Goal: Information Seeking & Learning: Learn about a topic

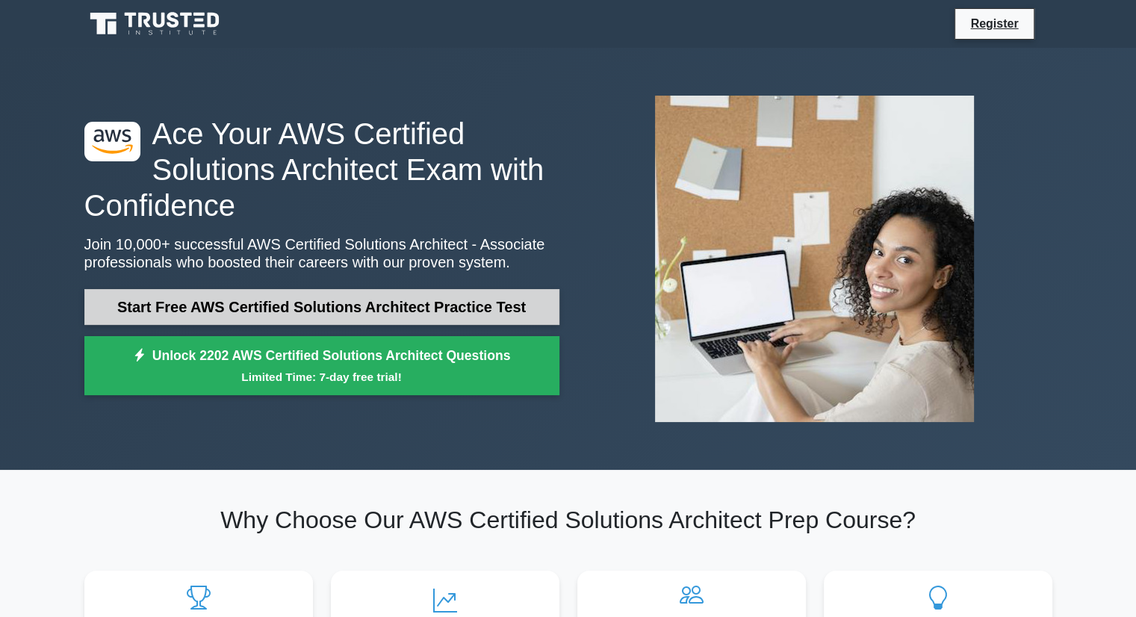
click at [269, 308] on link "Start Free AWS Certified Solutions Architect Practice Test" at bounding box center [321, 307] width 475 height 36
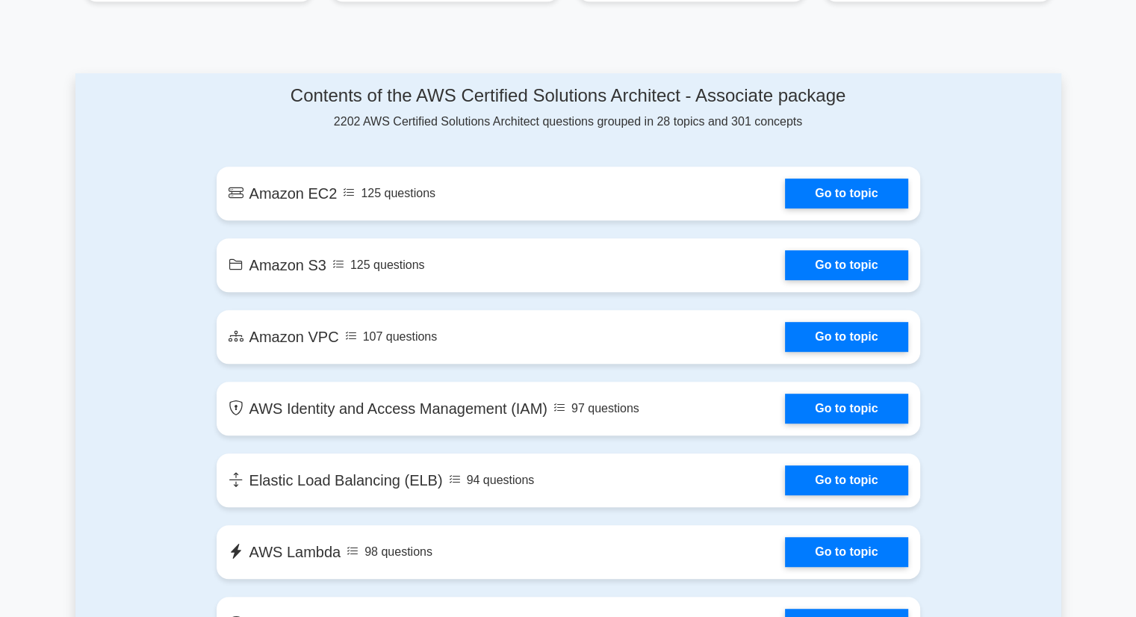
scroll to position [896, 0]
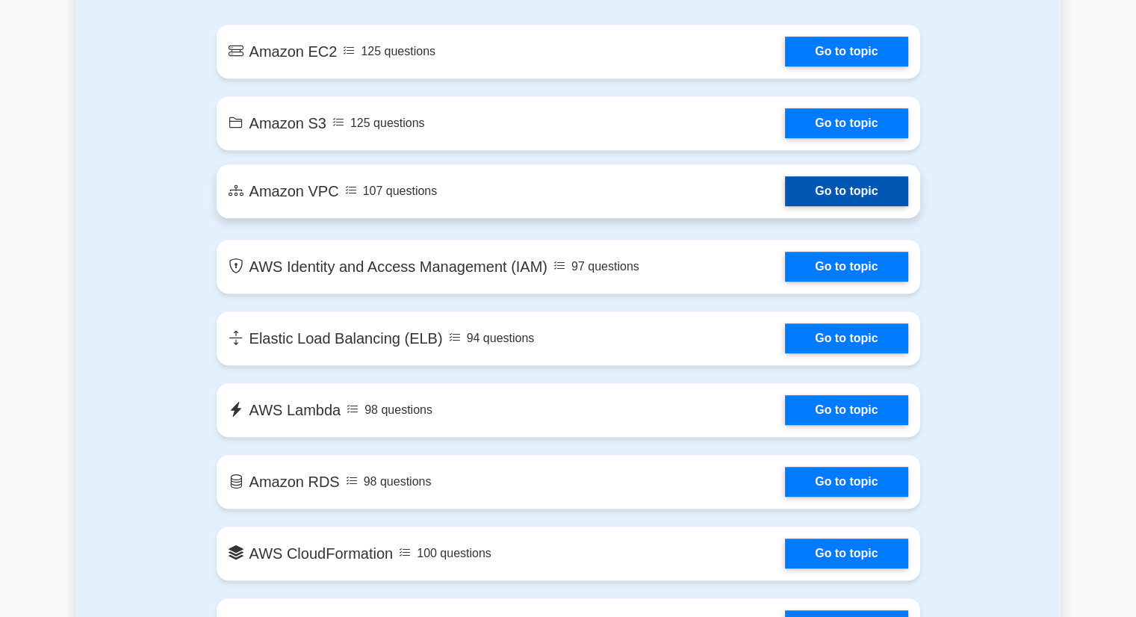
click at [818, 195] on link "Go to topic" at bounding box center [846, 191] width 122 height 30
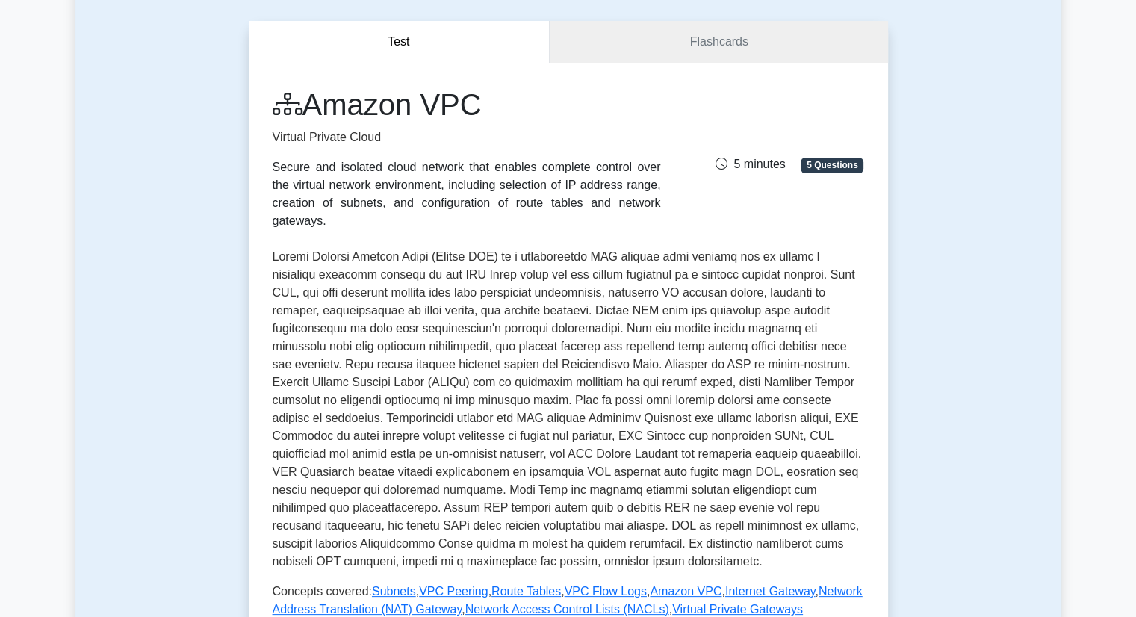
scroll to position [448, 0]
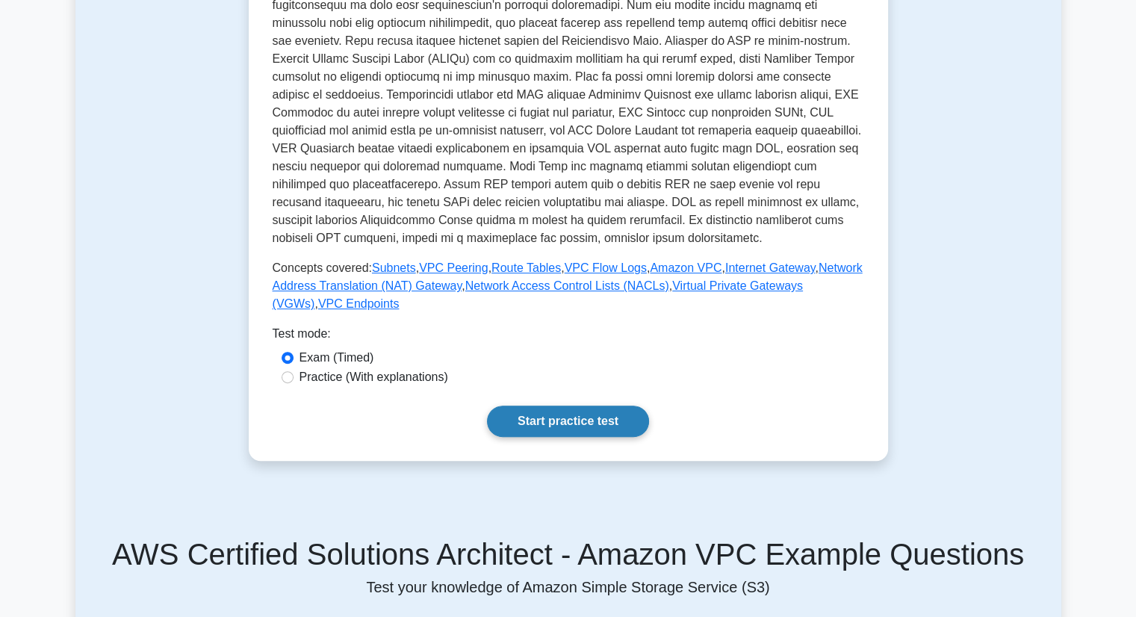
click at [524, 406] on link "Start practice test" at bounding box center [568, 421] width 162 height 31
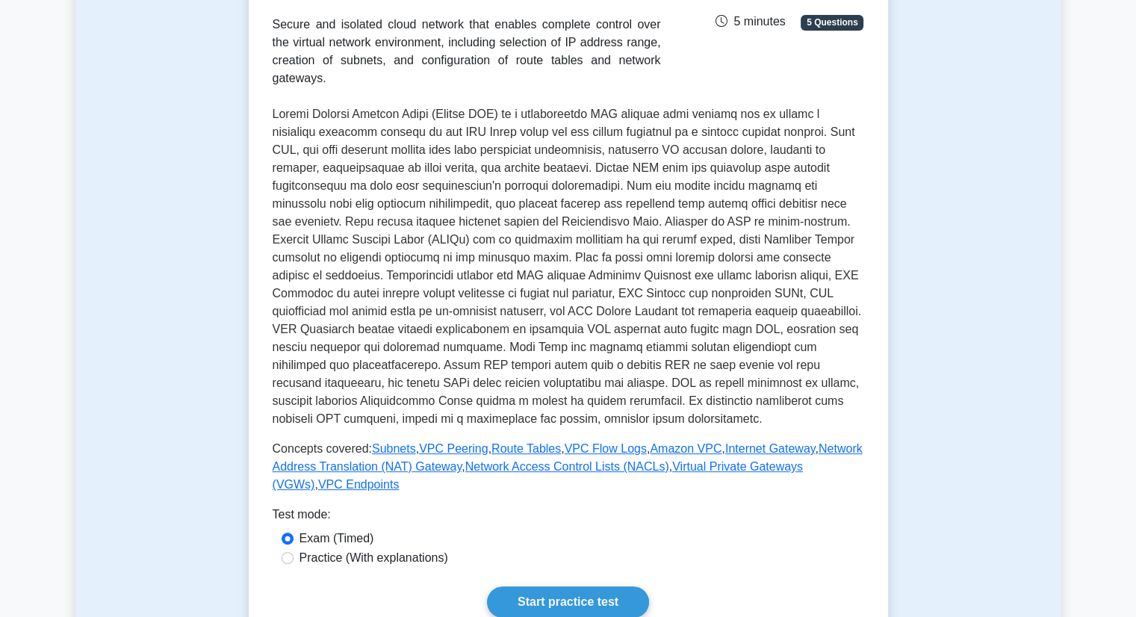
scroll to position [0, 0]
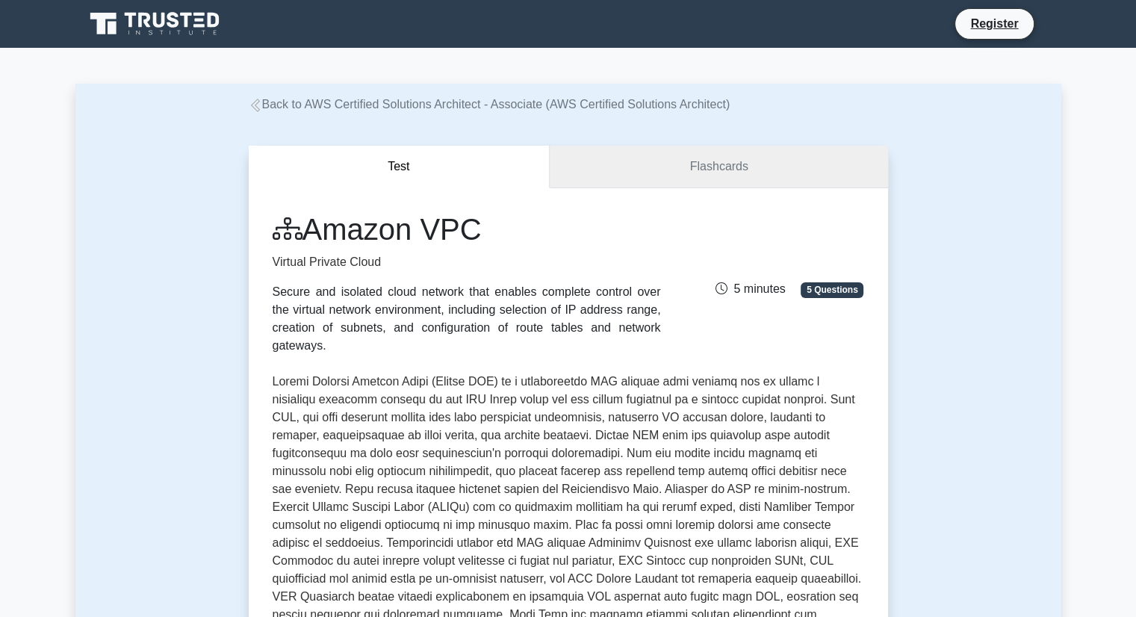
click at [727, 176] on link "Flashcards" at bounding box center [719, 167] width 338 height 43
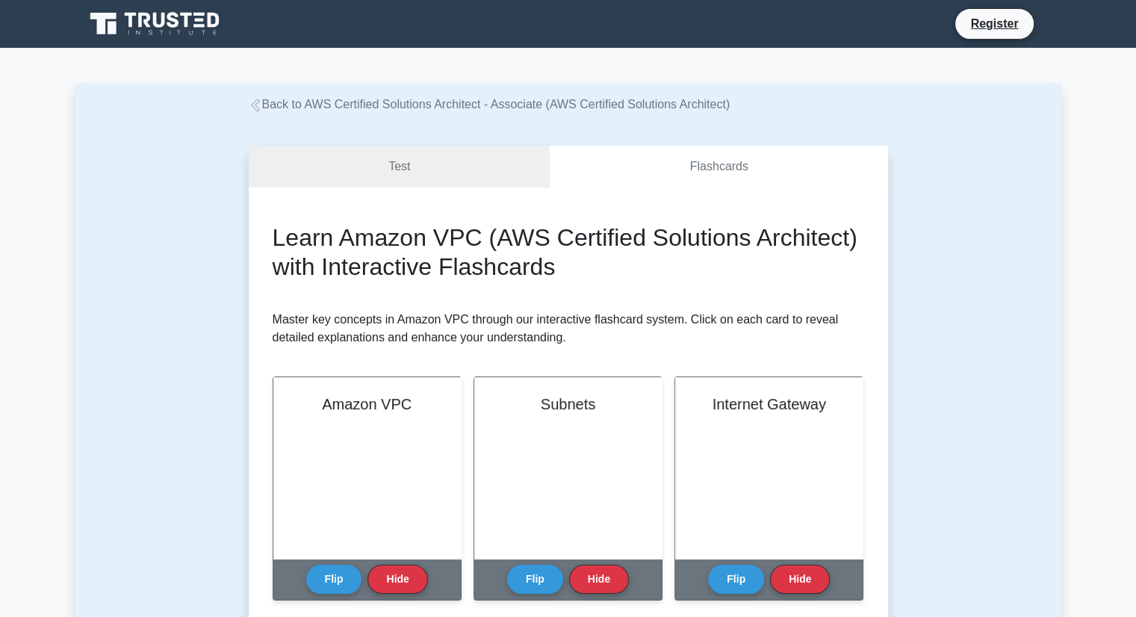
scroll to position [149, 0]
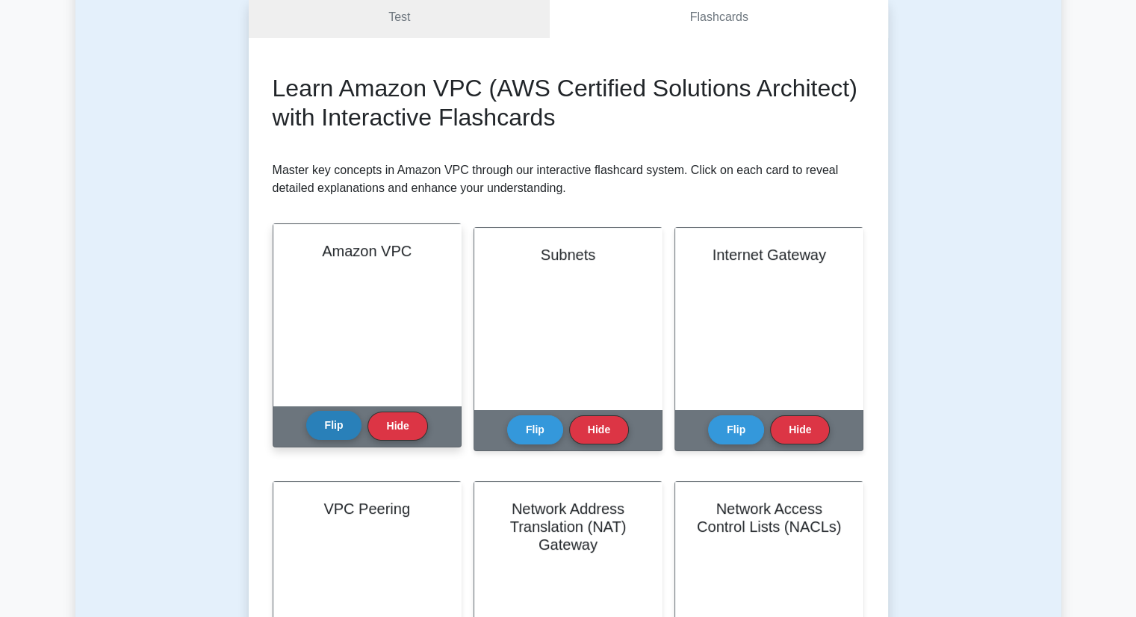
click at [332, 435] on button "Flip" at bounding box center [334, 425] width 56 height 29
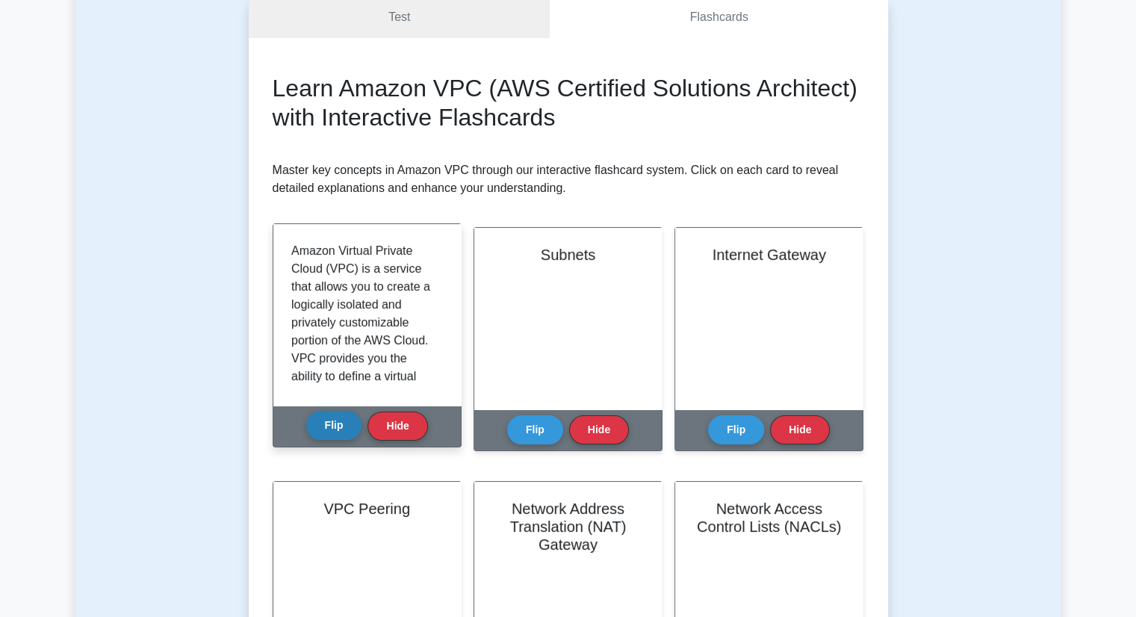
click at [332, 435] on button "Flip" at bounding box center [334, 425] width 56 height 29
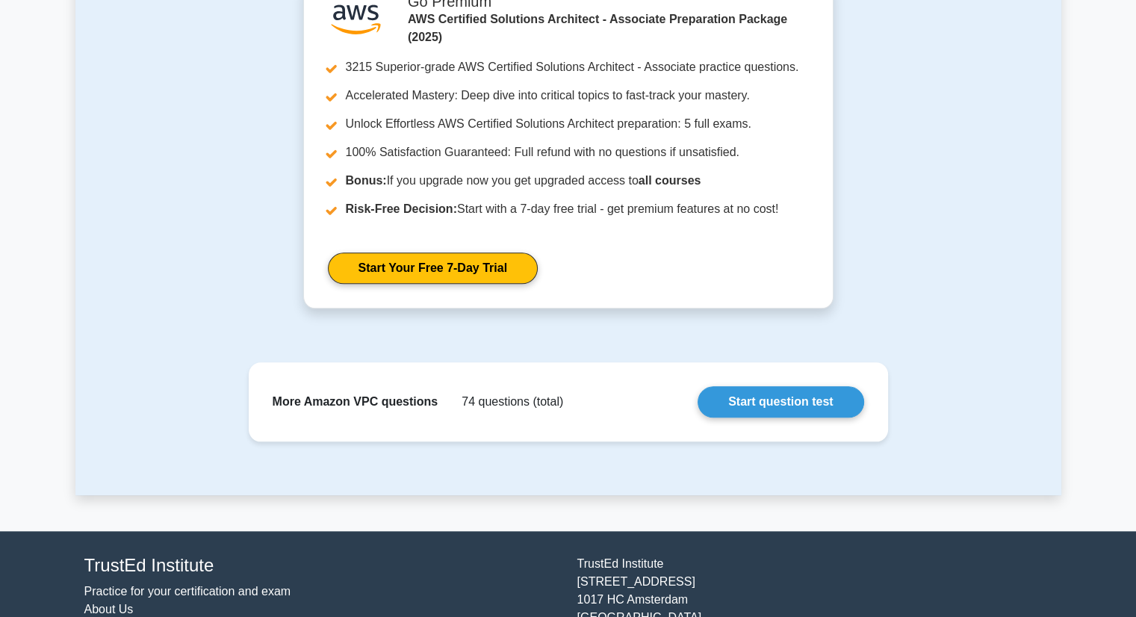
scroll to position [1553, 0]
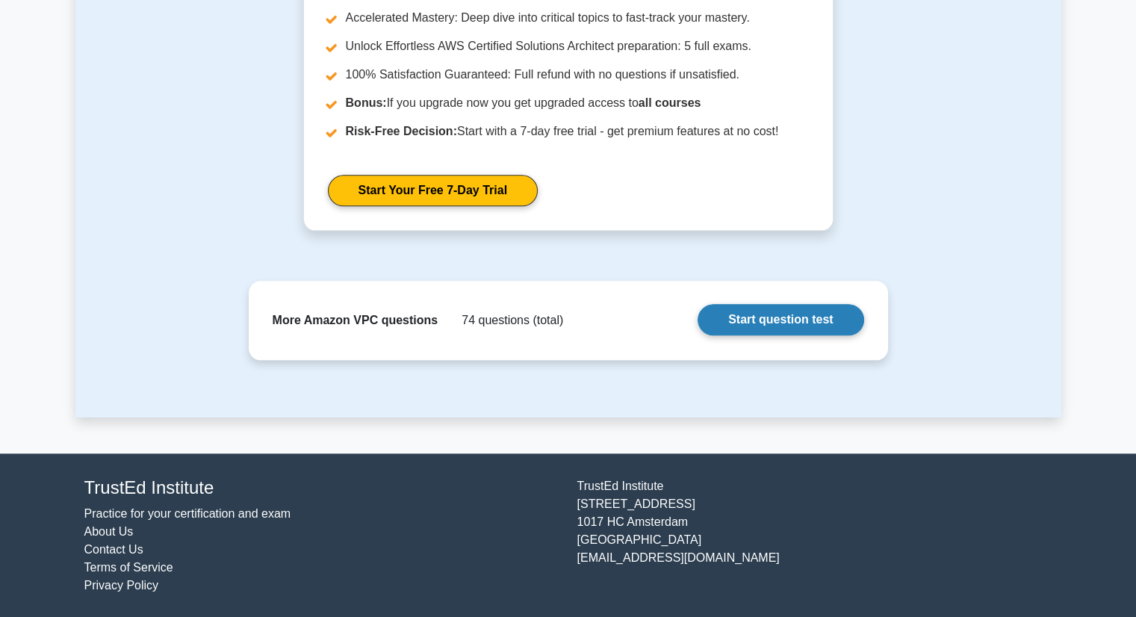
click at [764, 323] on link "Start question test" at bounding box center [781, 319] width 166 height 31
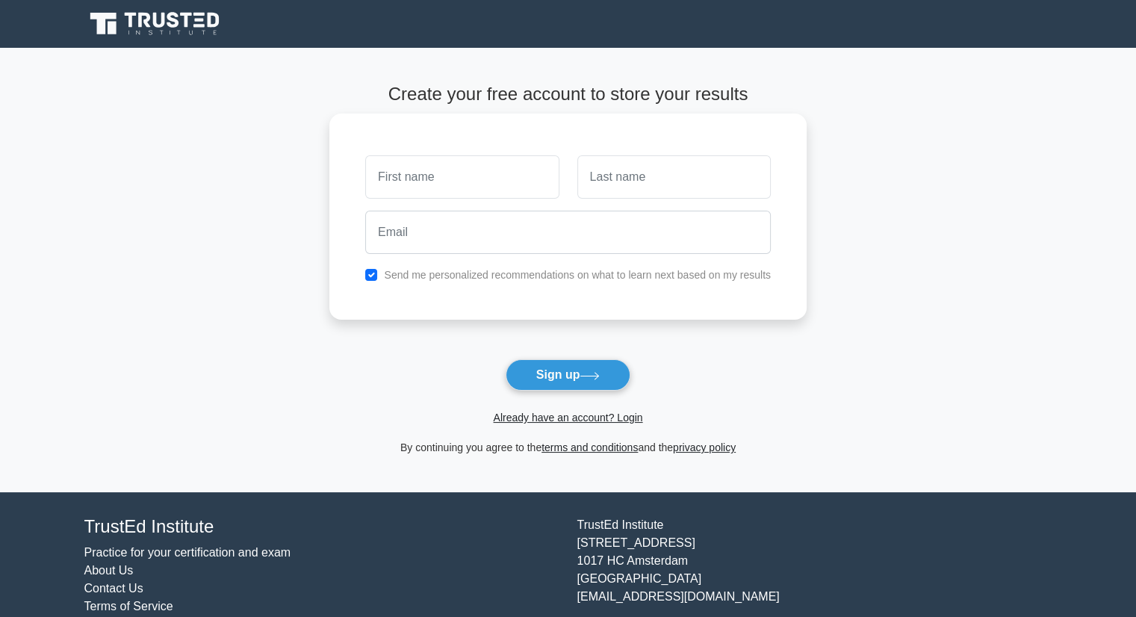
click at [436, 189] on input "text" at bounding box center [461, 176] width 193 height 43
type input "Gayathri"
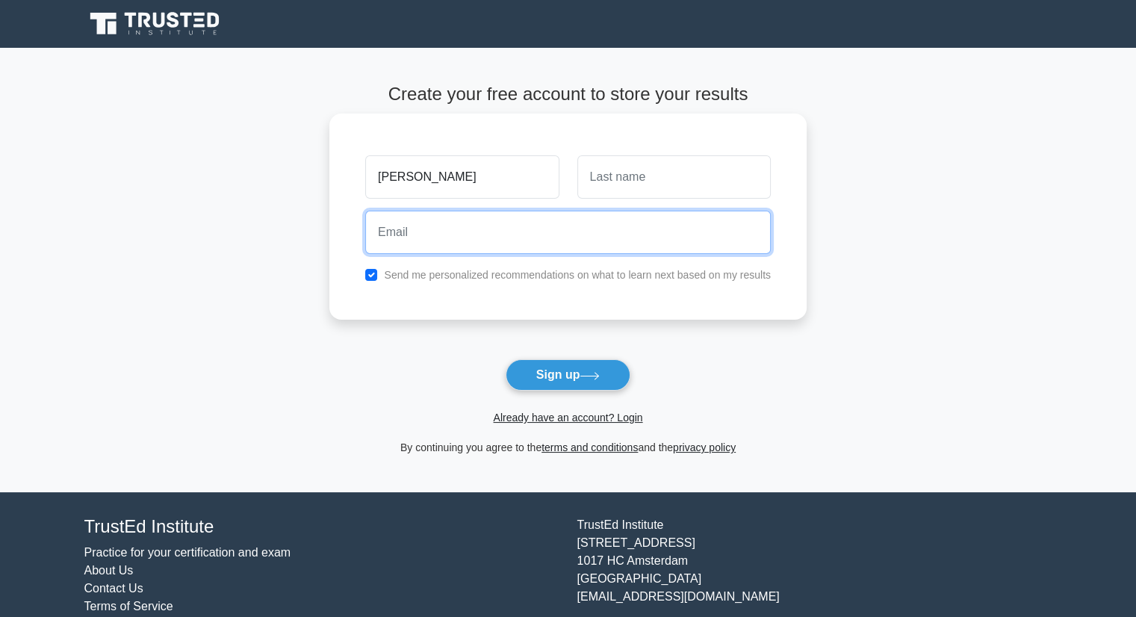
click at [577, 238] on input "email" at bounding box center [568, 232] width 406 height 43
type input "bgayathrichithra35@gmail.com"
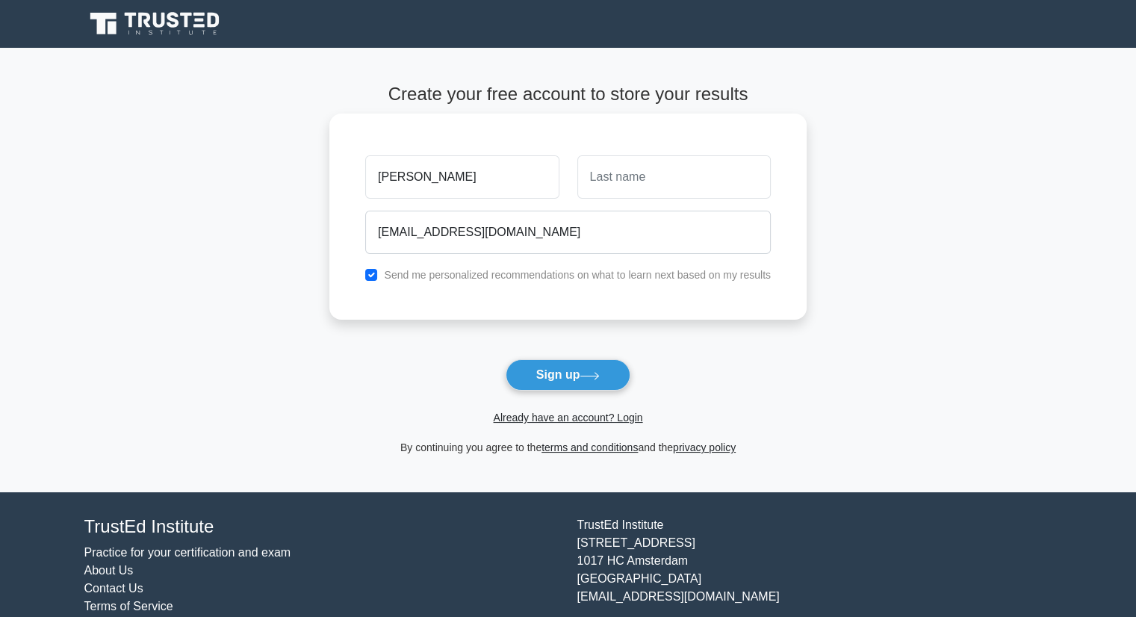
click at [505, 281] on label "Send me personalized recommendations on what to learn next based on my results" at bounding box center [577, 275] width 387 height 12
click at [370, 271] on input "checkbox" at bounding box center [371, 275] width 12 height 12
checkbox input "false"
click at [553, 370] on button "Sign up" at bounding box center [568, 374] width 125 height 31
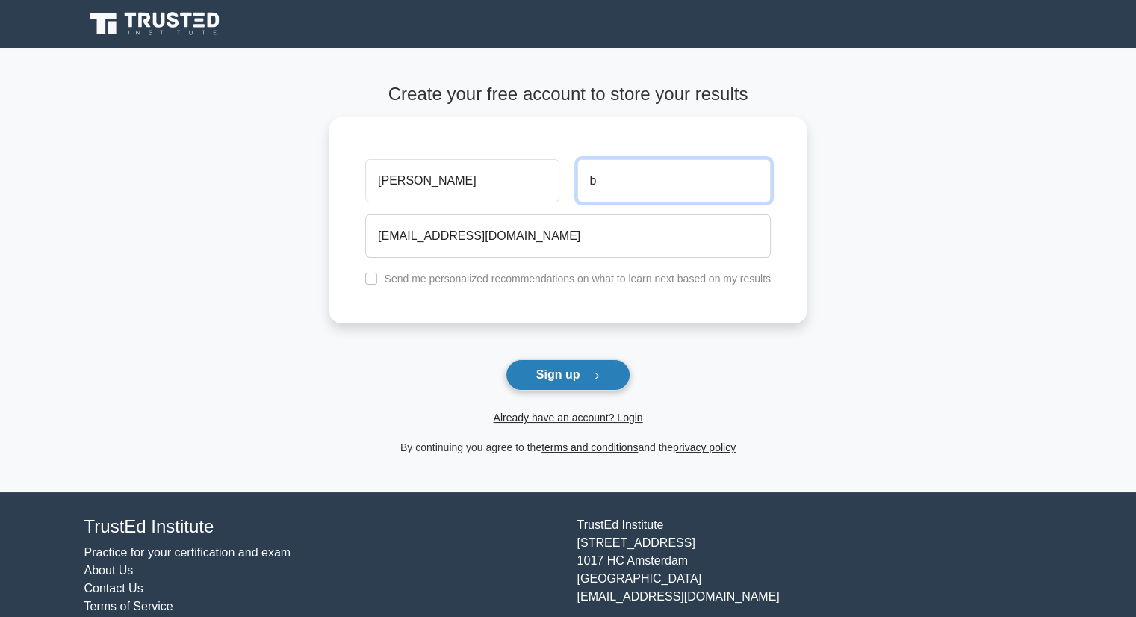
type input "b"
click at [618, 373] on button "Sign up" at bounding box center [568, 374] width 125 height 31
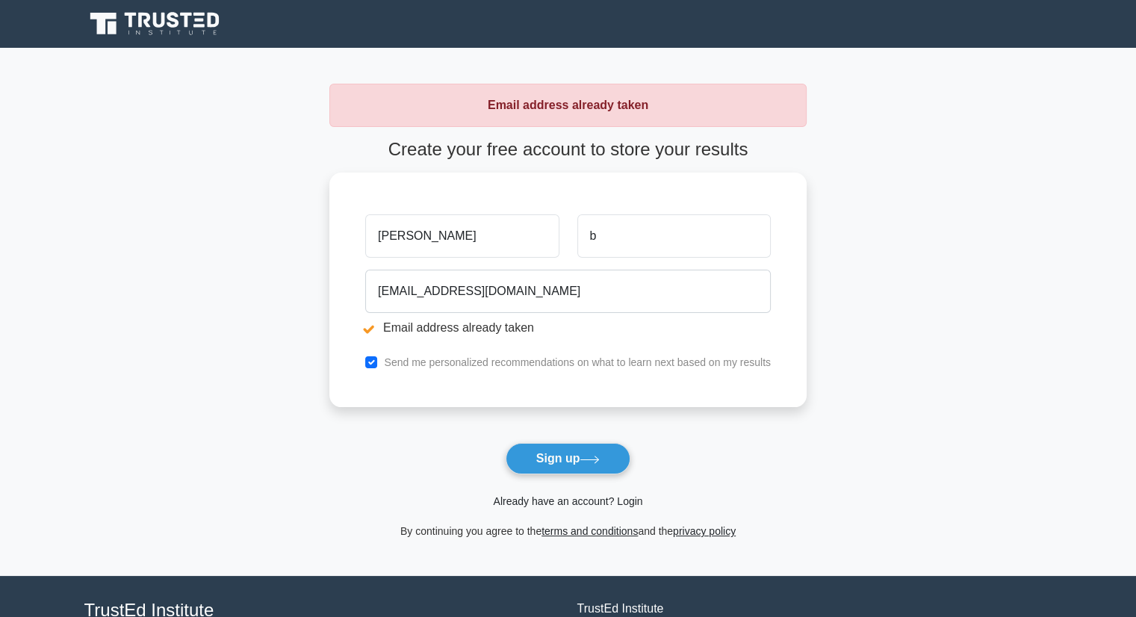
click at [597, 506] on link "Already have an account? Login" at bounding box center [567, 501] width 149 height 12
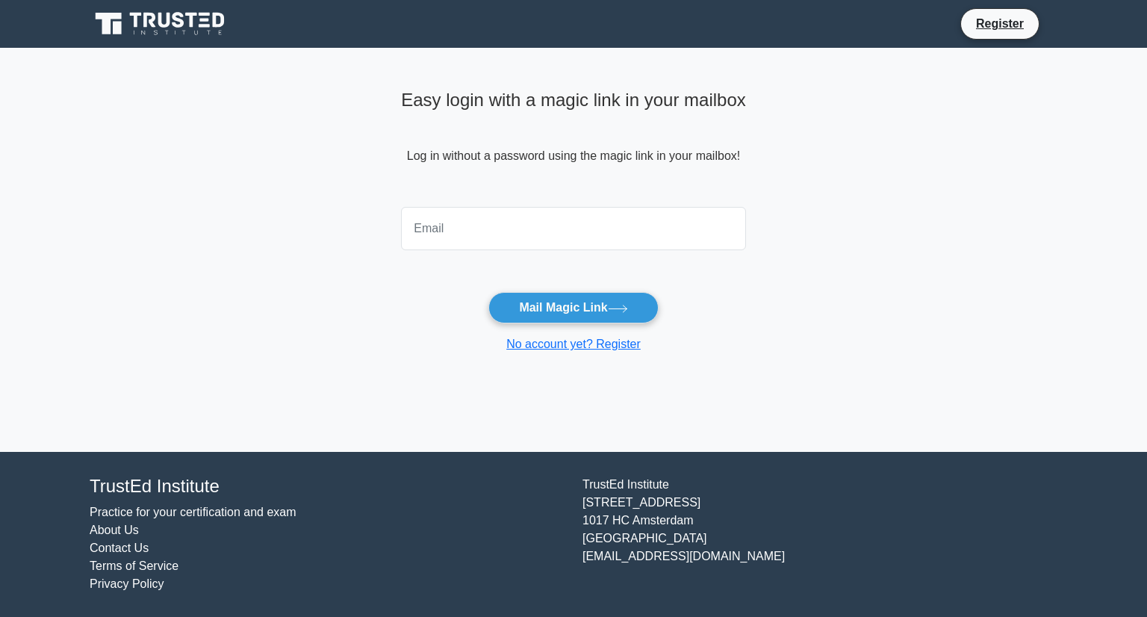
click at [541, 223] on input "email" at bounding box center [573, 228] width 345 height 43
type input "bgayathrichithra35@gmail.com"
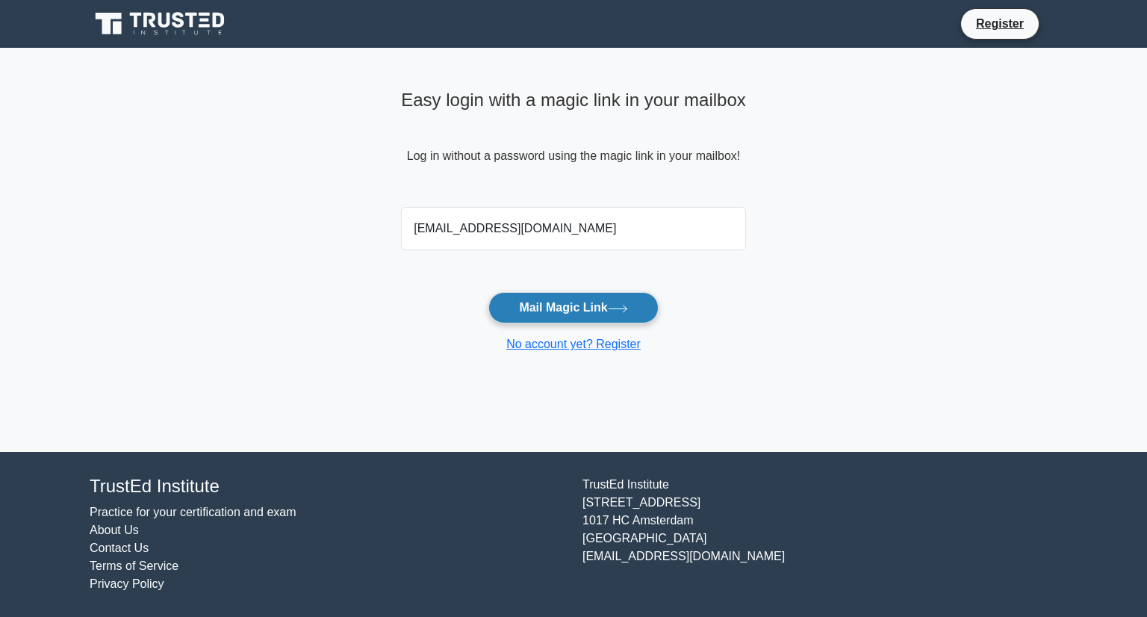
click at [553, 292] on button "Mail Magic Link" at bounding box center [573, 307] width 170 height 31
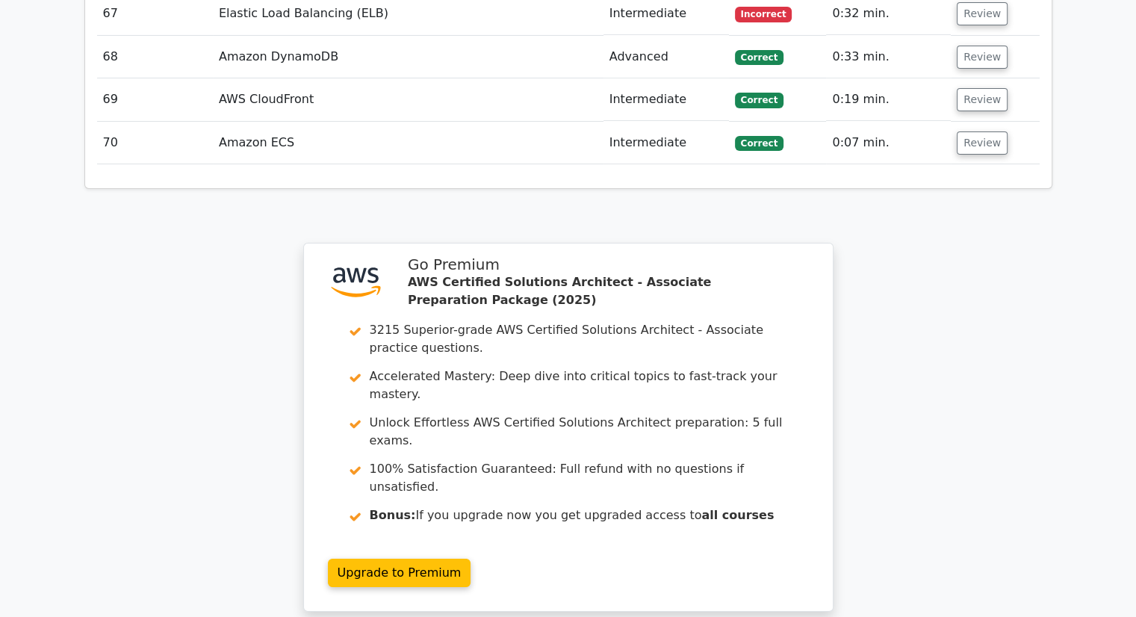
scroll to position [5422, 0]
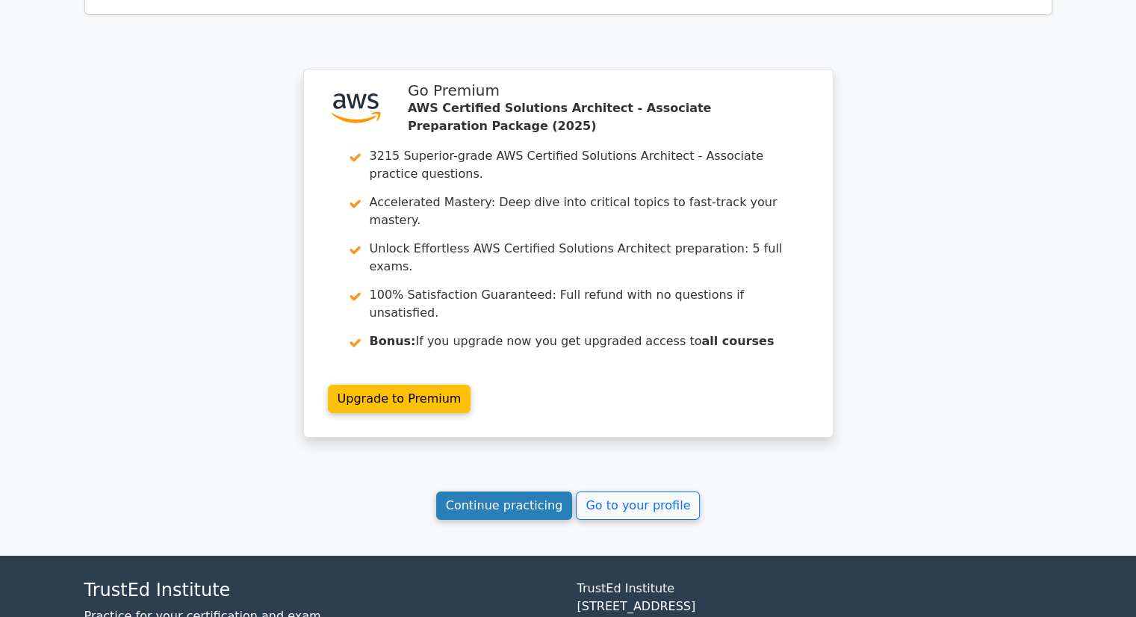
click at [496, 491] on link "Continue practicing" at bounding box center [504, 505] width 137 height 28
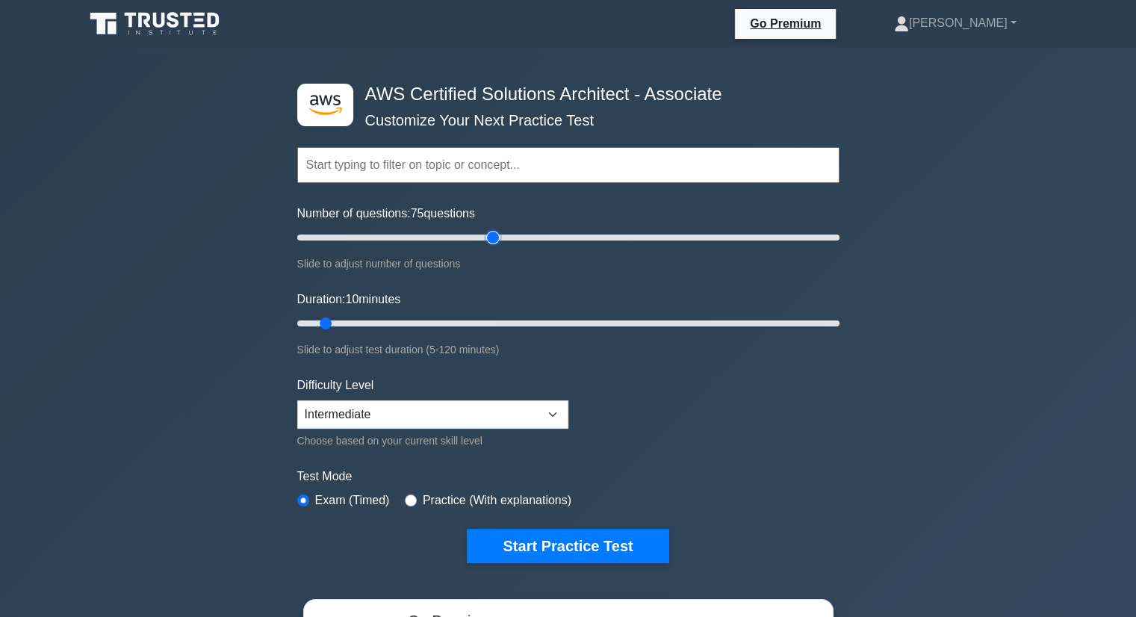
drag, startPoint x: 321, startPoint y: 234, endPoint x: 496, endPoint y: 233, distance: 174.8
type input "75"
click at [496, 233] on input "Number of questions: 75 questions" at bounding box center [568, 238] width 542 height 18
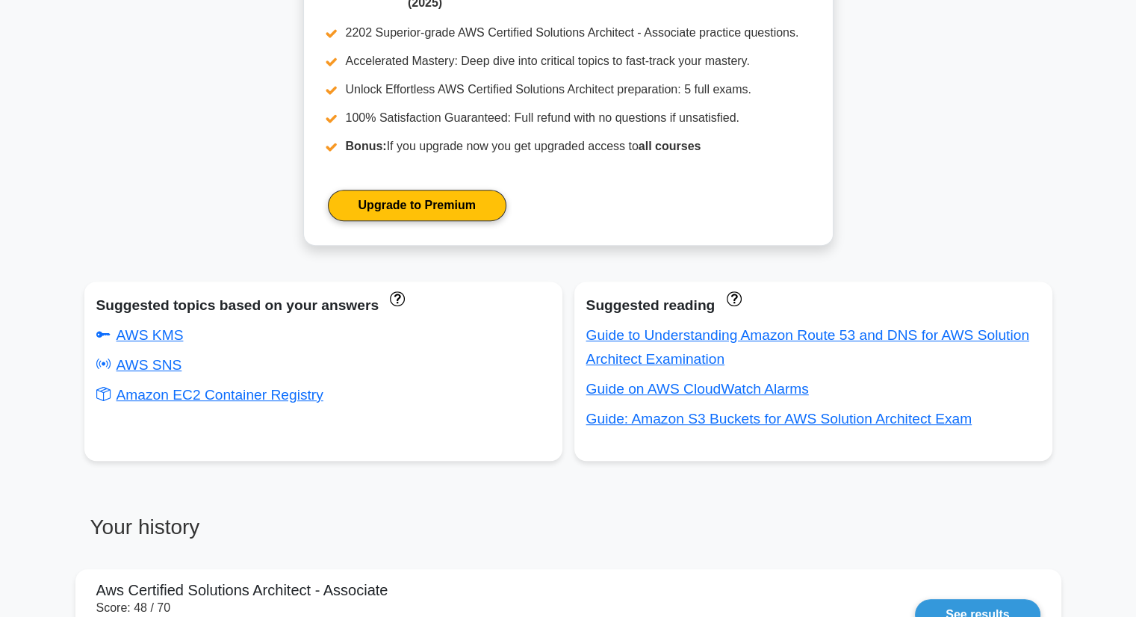
scroll to position [580, 0]
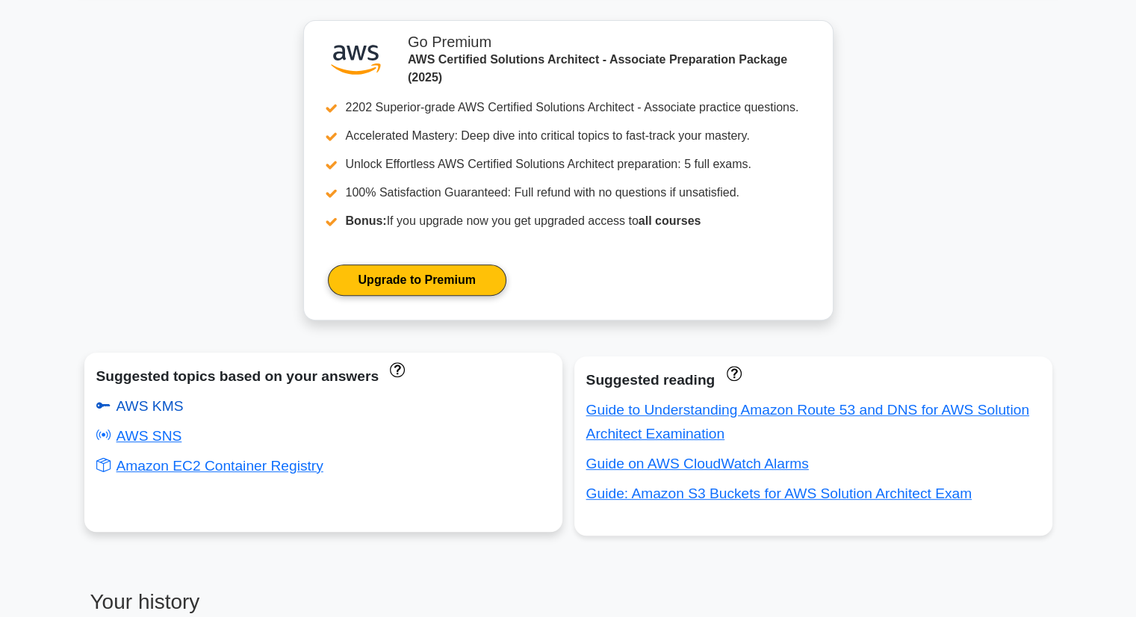
click at [152, 405] on link "AWS KMS" at bounding box center [139, 406] width 87 height 16
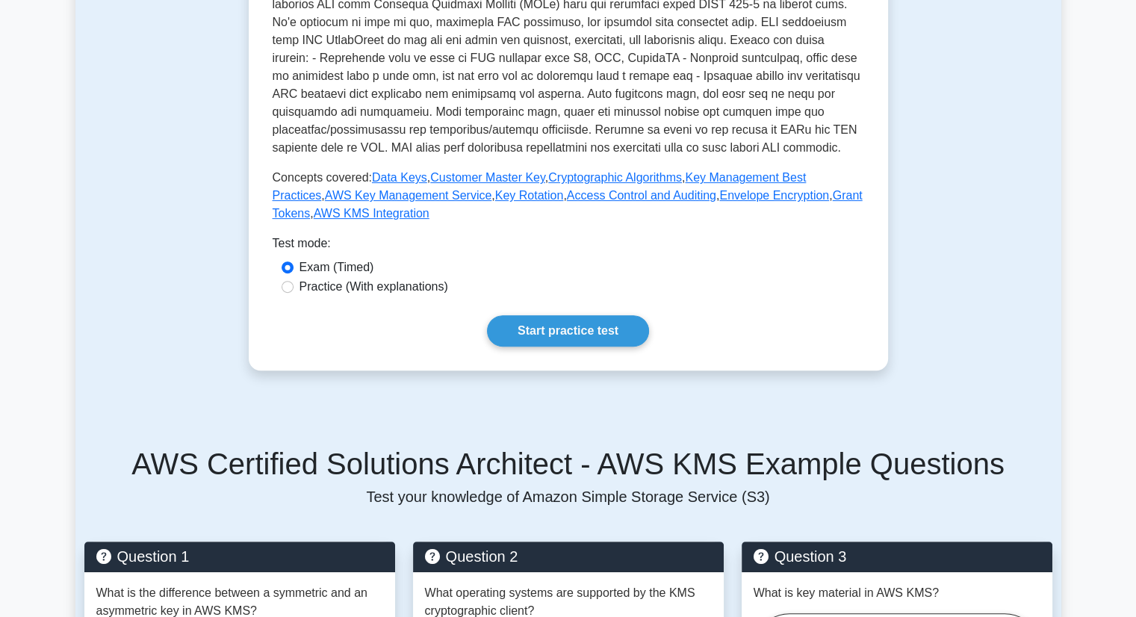
scroll to position [523, 0]
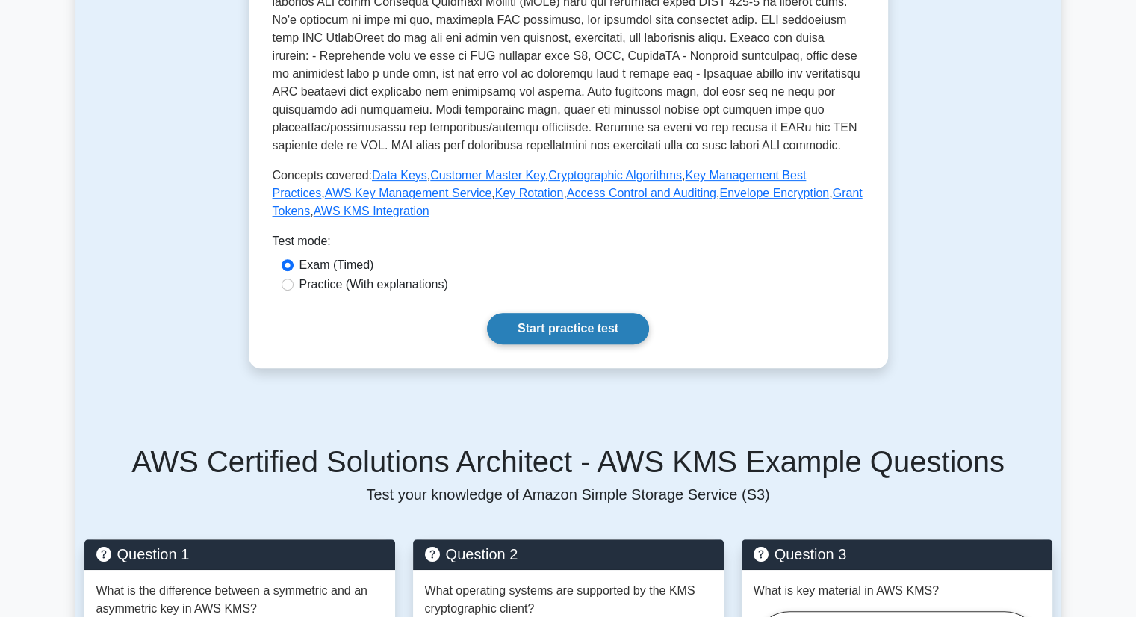
click at [545, 344] on link "Start practice test" at bounding box center [568, 328] width 162 height 31
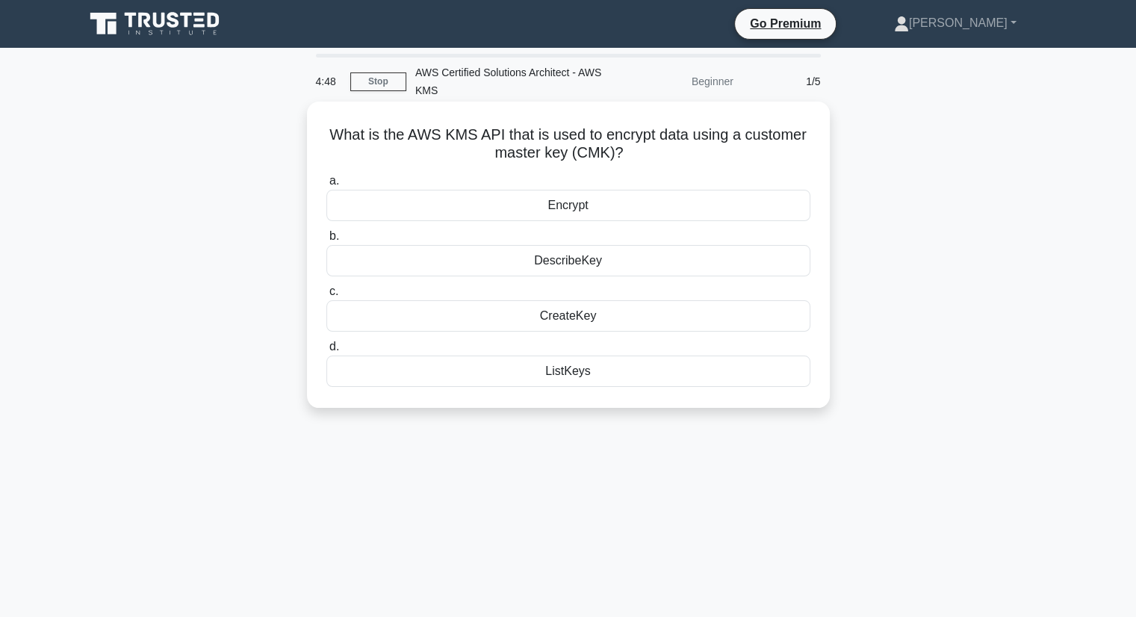
click at [664, 203] on div "Encrypt" at bounding box center [568, 205] width 484 height 31
click at [326, 186] on input "a. Encrypt" at bounding box center [326, 181] width 0 height 10
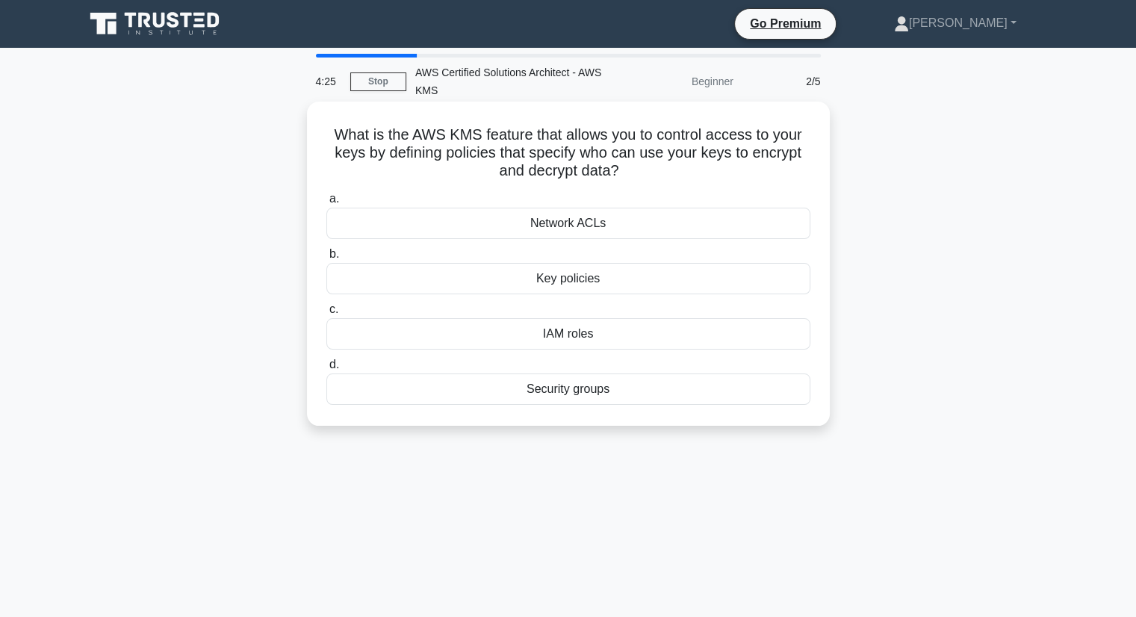
click at [633, 282] on div "Key policies" at bounding box center [568, 278] width 484 height 31
click at [326, 259] on input "b. Key policies" at bounding box center [326, 254] width 0 height 10
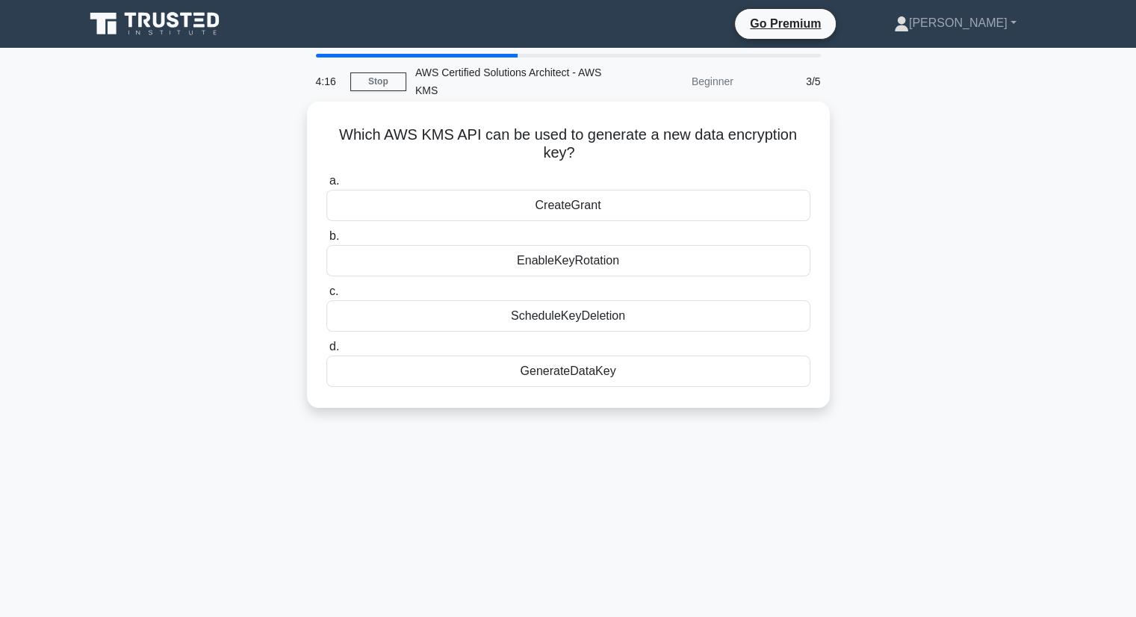
click at [616, 377] on div "GenerateDataKey" at bounding box center [568, 370] width 484 height 31
click at [326, 352] on input "d. GenerateDataKey" at bounding box center [326, 347] width 0 height 10
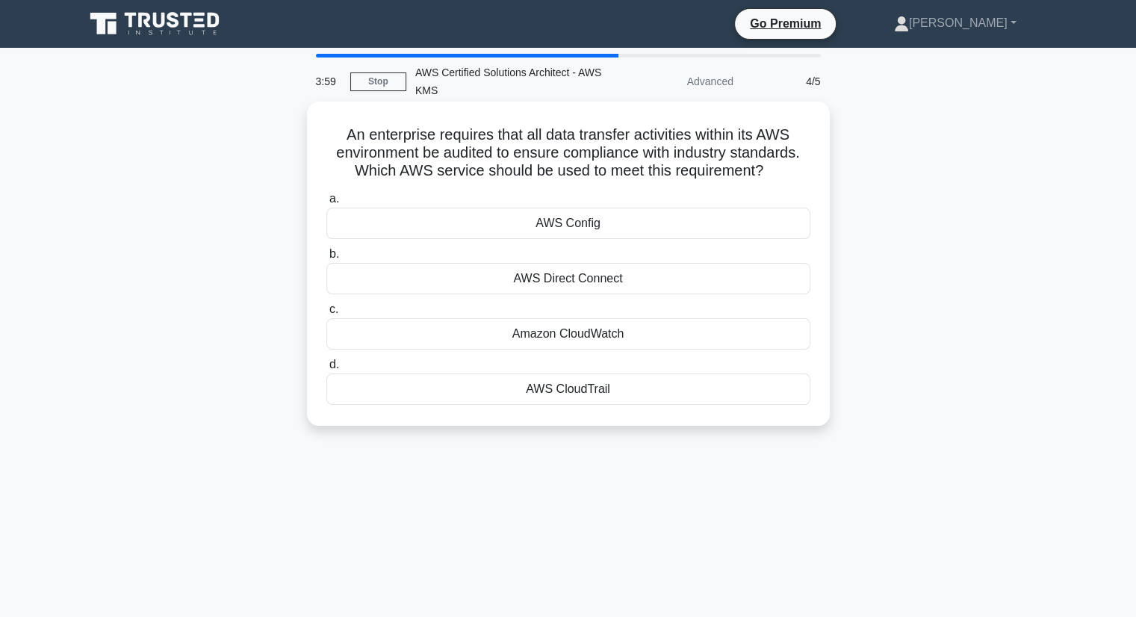
click at [649, 388] on div "AWS CloudTrail" at bounding box center [568, 388] width 484 height 31
click at [326, 370] on input "d. AWS CloudTrail" at bounding box center [326, 365] width 0 height 10
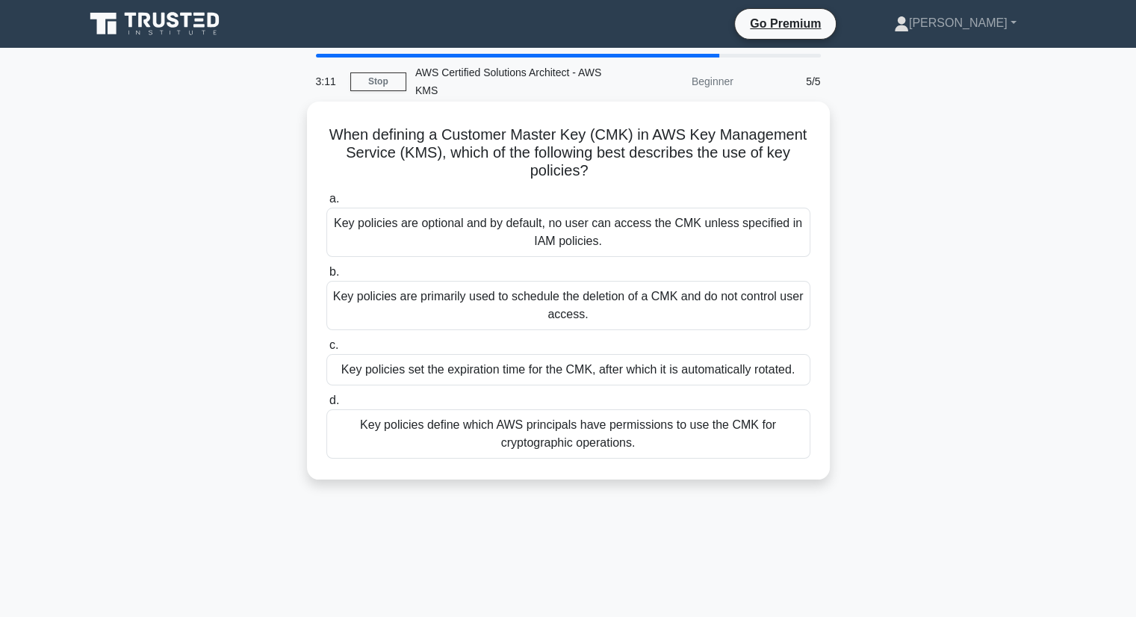
click at [627, 235] on div "Key policies are optional and by default, no user can access the CMK unless spe…" at bounding box center [568, 232] width 484 height 49
click at [326, 204] on input "a. Key policies are optional and by default, no user can access the CMK unless …" at bounding box center [326, 199] width 0 height 10
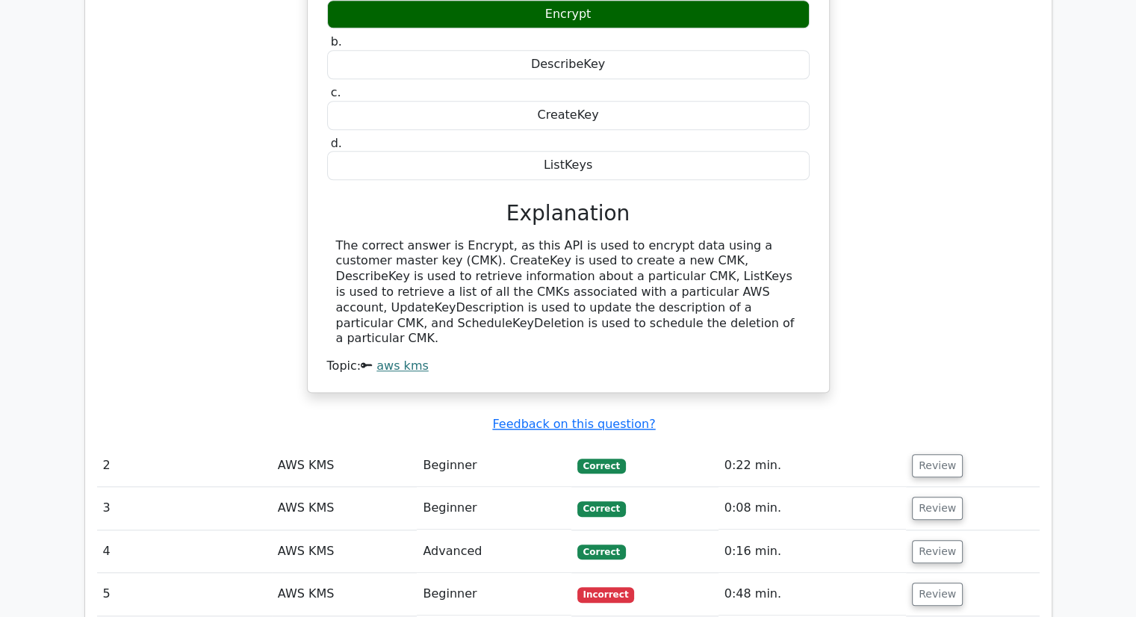
scroll to position [1344, 0]
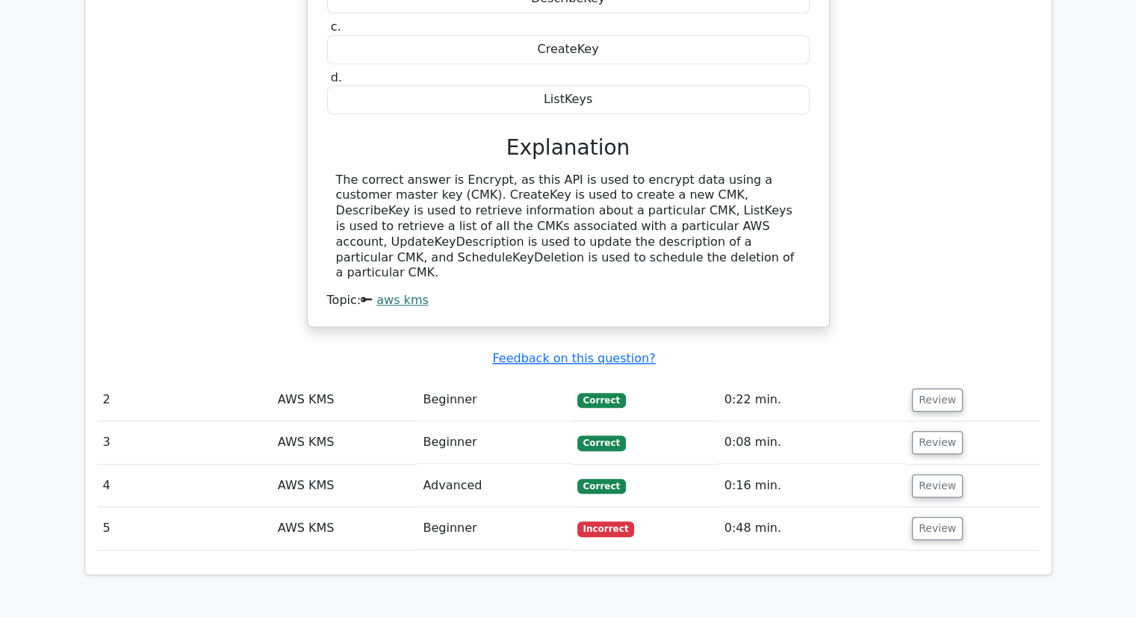
click at [465, 507] on td "Beginner" at bounding box center [494, 528] width 154 height 43
click at [606, 521] on span "Incorrect" at bounding box center [606, 528] width 58 height 15
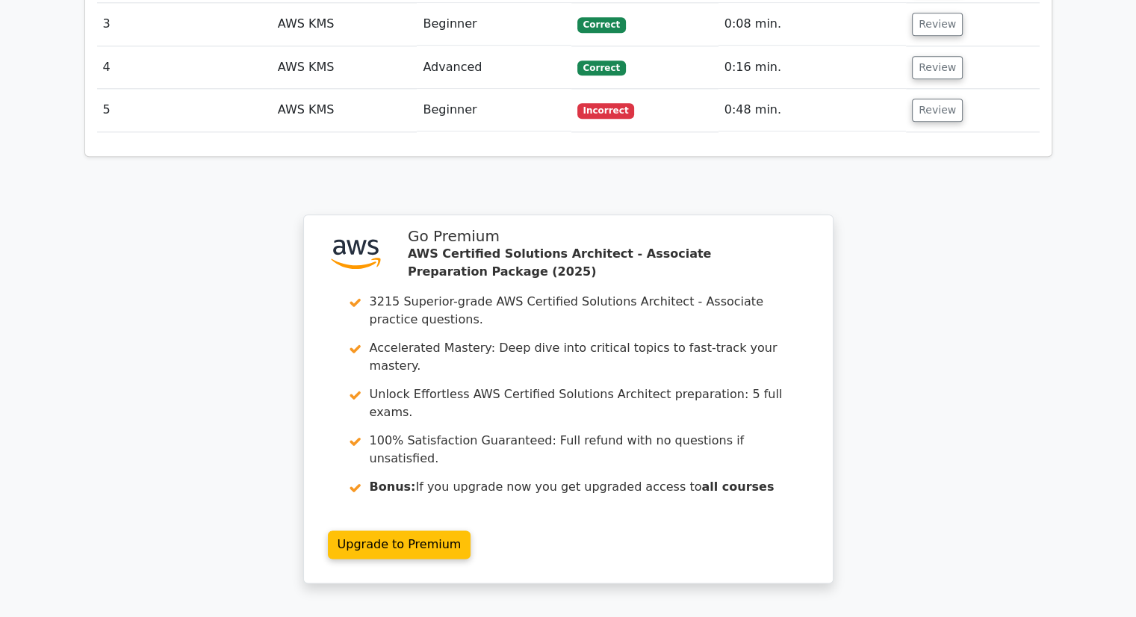
scroll to position [1607, 0]
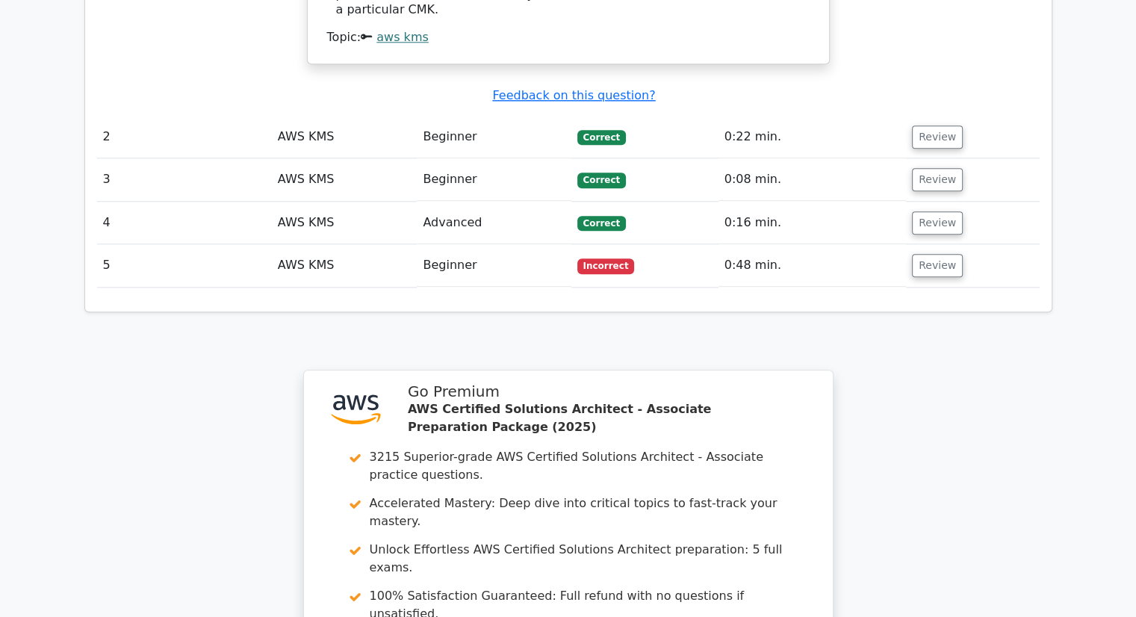
click at [98, 244] on td "5" at bounding box center [184, 265] width 175 height 43
click at [296, 244] on td "AWS KMS" at bounding box center [345, 265] width 146 height 43
click at [920, 254] on button "Review" at bounding box center [937, 265] width 51 height 23
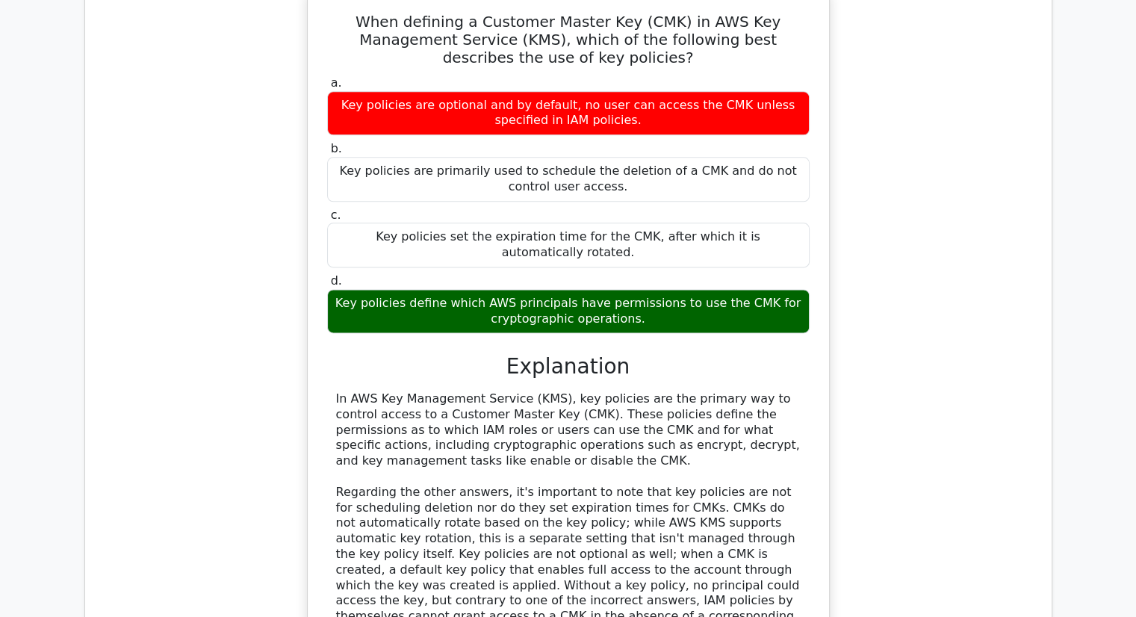
scroll to position [1906, 0]
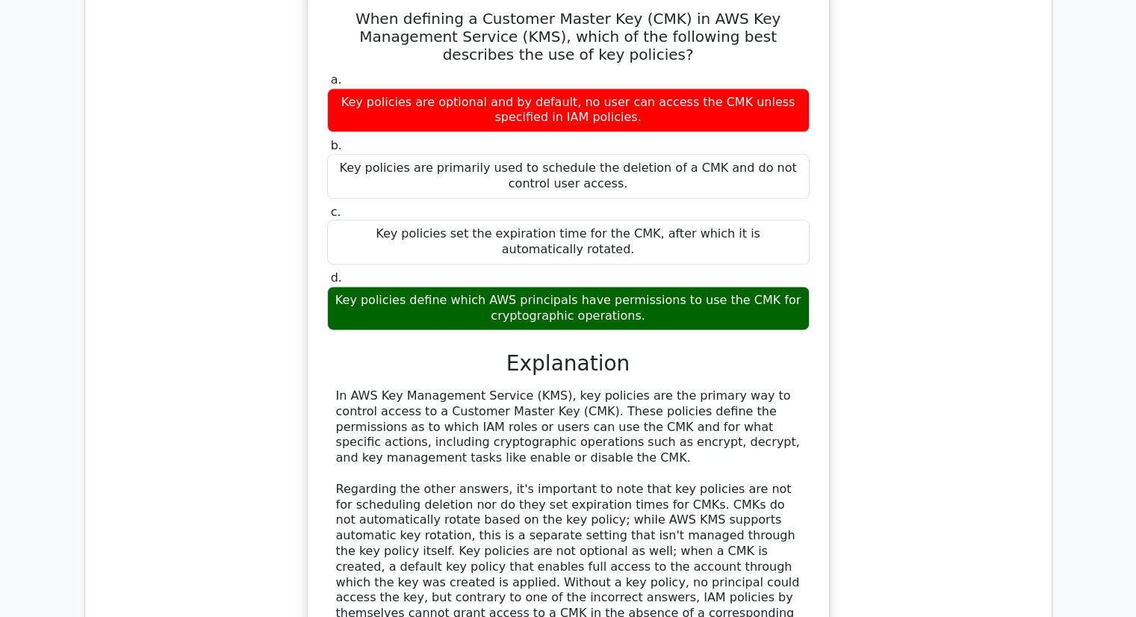
drag, startPoint x: 338, startPoint y: 212, endPoint x: 652, endPoint y: 232, distance: 314.3
click at [652, 286] on div "Key policies define which AWS principals have permissions to use the CMK for cr…" at bounding box center [568, 308] width 482 height 45
copy div "Key policies define which AWS principals have permissions to use the CMK for cr…"
click at [631, 288] on div "a. Key policies are optional and by default, no user can access the CMK unless …" at bounding box center [568, 374] width 485 height 611
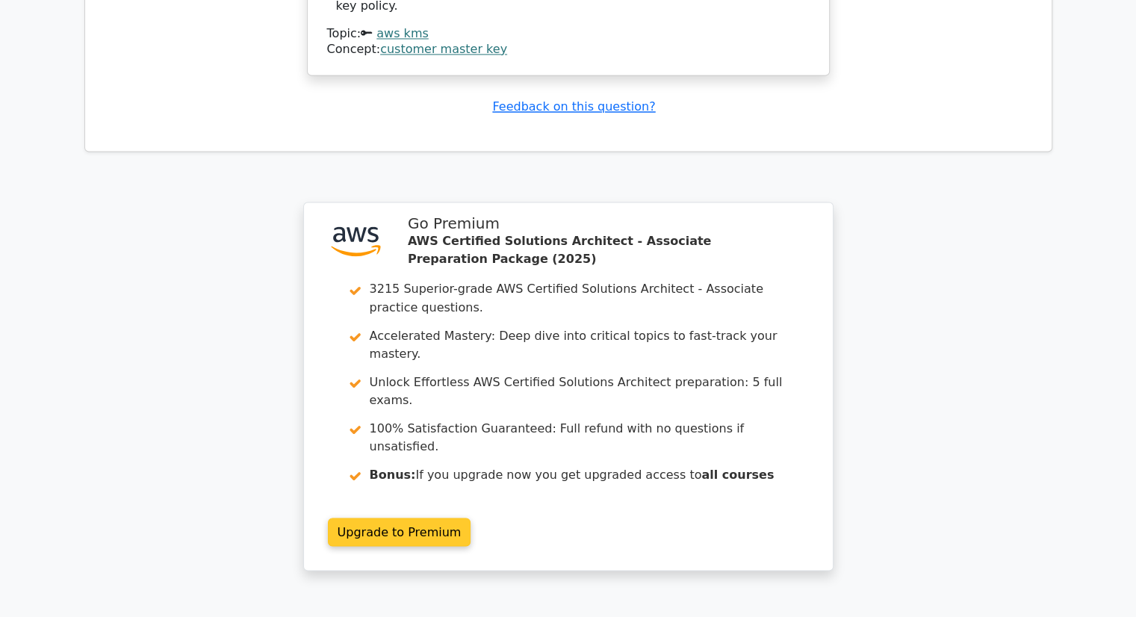
scroll to position [2638, 0]
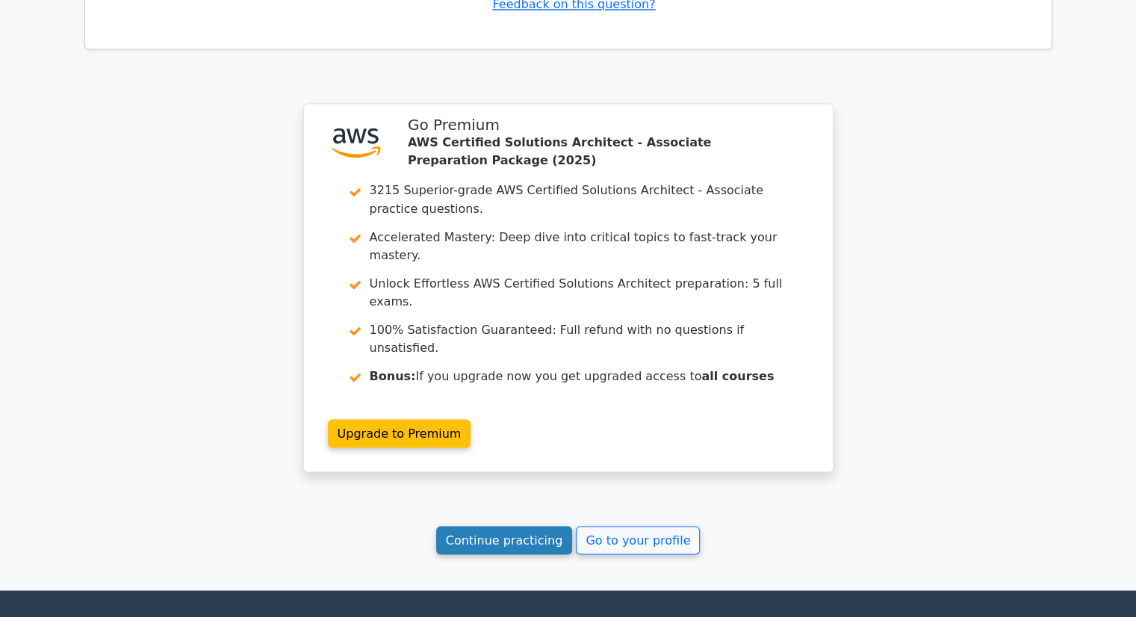
click at [530, 526] on link "Continue practicing" at bounding box center [504, 540] width 137 height 28
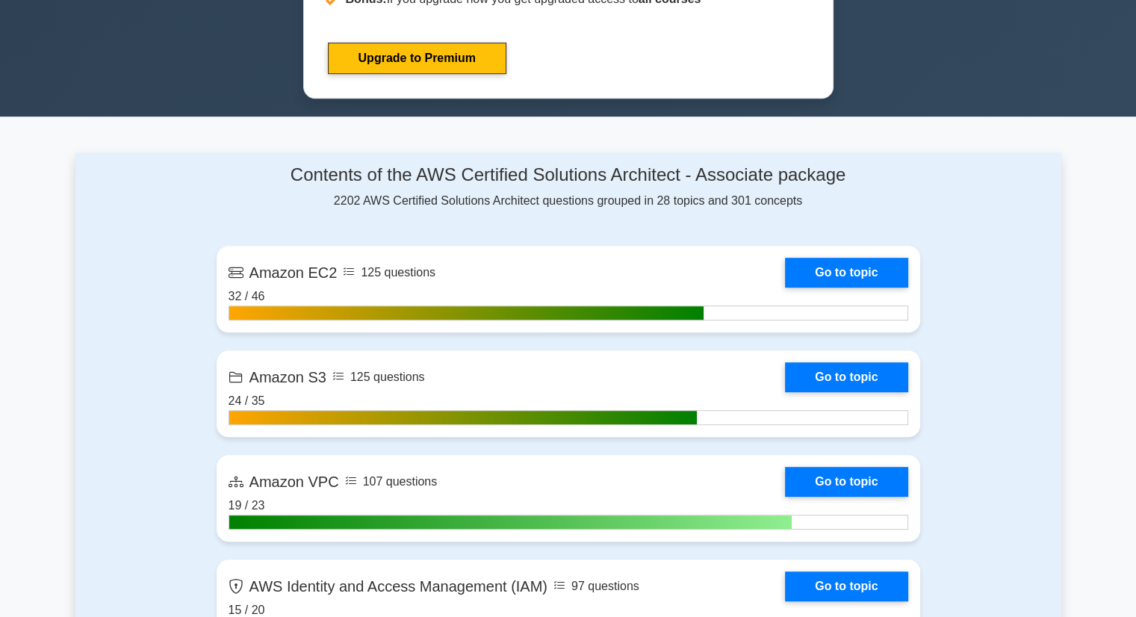
scroll to position [736, 0]
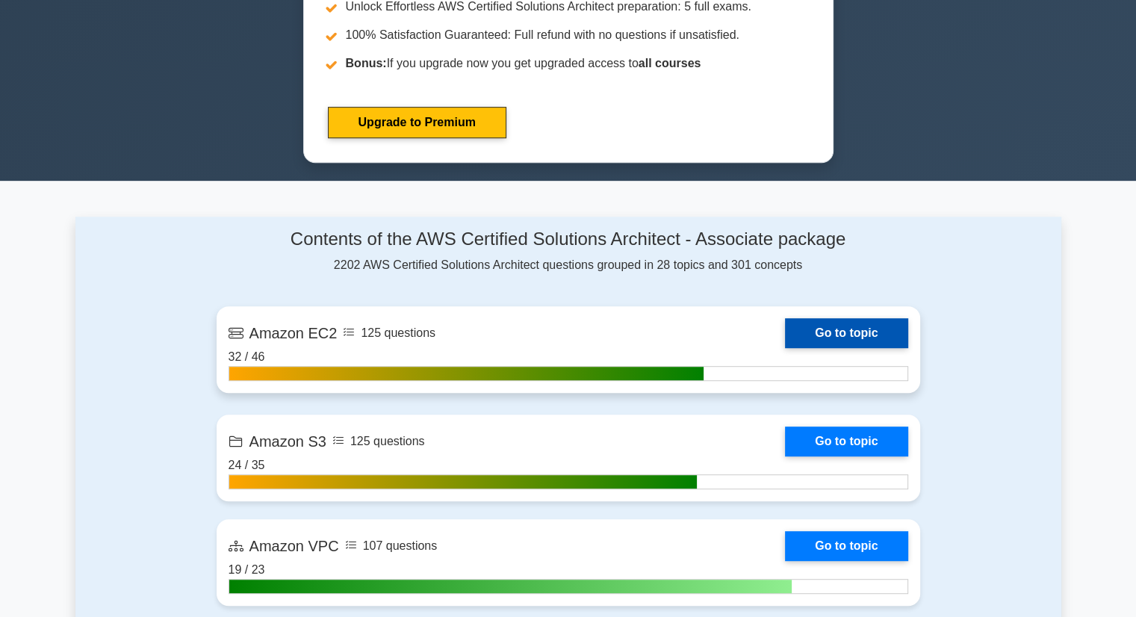
click at [873, 326] on link "Go to topic" at bounding box center [846, 333] width 122 height 30
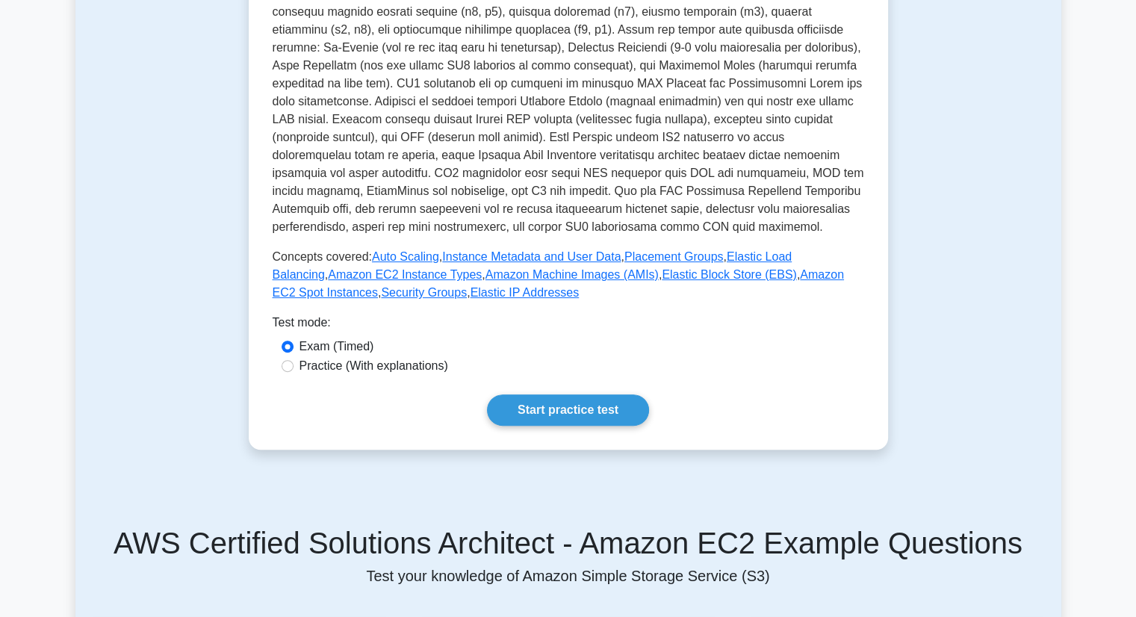
scroll to position [523, 0]
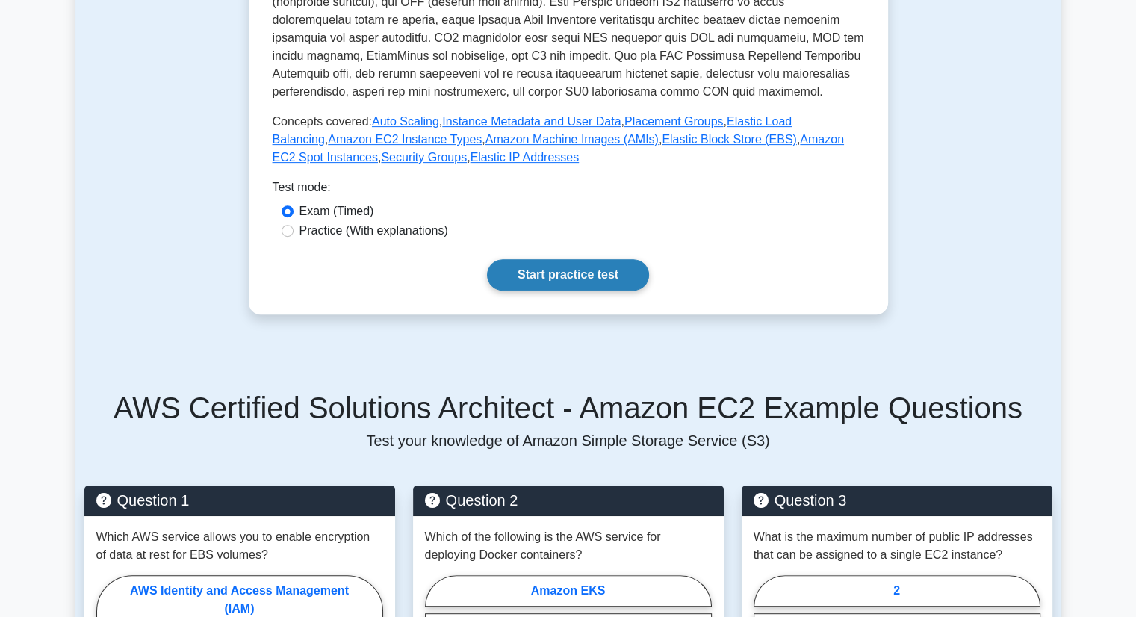
click at [574, 273] on link "Start practice test" at bounding box center [568, 274] width 162 height 31
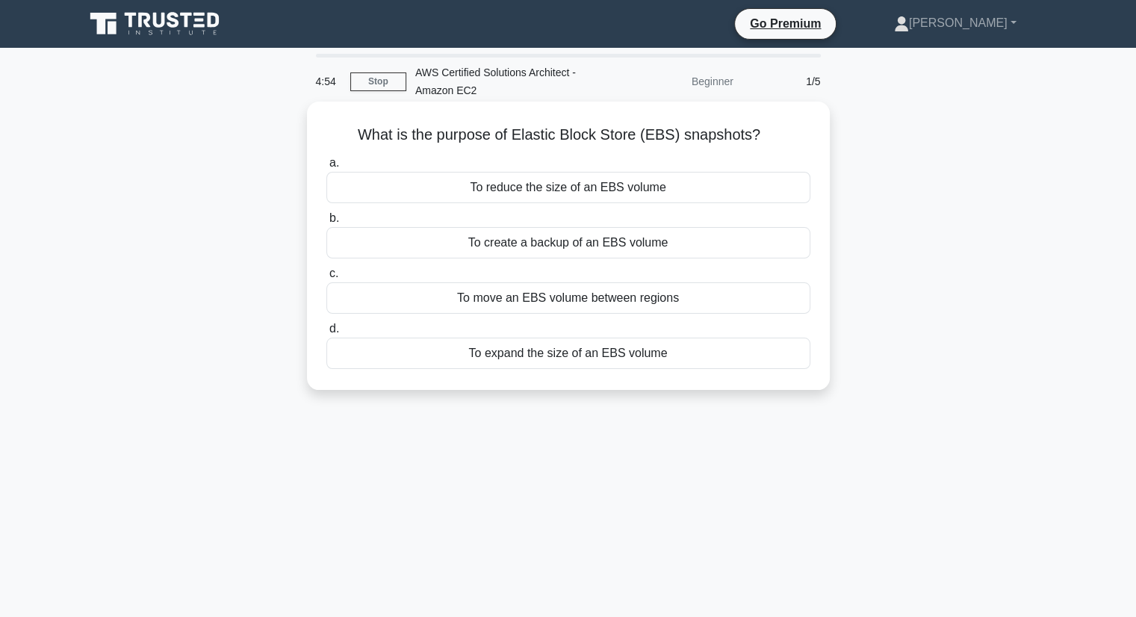
click at [733, 240] on div "To create a backup of an EBS volume" at bounding box center [568, 242] width 484 height 31
click at [326, 223] on input "b. To create a backup of an EBS volume" at bounding box center [326, 219] width 0 height 10
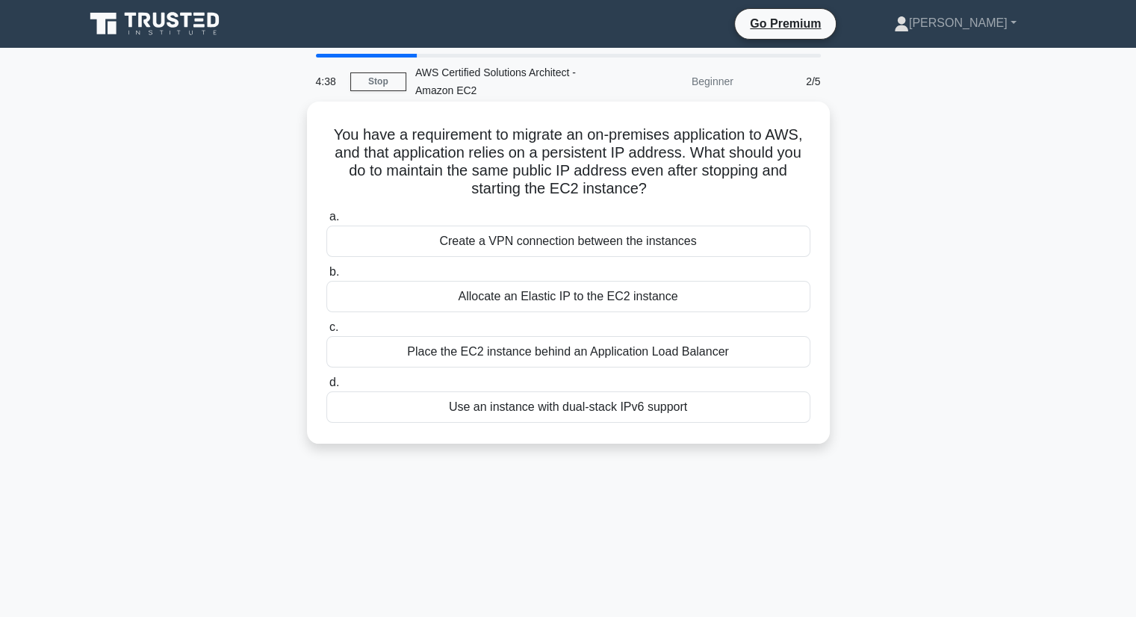
click at [672, 289] on div "Allocate an Elastic IP to the EC2 instance" at bounding box center [568, 296] width 484 height 31
click at [326, 277] on input "b. Allocate an Elastic IP to the EC2 instance" at bounding box center [326, 272] width 0 height 10
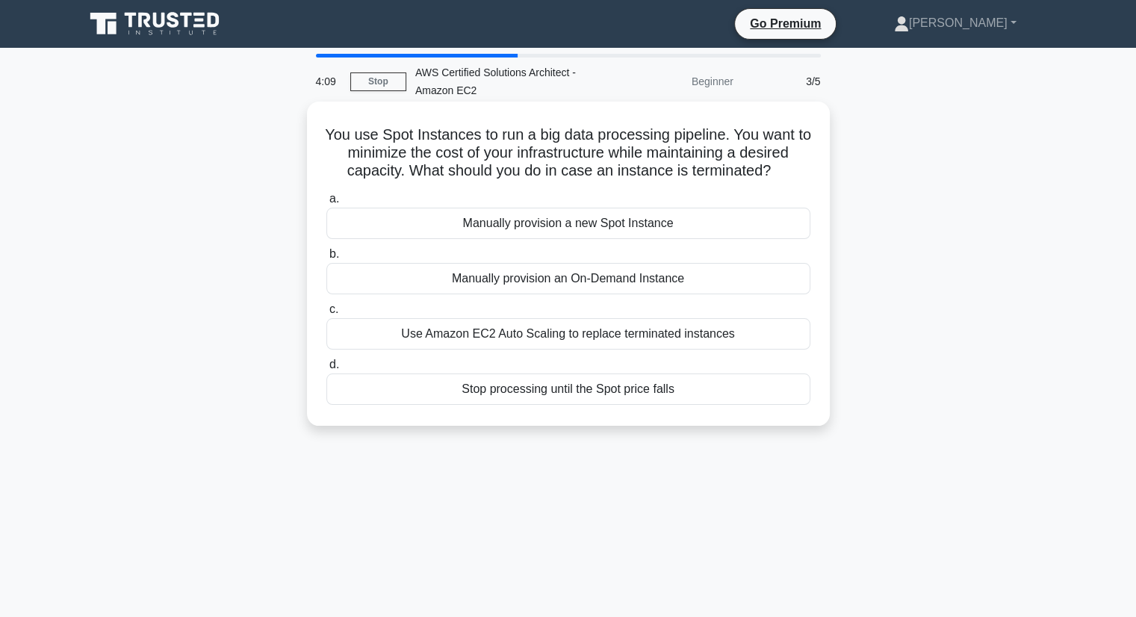
click at [715, 335] on div "Use Amazon EC2 Auto Scaling to replace terminated instances" at bounding box center [568, 333] width 484 height 31
click at [326, 314] on input "c. Use Amazon EC2 Auto Scaling to replace terminated instances" at bounding box center [326, 310] width 0 height 10
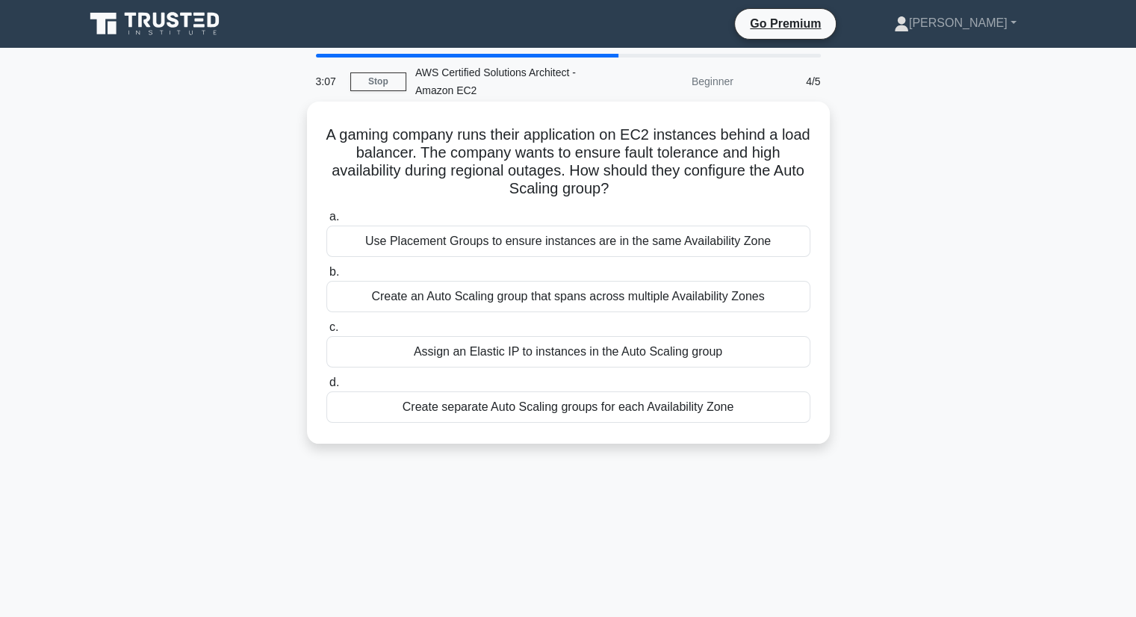
click at [716, 295] on div "Create an Auto Scaling group that spans across multiple Availability Zones" at bounding box center [568, 296] width 484 height 31
click at [326, 277] on input "b. Create an Auto Scaling group that spans across multiple Availability Zones" at bounding box center [326, 272] width 0 height 10
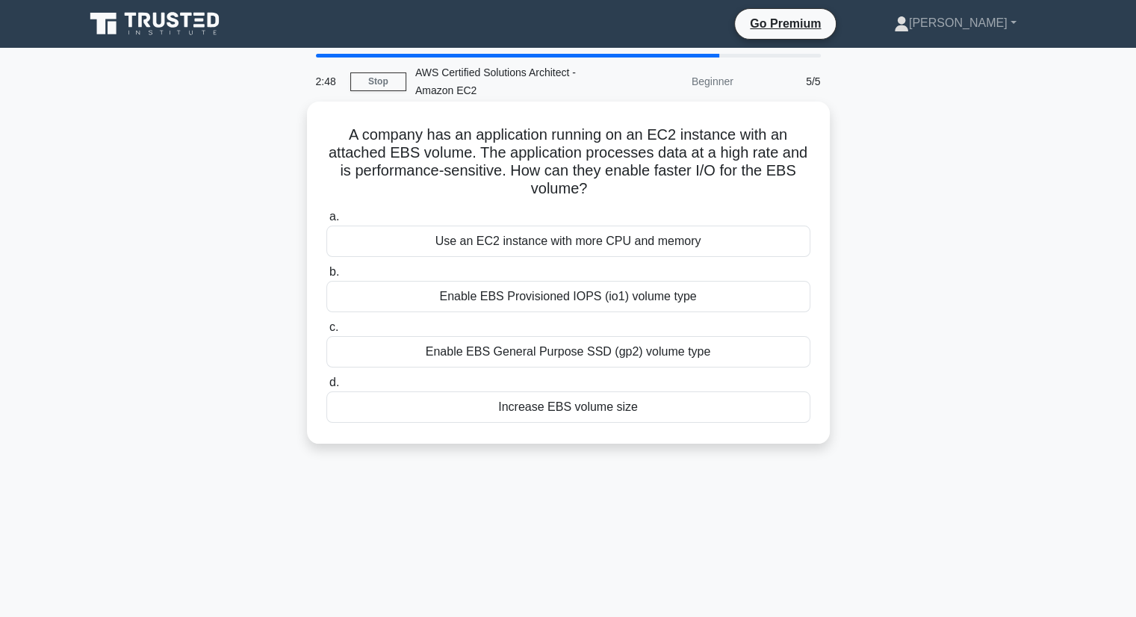
click at [663, 302] on div "Enable EBS Provisioned IOPS (io1) volume type" at bounding box center [568, 296] width 484 height 31
click at [326, 277] on input "b. Enable EBS Provisioned IOPS (io1) volume type" at bounding box center [326, 272] width 0 height 10
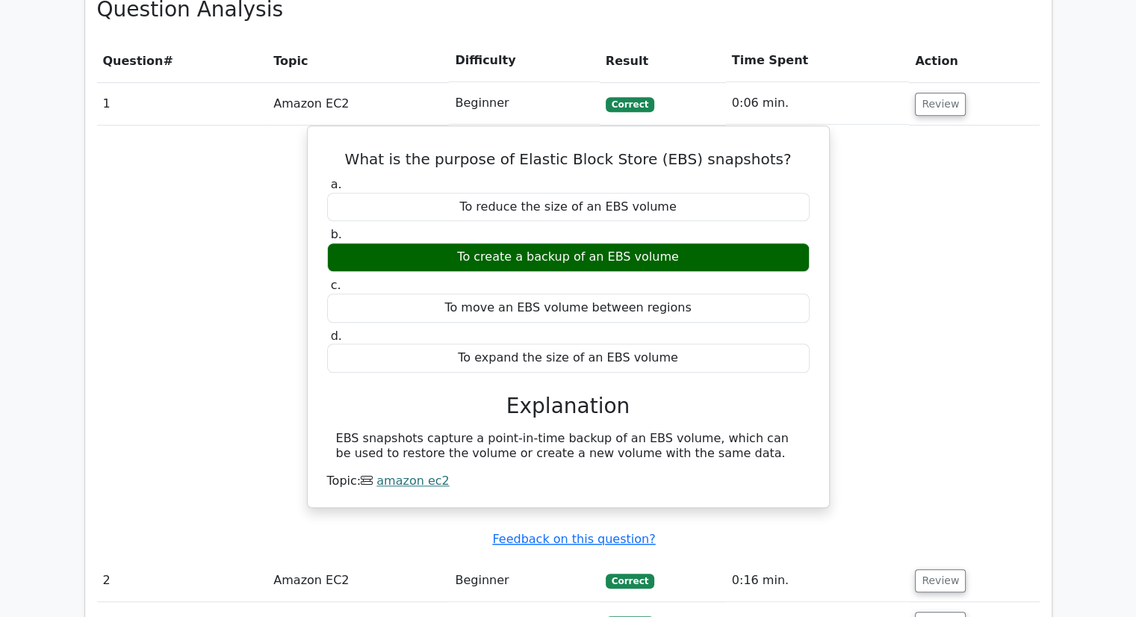
scroll to position [1270, 0]
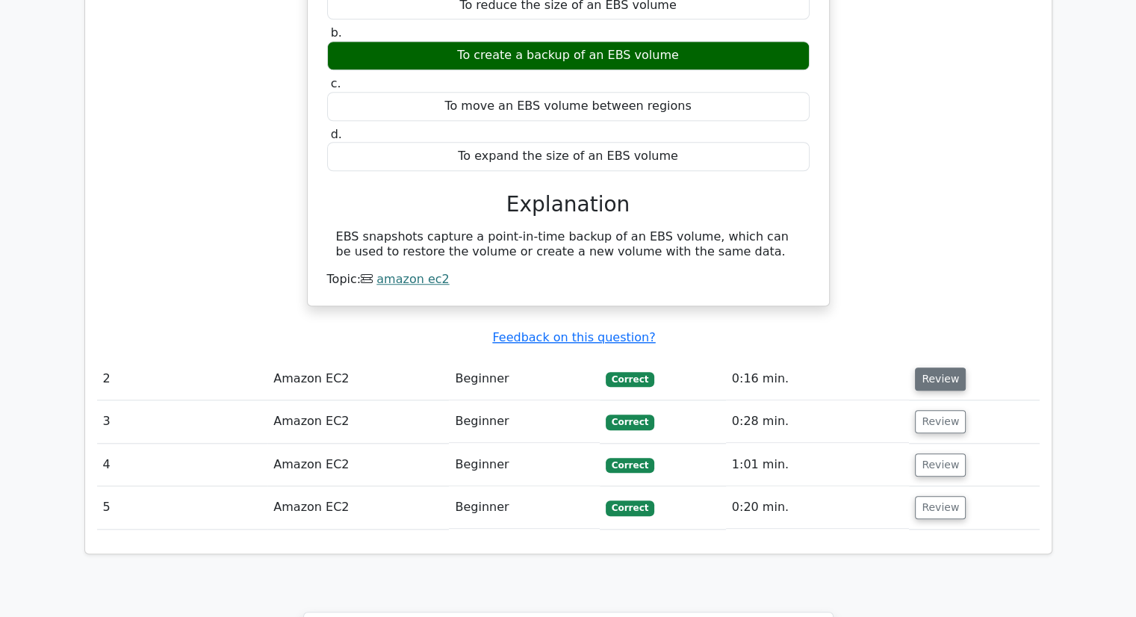
click at [948, 367] on button "Review" at bounding box center [940, 378] width 51 height 23
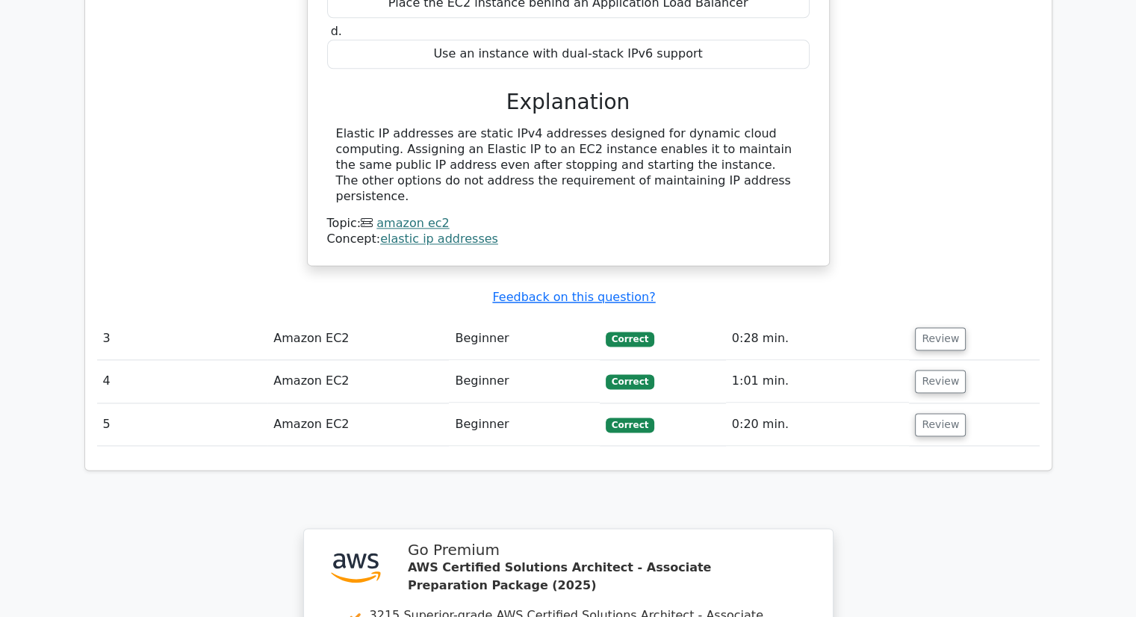
scroll to position [2016, 0]
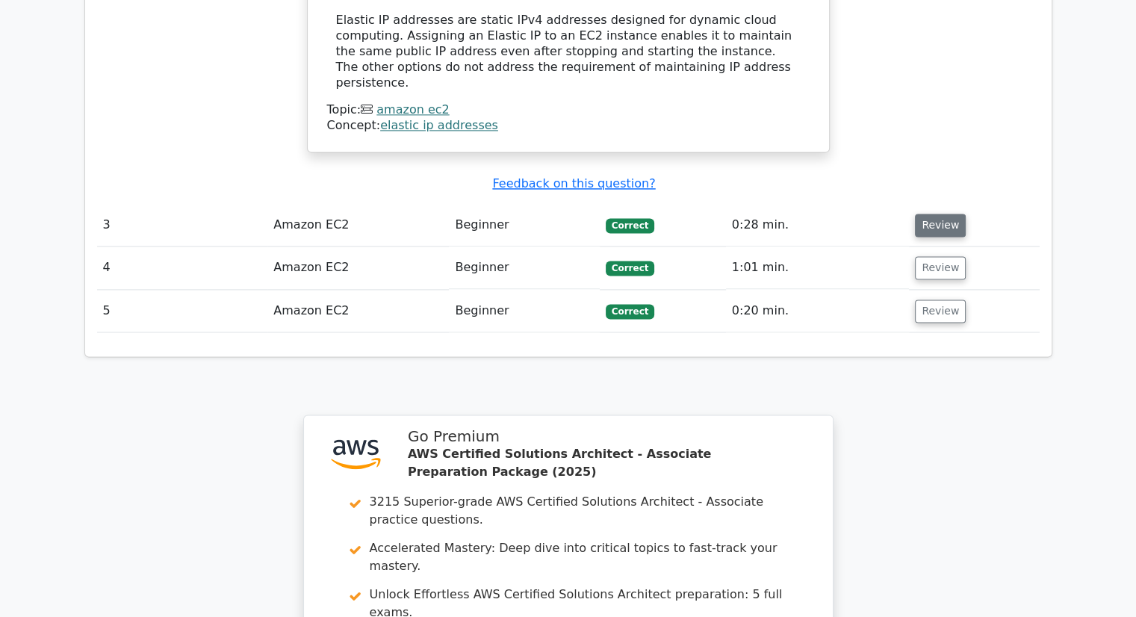
click at [929, 214] on button "Review" at bounding box center [940, 225] width 51 height 23
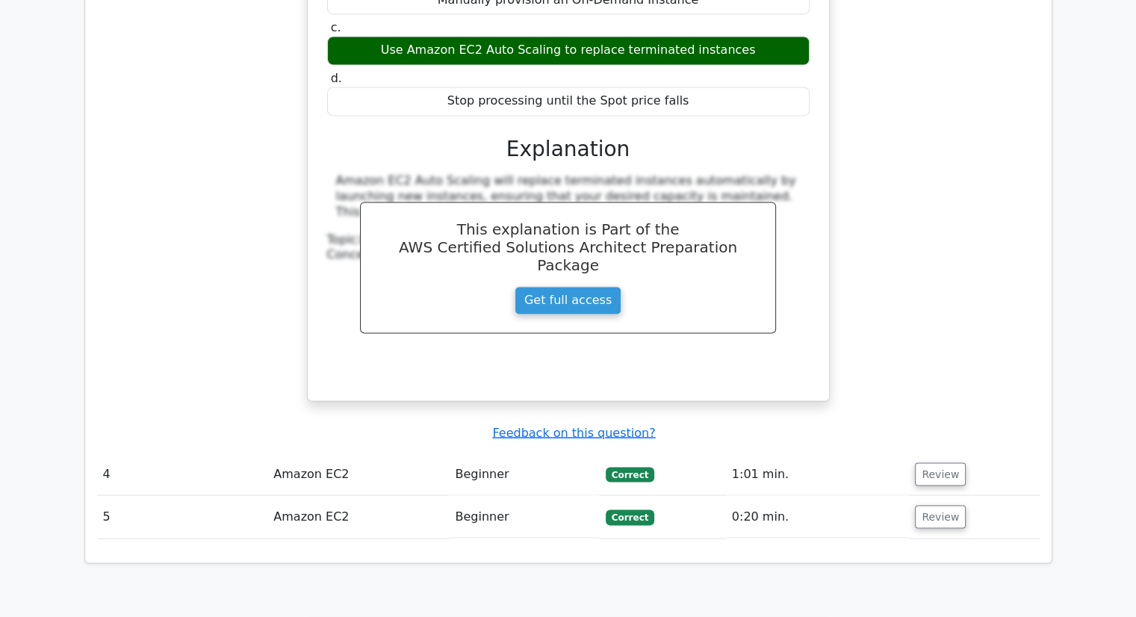
scroll to position [2464, 0]
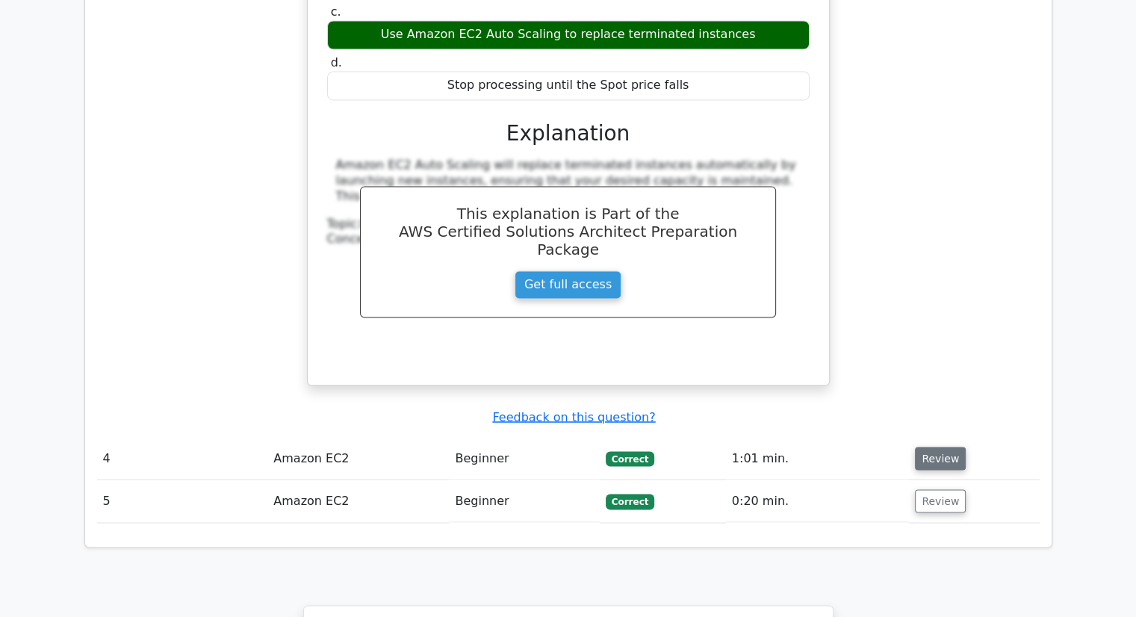
click at [937, 447] on button "Review" at bounding box center [940, 458] width 51 height 23
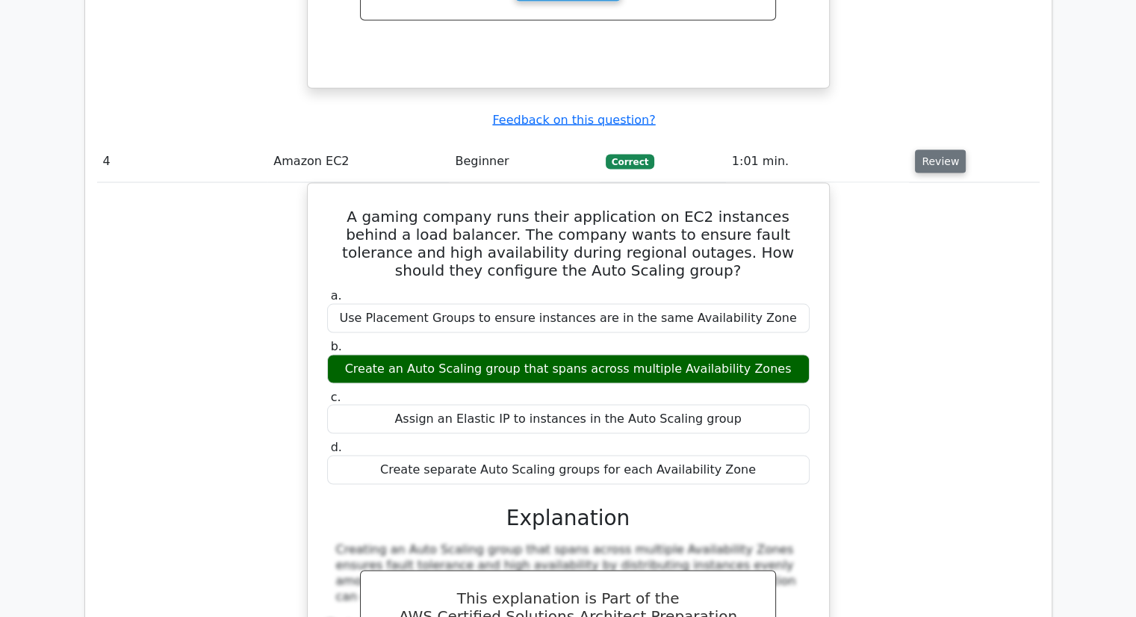
scroll to position [2763, 0]
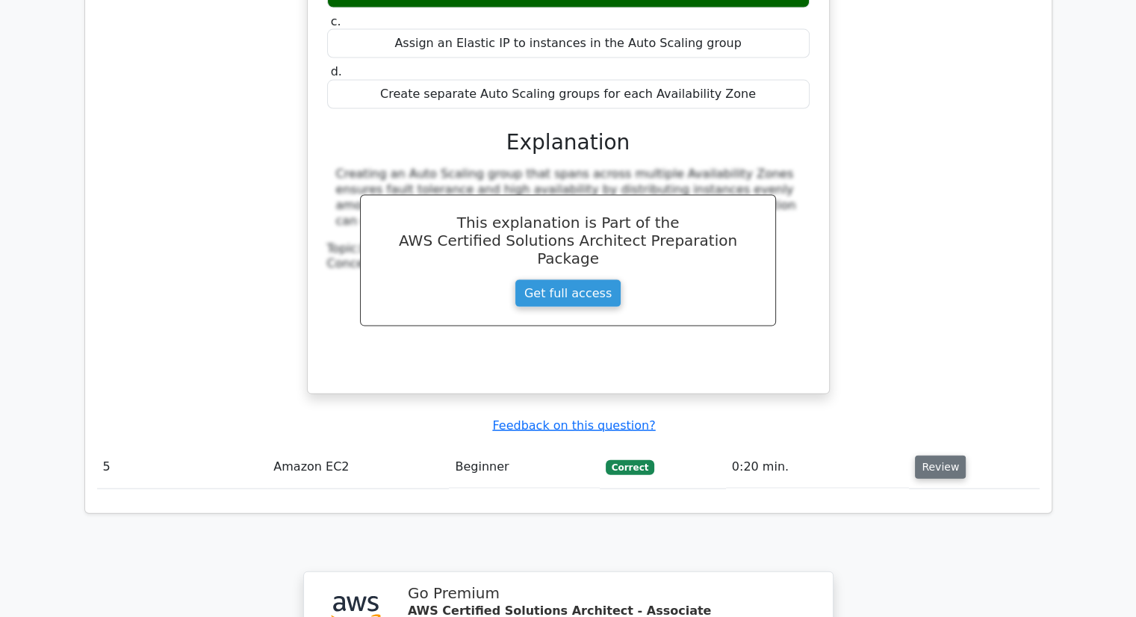
click at [941, 456] on button "Review" at bounding box center [940, 467] width 51 height 23
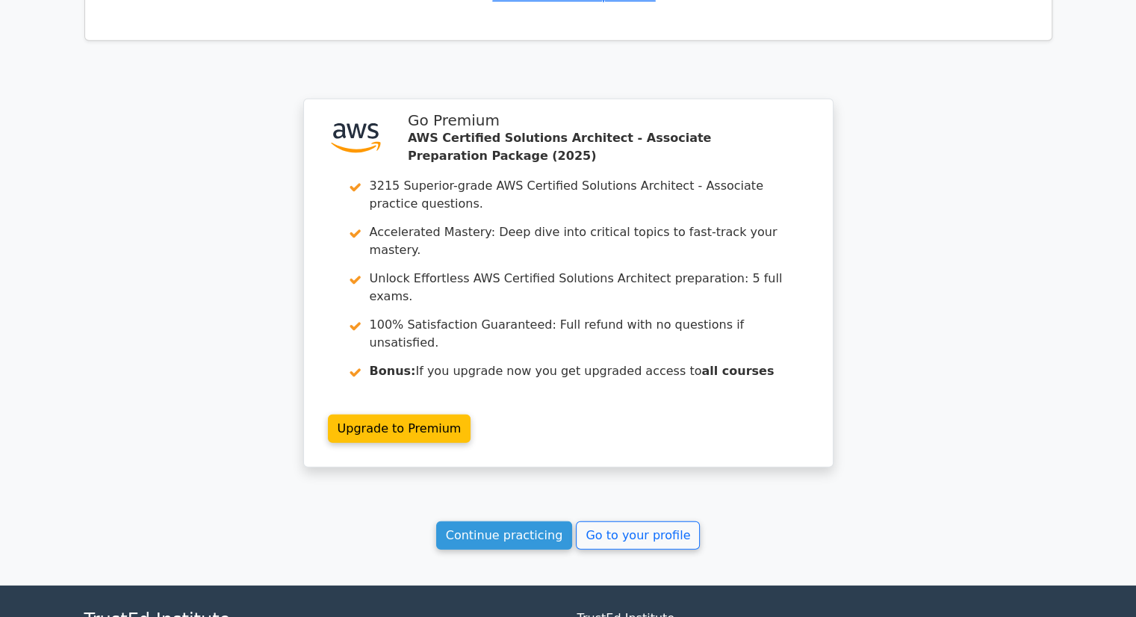
scroll to position [4163, 0]
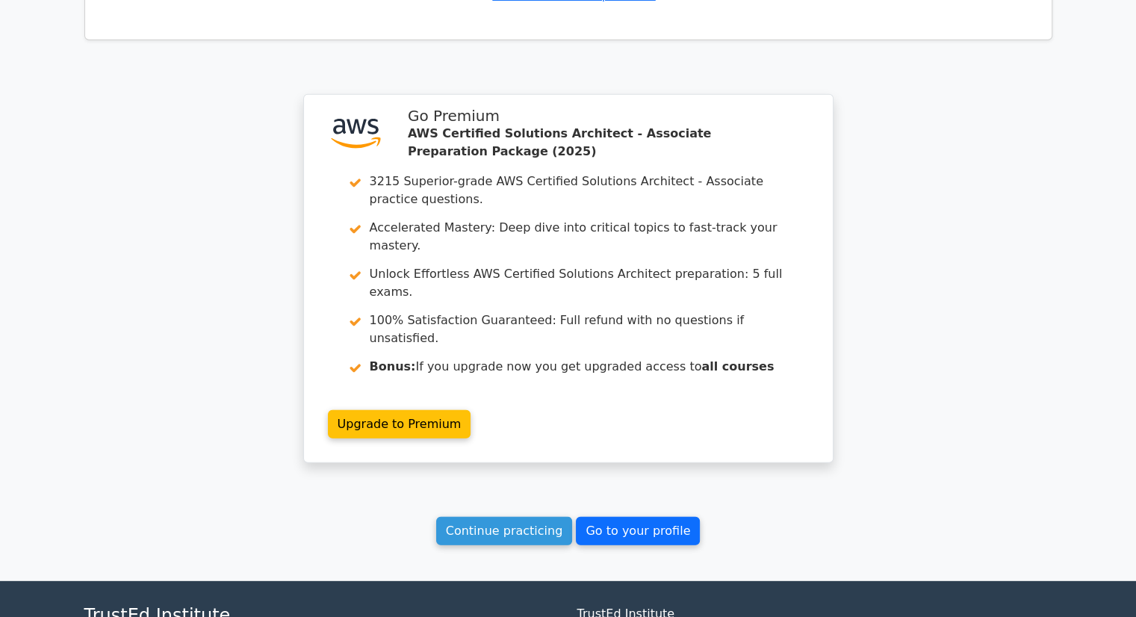
click at [600, 517] on link "Go to your profile" at bounding box center [638, 531] width 124 height 28
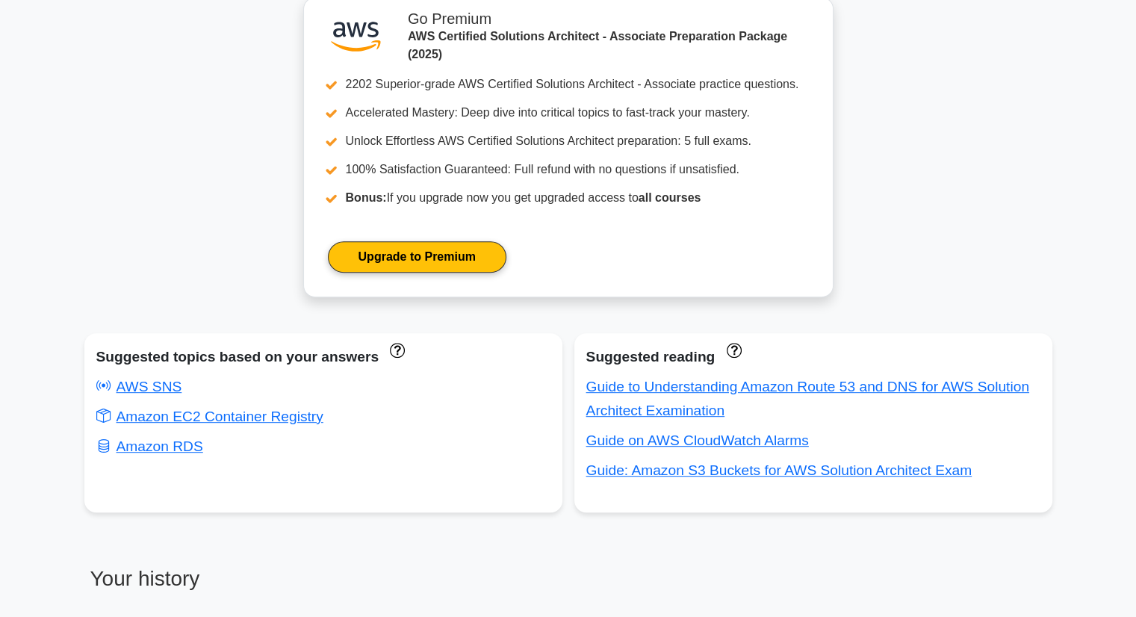
scroll to position [678, 0]
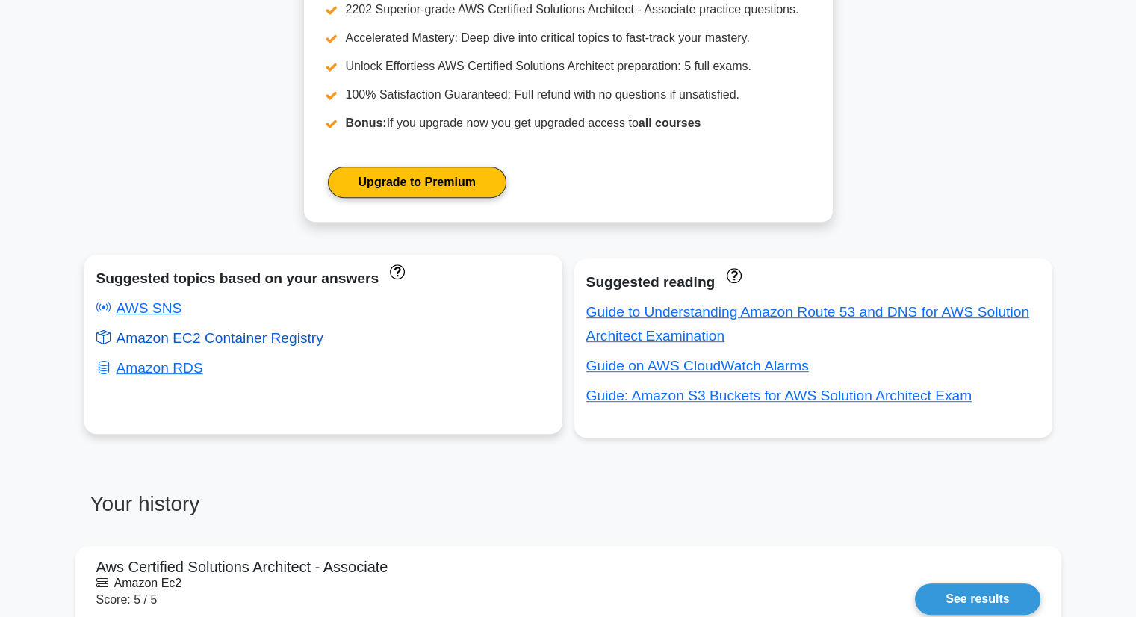
click at [289, 338] on link "Amazon EC2 Container Registry" at bounding box center [209, 338] width 227 height 16
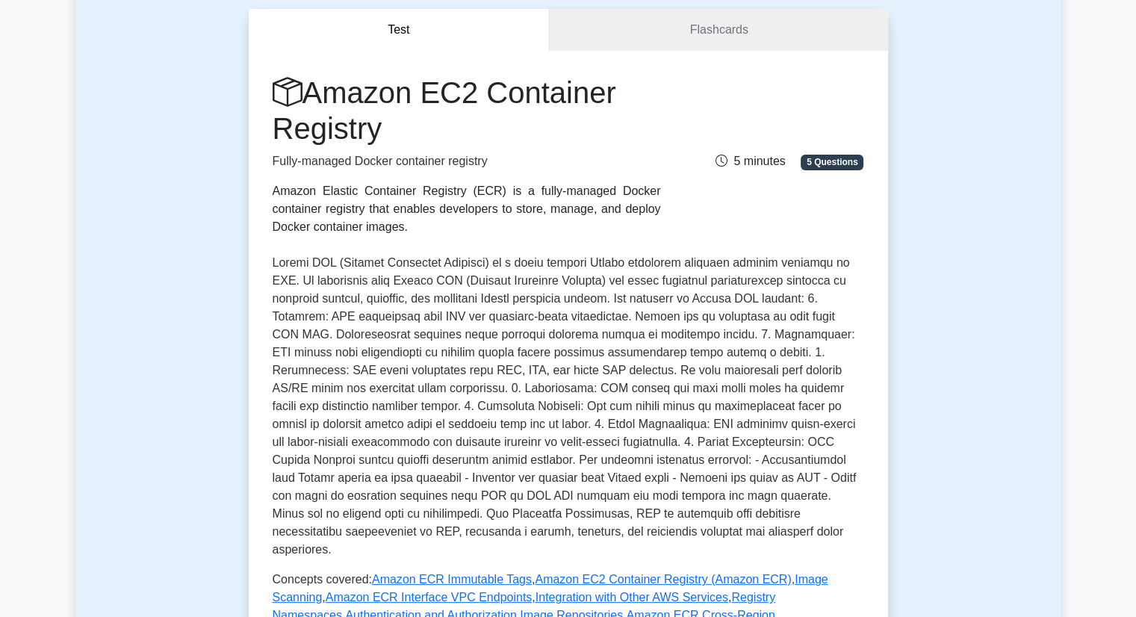
scroll to position [448, 0]
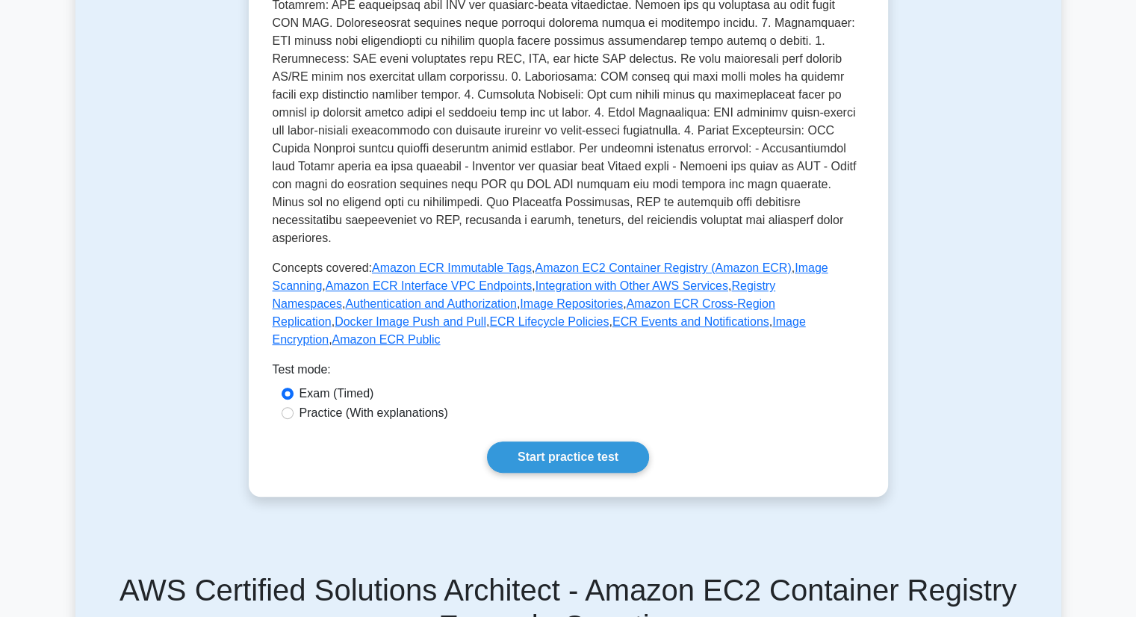
click at [410, 404] on label "Practice (With explanations)" at bounding box center [373, 413] width 149 height 18
click at [293, 407] on input "Practice (With explanations)" at bounding box center [288, 413] width 12 height 12
radio input "true"
click at [555, 441] on link "Start practice test" at bounding box center [568, 456] width 162 height 31
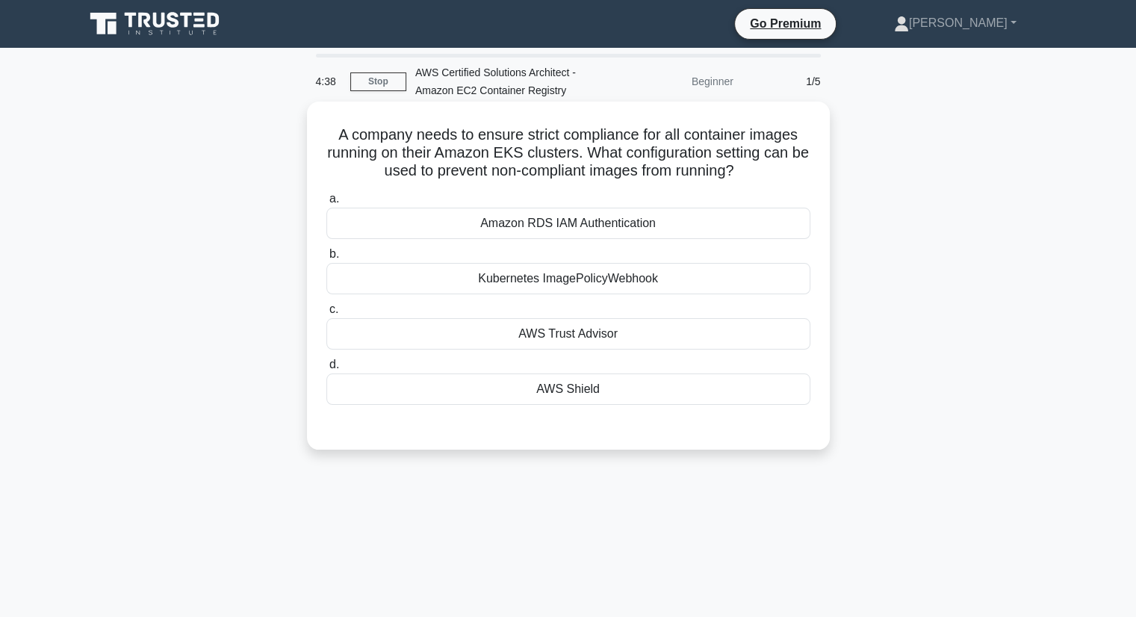
click at [663, 276] on div "Kubernetes ImagePolicyWebhook" at bounding box center [568, 278] width 484 height 31
click at [326, 259] on input "b. Kubernetes ImagePolicyWebhook" at bounding box center [326, 254] width 0 height 10
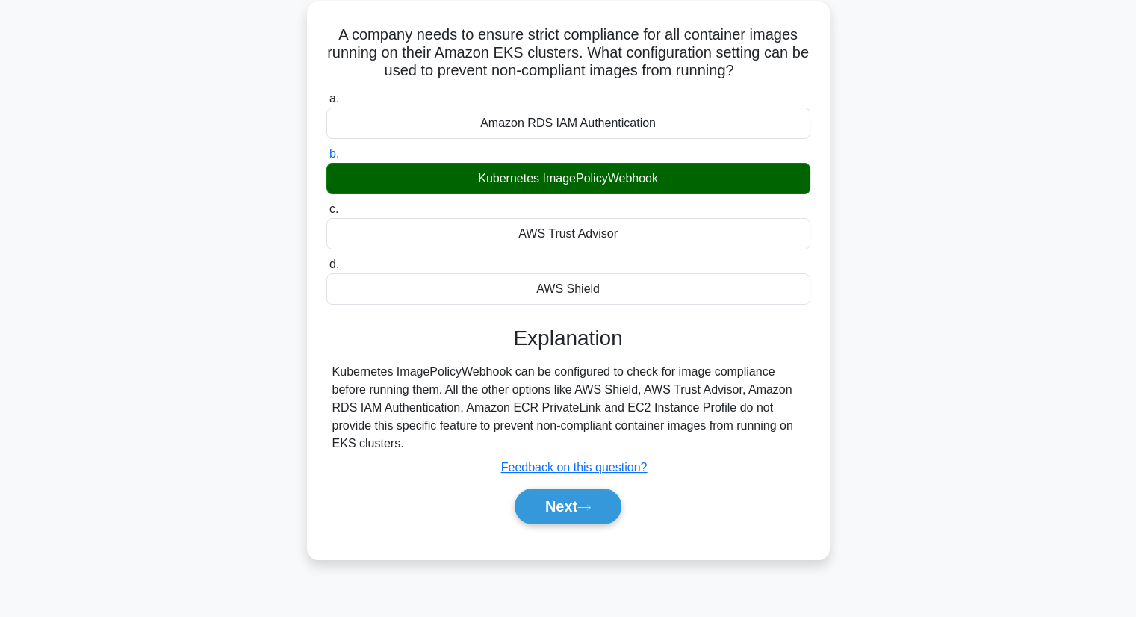
scroll to position [190, 0]
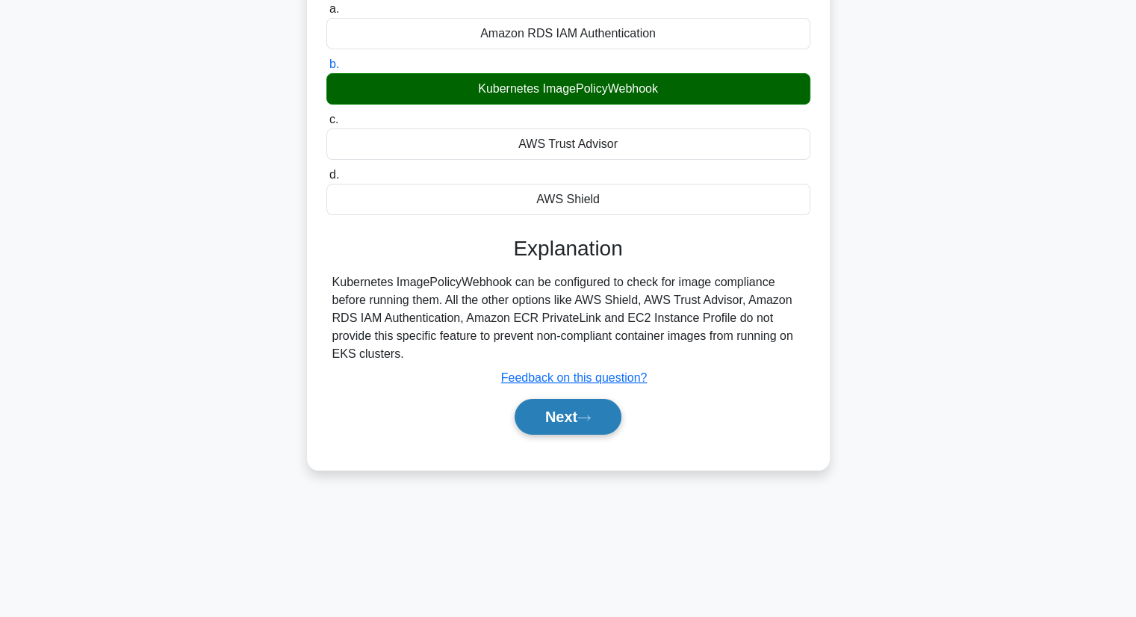
click at [594, 408] on button "Next" at bounding box center [568, 417] width 107 height 36
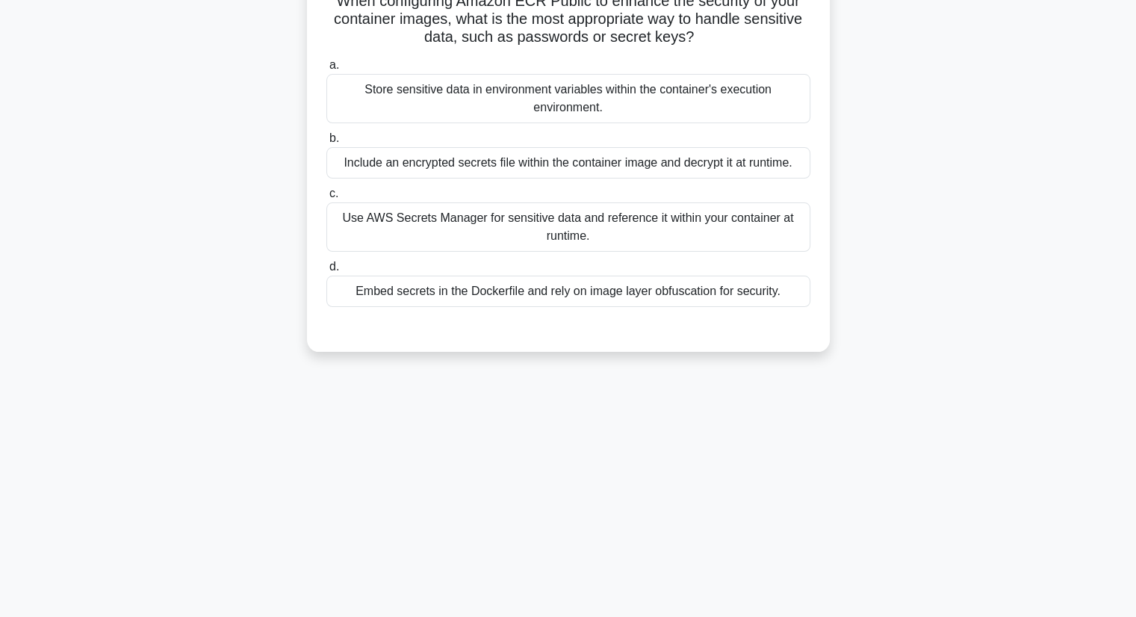
scroll to position [41, 0]
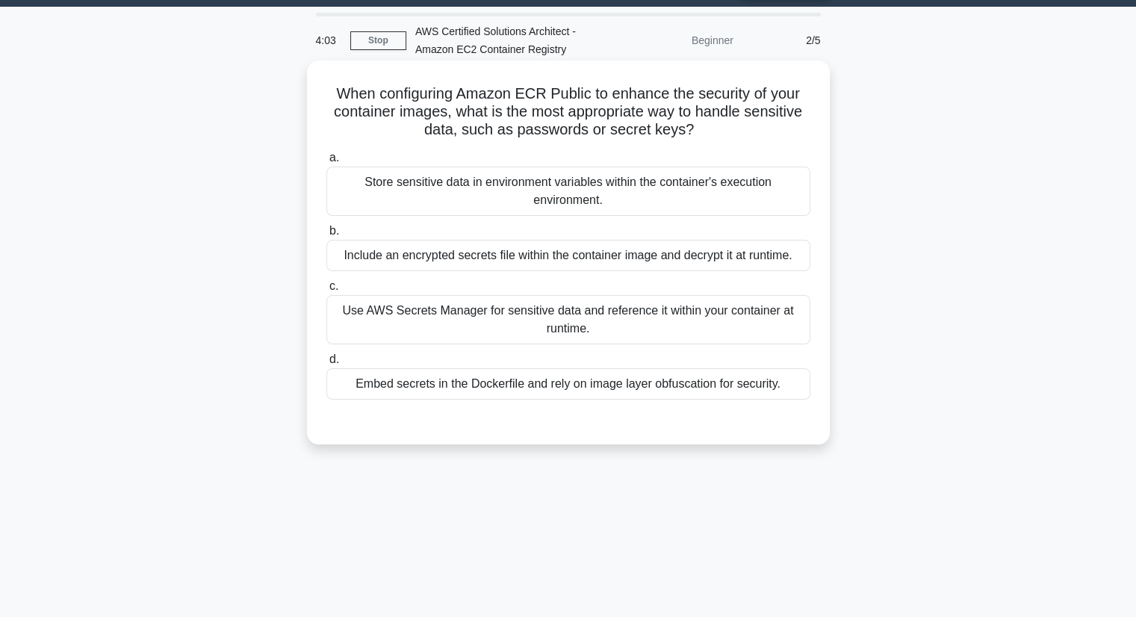
click at [765, 388] on div "Embed secrets in the Dockerfile and rely on image layer obfuscation for securit…" at bounding box center [568, 383] width 484 height 31
click at [326, 364] on input "d. Embed secrets in the Dockerfile and rely on image layer obfuscation for secu…" at bounding box center [326, 360] width 0 height 10
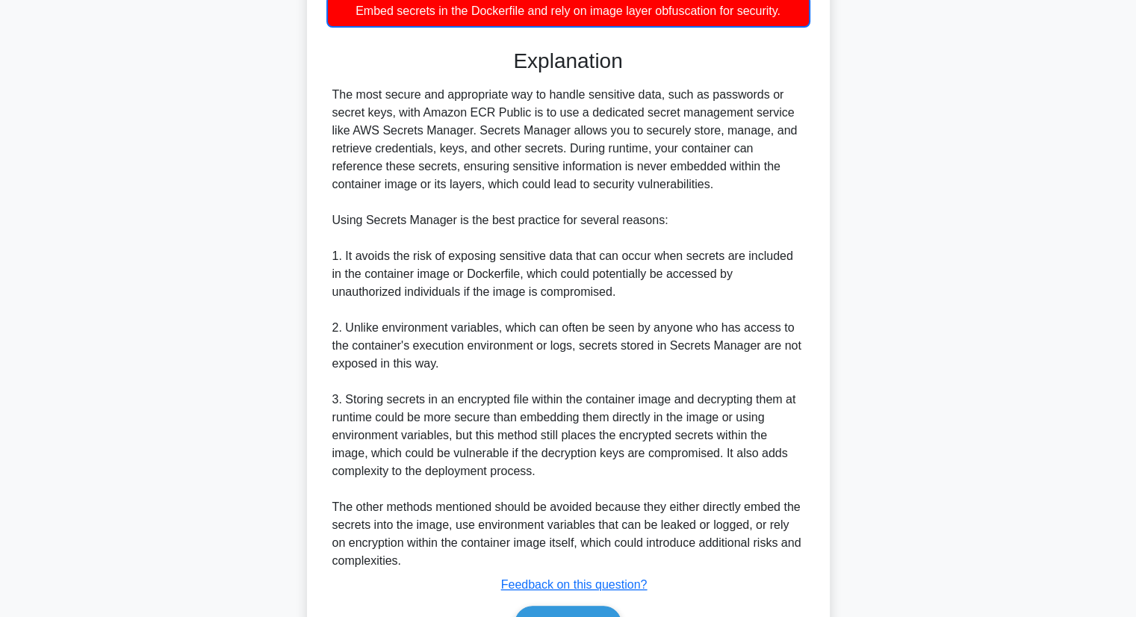
scroll to position [502, 0]
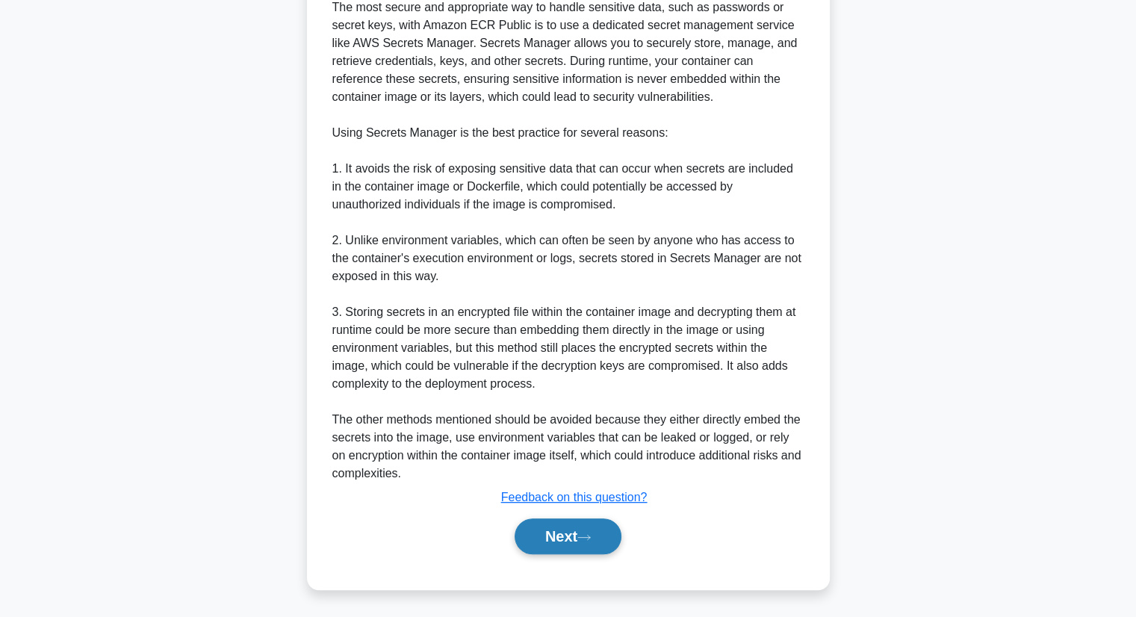
click at [571, 538] on button "Next" at bounding box center [568, 536] width 107 height 36
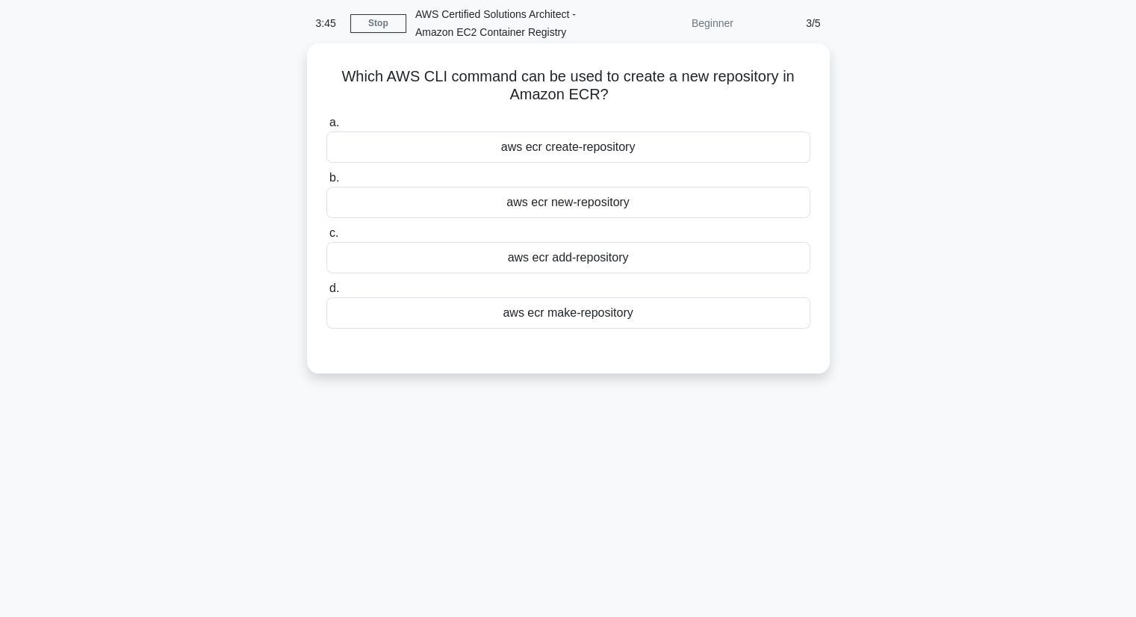
scroll to position [0, 0]
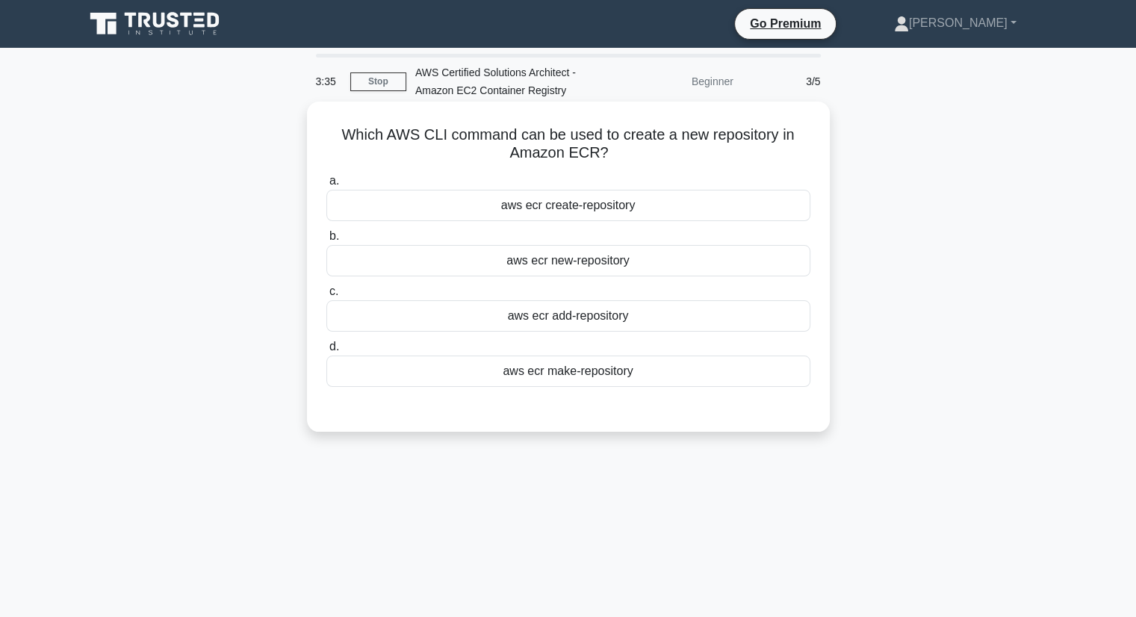
click at [645, 213] on div "aws ecr create-repository" at bounding box center [568, 205] width 484 height 31
click at [326, 186] on input "a. aws ecr create-repository" at bounding box center [326, 181] width 0 height 10
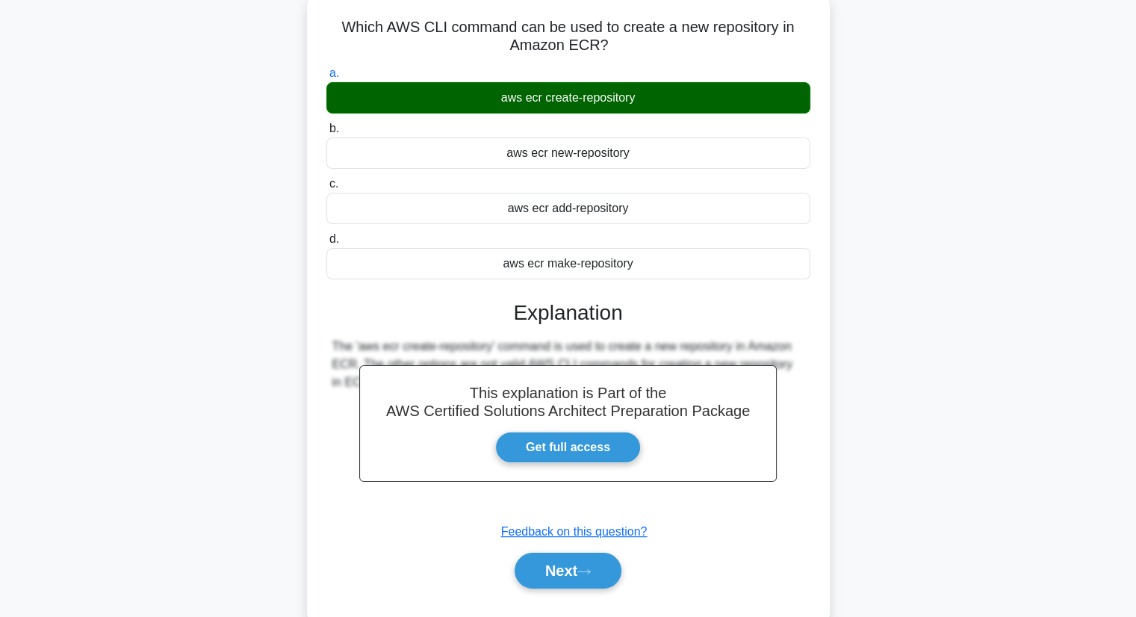
scroll to position [190, 0]
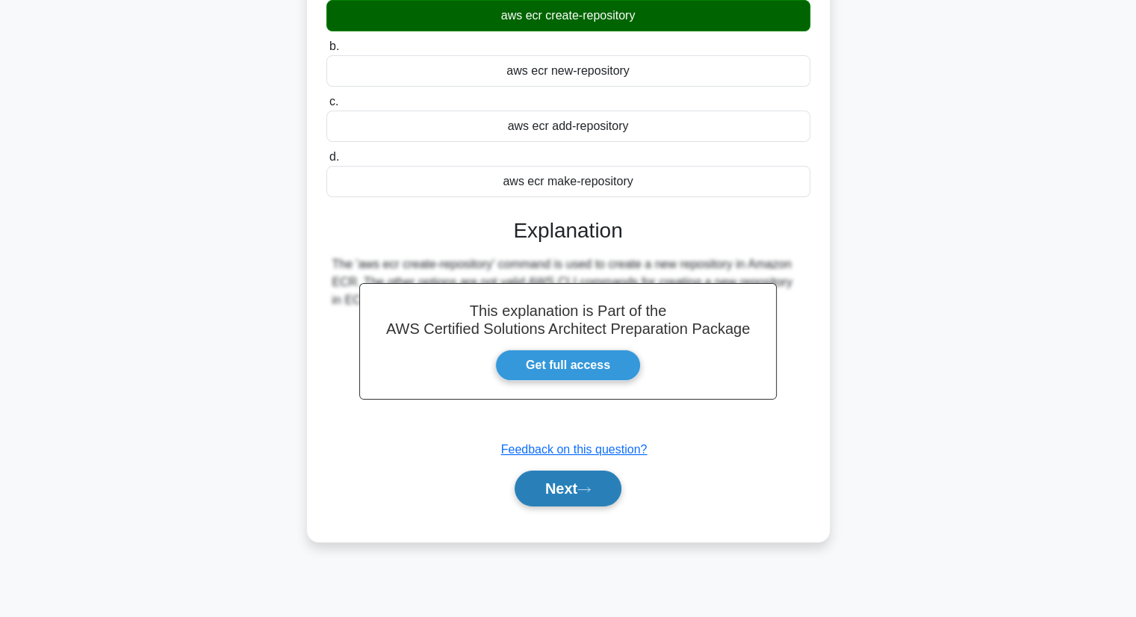
click at [562, 491] on button "Next" at bounding box center [568, 488] width 107 height 36
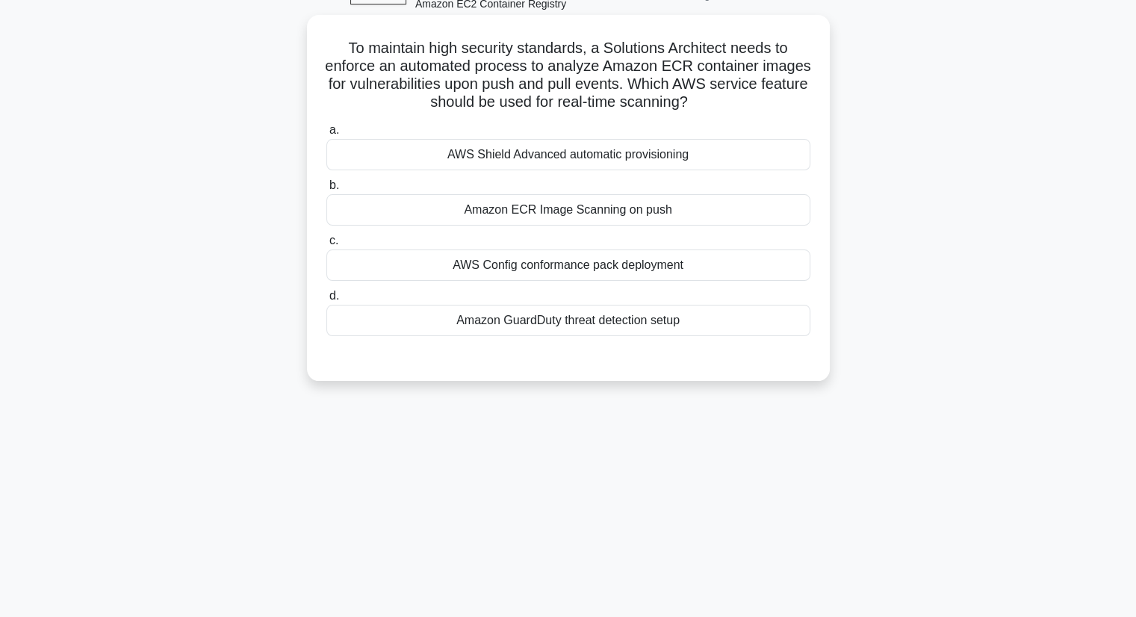
scroll to position [0, 0]
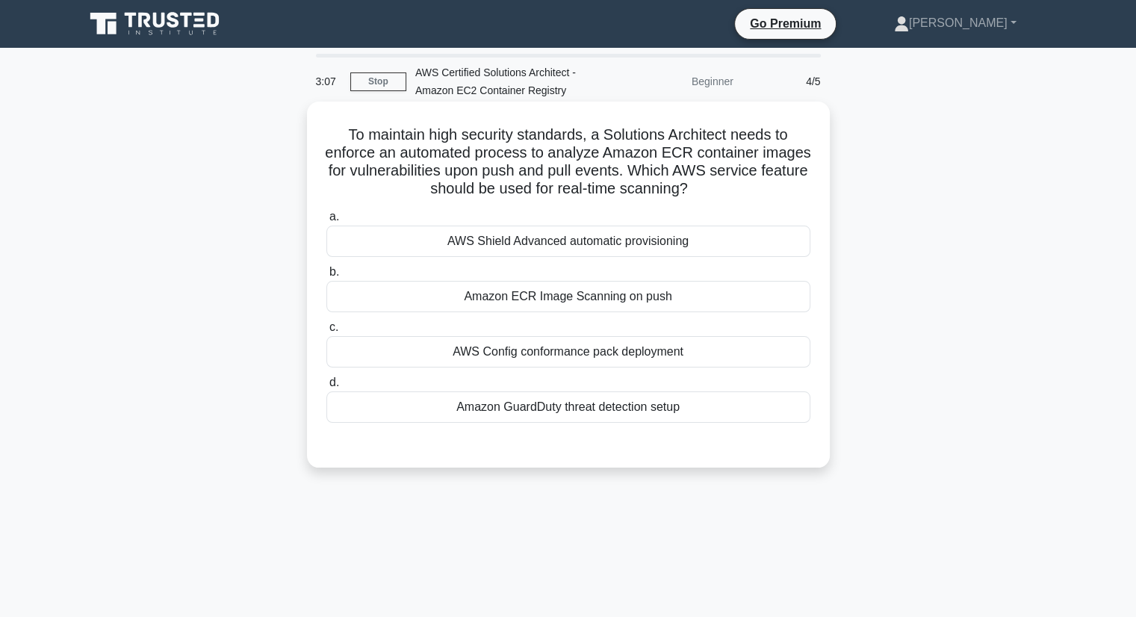
click at [601, 297] on div "Amazon ECR Image Scanning on push" at bounding box center [568, 296] width 484 height 31
click at [326, 277] on input "b. Amazon ECR Image Scanning on push" at bounding box center [326, 272] width 0 height 10
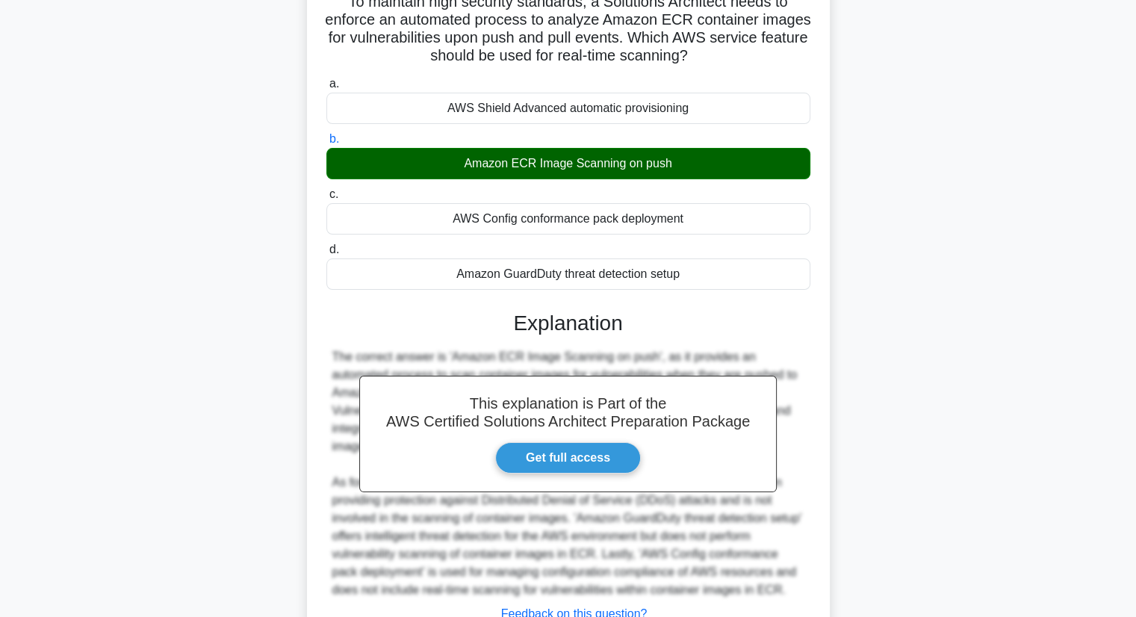
scroll to position [249, 0]
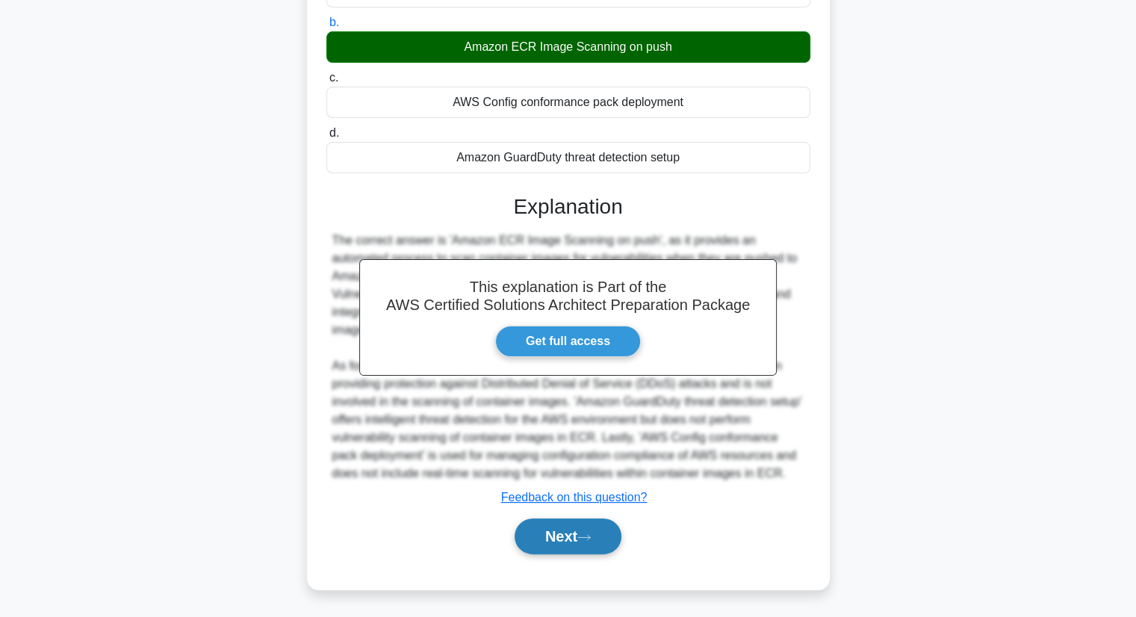
click at [565, 532] on button "Next" at bounding box center [568, 536] width 107 height 36
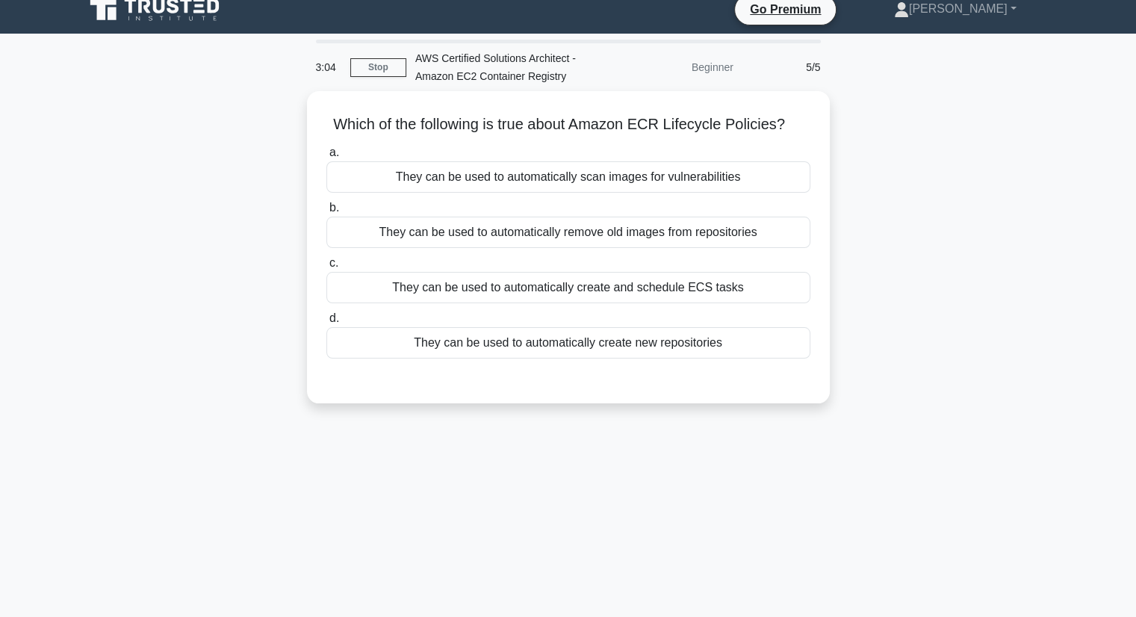
scroll to position [0, 0]
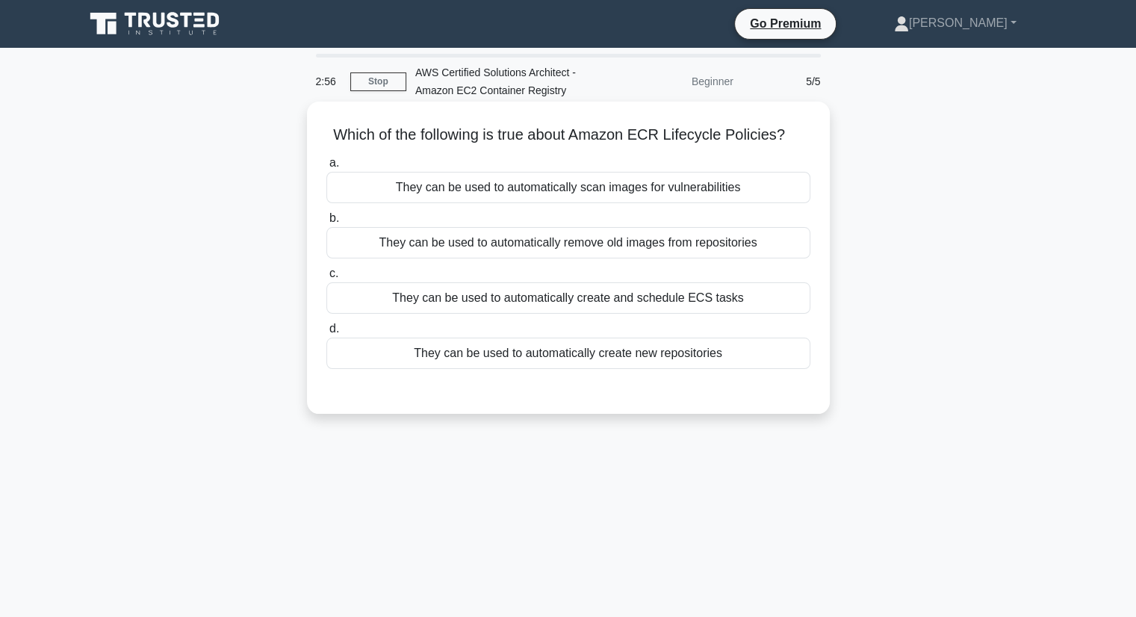
click at [665, 244] on div "They can be used to automatically remove old images from repositories" at bounding box center [568, 242] width 484 height 31
click at [326, 223] on input "b. They can be used to automatically remove old images from repositories" at bounding box center [326, 219] width 0 height 10
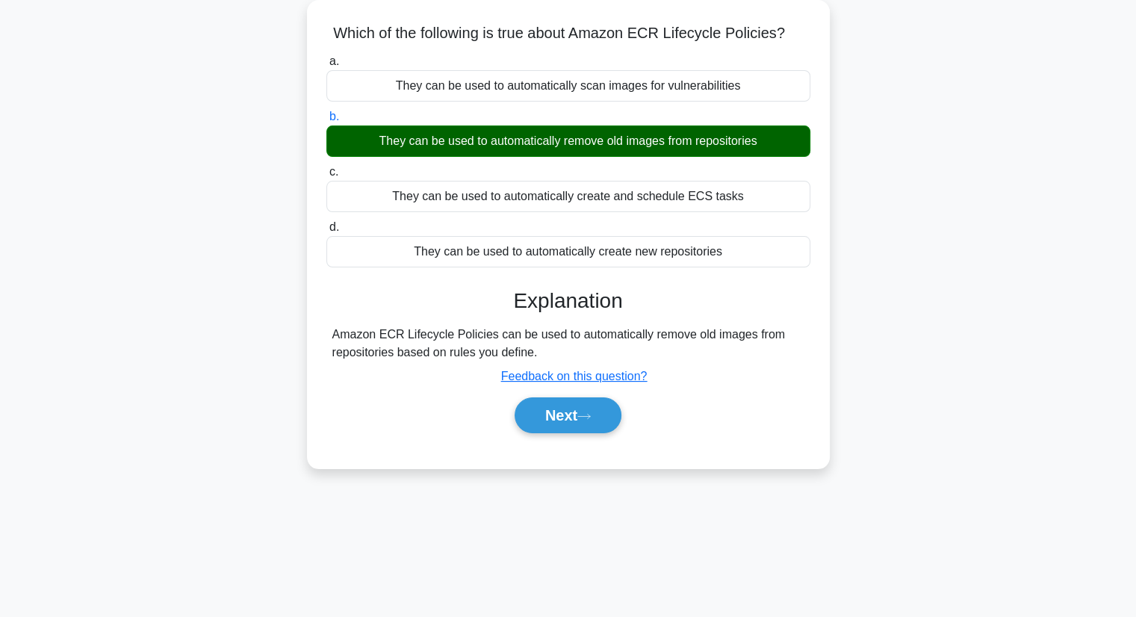
scroll to position [190, 0]
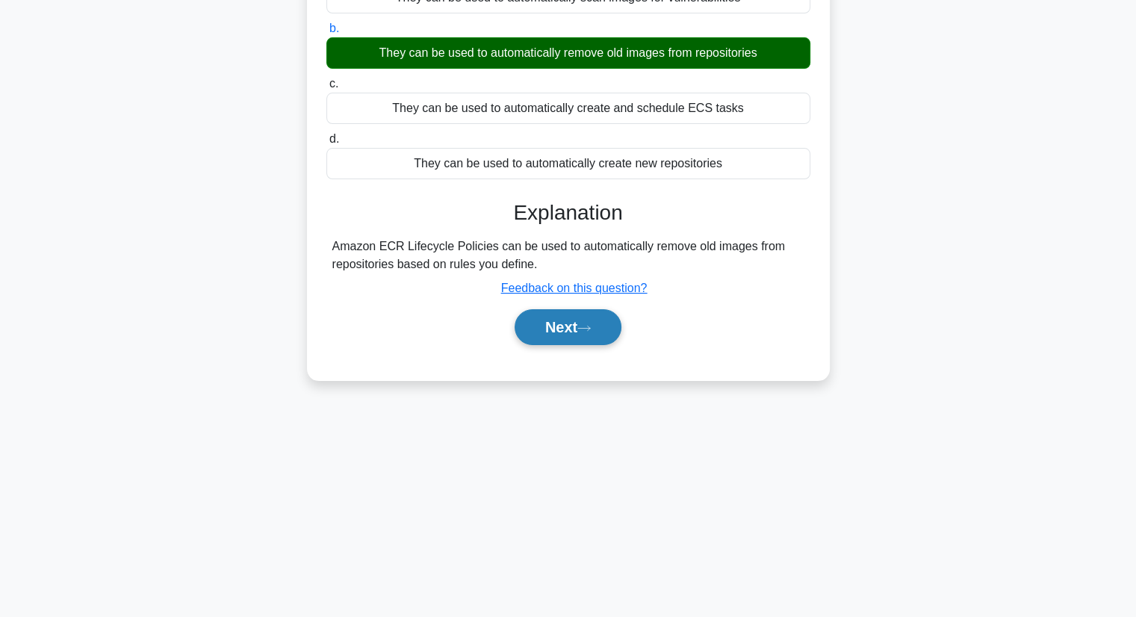
click at [587, 329] on icon at bounding box center [583, 328] width 13 height 8
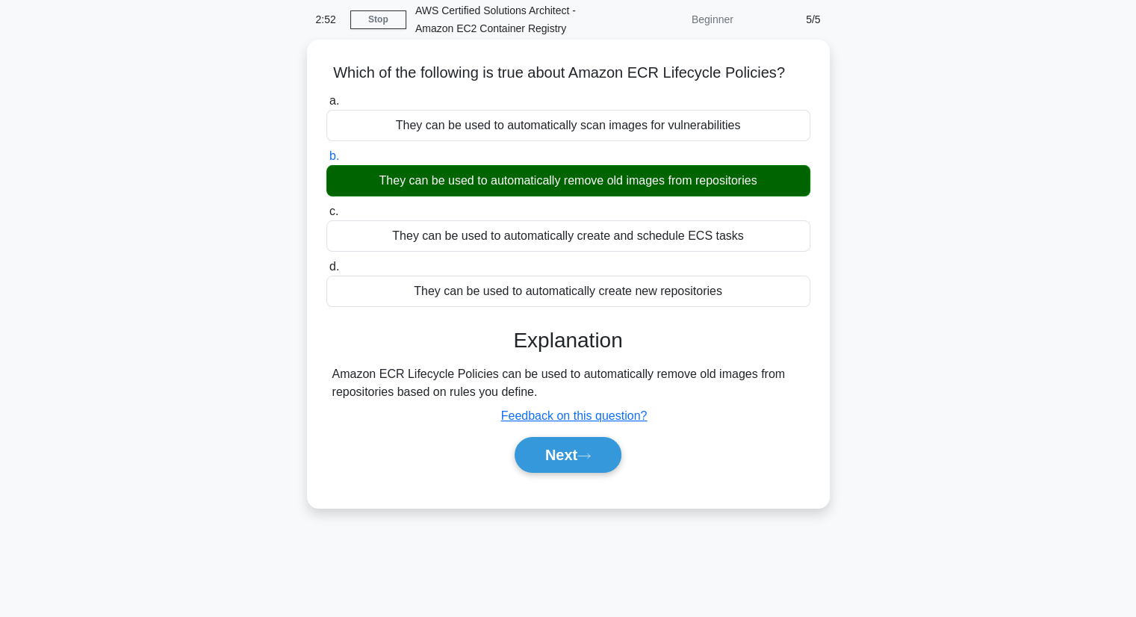
scroll to position [0, 0]
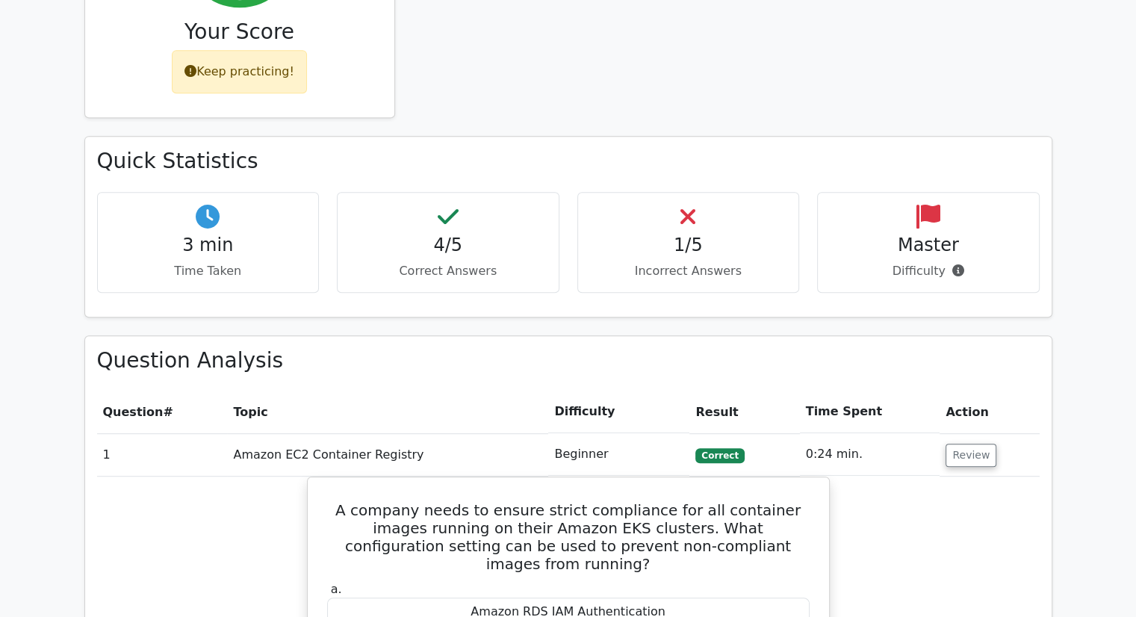
scroll to position [747, 0]
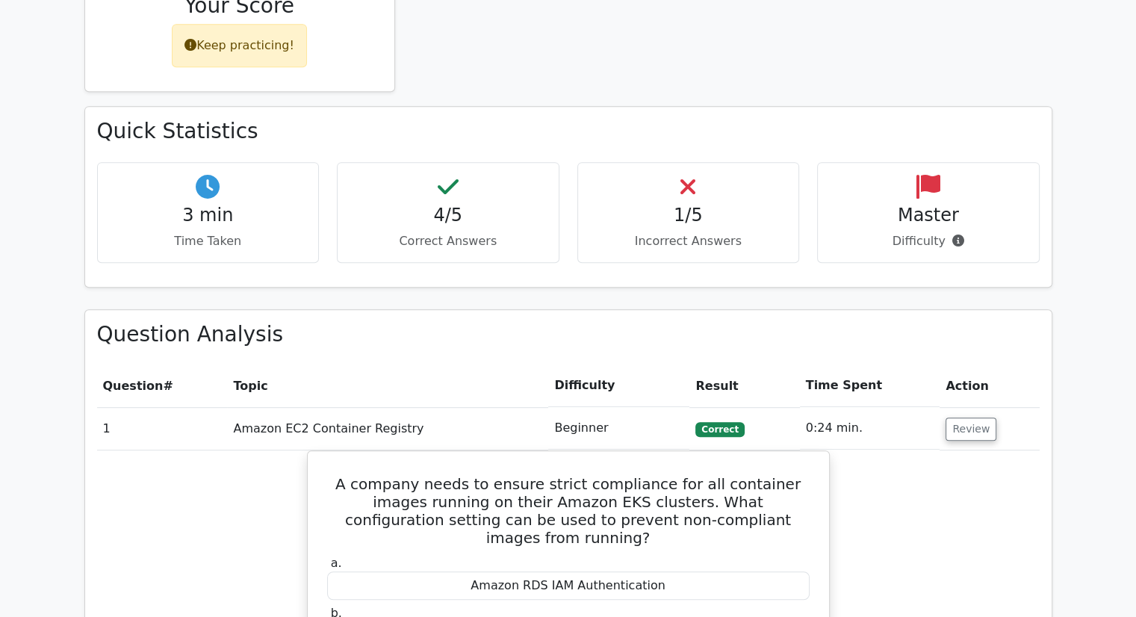
click at [956, 205] on h4 "Master" at bounding box center [928, 216] width 197 height 22
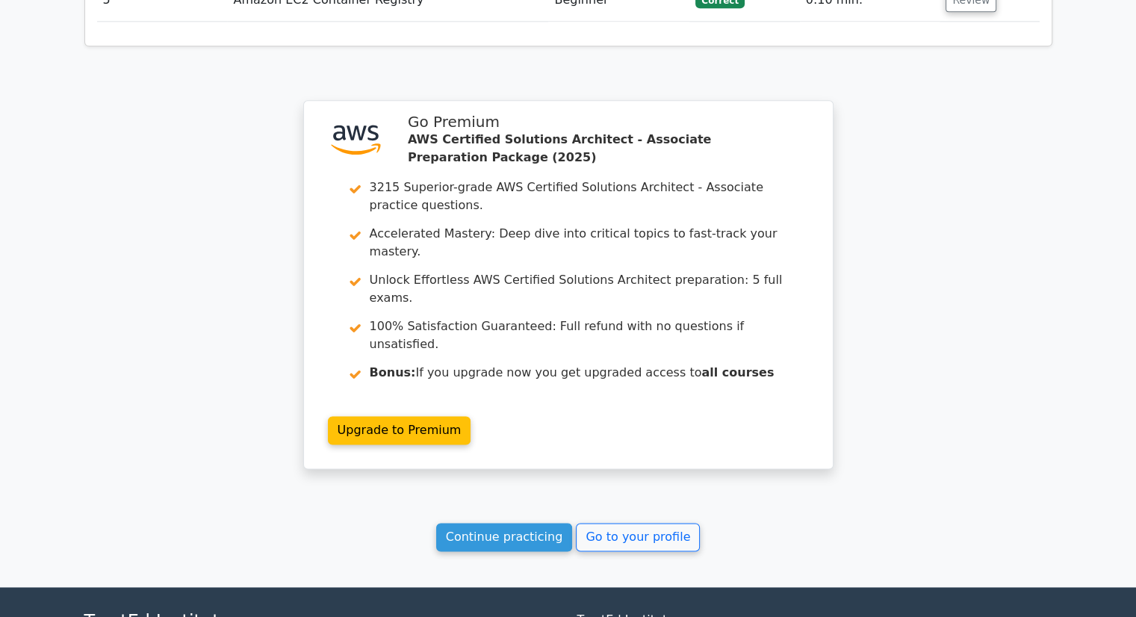
scroll to position [1924, 0]
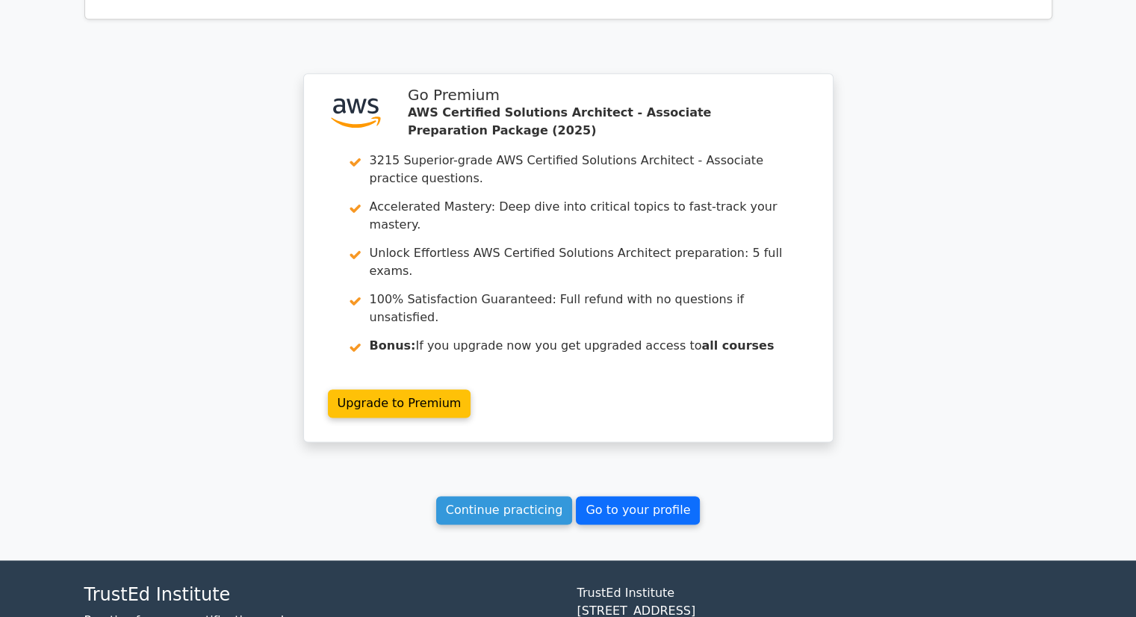
click at [623, 496] on link "Go to your profile" at bounding box center [638, 510] width 124 height 28
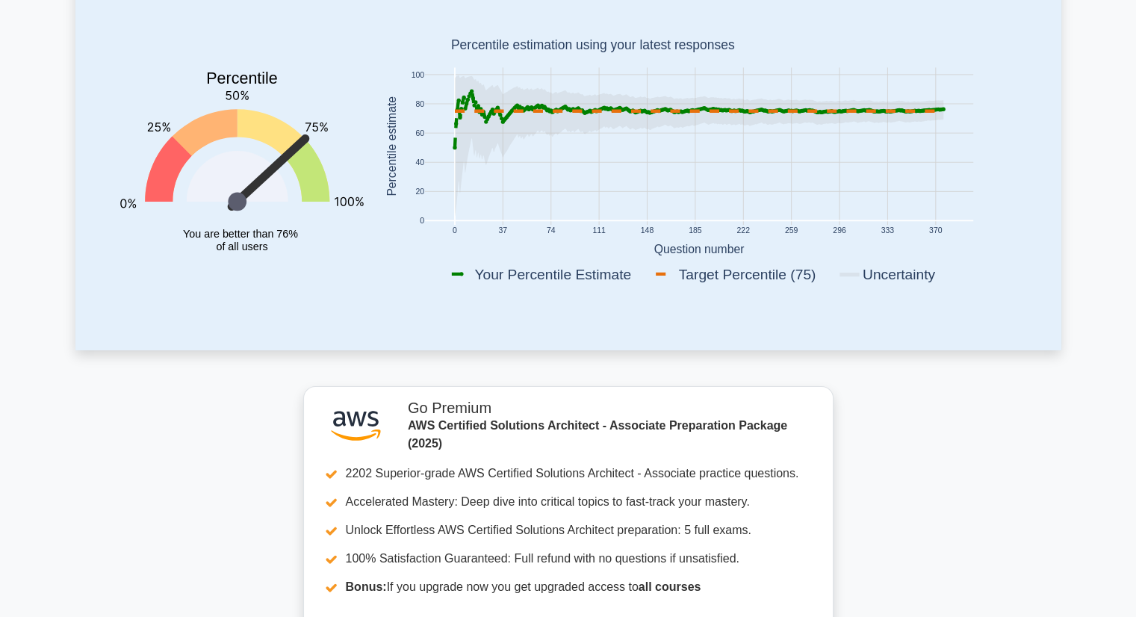
scroll to position [55, 0]
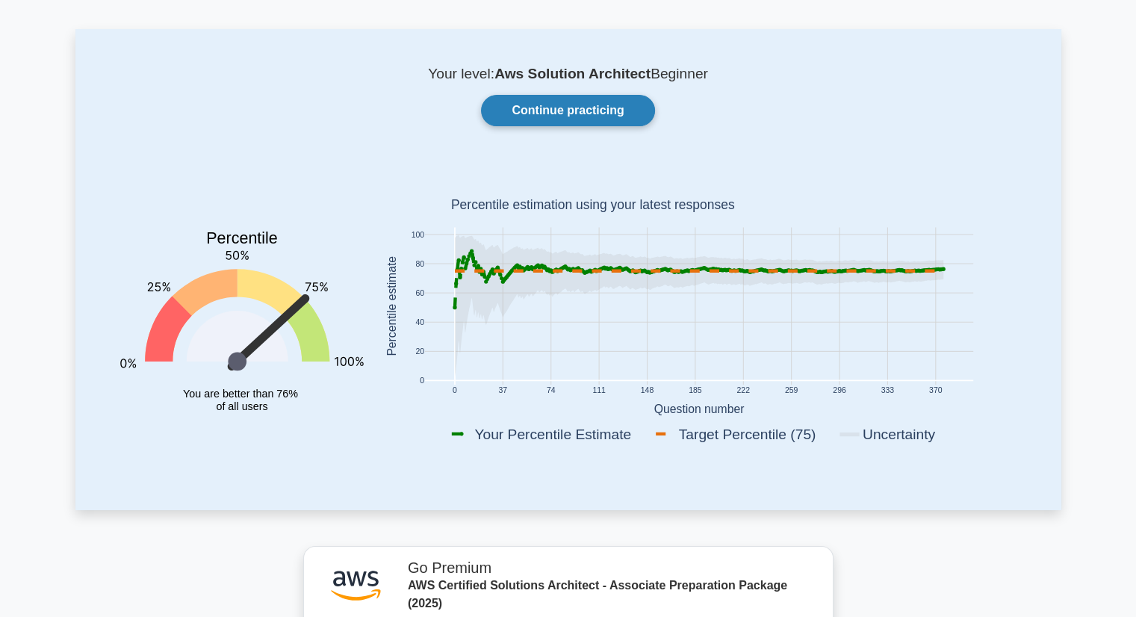
click at [577, 109] on link "Continue practicing" at bounding box center [567, 110] width 173 height 31
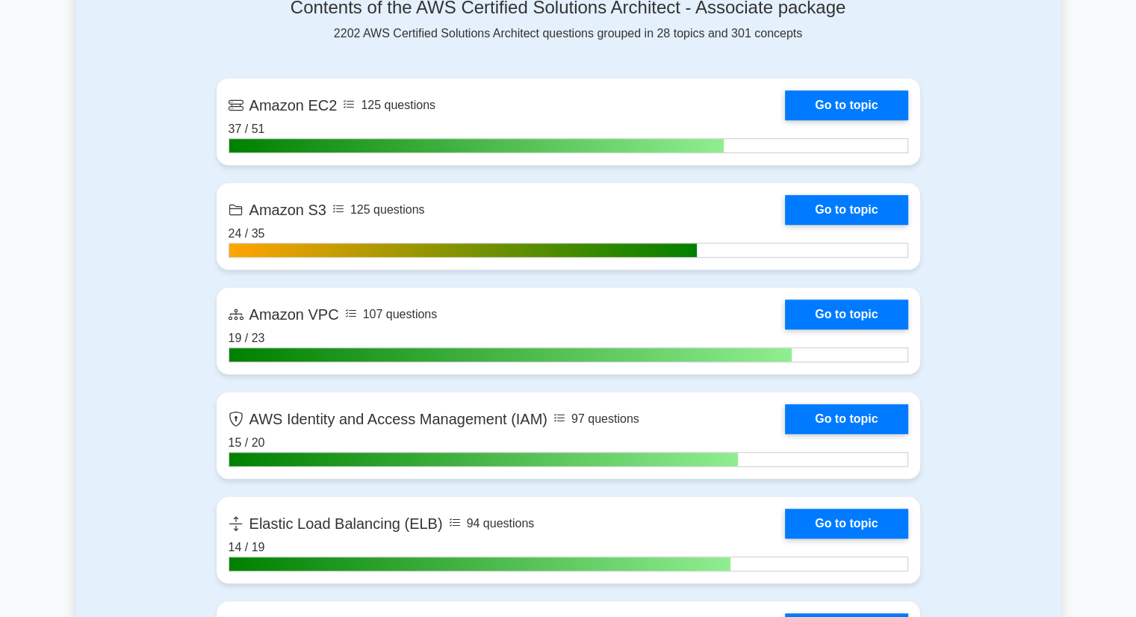
scroll to position [971, 0]
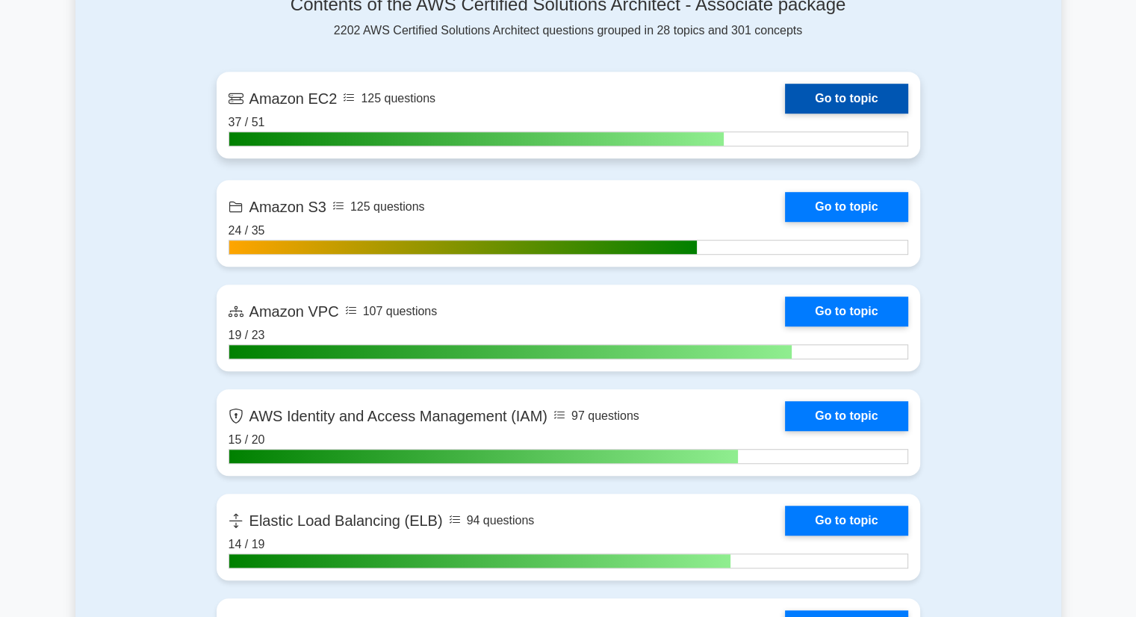
click at [785, 99] on link "Go to topic" at bounding box center [846, 99] width 122 height 30
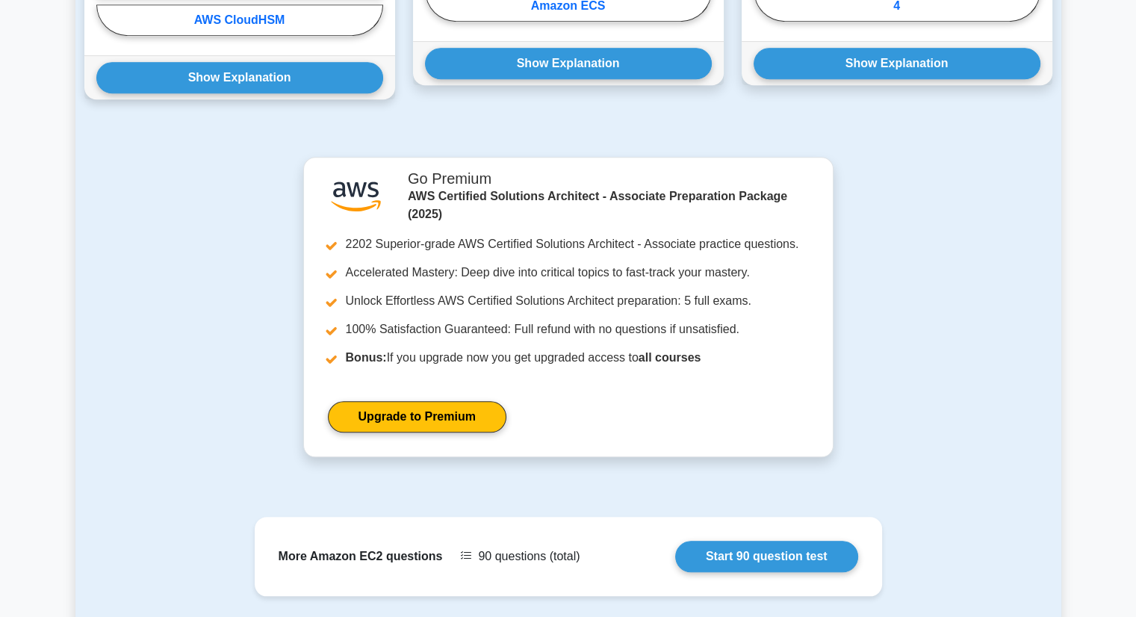
scroll to position [1453, 0]
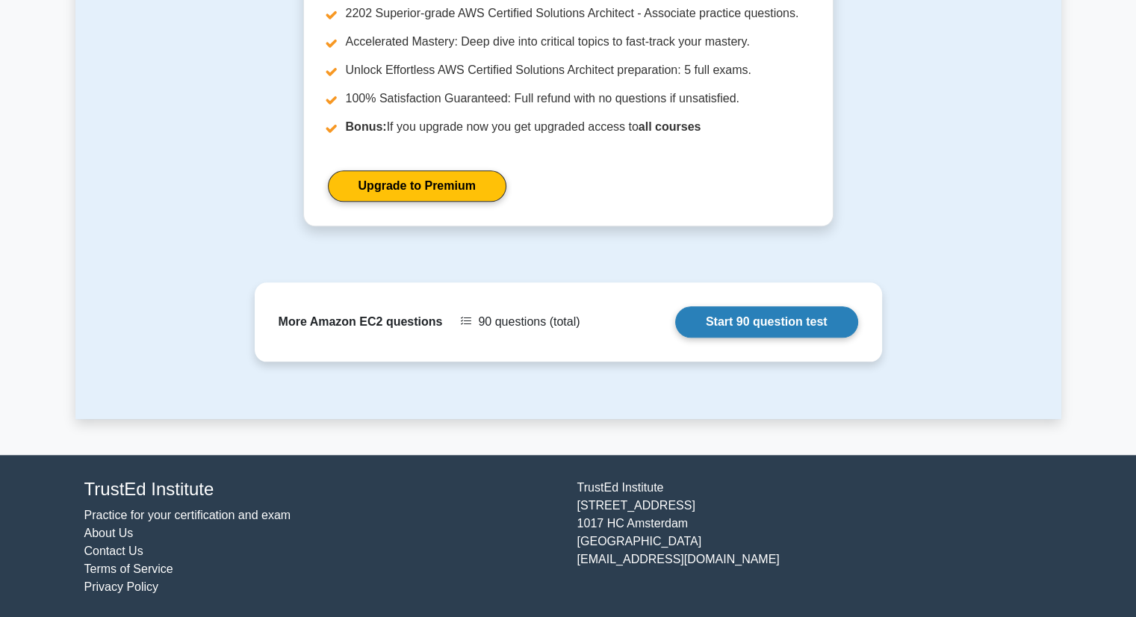
click at [780, 326] on link "Start 90 question test" at bounding box center [766, 321] width 183 height 31
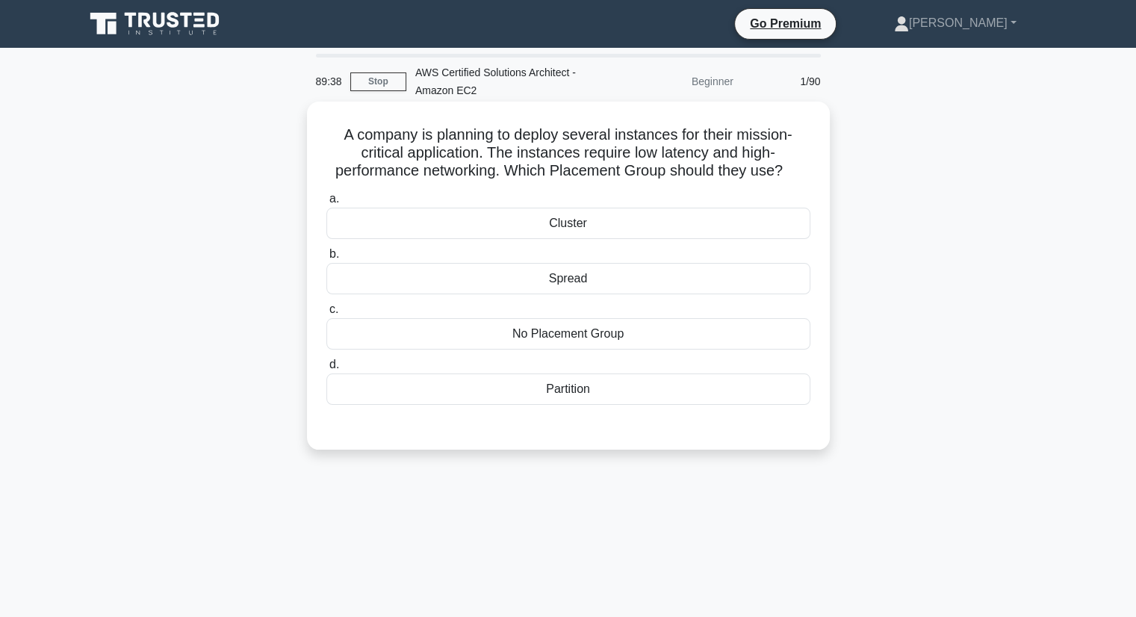
click at [568, 231] on div "Cluster" at bounding box center [568, 223] width 484 height 31
click at [326, 204] on input "a. Cluster" at bounding box center [326, 199] width 0 height 10
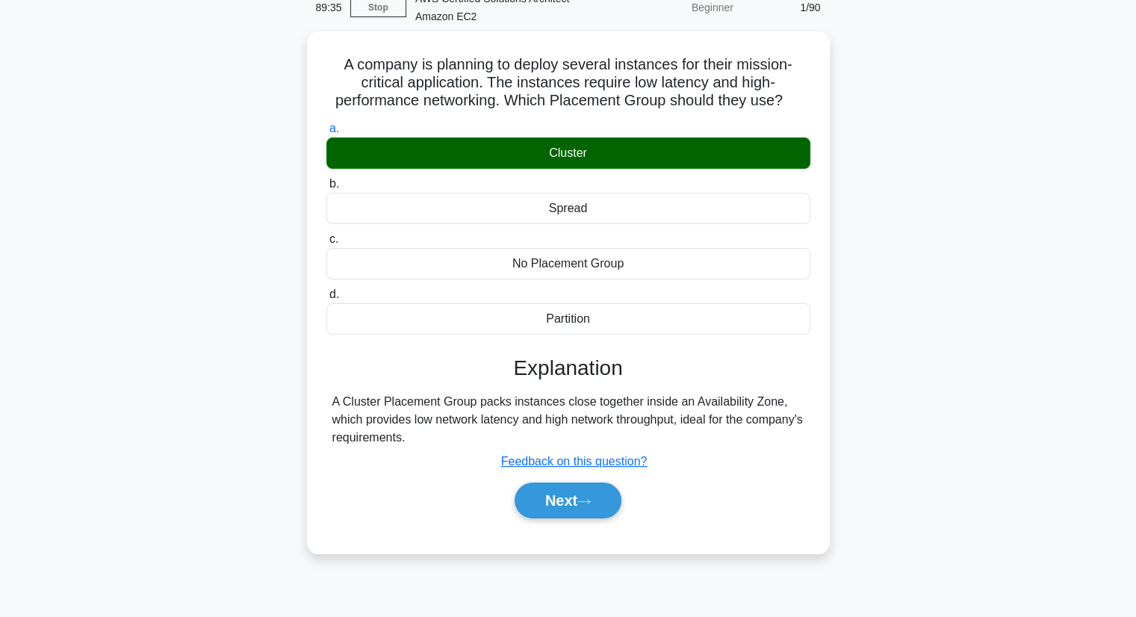
scroll to position [149, 0]
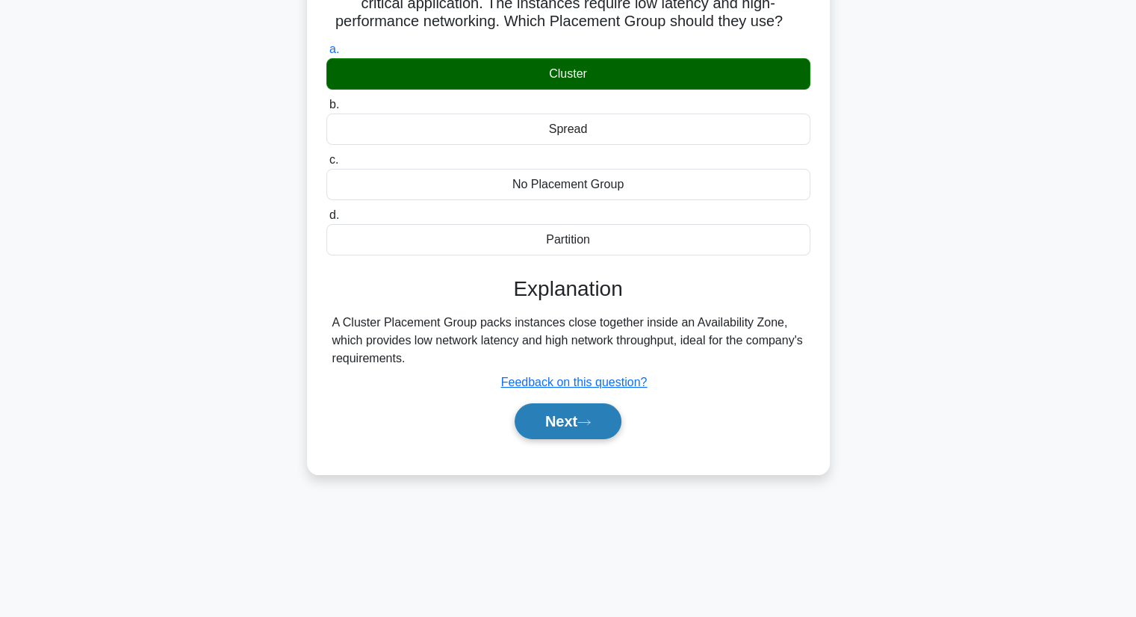
click at [580, 435] on button "Next" at bounding box center [568, 421] width 107 height 36
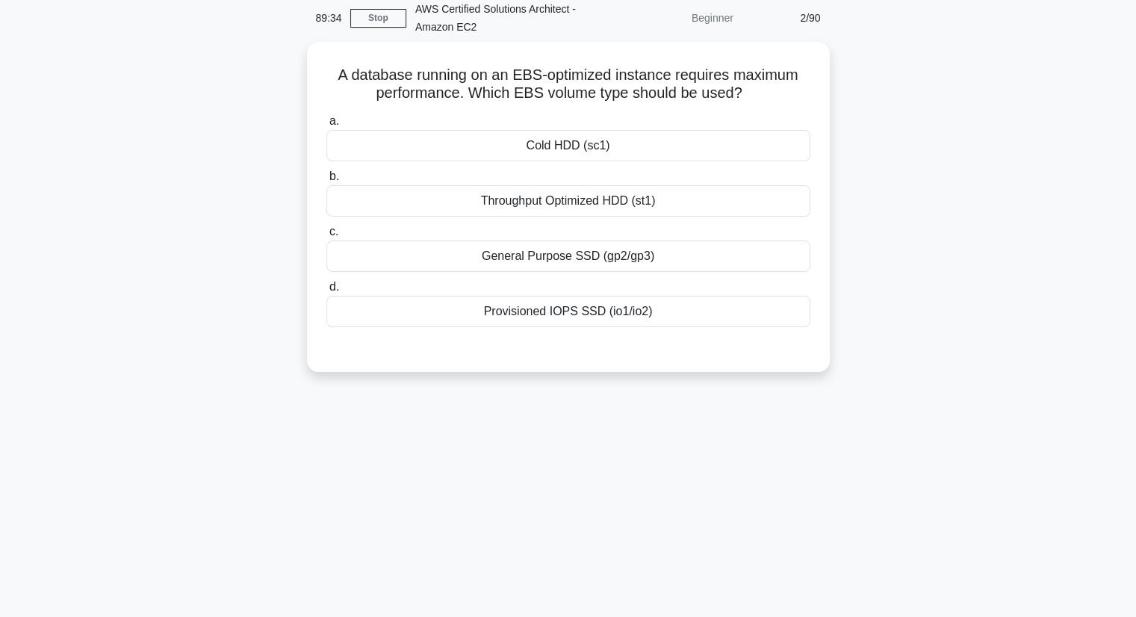
scroll to position [0, 0]
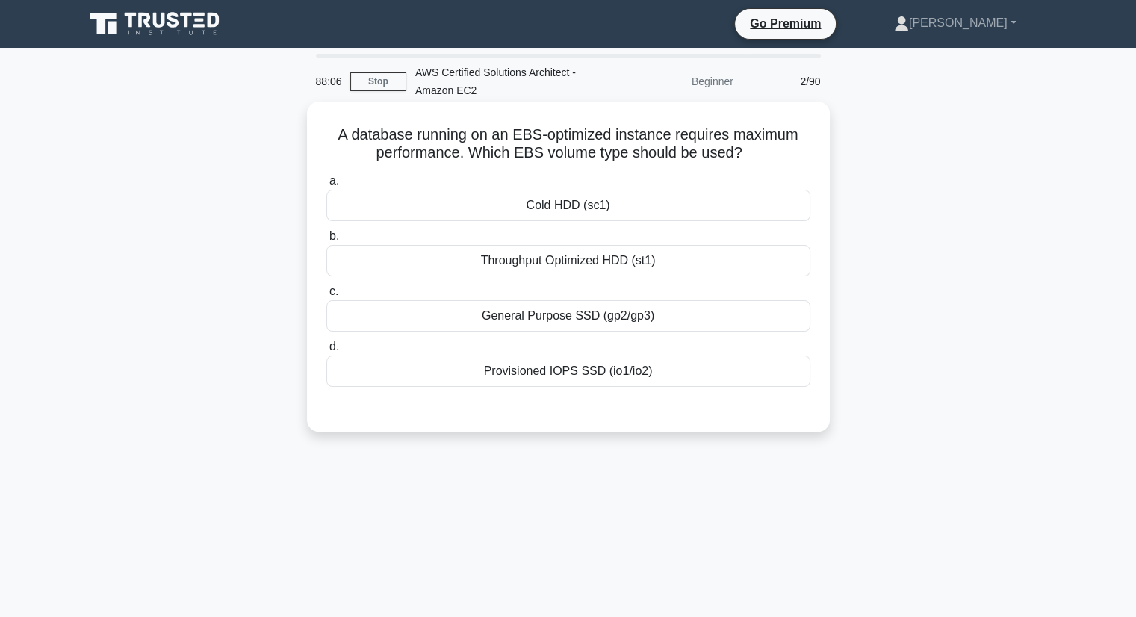
click at [559, 370] on div "Provisioned IOPS SSD (io1/io2)" at bounding box center [568, 370] width 484 height 31
click at [326, 352] on input "d. Provisioned IOPS SSD (io1/io2)" at bounding box center [326, 347] width 0 height 10
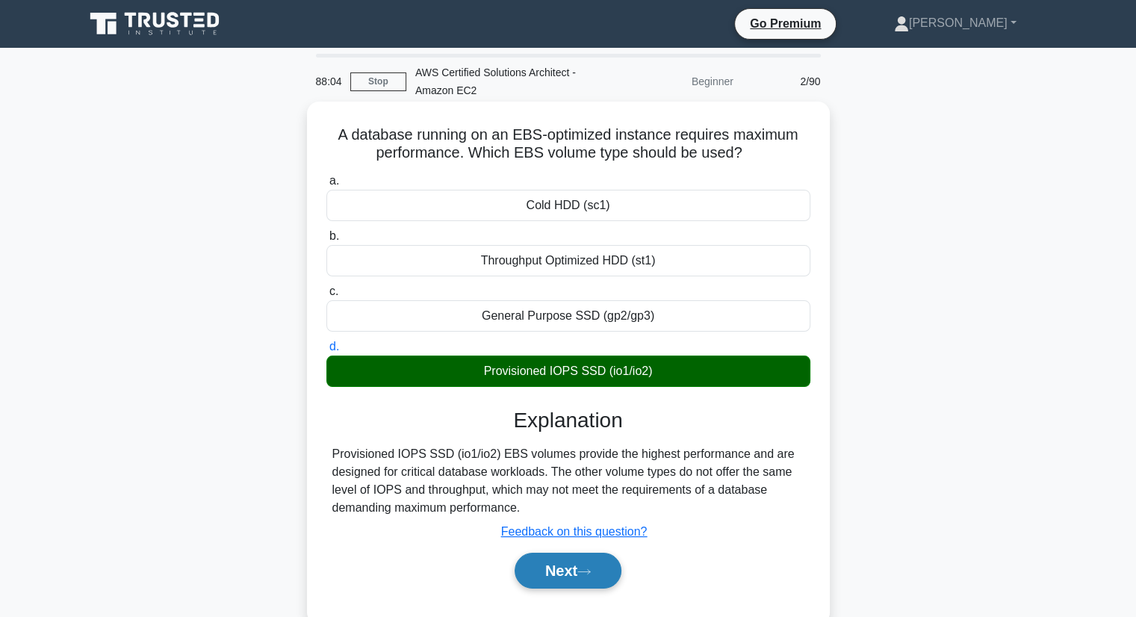
click at [568, 573] on button "Next" at bounding box center [568, 571] width 107 height 36
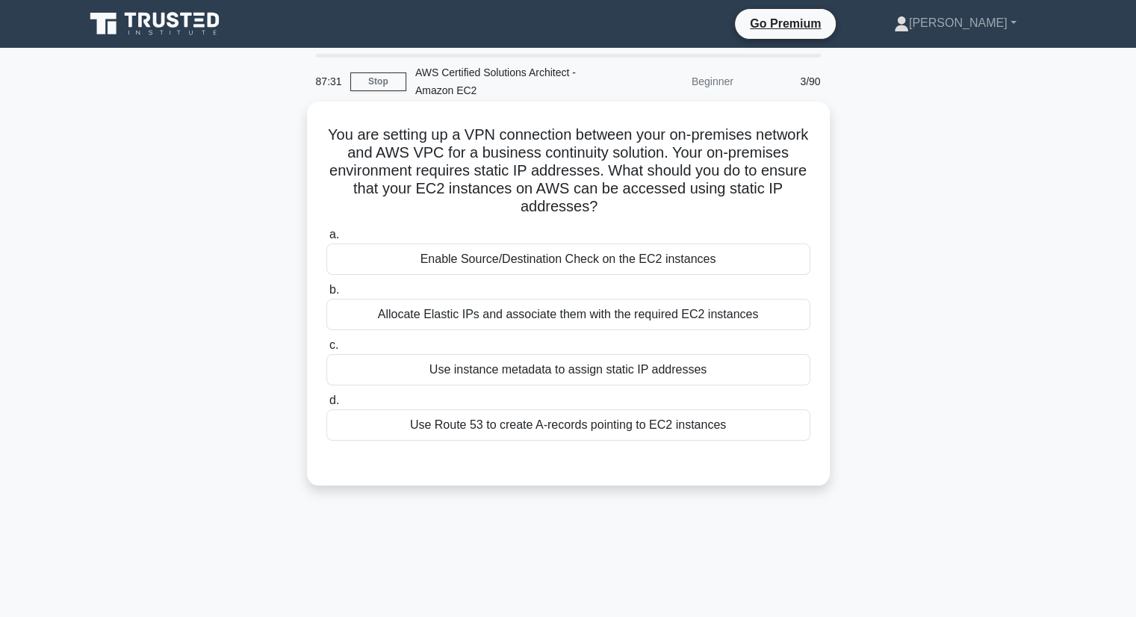
click at [591, 308] on div "Allocate Elastic IPs and associate them with the required EC2 instances" at bounding box center [568, 314] width 484 height 31
click at [326, 295] on input "b. Allocate Elastic IPs and associate them with the required EC2 instances" at bounding box center [326, 290] width 0 height 10
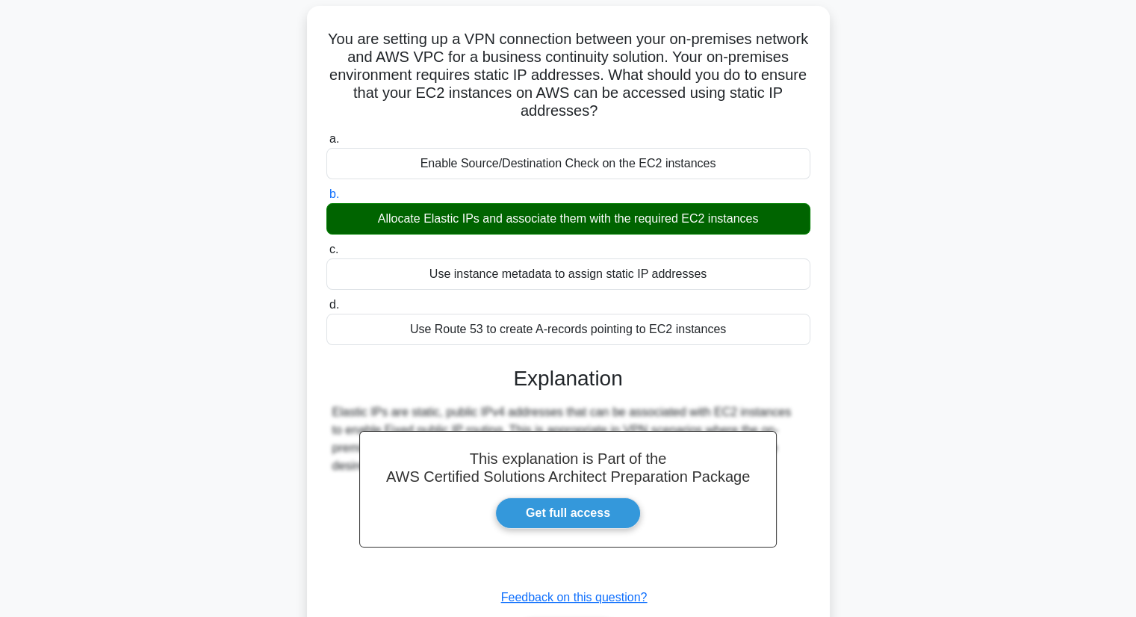
scroll to position [196, 0]
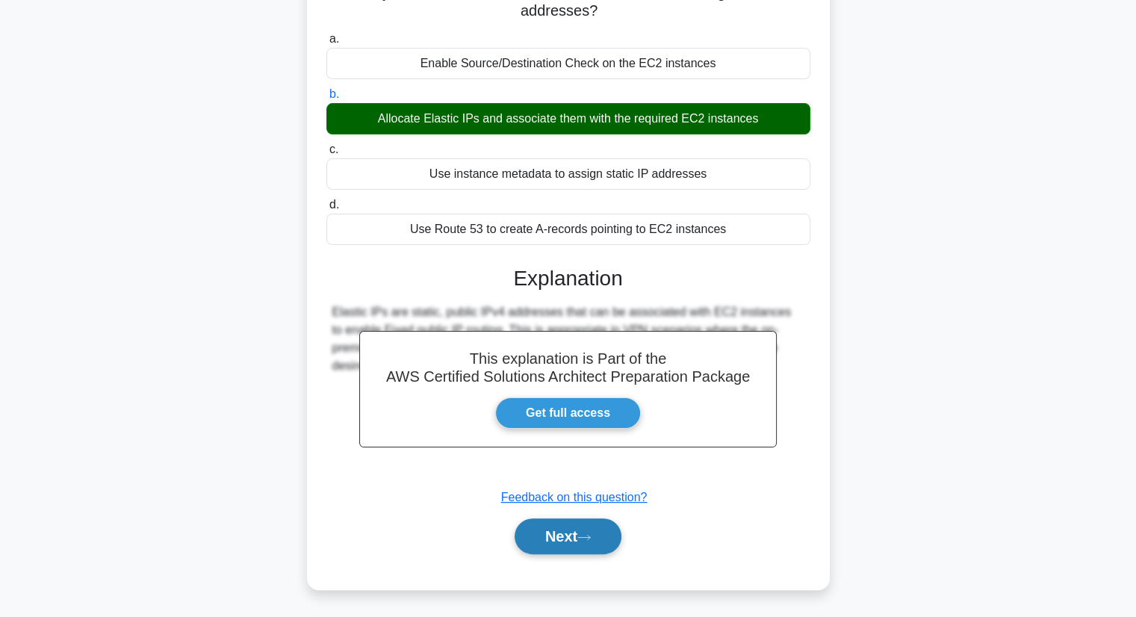
click at [572, 528] on button "Next" at bounding box center [568, 536] width 107 height 36
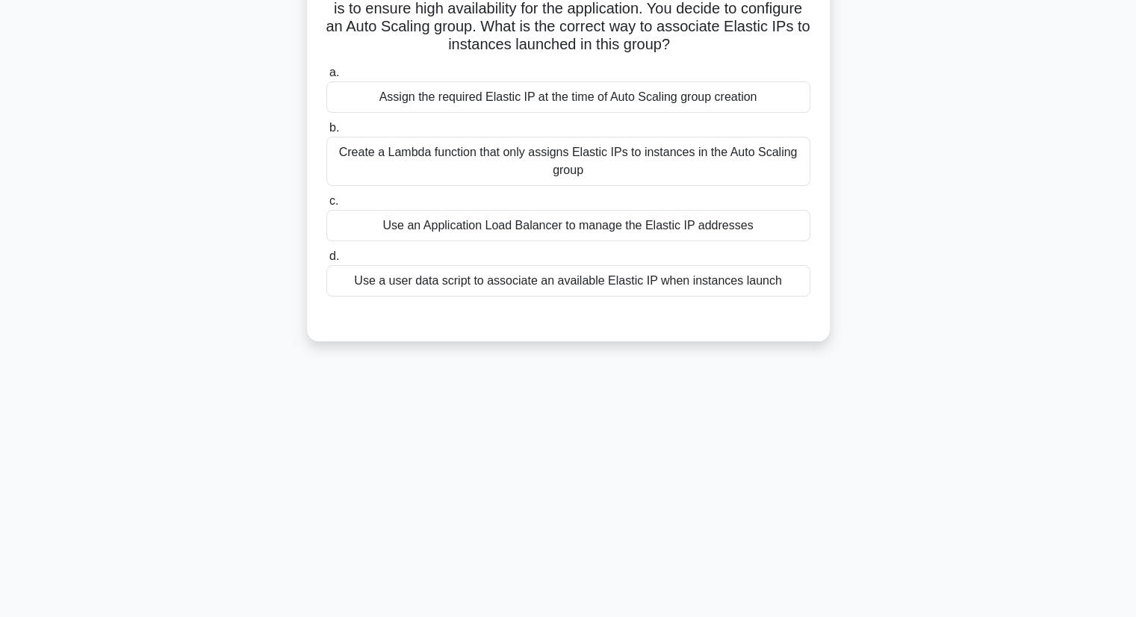
scroll to position [0, 0]
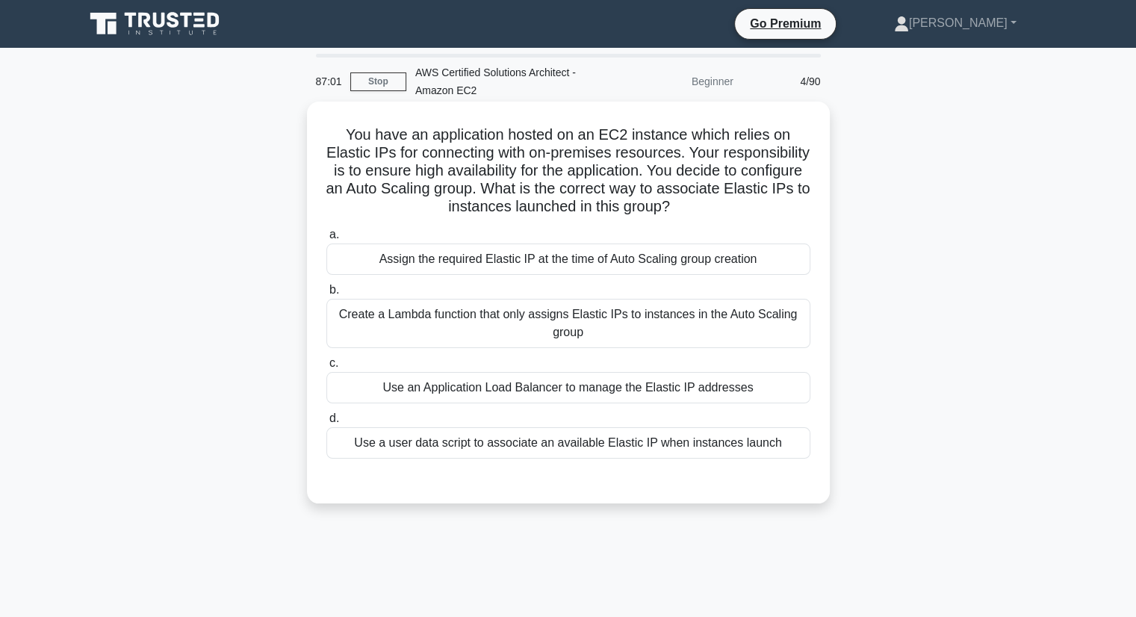
click at [658, 265] on div "Assign the required Elastic IP at the time of Auto Scaling group creation" at bounding box center [568, 258] width 484 height 31
click at [326, 240] on input "a. Assign the required Elastic IP at the time of Auto Scaling group creation" at bounding box center [326, 235] width 0 height 10
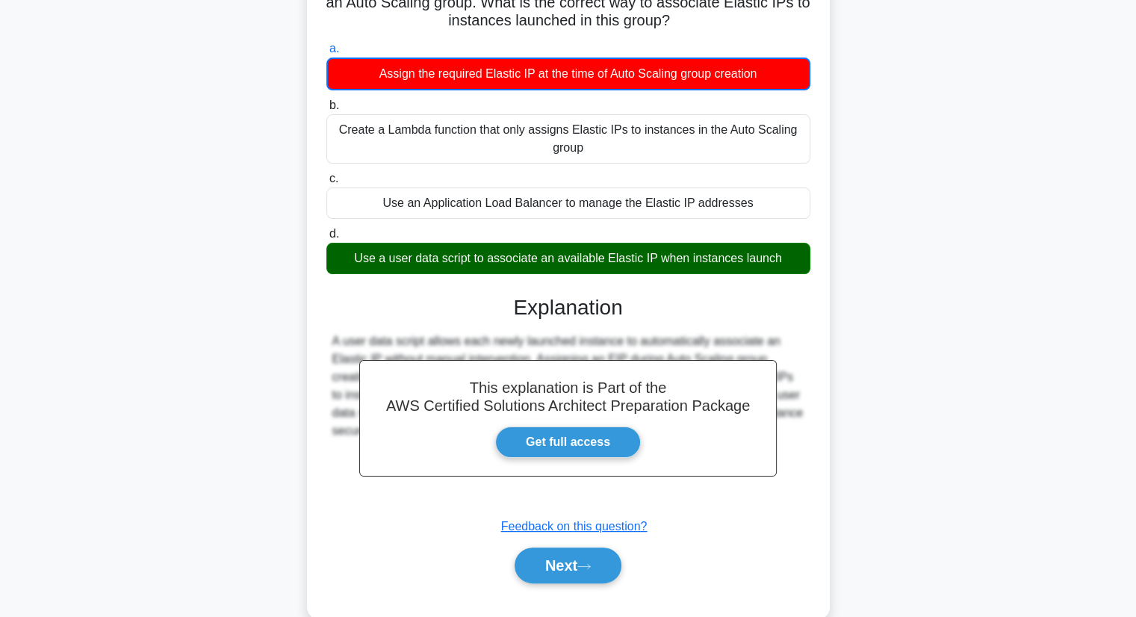
scroll to position [215, 0]
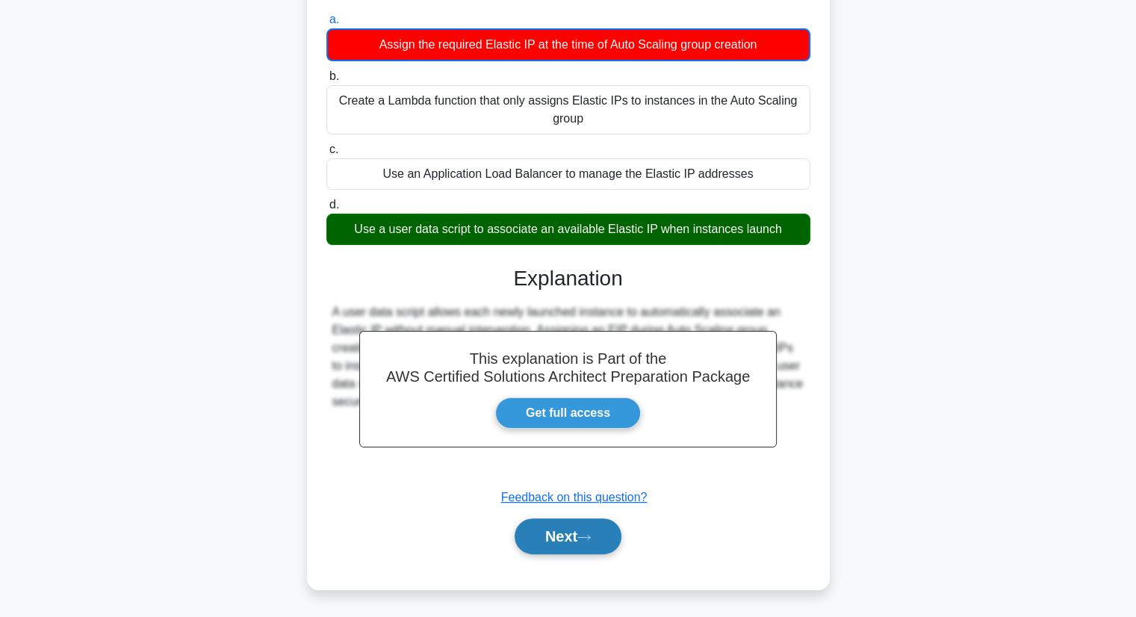
click at [586, 544] on button "Next" at bounding box center [568, 536] width 107 height 36
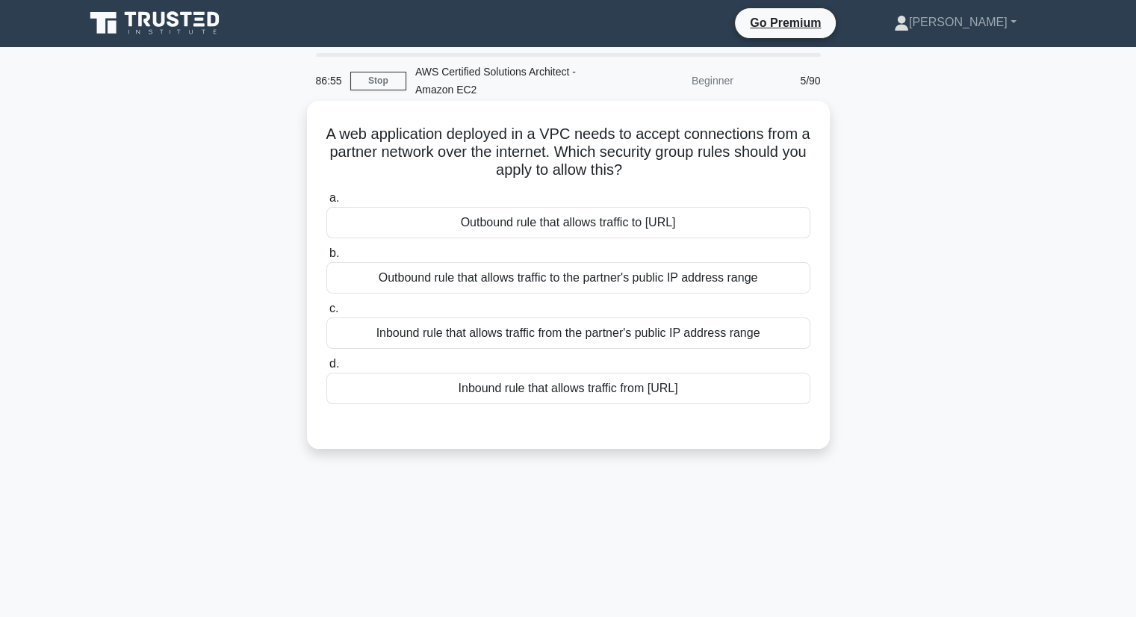
scroll to position [0, 0]
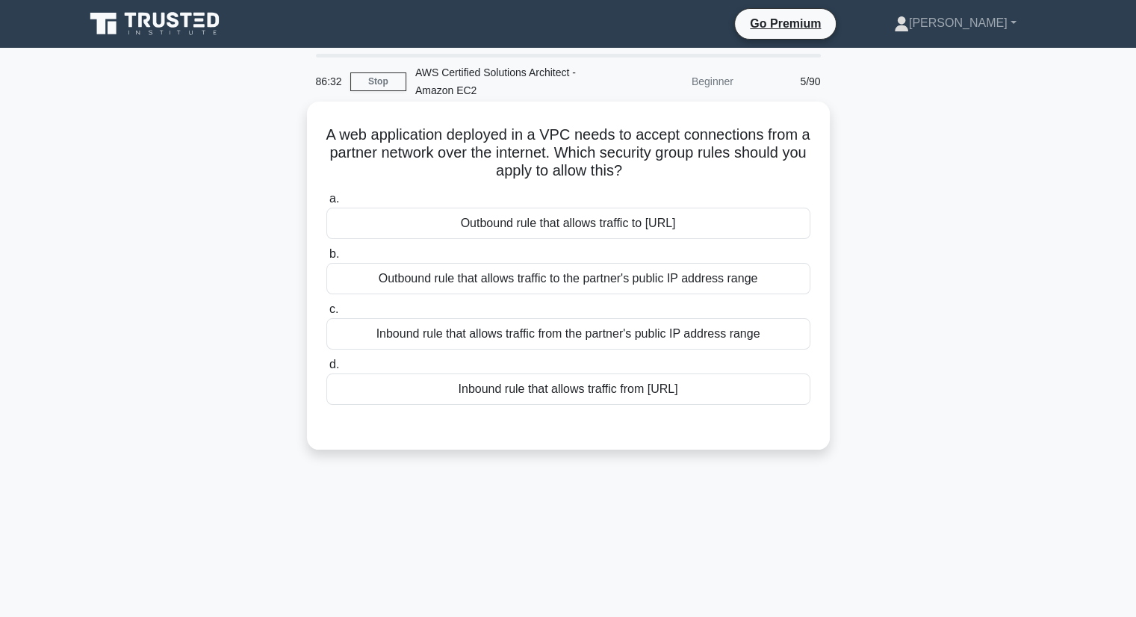
click at [683, 346] on div "Inbound rule that allows traffic from the partner's public IP address range" at bounding box center [568, 333] width 484 height 31
click at [326, 314] on input "c. Inbound rule that allows traffic from the partner's public IP address range" at bounding box center [326, 310] width 0 height 10
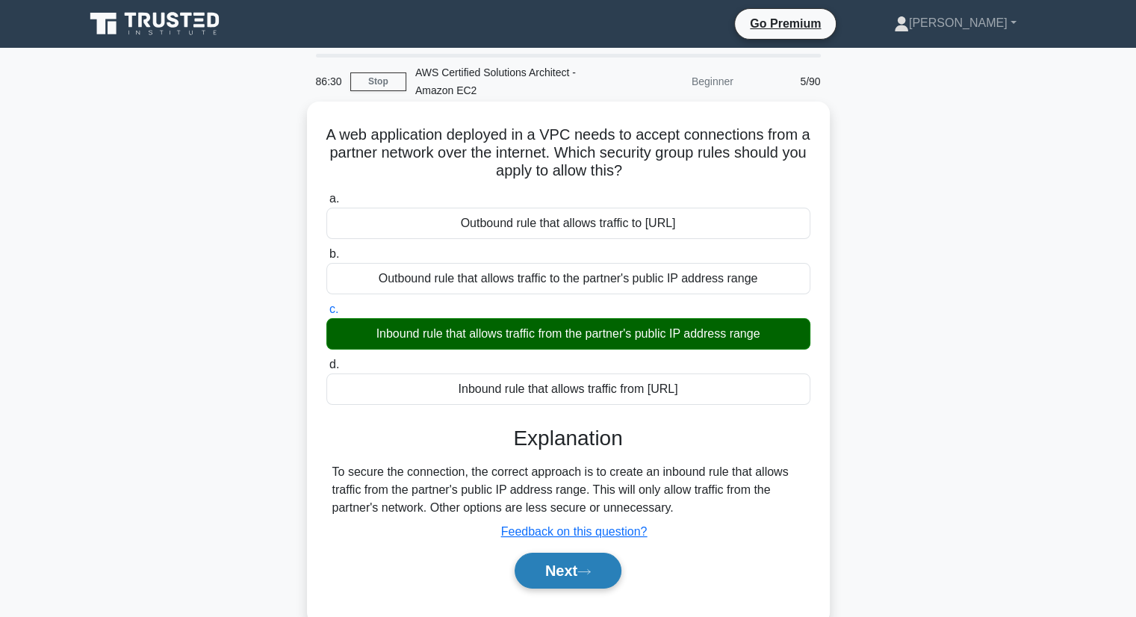
click at [597, 565] on button "Next" at bounding box center [568, 571] width 107 height 36
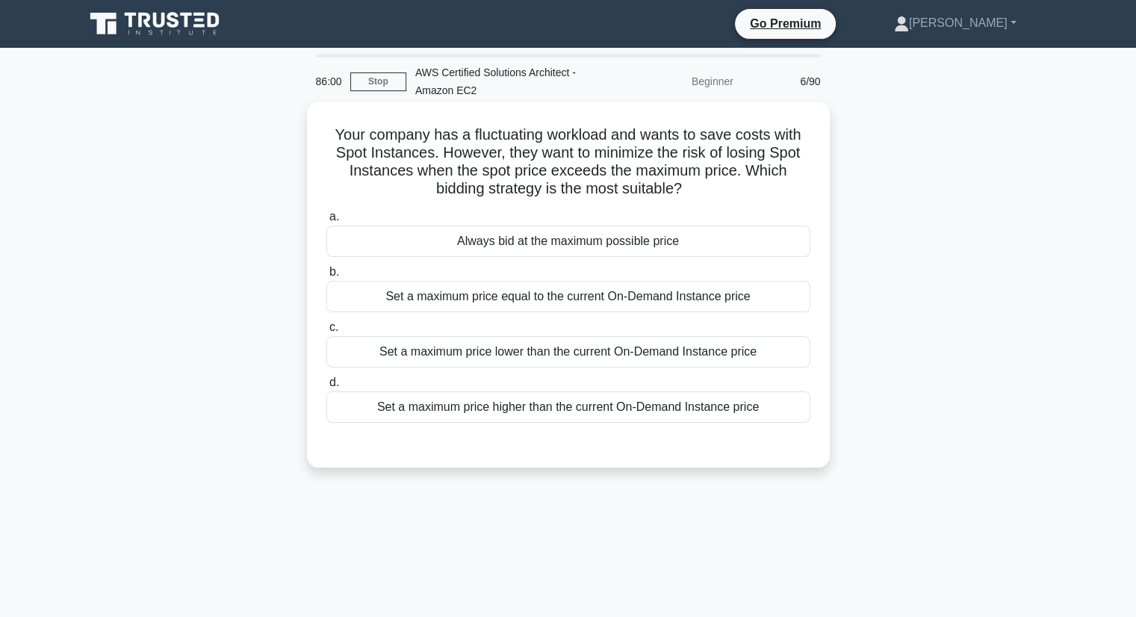
click at [615, 353] on div "Set a maximum price lower than the current On-Demand Instance price" at bounding box center [568, 351] width 484 height 31
click at [326, 332] on input "c. Set a maximum price lower than the current On-Demand Instance price" at bounding box center [326, 328] width 0 height 10
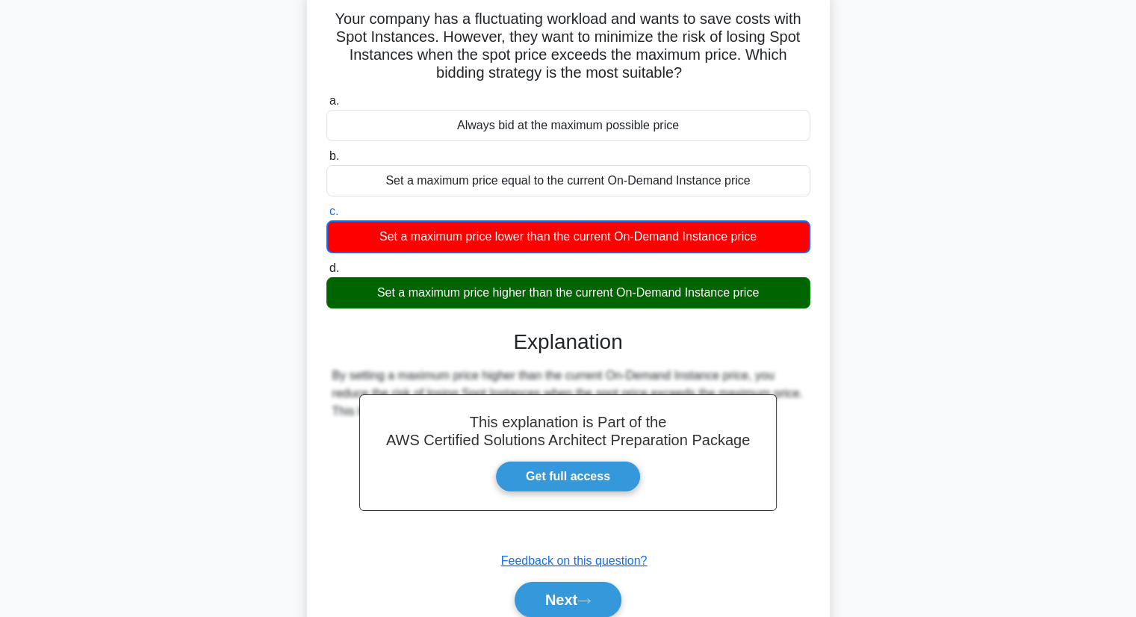
scroll to position [190, 0]
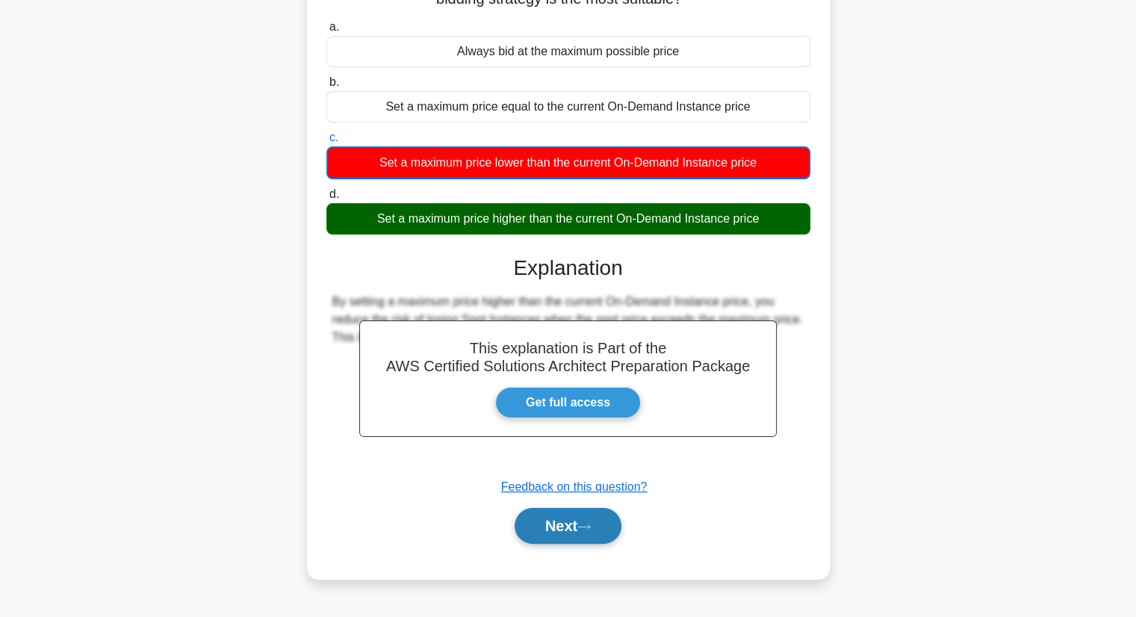
click at [587, 532] on button "Next" at bounding box center [568, 526] width 107 height 36
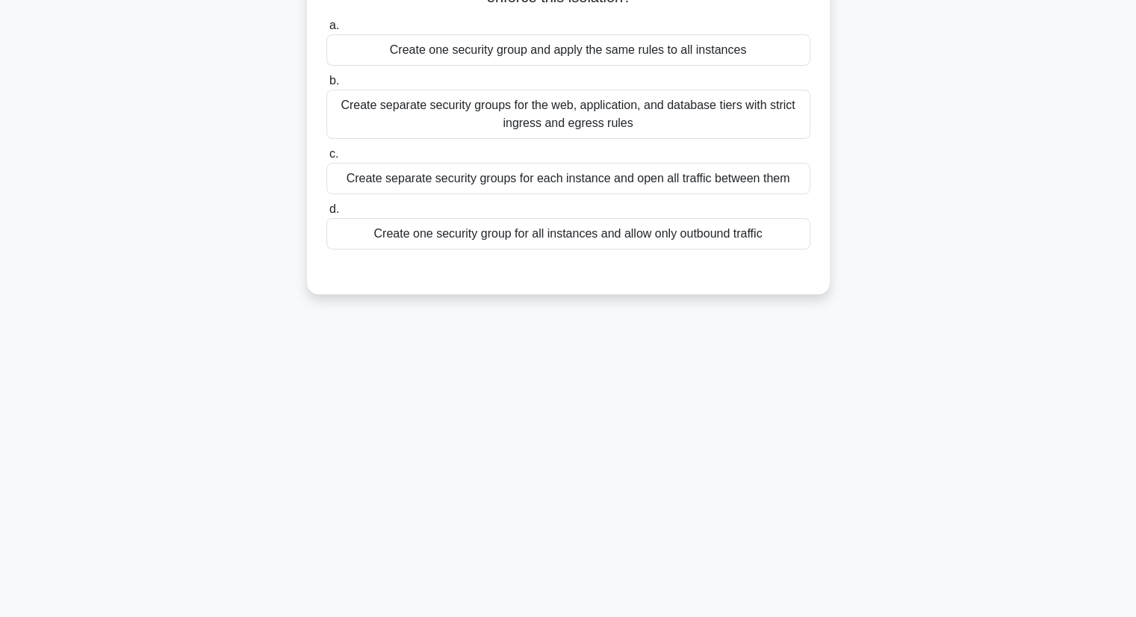
scroll to position [0, 0]
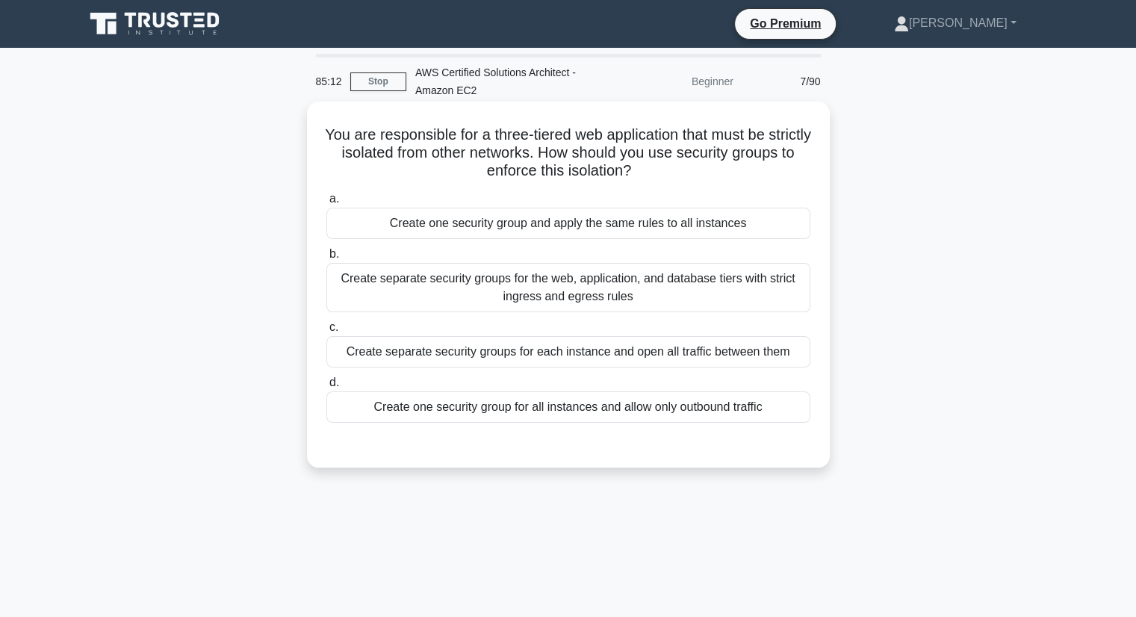
click at [556, 289] on div "Create separate security groups for the web, application, and database tiers wi…" at bounding box center [568, 287] width 484 height 49
click at [326, 259] on input "b. Create separate security groups for the web, application, and database tiers…" at bounding box center [326, 254] width 0 height 10
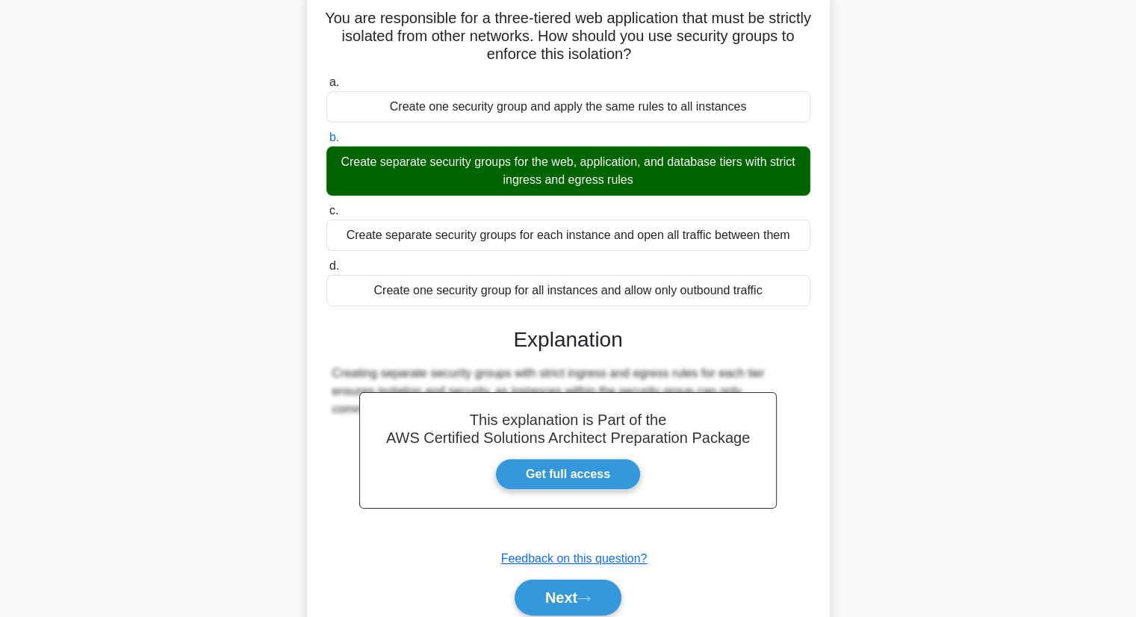
scroll to position [190, 0]
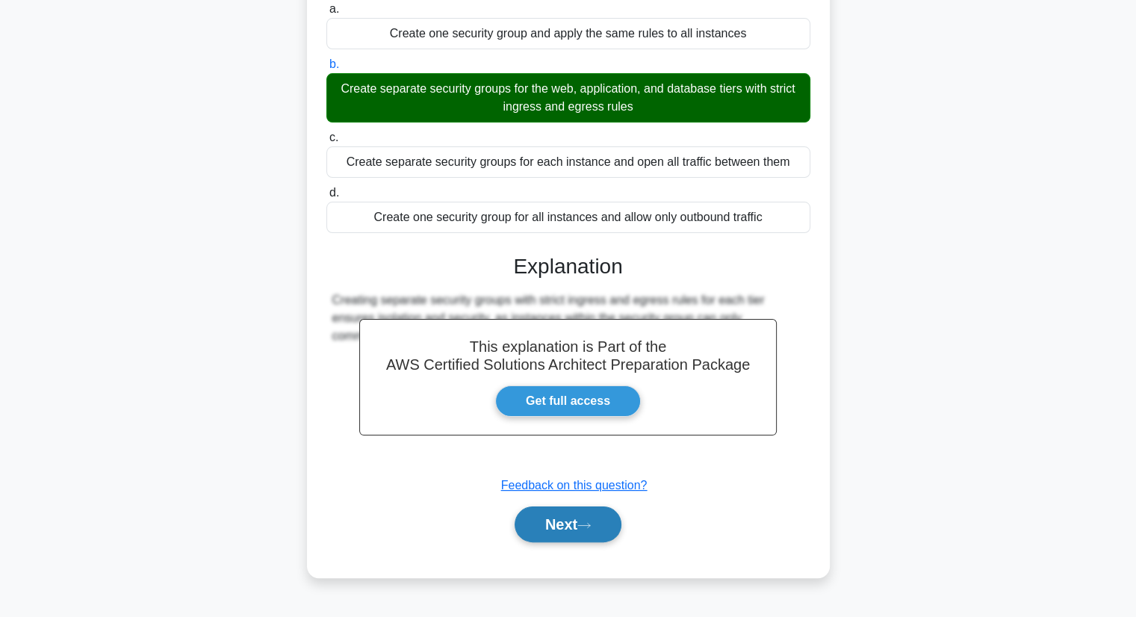
click at [568, 524] on button "Next" at bounding box center [568, 524] width 107 height 36
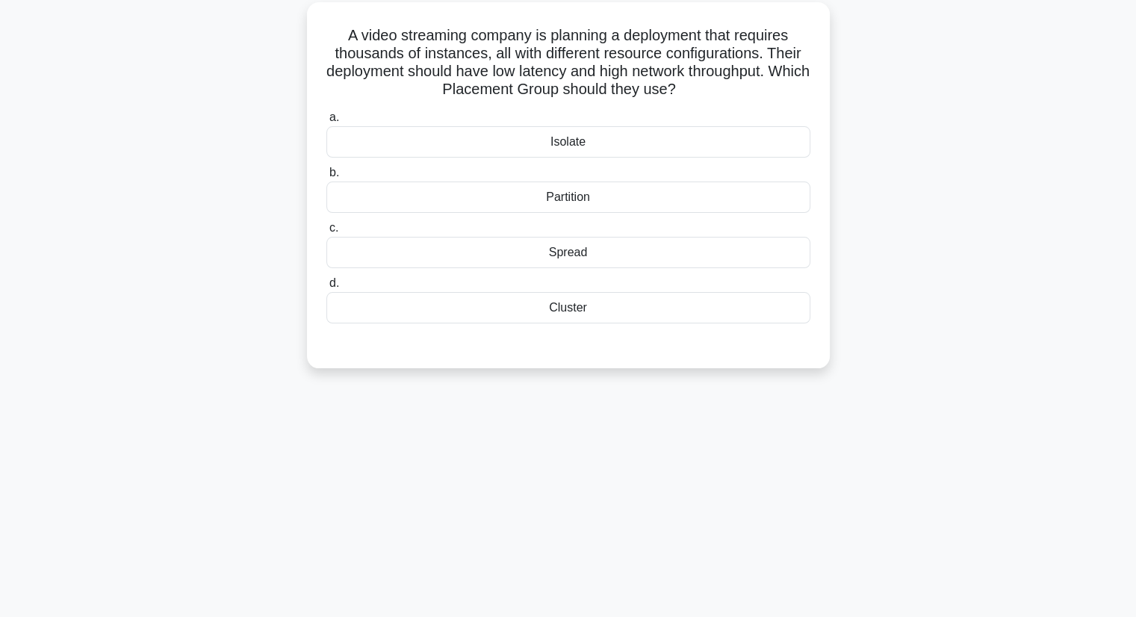
scroll to position [0, 0]
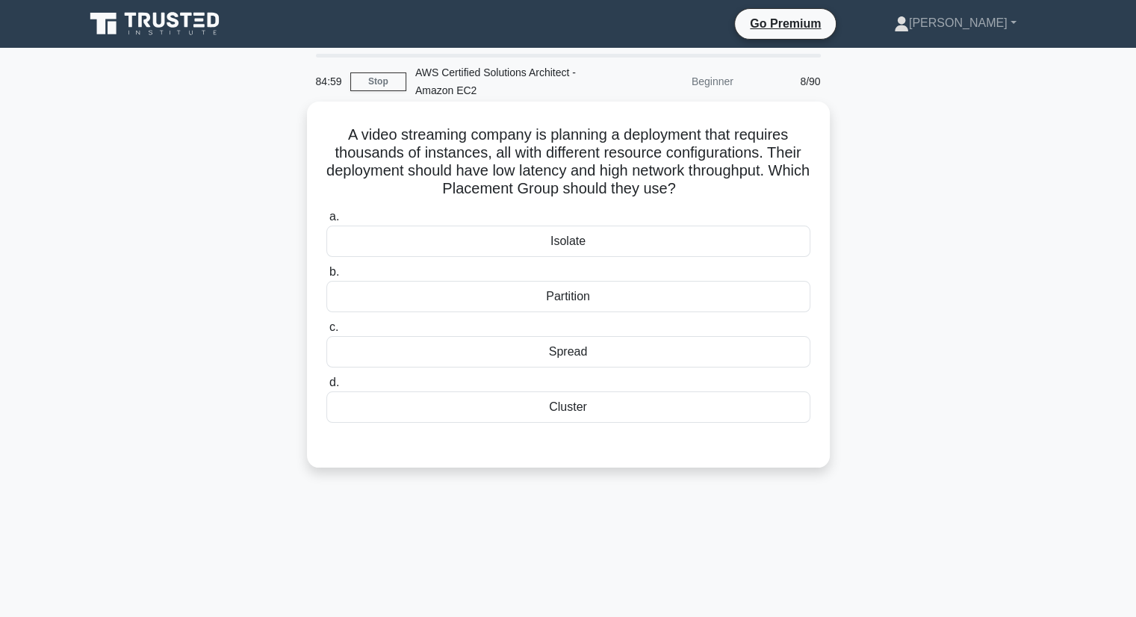
click at [572, 407] on div "Cluster" at bounding box center [568, 406] width 484 height 31
click at [326, 388] on input "d. Cluster" at bounding box center [326, 383] width 0 height 10
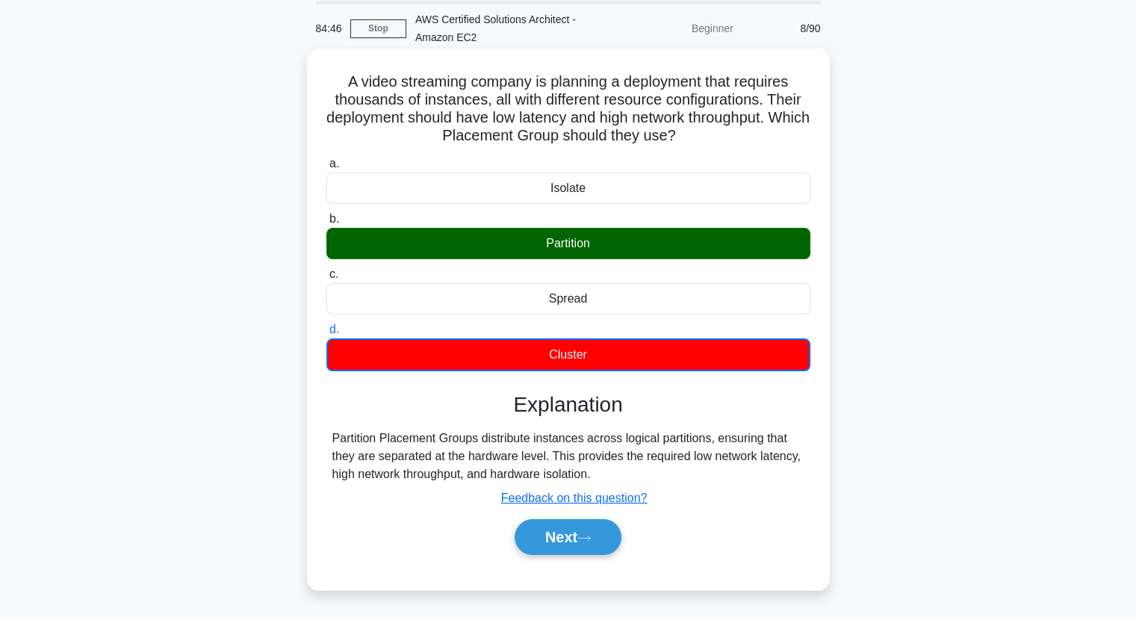
scroll to position [190, 0]
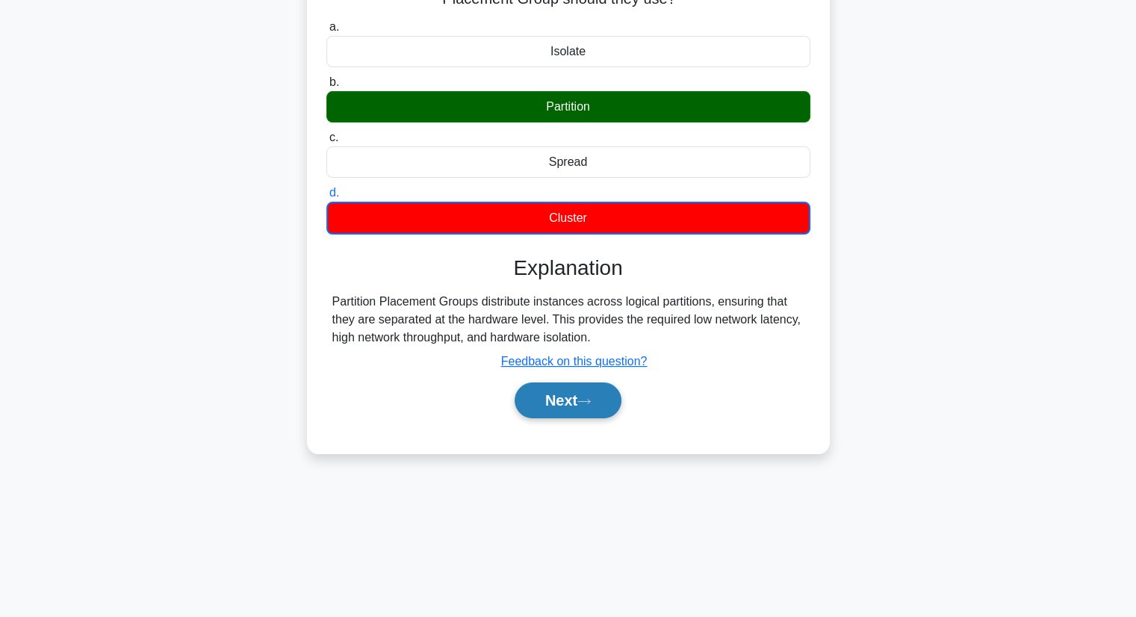
click at [572, 407] on button "Next" at bounding box center [568, 400] width 107 height 36
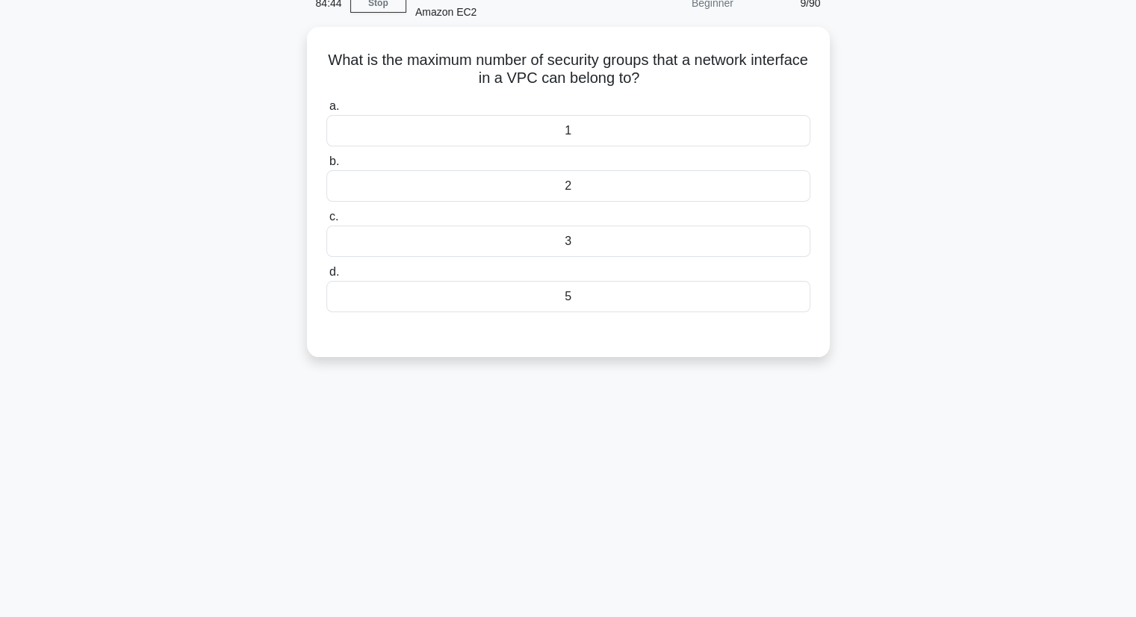
scroll to position [0, 0]
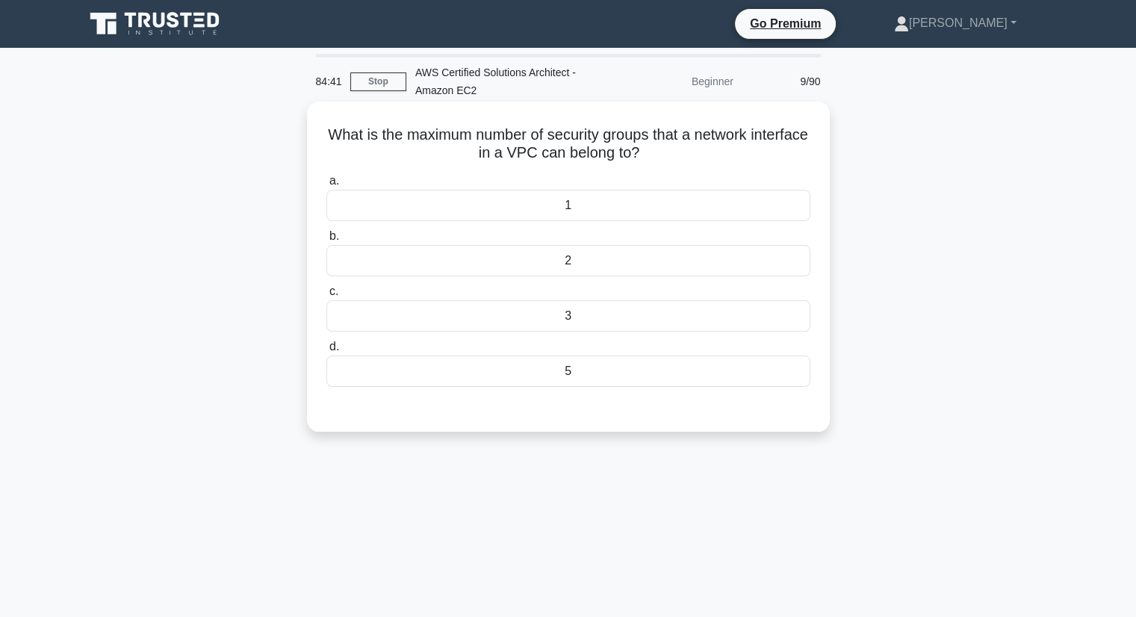
click at [572, 377] on div "5" at bounding box center [568, 370] width 484 height 31
click at [326, 352] on input "d. 5" at bounding box center [326, 347] width 0 height 10
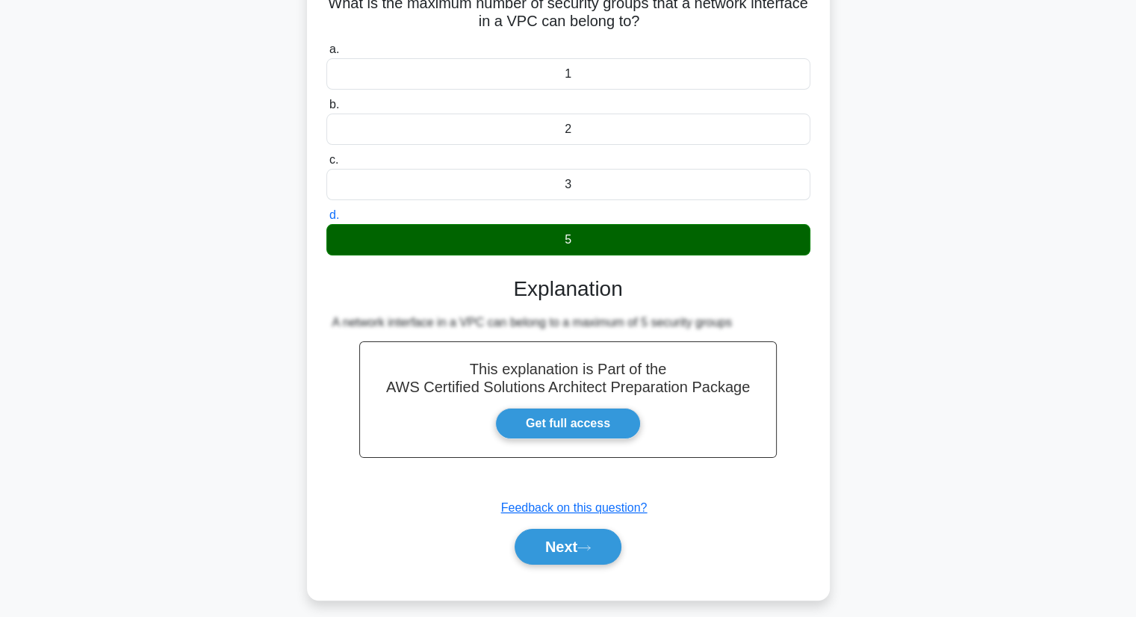
scroll to position [190, 0]
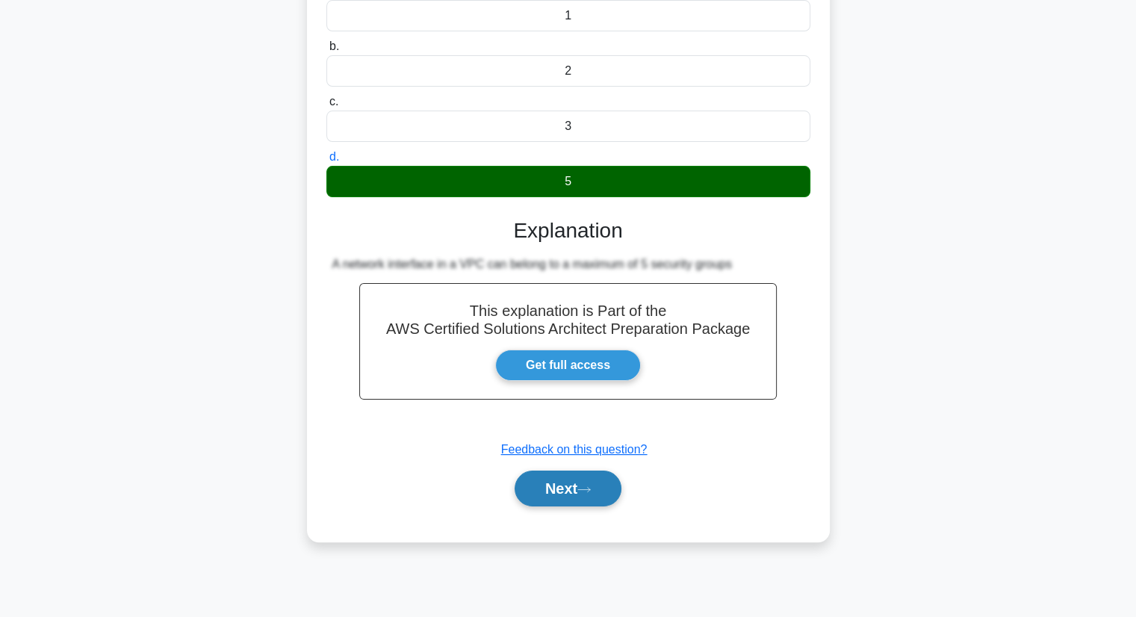
click at [559, 485] on button "Next" at bounding box center [568, 488] width 107 height 36
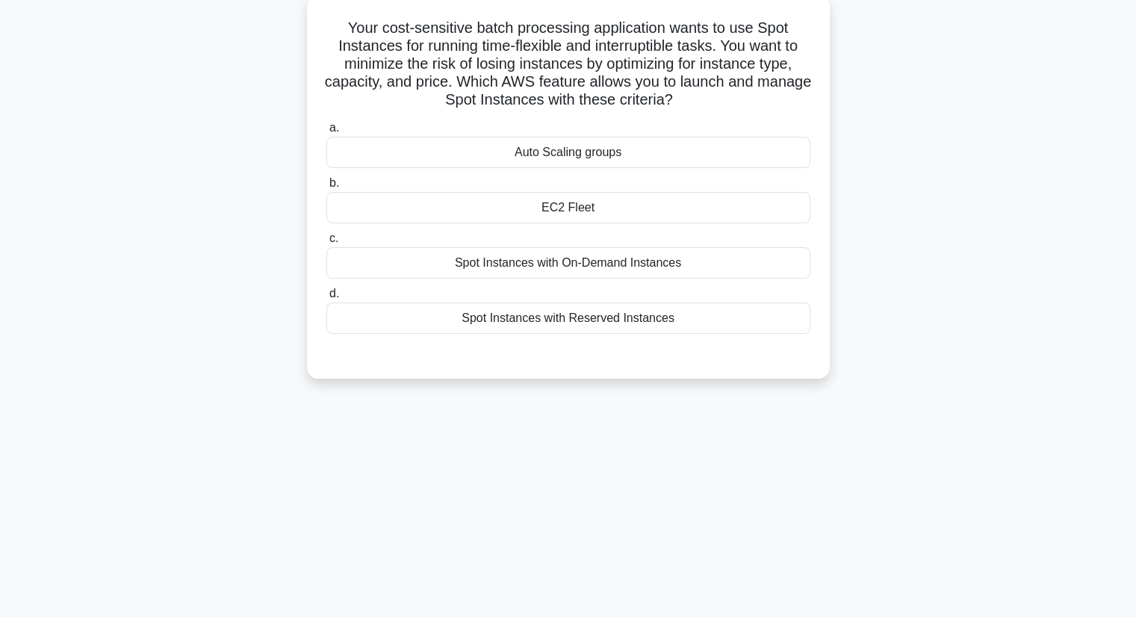
scroll to position [0, 0]
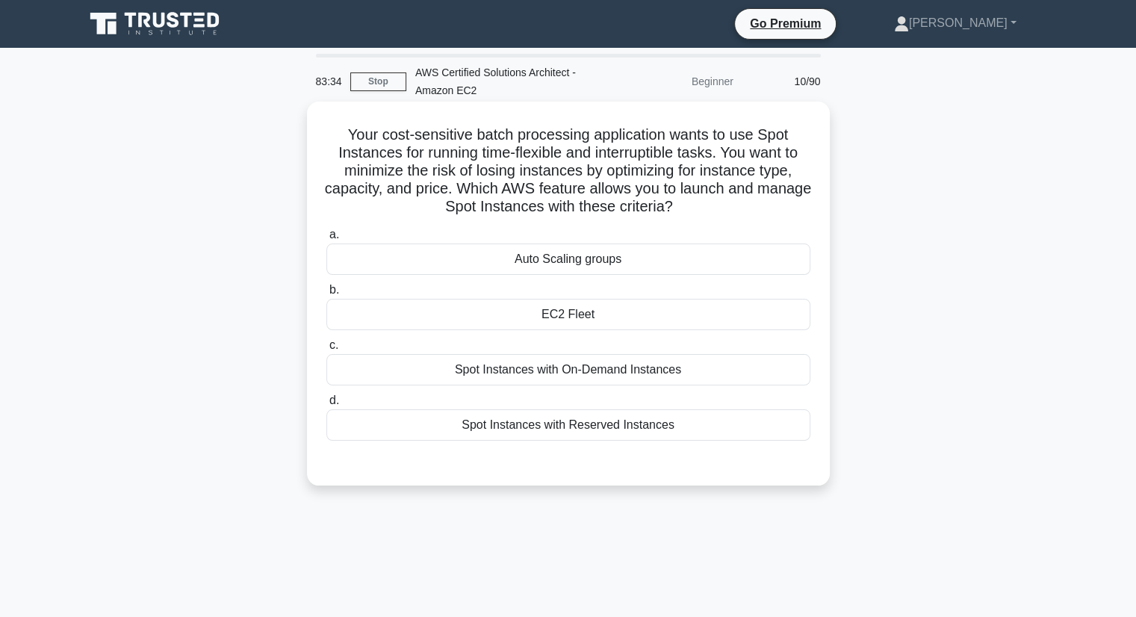
click at [642, 319] on div "EC2 Fleet" at bounding box center [568, 314] width 484 height 31
click at [326, 295] on input "b. EC2 Fleet" at bounding box center [326, 290] width 0 height 10
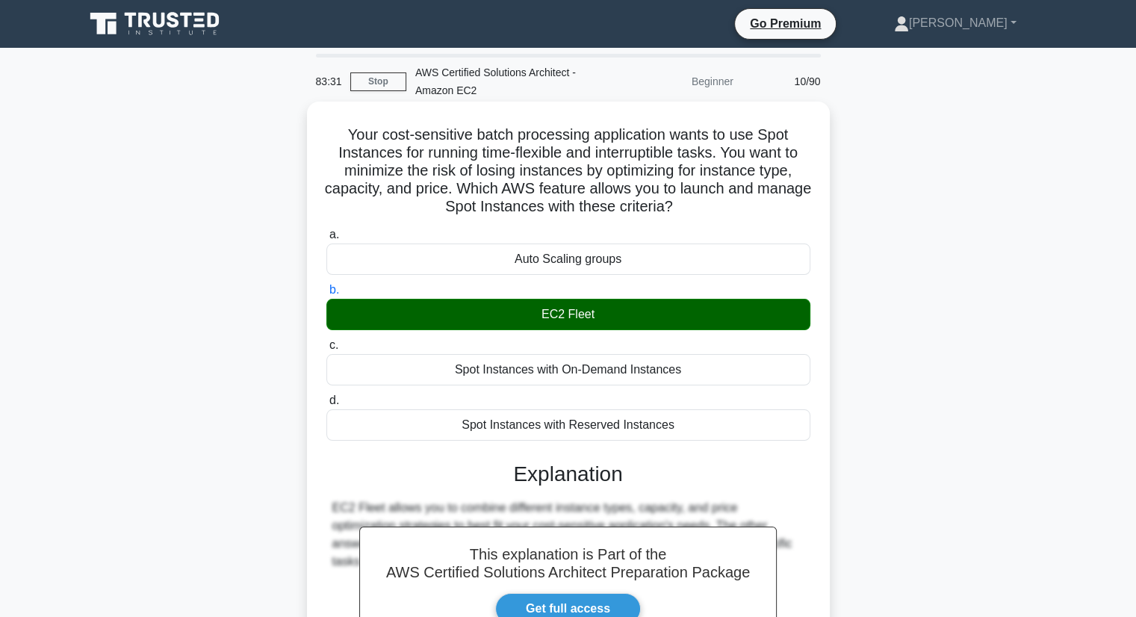
scroll to position [196, 0]
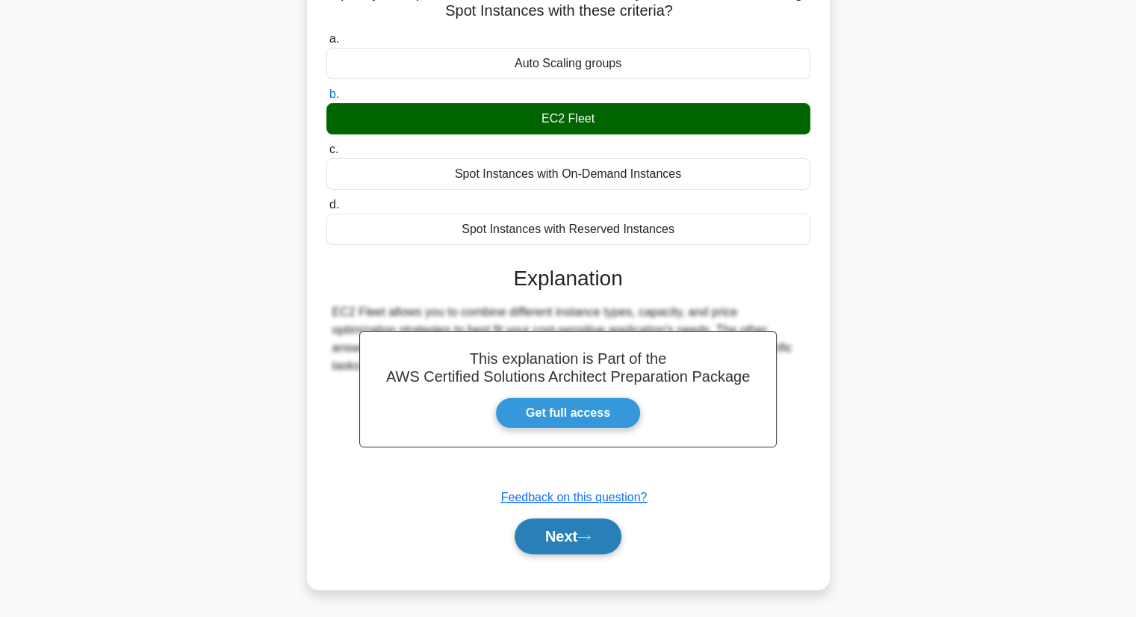
click at [544, 541] on button "Next" at bounding box center [568, 536] width 107 height 36
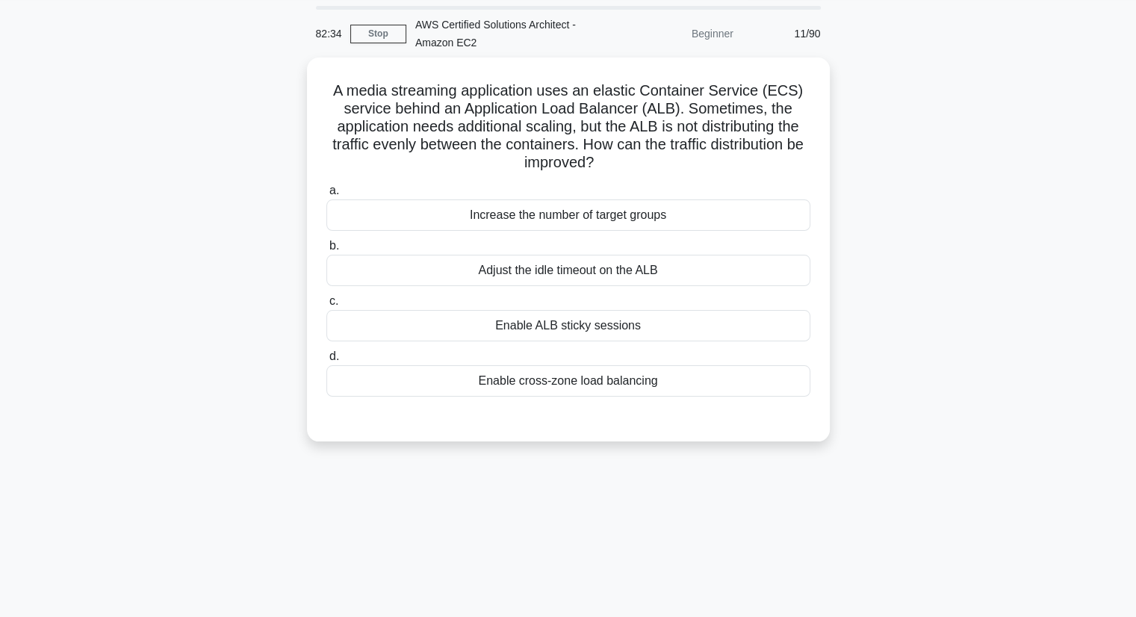
scroll to position [46, 0]
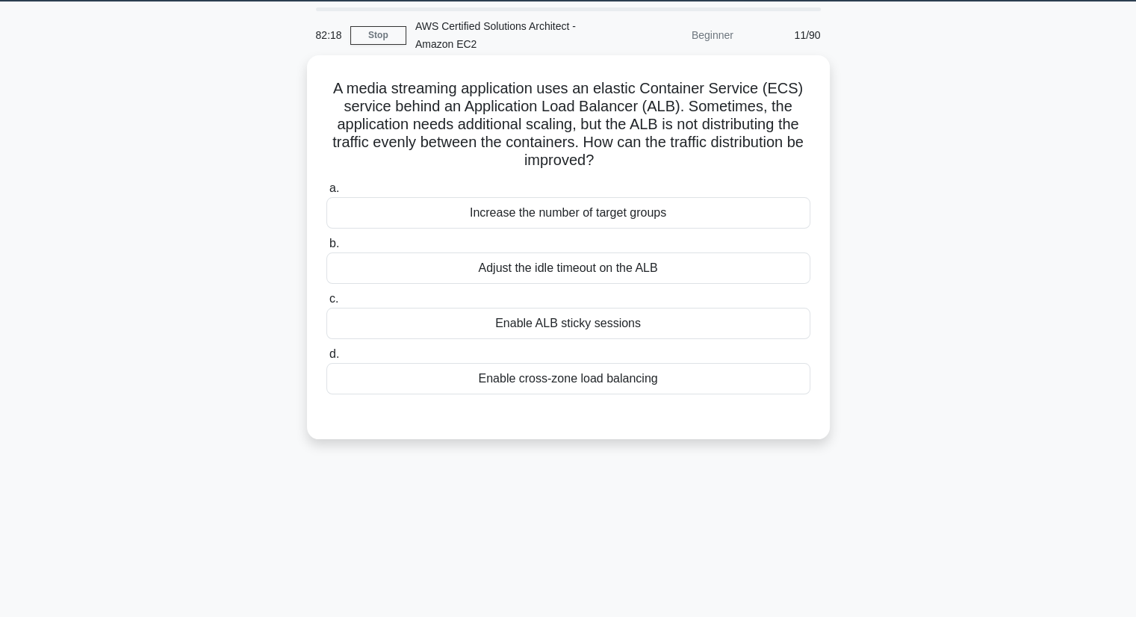
click at [652, 383] on div "Enable cross-zone load balancing" at bounding box center [568, 378] width 484 height 31
click at [326, 359] on input "d. Enable cross-zone load balancing" at bounding box center [326, 355] width 0 height 10
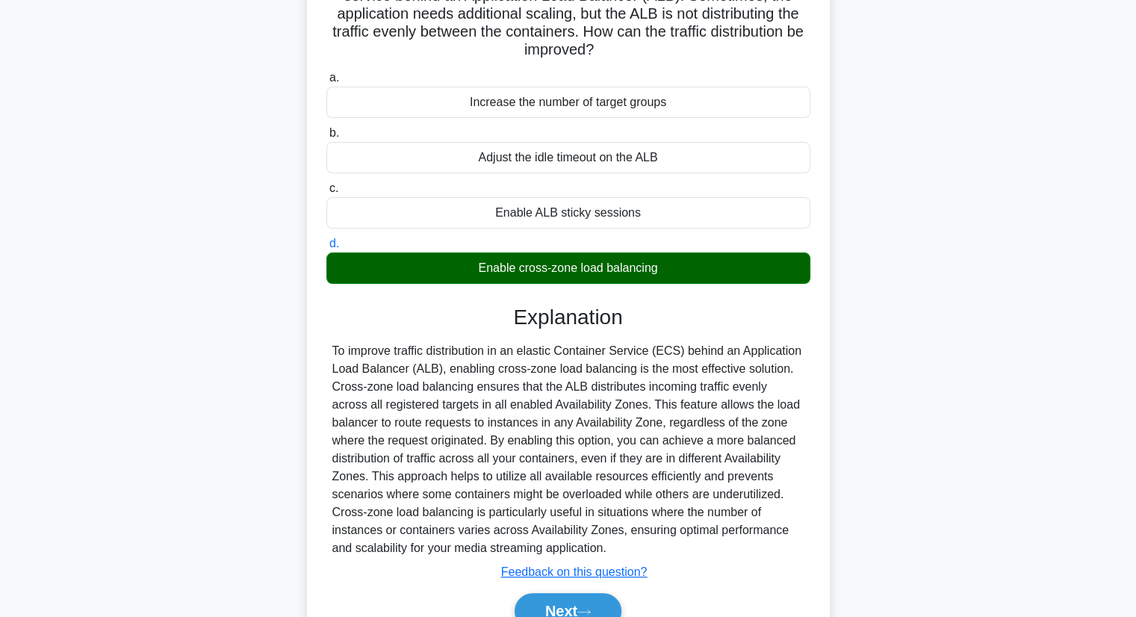
scroll to position [232, 0]
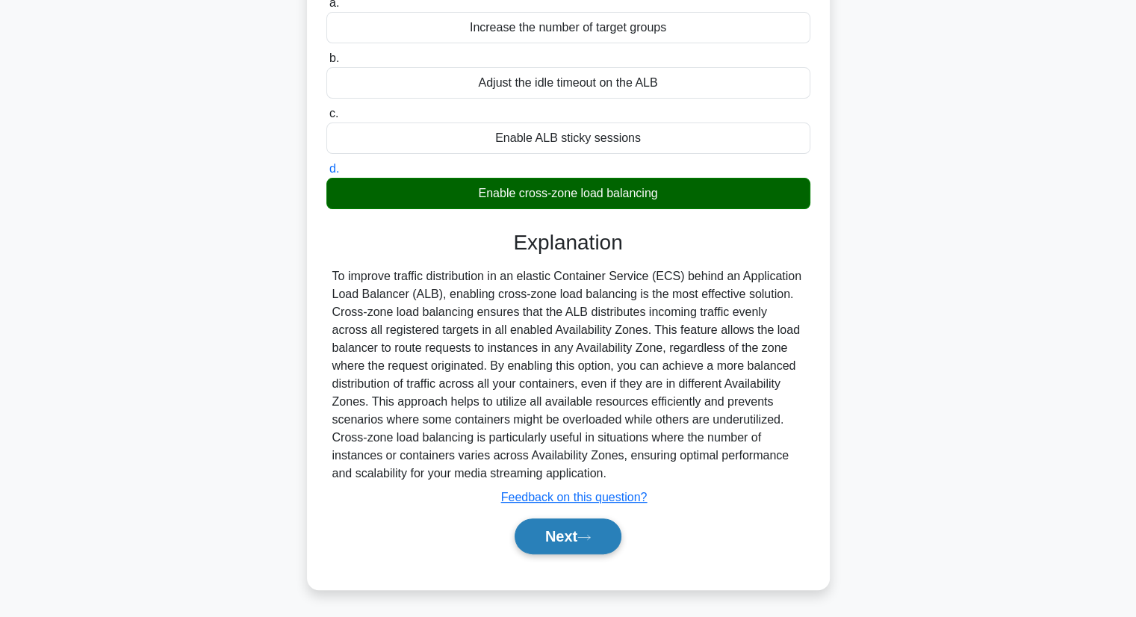
click at [577, 529] on button "Next" at bounding box center [568, 536] width 107 height 36
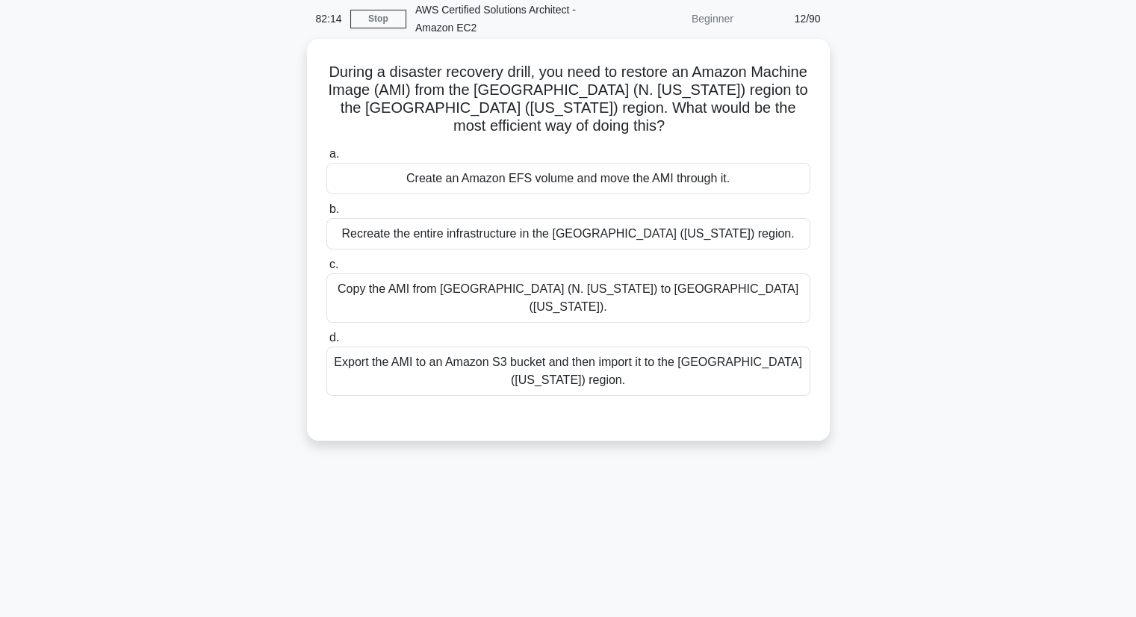
scroll to position [0, 0]
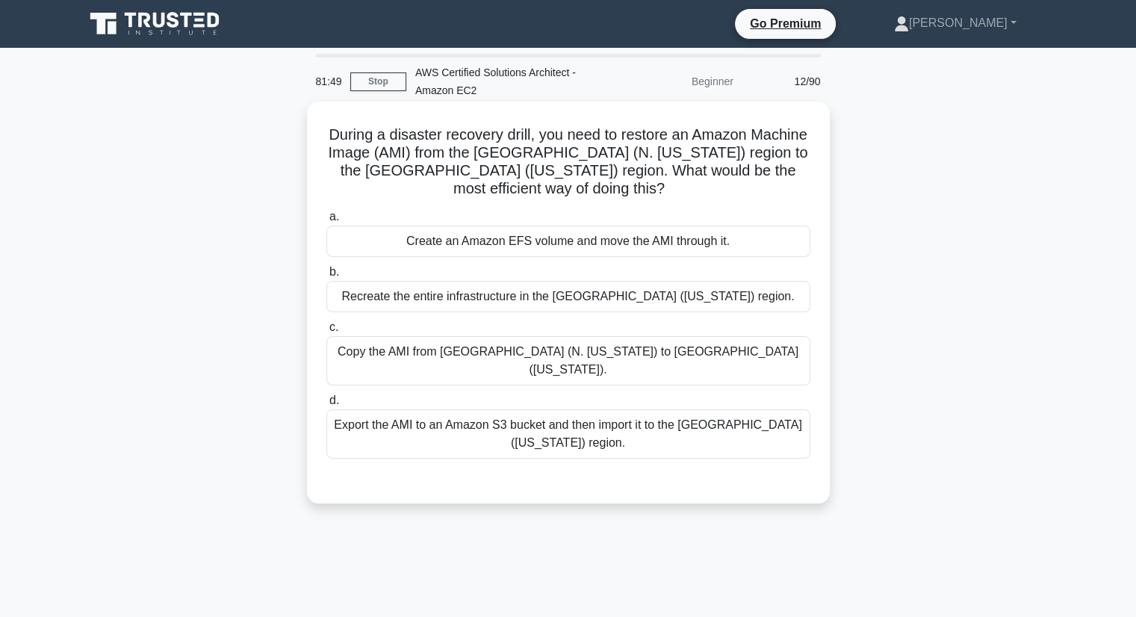
click at [575, 359] on div "Copy the AMI from US East (N. Virginia) to US West (Oregon)." at bounding box center [568, 360] width 484 height 49
click at [326, 332] on input "c. Copy the AMI from US East (N. Virginia) to US West (Oregon)." at bounding box center [326, 328] width 0 height 10
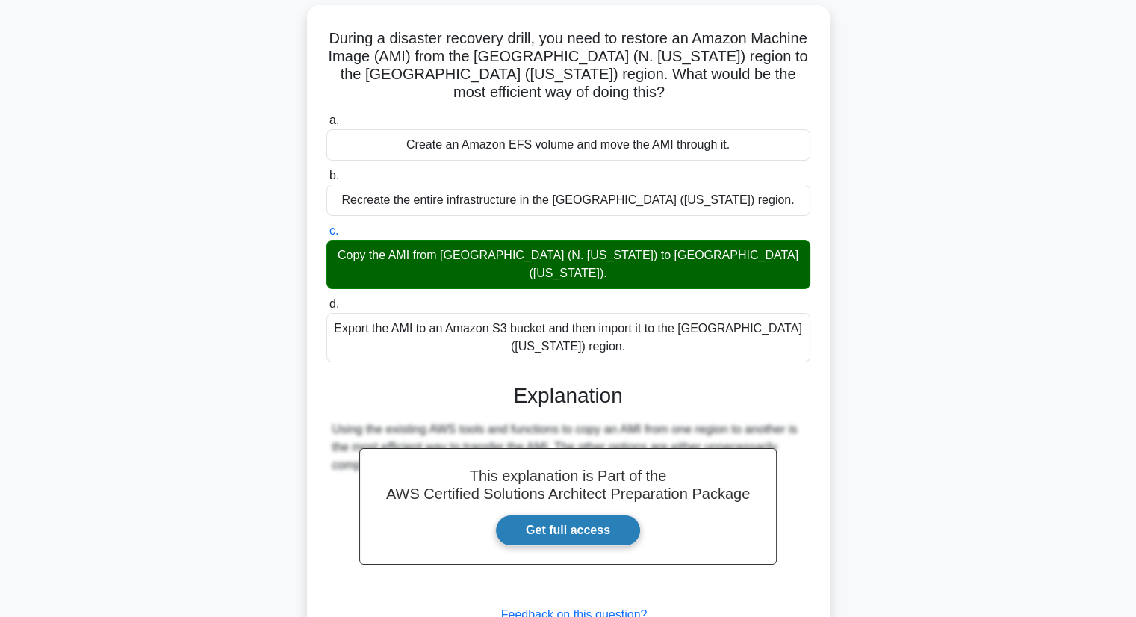
scroll to position [196, 0]
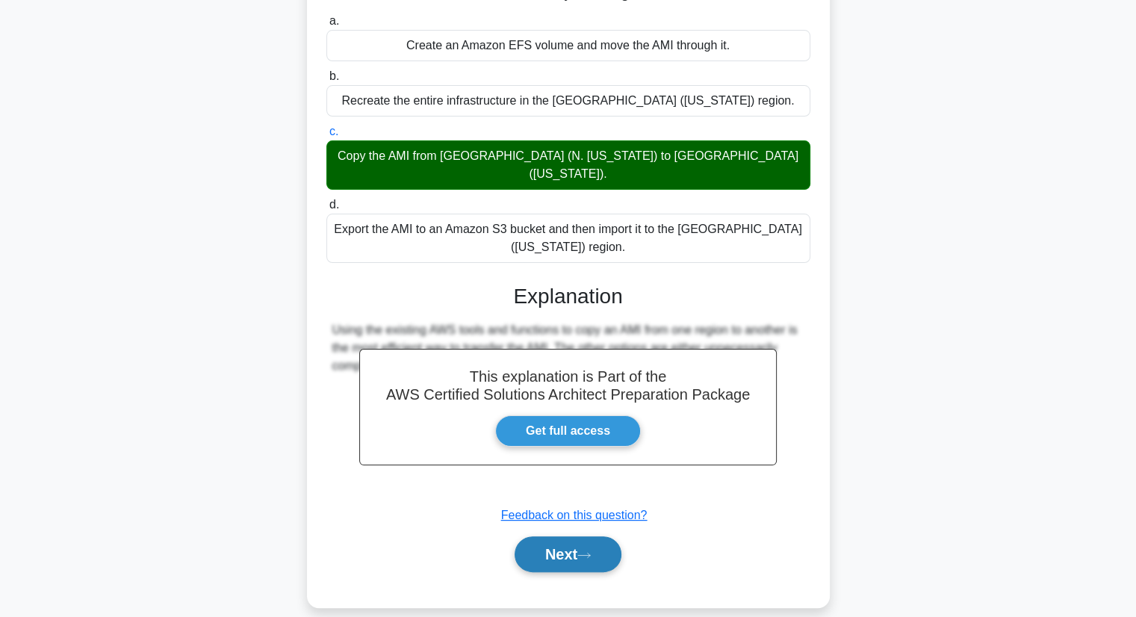
click at [583, 551] on icon at bounding box center [583, 555] width 13 height 8
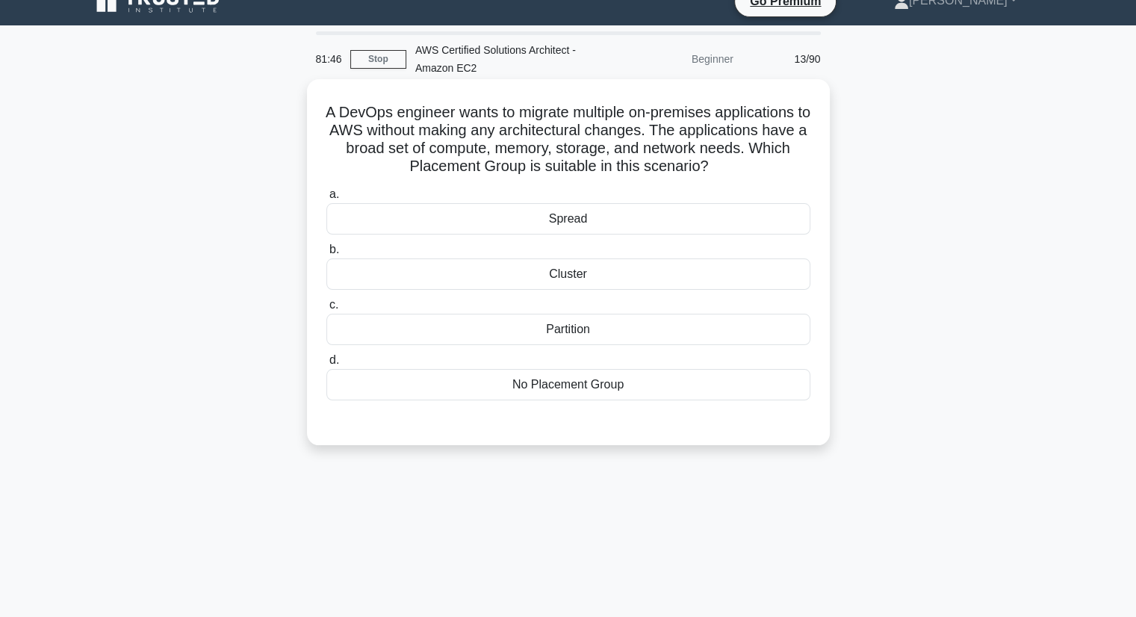
scroll to position [0, 0]
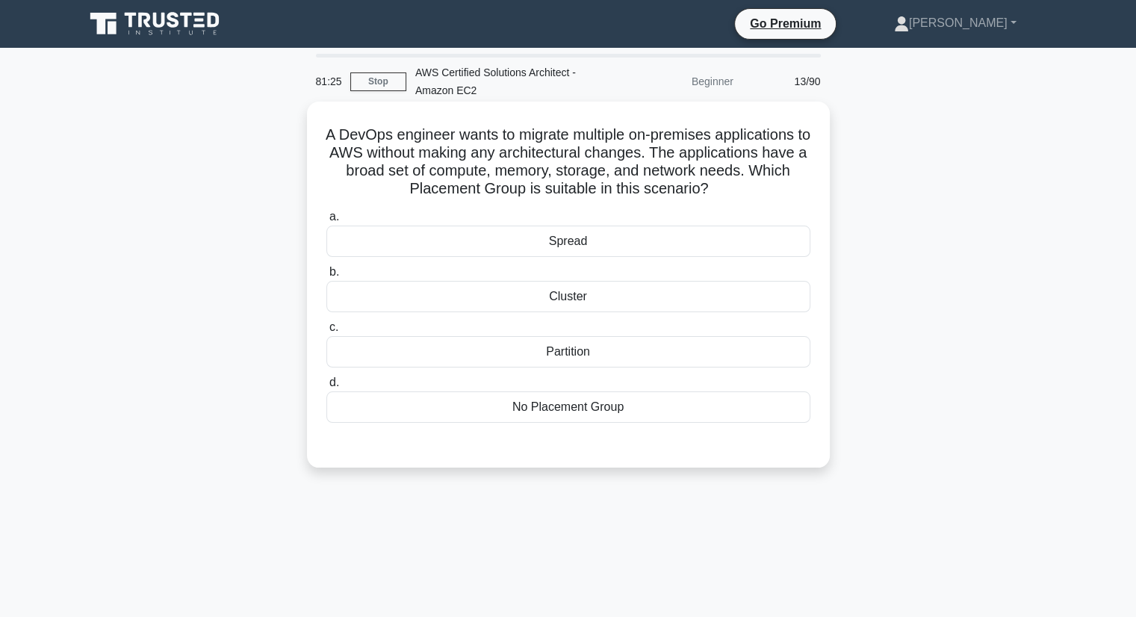
click at [574, 412] on div "No Placement Group" at bounding box center [568, 406] width 484 height 31
click at [326, 388] on input "d. No Placement Group" at bounding box center [326, 383] width 0 height 10
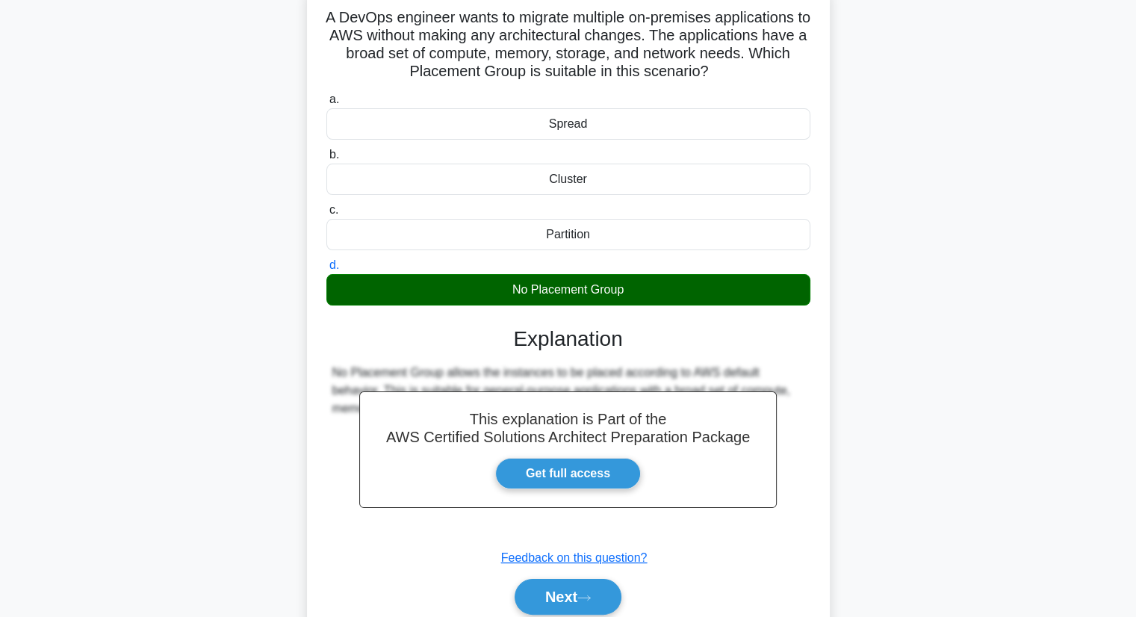
scroll to position [190, 0]
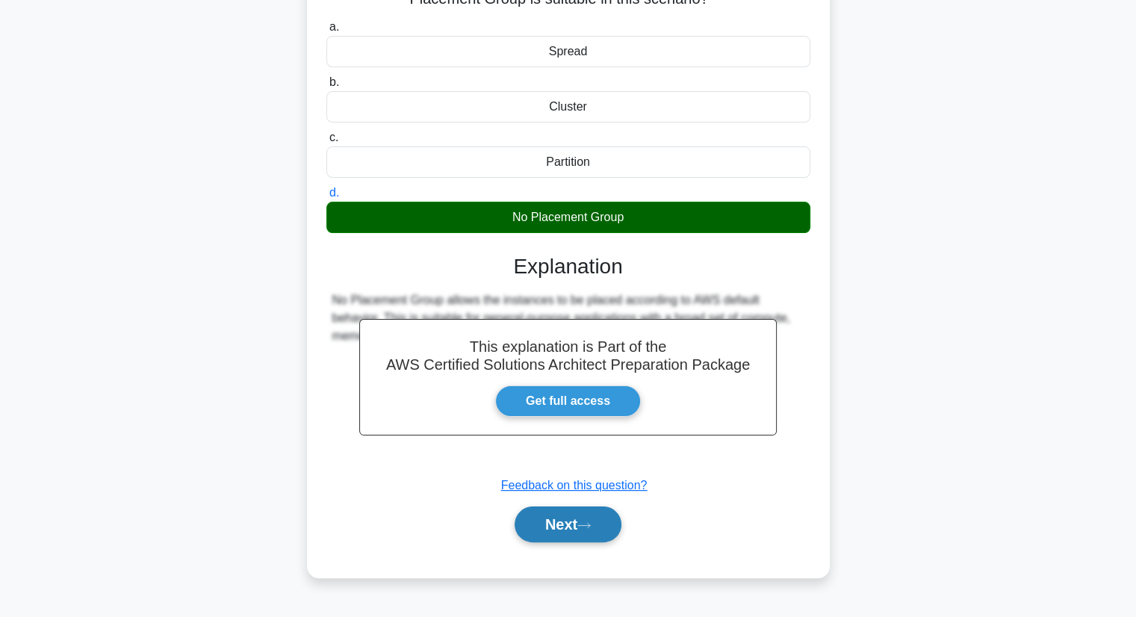
click at [576, 532] on button "Next" at bounding box center [568, 524] width 107 height 36
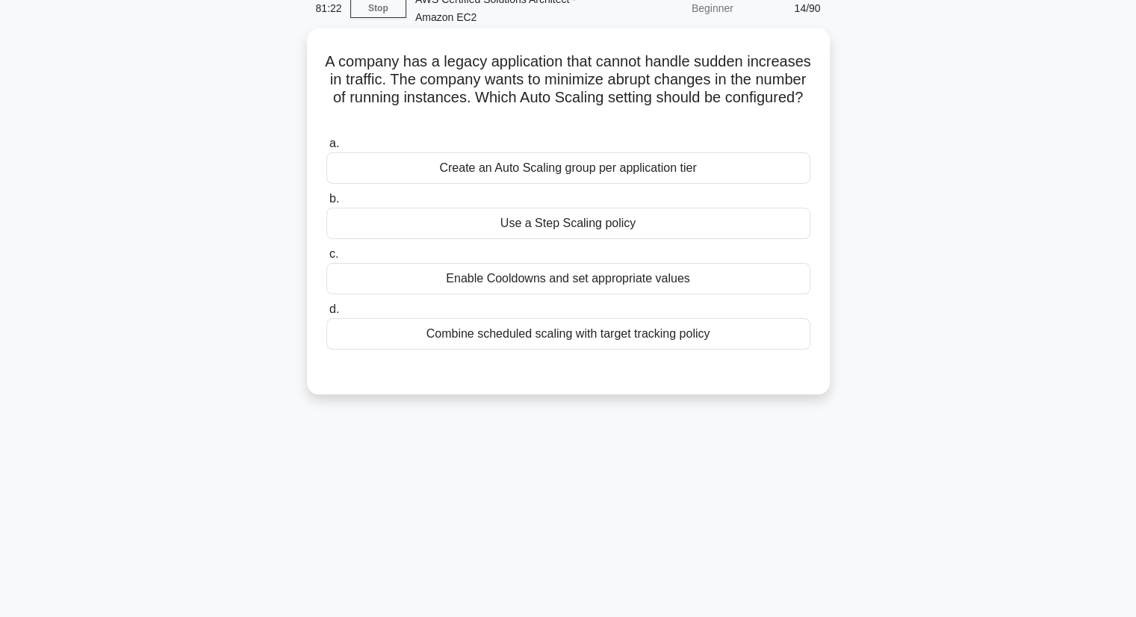
scroll to position [0, 0]
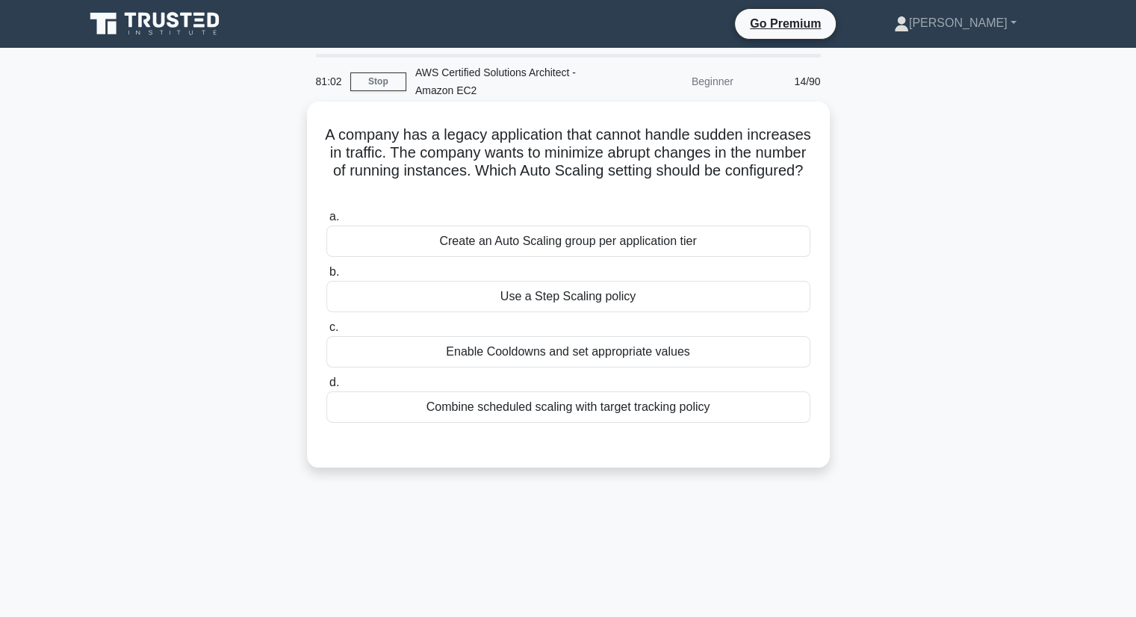
click at [649, 292] on div "Use a Step Scaling policy" at bounding box center [568, 296] width 484 height 31
click at [326, 277] on input "b. Use a Step Scaling policy" at bounding box center [326, 272] width 0 height 10
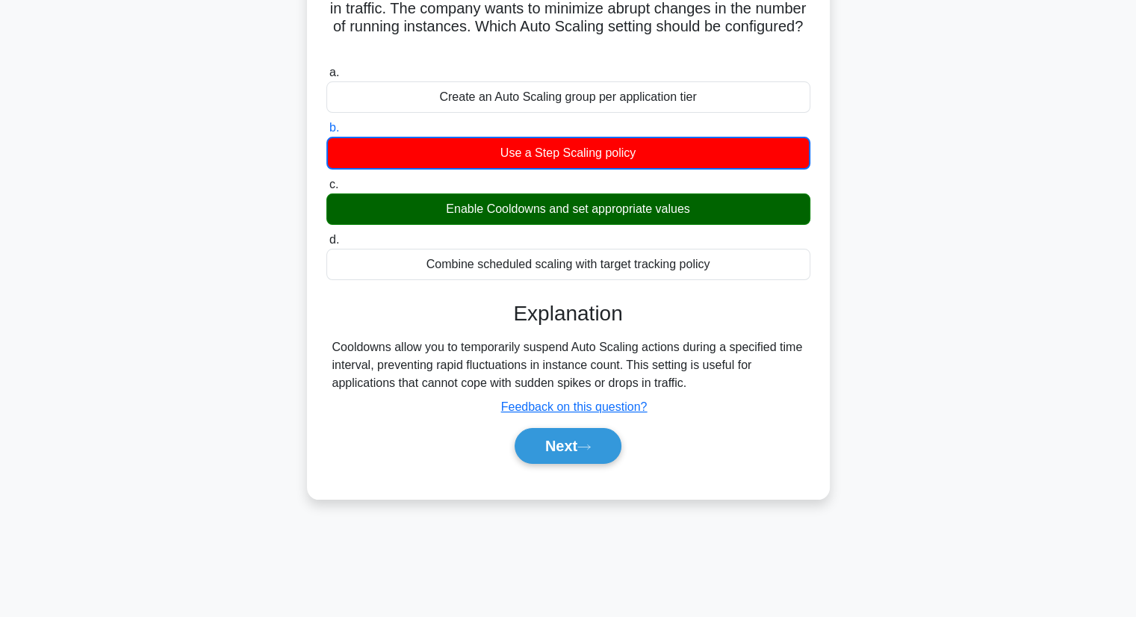
scroll to position [149, 0]
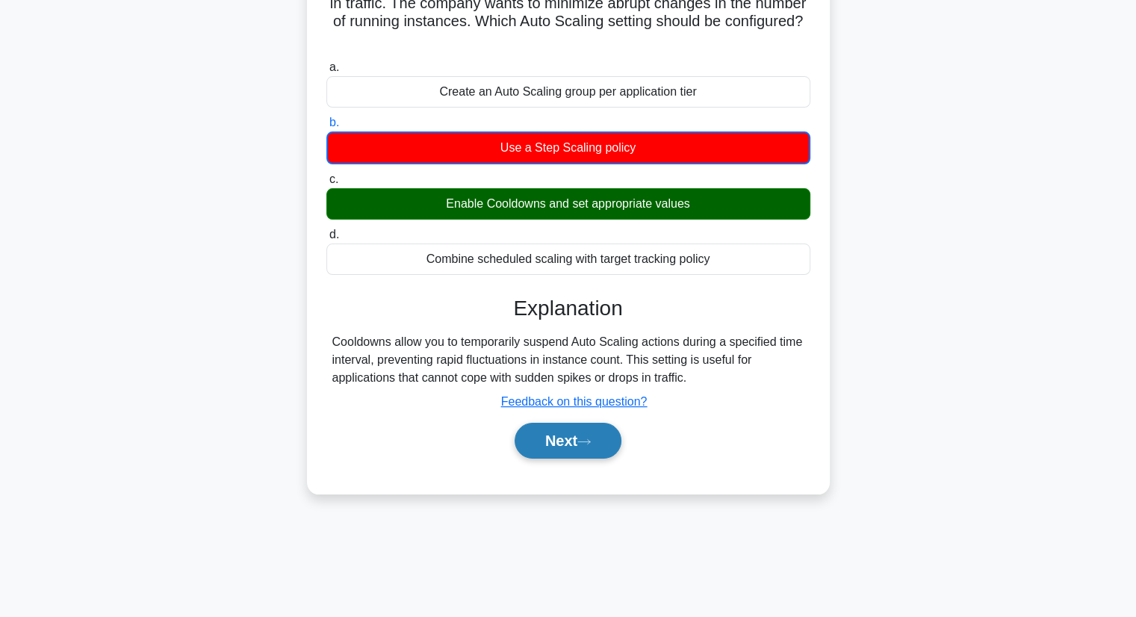
click at [554, 449] on button "Next" at bounding box center [568, 441] width 107 height 36
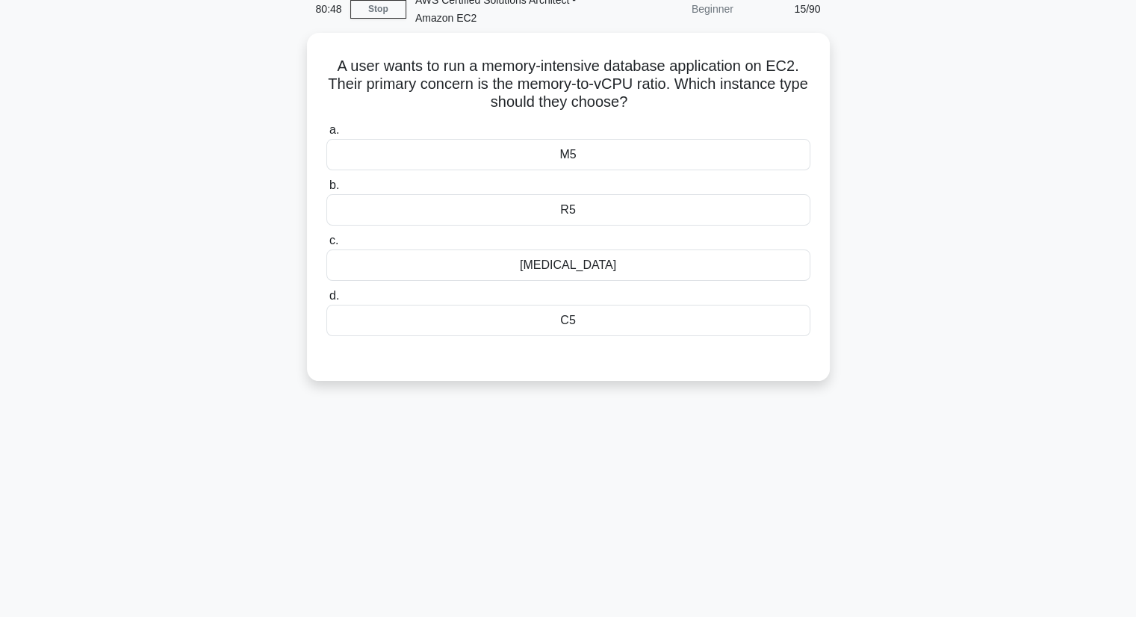
scroll to position [0, 0]
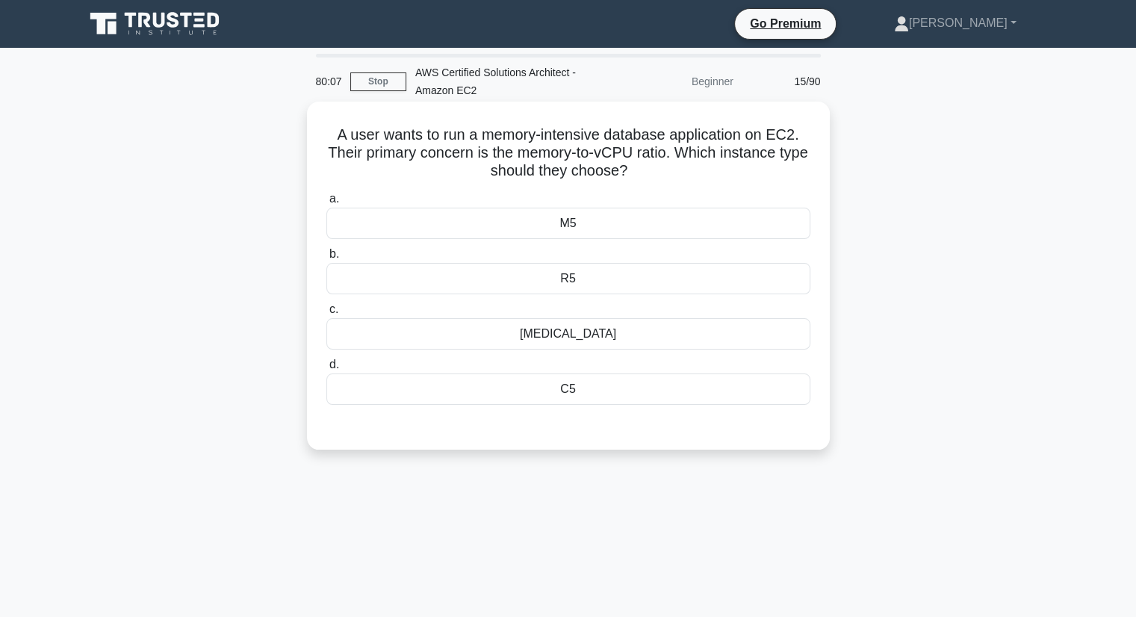
click at [570, 281] on div "R5" at bounding box center [568, 278] width 484 height 31
click at [326, 259] on input "b. R5" at bounding box center [326, 254] width 0 height 10
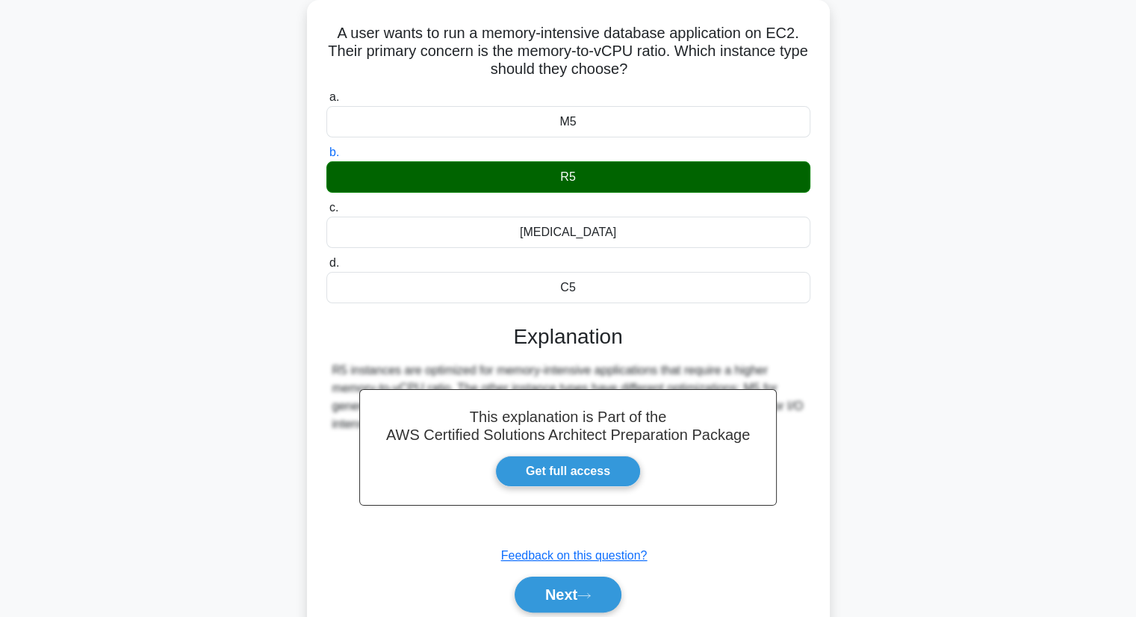
scroll to position [190, 0]
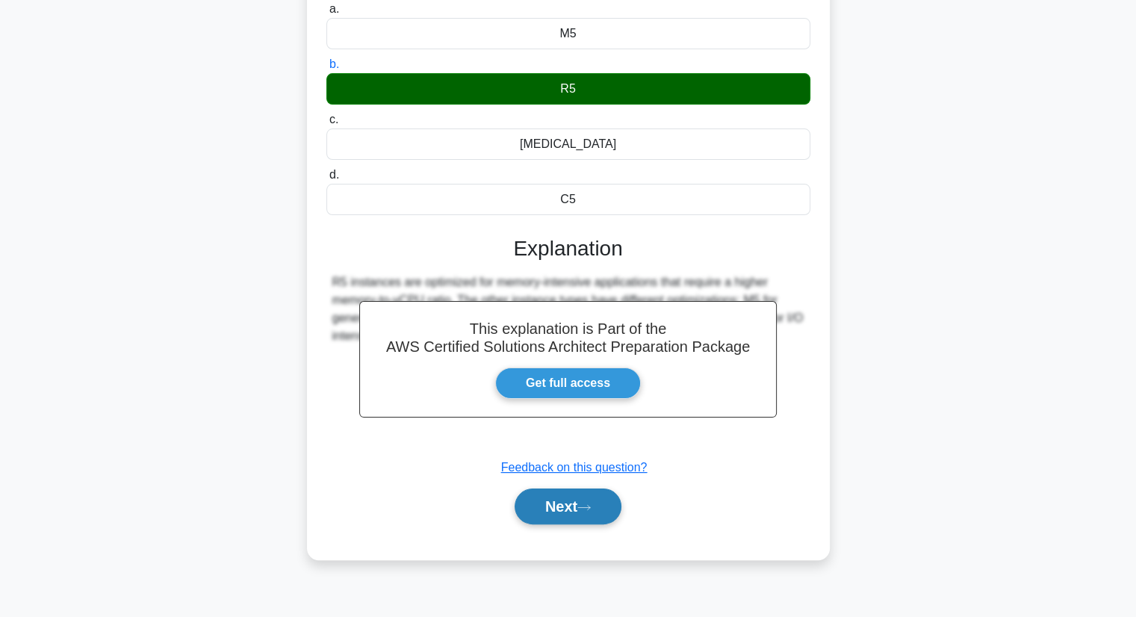
click at [585, 508] on icon at bounding box center [583, 507] width 13 height 8
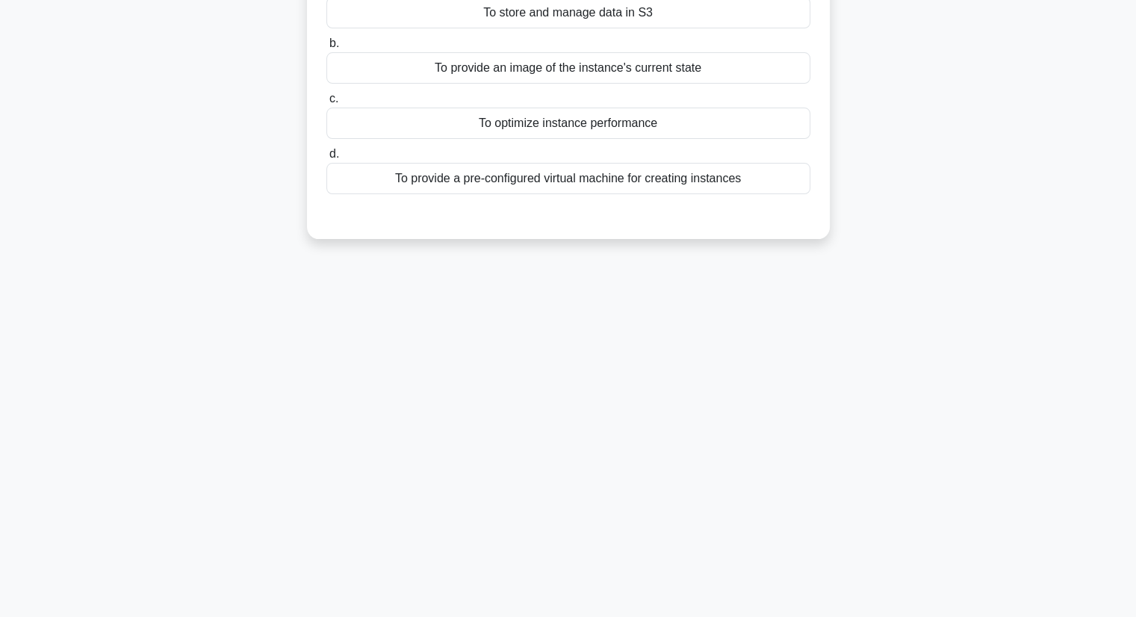
scroll to position [0, 0]
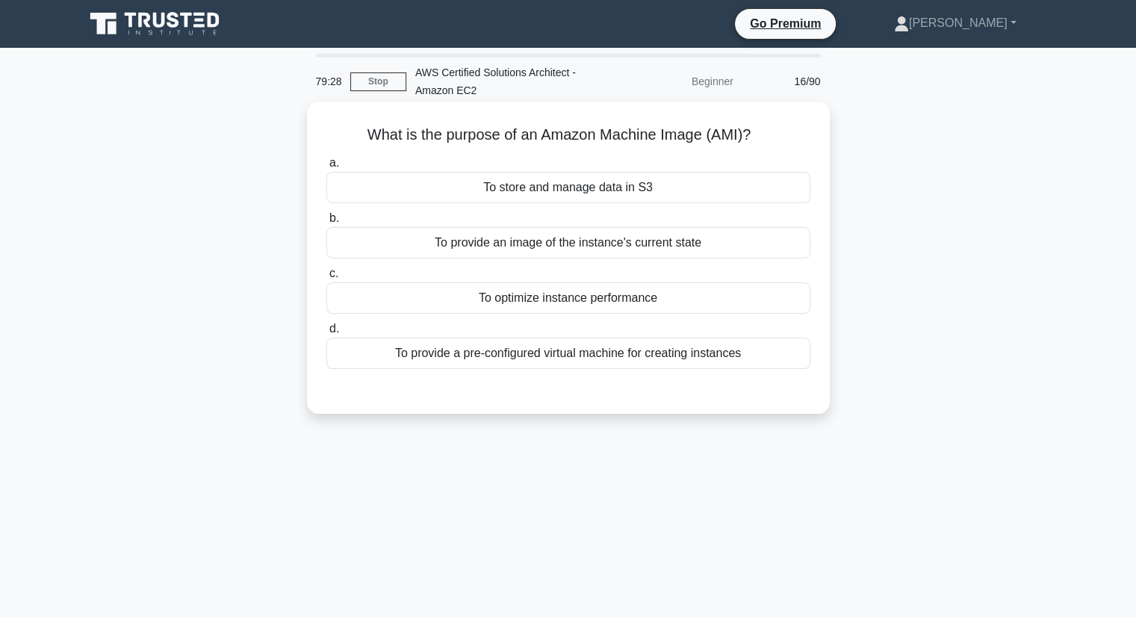
click at [630, 252] on div "To provide an image of the instance's current state" at bounding box center [568, 242] width 484 height 31
click at [326, 223] on input "b. To provide an image of the instance's current state" at bounding box center [326, 219] width 0 height 10
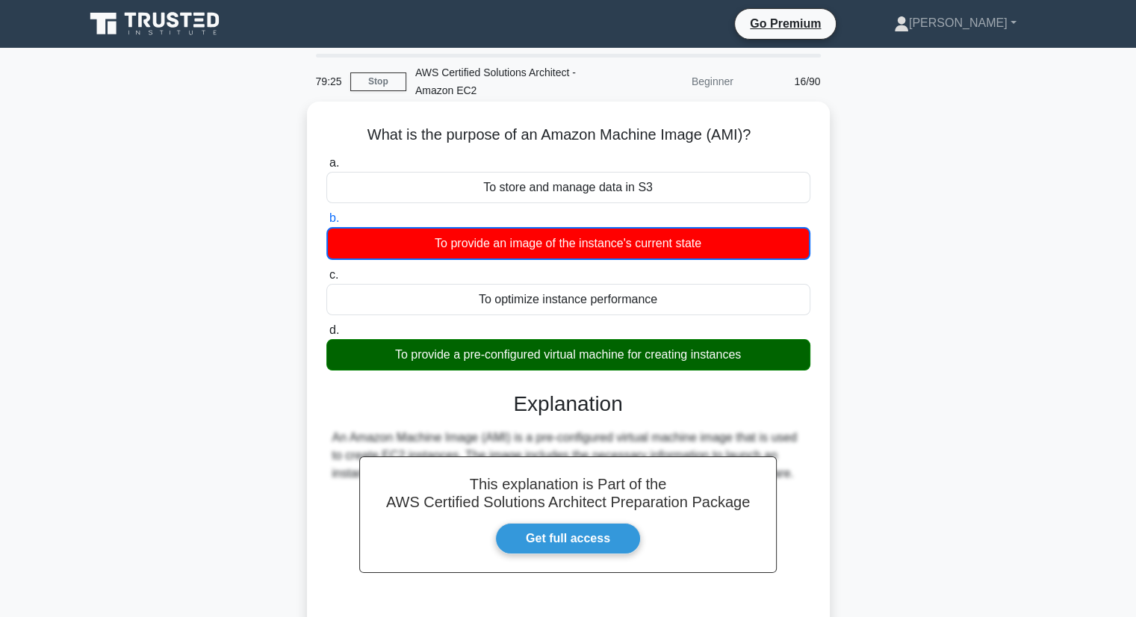
scroll to position [190, 0]
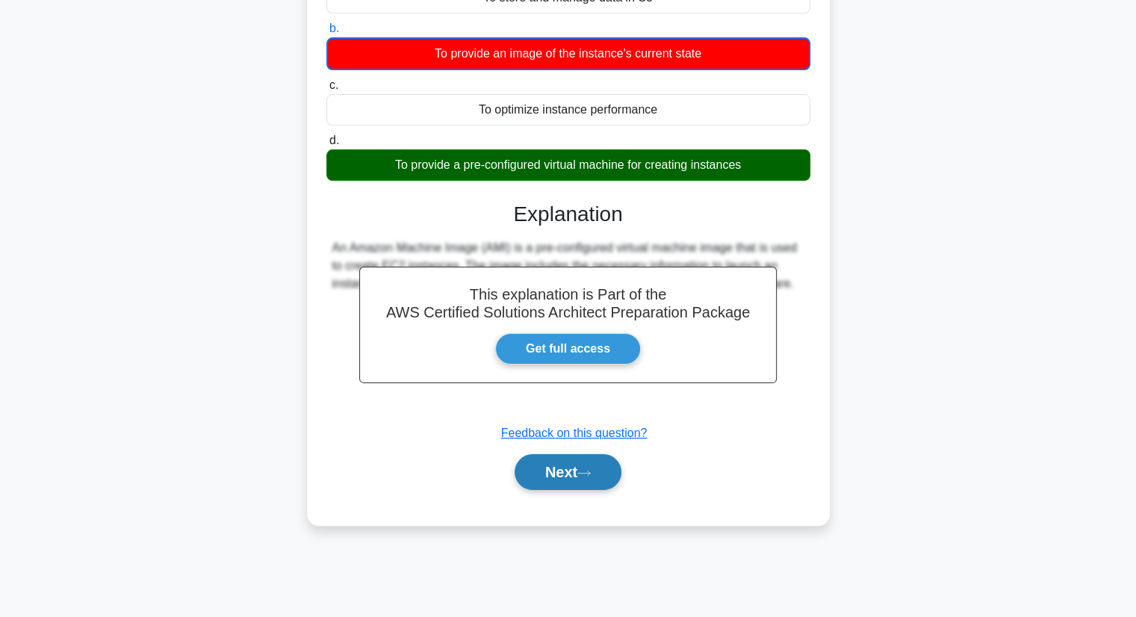
click at [569, 479] on button "Next" at bounding box center [568, 472] width 107 height 36
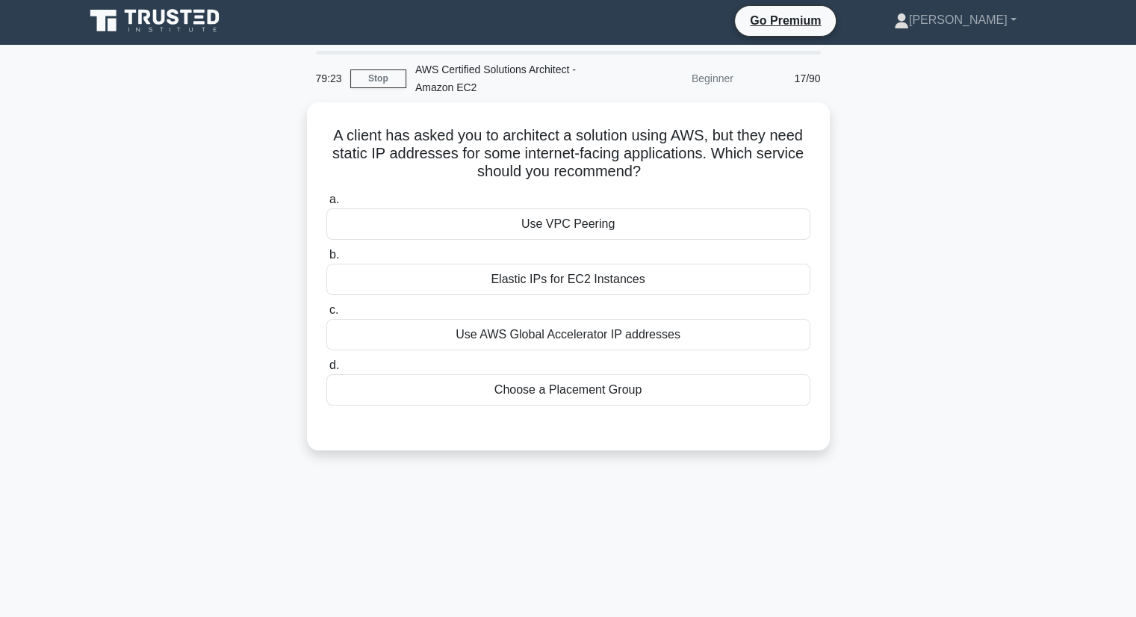
scroll to position [0, 0]
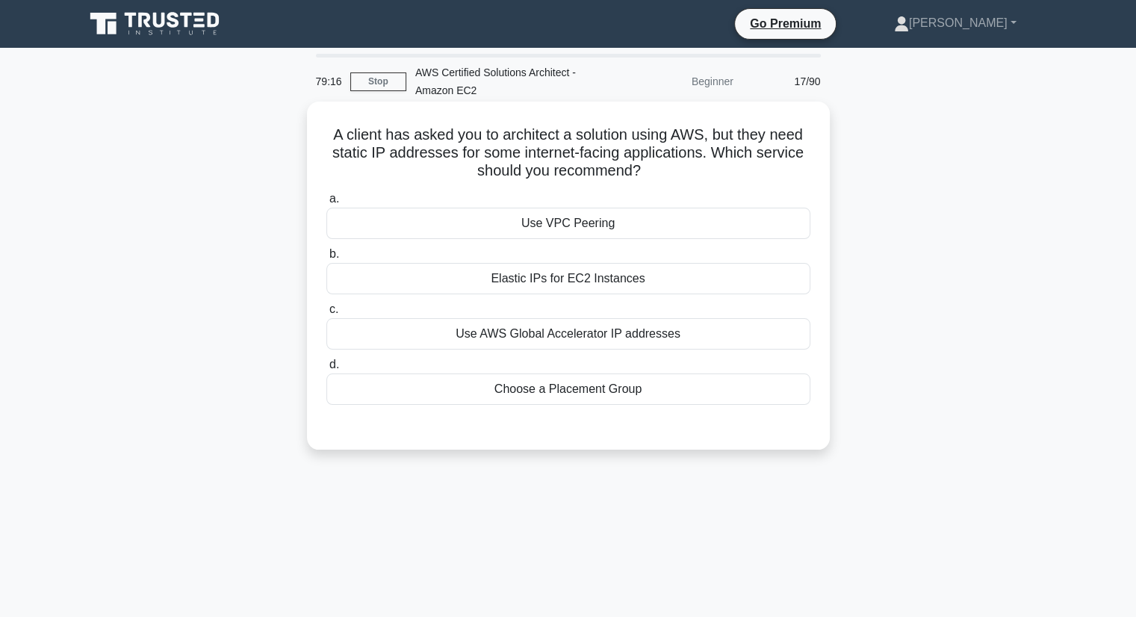
click at [626, 269] on div "Elastic IPs for EC2 Instances" at bounding box center [568, 278] width 484 height 31
click at [326, 259] on input "b. Elastic IPs for EC2 Instances" at bounding box center [326, 254] width 0 height 10
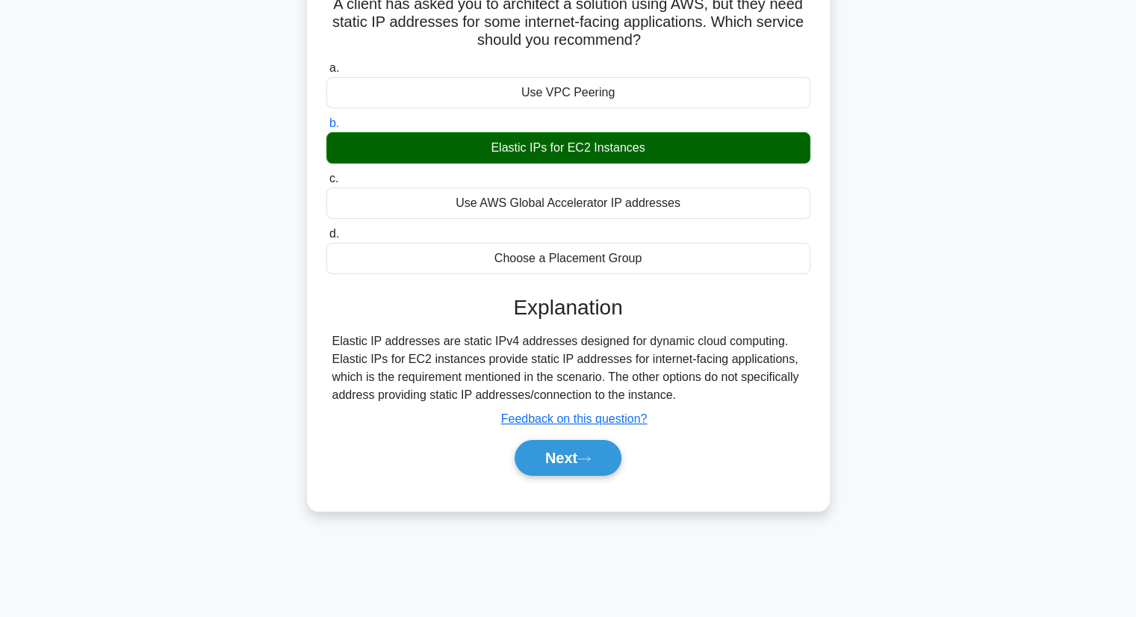
scroll to position [190, 0]
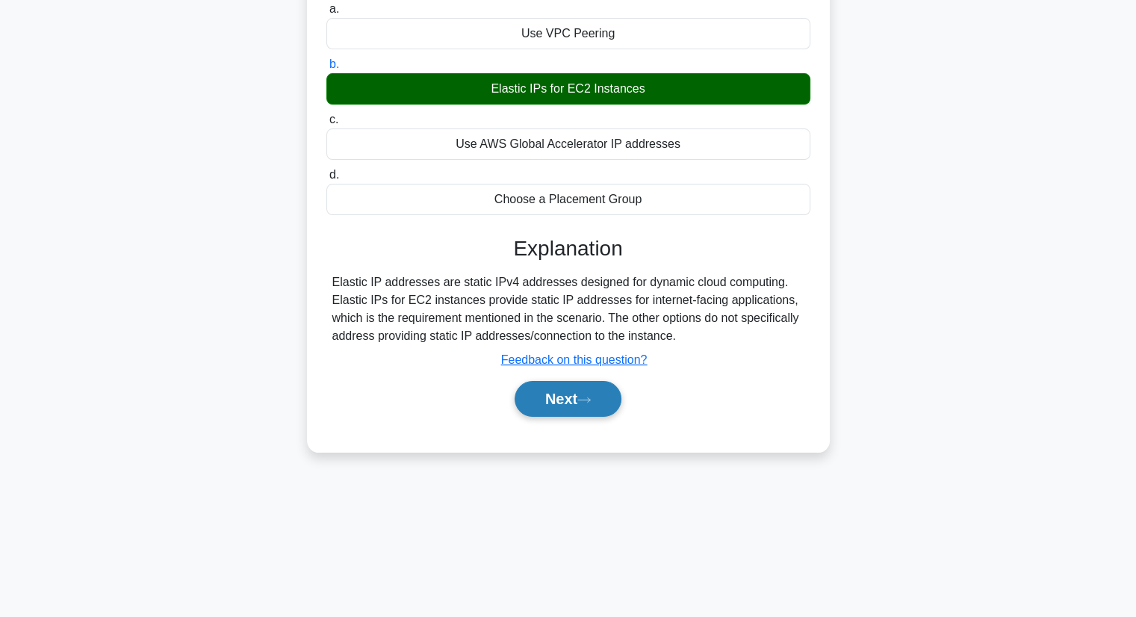
click at [588, 401] on icon at bounding box center [583, 400] width 13 height 8
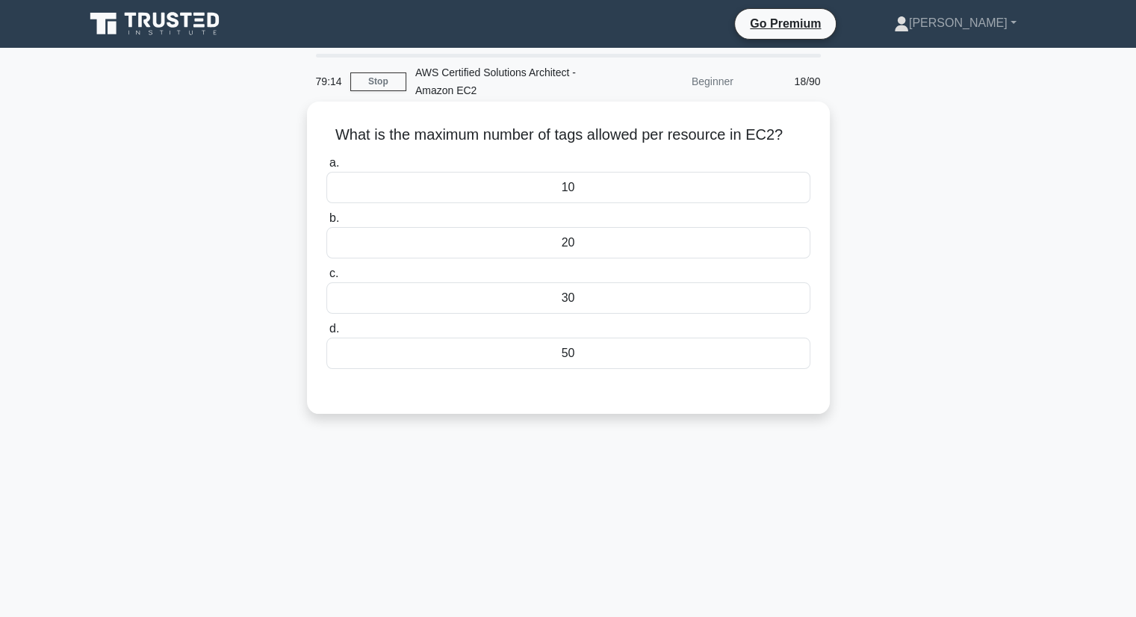
scroll to position [0, 0]
click at [567, 234] on div "20" at bounding box center [568, 242] width 484 height 31
click at [326, 223] on input "b. 20" at bounding box center [326, 219] width 0 height 10
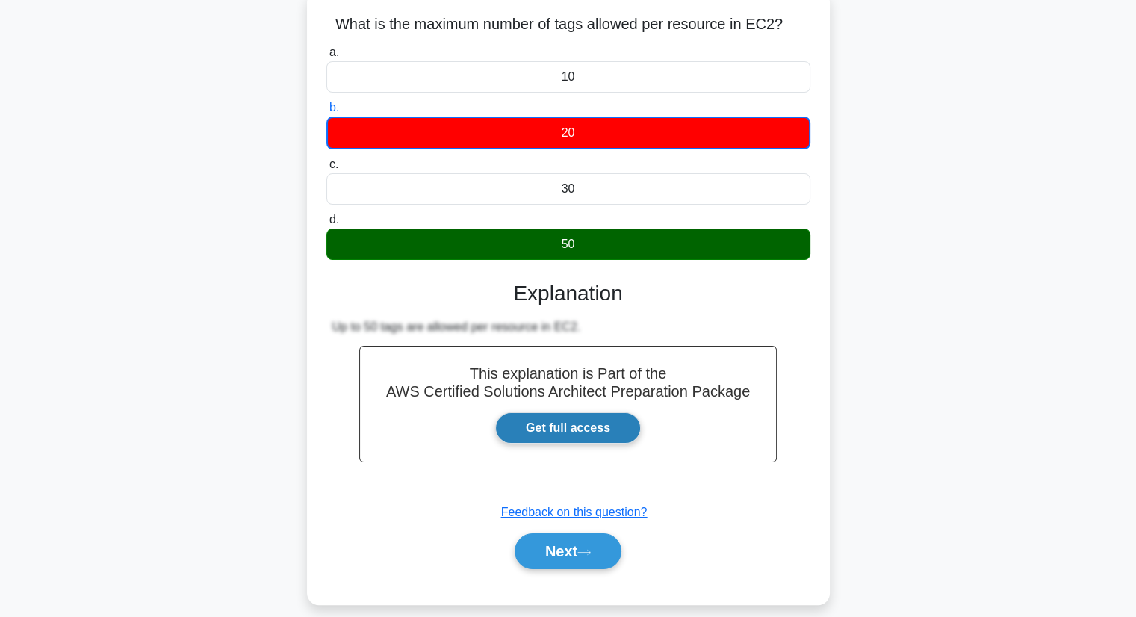
scroll to position [190, 0]
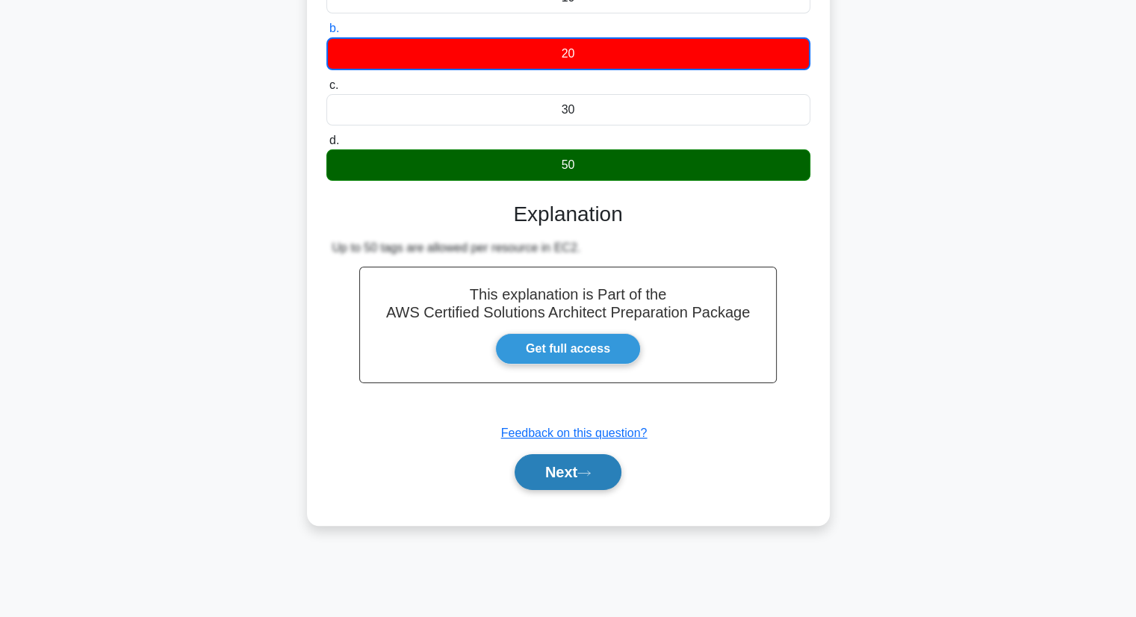
click at [587, 473] on icon at bounding box center [583, 473] width 13 height 8
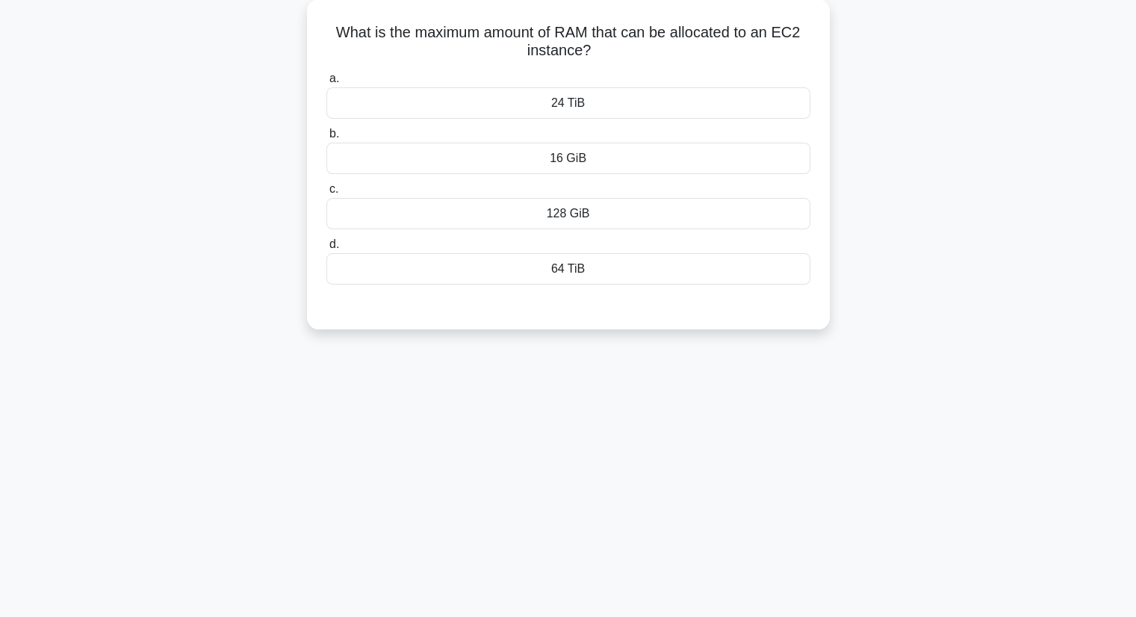
scroll to position [0, 0]
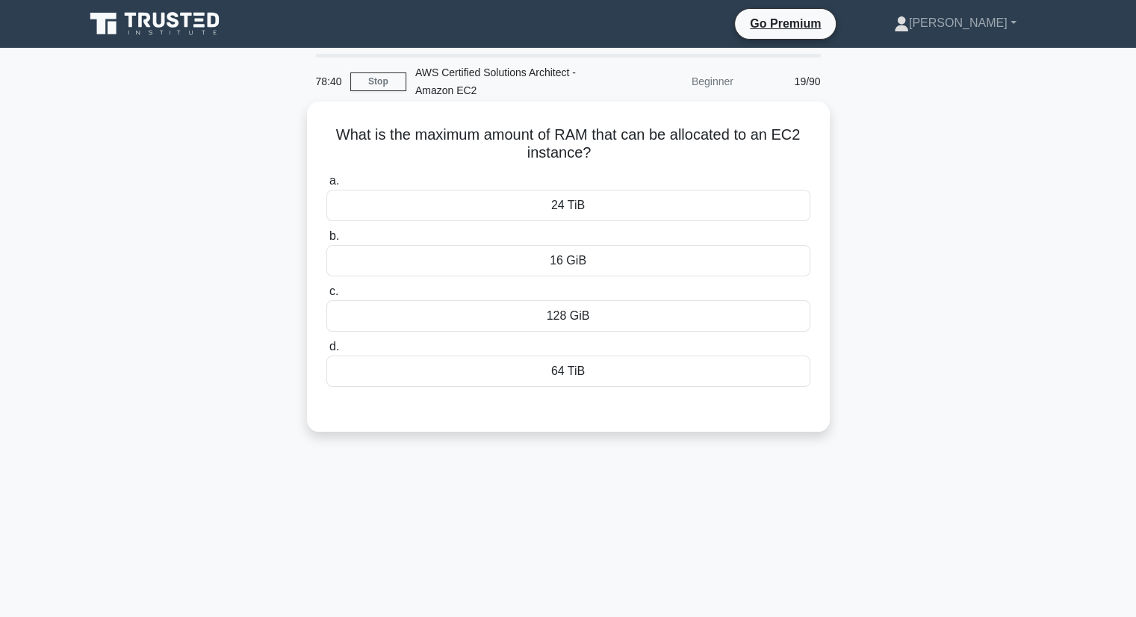
click at [651, 377] on div "64 TiB" at bounding box center [568, 370] width 484 height 31
click at [326, 352] on input "d. 64 TiB" at bounding box center [326, 347] width 0 height 10
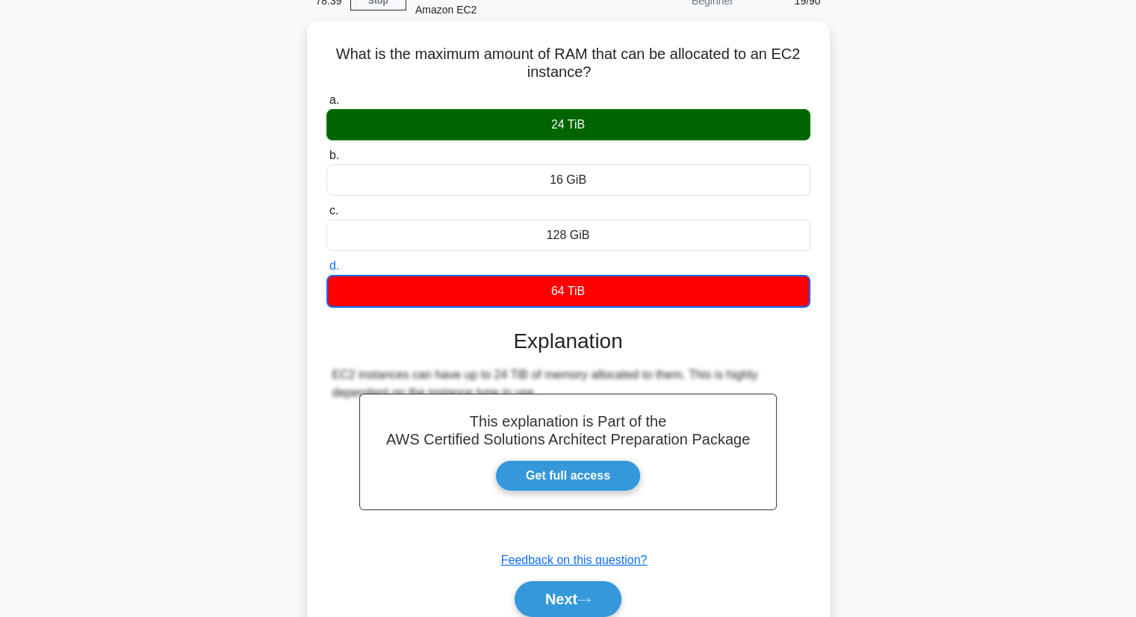
scroll to position [190, 0]
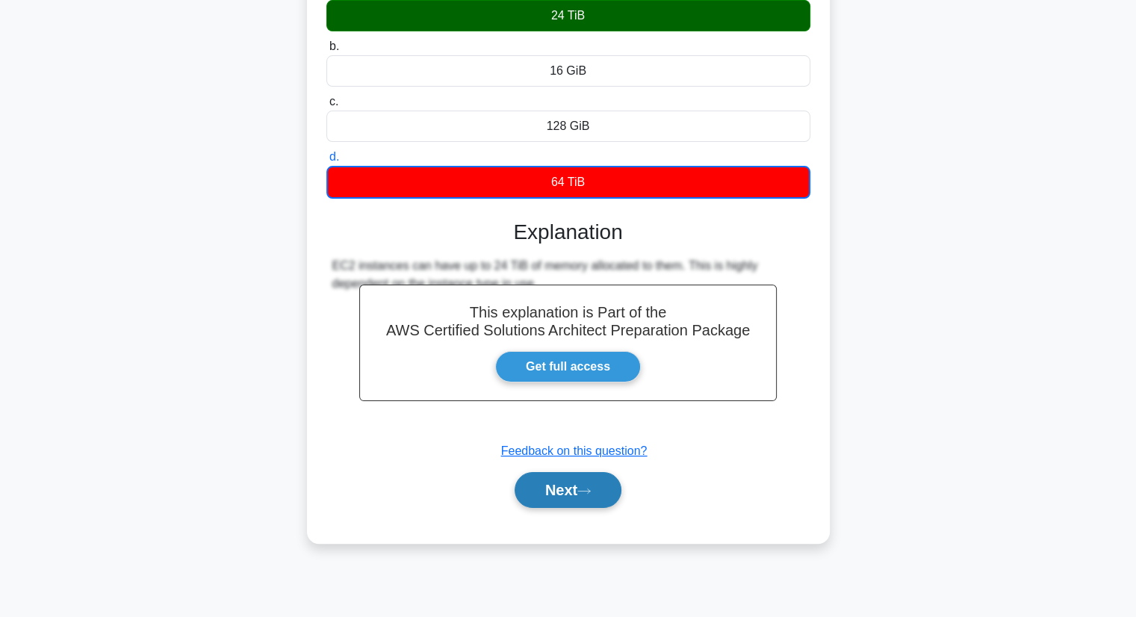
click at [550, 503] on button "Next" at bounding box center [568, 490] width 107 height 36
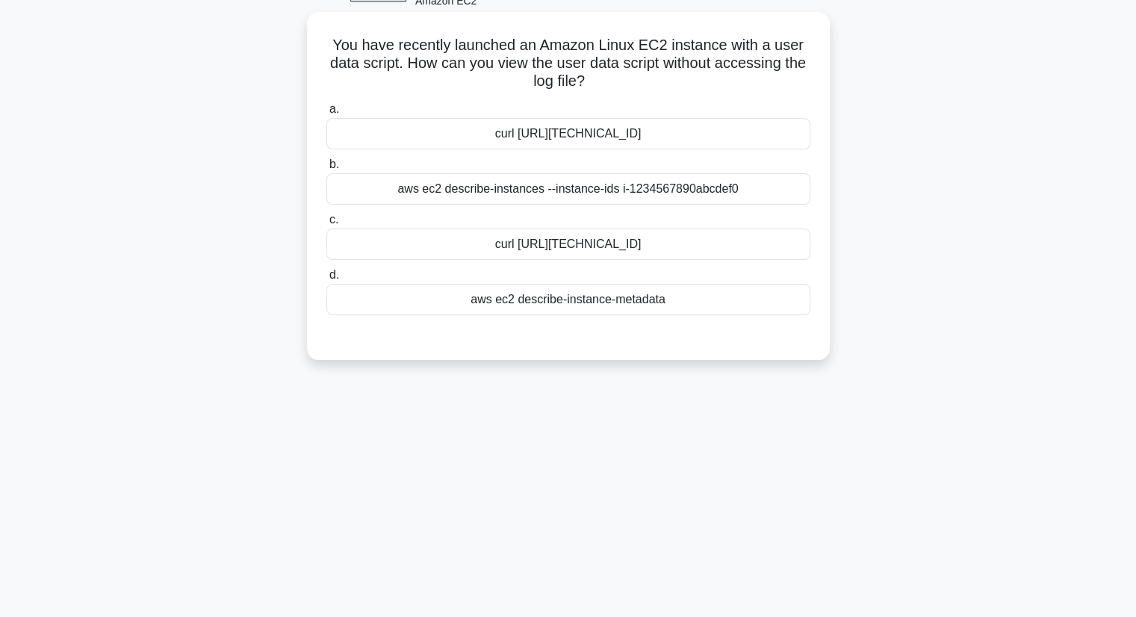
scroll to position [0, 0]
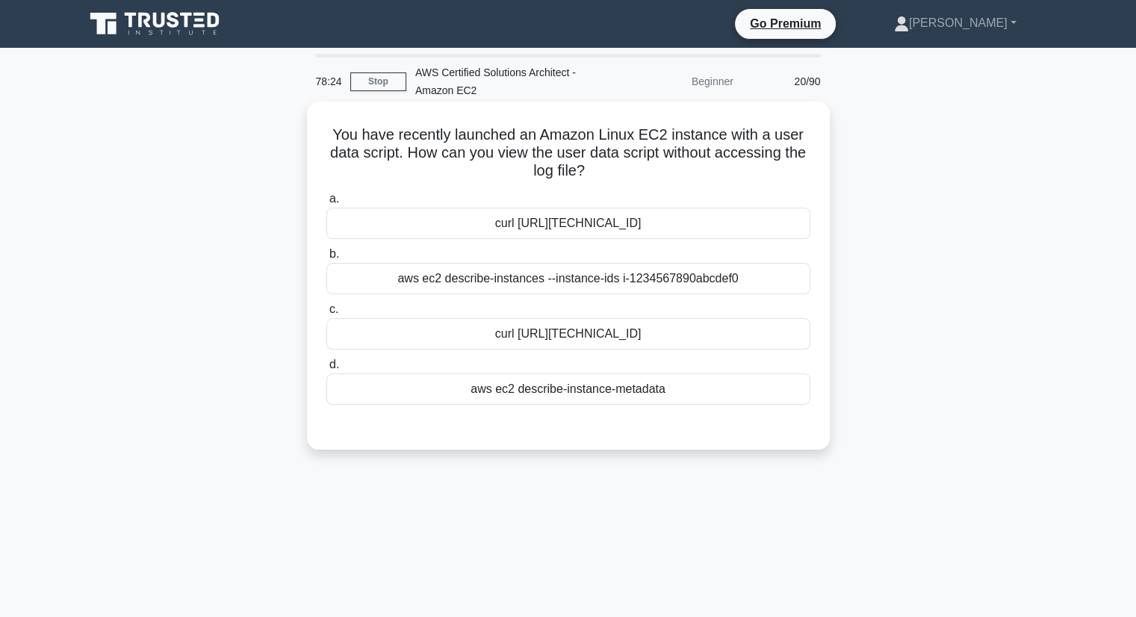
click at [670, 332] on div "curl [URL][TECHNICAL_ID]" at bounding box center [568, 333] width 484 height 31
click at [326, 314] on input "c. curl http://169.254.169.254/latest/user-data" at bounding box center [326, 310] width 0 height 10
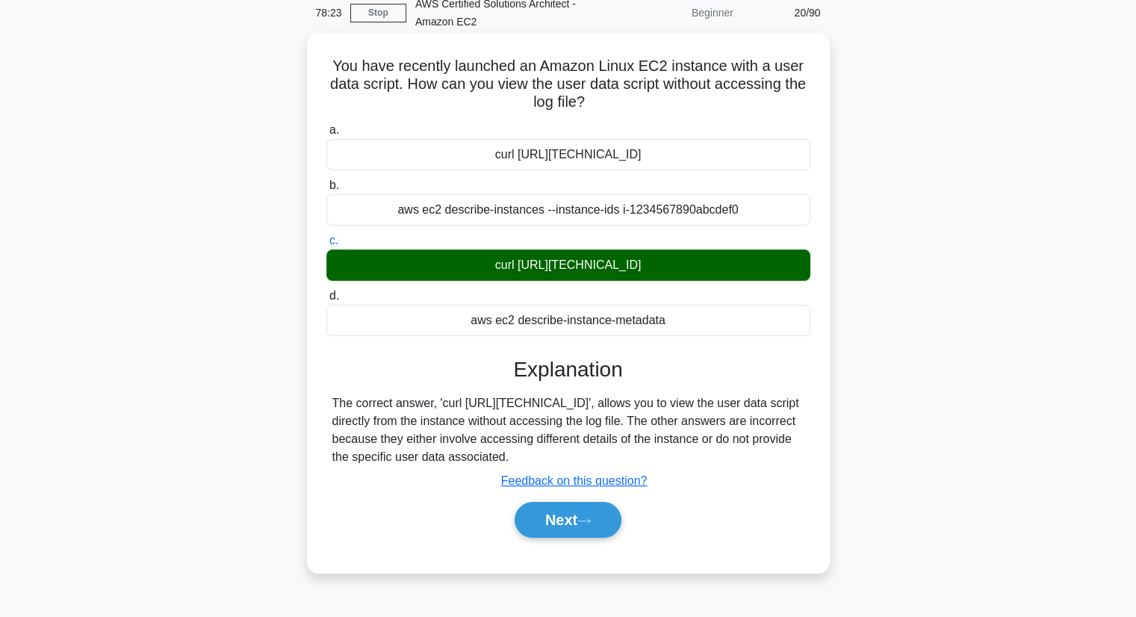
scroll to position [149, 0]
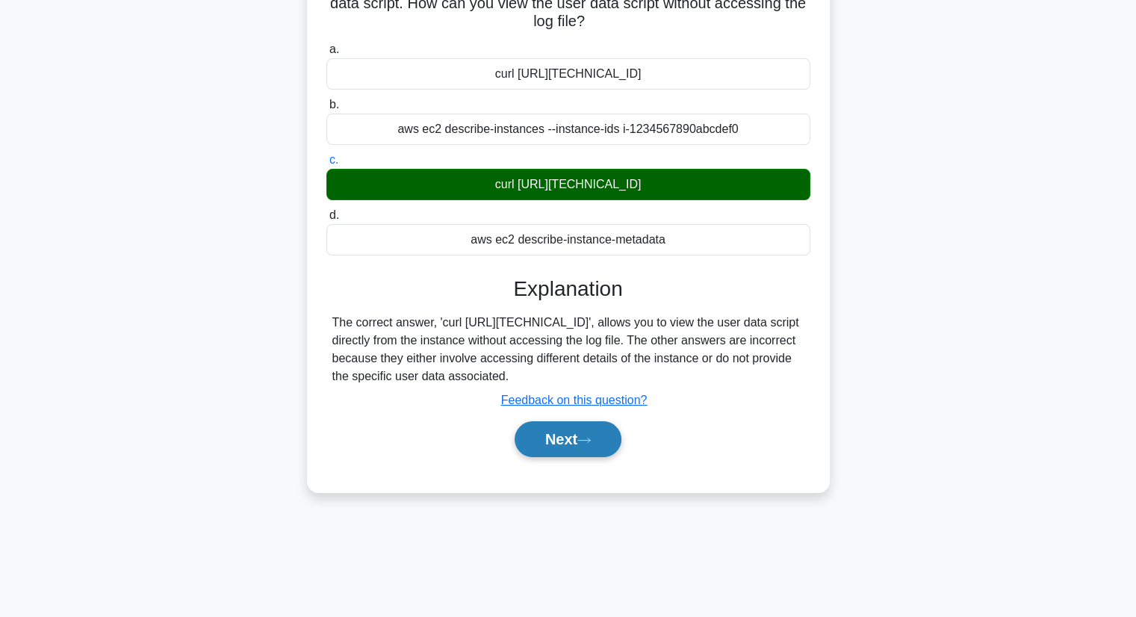
click at [577, 438] on button "Next" at bounding box center [568, 439] width 107 height 36
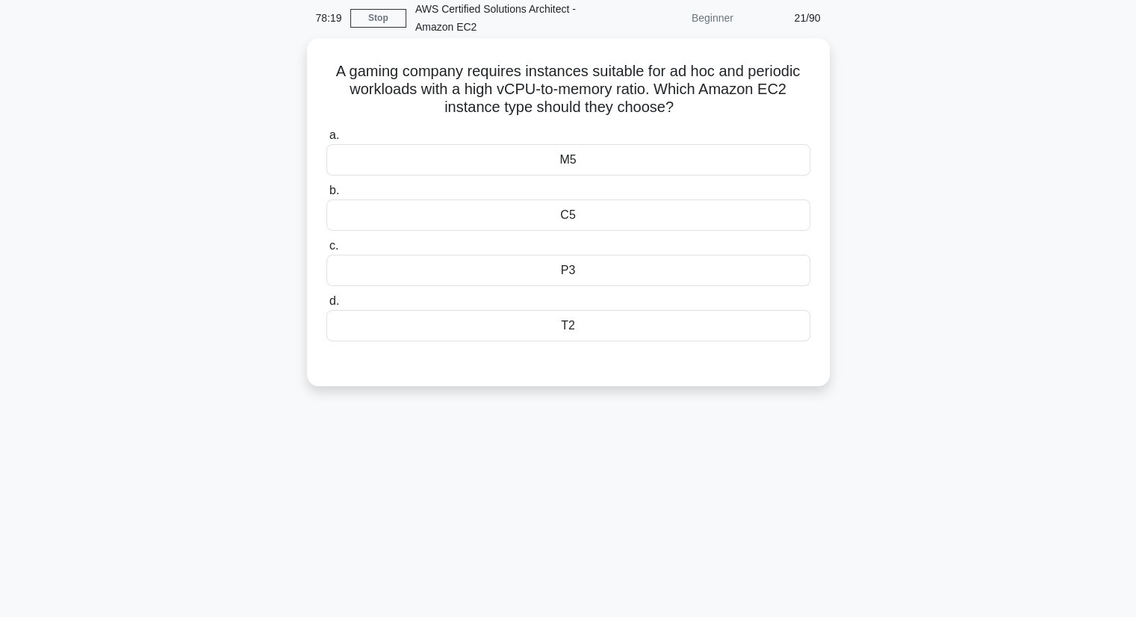
scroll to position [0, 0]
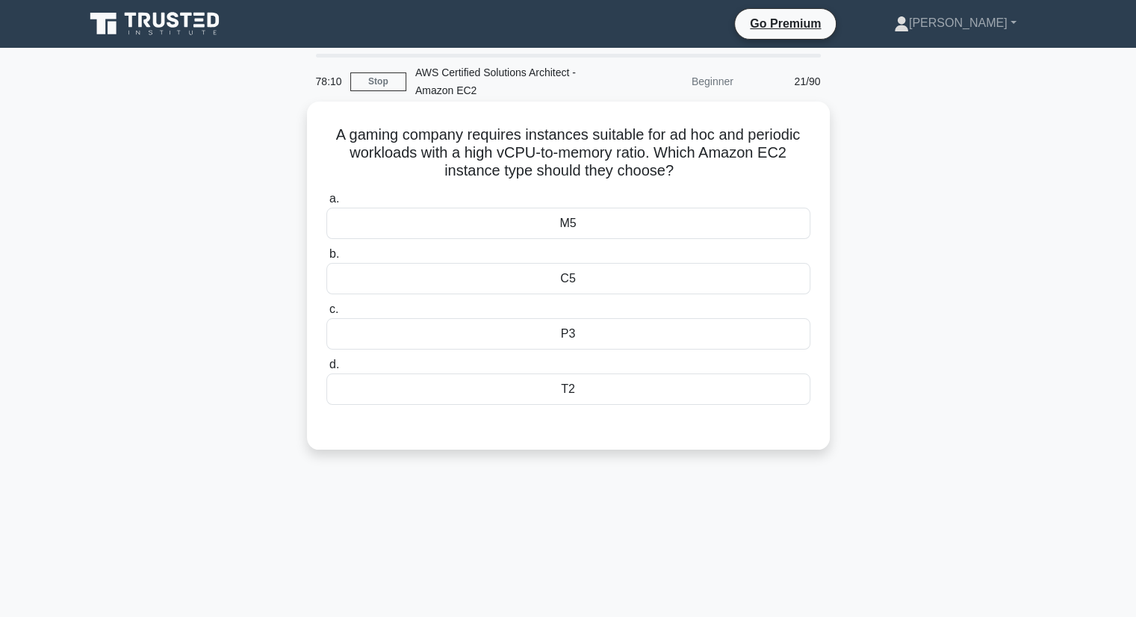
click at [692, 168] on icon ".spinner_0XTQ{transform-origin:center;animation:spinner_y6GP .75s linear infini…" at bounding box center [683, 172] width 18 height 18
click at [580, 269] on div "C5" at bounding box center [568, 278] width 484 height 31
click at [326, 259] on input "b. C5" at bounding box center [326, 254] width 0 height 10
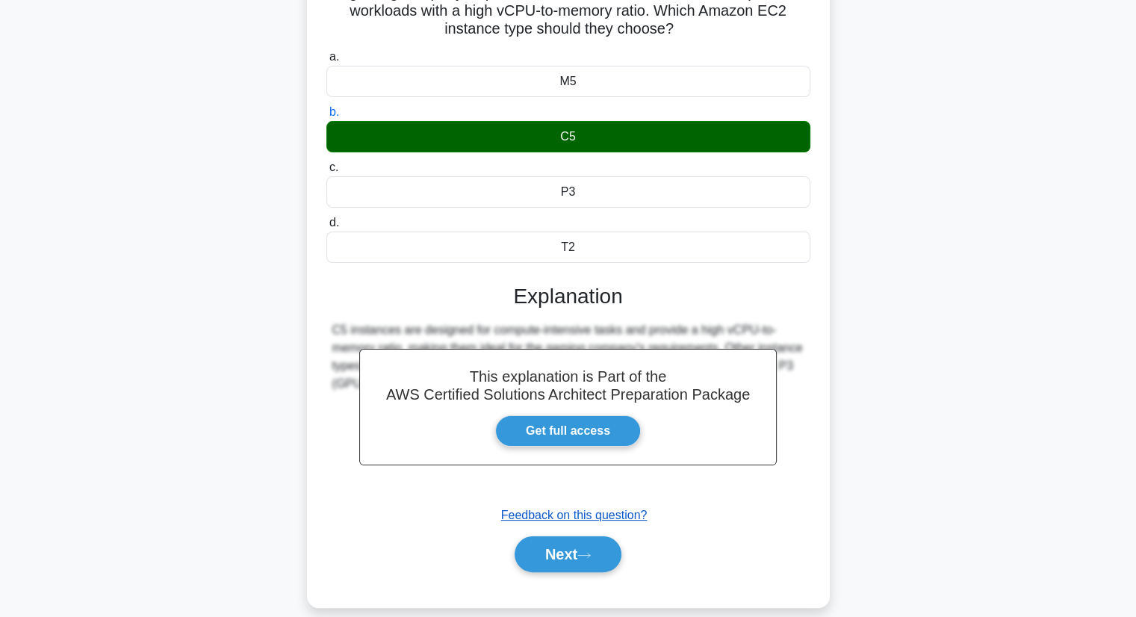
scroll to position [190, 0]
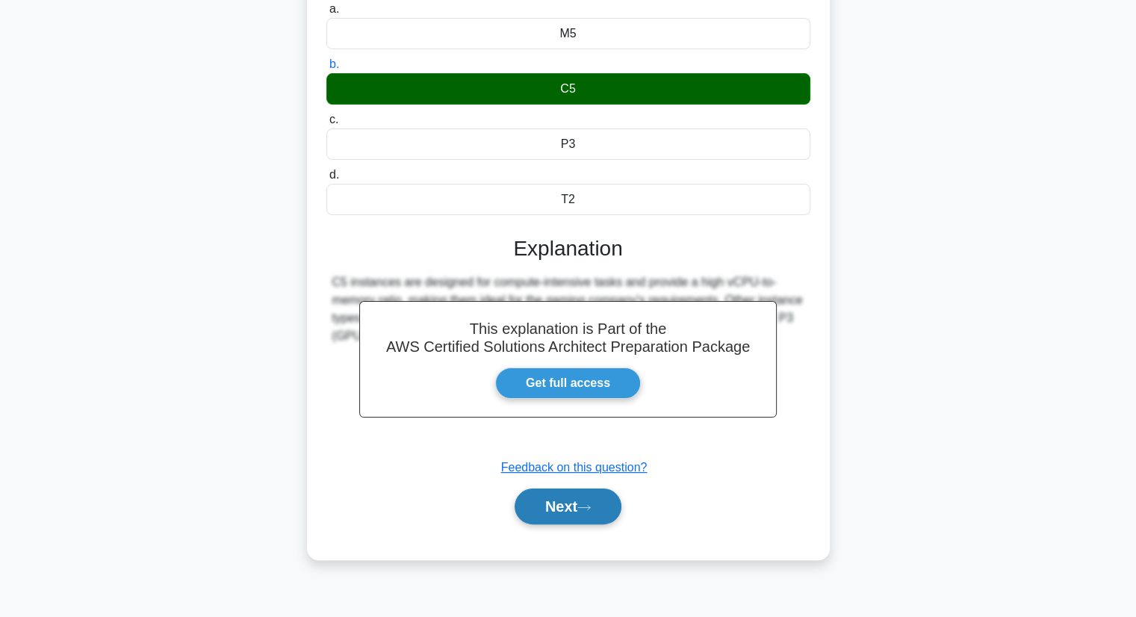
click at [580, 509] on button "Next" at bounding box center [568, 506] width 107 height 36
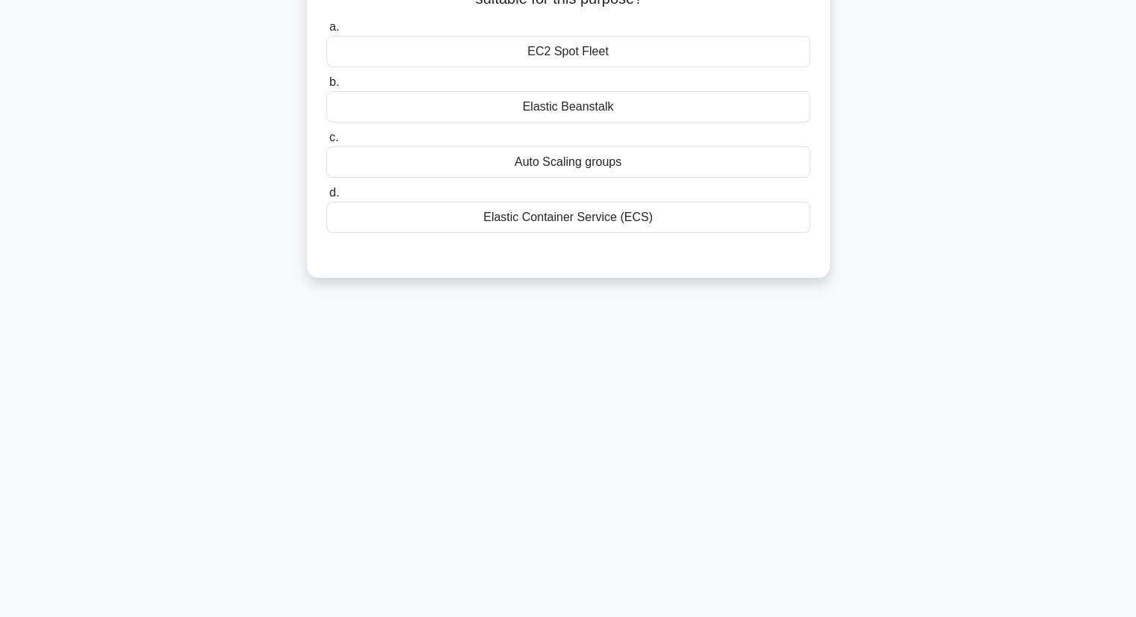
scroll to position [0, 0]
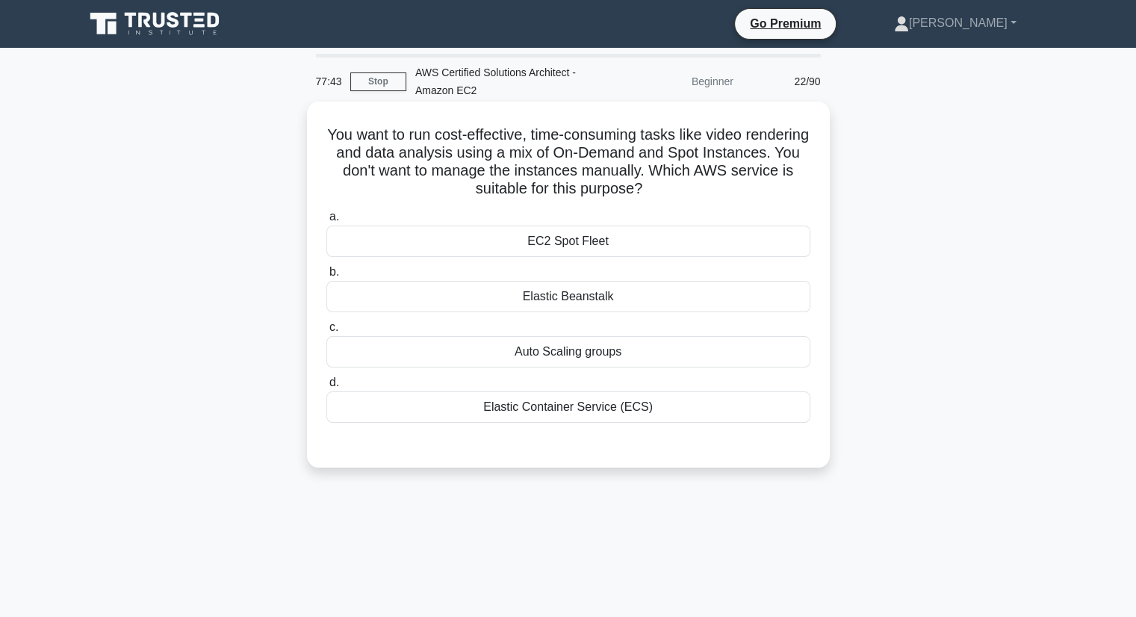
click at [613, 243] on div "EC2 Spot Fleet" at bounding box center [568, 241] width 484 height 31
click at [326, 222] on input "a. EC2 Spot Fleet" at bounding box center [326, 217] width 0 height 10
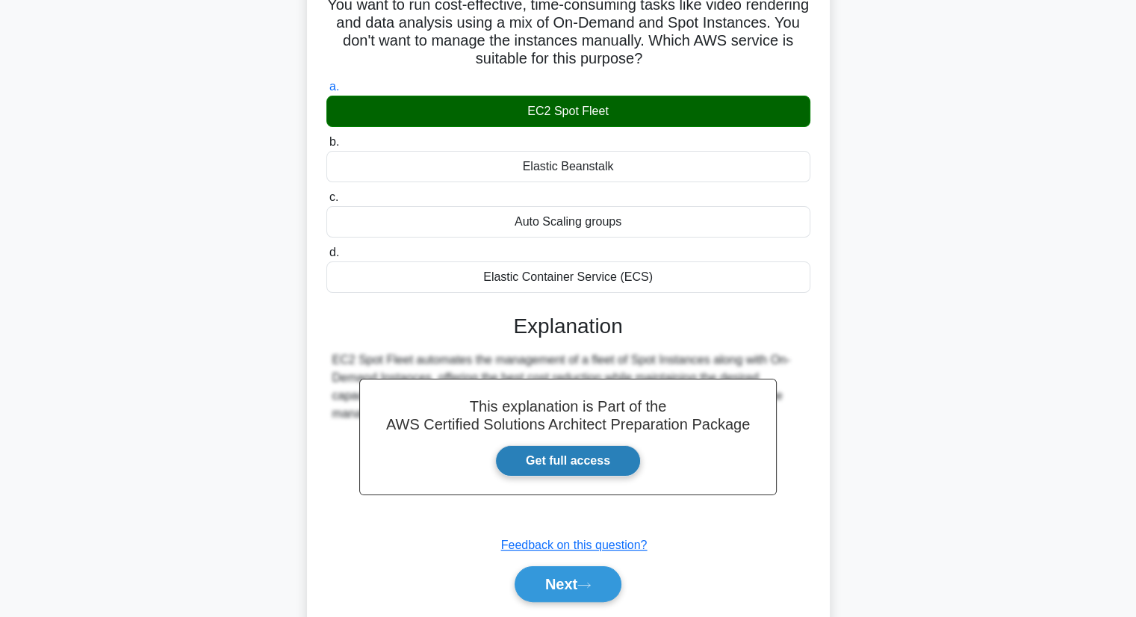
scroll to position [190, 0]
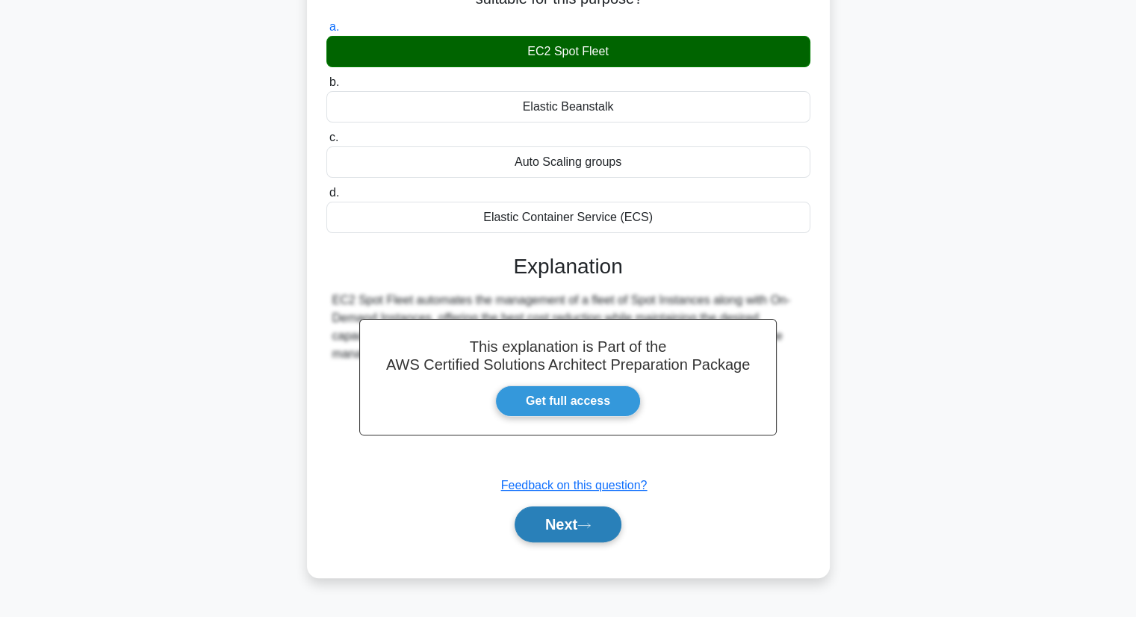
click at [567, 507] on button "Next" at bounding box center [568, 524] width 107 height 36
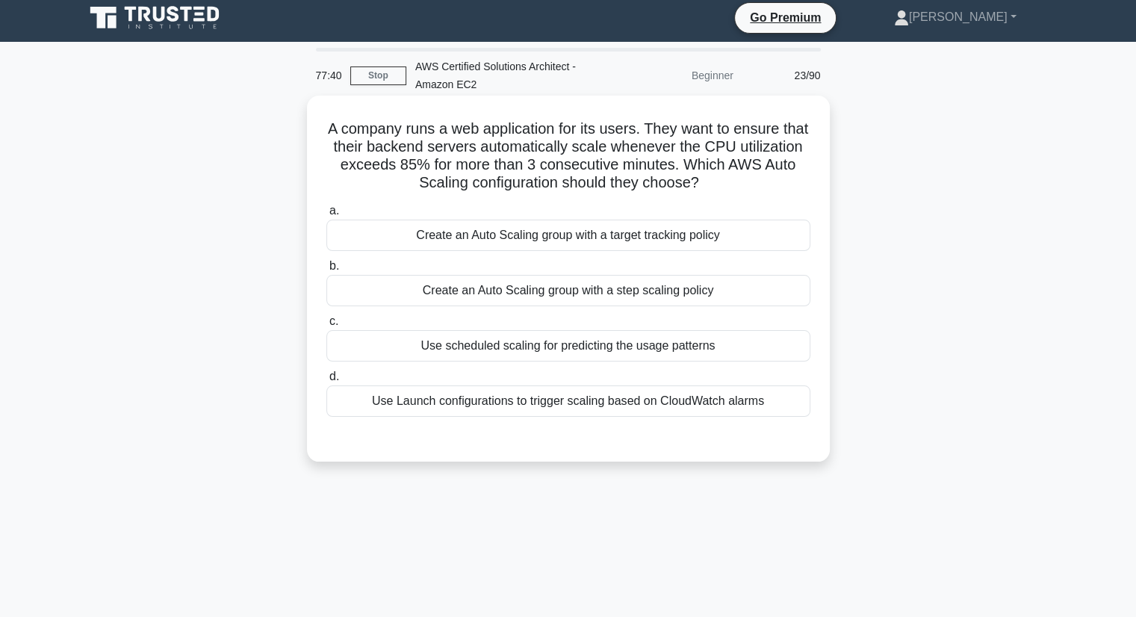
scroll to position [0, 0]
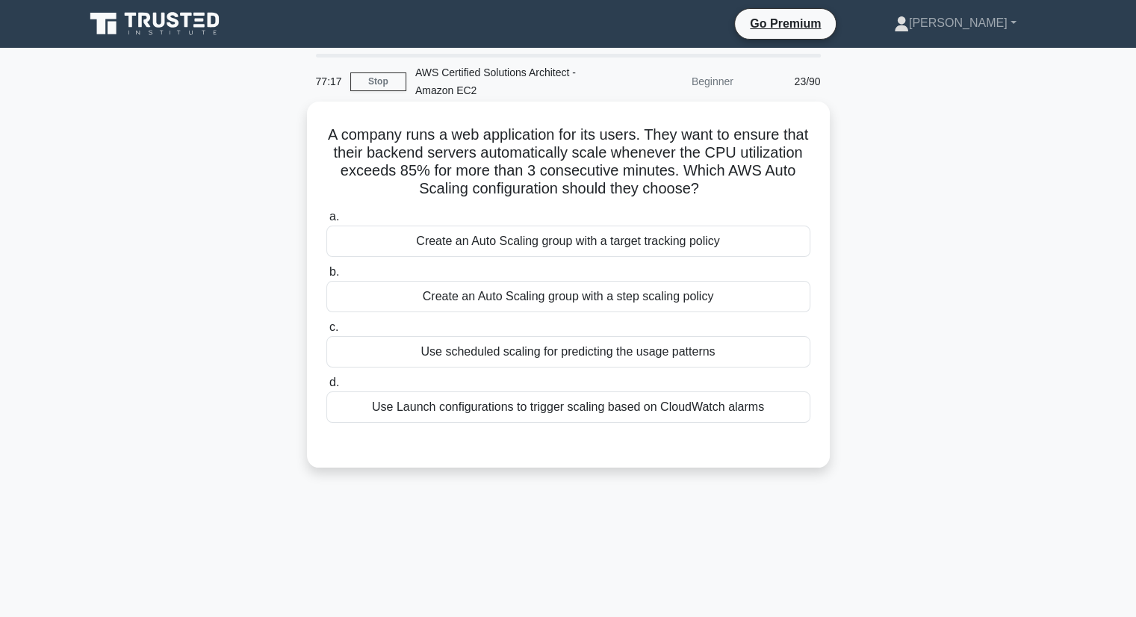
click at [603, 239] on div "Create an Auto Scaling group with a target tracking policy" at bounding box center [568, 241] width 484 height 31
click at [326, 222] on input "a. Create an Auto Scaling group with a target tracking policy" at bounding box center [326, 217] width 0 height 10
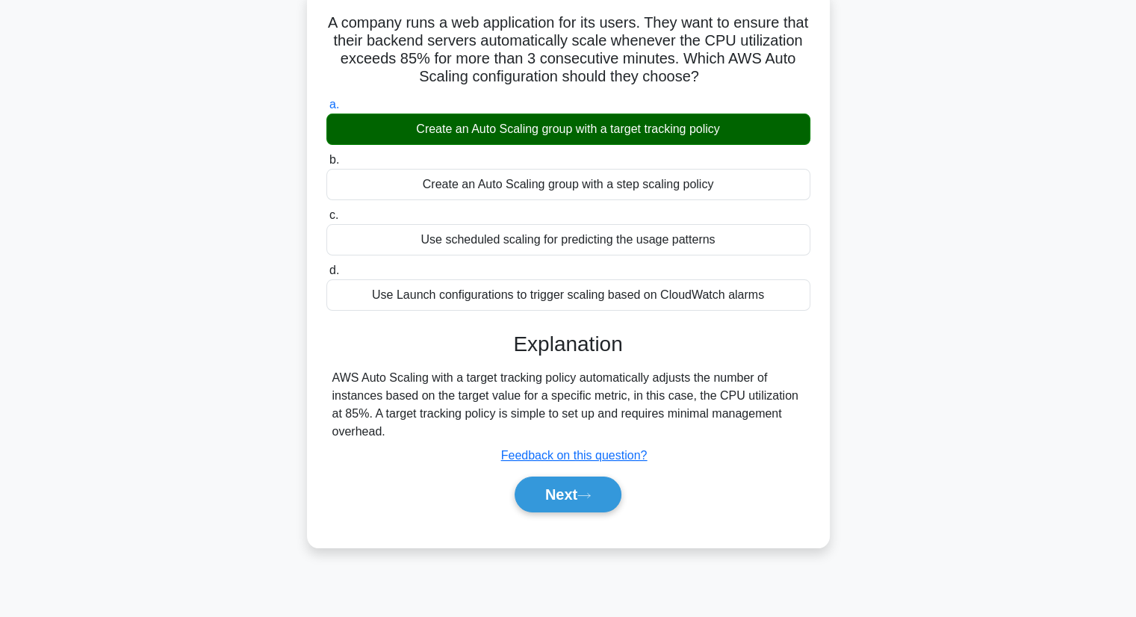
scroll to position [190, 0]
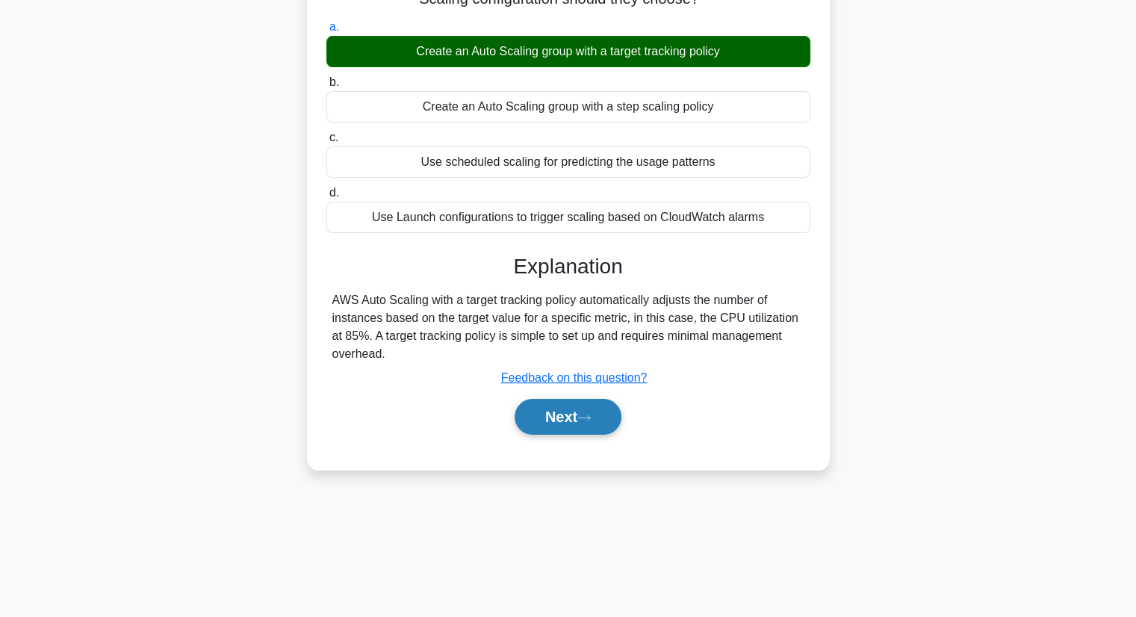
click at [559, 419] on button "Next" at bounding box center [568, 417] width 107 height 36
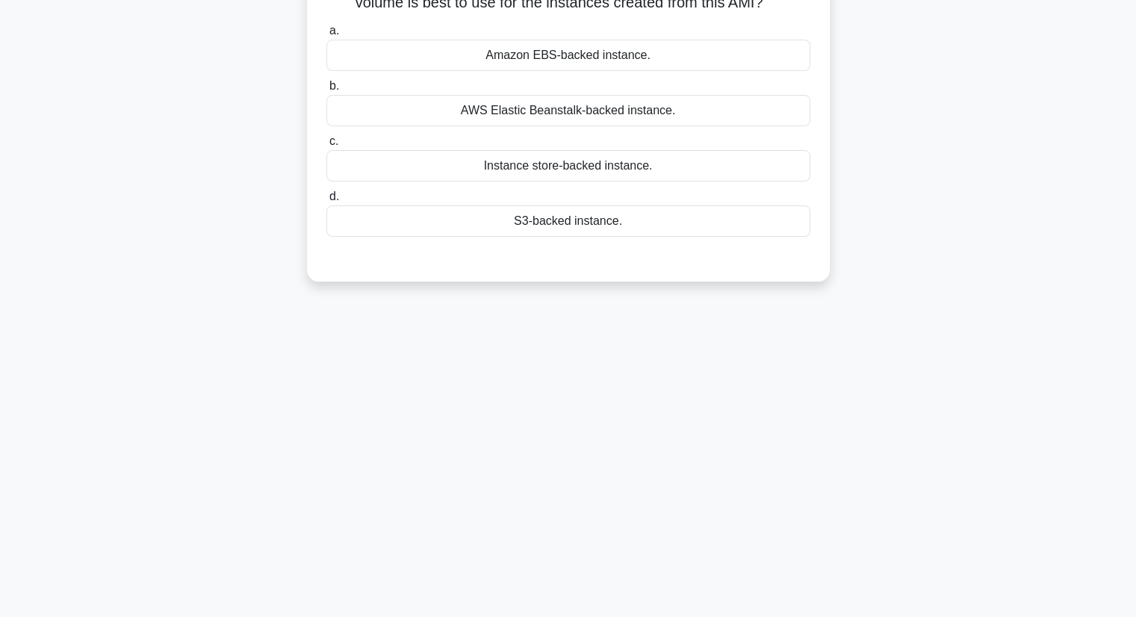
scroll to position [0, 0]
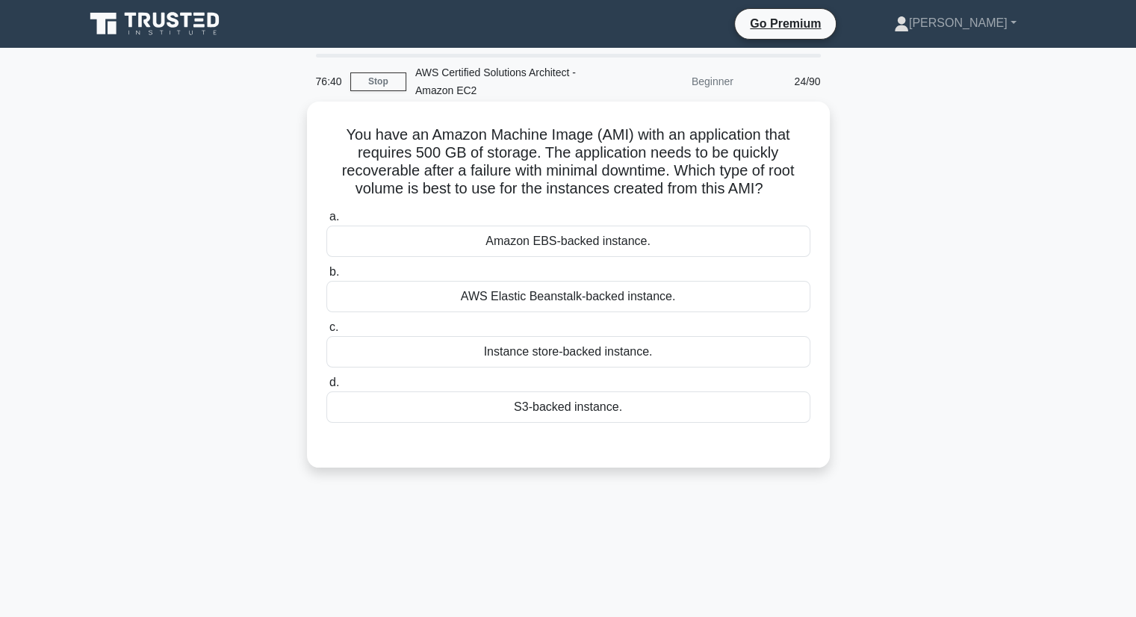
click at [614, 344] on div "Instance store-backed instance." at bounding box center [568, 351] width 484 height 31
click at [326, 332] on input "c. Instance store-backed instance." at bounding box center [326, 328] width 0 height 10
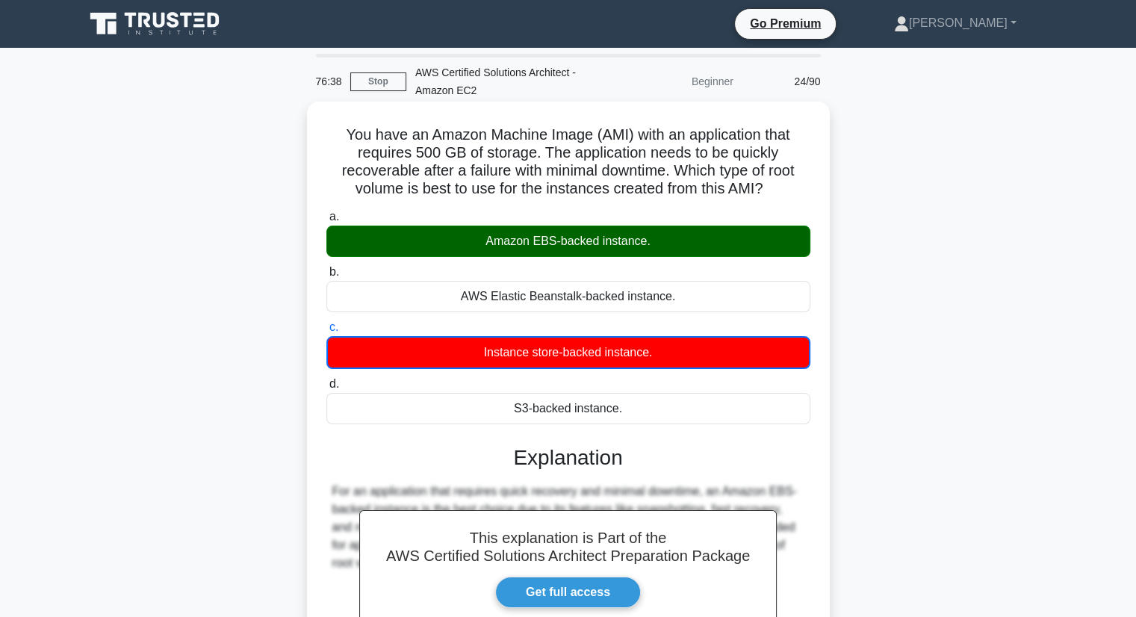
scroll to position [190, 0]
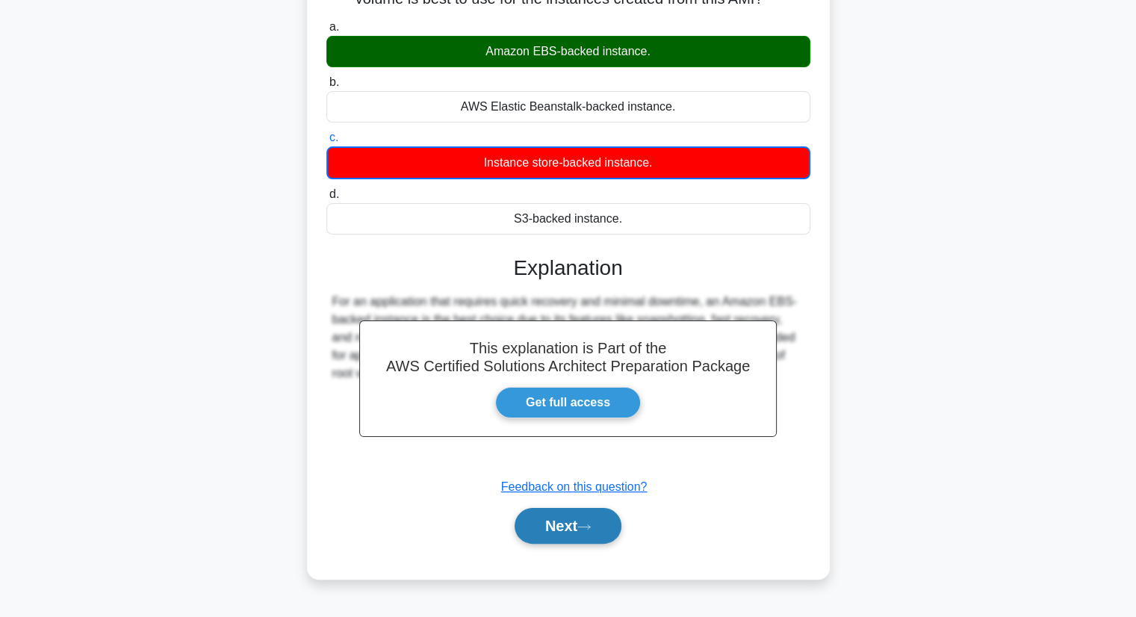
click at [562, 522] on button "Next" at bounding box center [568, 526] width 107 height 36
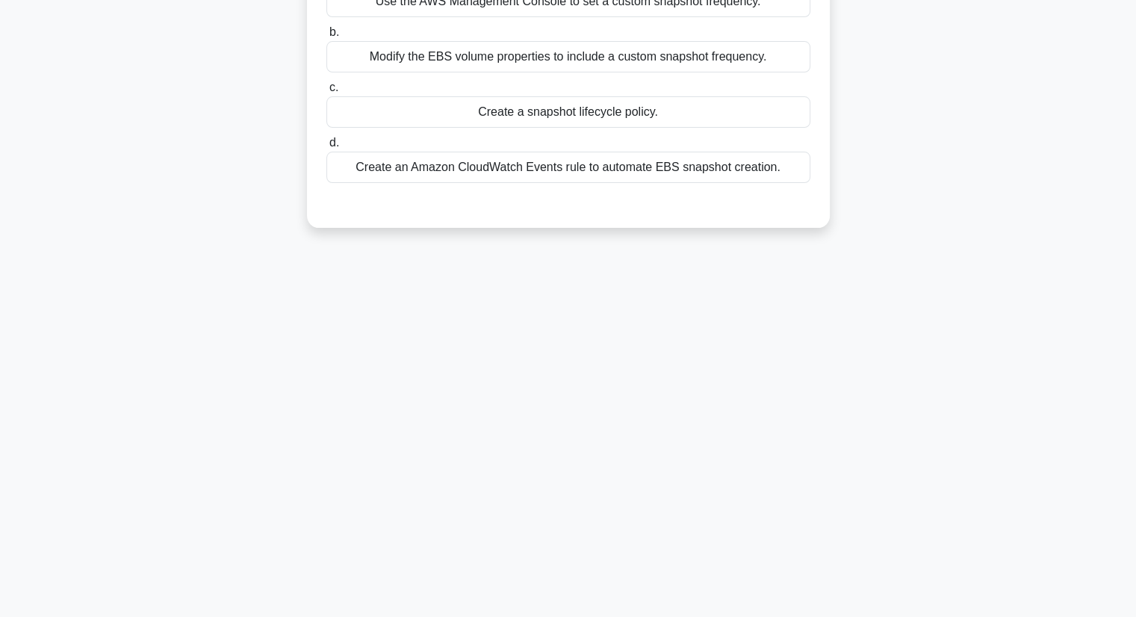
scroll to position [0, 0]
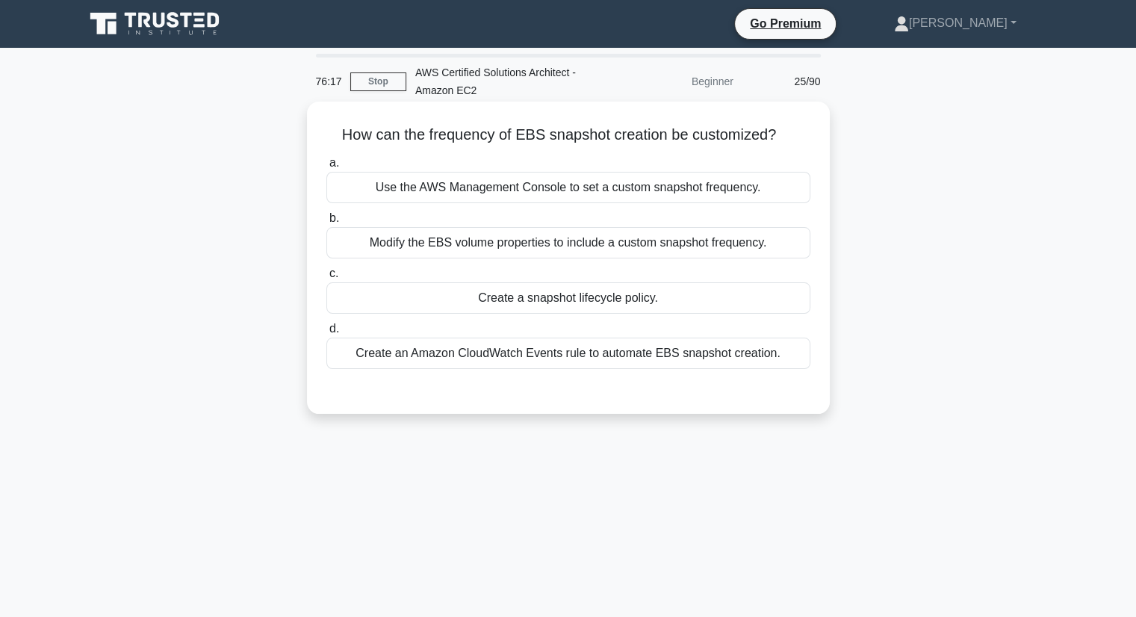
click at [682, 247] on div "Modify the EBS volume properties to include a custom snapshot frequency." at bounding box center [568, 242] width 484 height 31
click at [326, 223] on input "b. Modify the EBS volume properties to include a custom snapshot frequency." at bounding box center [326, 219] width 0 height 10
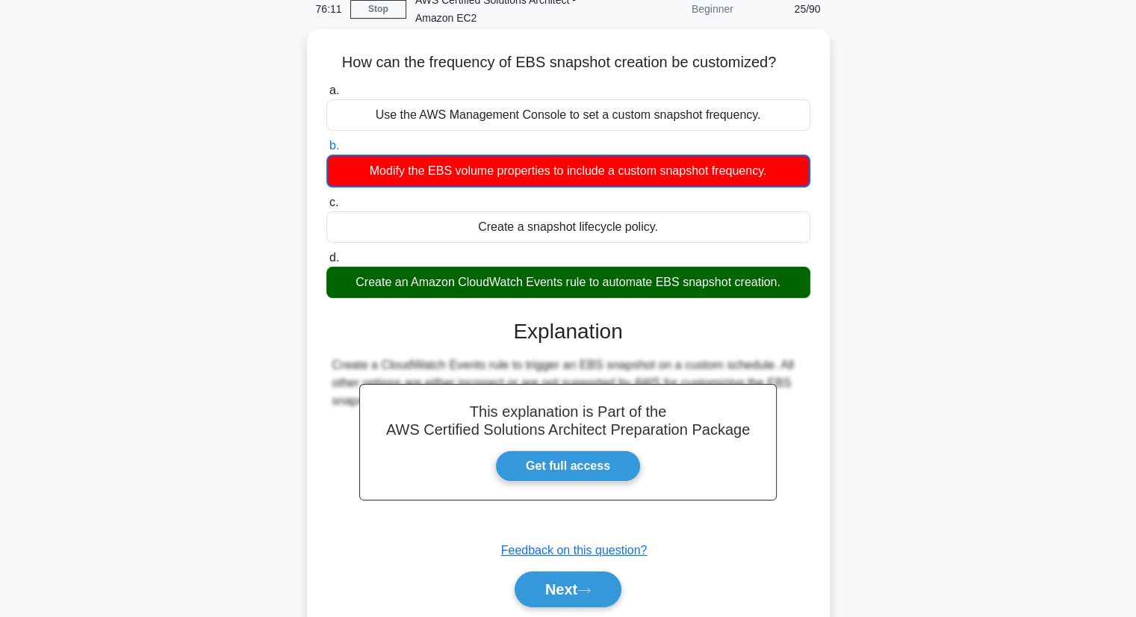
scroll to position [190, 0]
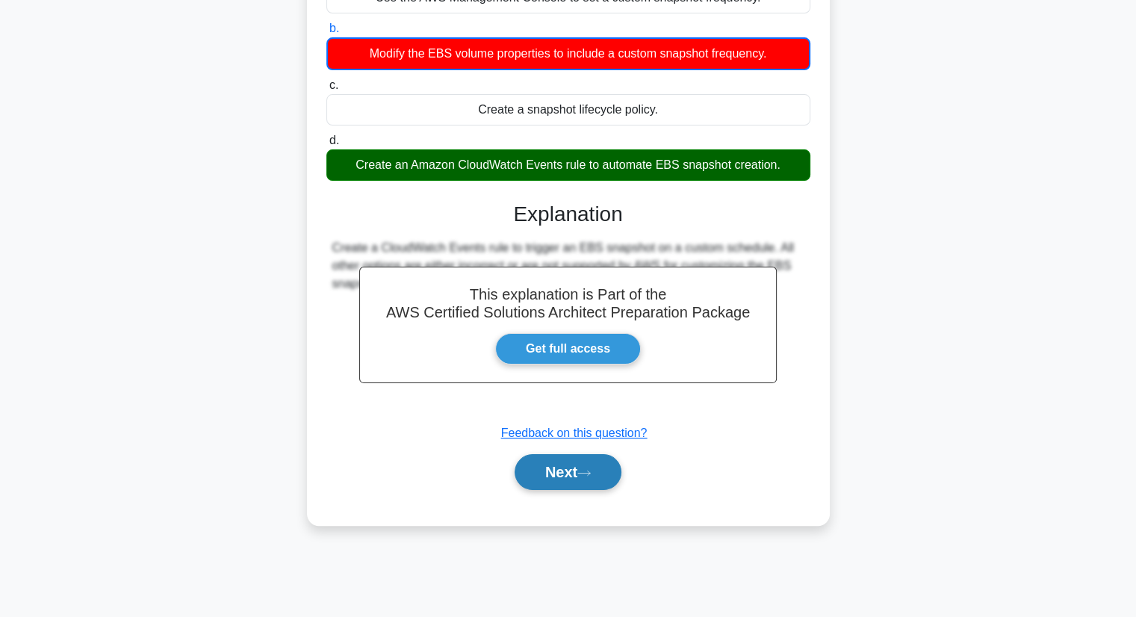
click at [582, 471] on button "Next" at bounding box center [568, 472] width 107 height 36
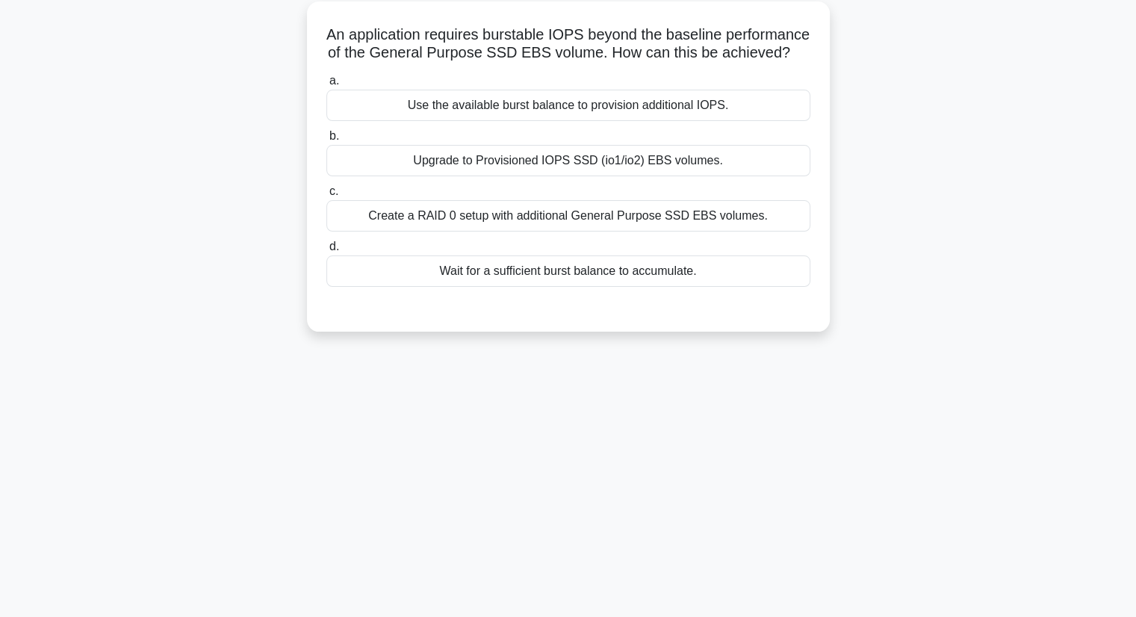
scroll to position [0, 0]
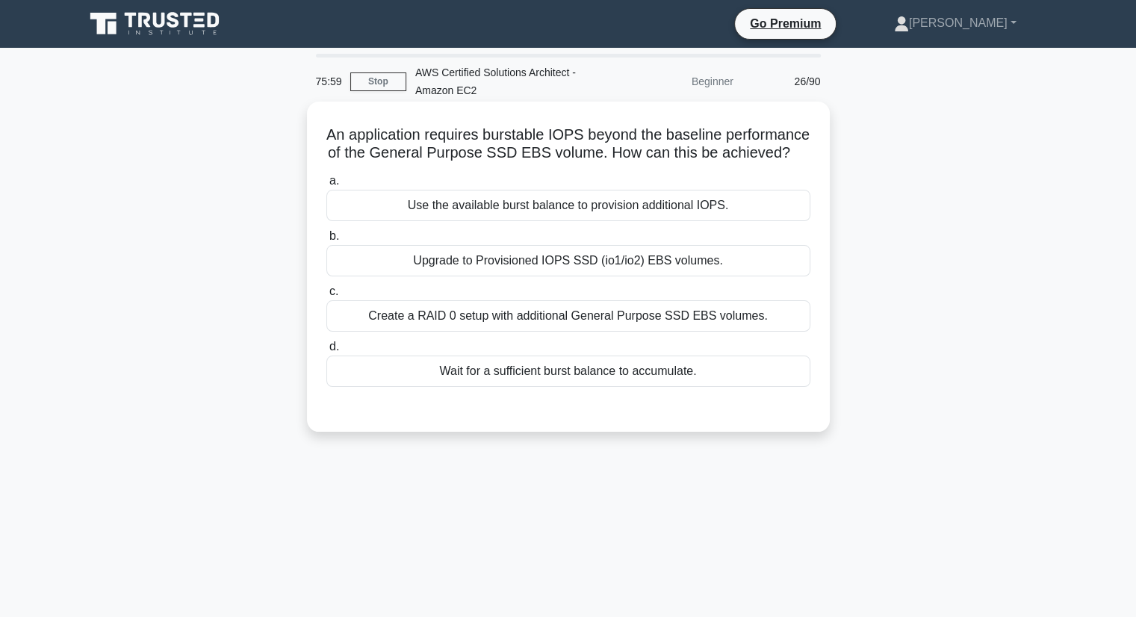
click at [689, 276] on div "Upgrade to Provisioned IOPS SSD (io1/io2) EBS volumes." at bounding box center [568, 260] width 484 height 31
click at [326, 241] on input "b. Upgrade to Provisioned IOPS SSD (io1/io2) EBS volumes." at bounding box center [326, 237] width 0 height 10
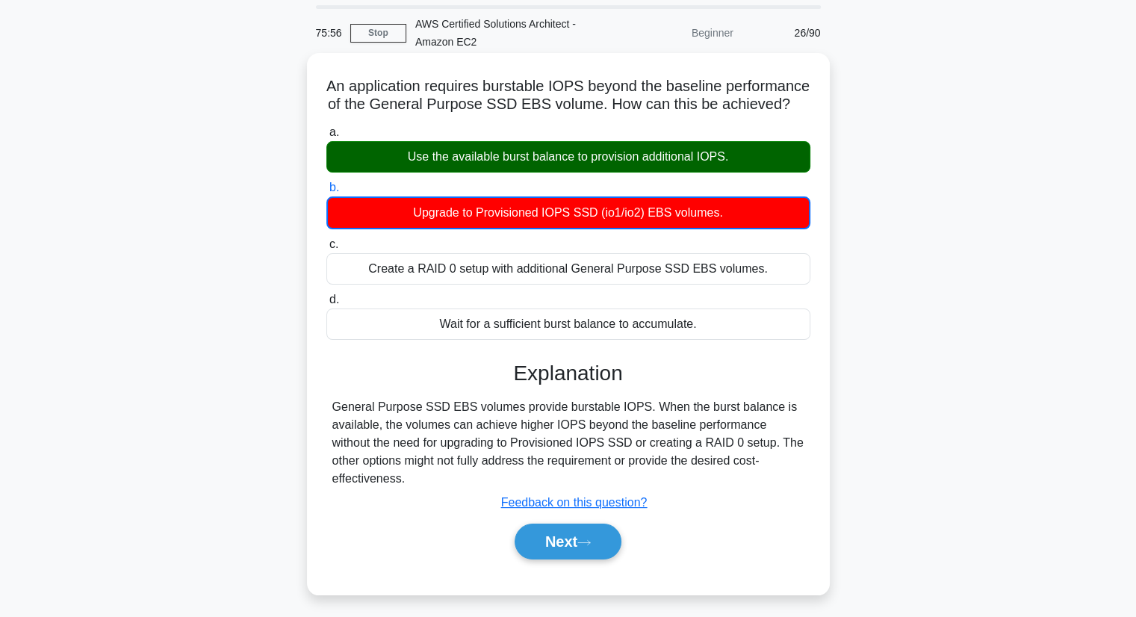
scroll to position [75, 0]
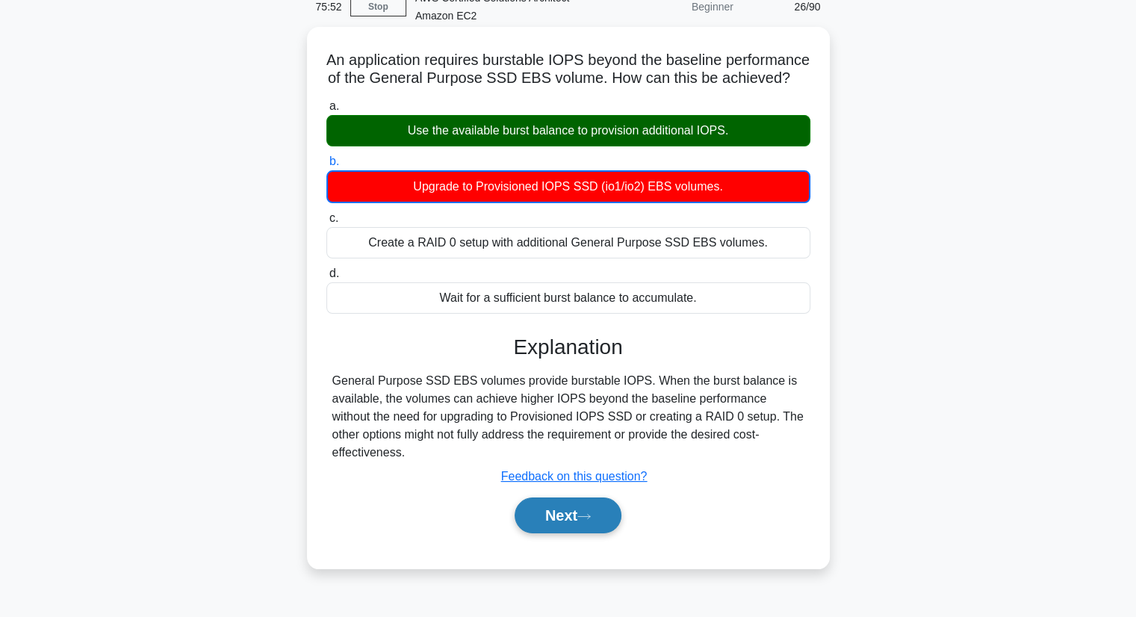
click at [562, 530] on button "Next" at bounding box center [568, 515] width 107 height 36
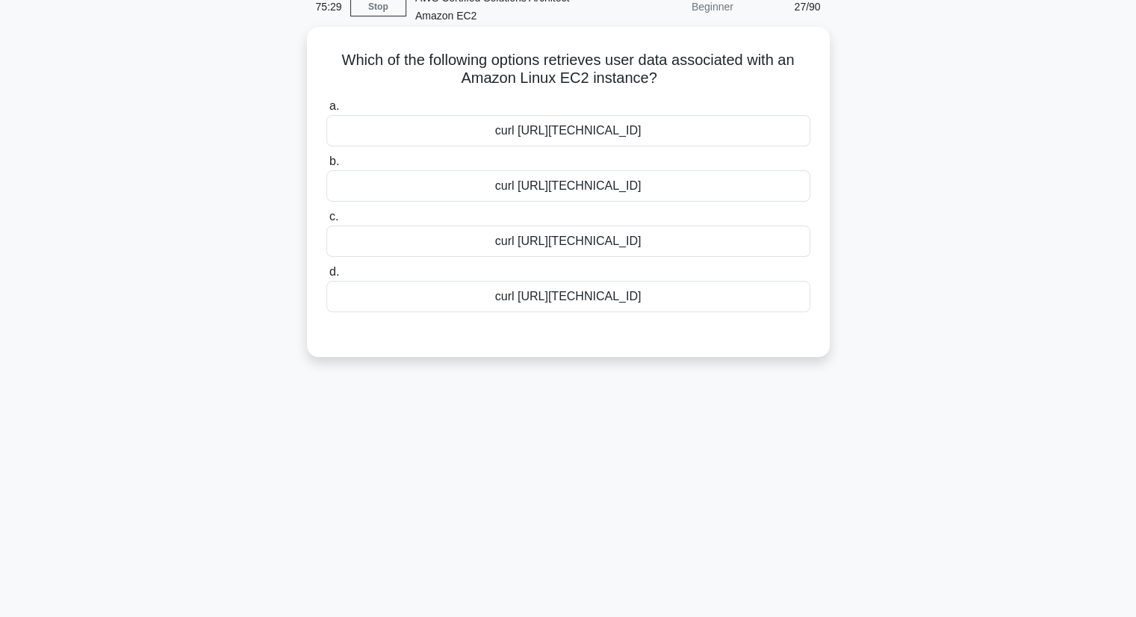
click at [733, 140] on div "curl http://169.254.169.254/latest/user-data" at bounding box center [568, 130] width 484 height 31
click at [326, 111] on input "a. curl http://169.254.169.254/latest/user-data" at bounding box center [326, 107] width 0 height 10
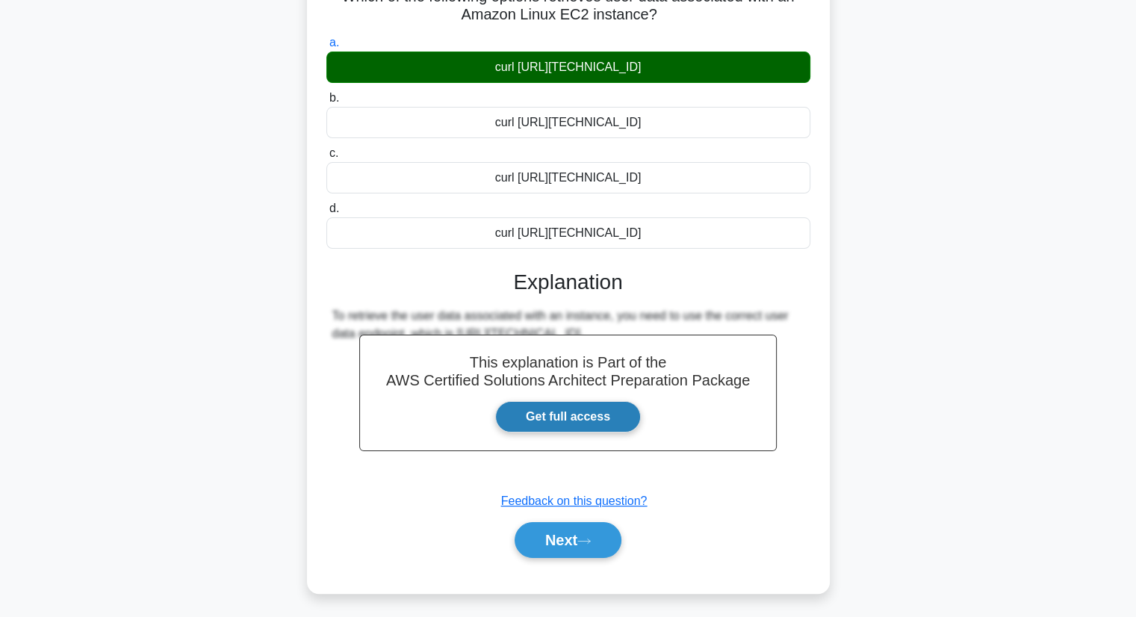
scroll to position [190, 0]
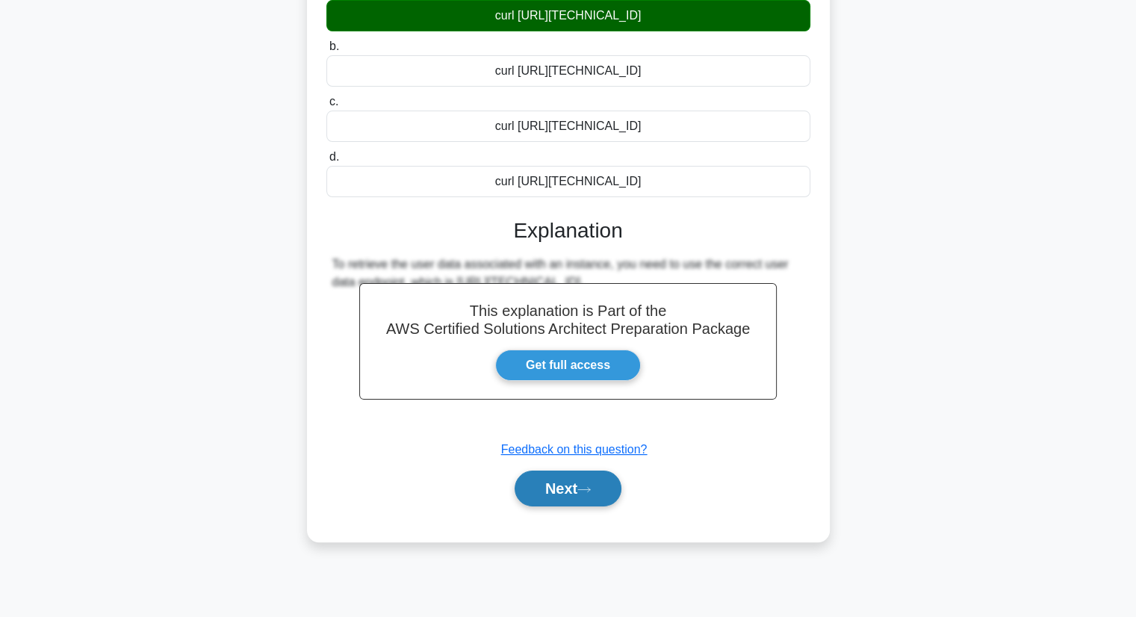
click at [591, 487] on icon at bounding box center [583, 489] width 13 height 8
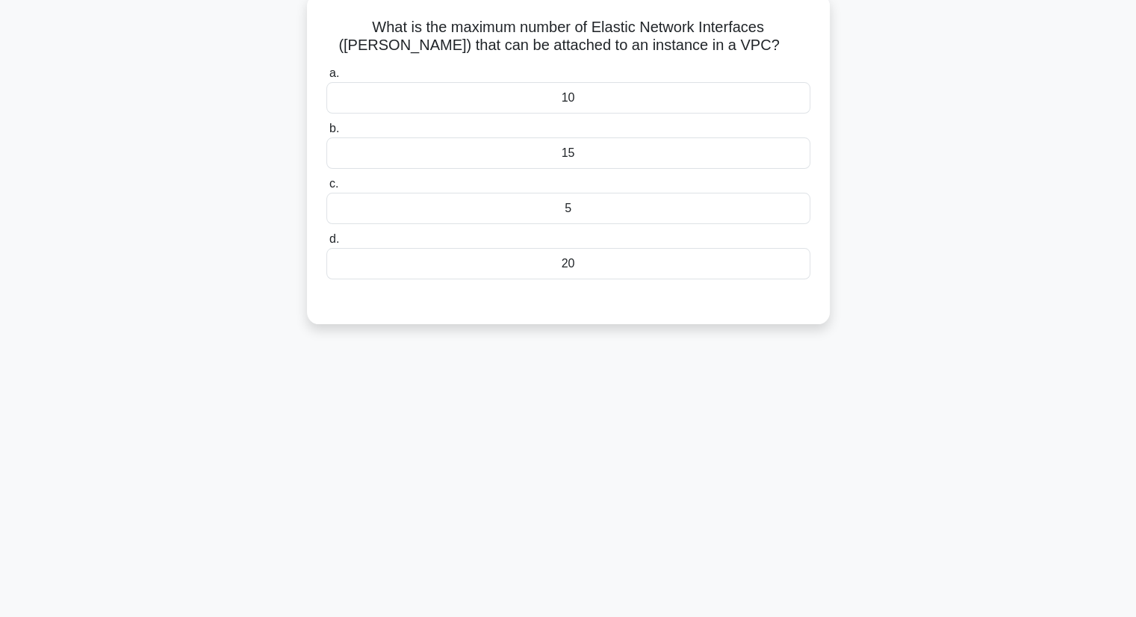
scroll to position [0, 0]
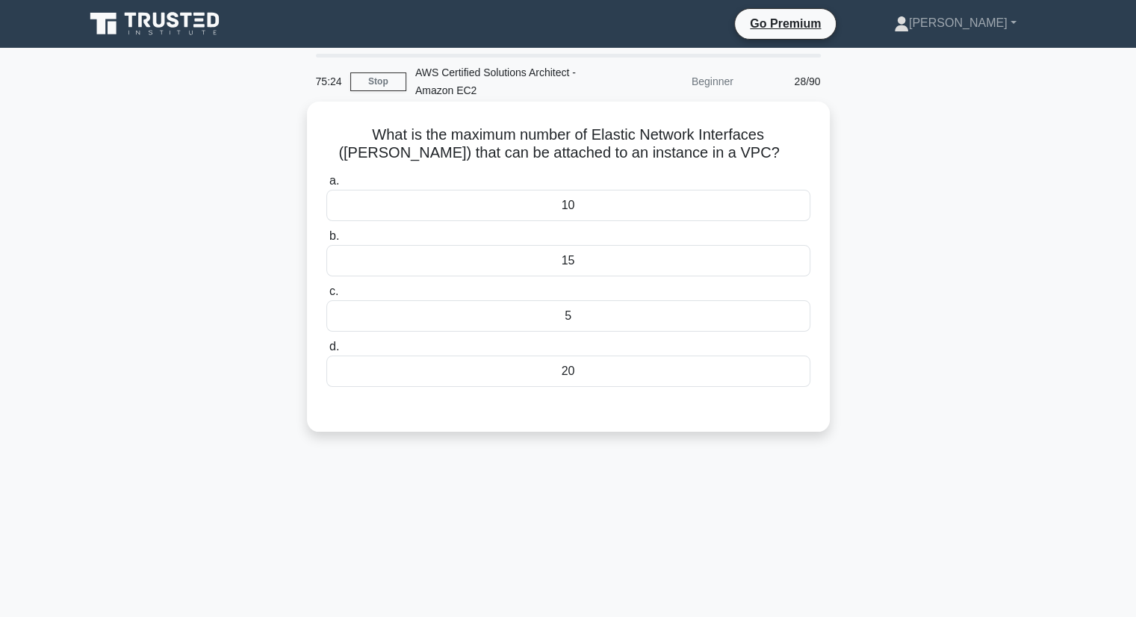
click at [604, 320] on div "5" at bounding box center [568, 315] width 484 height 31
click at [326, 296] on input "c. 5" at bounding box center [326, 292] width 0 height 10
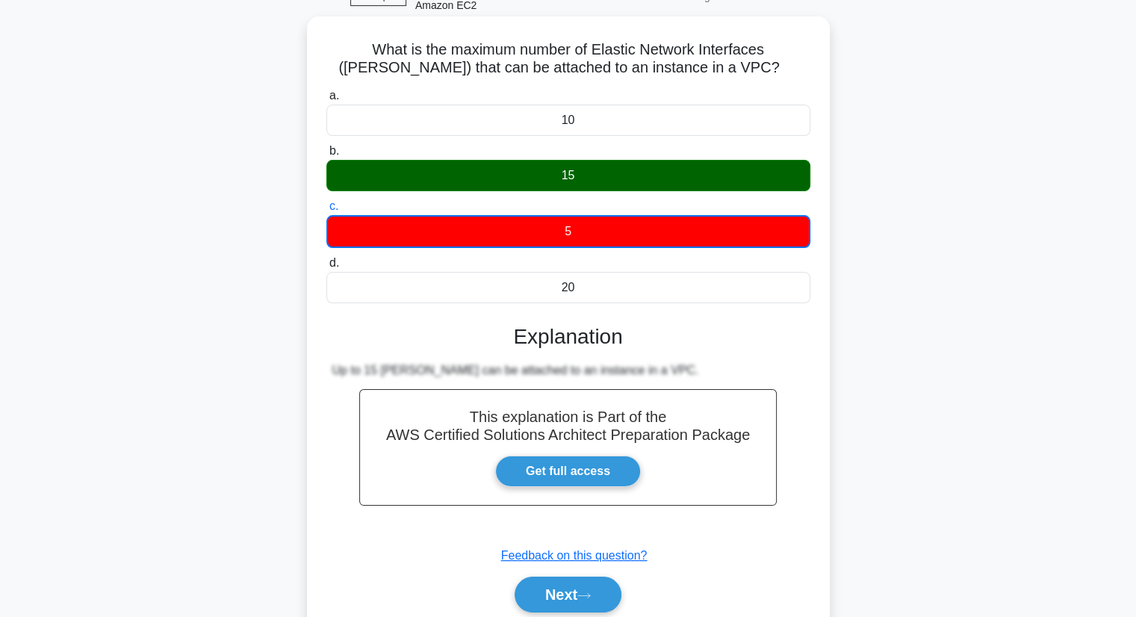
scroll to position [190, 0]
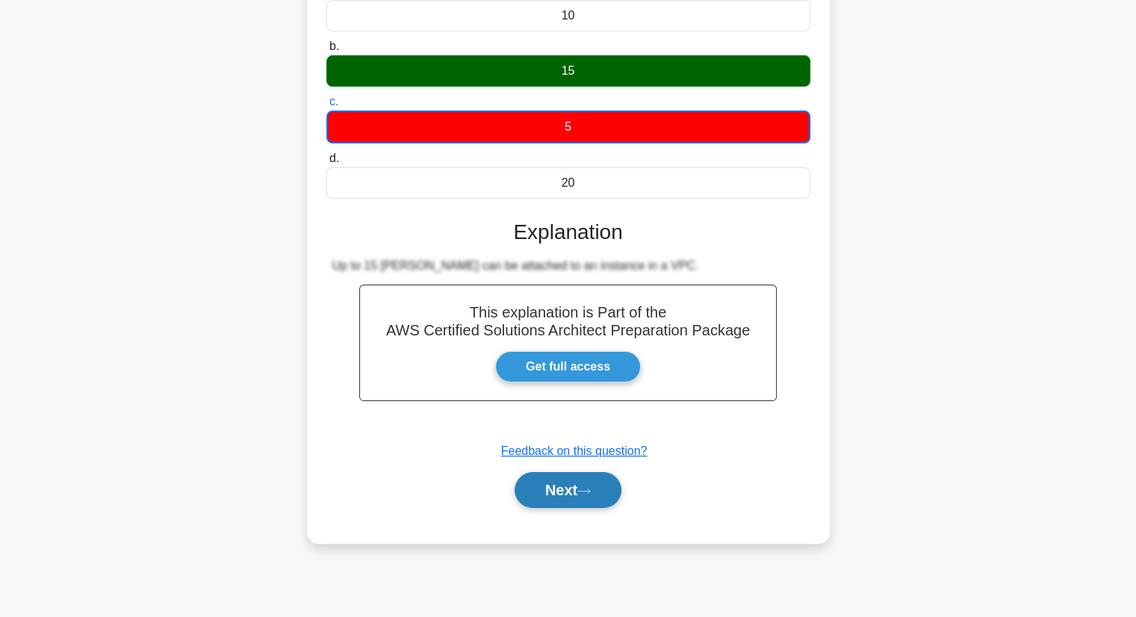
click at [612, 490] on button "Next" at bounding box center [568, 490] width 107 height 36
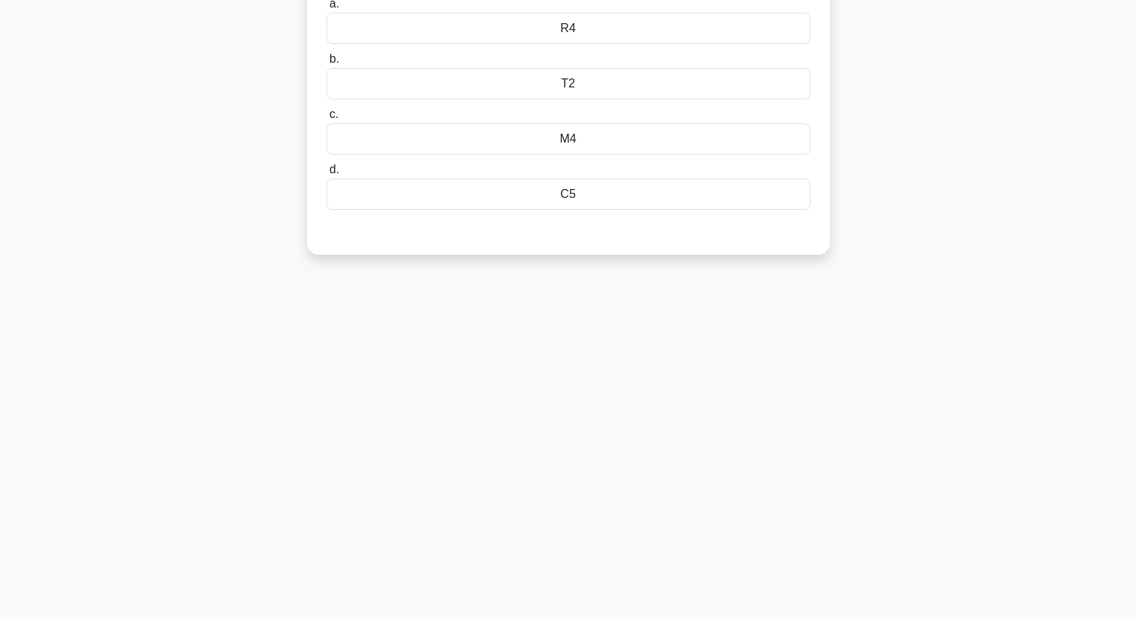
scroll to position [0, 0]
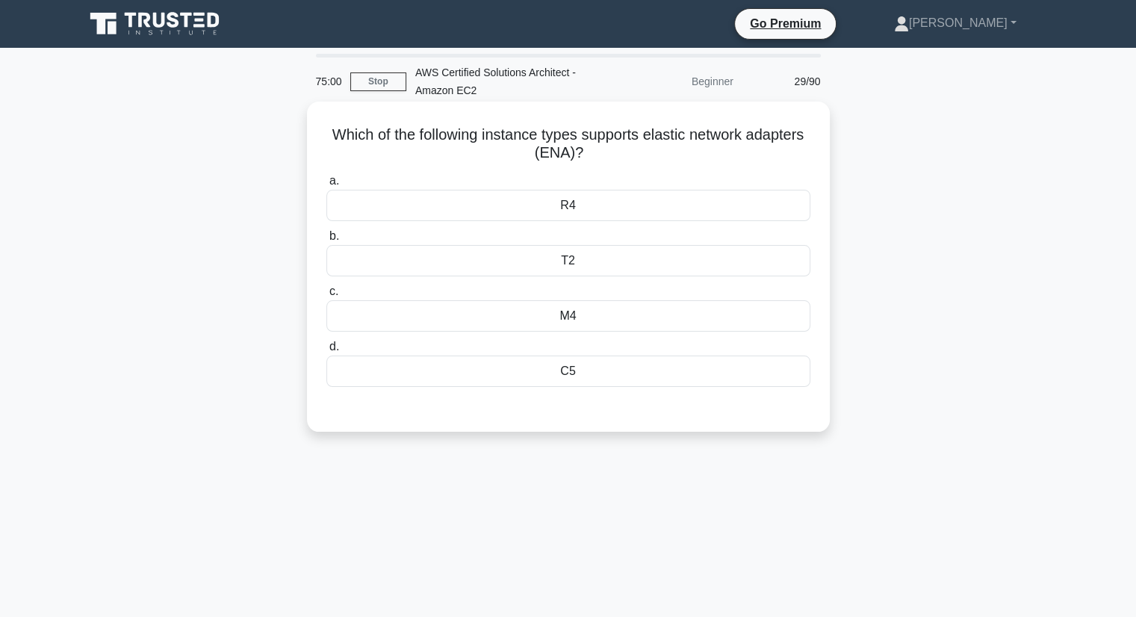
click at [578, 255] on div "T2" at bounding box center [568, 260] width 484 height 31
click at [326, 241] on input "b. T2" at bounding box center [326, 237] width 0 height 10
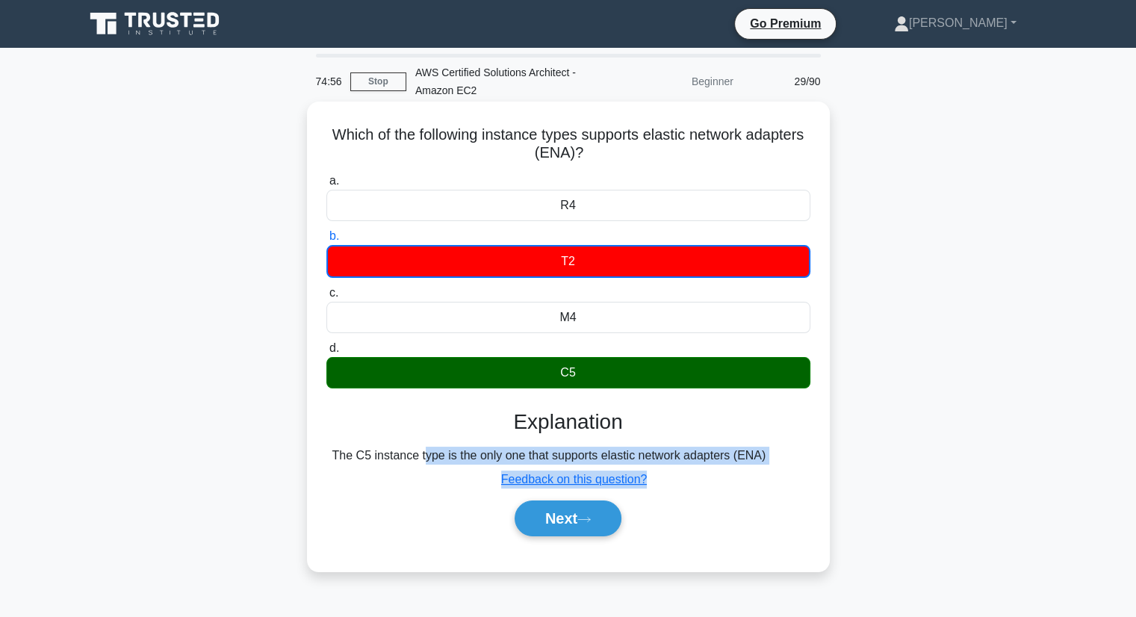
drag, startPoint x: 326, startPoint y: 458, endPoint x: 819, endPoint y: 465, distance: 493.7
click at [819, 465] on div "Which of the following instance types supports elastic network adapters (ENA)? …" at bounding box center [568, 337] width 511 height 458
click at [808, 462] on div "The C5 instance type is the only one that supports elastic network adapters (EN…" at bounding box center [568, 456] width 484 height 18
click at [783, 461] on div "The C5 instance type is the only one that supports elastic network adapters (EN…" at bounding box center [568, 456] width 472 height 18
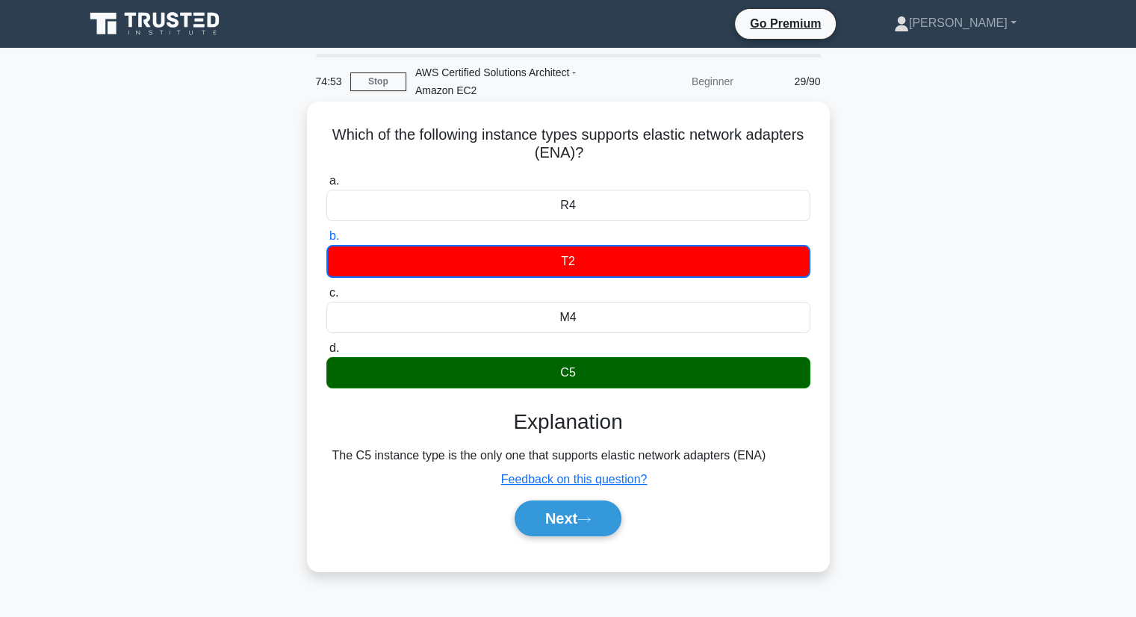
drag, startPoint x: 329, startPoint y: 455, endPoint x: 791, endPoint y: 447, distance: 462.3
click at [791, 447] on div "The C5 instance type is the only one that supports elastic network adapters (EN…" at bounding box center [568, 456] width 484 height 18
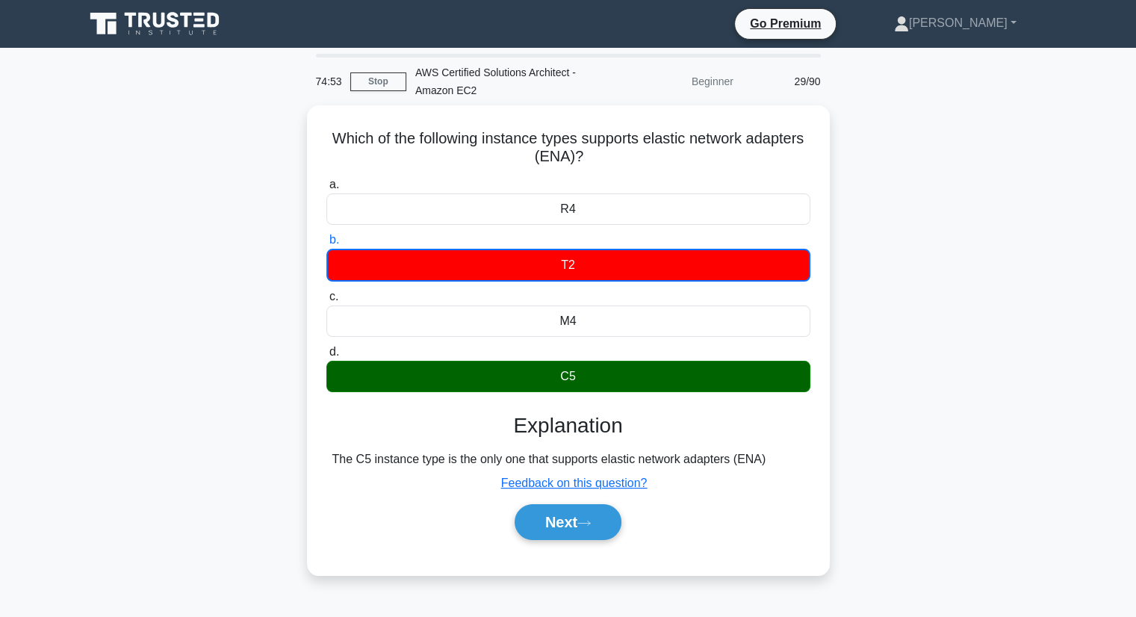
copy div "The C5 instance type is the only one that supports elastic network adapters (EN…"
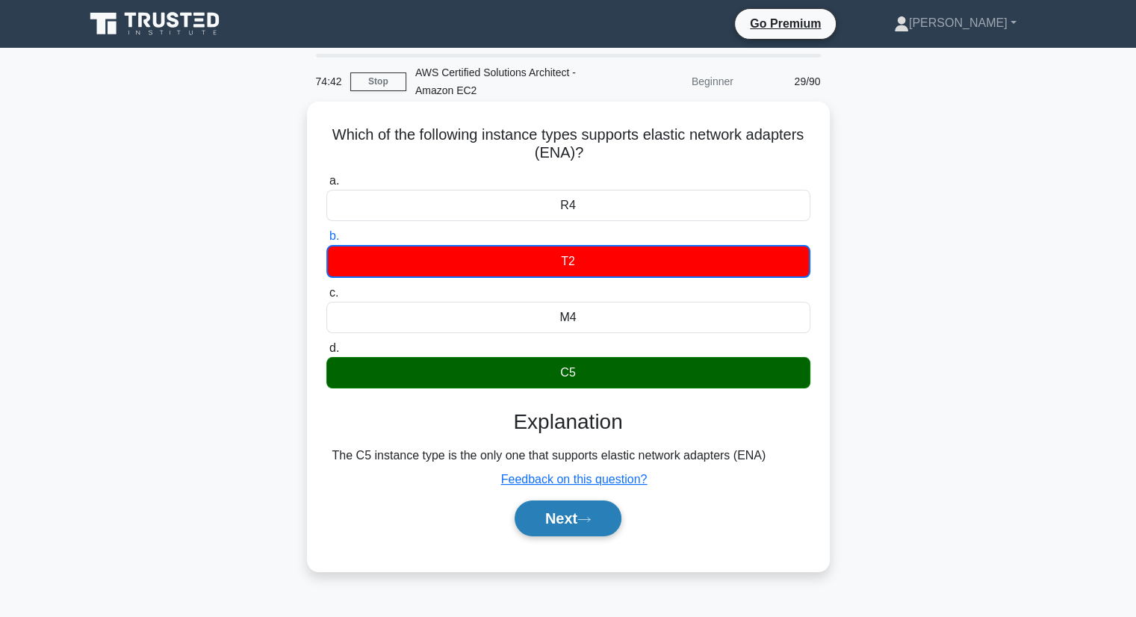
click at [578, 507] on button "Next" at bounding box center [568, 518] width 107 height 36
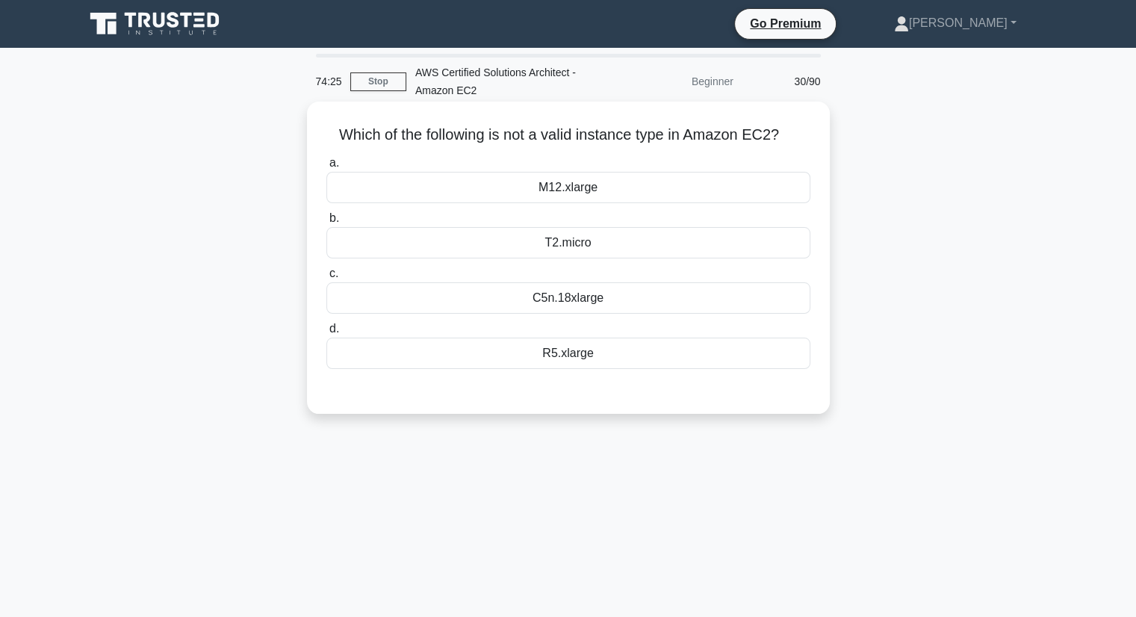
click at [622, 299] on div "C5n.18xlarge" at bounding box center [568, 297] width 484 height 31
click at [326, 279] on input "c. C5n.18xlarge" at bounding box center [326, 274] width 0 height 10
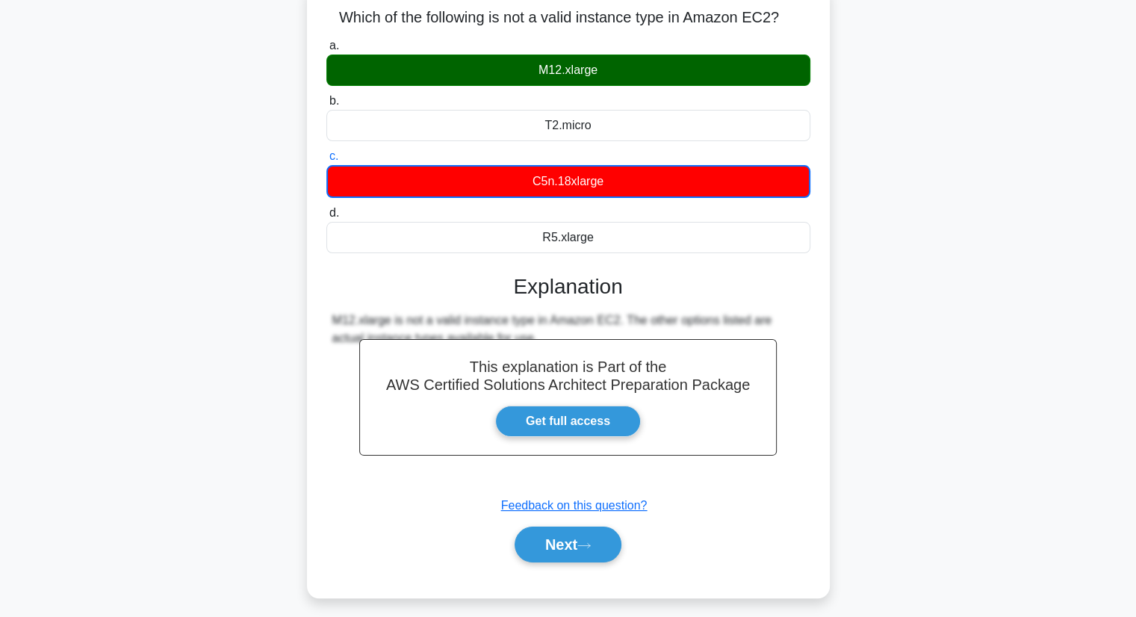
scroll to position [190, 0]
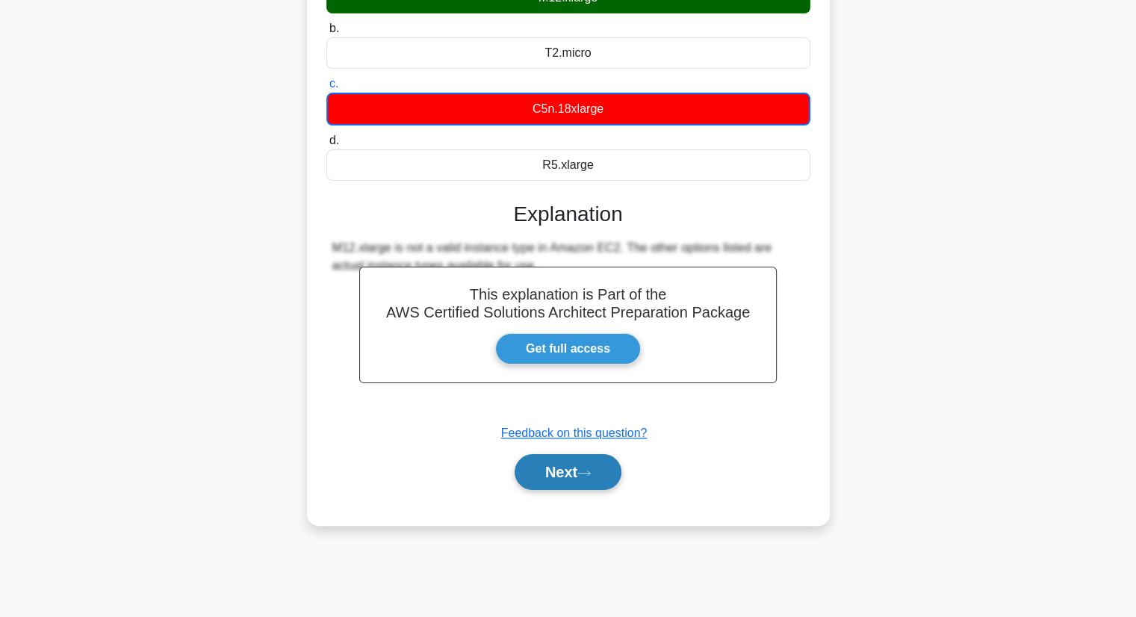
drag, startPoint x: 574, startPoint y: 467, endPoint x: 606, endPoint y: 419, distance: 58.2
click at [574, 467] on button "Next" at bounding box center [568, 472] width 107 height 36
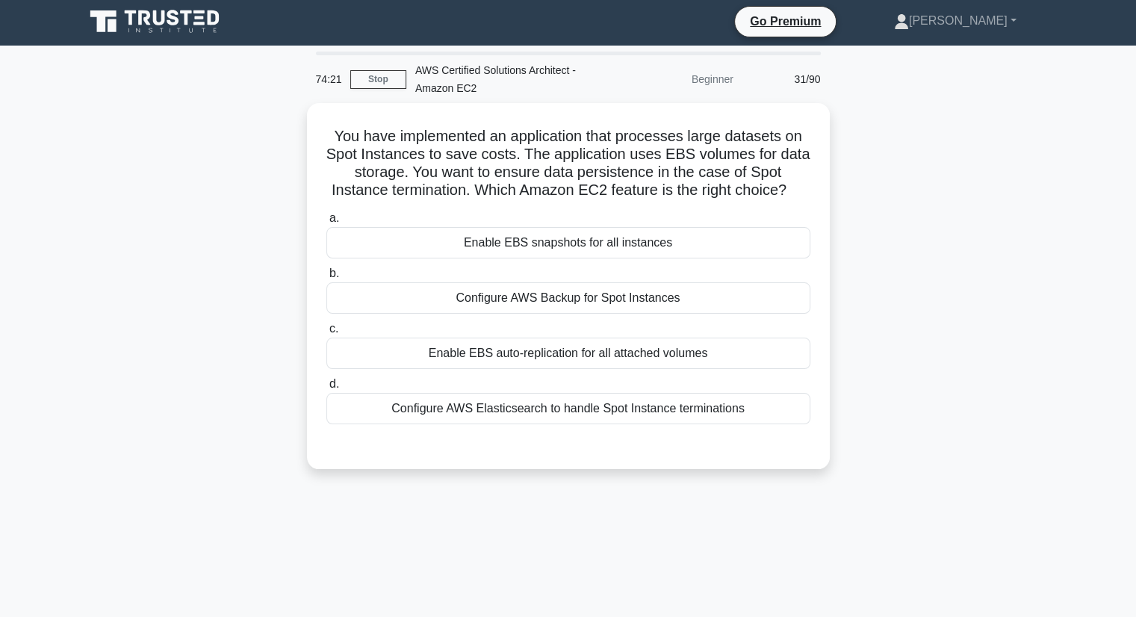
scroll to position [0, 0]
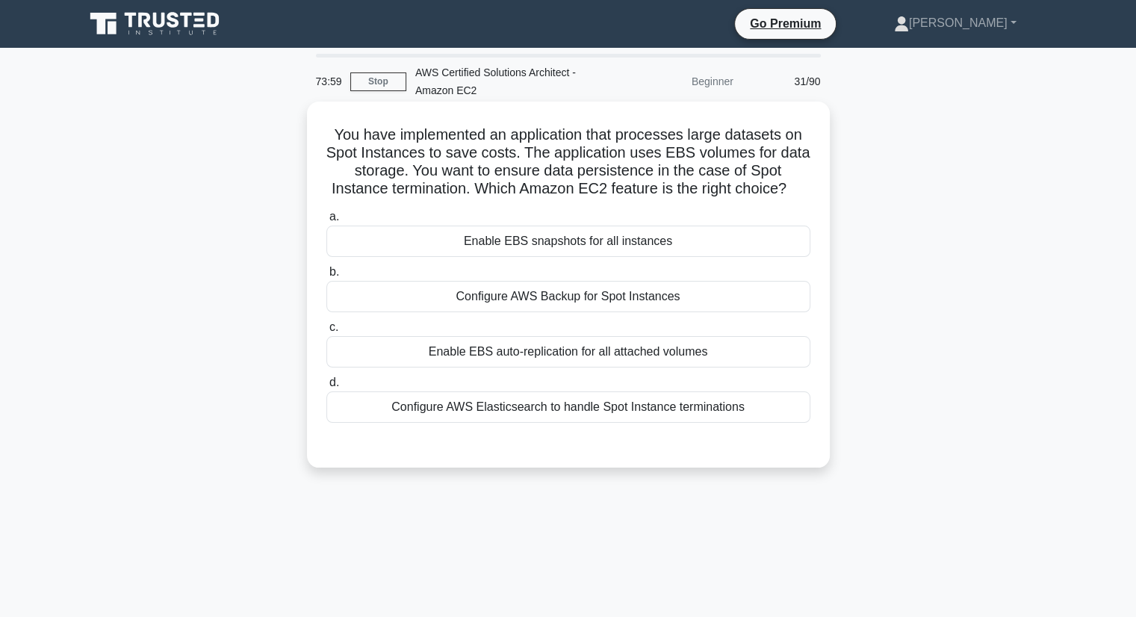
click at [634, 254] on div "Enable EBS snapshots for all instances" at bounding box center [568, 241] width 484 height 31
click at [326, 222] on input "a. Enable EBS snapshots for all instances" at bounding box center [326, 217] width 0 height 10
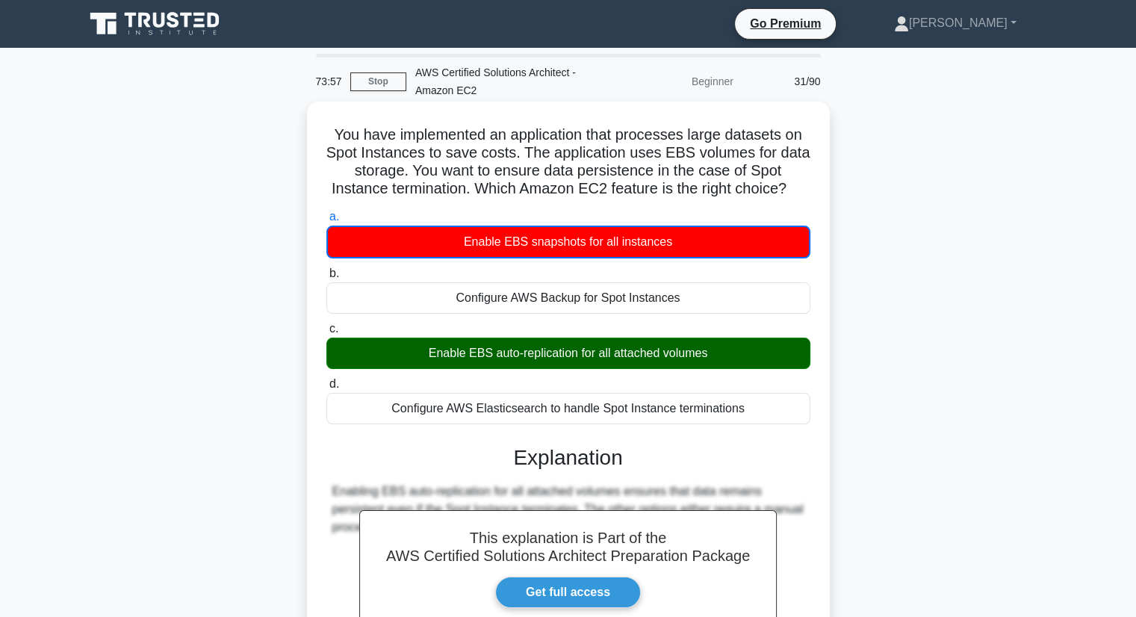
scroll to position [190, 0]
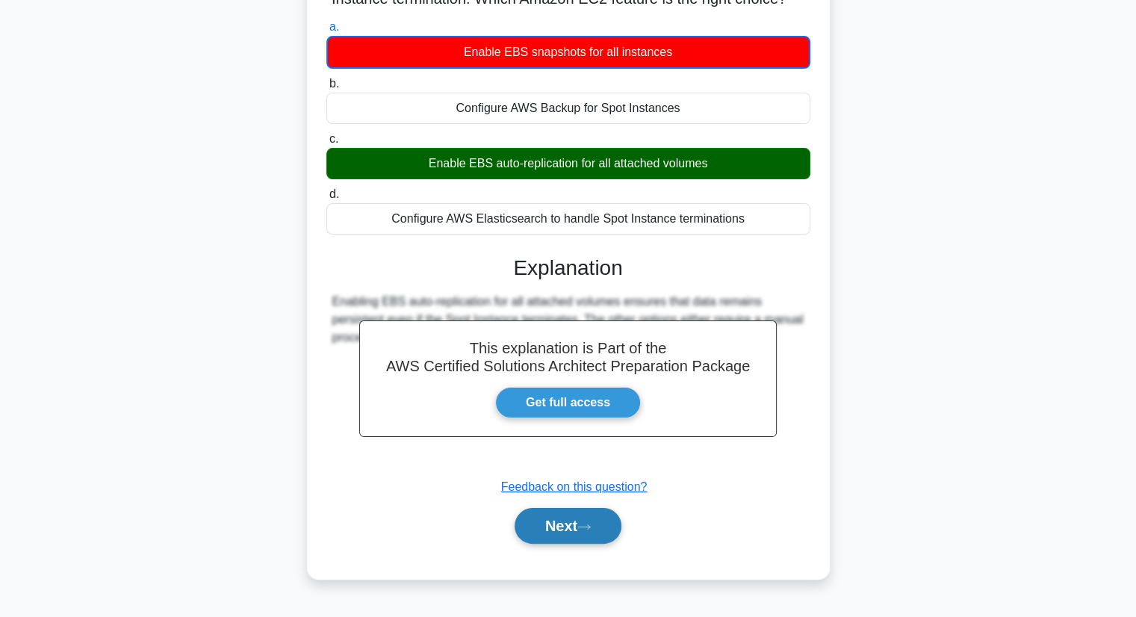
click at [572, 524] on button "Next" at bounding box center [568, 526] width 107 height 36
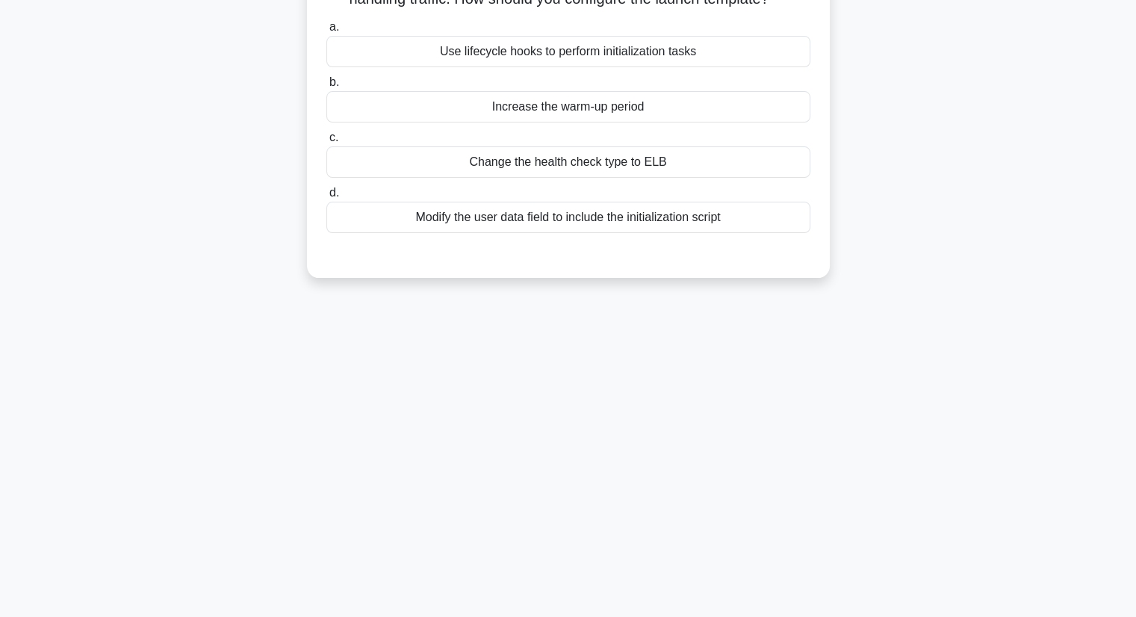
scroll to position [0, 0]
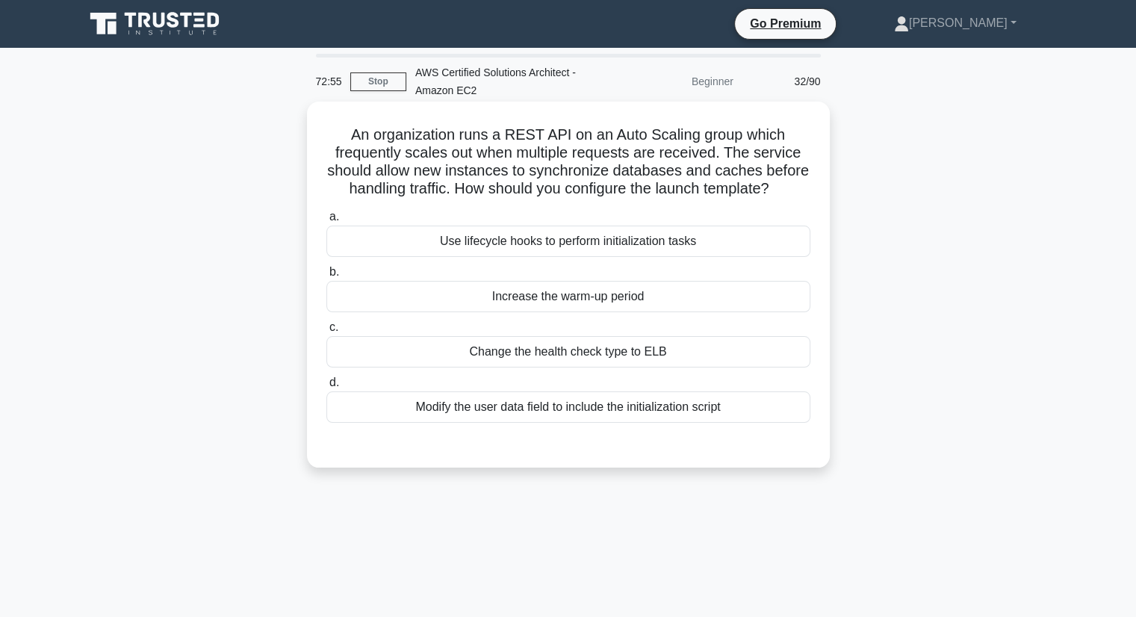
click at [689, 418] on div "Modify the user data field to include the initialization script" at bounding box center [568, 406] width 484 height 31
click at [326, 388] on input "d. Modify the user data field to include the initialization script" at bounding box center [326, 383] width 0 height 10
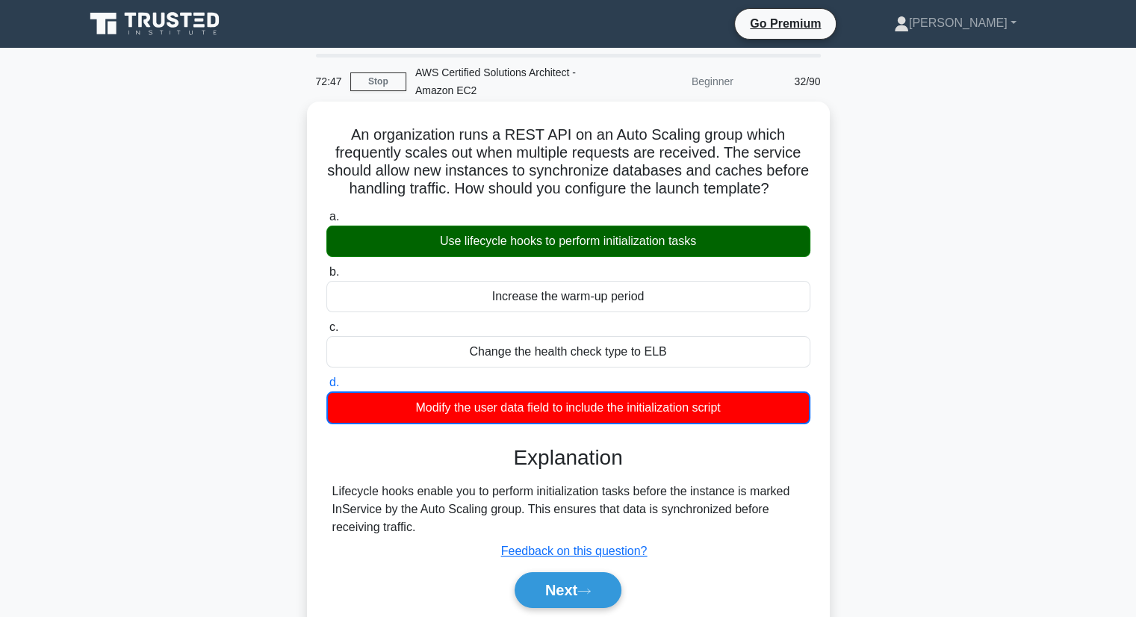
drag, startPoint x: 425, startPoint y: 520, endPoint x: 317, endPoint y: 482, distance: 114.8
click at [317, 482] on div "An organization runs a REST API on an Auto Scaling group which frequently scale…" at bounding box center [568, 372] width 511 height 529
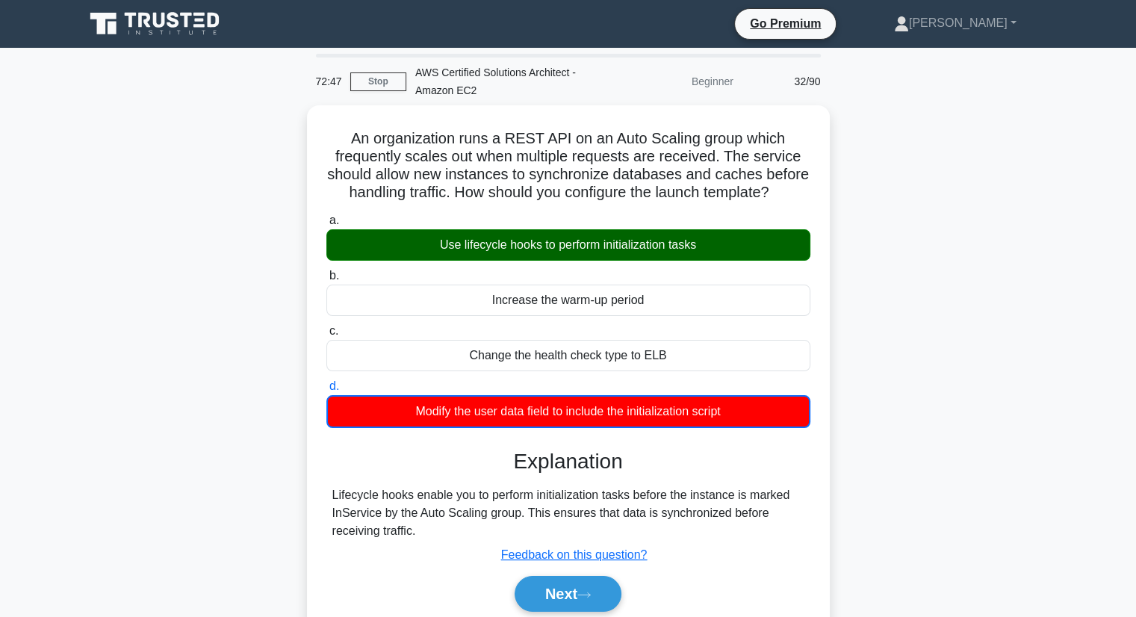
copy div "Lifecycle hooks enable you to perform initialization tasks before the instance …"
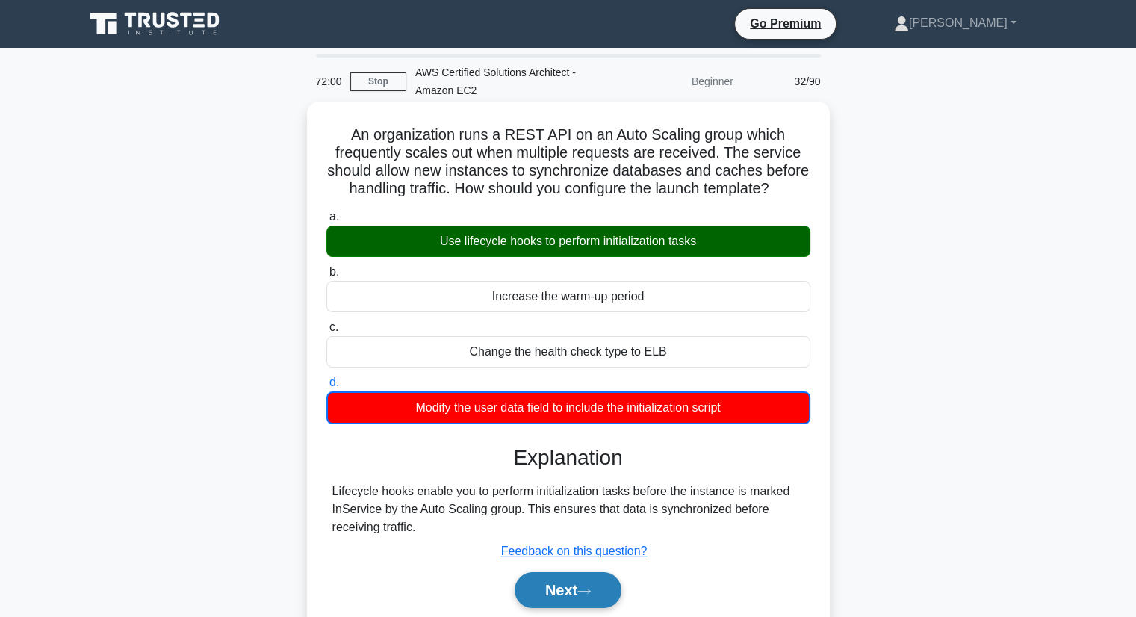
click at [565, 597] on button "Next" at bounding box center [568, 590] width 107 height 36
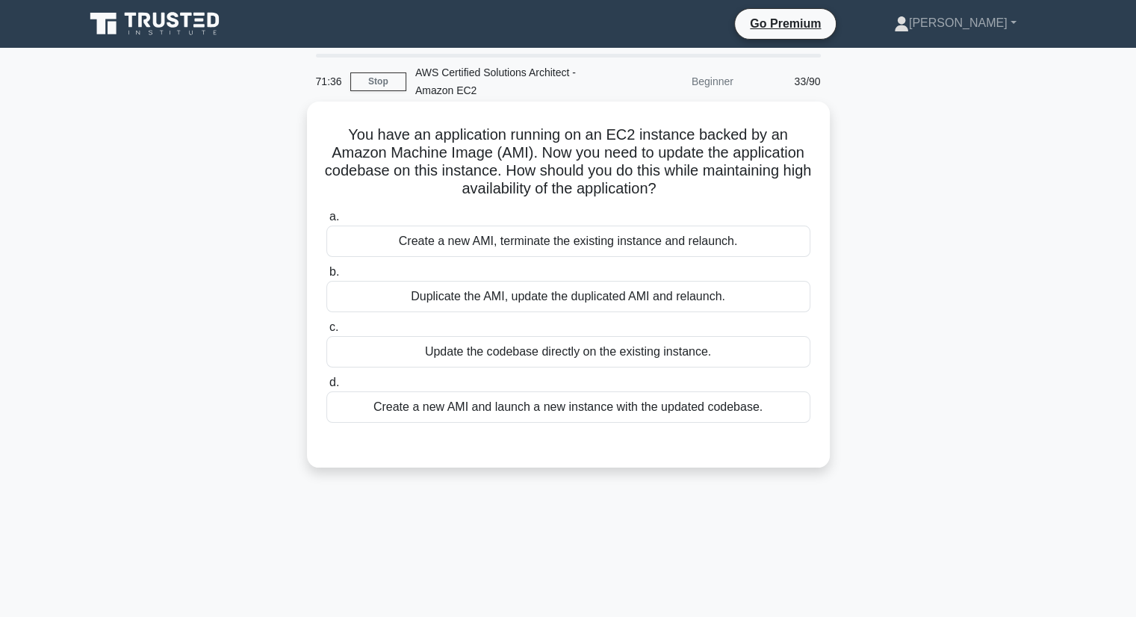
click at [711, 402] on div "Create a new AMI and launch a new instance with the updated codebase." at bounding box center [568, 406] width 484 height 31
click at [326, 388] on input "d. Create a new AMI and launch a new instance with the updated codebase." at bounding box center [326, 383] width 0 height 10
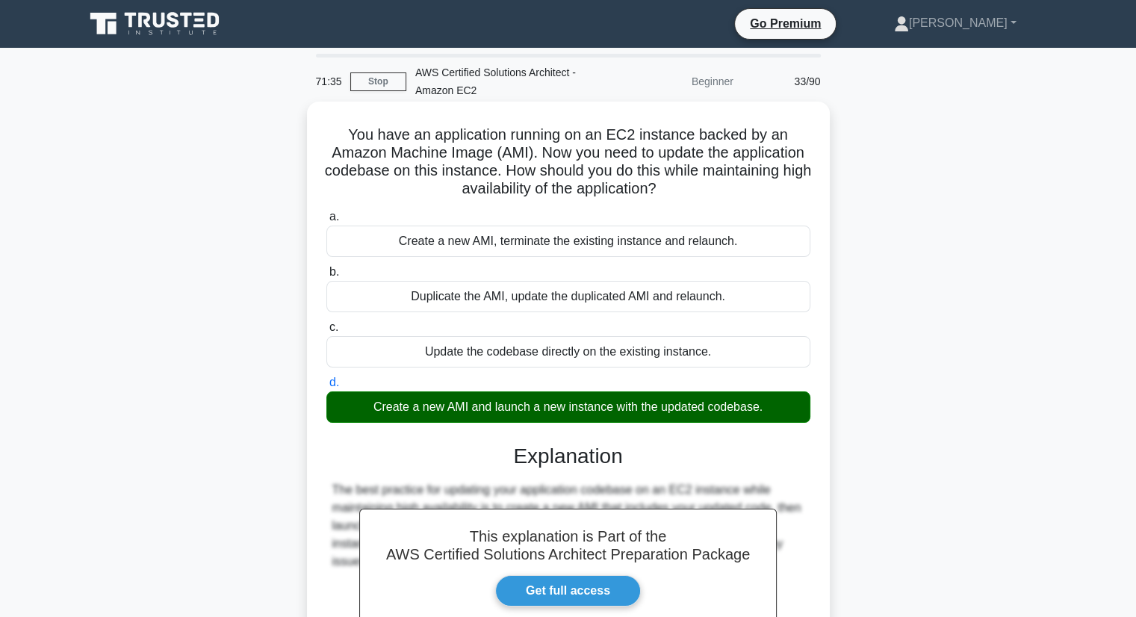
scroll to position [190, 0]
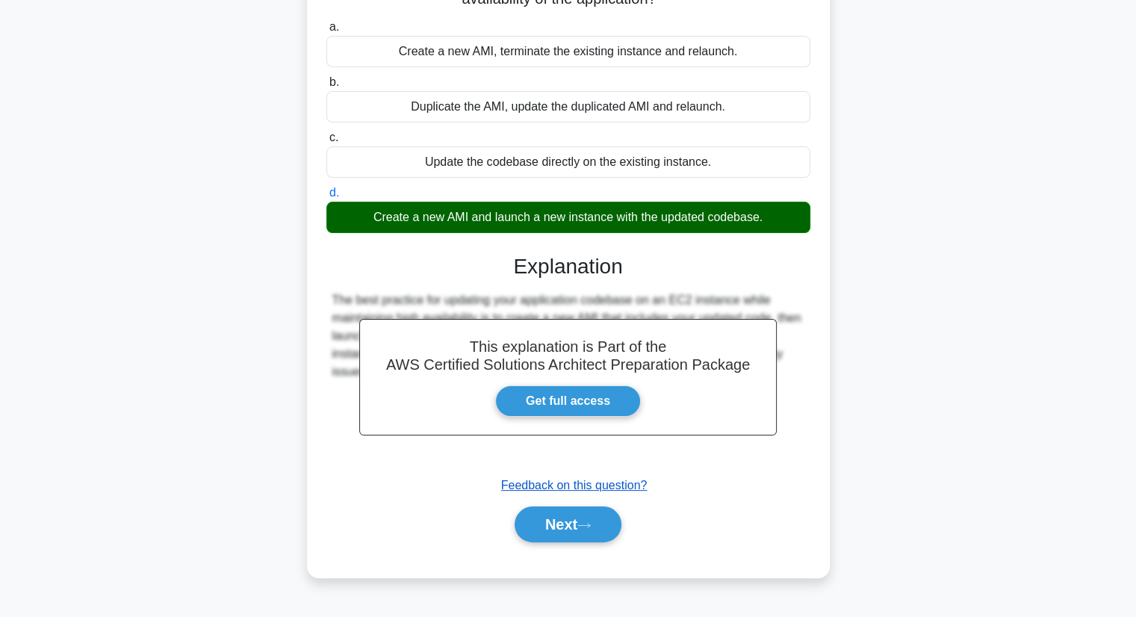
drag, startPoint x: 604, startPoint y: 527, endPoint x: 636, endPoint y: 483, distance: 54.5
click at [604, 528] on button "Next" at bounding box center [568, 524] width 107 height 36
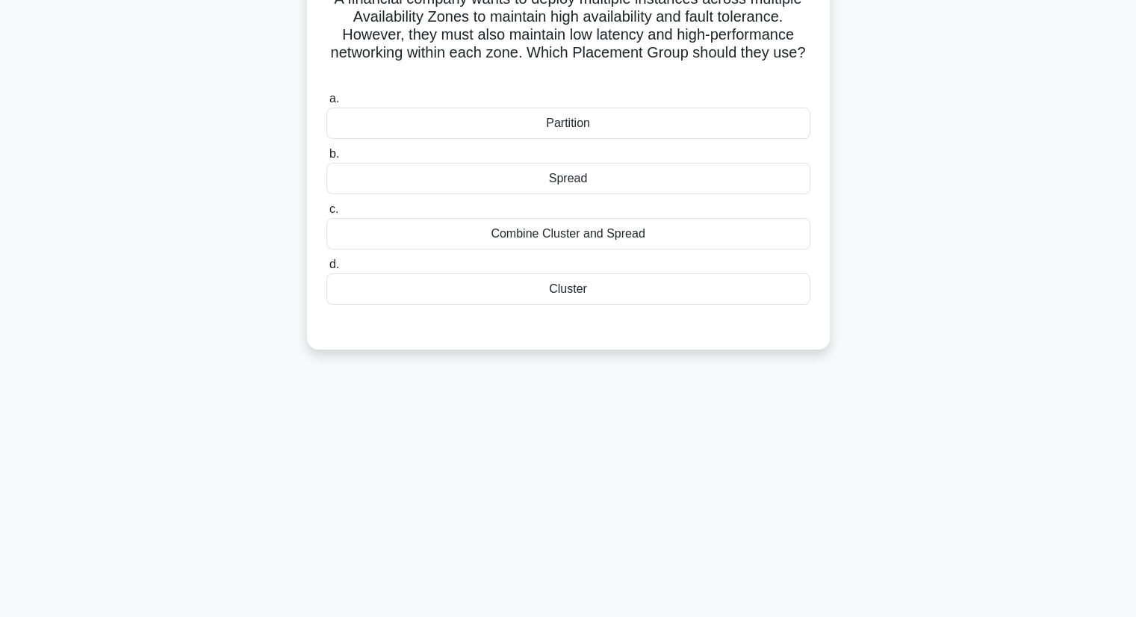
scroll to position [0, 0]
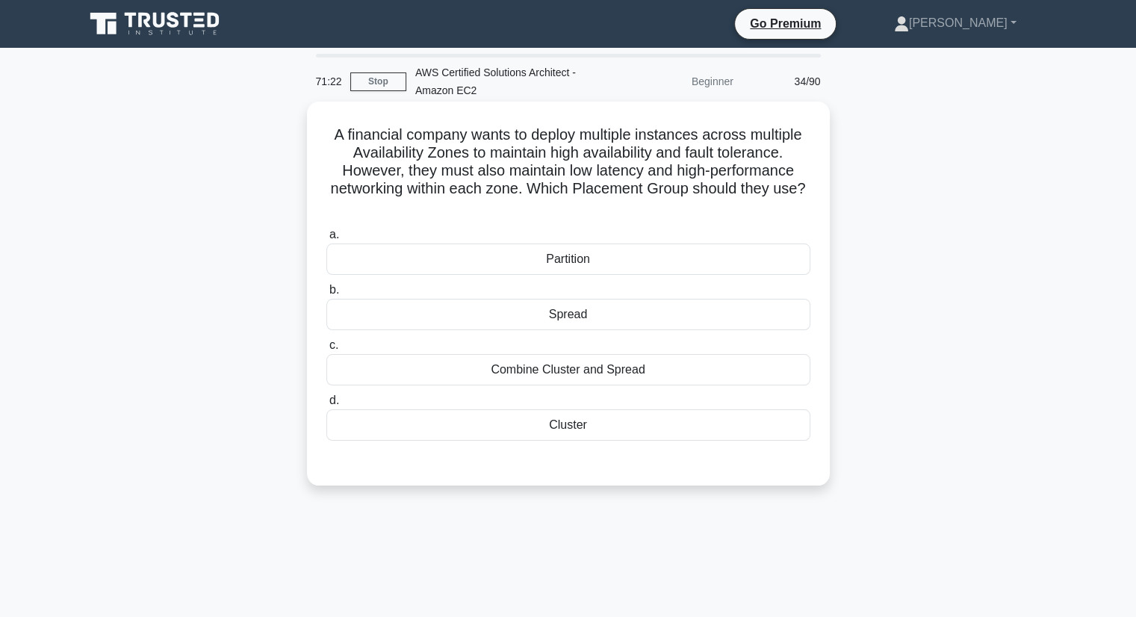
click at [581, 261] on div "Partition" at bounding box center [568, 258] width 484 height 31
click at [326, 240] on input "a. Partition" at bounding box center [326, 235] width 0 height 10
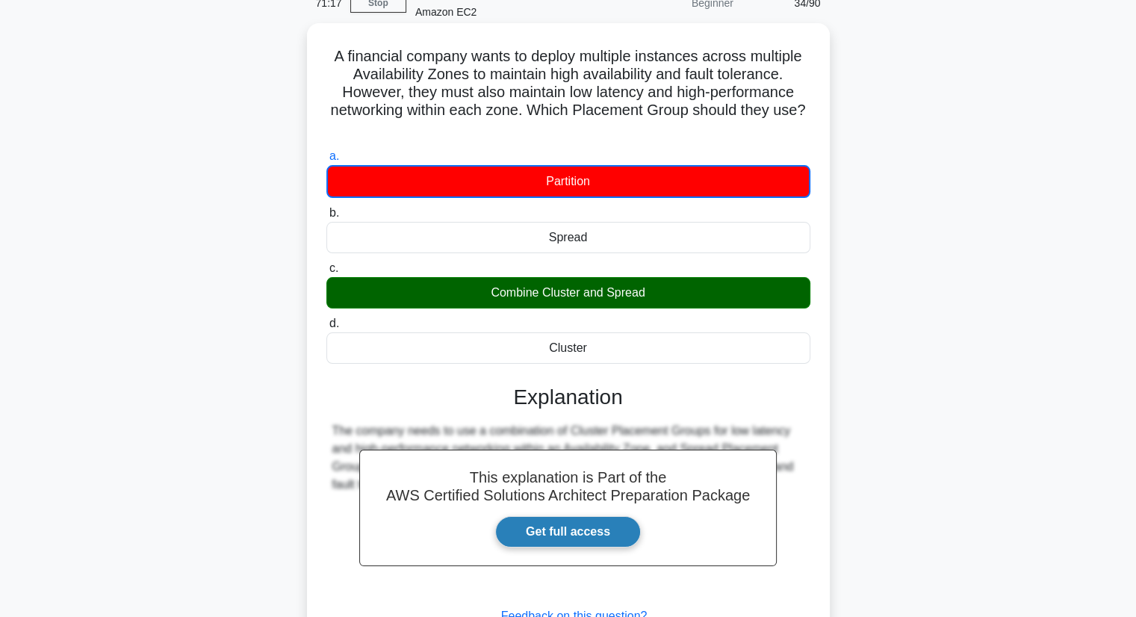
scroll to position [149, 0]
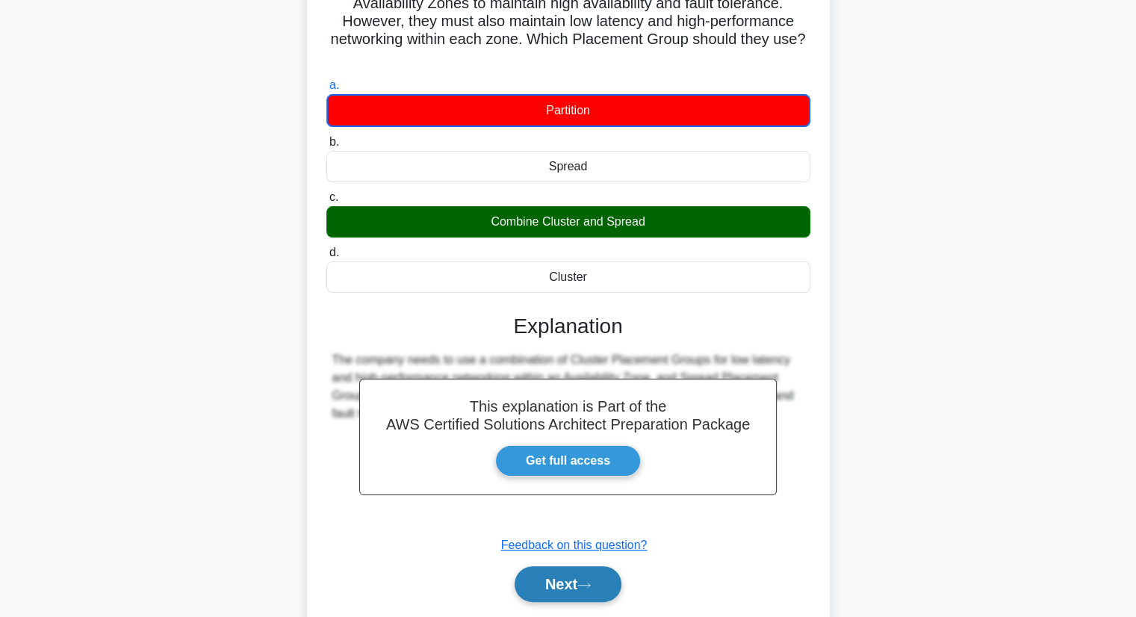
click at [567, 585] on button "Next" at bounding box center [568, 584] width 107 height 36
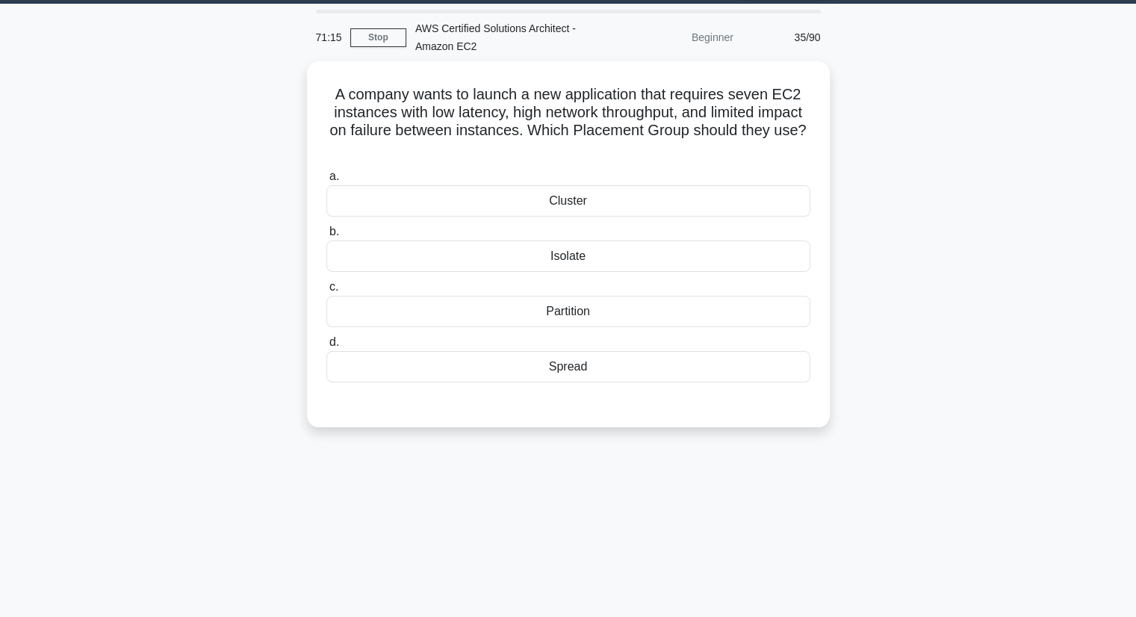
scroll to position [0, 0]
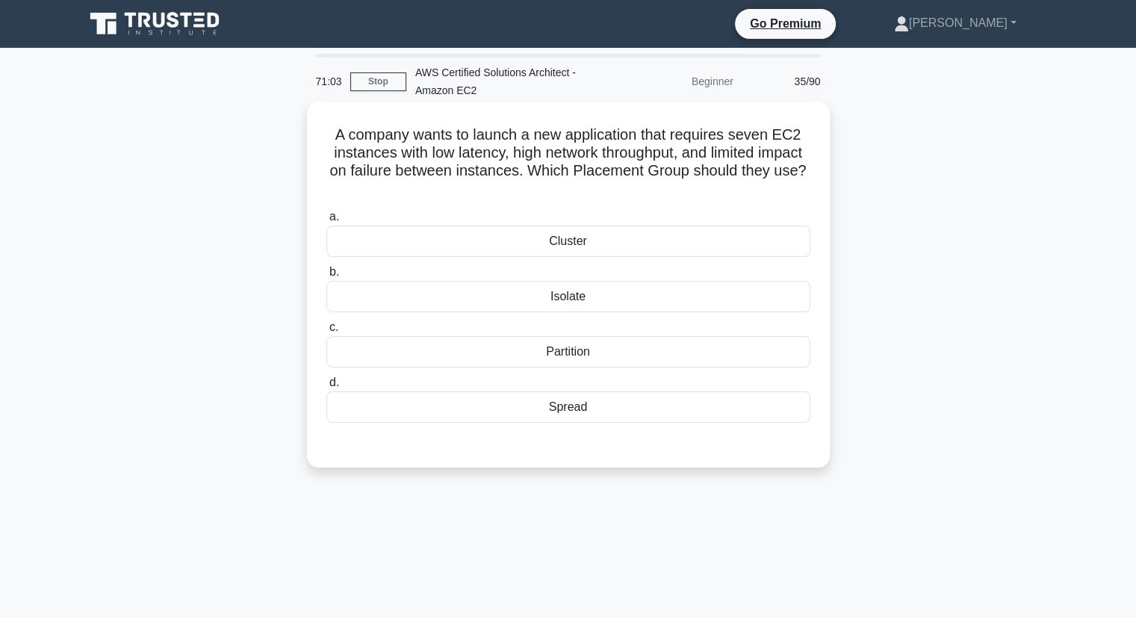
click at [618, 352] on div "Partition" at bounding box center [568, 351] width 484 height 31
click at [326, 332] on input "c. Partition" at bounding box center [326, 328] width 0 height 10
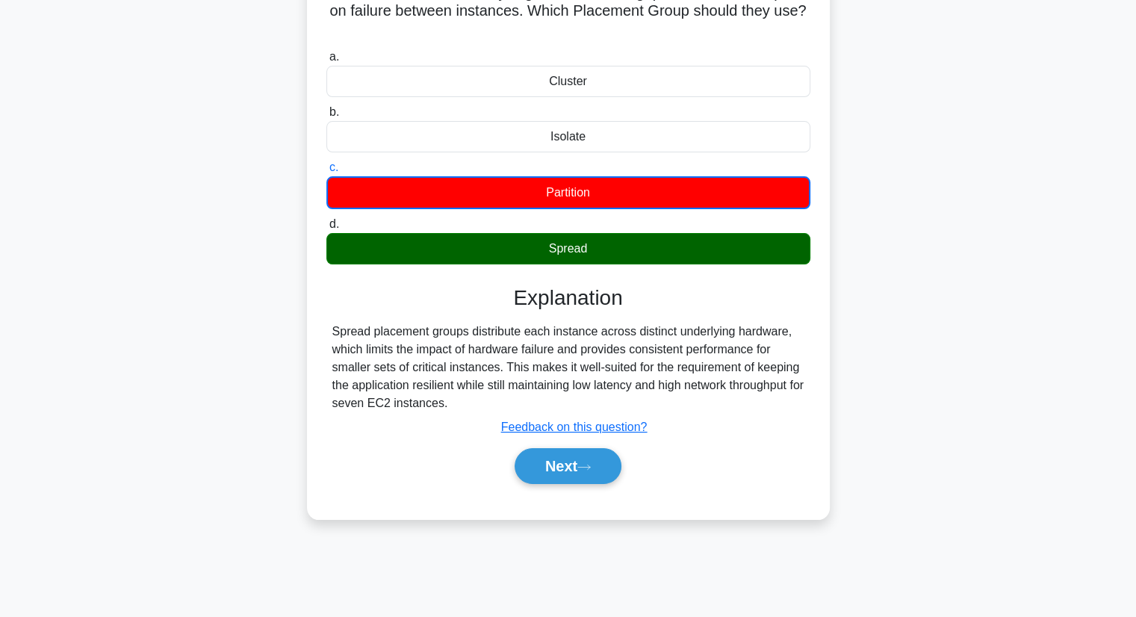
scroll to position [190, 0]
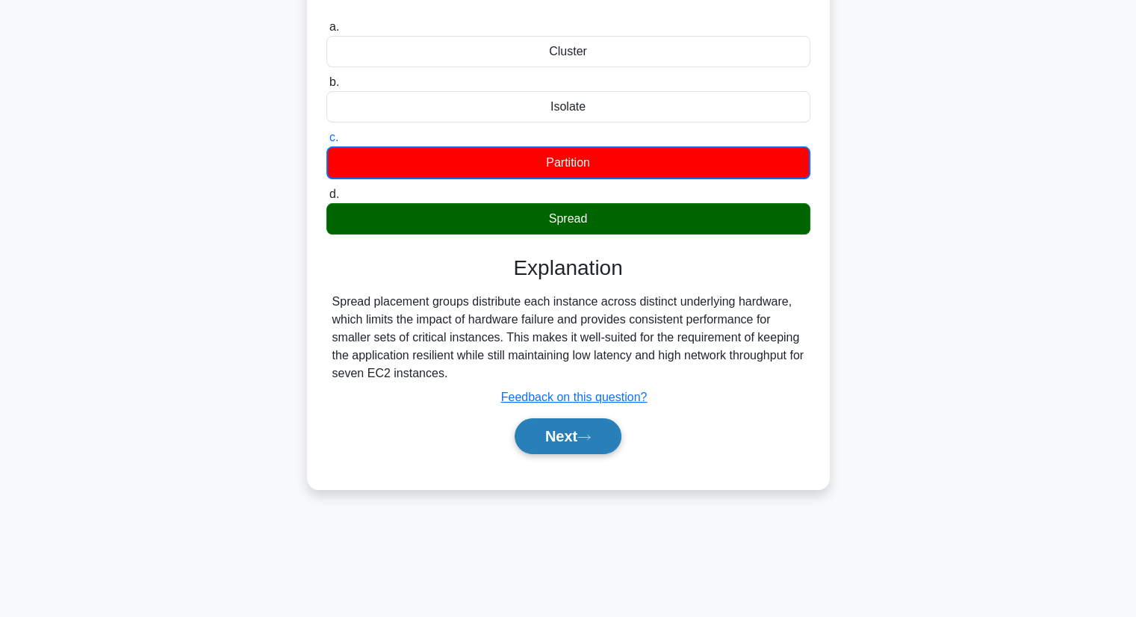
click at [556, 437] on button "Next" at bounding box center [568, 436] width 107 height 36
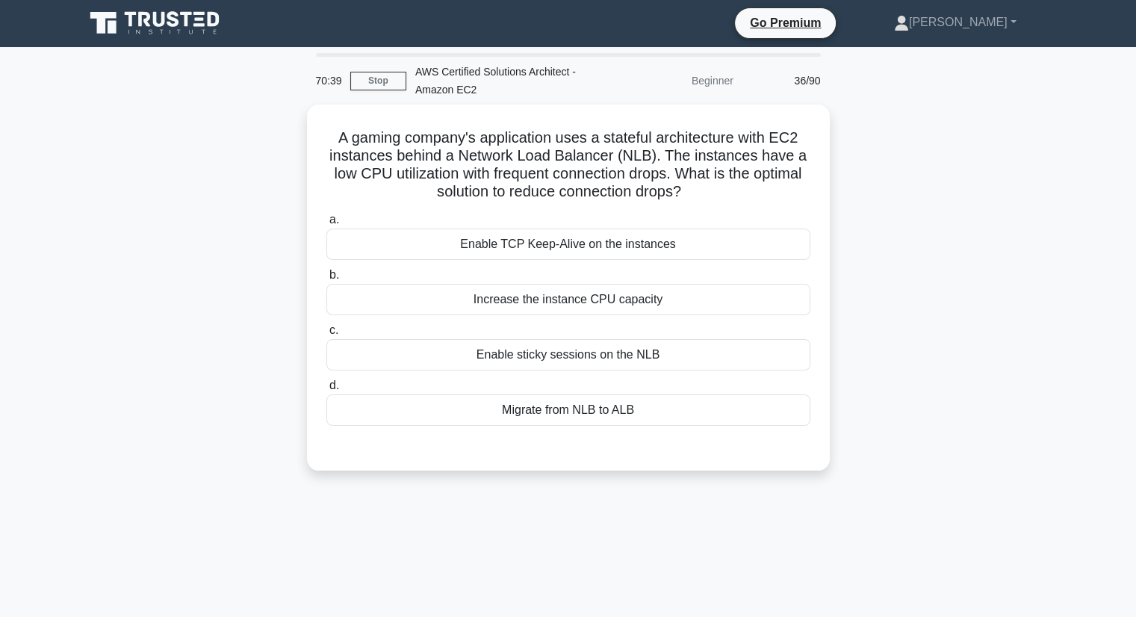
scroll to position [0, 0]
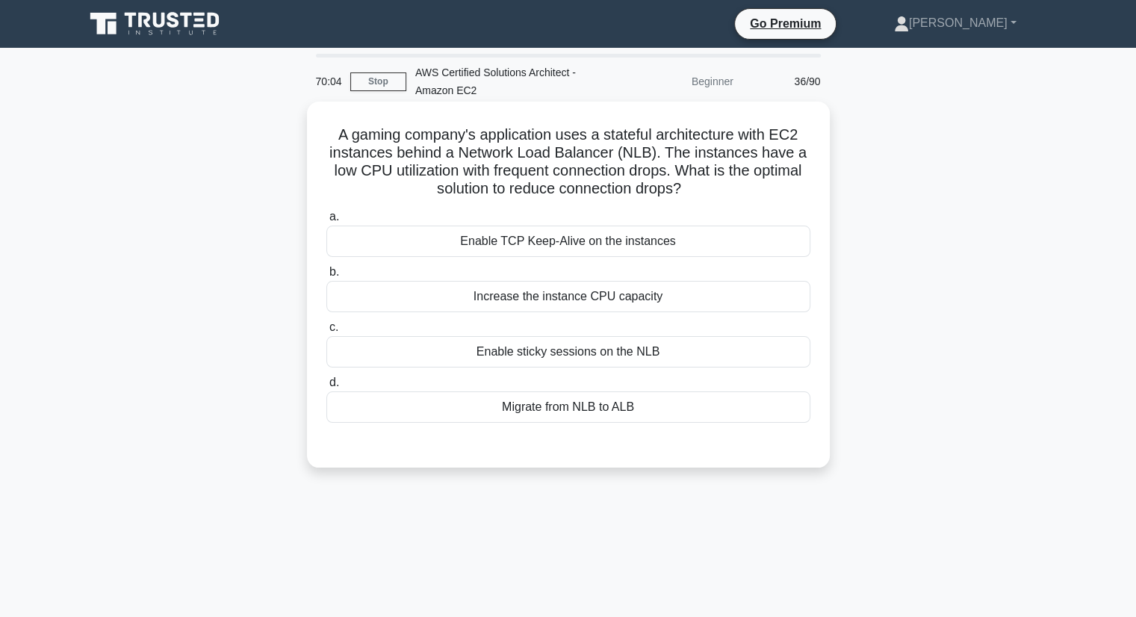
click at [664, 245] on div "Enable TCP Keep-Alive on the instances" at bounding box center [568, 241] width 484 height 31
click at [326, 222] on input "a. Enable TCP Keep-Alive on the instances" at bounding box center [326, 217] width 0 height 10
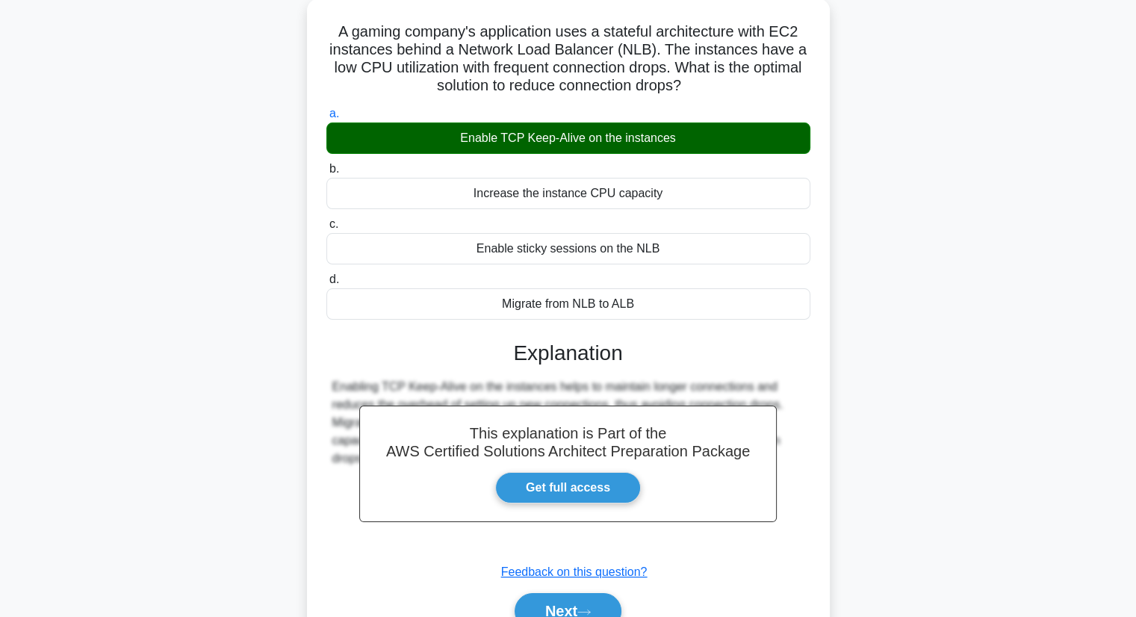
scroll to position [190, 0]
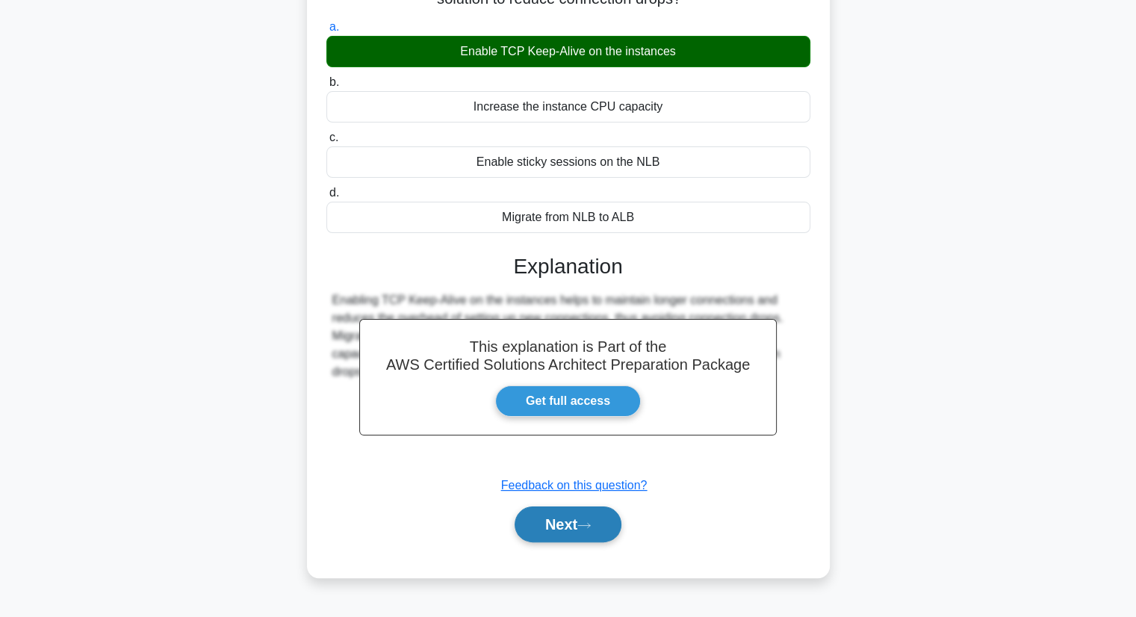
click at [566, 522] on button "Next" at bounding box center [568, 524] width 107 height 36
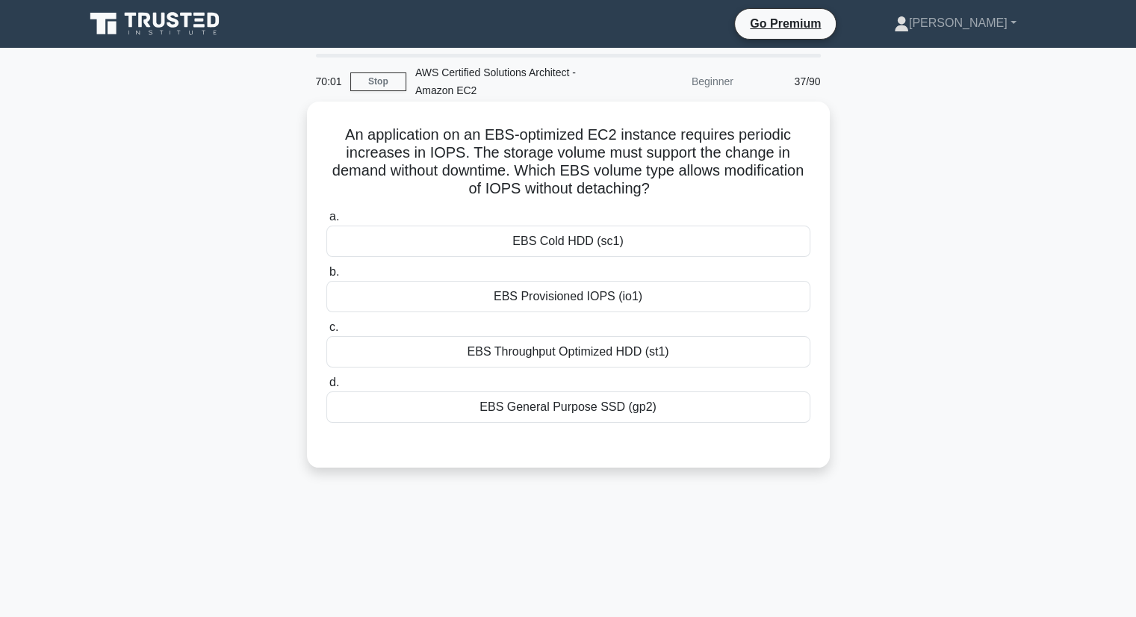
scroll to position [0, 0]
click at [610, 302] on div "EBS Provisioned IOPS (io1)" at bounding box center [568, 296] width 484 height 31
click at [326, 277] on input "b. EBS Provisioned IOPS (io1)" at bounding box center [326, 272] width 0 height 10
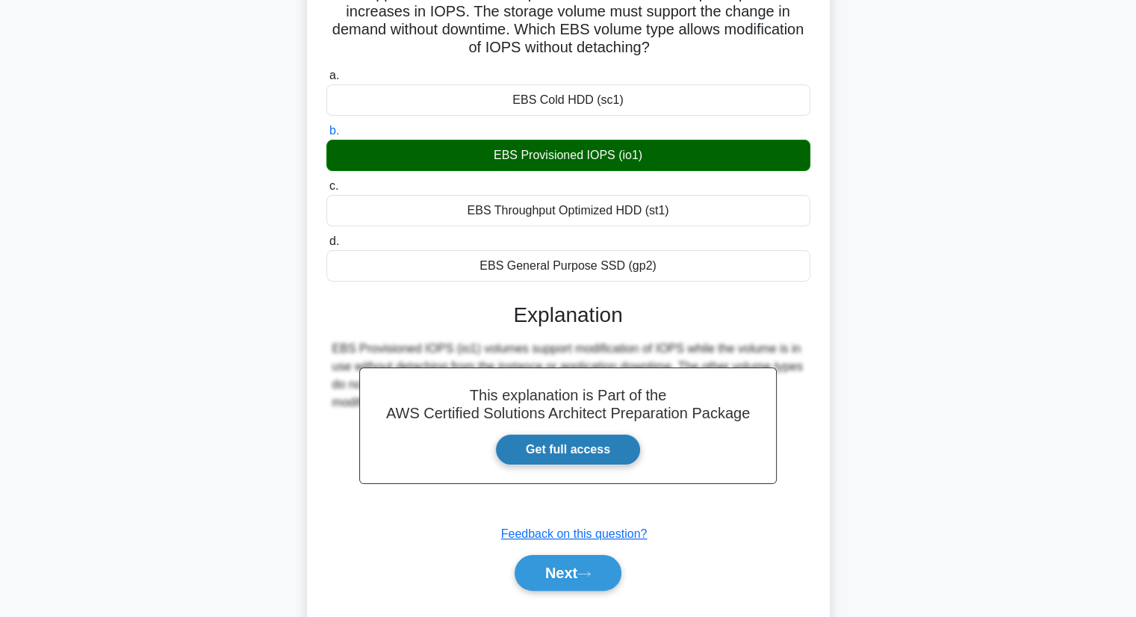
scroll to position [190, 0]
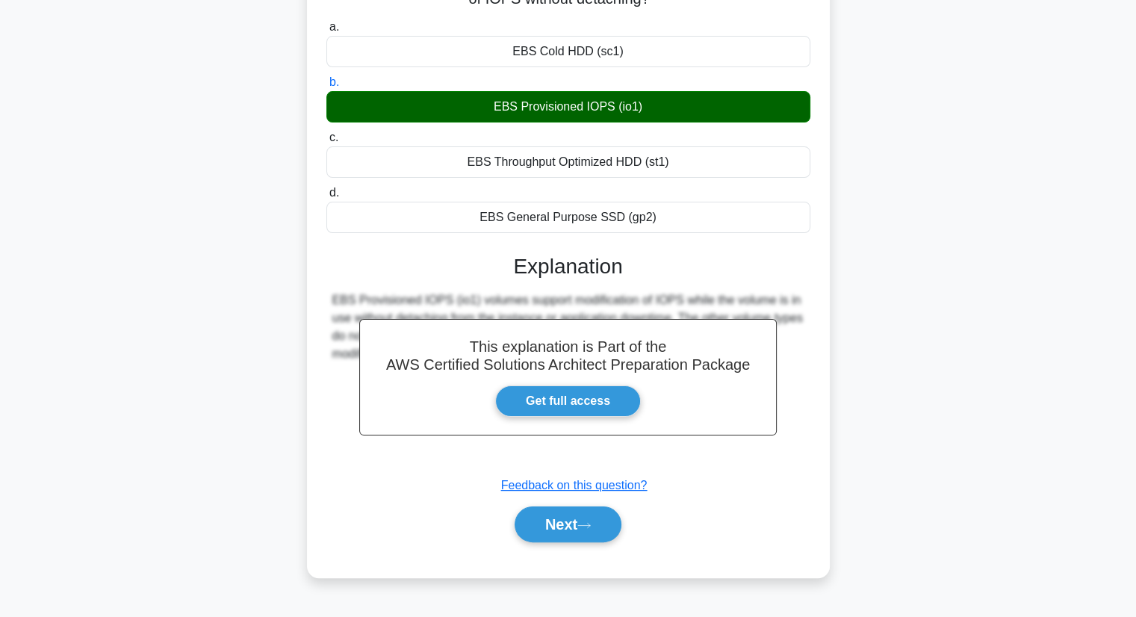
click at [570, 544] on div "Next" at bounding box center [568, 524] width 484 height 48
click at [574, 534] on button "Next" at bounding box center [568, 524] width 107 height 36
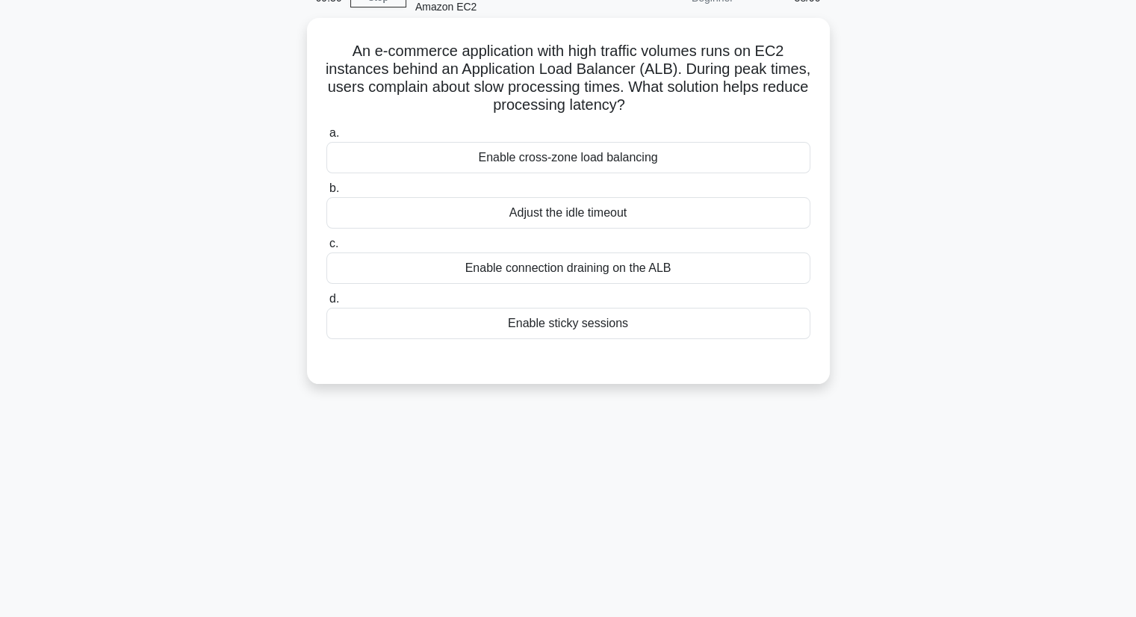
scroll to position [0, 0]
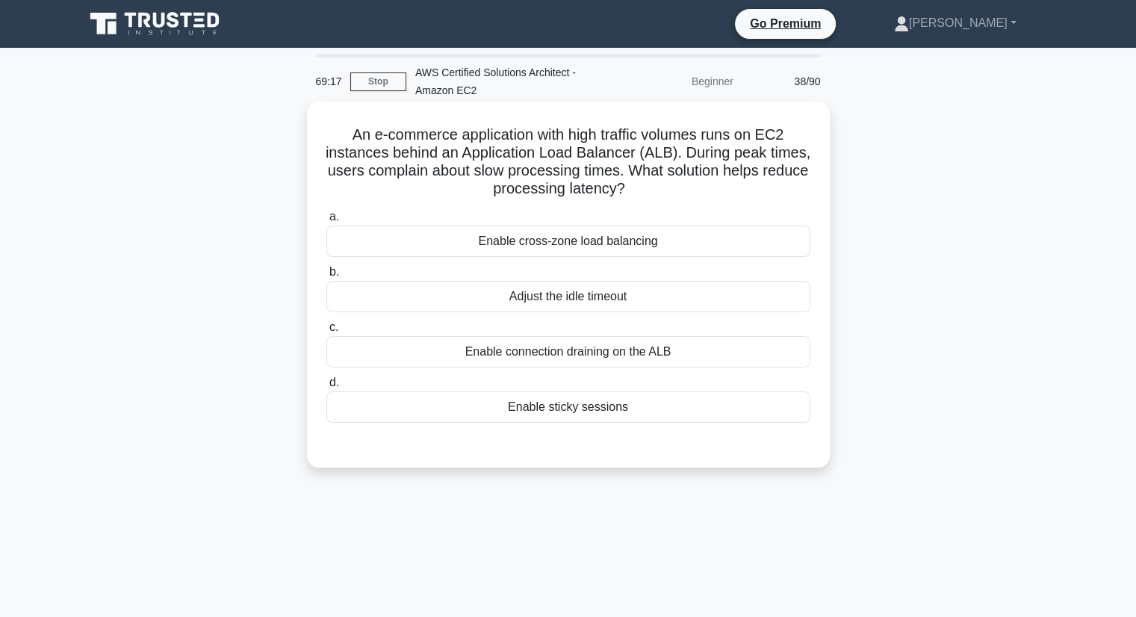
click at [666, 245] on div "Enable cross-zone load balancing" at bounding box center [568, 241] width 484 height 31
click at [326, 222] on input "a. Enable cross-zone load balancing" at bounding box center [326, 217] width 0 height 10
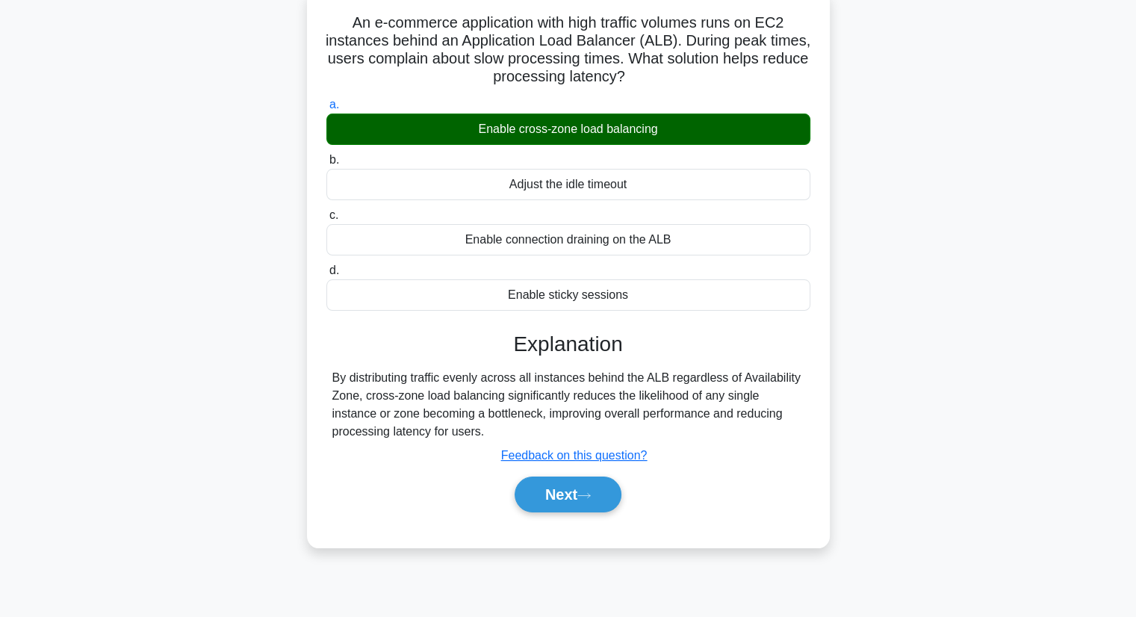
scroll to position [190, 0]
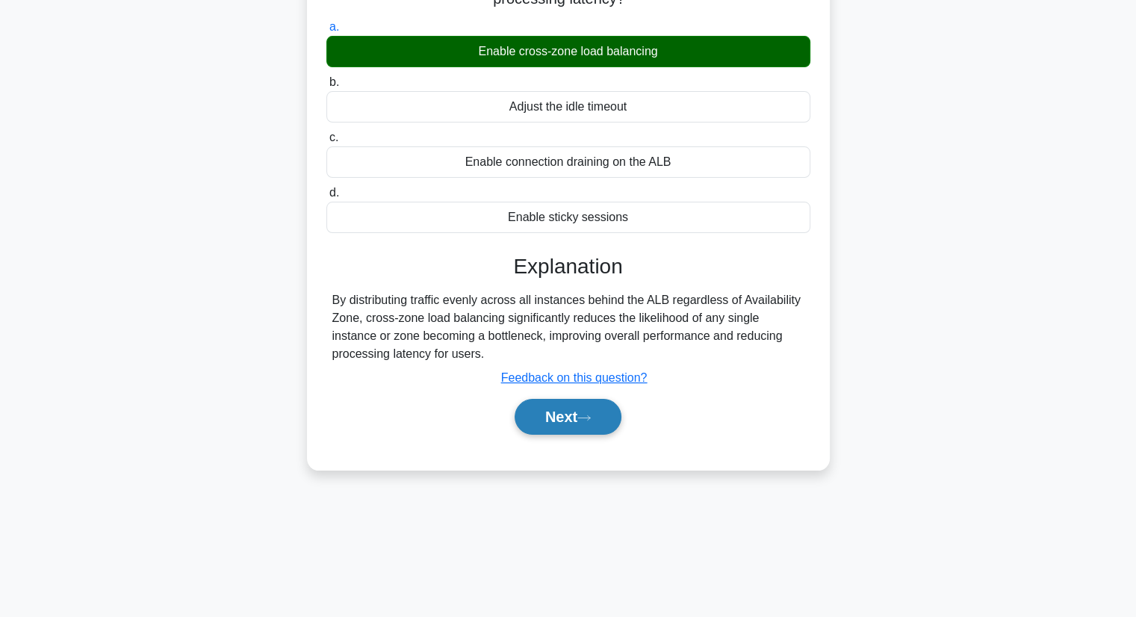
click at [566, 419] on button "Next" at bounding box center [568, 417] width 107 height 36
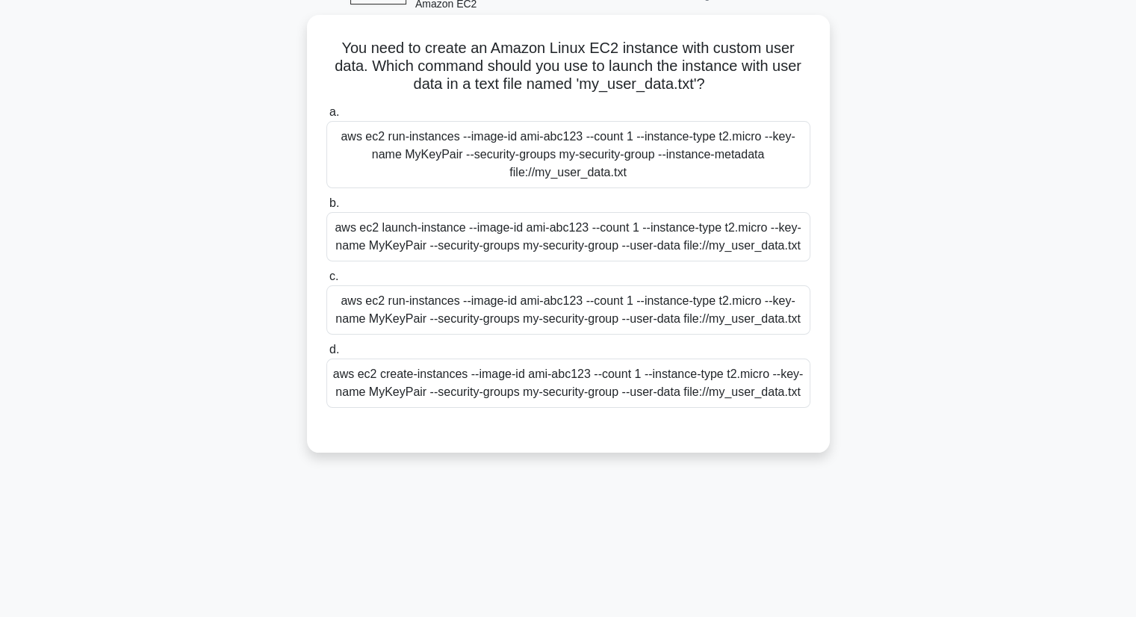
scroll to position [0, 0]
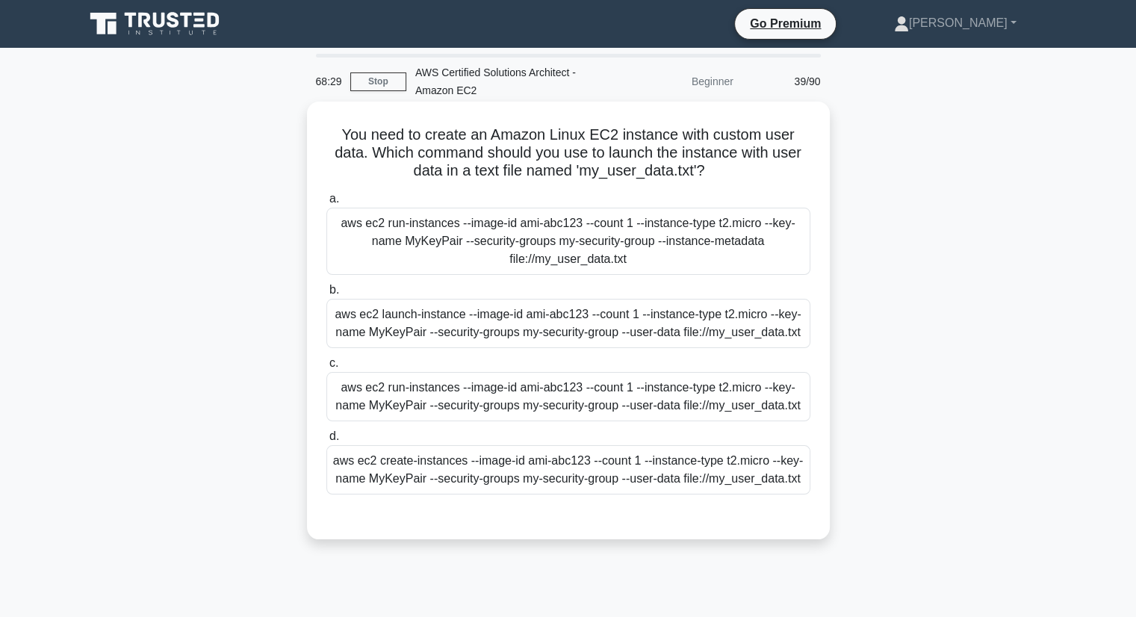
click at [538, 341] on div "aws ec2 launch-instance --image-id ami-abc123 --count 1 --instance-type t2.micr…" at bounding box center [568, 323] width 484 height 49
click at [326, 295] on input "b. aws ec2 launch-instance --image-id ami-abc123 --count 1 --instance-type t2.m…" at bounding box center [326, 290] width 0 height 10
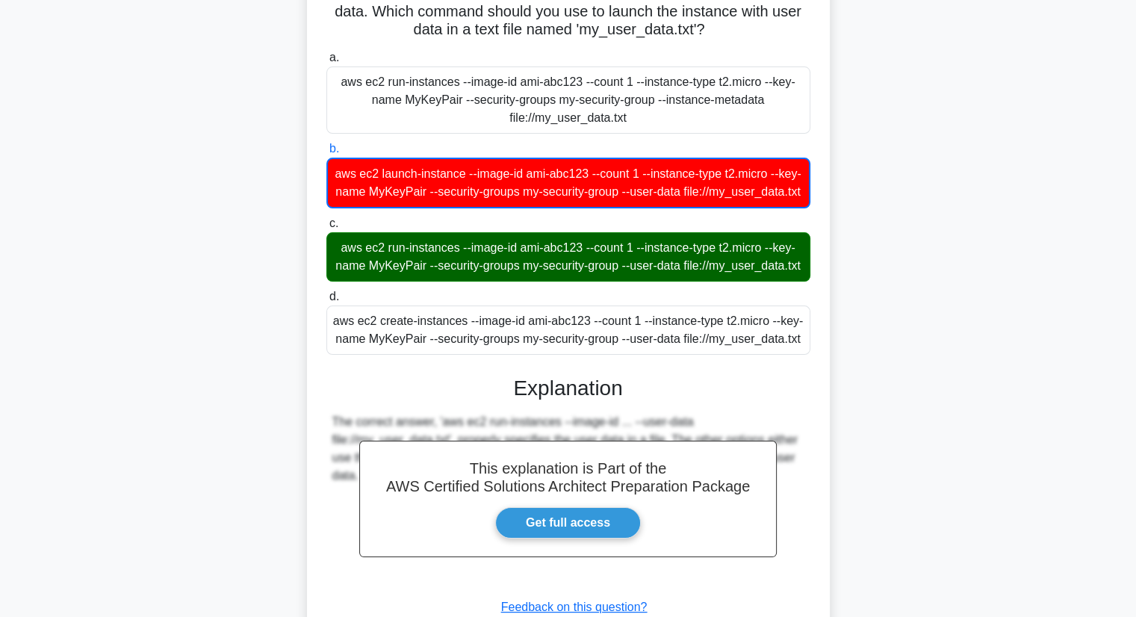
scroll to position [305, 0]
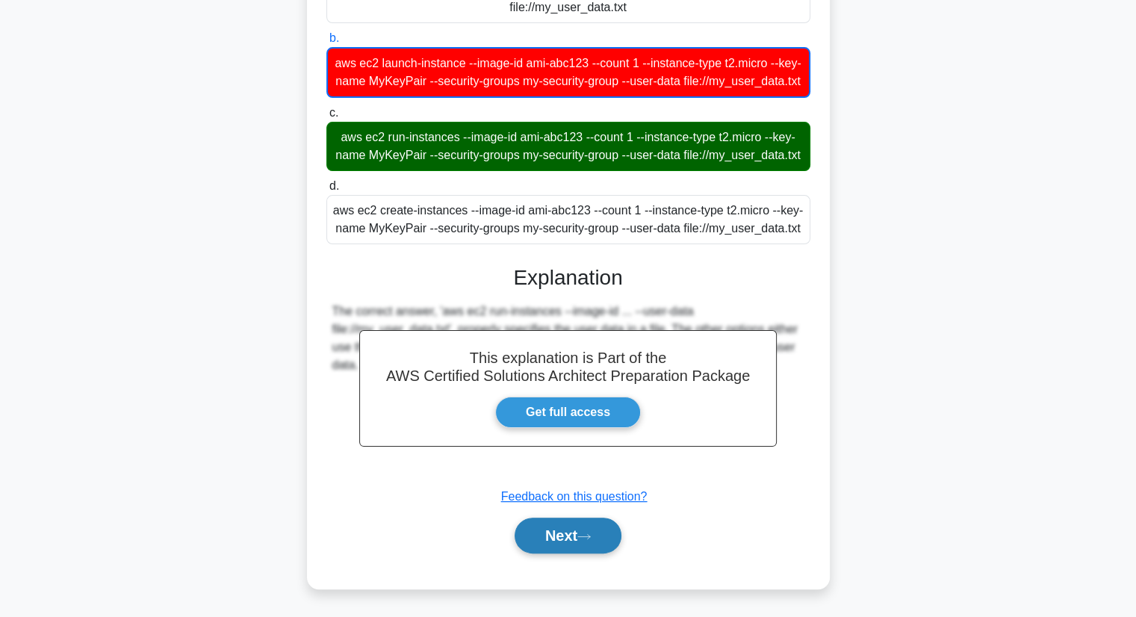
click at [591, 530] on button "Next" at bounding box center [568, 536] width 107 height 36
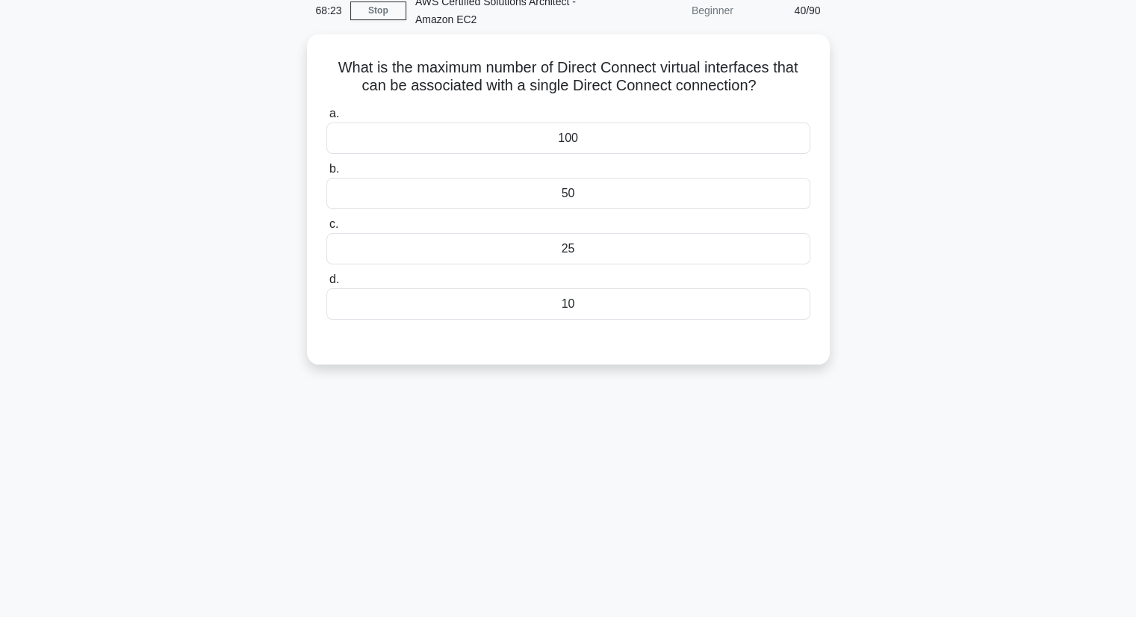
scroll to position [0, 0]
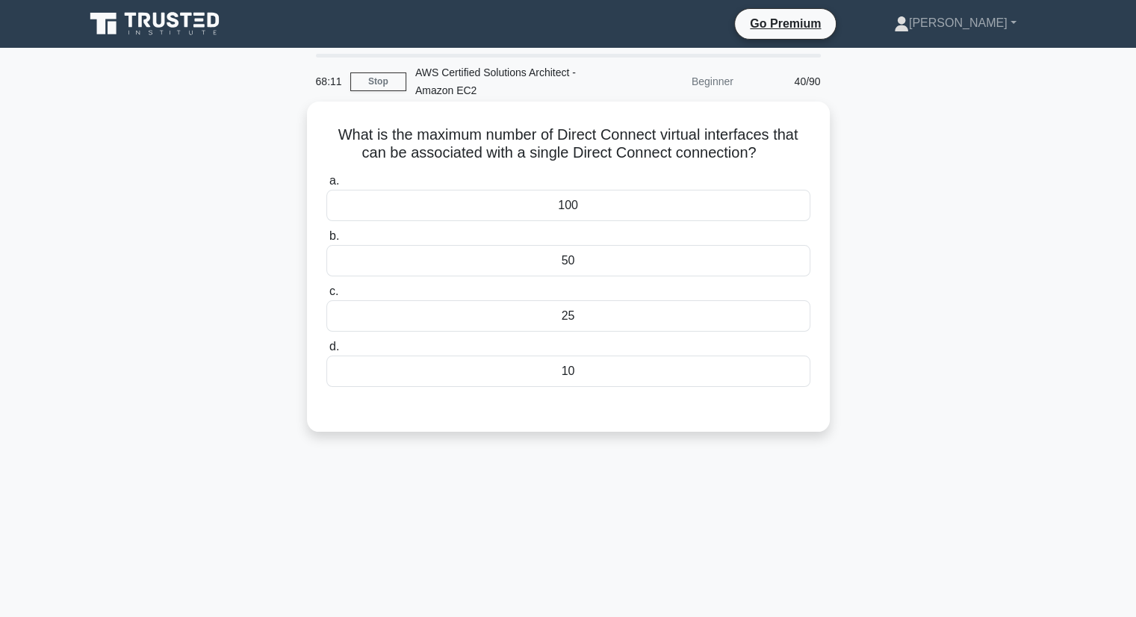
click at [642, 259] on div "50" at bounding box center [568, 260] width 484 height 31
click at [326, 241] on input "b. 50" at bounding box center [326, 237] width 0 height 10
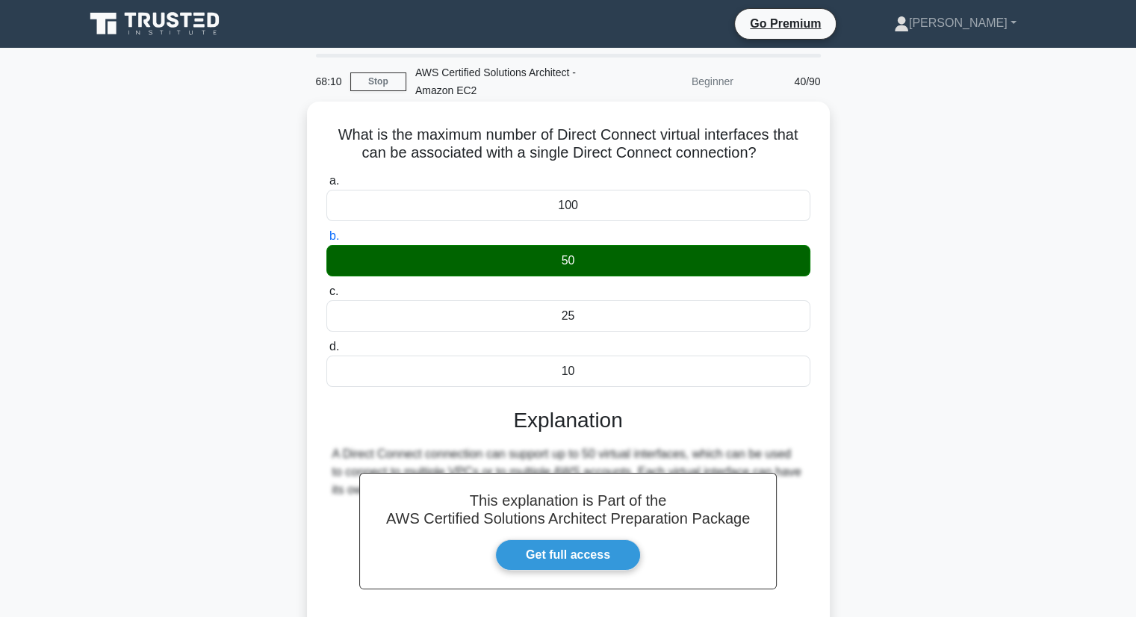
scroll to position [190, 0]
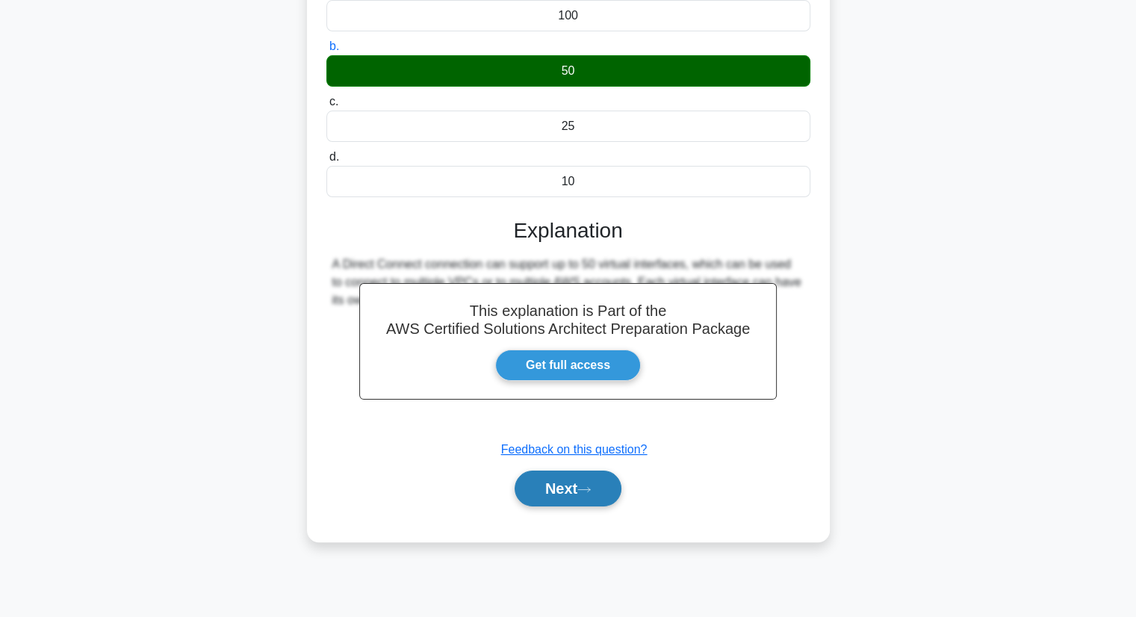
click at [563, 482] on button "Next" at bounding box center [568, 488] width 107 height 36
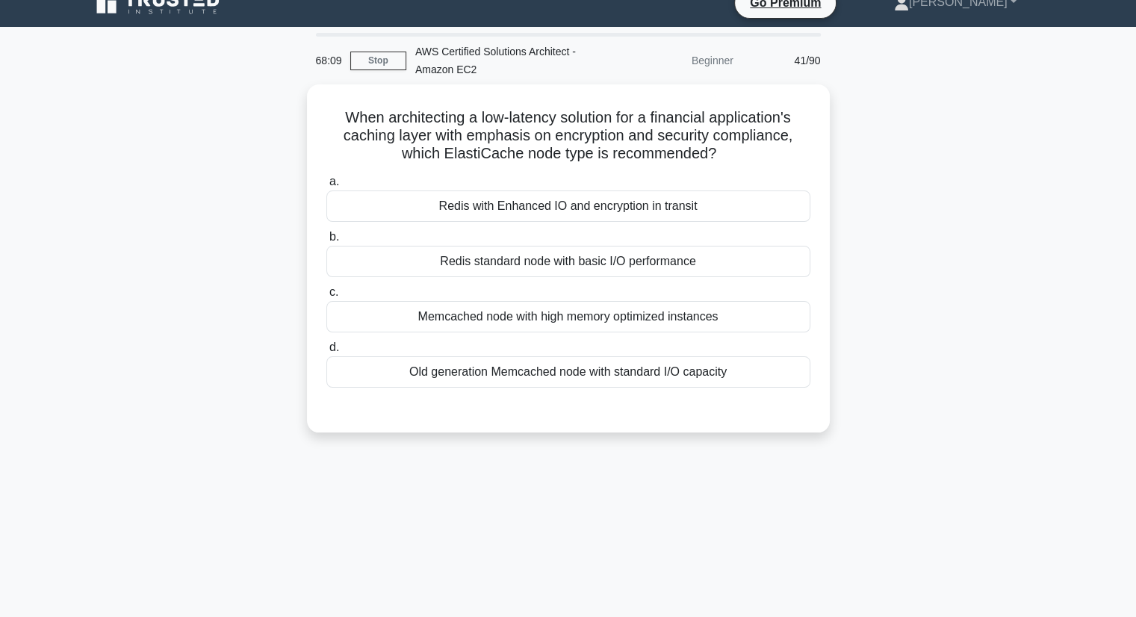
scroll to position [0, 0]
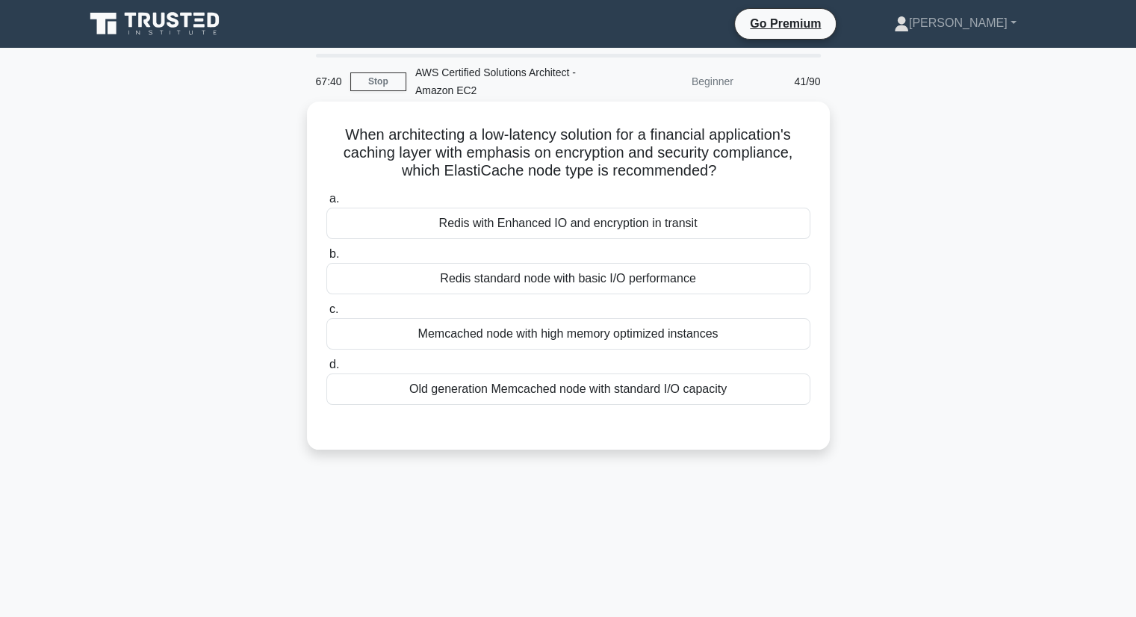
click at [625, 329] on div "Memcached node with high memory optimized instances" at bounding box center [568, 333] width 484 height 31
click at [326, 314] on input "c. Memcached node with high memory optimized instances" at bounding box center [326, 310] width 0 height 10
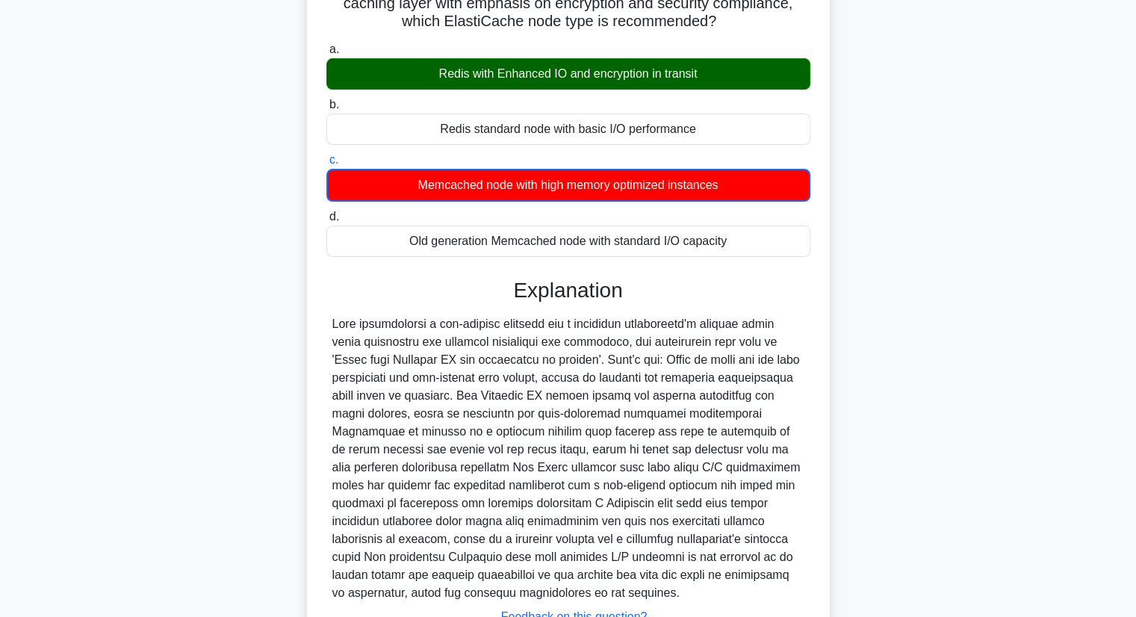
scroll to position [269, 0]
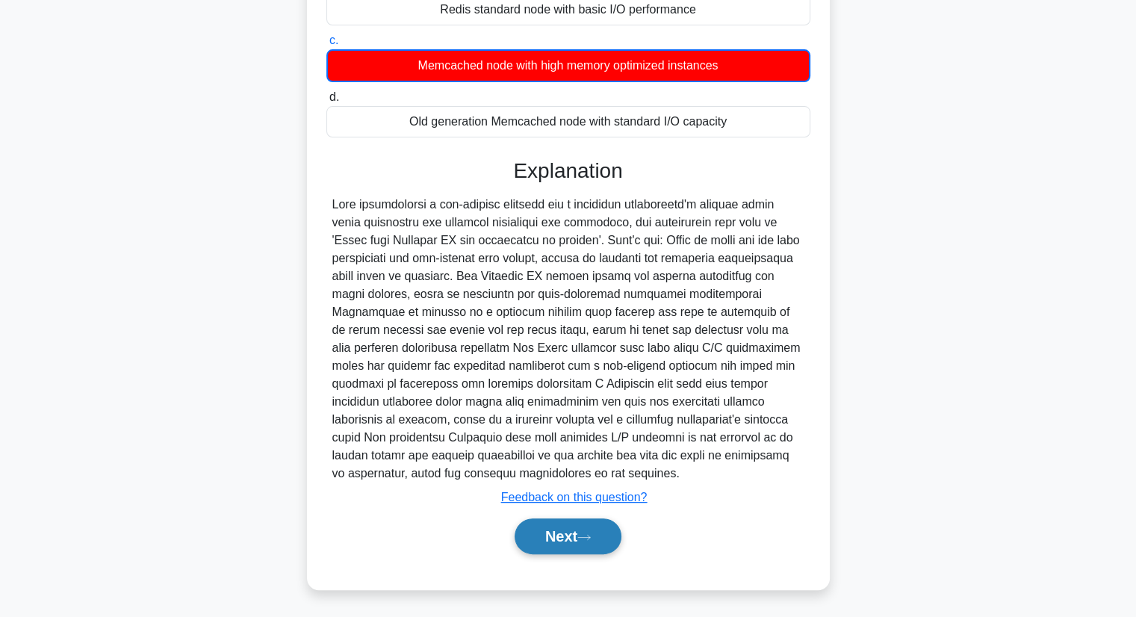
click at [588, 539] on icon at bounding box center [583, 537] width 13 height 8
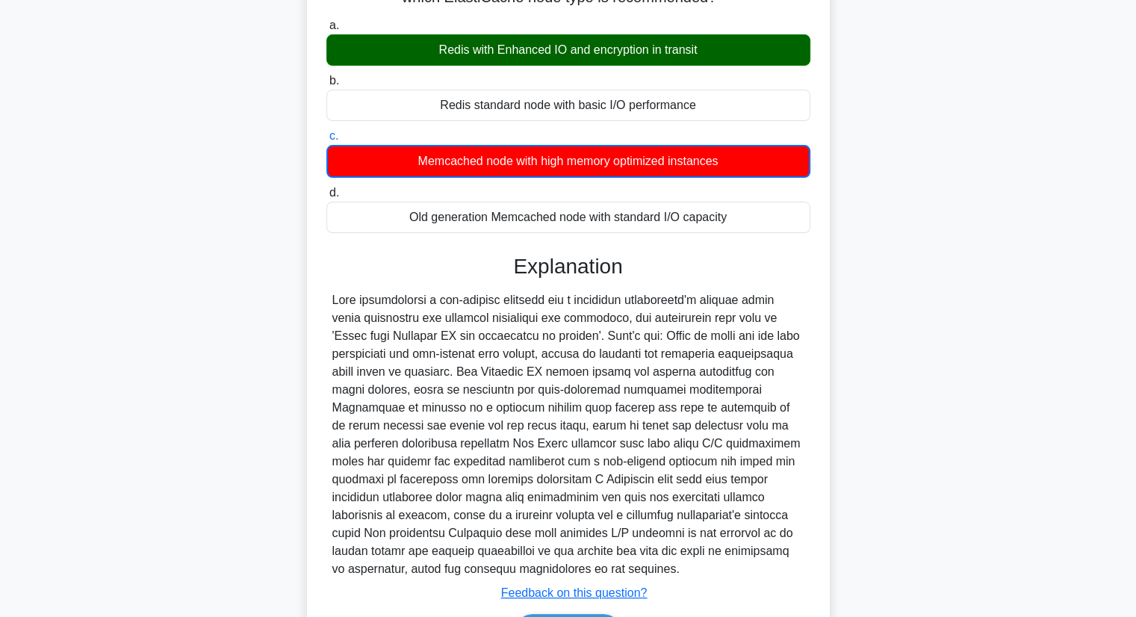
scroll to position [0, 0]
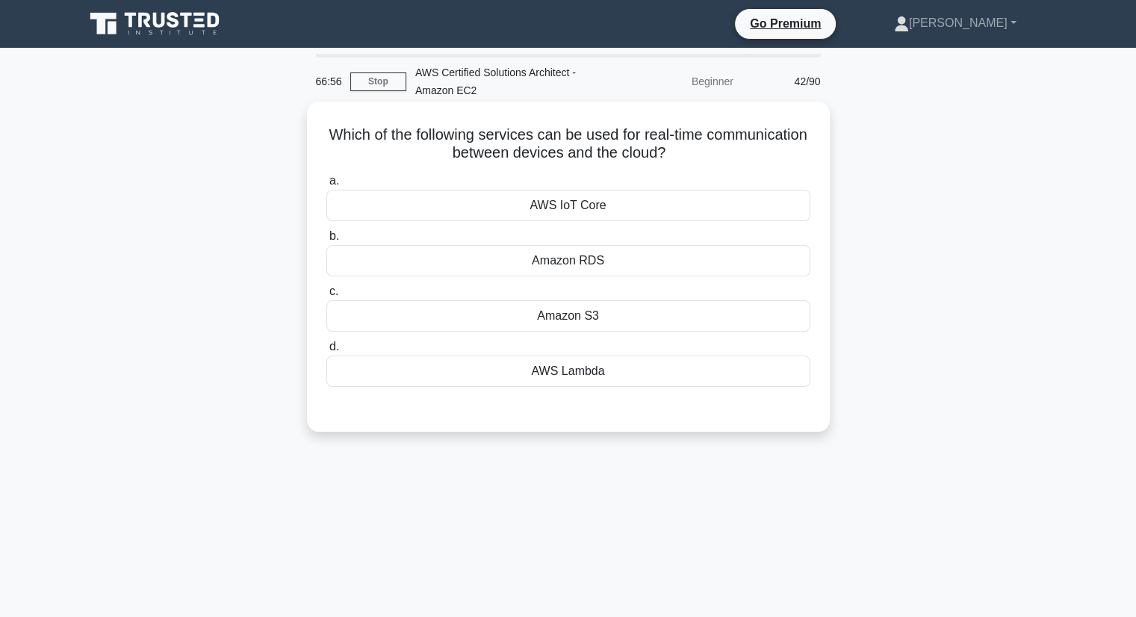
click at [597, 209] on div "AWS IoT Core" at bounding box center [568, 205] width 484 height 31
click at [326, 186] on input "a. AWS IoT Core" at bounding box center [326, 181] width 0 height 10
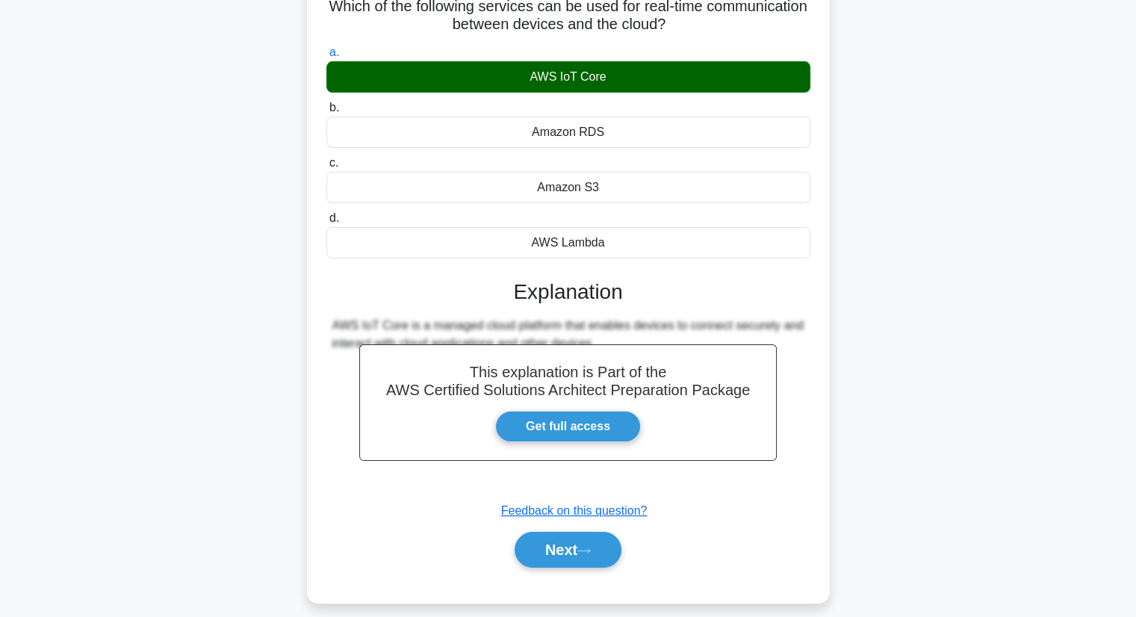
scroll to position [190, 0]
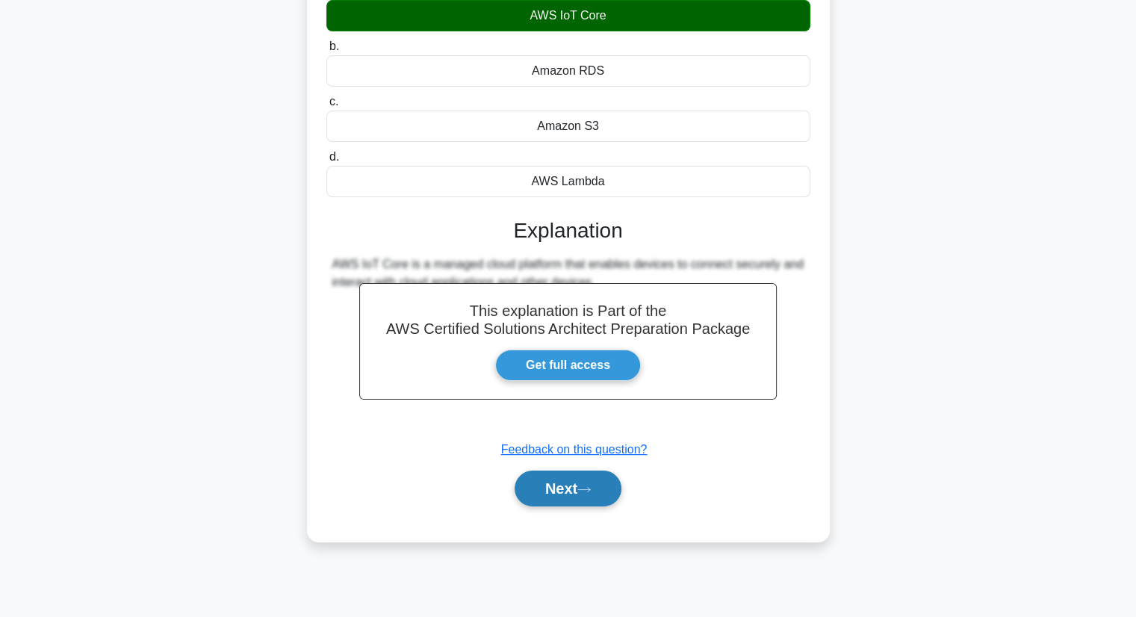
drag, startPoint x: 571, startPoint y: 482, endPoint x: 574, endPoint y: 470, distance: 12.2
click at [571, 483] on button "Next" at bounding box center [568, 488] width 107 height 36
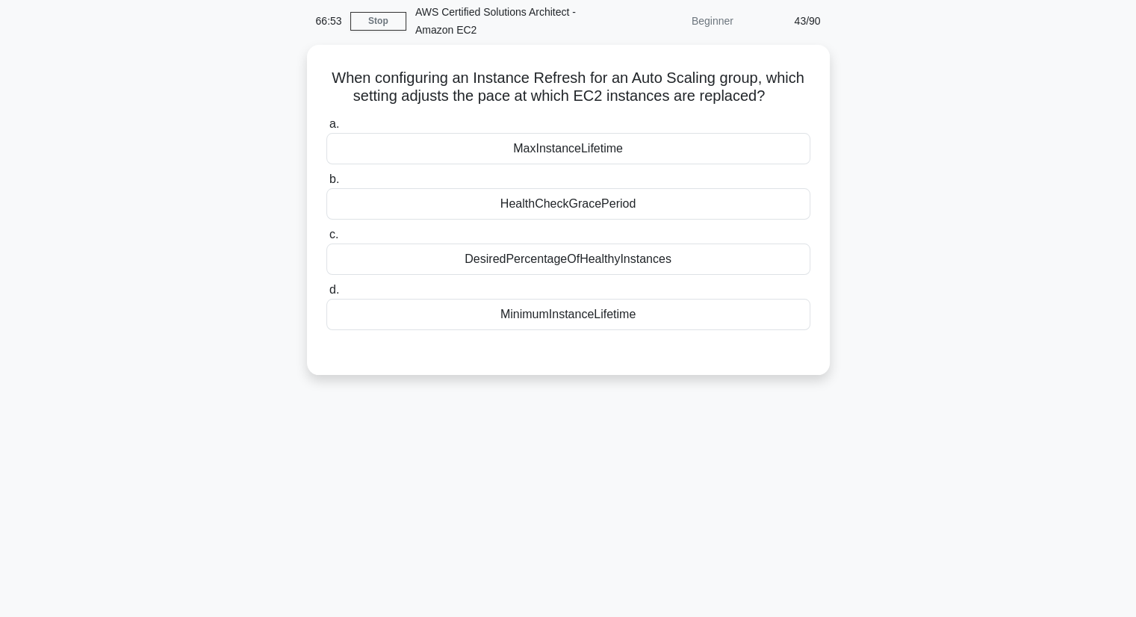
scroll to position [0, 0]
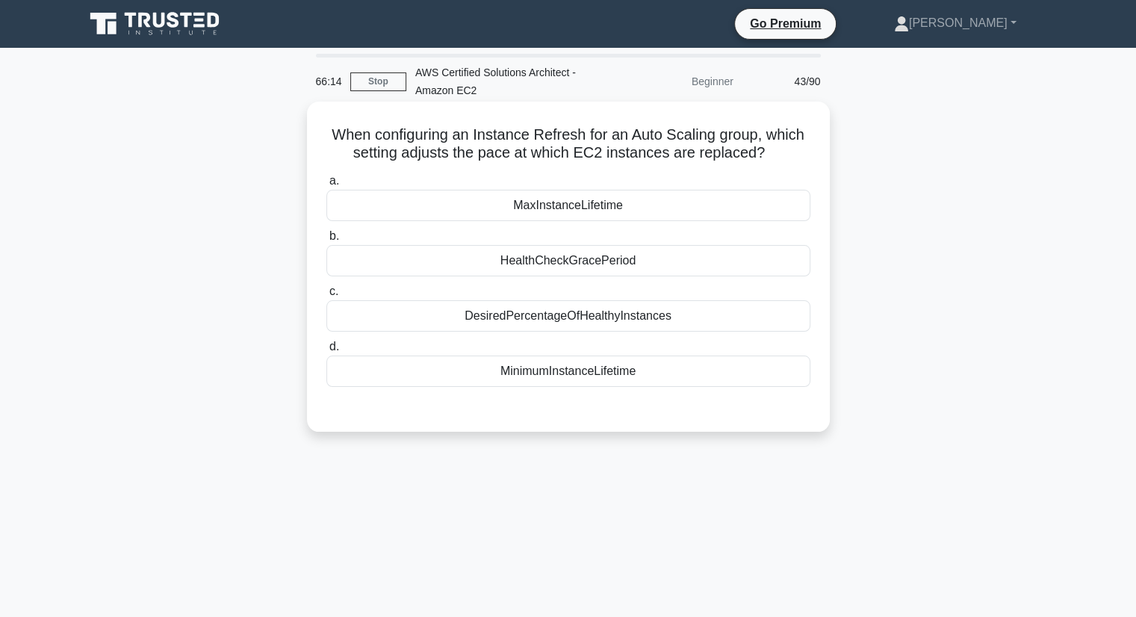
click at [692, 272] on div "HealthCheckGracePeriod" at bounding box center [568, 260] width 484 height 31
click at [326, 241] on input "b. HealthCheckGracePeriod" at bounding box center [326, 237] width 0 height 10
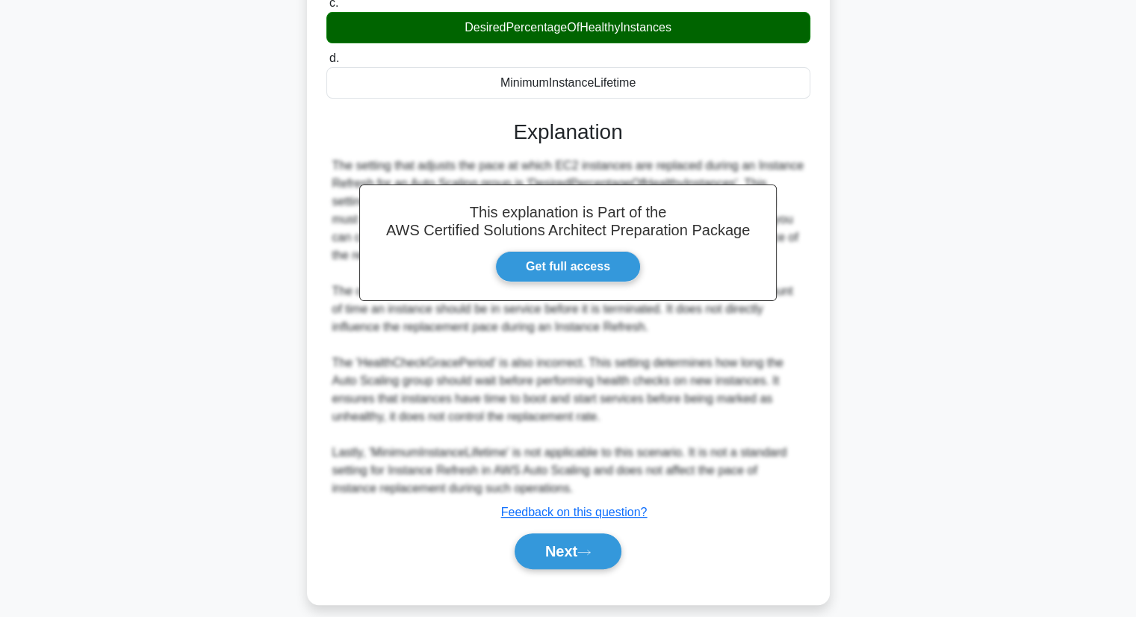
scroll to position [305, 0]
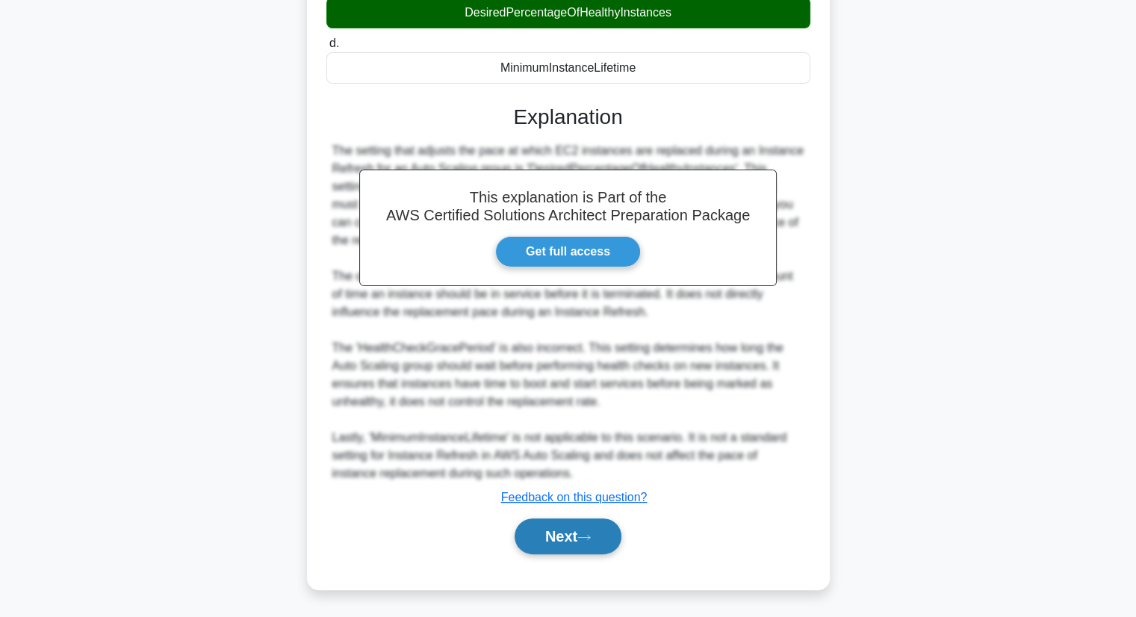
click at [562, 546] on button "Next" at bounding box center [568, 536] width 107 height 36
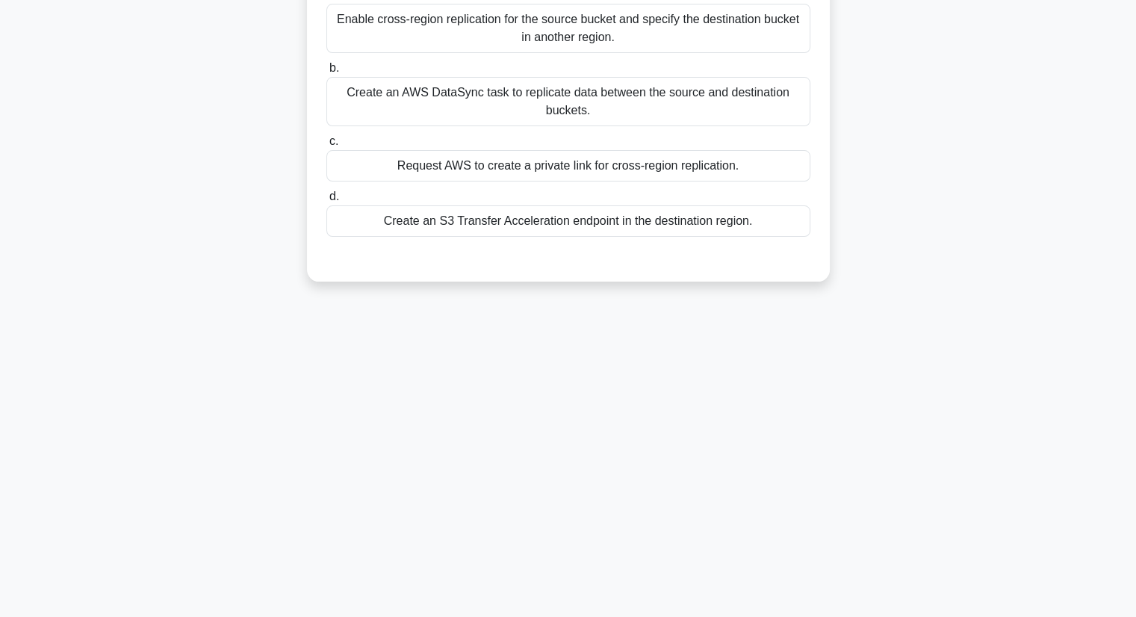
scroll to position [0, 0]
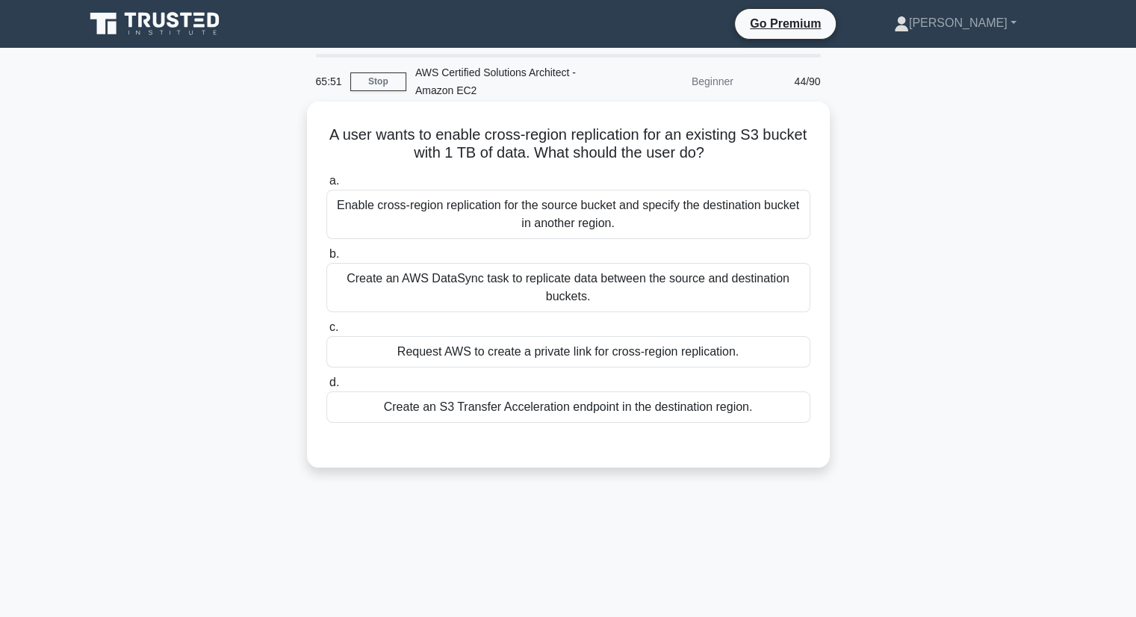
click at [619, 418] on div "Create an S3 Transfer Acceleration endpoint in the destination region." at bounding box center [568, 406] width 484 height 31
click at [326, 388] on input "d. Create an S3 Transfer Acceleration endpoint in the destination region." at bounding box center [326, 383] width 0 height 10
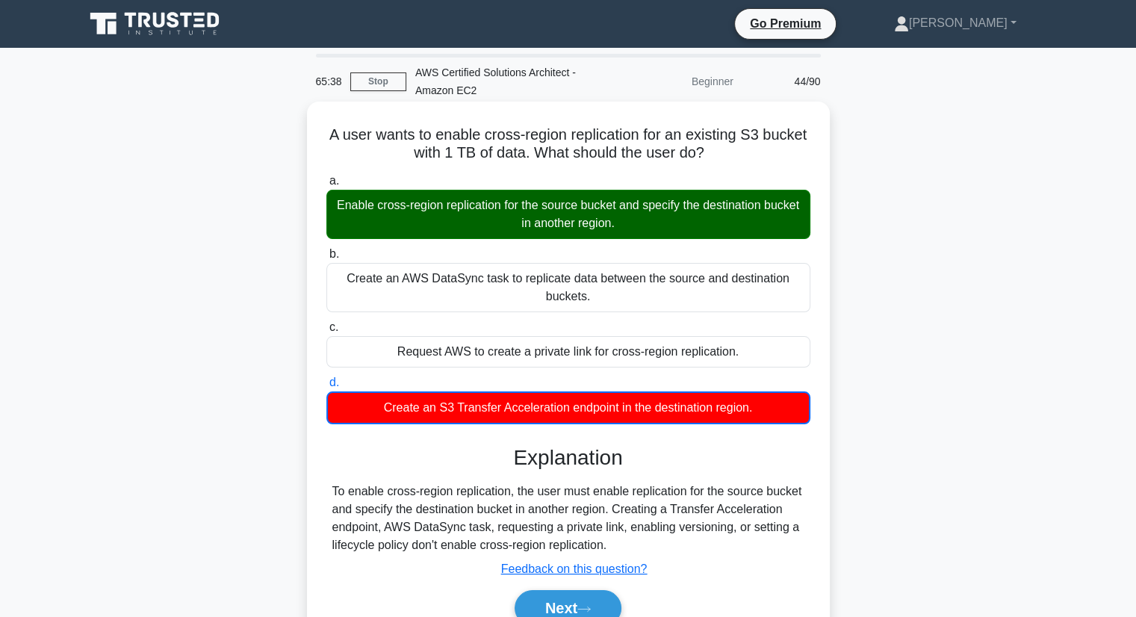
scroll to position [190, 0]
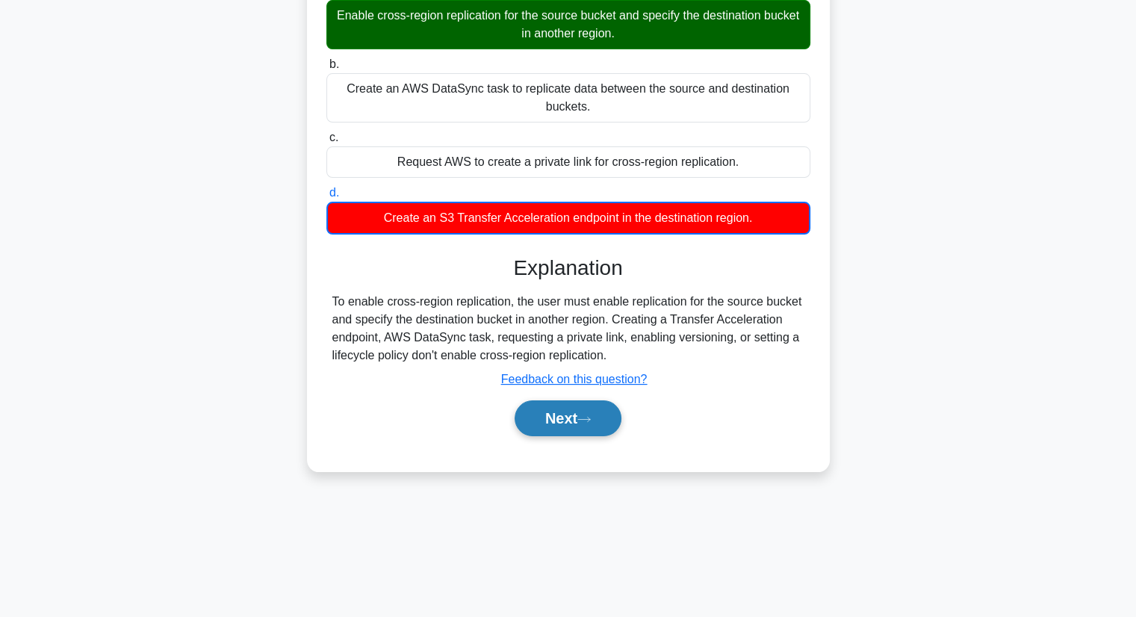
click at [578, 419] on button "Next" at bounding box center [568, 418] width 107 height 36
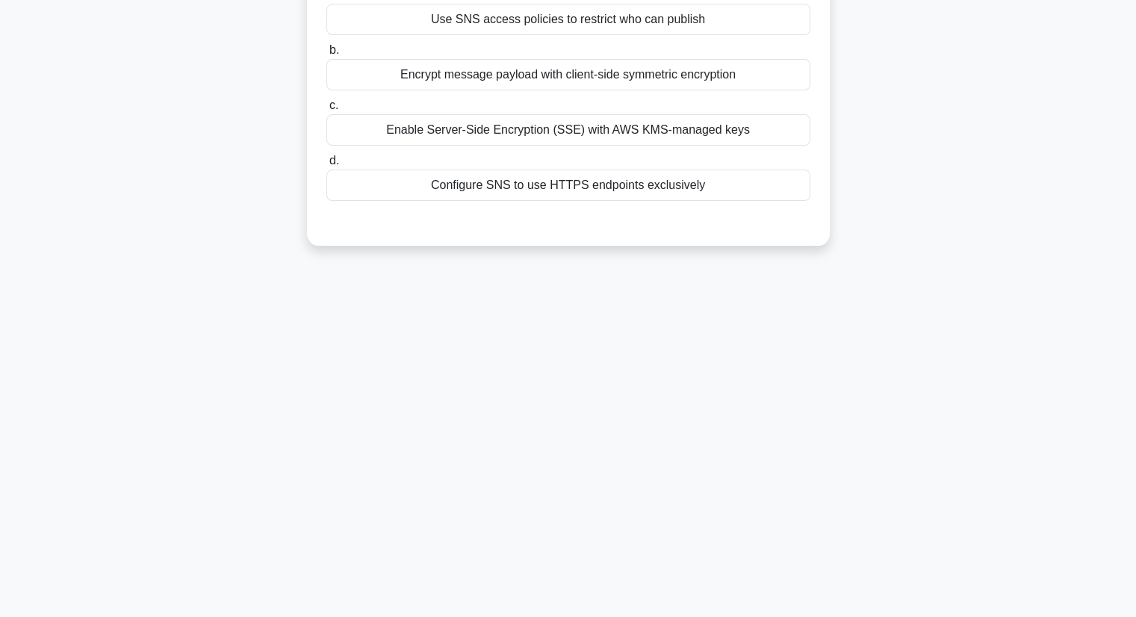
scroll to position [0, 0]
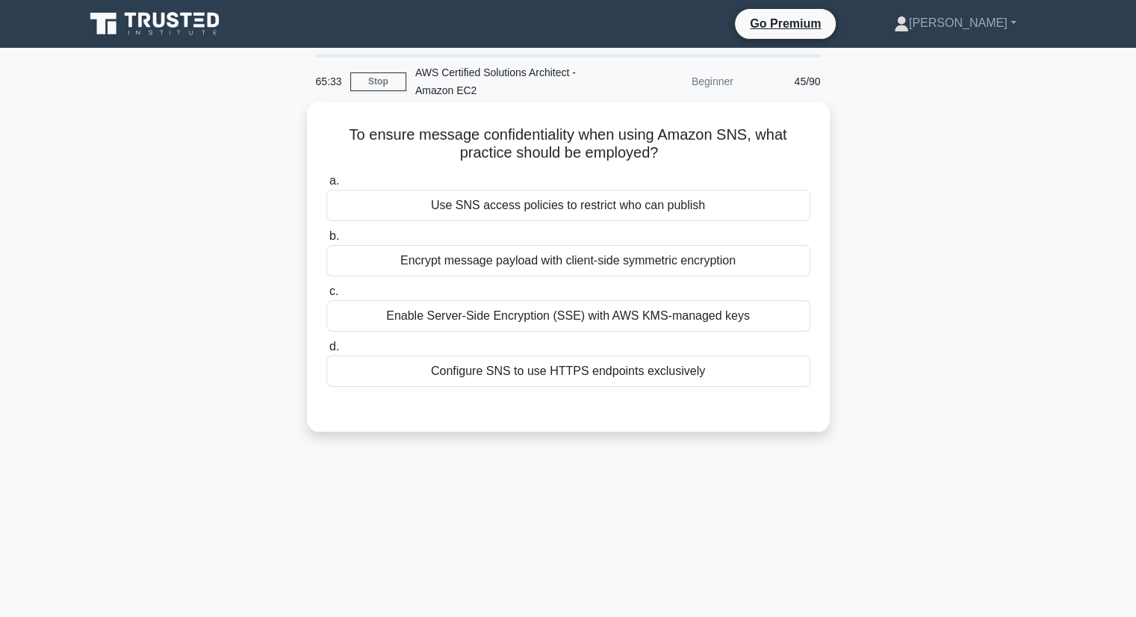
drag, startPoint x: 766, startPoint y: 136, endPoint x: 789, endPoint y: 149, distance: 26.1
click at [789, 149] on h5 "To ensure message confidentiality when using Amazon SNS, what practice should b…" at bounding box center [568, 143] width 487 height 37
click at [666, 323] on div "Enable Server-Side Encryption (SSE) with AWS KMS-managed keys" at bounding box center [568, 315] width 484 height 31
click at [326, 296] on input "c. Enable Server-Side Encryption (SSE) with AWS KMS-managed keys" at bounding box center [326, 292] width 0 height 10
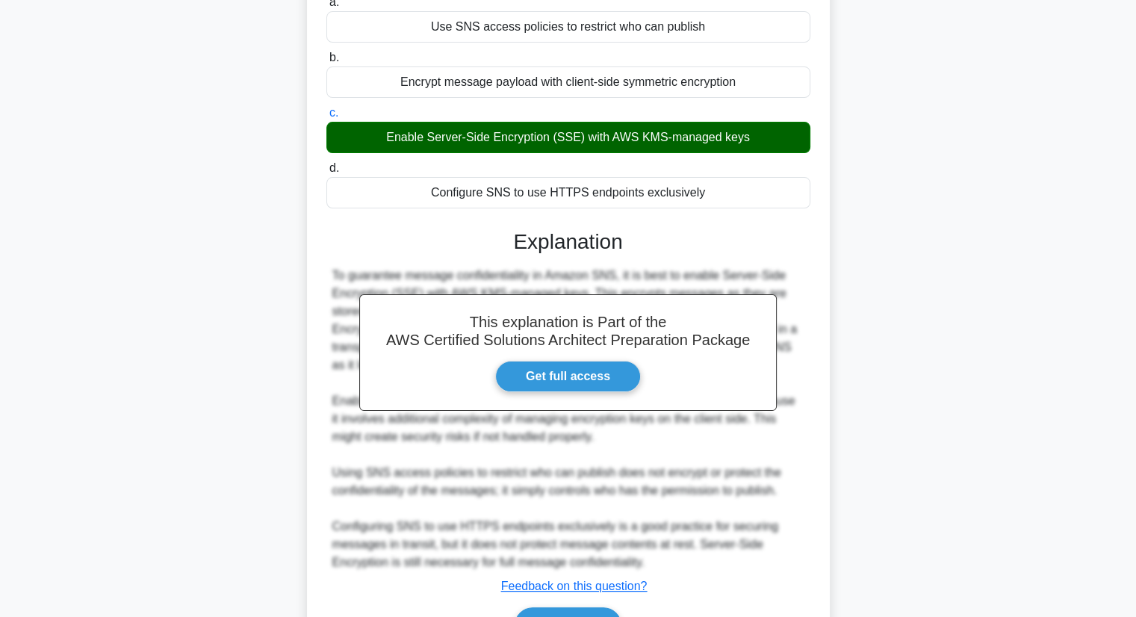
scroll to position [267, 0]
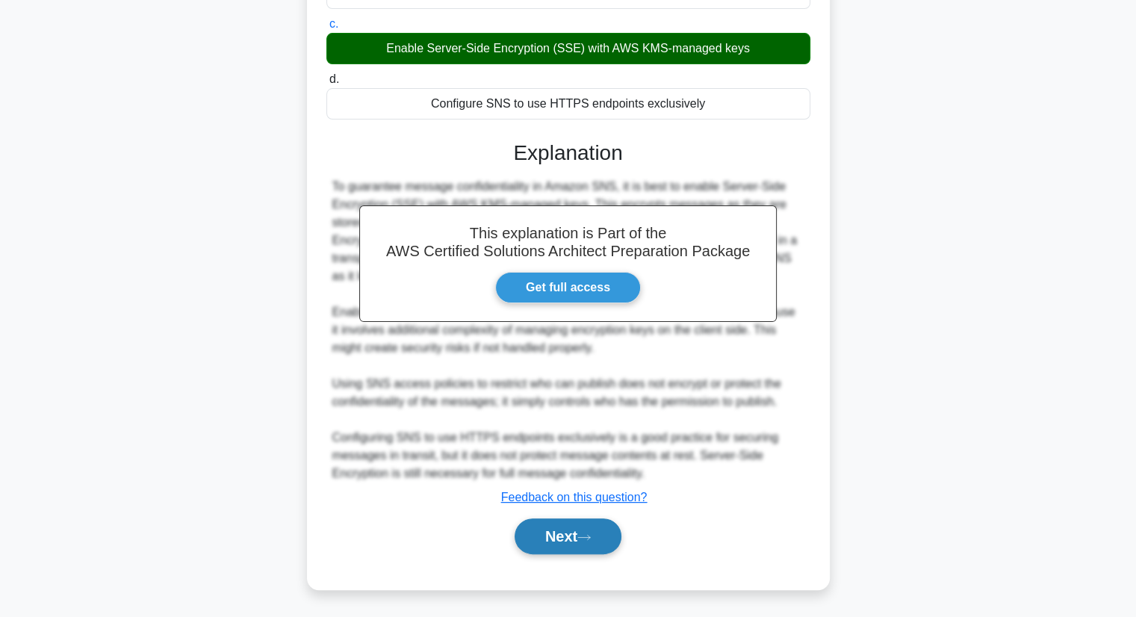
click at [565, 524] on button "Next" at bounding box center [568, 536] width 107 height 36
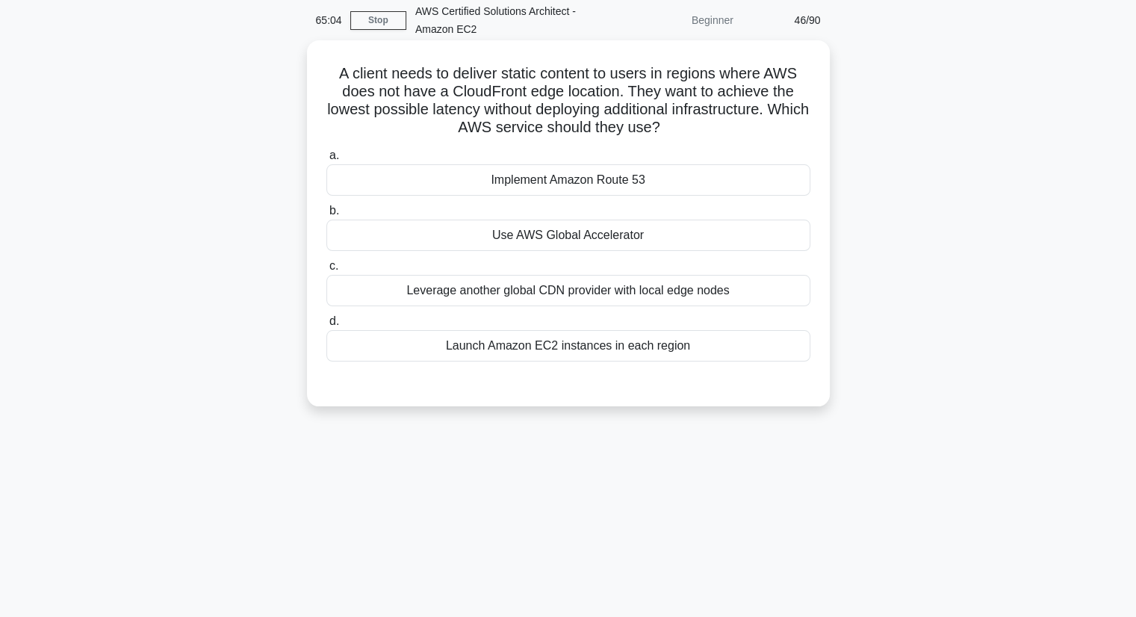
scroll to position [0, 0]
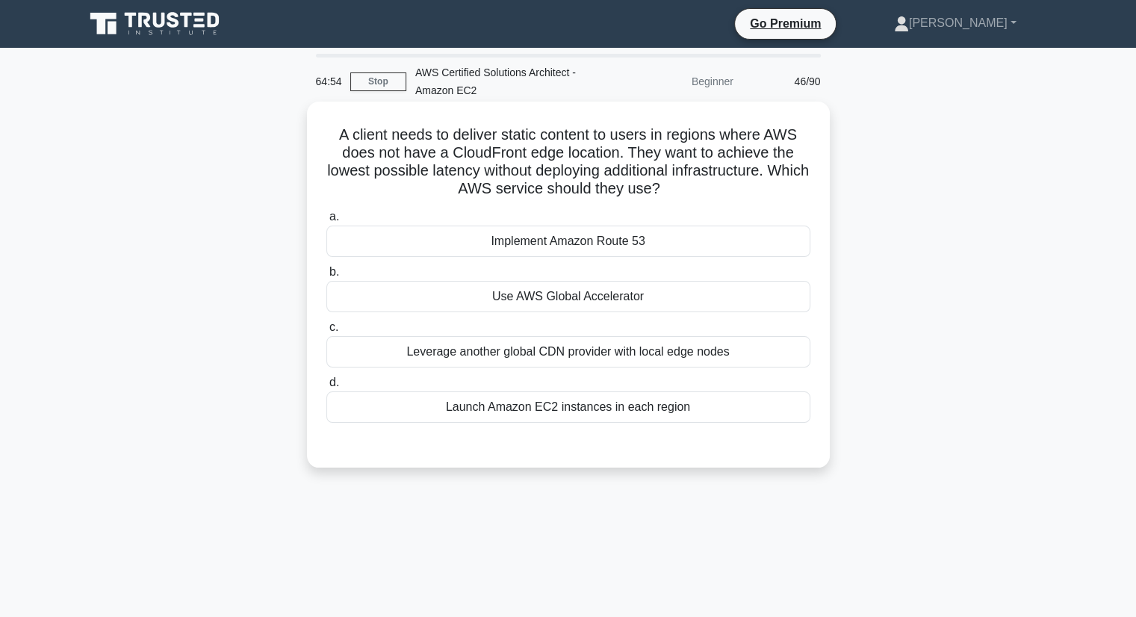
click at [572, 299] on div "Use AWS Global Accelerator" at bounding box center [568, 296] width 484 height 31
click at [326, 277] on input "b. Use AWS Global Accelerator" at bounding box center [326, 272] width 0 height 10
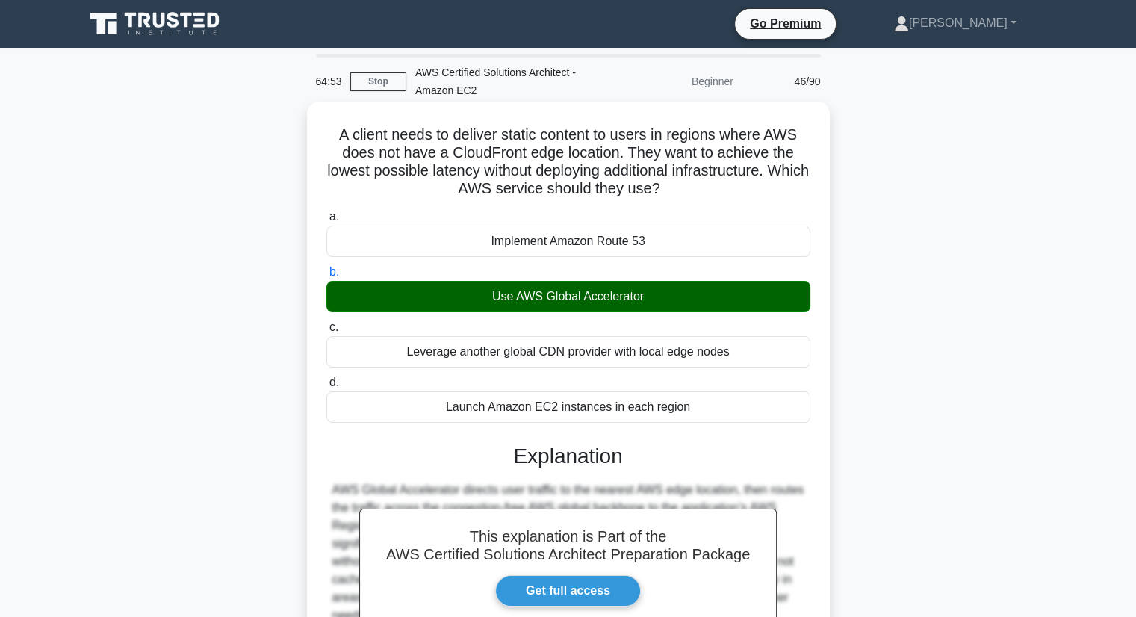
scroll to position [190, 0]
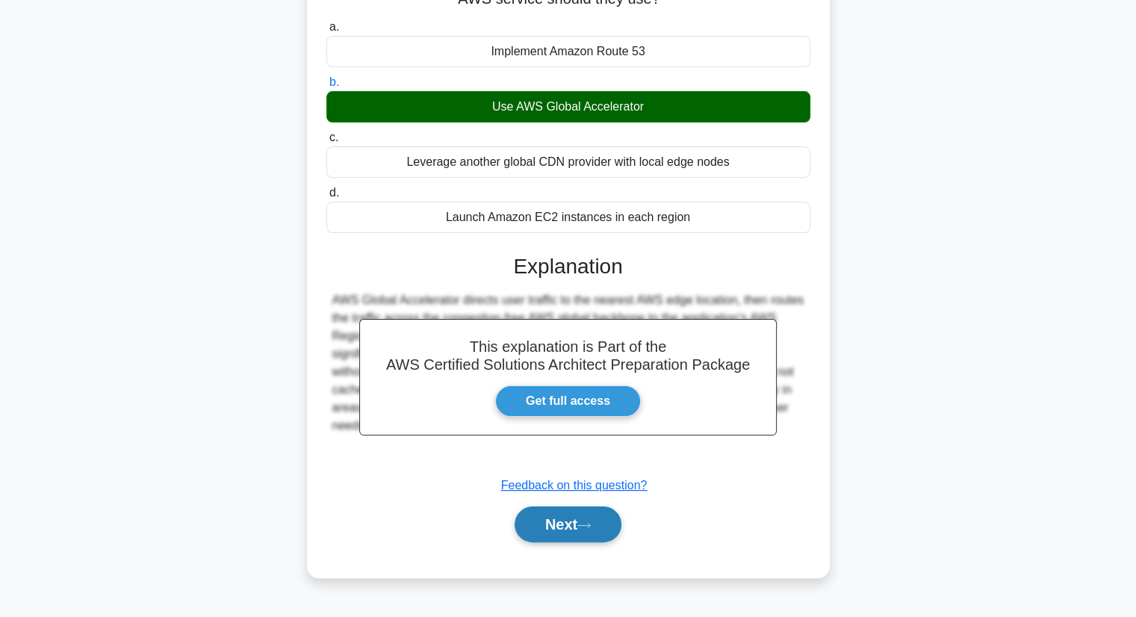
click at [559, 533] on button "Next" at bounding box center [568, 524] width 107 height 36
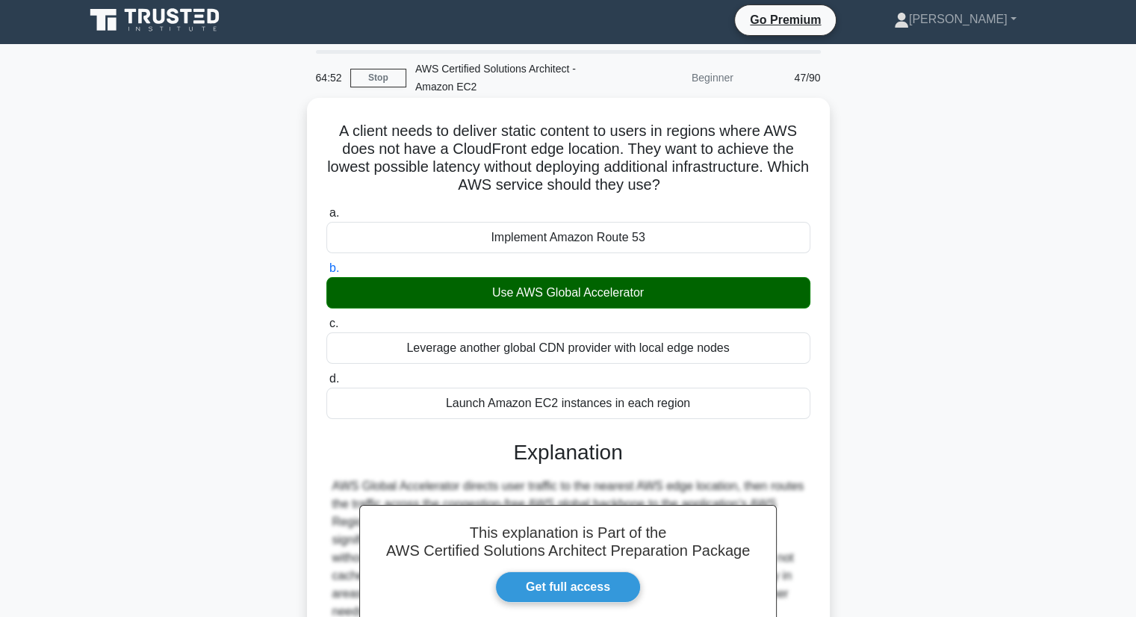
scroll to position [0, 0]
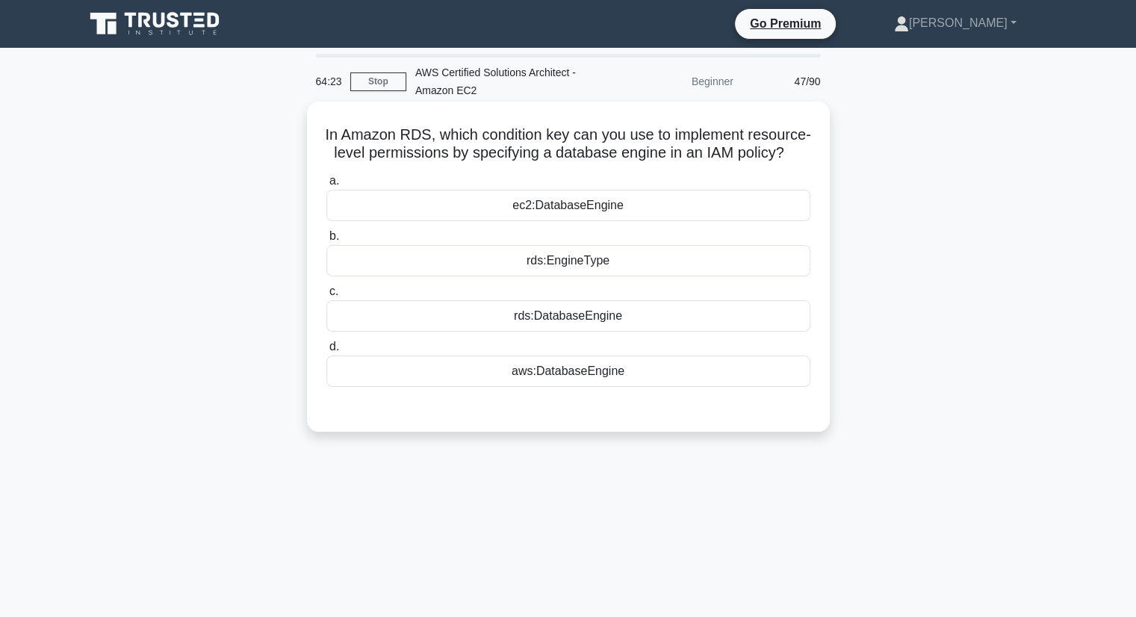
click at [643, 332] on div "rds:DatabaseEngine" at bounding box center [568, 315] width 484 height 31
click at [326, 296] on input "c. rds:DatabaseEngine" at bounding box center [326, 292] width 0 height 10
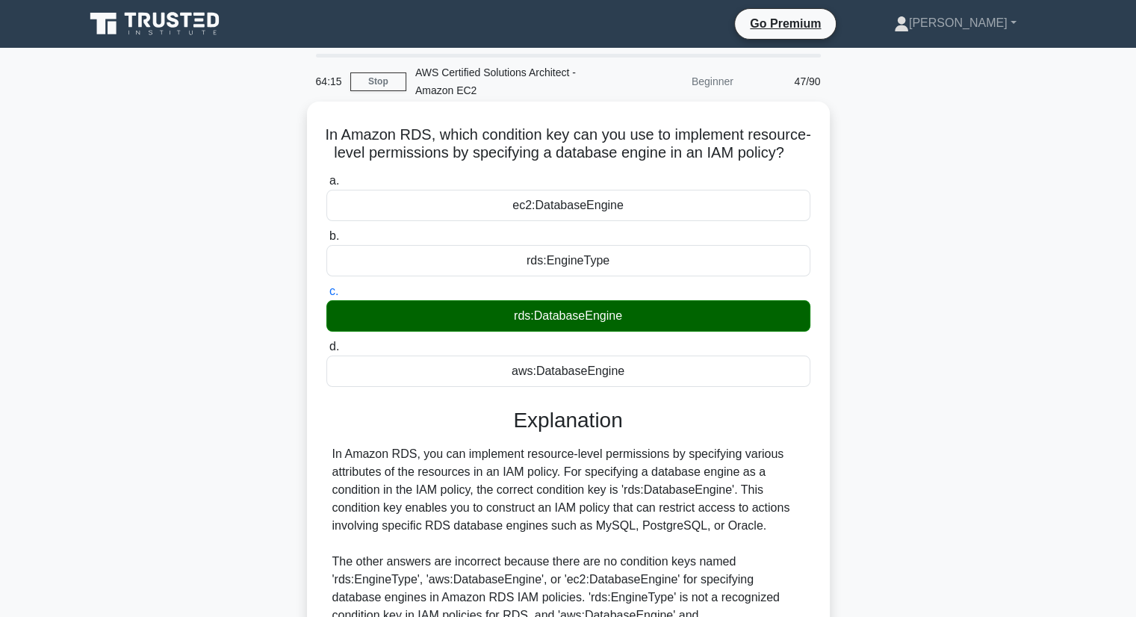
scroll to position [196, 0]
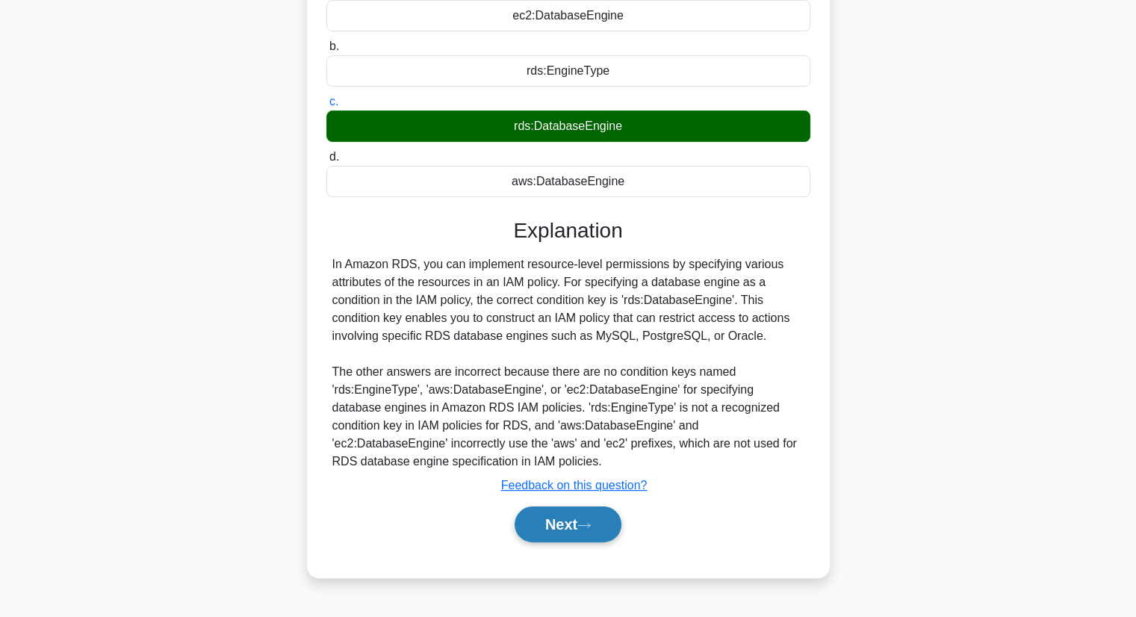
click at [585, 529] on icon at bounding box center [583, 525] width 13 height 8
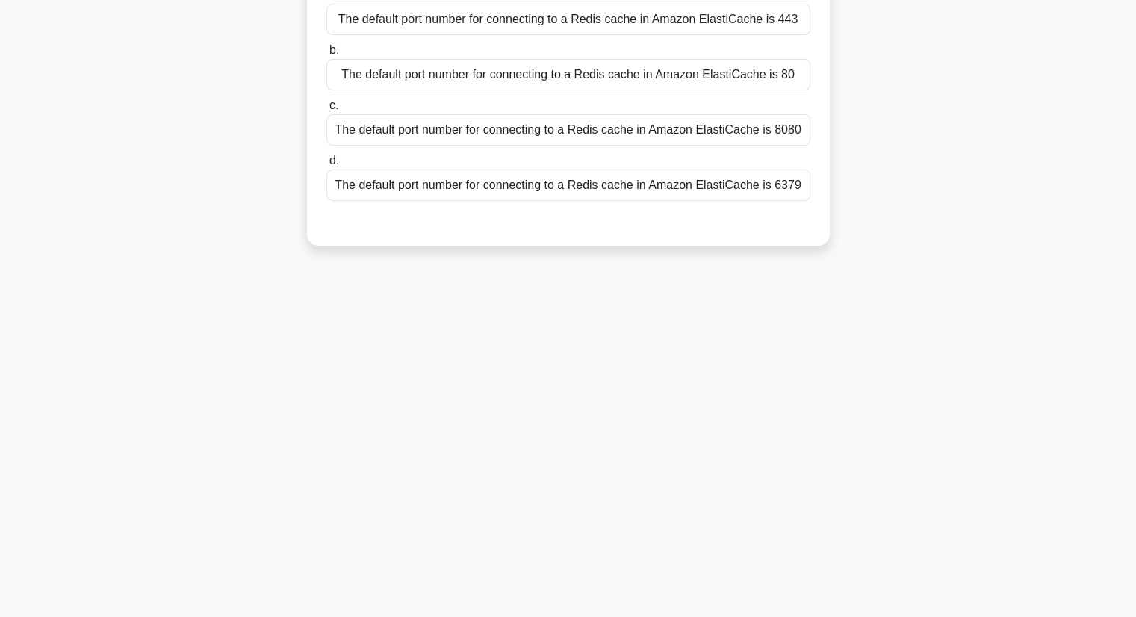
scroll to position [0, 0]
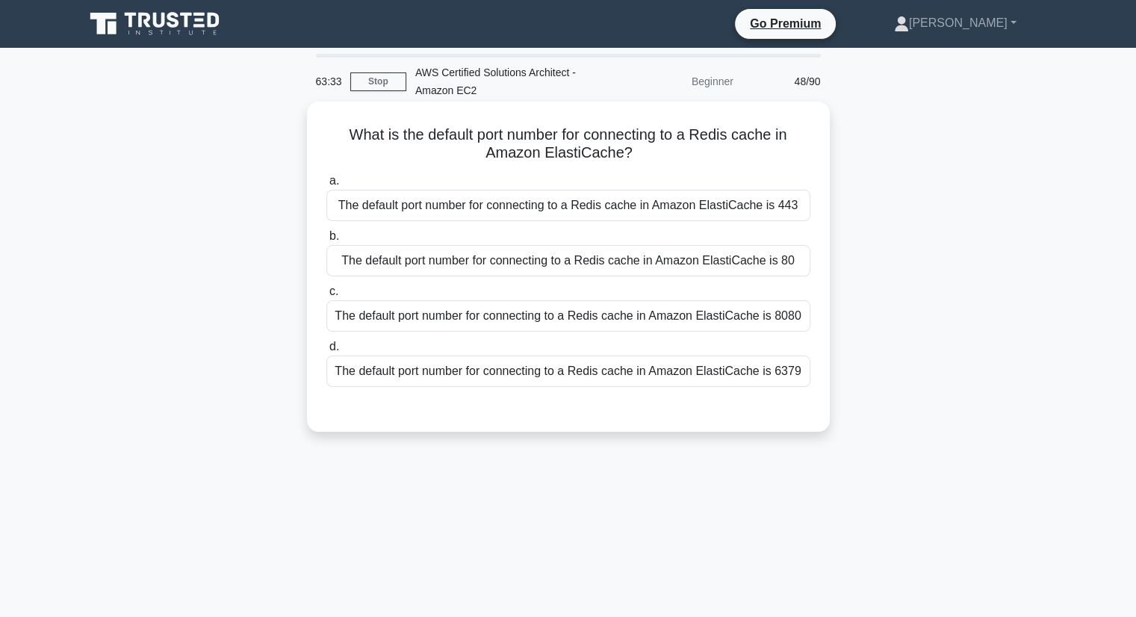
click at [777, 320] on div "The default port number for connecting to a Redis cache in Amazon ElastiCache i…" at bounding box center [568, 315] width 484 height 31
click at [326, 296] on input "c. The default port number for connecting to a Redis cache in Amazon ElastiCach…" at bounding box center [326, 292] width 0 height 10
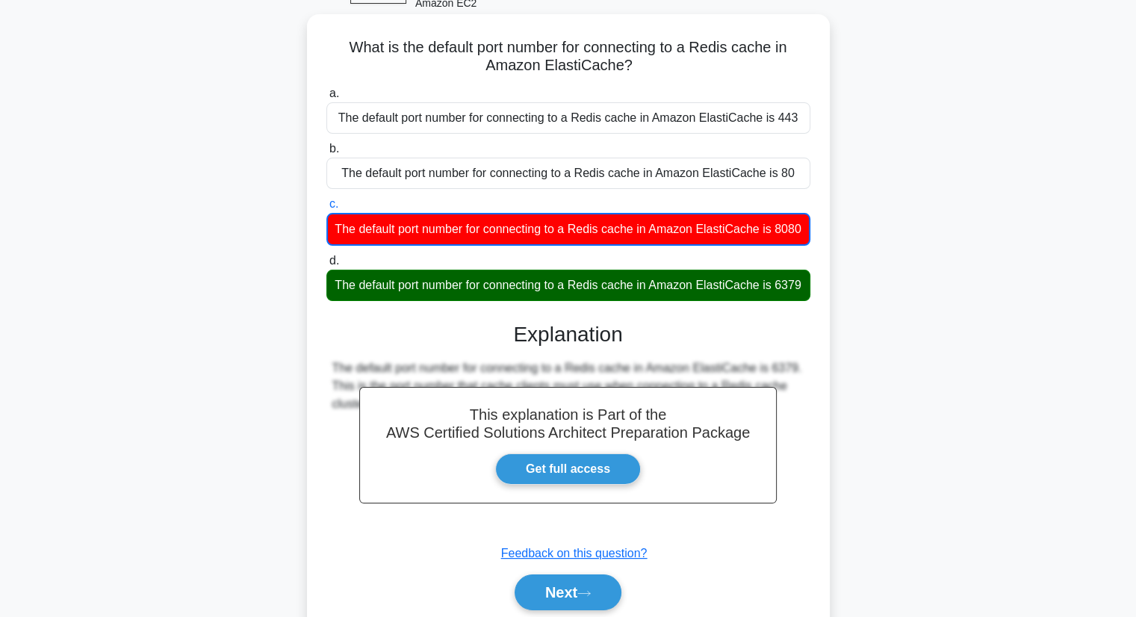
scroll to position [190, 0]
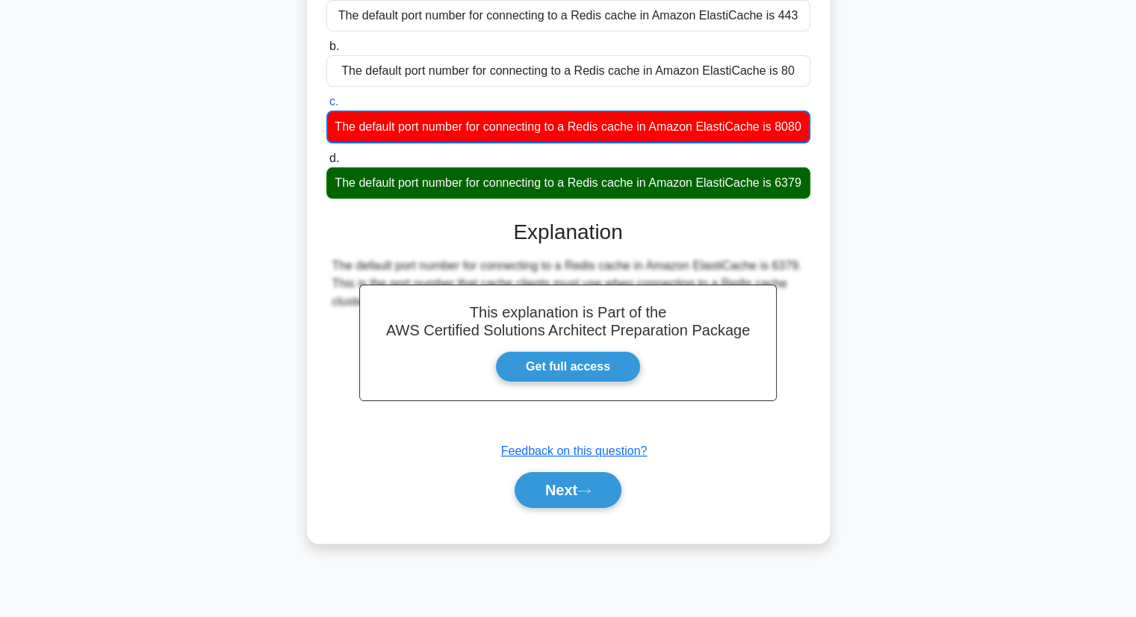
drag, startPoint x: 544, startPoint y: 219, endPoint x: 597, endPoint y: 213, distance: 53.4
click at [597, 199] on div "The default port number for connecting to a Redis cache in Amazon ElastiCache i…" at bounding box center [568, 182] width 484 height 31
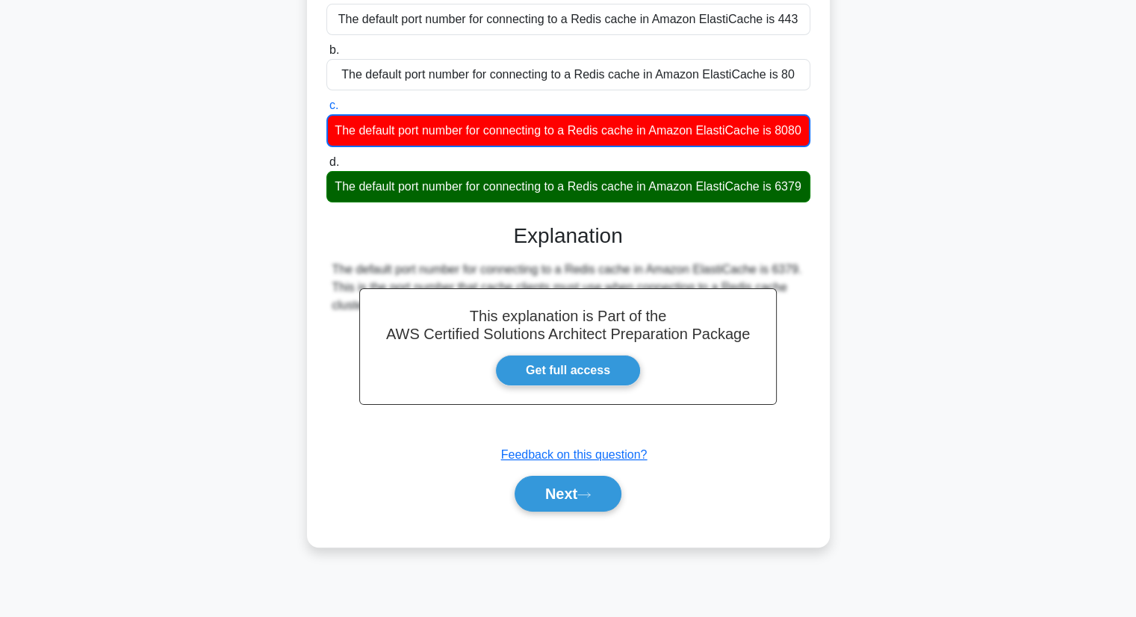
copy div "6379"
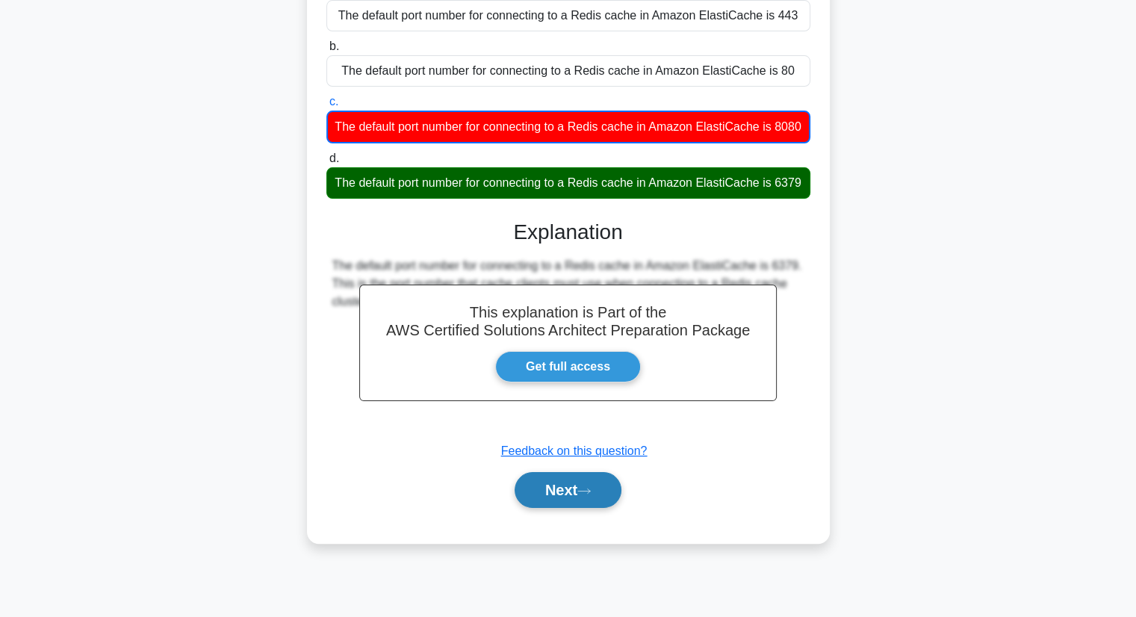
click at [562, 508] on button "Next" at bounding box center [568, 490] width 107 height 36
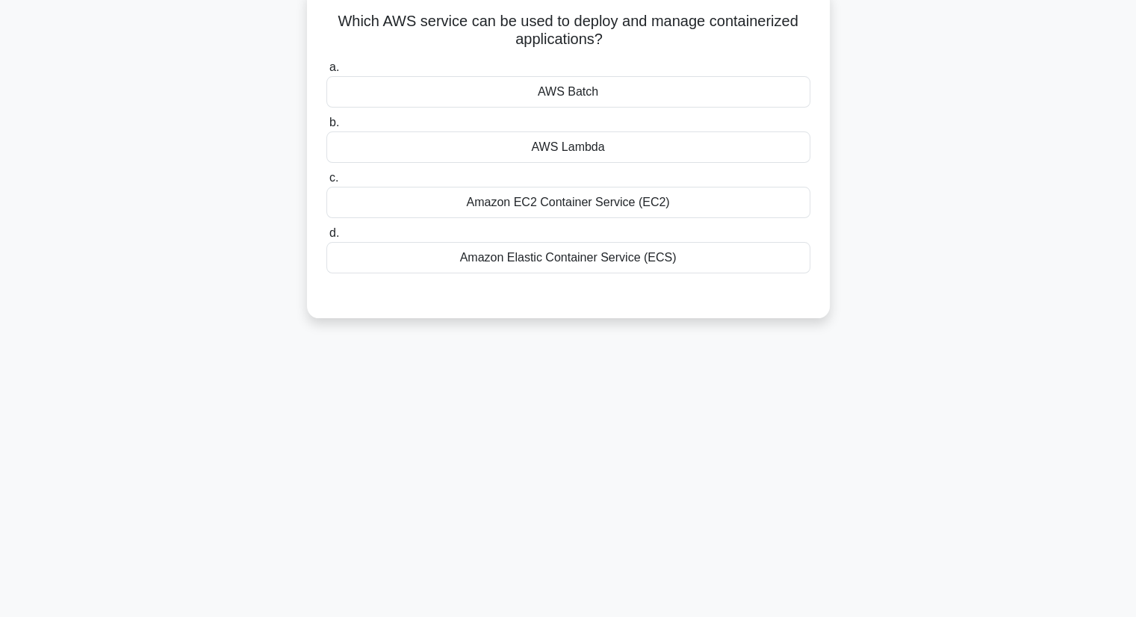
scroll to position [0, 0]
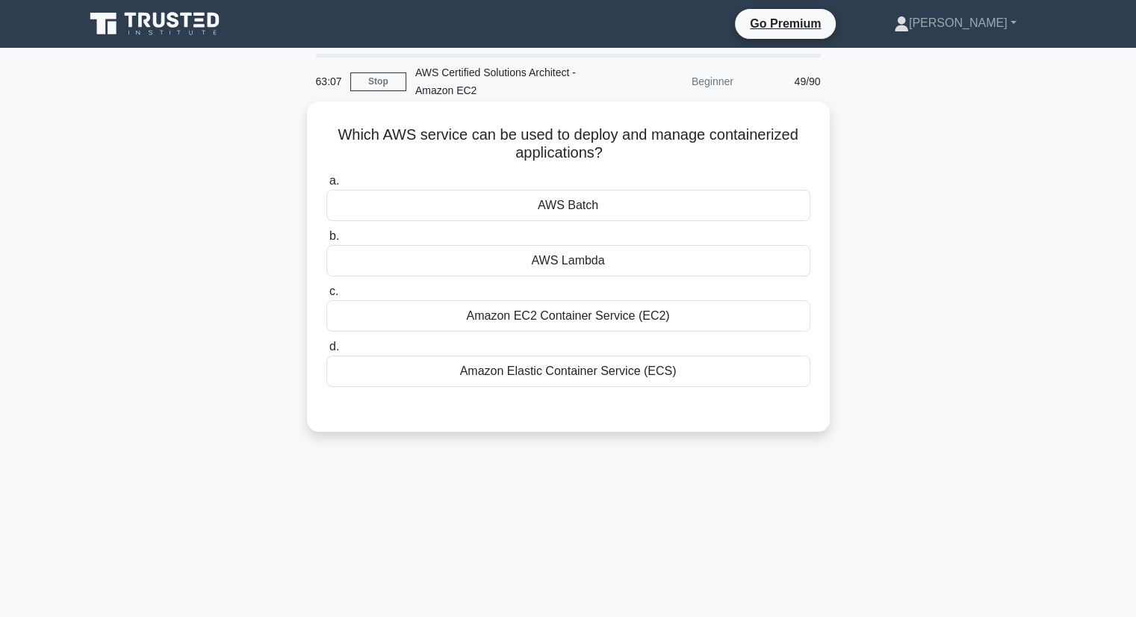
click at [641, 379] on div "Amazon Elastic Container Service (ECS)" at bounding box center [568, 370] width 484 height 31
click at [326, 352] on input "d. Amazon Elastic Container Service (ECS)" at bounding box center [326, 347] width 0 height 10
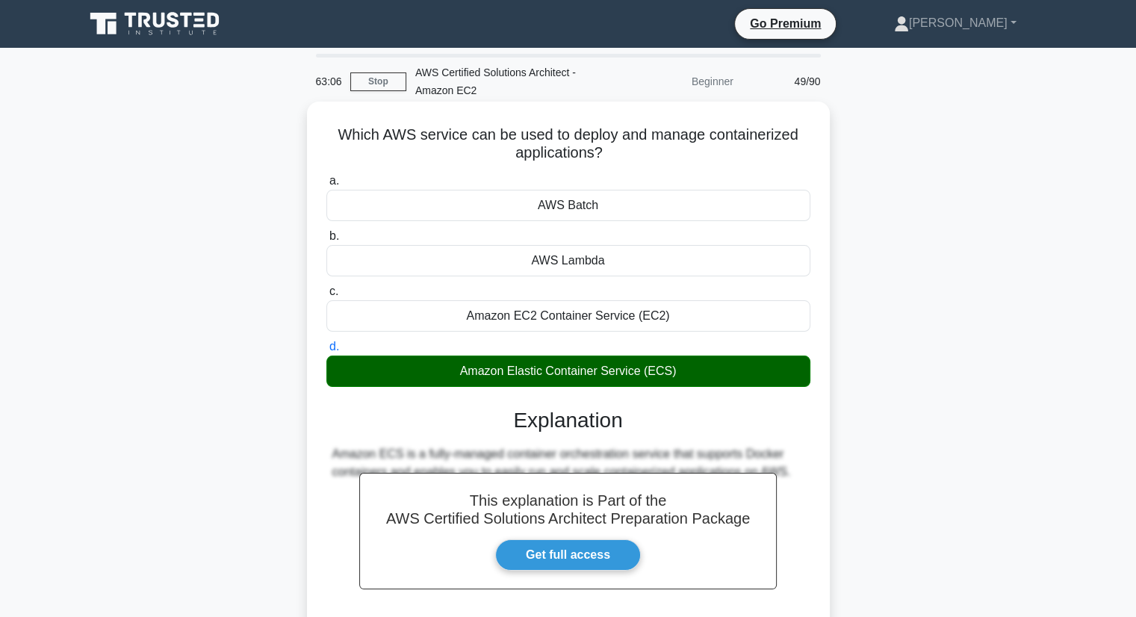
scroll to position [190, 0]
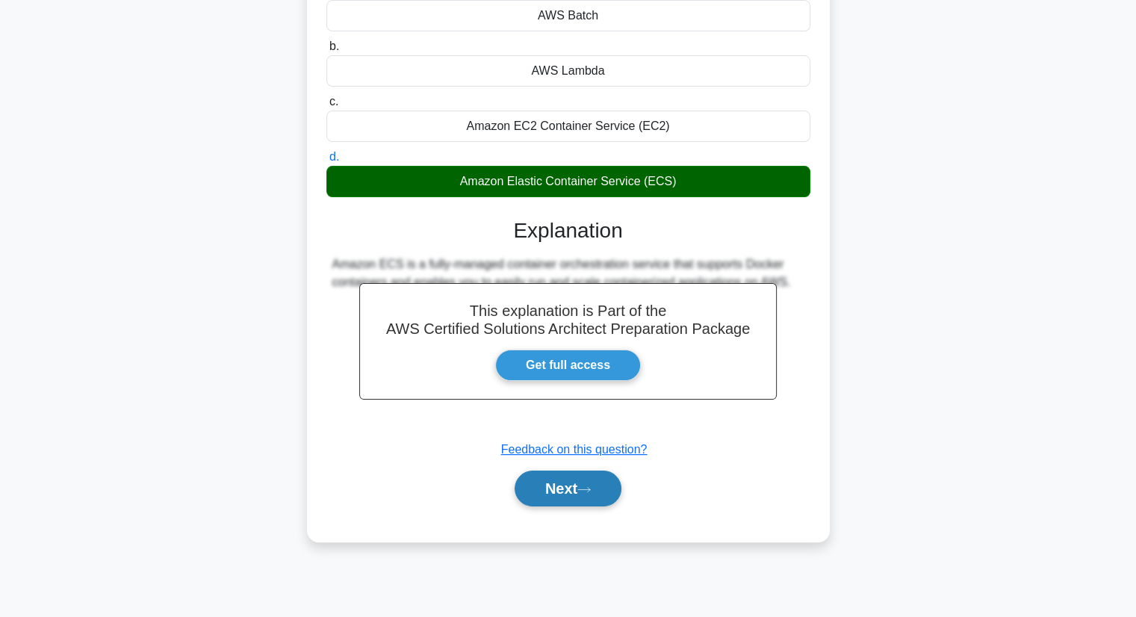
click at [591, 477] on button "Next" at bounding box center [568, 488] width 107 height 36
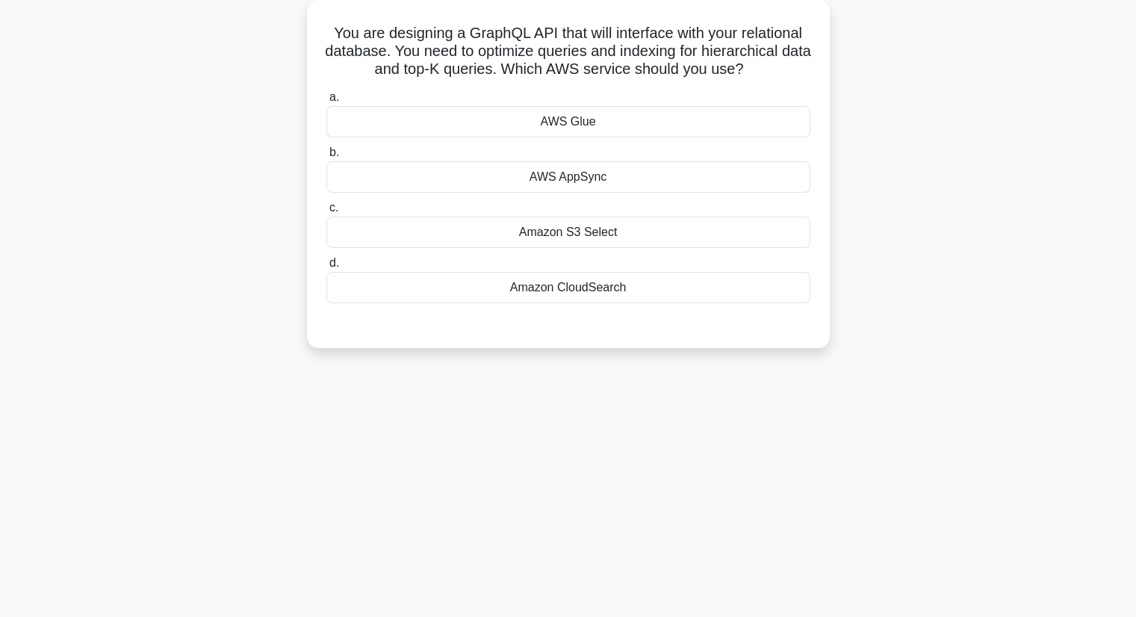
scroll to position [0, 0]
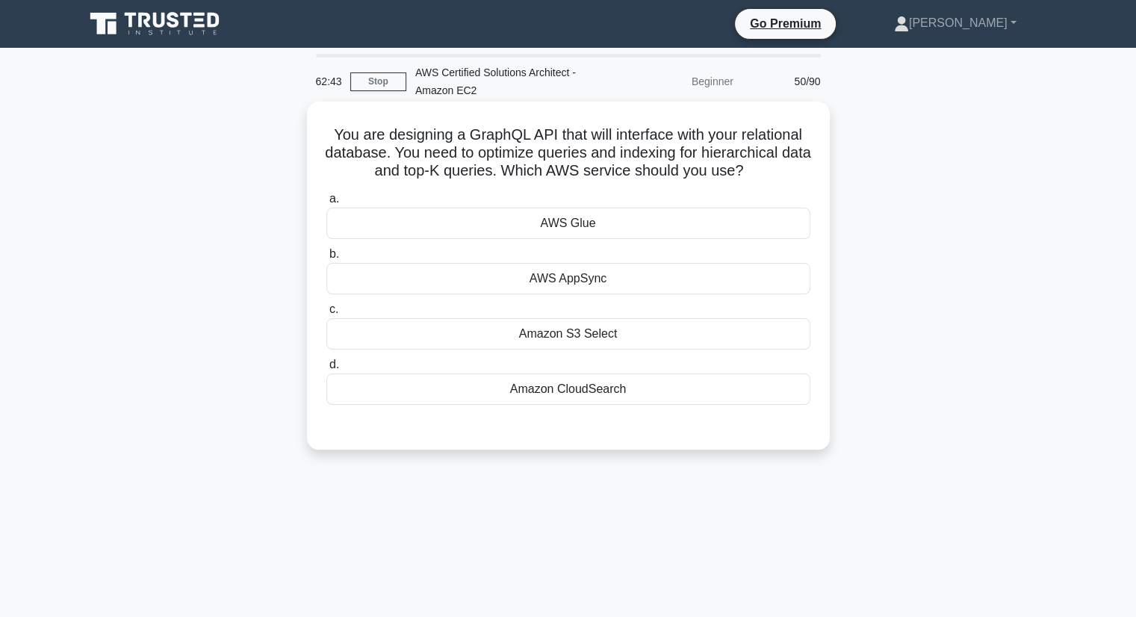
click at [597, 391] on div "Amazon CloudSearch" at bounding box center [568, 388] width 484 height 31
click at [326, 370] on input "d. Amazon CloudSearch" at bounding box center [326, 365] width 0 height 10
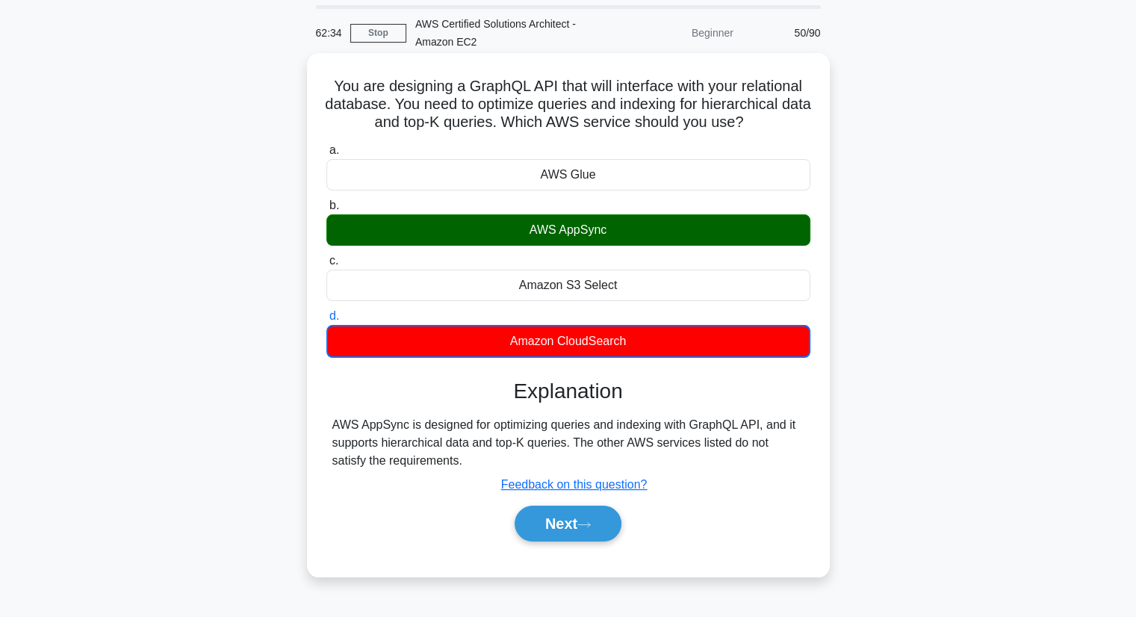
scroll to position [75, 0]
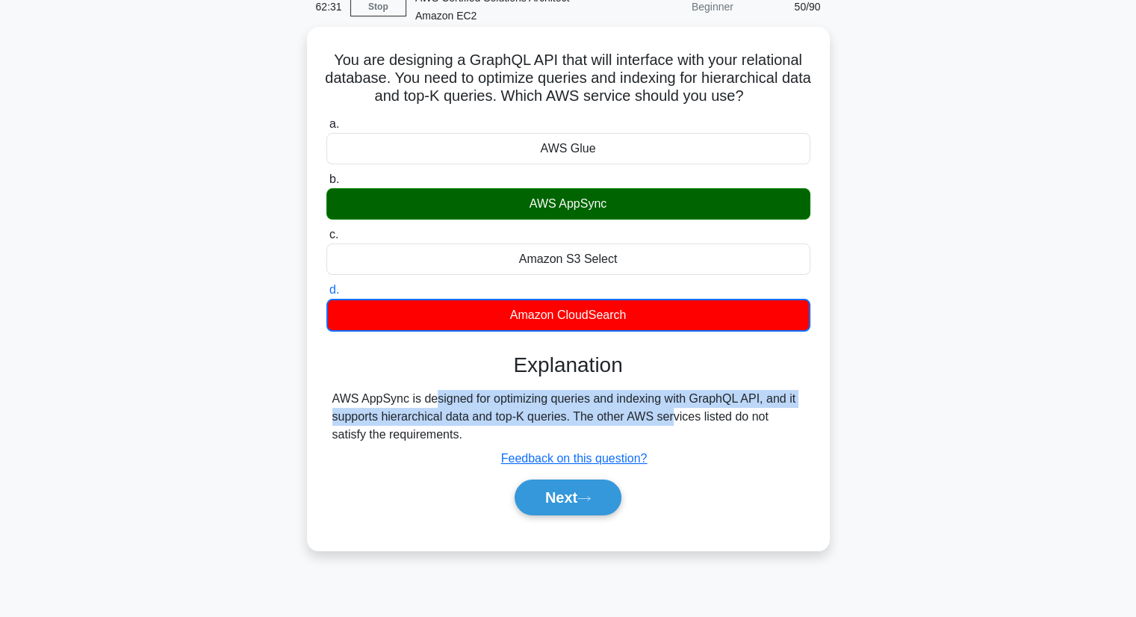
drag, startPoint x: 329, startPoint y: 398, endPoint x: 570, endPoint y: 422, distance: 241.7
click at [570, 422] on div "AWS AppSync is designed for optimizing queries and indexing with GraphQL API, a…" at bounding box center [568, 417] width 484 height 54
copy div "AWS AppSync is designed for optimizing queries and indexing with GraphQL API, a…"
click at [659, 406] on div "AWS AppSync is designed for optimizing queries and indexing with GraphQL API, a…" at bounding box center [568, 417] width 472 height 54
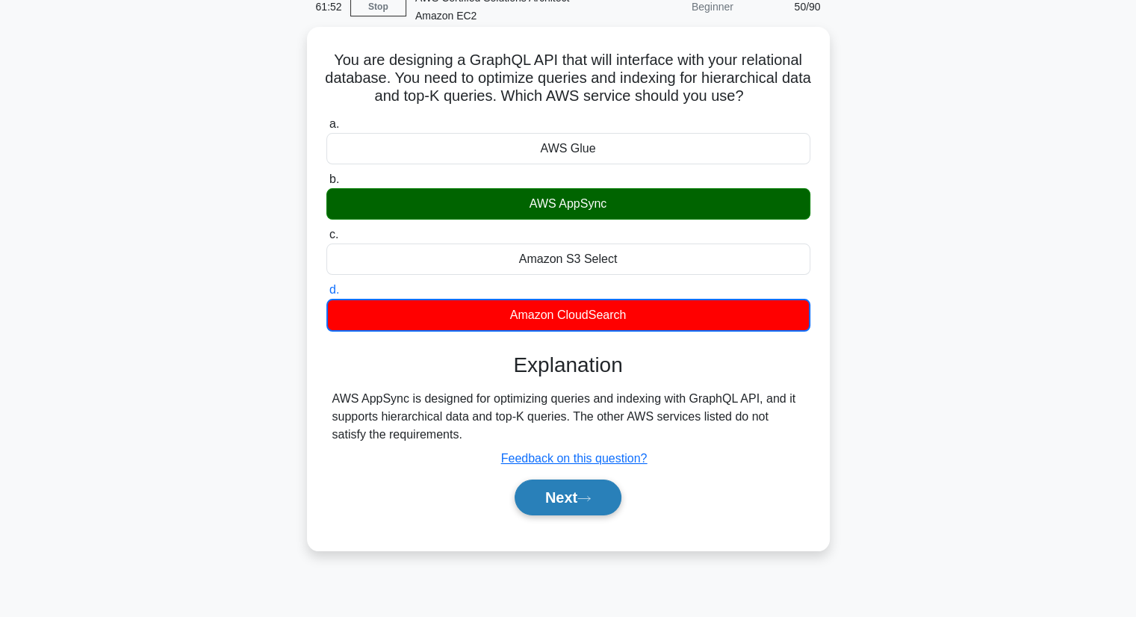
click at [580, 479] on button "Next" at bounding box center [568, 497] width 107 height 36
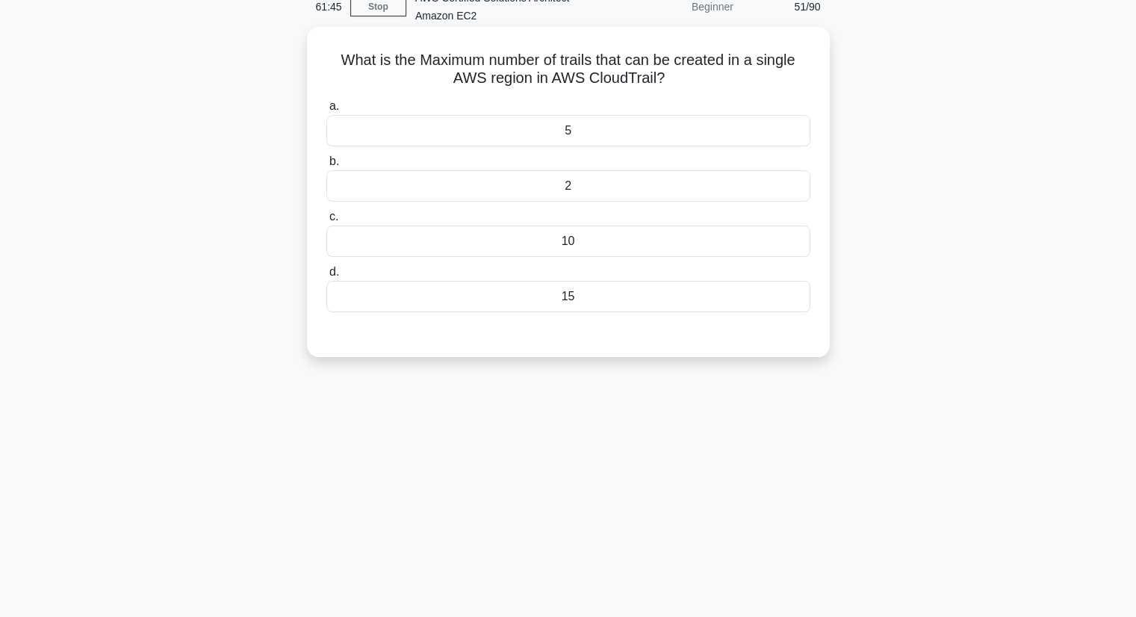
click at [557, 241] on div "10" at bounding box center [568, 241] width 484 height 31
click at [326, 222] on input "c. 10" at bounding box center [326, 217] width 0 height 10
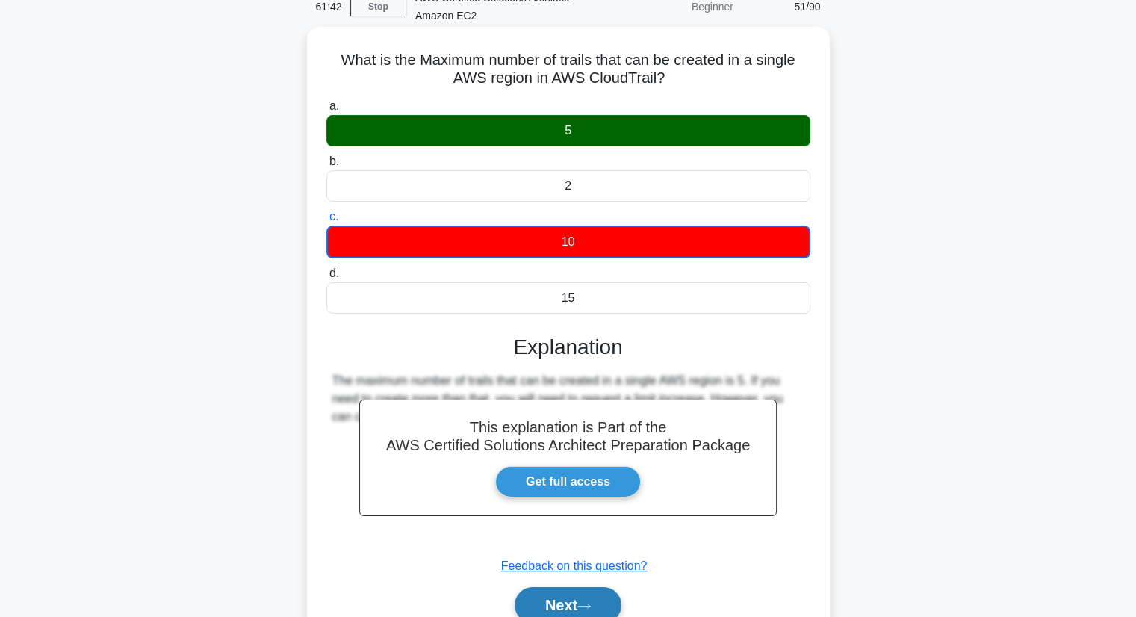
click at [585, 602] on icon at bounding box center [583, 606] width 13 height 8
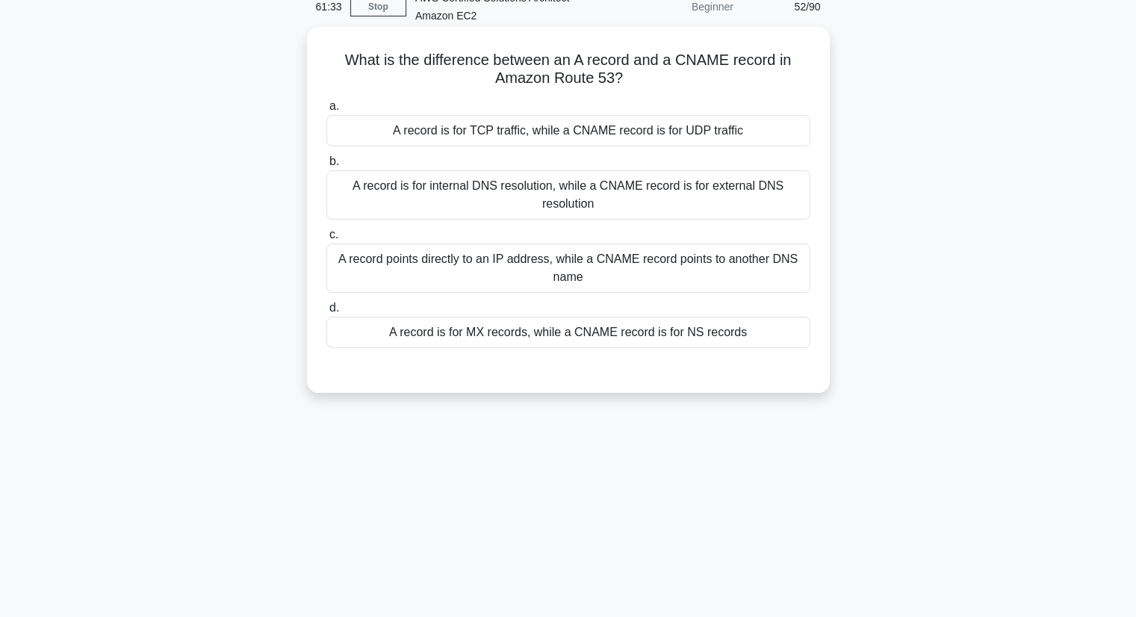
click at [526, 283] on div "A record points directly to an IP address, while a CNAME record points to anoth…" at bounding box center [568, 267] width 484 height 49
click at [326, 240] on input "c. A record points directly to an IP address, while a CNAME record points to an…" at bounding box center [326, 235] width 0 height 10
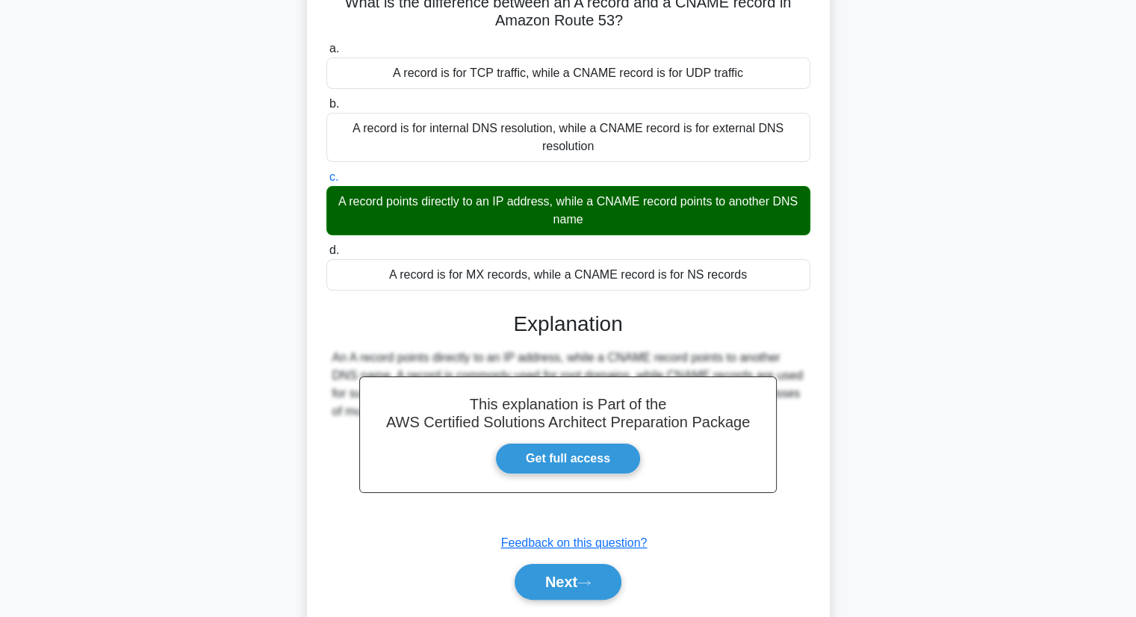
scroll to position [190, 0]
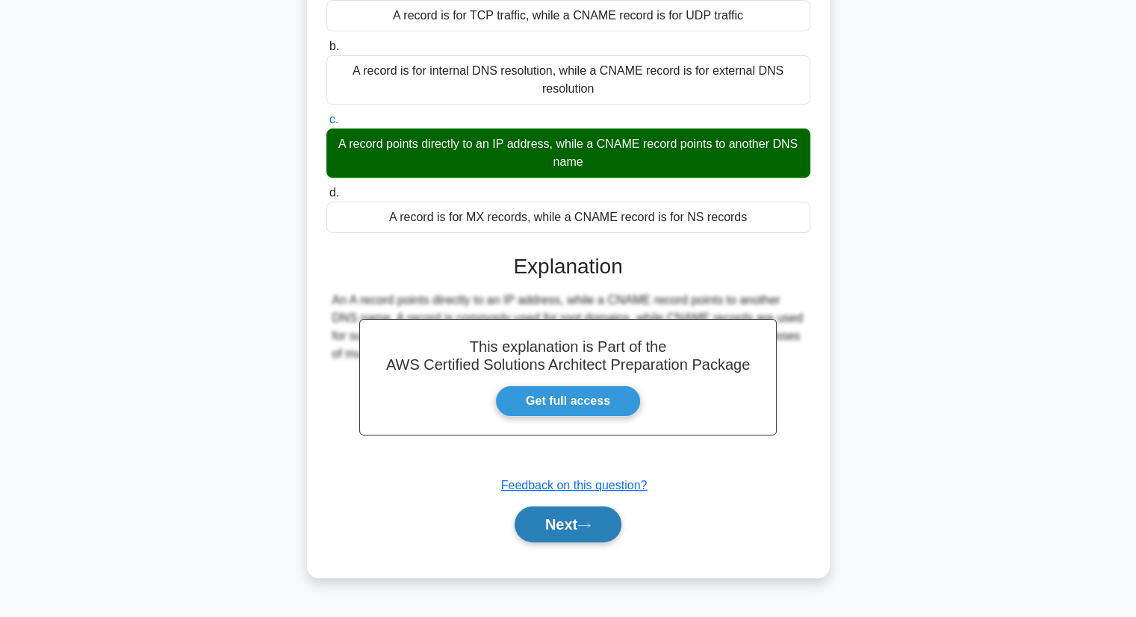
drag, startPoint x: 585, startPoint y: 516, endPoint x: 588, endPoint y: 506, distance: 10.0
click at [586, 516] on button "Next" at bounding box center [568, 524] width 107 height 36
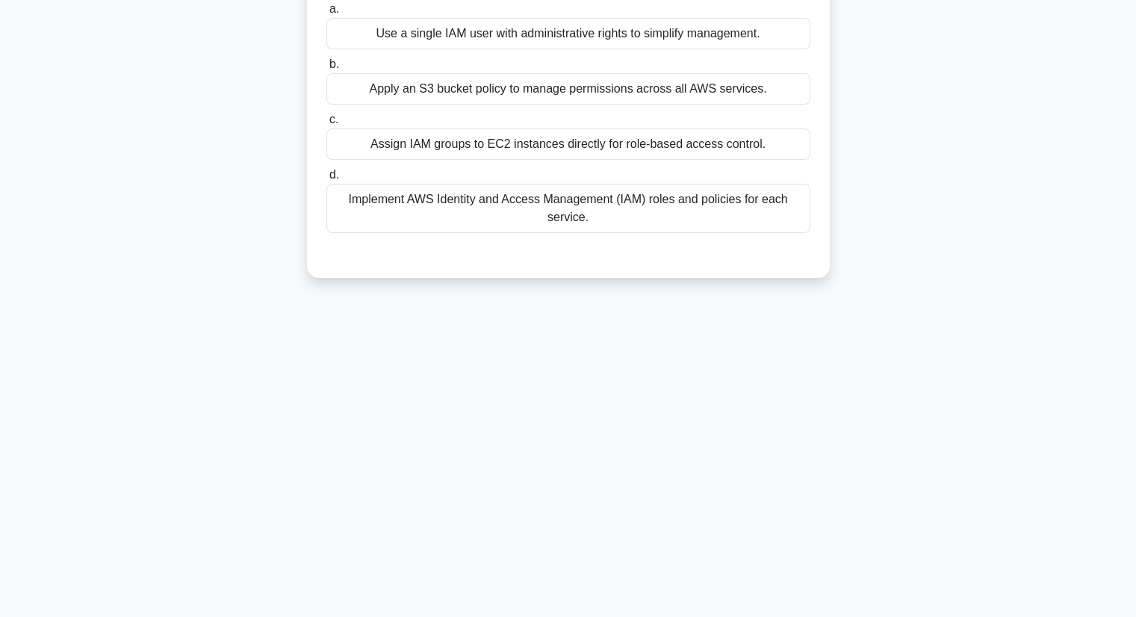
scroll to position [0, 0]
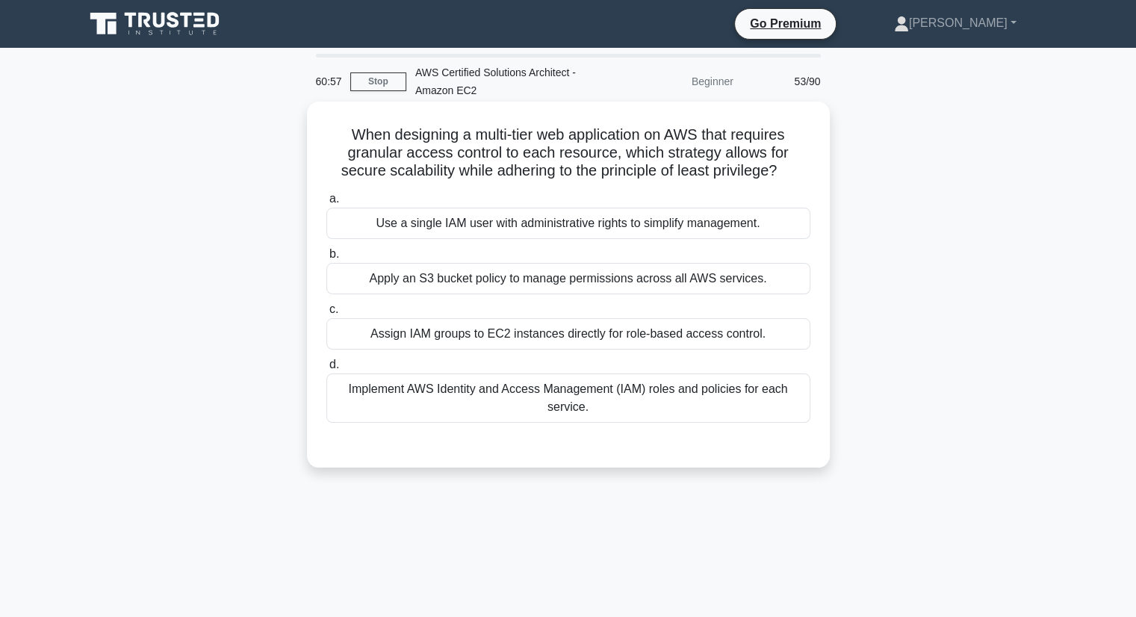
click at [707, 416] on div "Implement AWS Identity and Access Management (IAM) roles and policies for each …" at bounding box center [568, 397] width 484 height 49
click at [326, 370] on input "d. Implement AWS Identity and Access Management (IAM) roles and policies for ea…" at bounding box center [326, 365] width 0 height 10
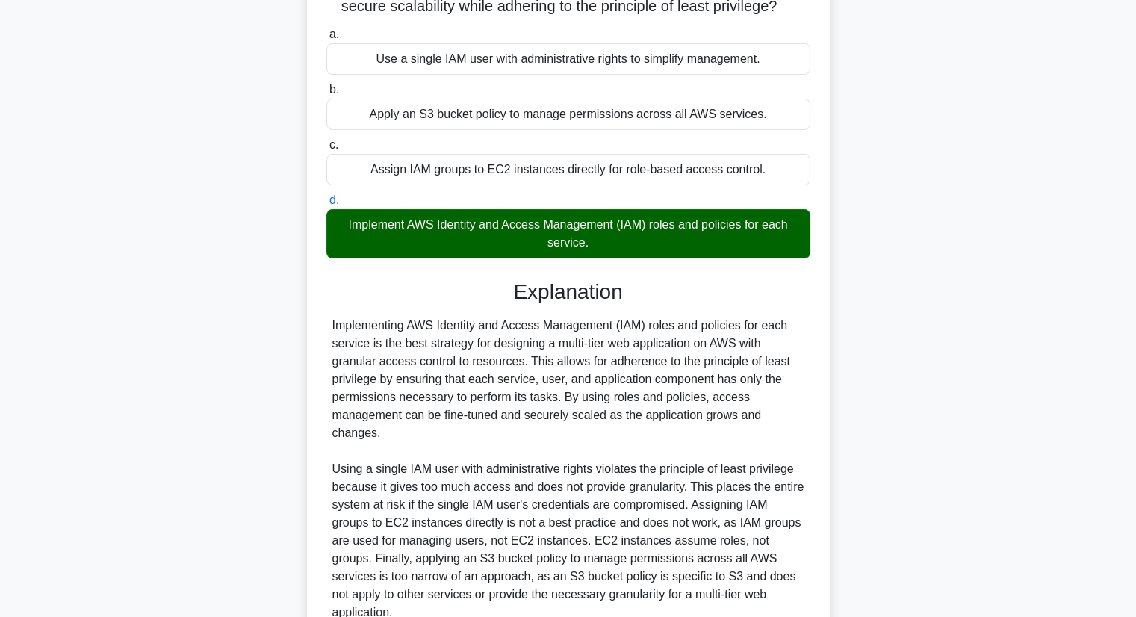
scroll to position [285, 0]
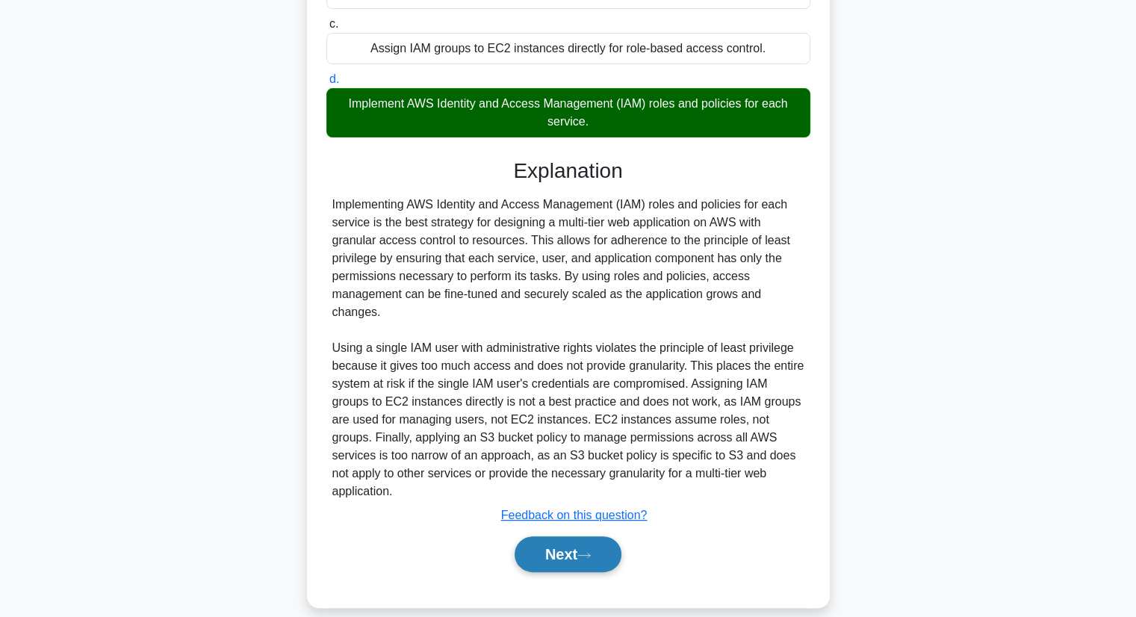
click at [554, 538] on button "Next" at bounding box center [568, 554] width 107 height 36
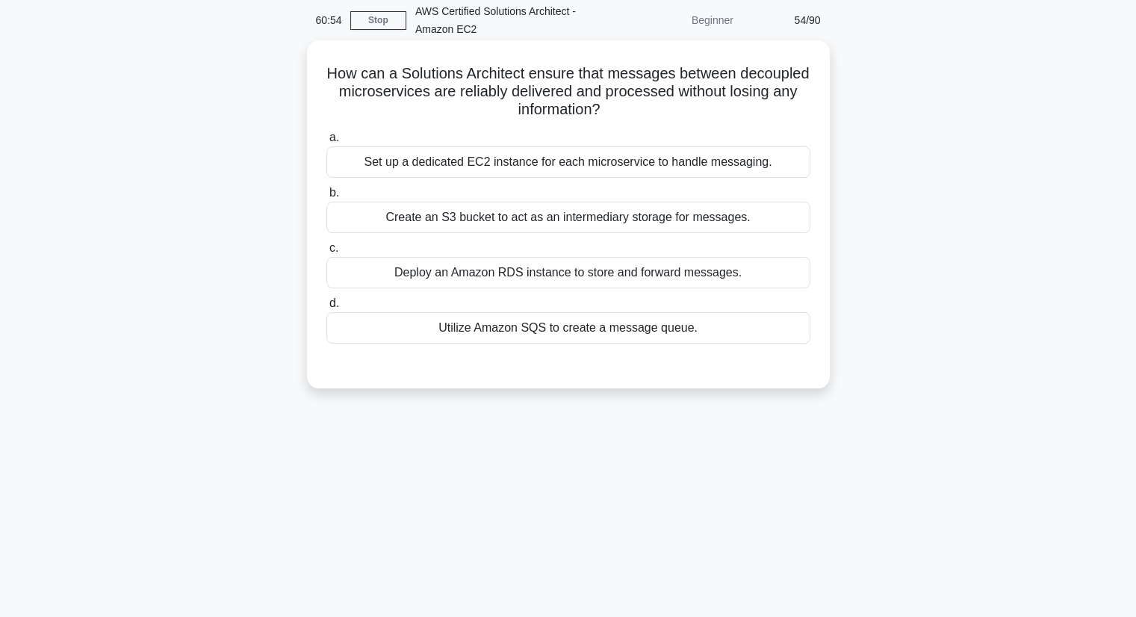
scroll to position [0, 0]
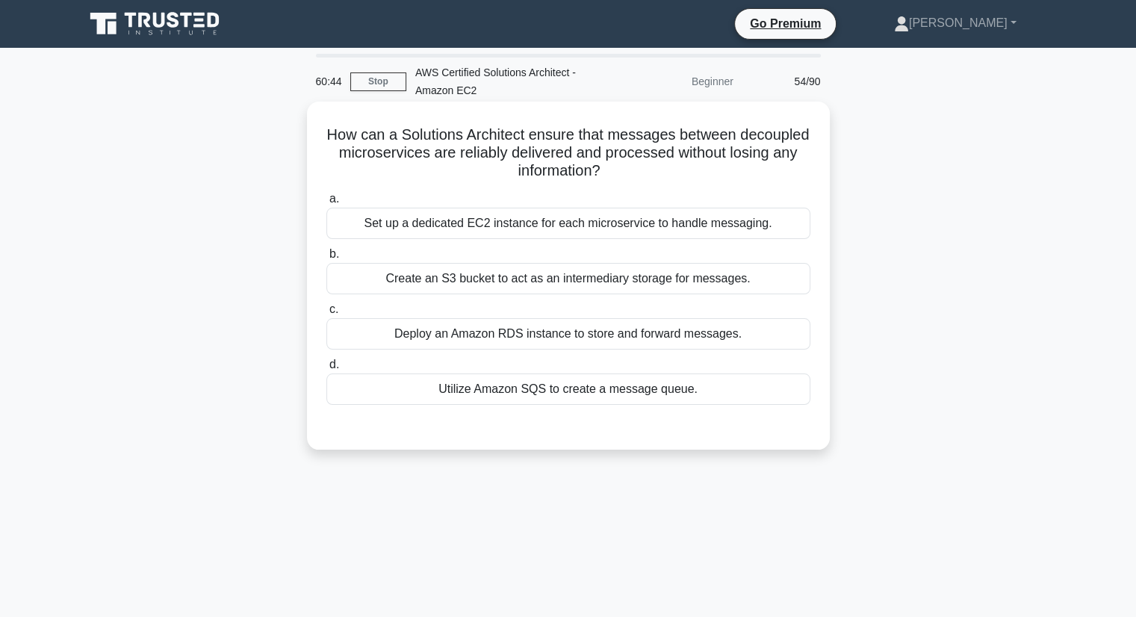
click at [687, 397] on div "Utilize Amazon SQS to create a message queue." at bounding box center [568, 388] width 484 height 31
click at [326, 370] on input "d. Utilize Amazon SQS to create a message queue." at bounding box center [326, 365] width 0 height 10
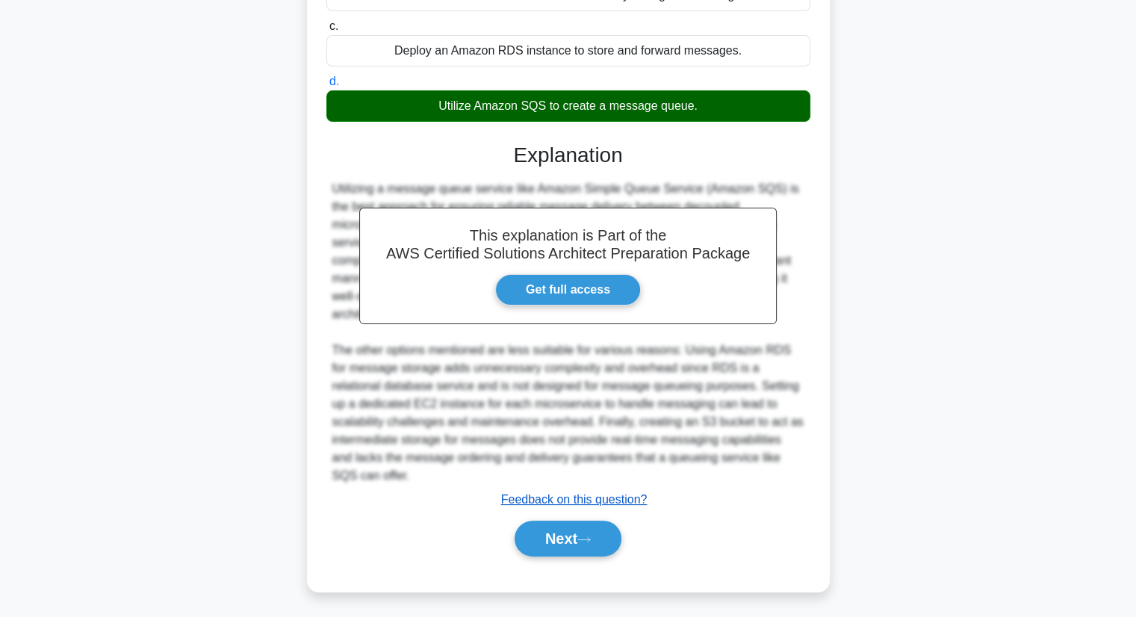
scroll to position [285, 0]
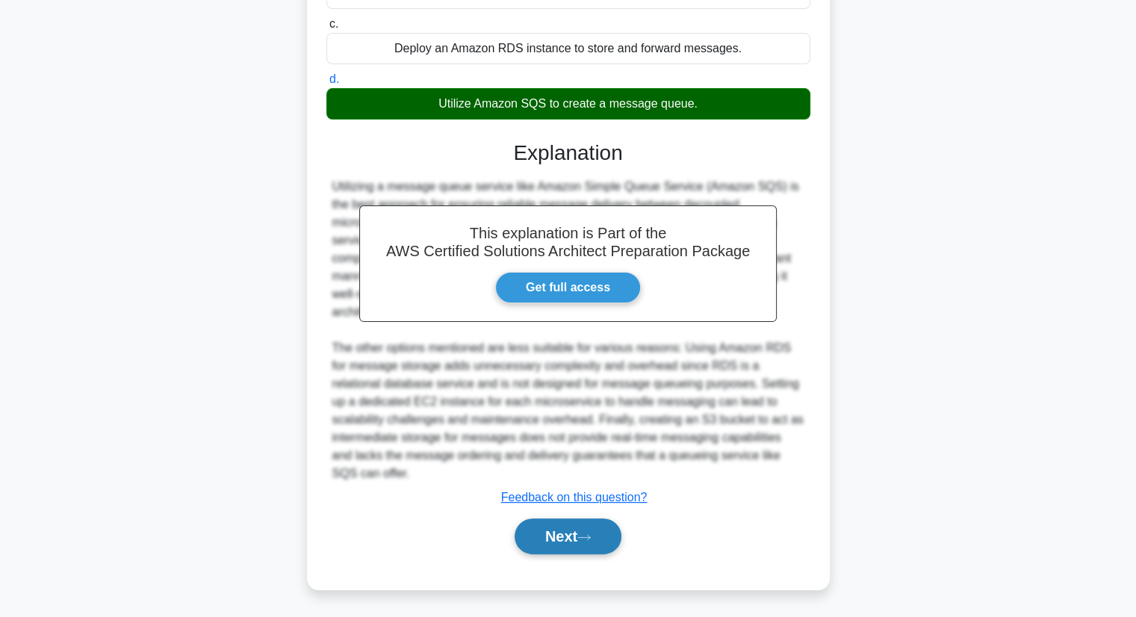
click at [544, 533] on button "Next" at bounding box center [568, 536] width 107 height 36
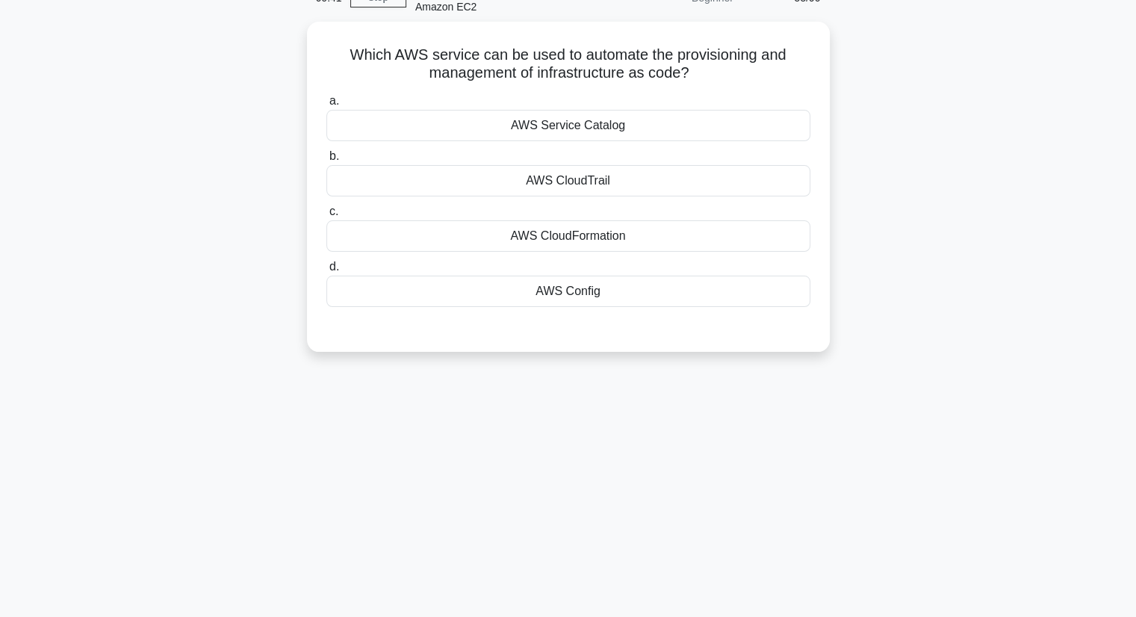
scroll to position [0, 0]
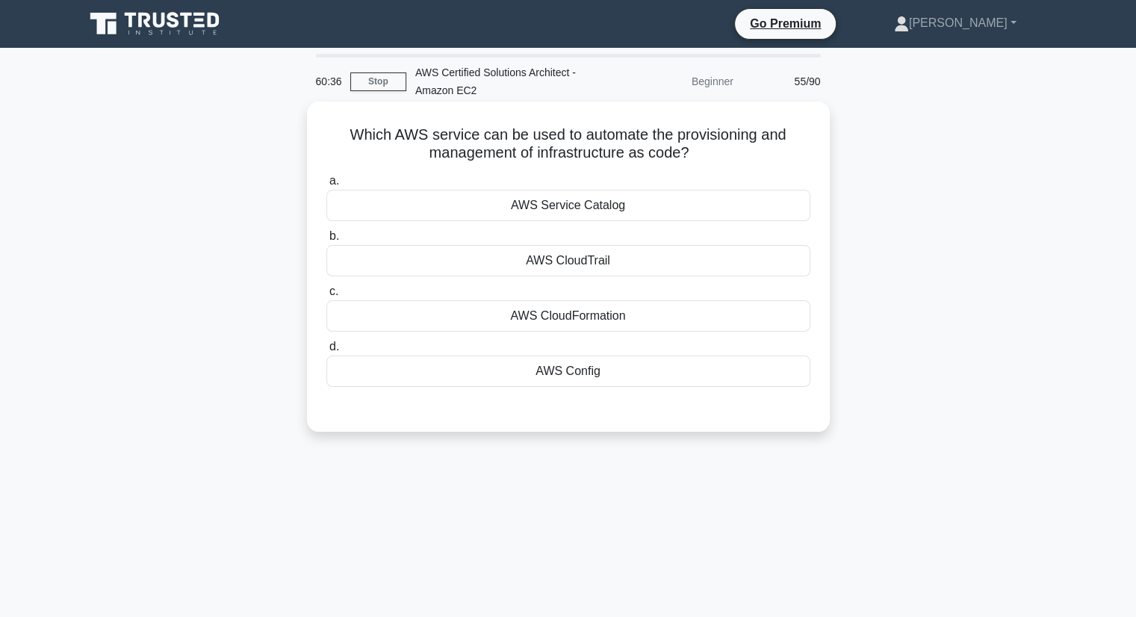
click at [577, 322] on div "AWS CloudFormation" at bounding box center [568, 315] width 484 height 31
click at [326, 296] on input "c. AWS CloudFormation" at bounding box center [326, 292] width 0 height 10
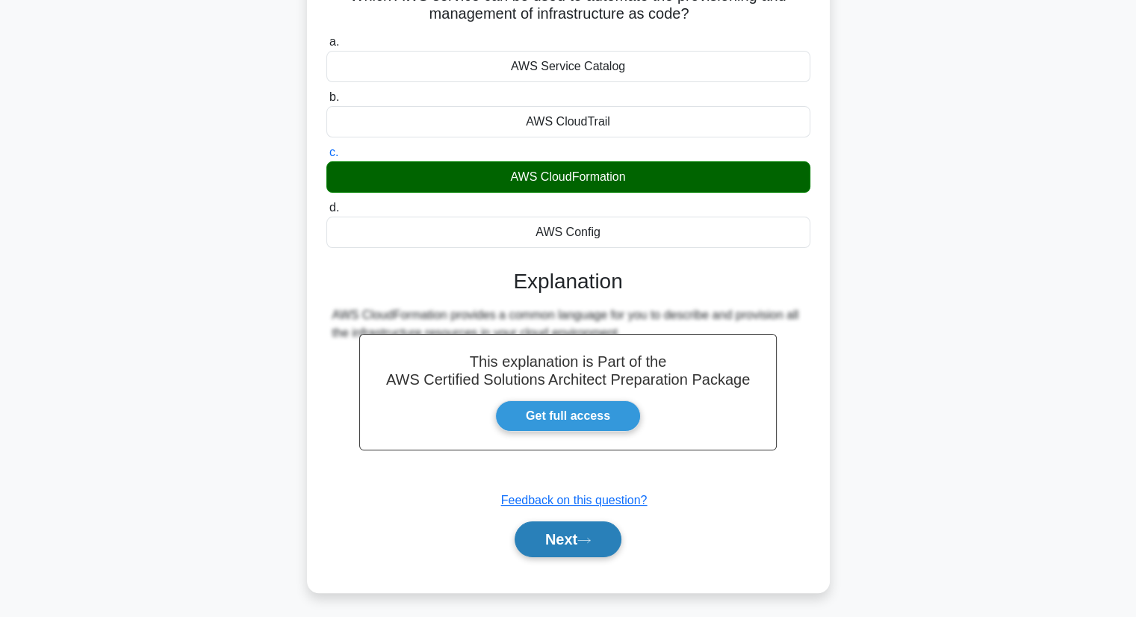
scroll to position [190, 0]
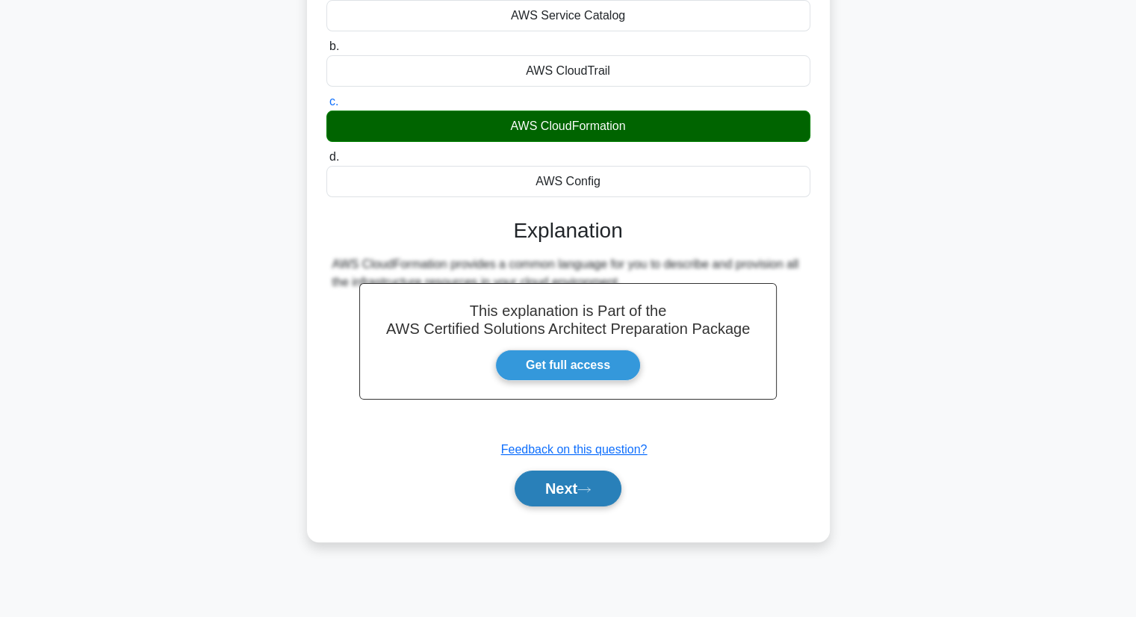
drag, startPoint x: 578, startPoint y: 515, endPoint x: 580, endPoint y: 496, distance: 19.5
click at [577, 515] on div "a. AWS Service Catalog b. AWS CloudTrail c. d." at bounding box center [568, 251] width 487 height 545
click at [580, 494] on button "Next" at bounding box center [568, 488] width 107 height 36
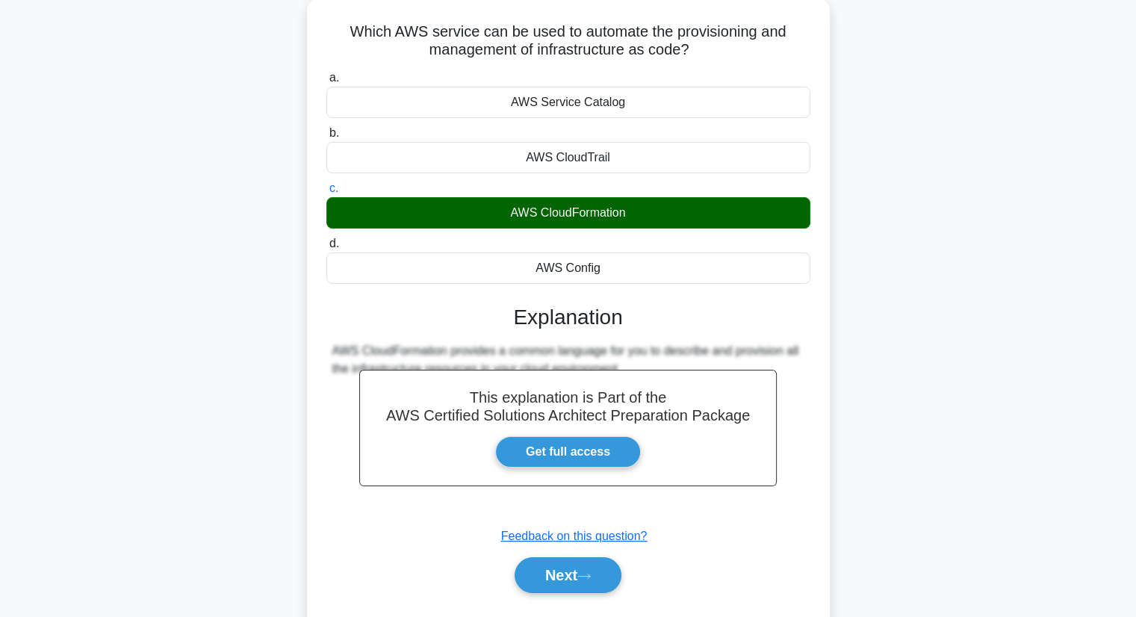
scroll to position [0, 0]
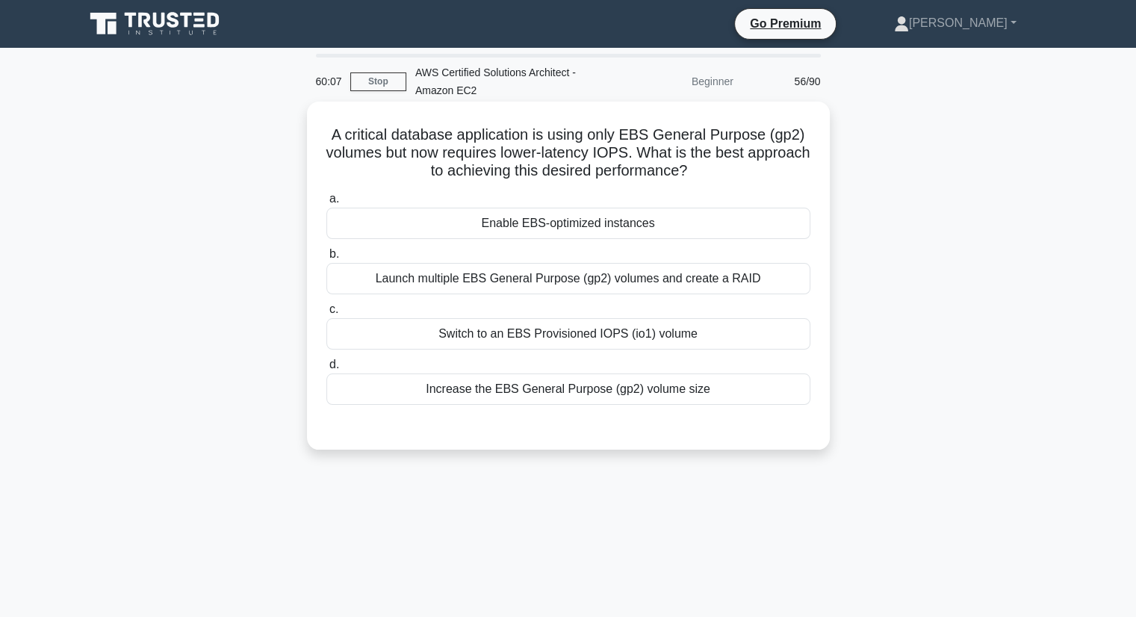
click at [610, 338] on div "Switch to an EBS Provisioned IOPS (io1) volume" at bounding box center [568, 333] width 484 height 31
click at [326, 314] on input "c. Switch to an EBS Provisioned IOPS (io1) volume" at bounding box center [326, 310] width 0 height 10
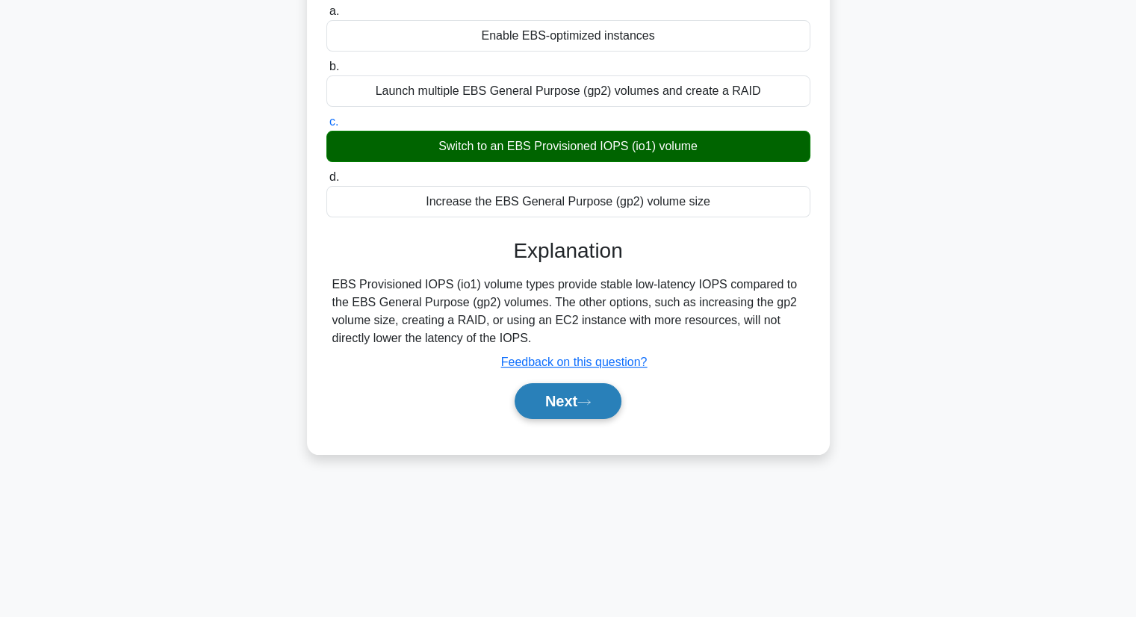
scroll to position [190, 0]
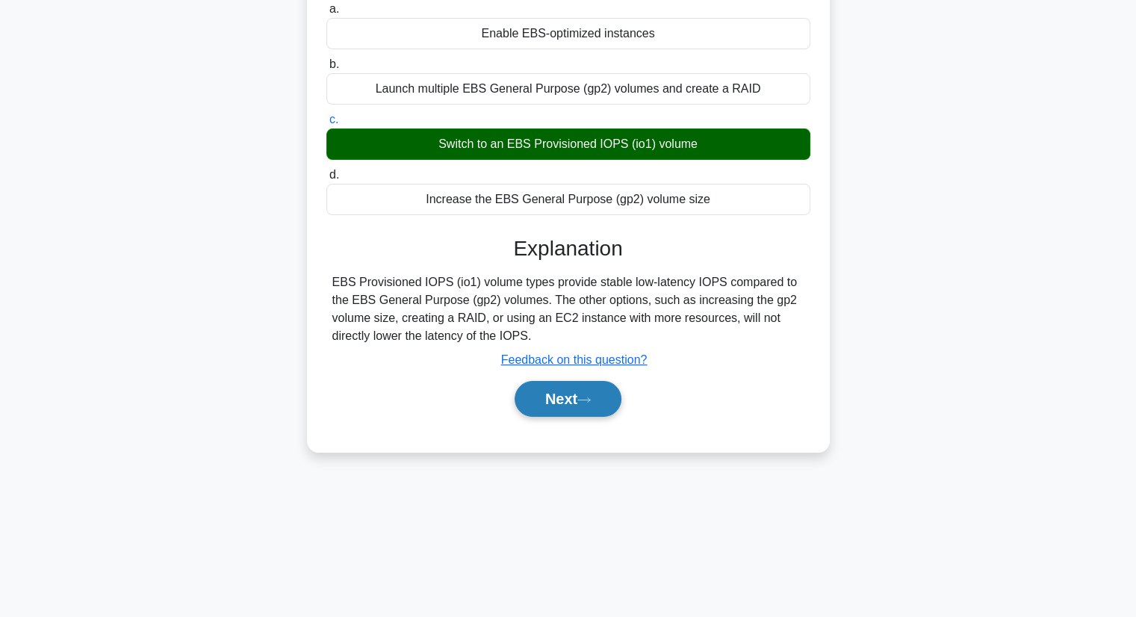
click at [588, 398] on icon at bounding box center [583, 400] width 13 height 8
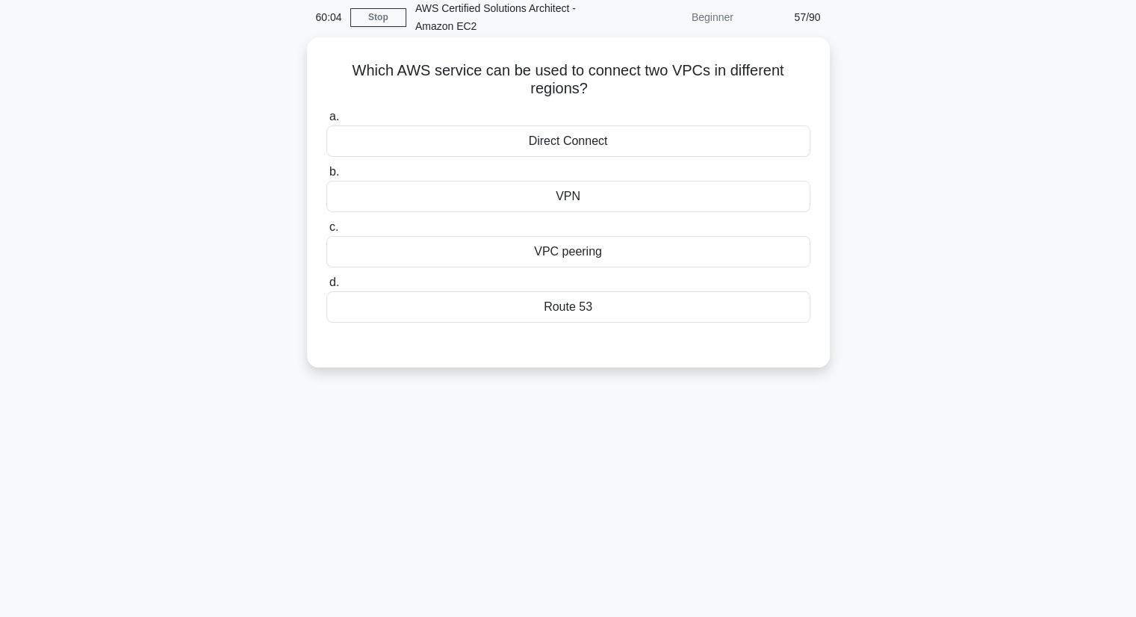
scroll to position [0, 0]
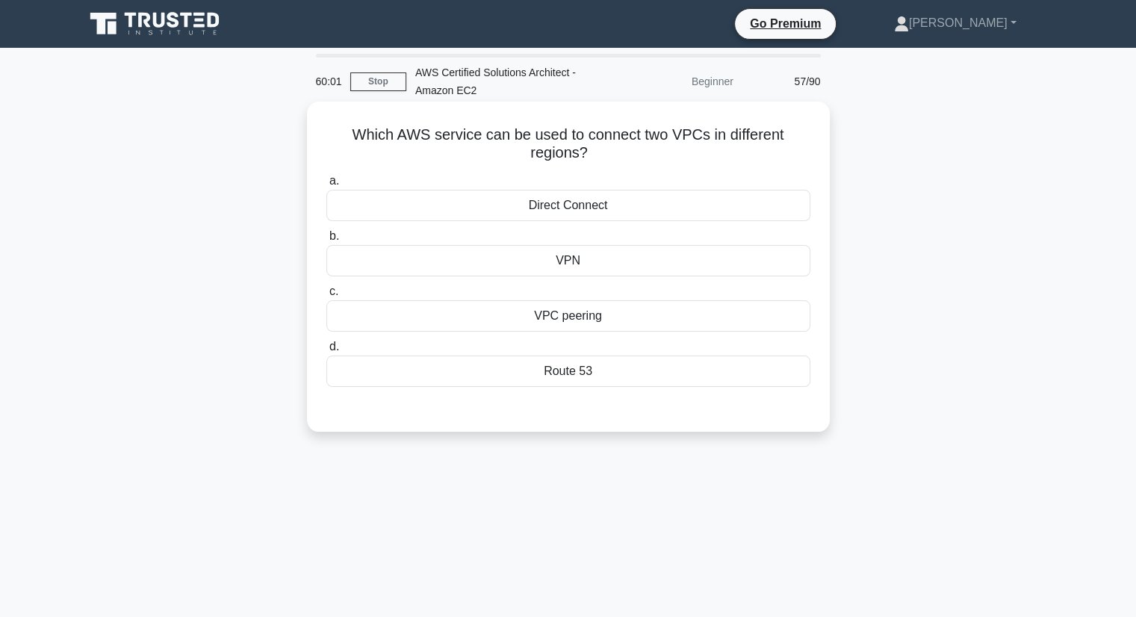
click at [582, 320] on div "VPC peering" at bounding box center [568, 315] width 484 height 31
click at [326, 296] on input "c. VPC peering" at bounding box center [326, 292] width 0 height 10
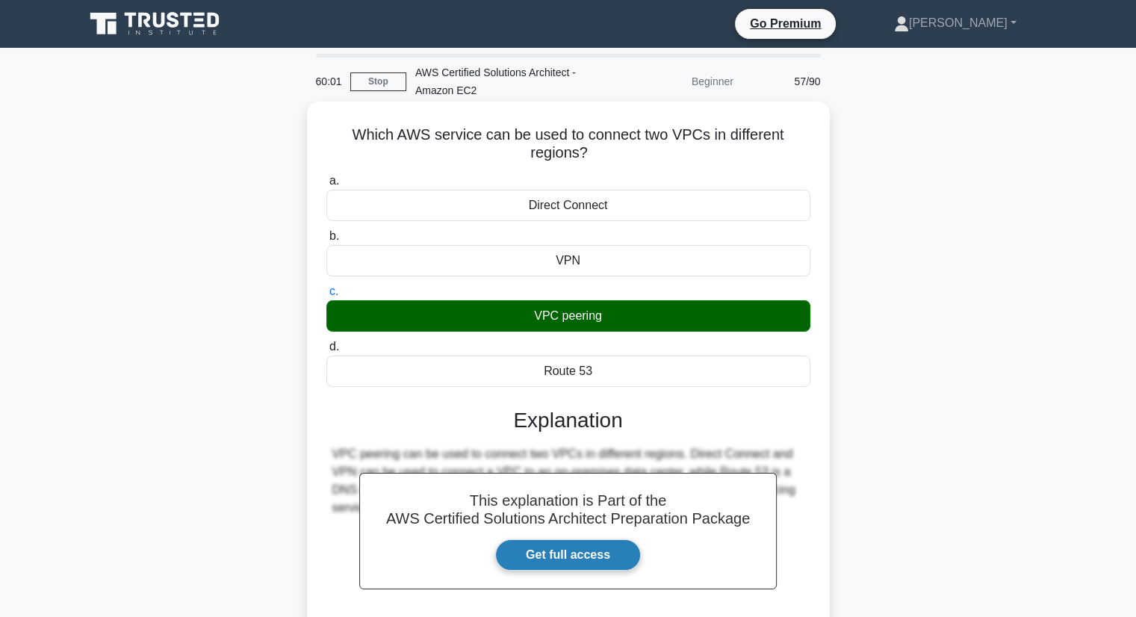
scroll to position [190, 0]
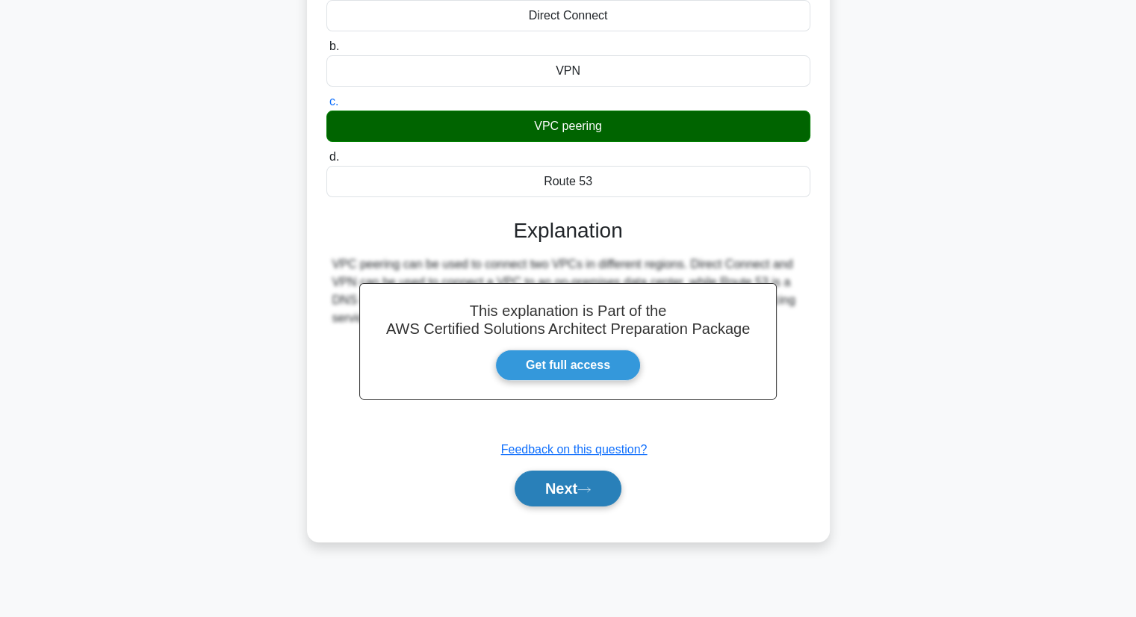
click at [567, 479] on button "Next" at bounding box center [568, 488] width 107 height 36
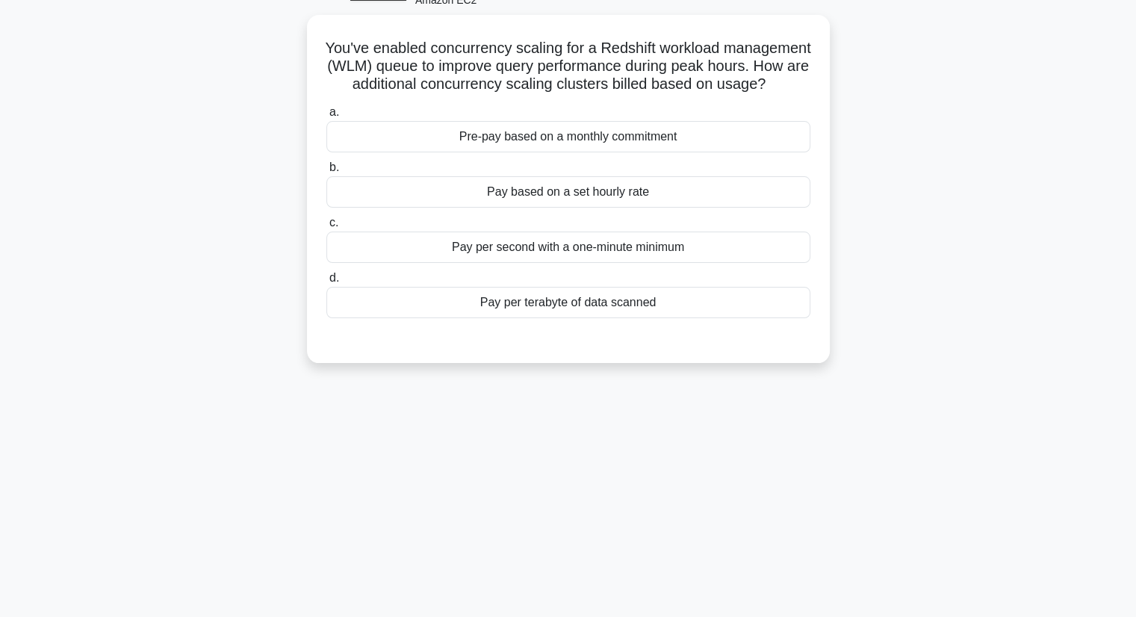
scroll to position [0, 0]
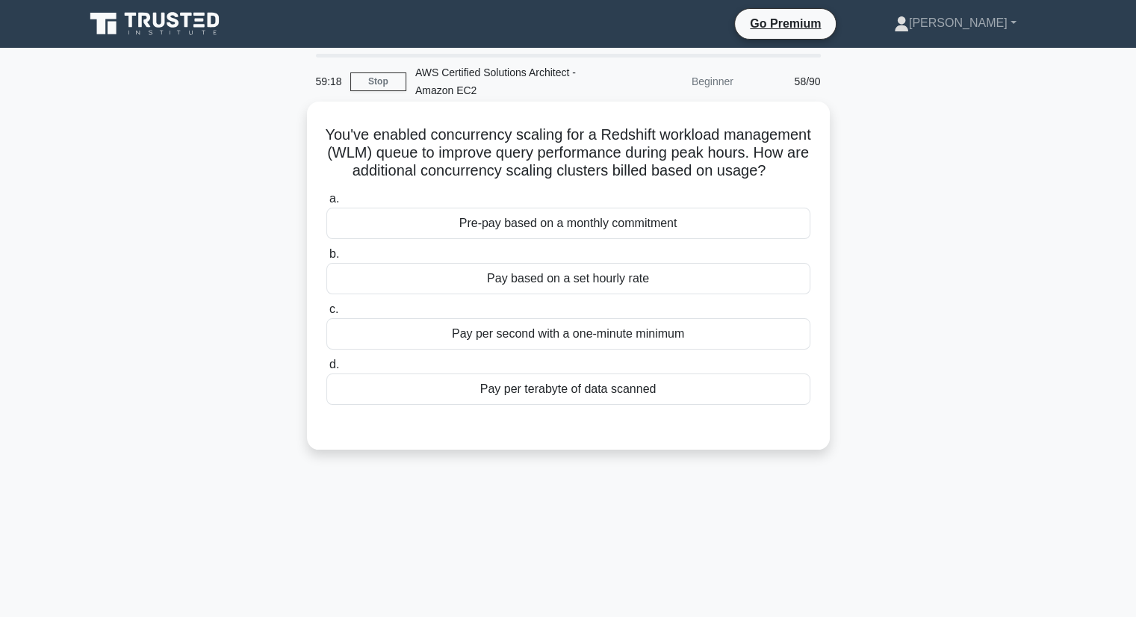
click at [696, 350] on div "Pay per second with a one-minute minimum" at bounding box center [568, 333] width 484 height 31
click at [326, 314] on input "c. Pay per second with a one-minute minimum" at bounding box center [326, 310] width 0 height 10
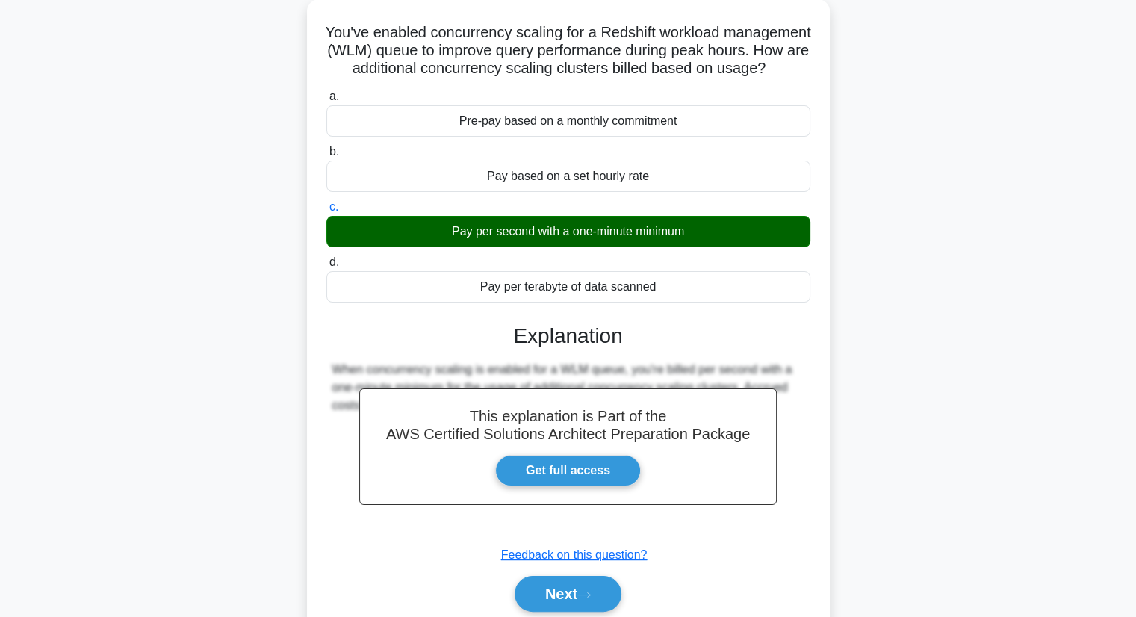
scroll to position [190, 0]
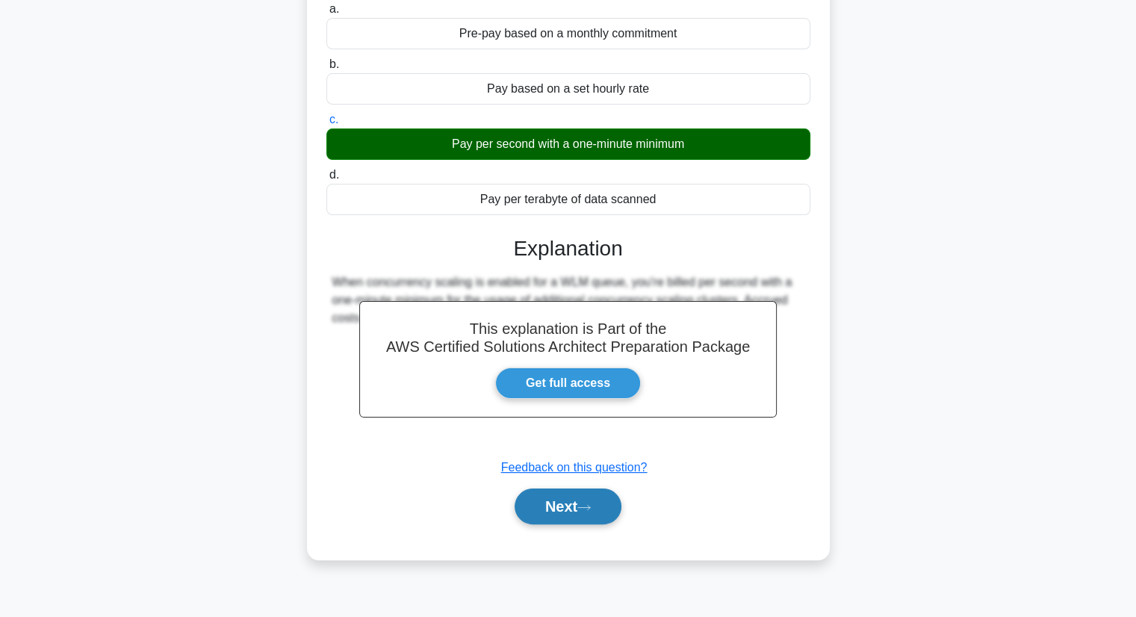
click at [600, 524] on button "Next" at bounding box center [568, 506] width 107 height 36
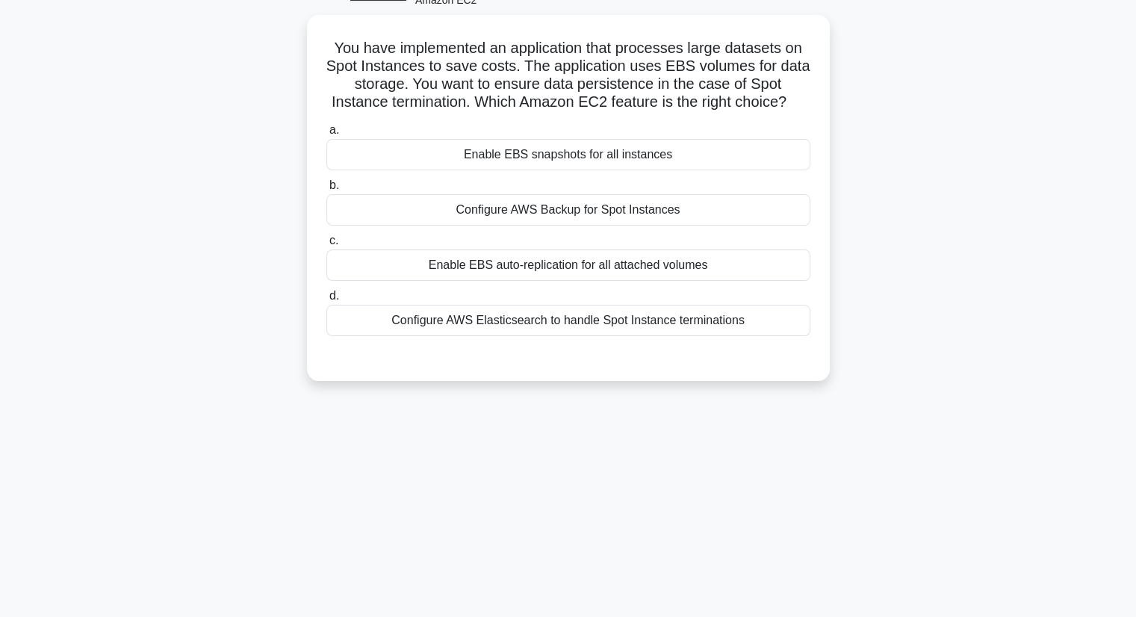
scroll to position [0, 0]
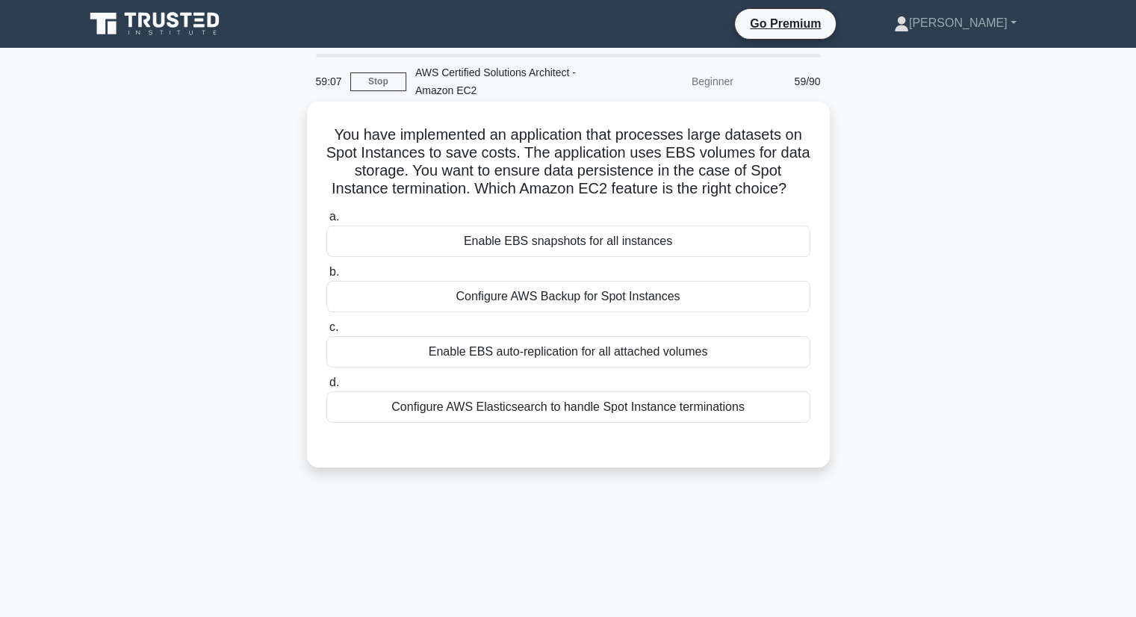
click at [716, 344] on div "Enable EBS auto-replication for all attached volumes" at bounding box center [568, 351] width 484 height 31
click at [326, 332] on input "c. Enable EBS auto-replication for all attached volumes" at bounding box center [326, 328] width 0 height 10
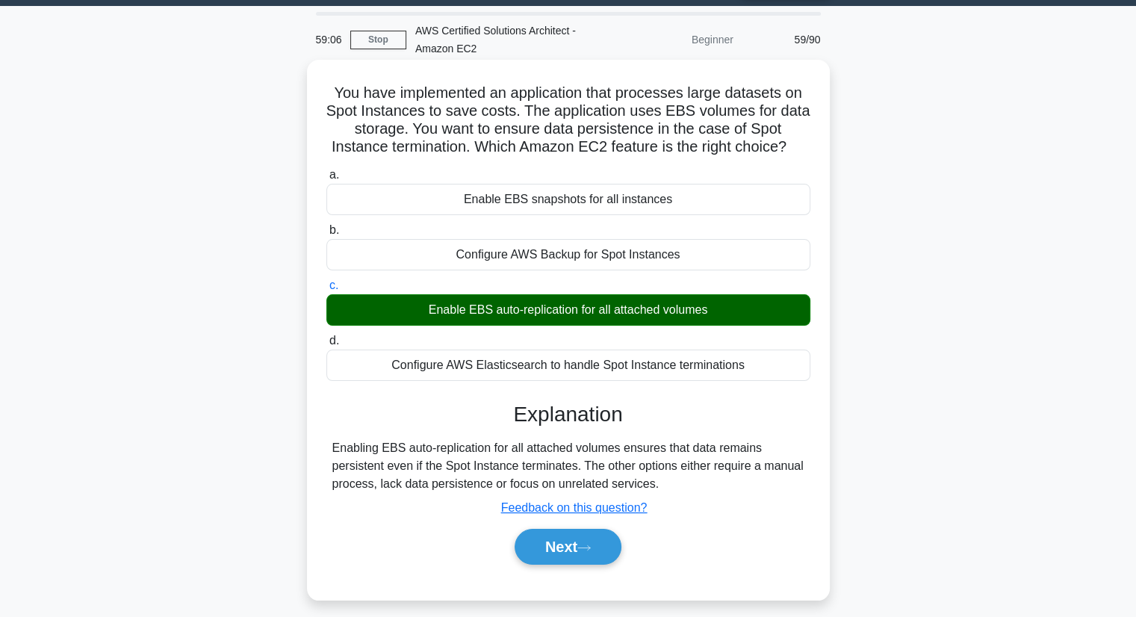
scroll to position [190, 0]
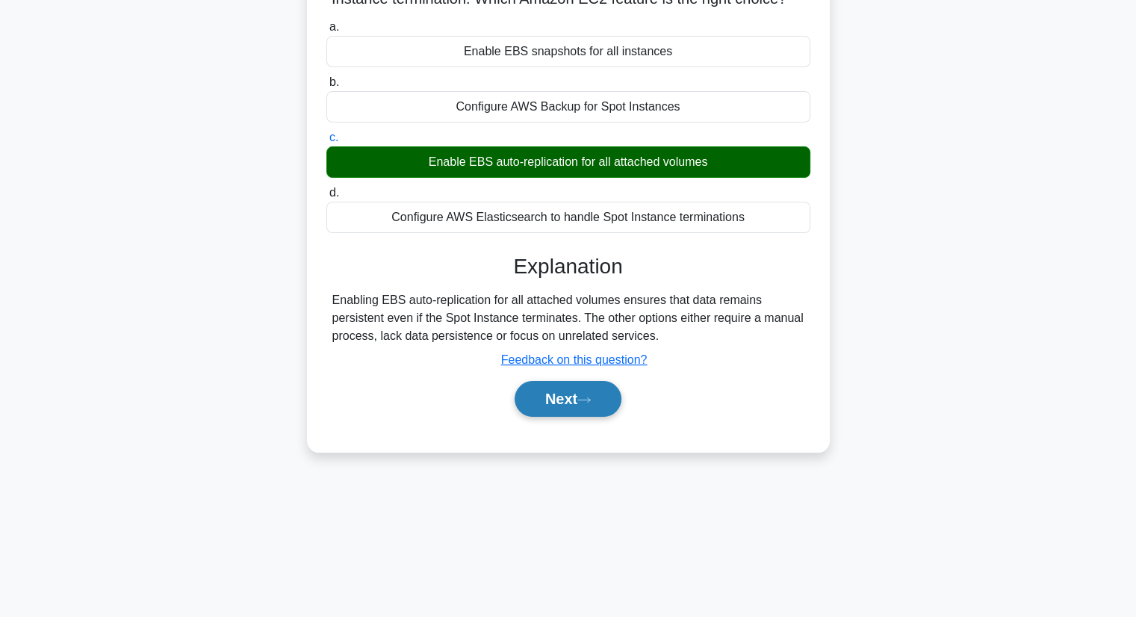
click at [591, 397] on icon at bounding box center [583, 400] width 13 height 8
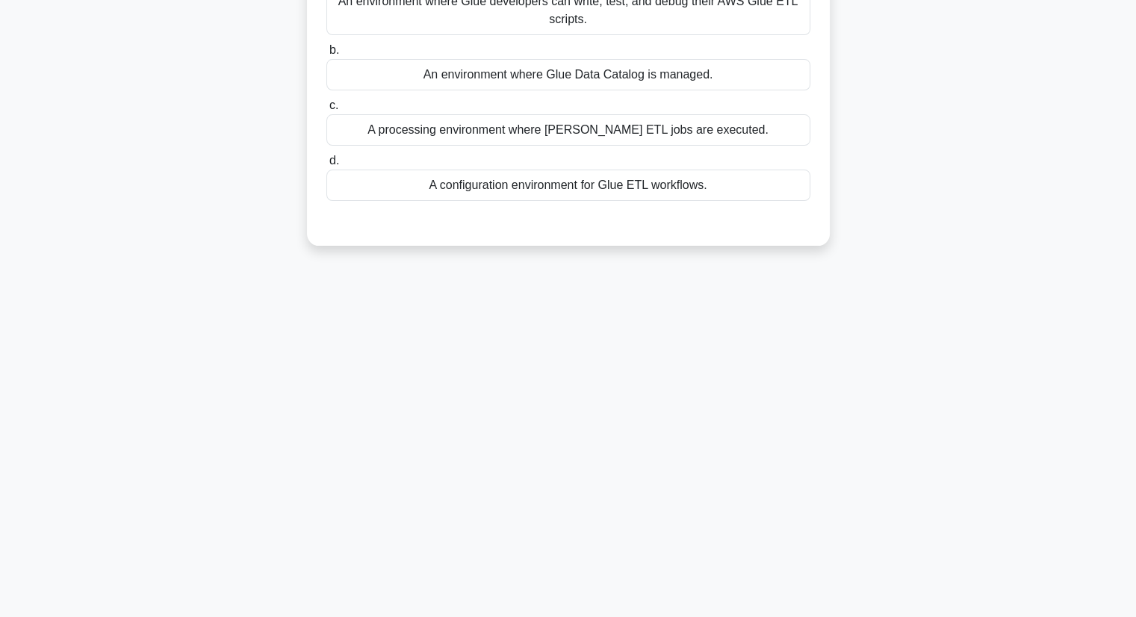
scroll to position [0, 0]
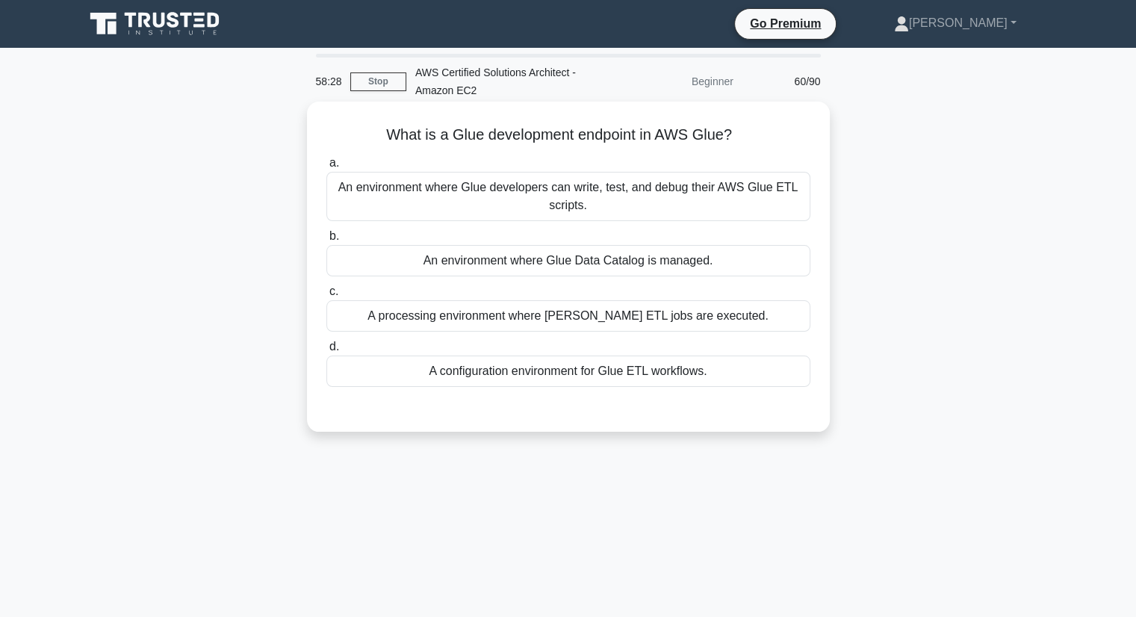
click at [714, 382] on div "A configuration environment for Glue ETL workflows." at bounding box center [568, 370] width 484 height 31
click at [326, 352] on input "d. A configuration environment for Glue ETL workflows." at bounding box center [326, 347] width 0 height 10
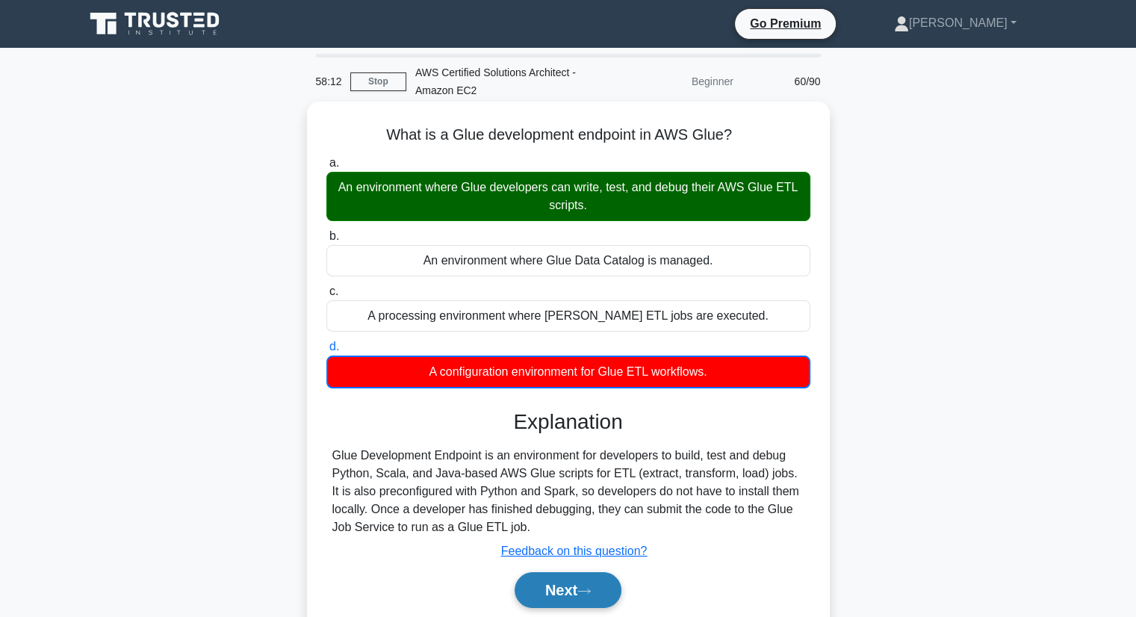
click at [566, 594] on button "Next" at bounding box center [568, 590] width 107 height 36
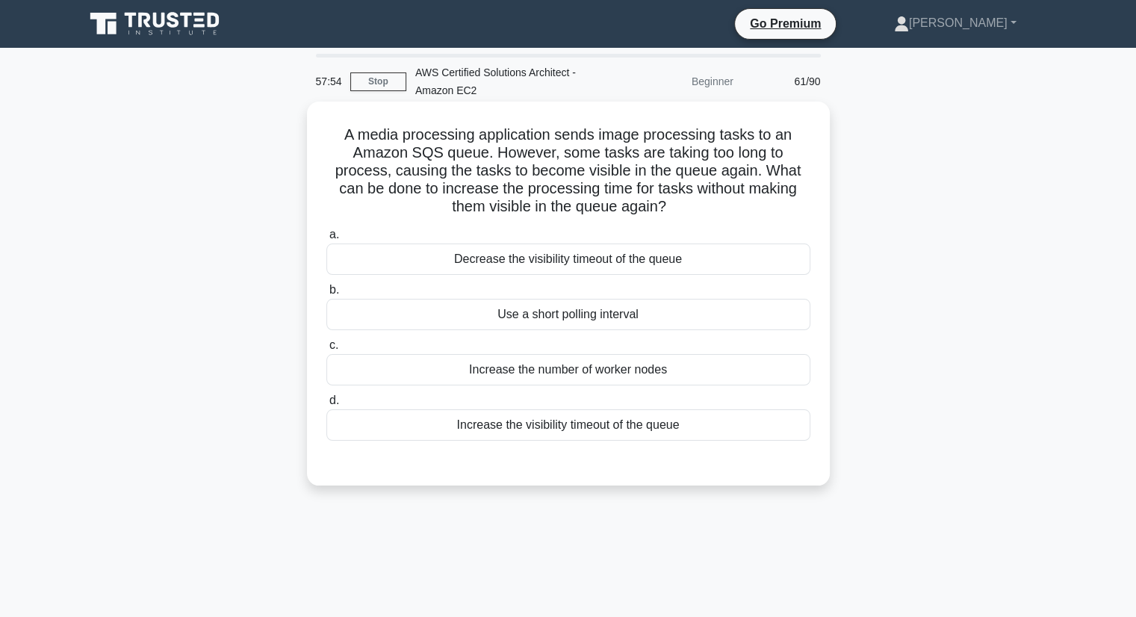
click at [705, 429] on div "Increase the visibility timeout of the queue" at bounding box center [568, 424] width 484 height 31
click at [326, 406] on input "d. Increase the visibility timeout of the queue" at bounding box center [326, 401] width 0 height 10
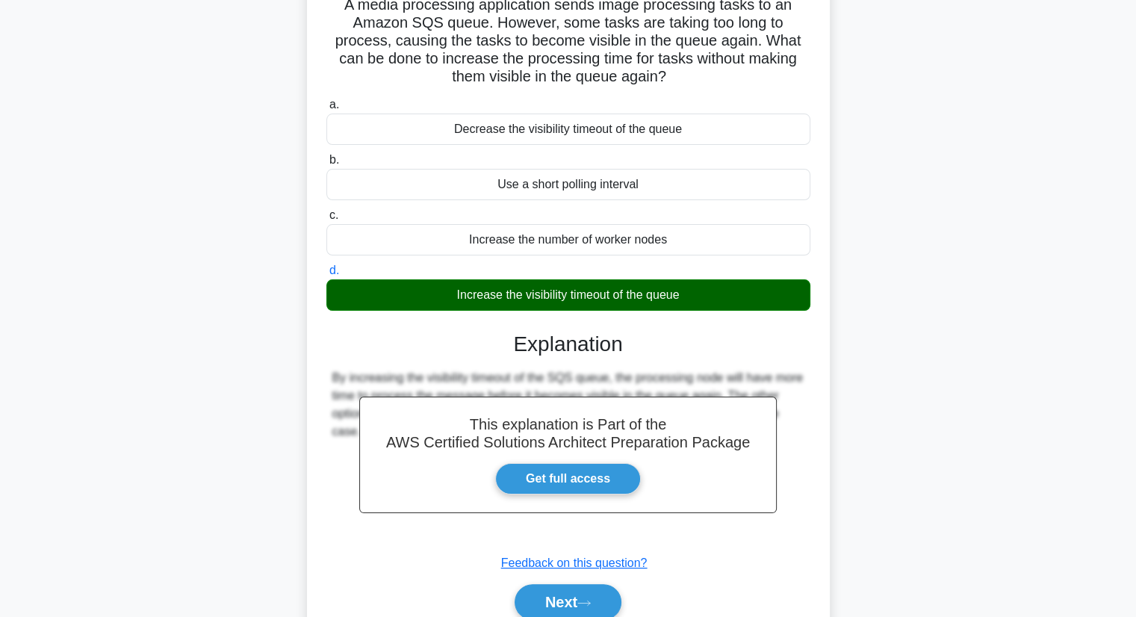
scroll to position [196, 0]
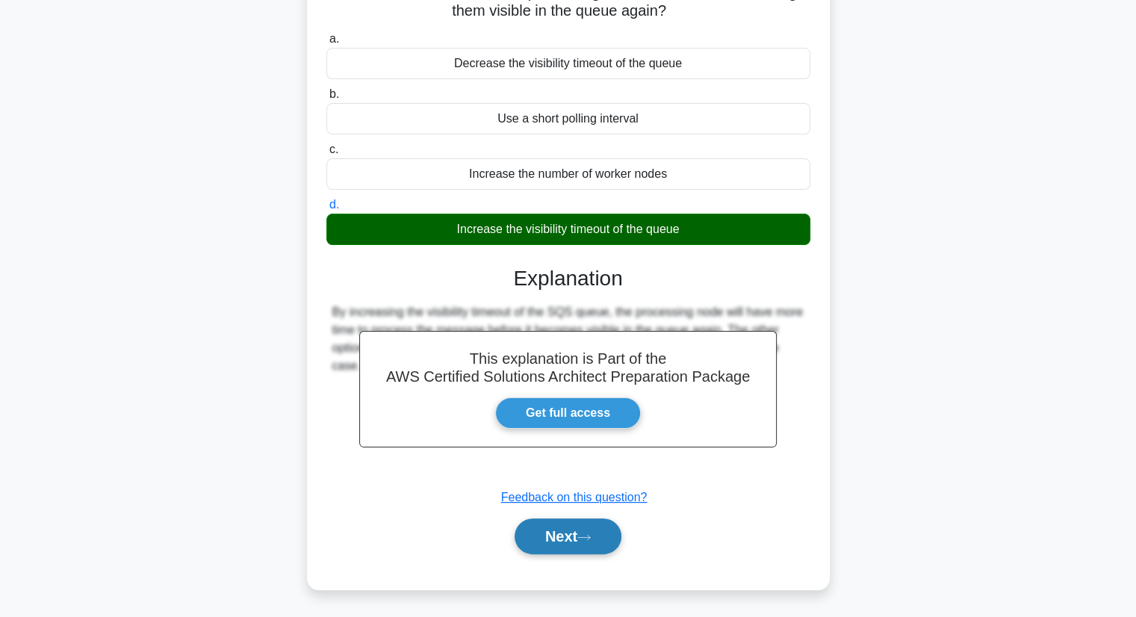
click at [584, 522] on button "Next" at bounding box center [568, 536] width 107 height 36
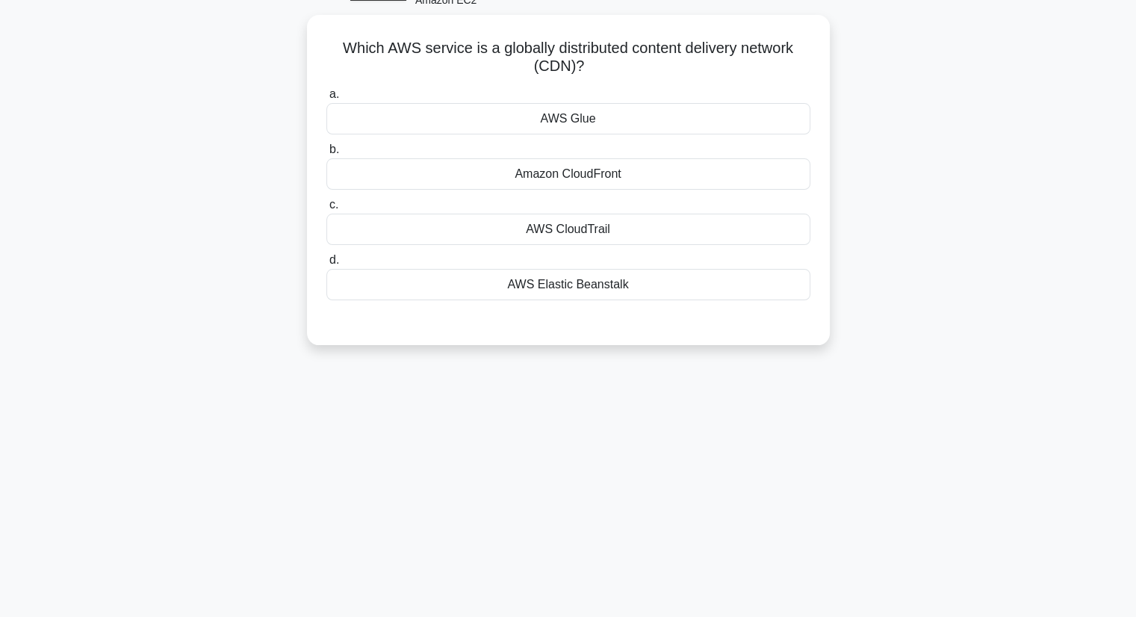
scroll to position [0, 0]
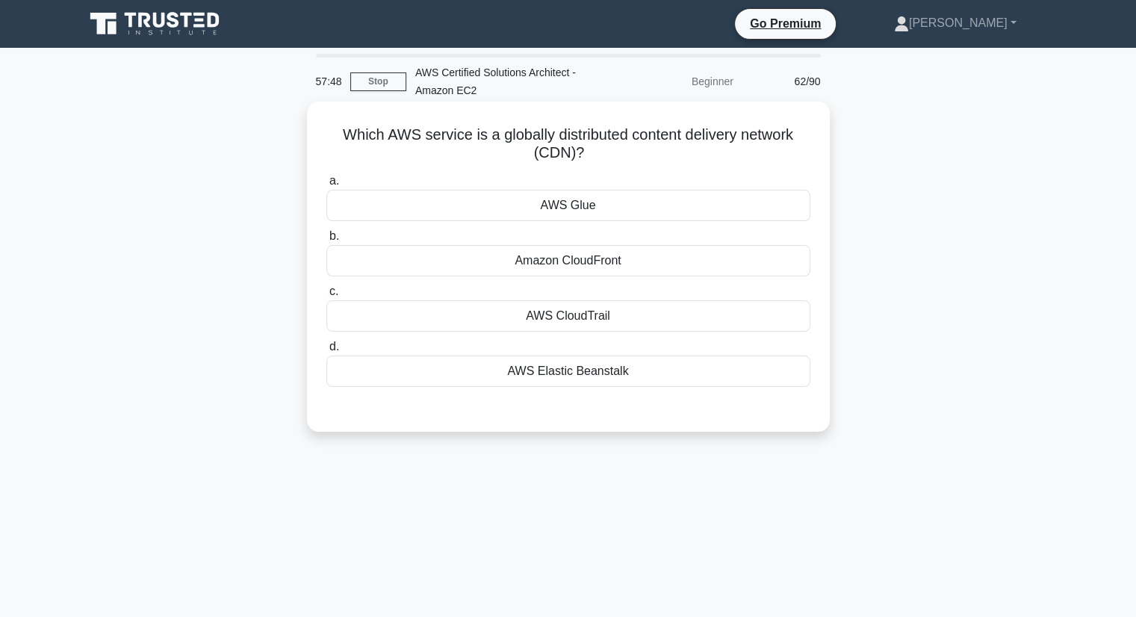
click at [642, 258] on div "Amazon CloudFront" at bounding box center [568, 260] width 484 height 31
click at [326, 241] on input "b. Amazon CloudFront" at bounding box center [326, 237] width 0 height 10
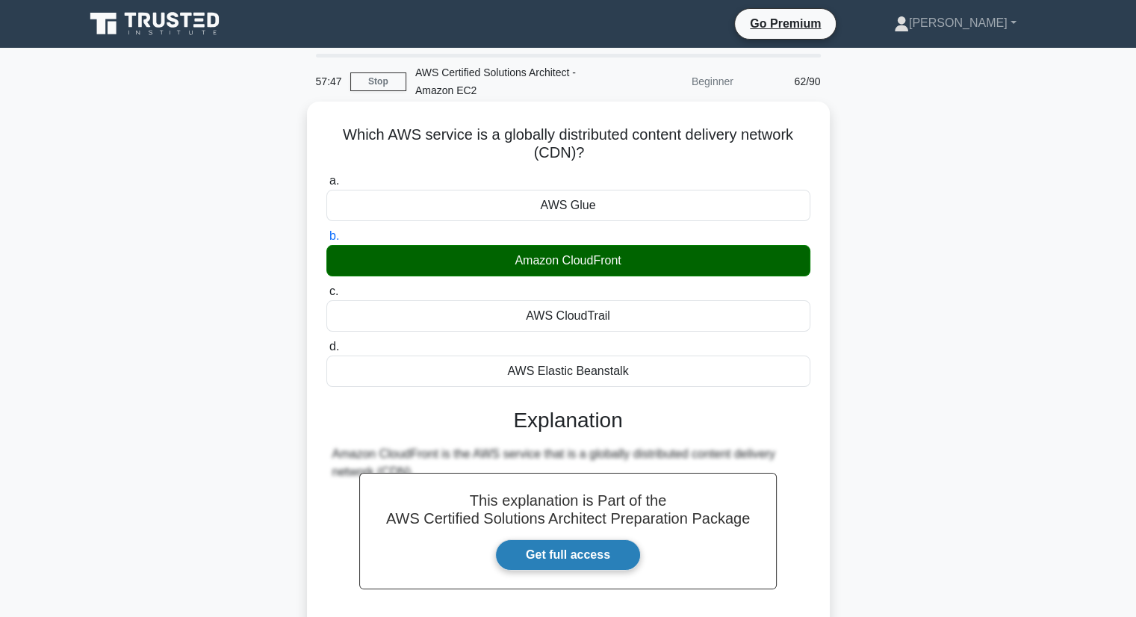
scroll to position [190, 0]
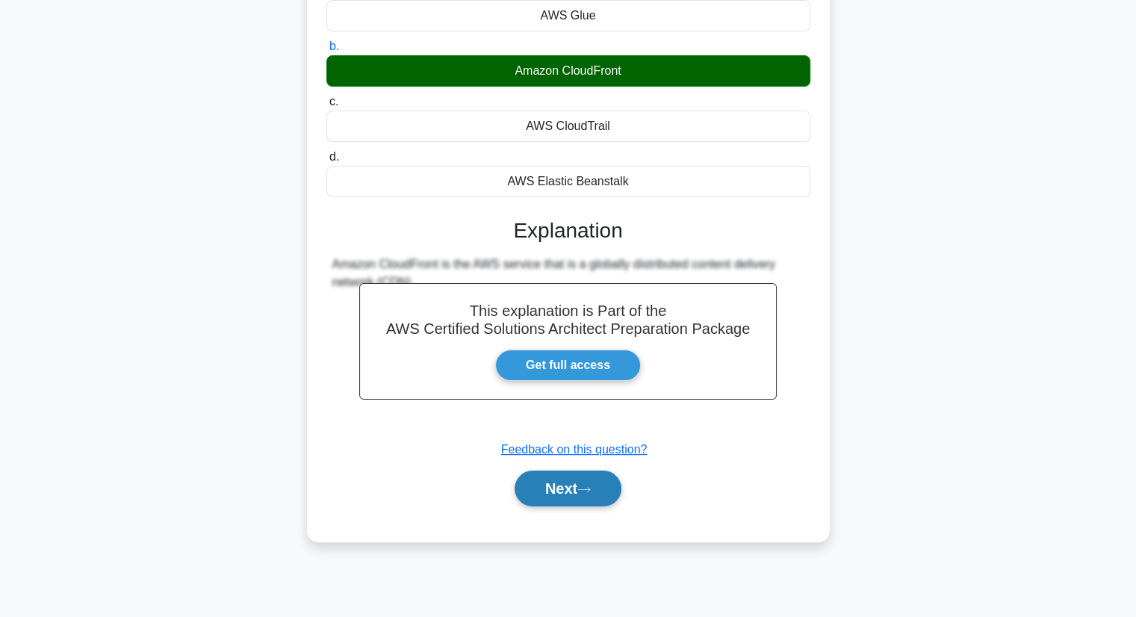
drag, startPoint x: 580, startPoint y: 489, endPoint x: 588, endPoint y: 491, distance: 8.3
click at [580, 489] on button "Next" at bounding box center [568, 488] width 107 height 36
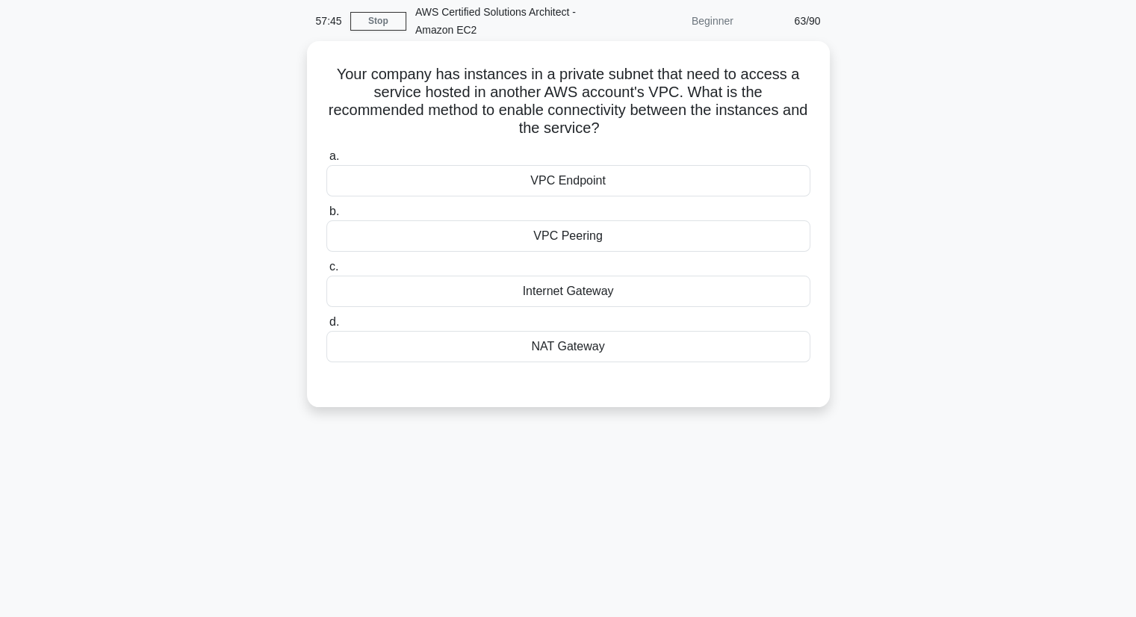
scroll to position [0, 0]
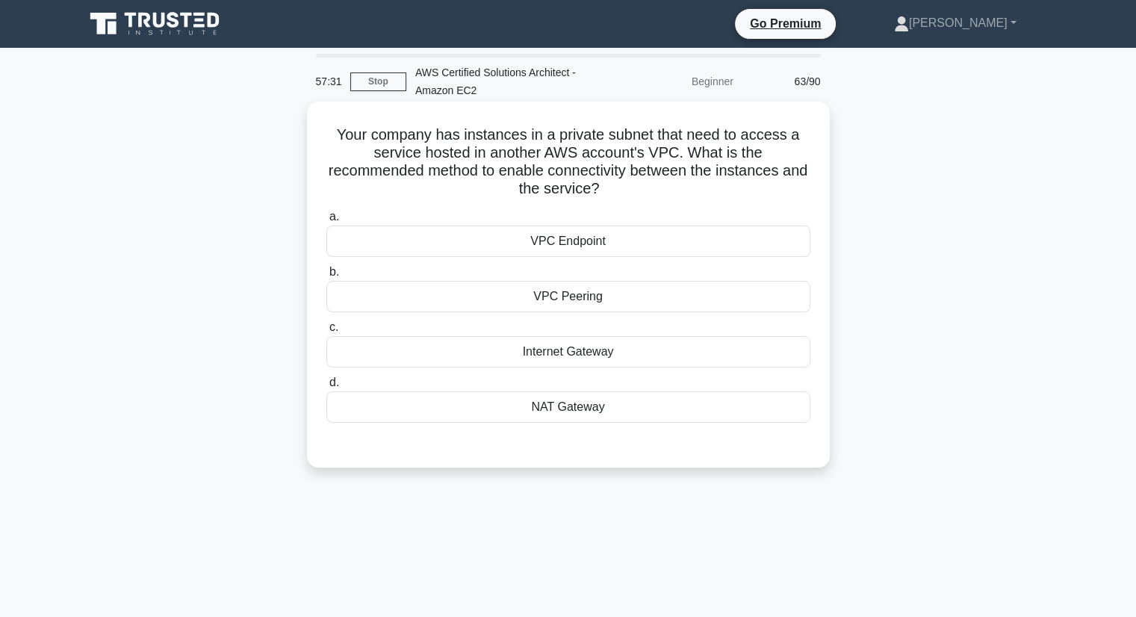
click at [699, 246] on div "VPC Endpoint" at bounding box center [568, 241] width 484 height 31
click at [326, 222] on input "a. VPC Endpoint" at bounding box center [326, 217] width 0 height 10
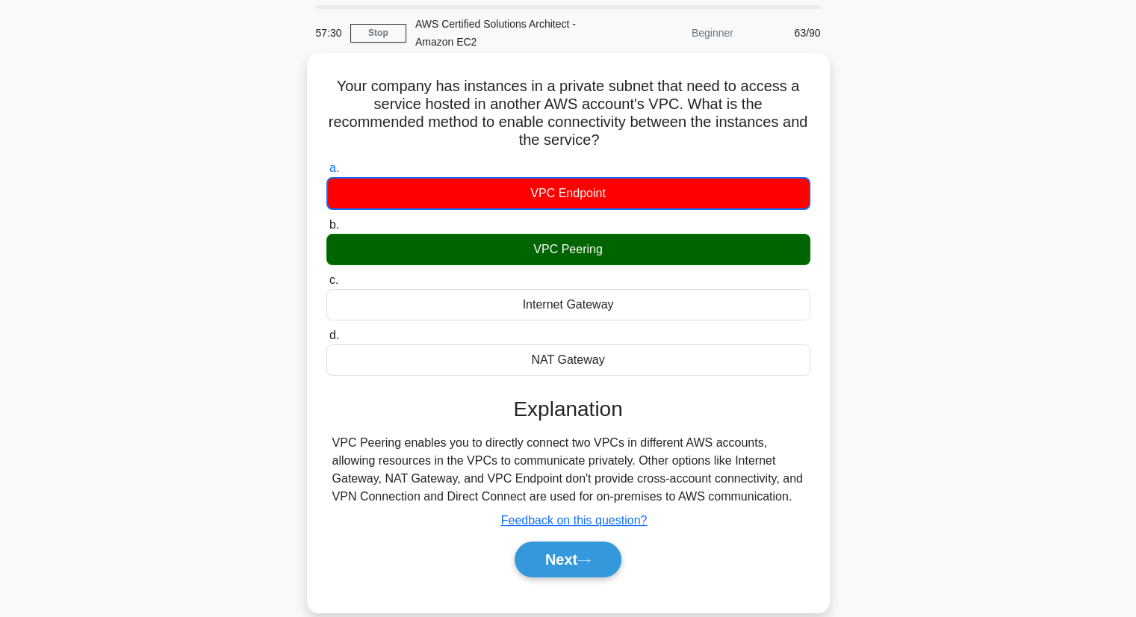
scroll to position [75, 0]
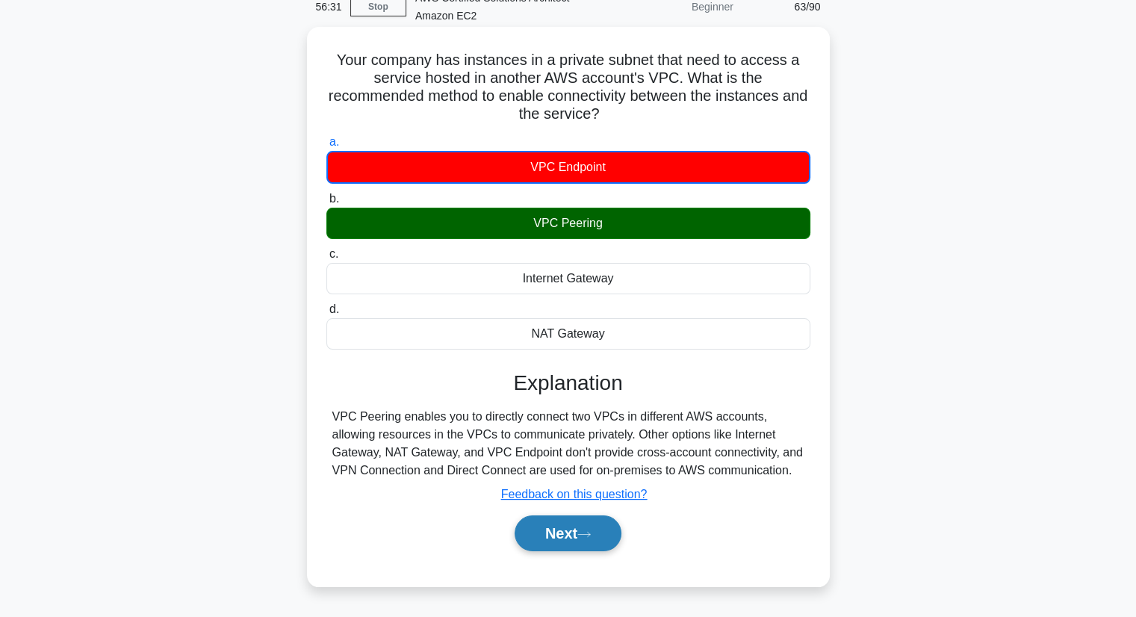
click at [577, 532] on button "Next" at bounding box center [568, 533] width 107 height 36
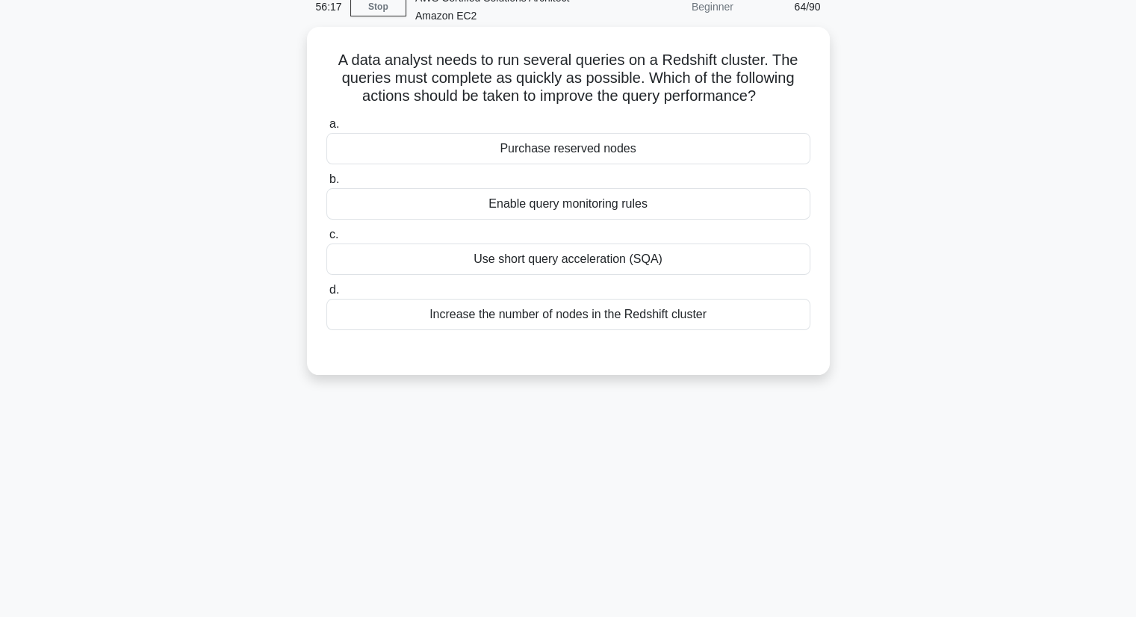
drag, startPoint x: 647, startPoint y: 320, endPoint x: 654, endPoint y: 321, distance: 7.6
click at [645, 320] on div "Increase the number of nodes in the Redshift cluster" at bounding box center [568, 314] width 484 height 31
click at [326, 295] on input "d. Increase the number of nodes in the Redshift cluster" at bounding box center [326, 290] width 0 height 10
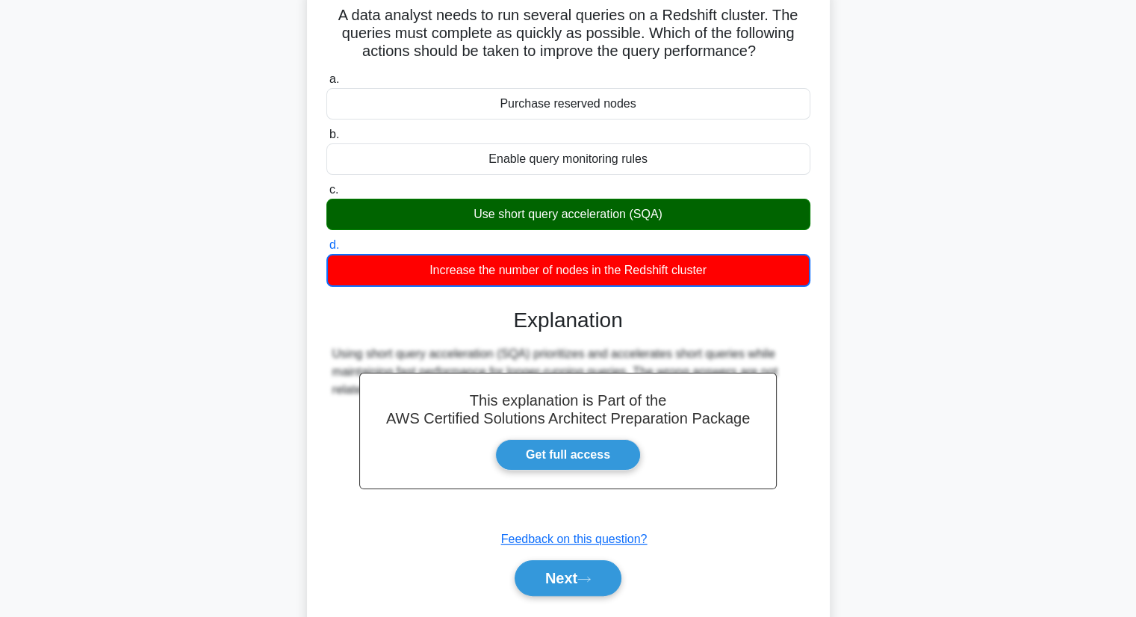
scroll to position [190, 0]
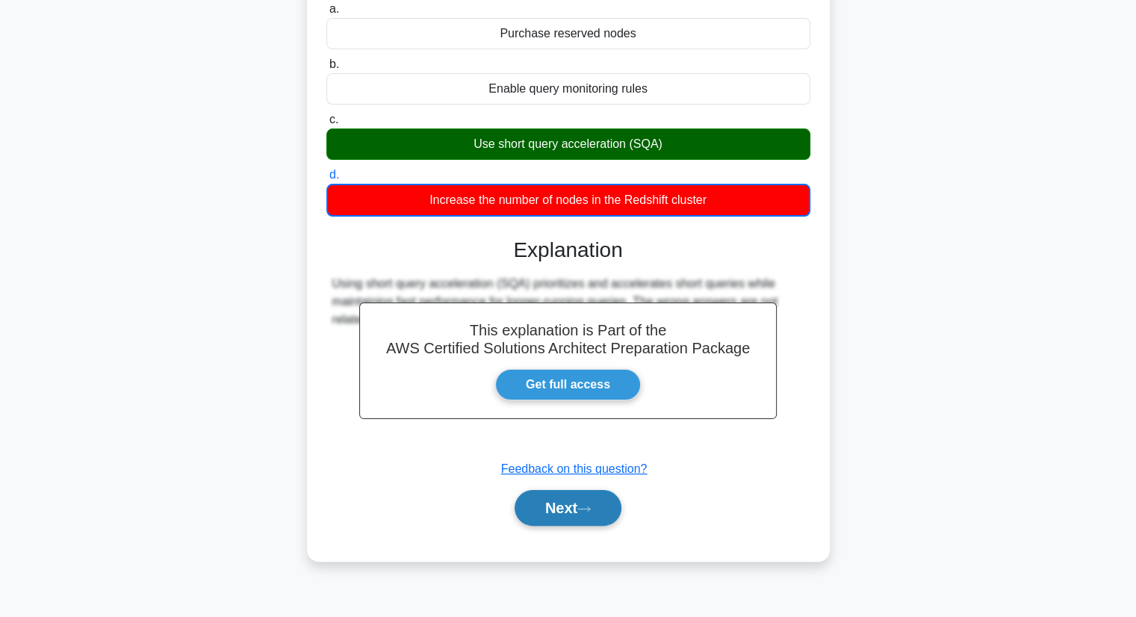
click at [598, 500] on button "Next" at bounding box center [568, 508] width 107 height 36
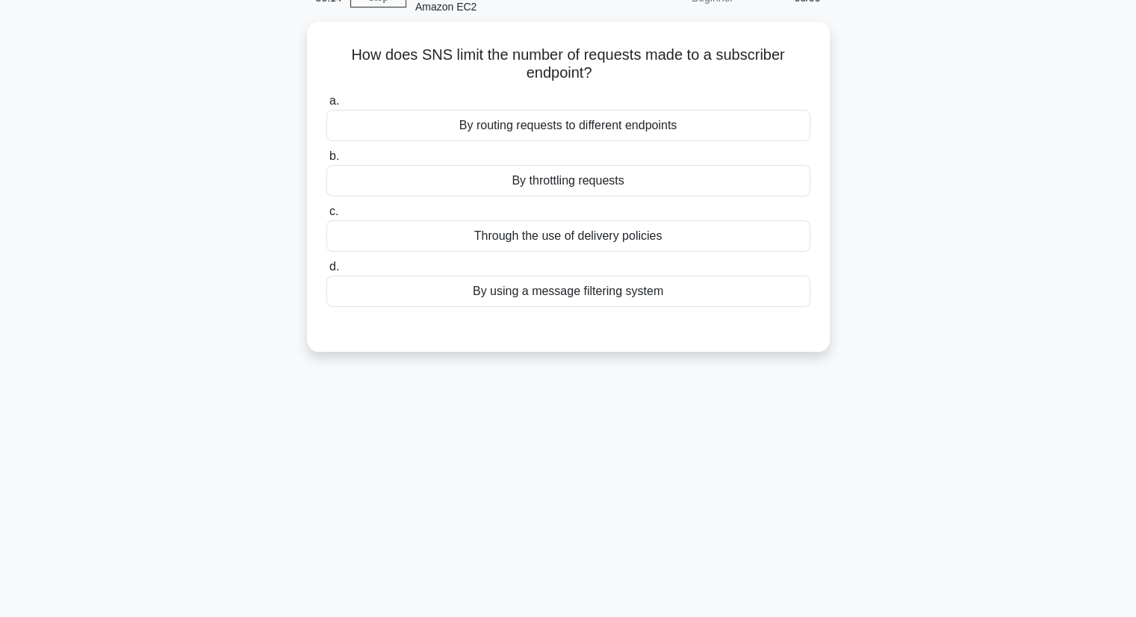
scroll to position [0, 0]
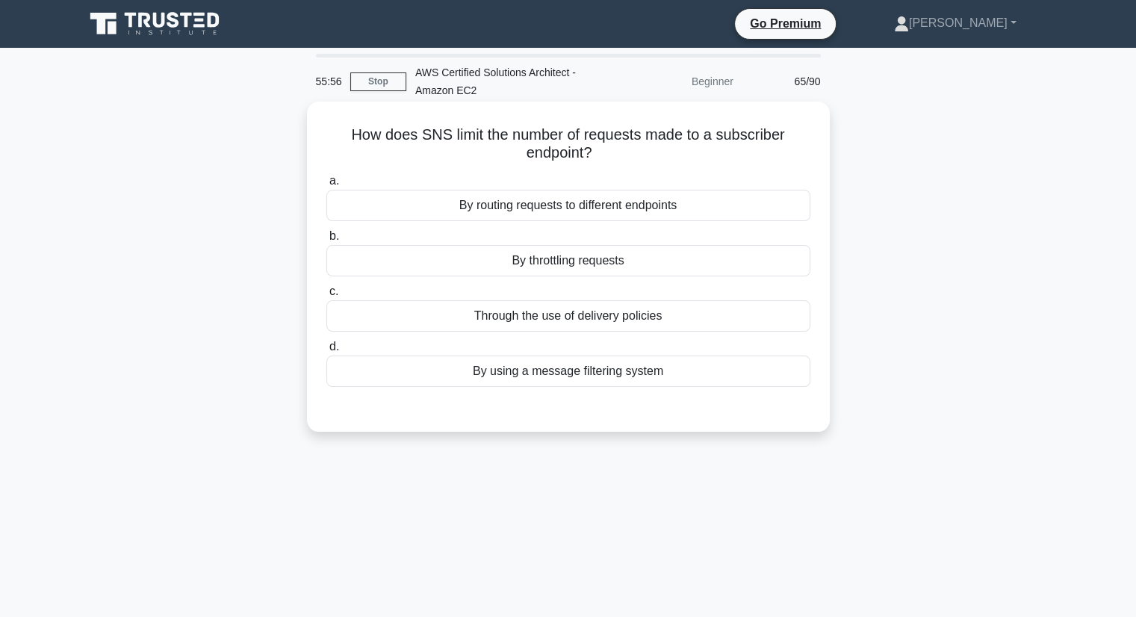
click at [765, 321] on div "Through the use of delivery policies" at bounding box center [568, 315] width 484 height 31
click at [326, 296] on input "c. Through the use of delivery policies" at bounding box center [326, 292] width 0 height 10
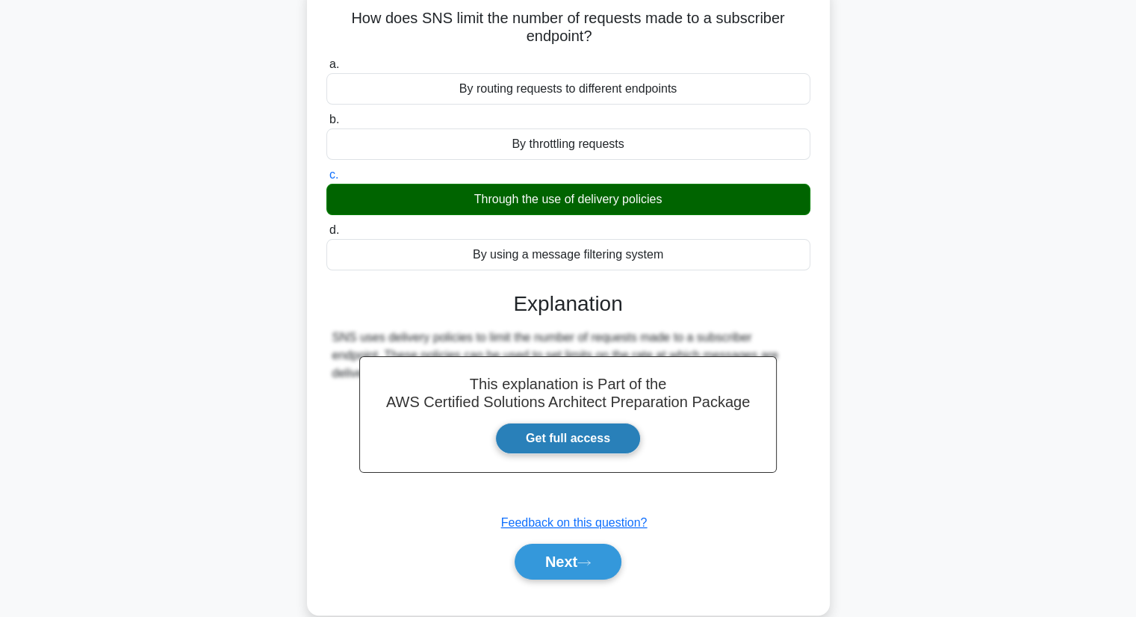
scroll to position [190, 0]
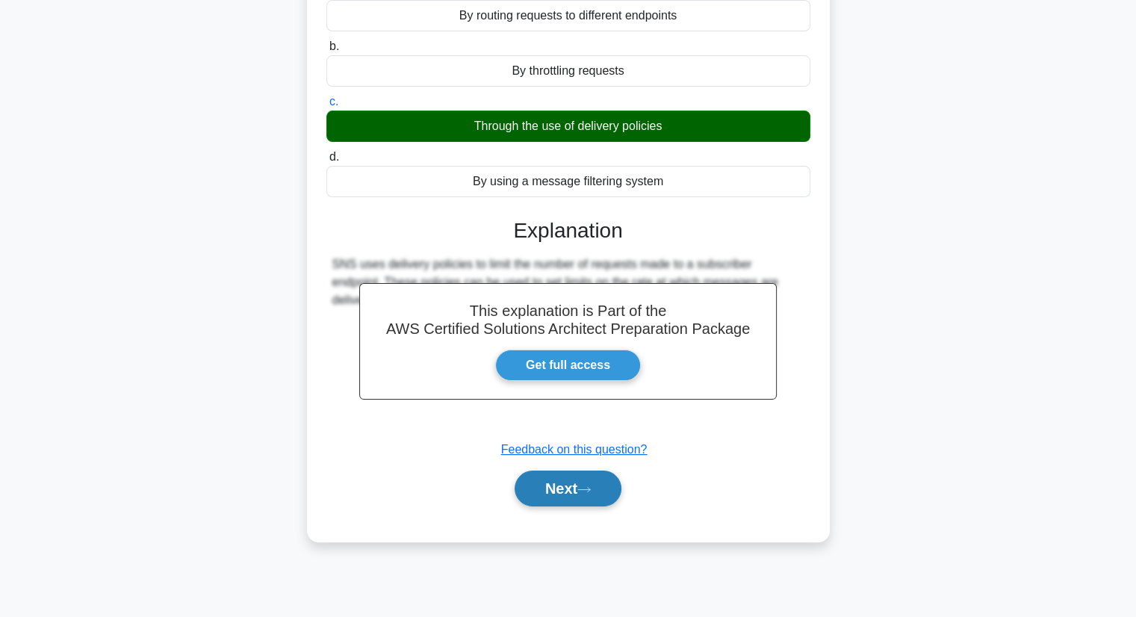
drag, startPoint x: 559, startPoint y: 483, endPoint x: 559, endPoint y: 473, distance: 10.5
click at [559, 484] on button "Next" at bounding box center [568, 488] width 107 height 36
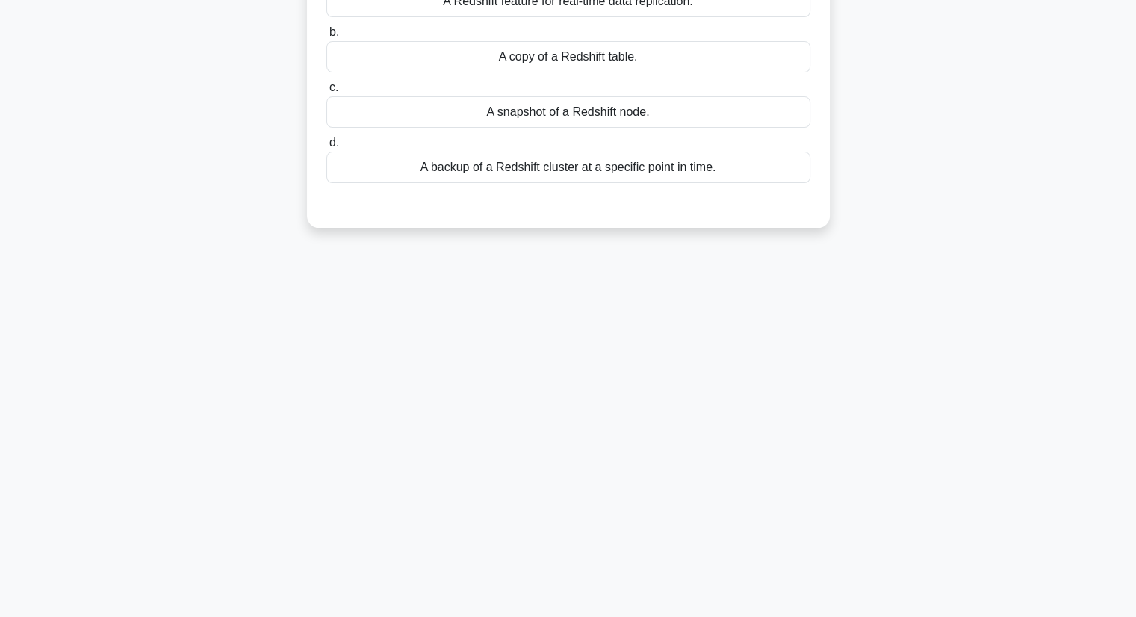
scroll to position [0, 0]
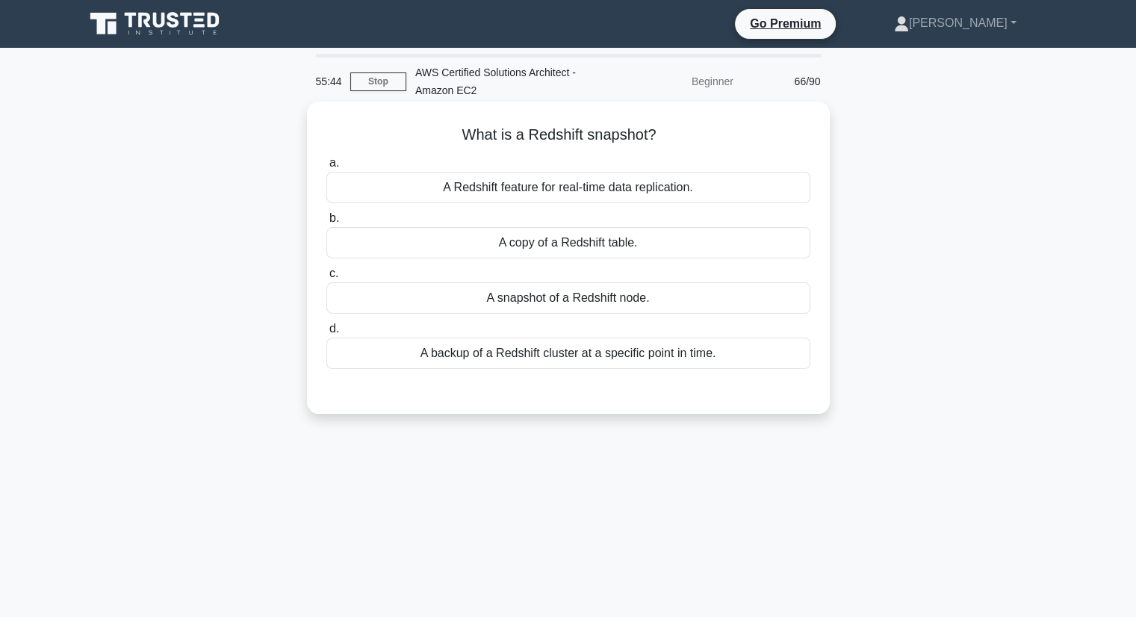
click at [642, 359] on div "A backup of a Redshift cluster at a specific point in time." at bounding box center [568, 353] width 484 height 31
click at [326, 334] on input "d. A backup of a Redshift cluster at a specific point in time." at bounding box center [326, 329] width 0 height 10
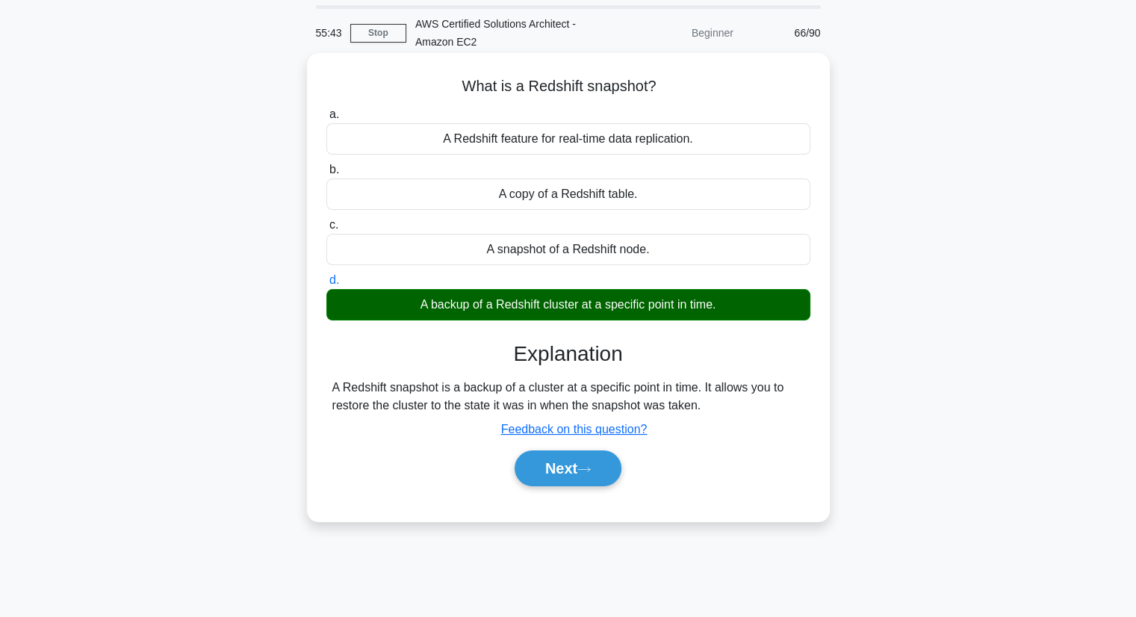
scroll to position [75, 0]
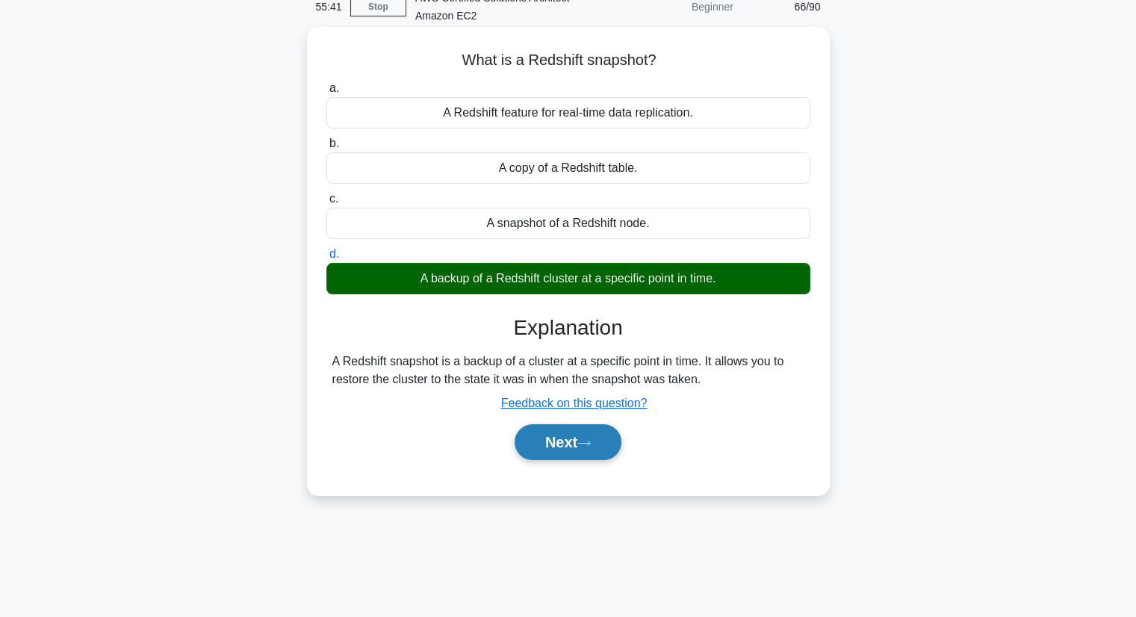
click at [571, 441] on button "Next" at bounding box center [568, 442] width 107 height 36
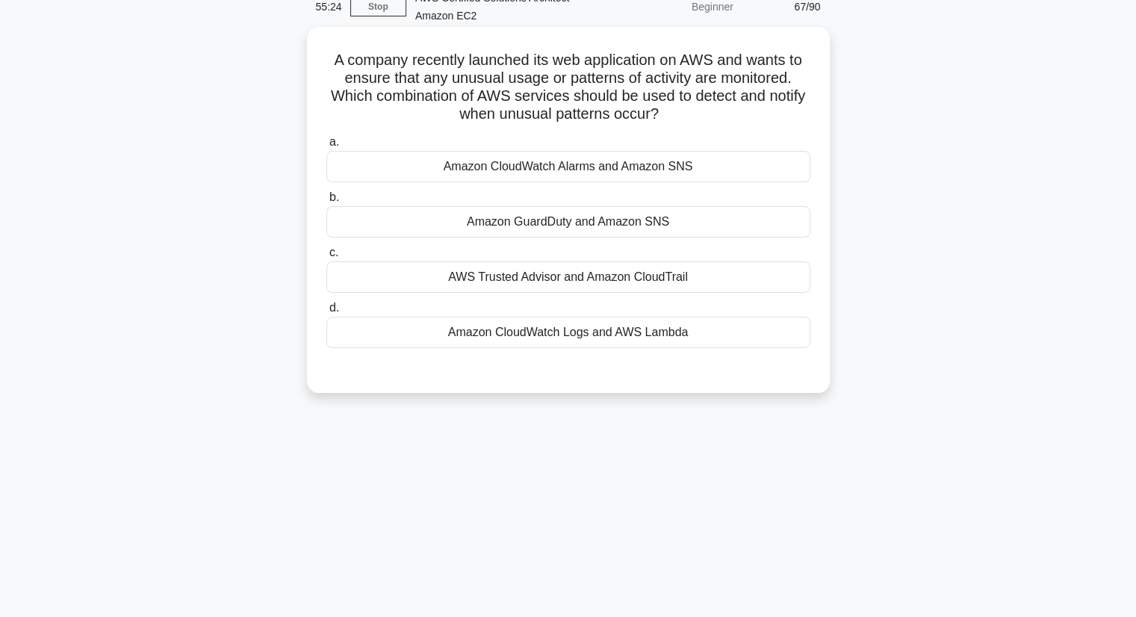
click at [665, 231] on div "Amazon GuardDuty and Amazon SNS" at bounding box center [568, 221] width 484 height 31
click at [326, 202] on input "b. Amazon GuardDuty and Amazon SNS" at bounding box center [326, 198] width 0 height 10
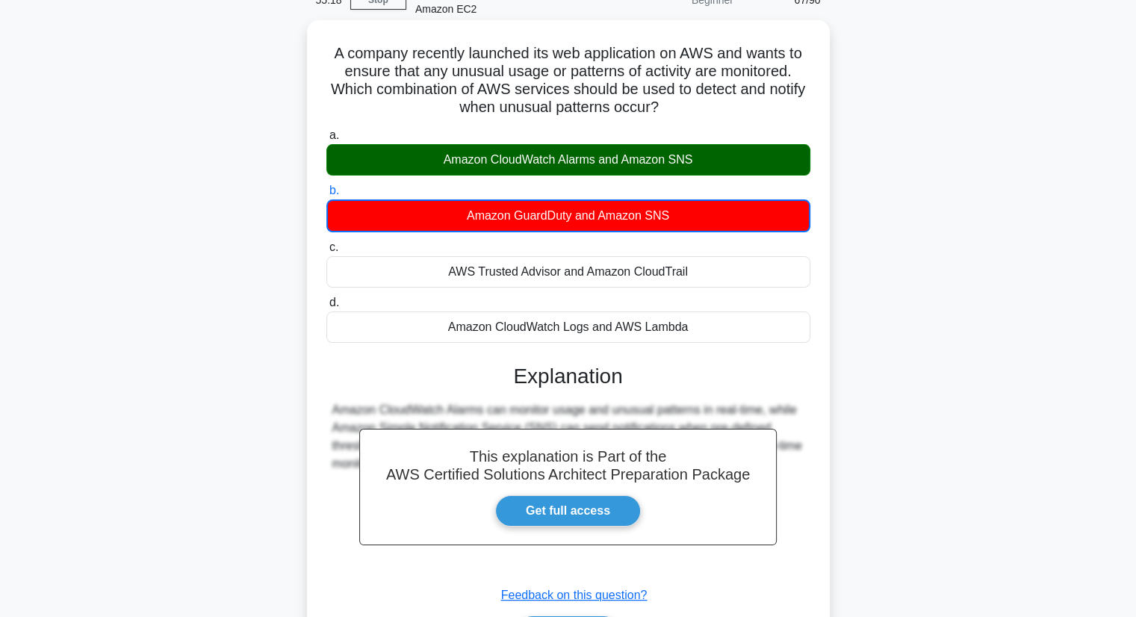
scroll to position [0, 0]
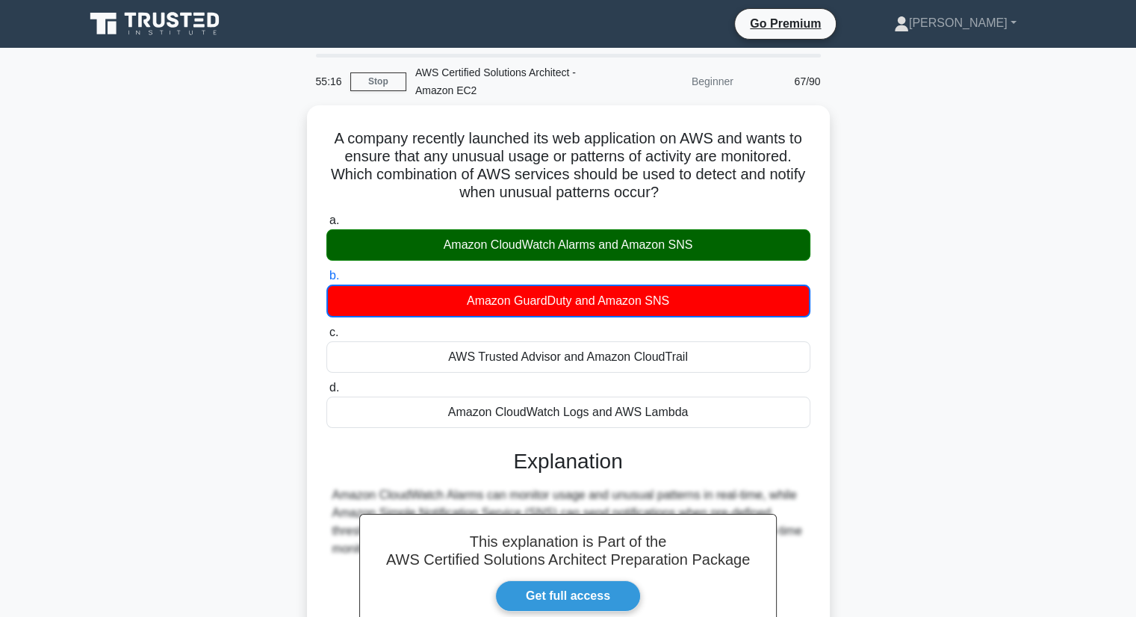
drag, startPoint x: 726, startPoint y: 196, endPoint x: 273, endPoint y: 143, distance: 456.3
click at [273, 143] on div "A company recently launched its web application on AWS and wants to ensure that…" at bounding box center [568, 447] width 986 height 685
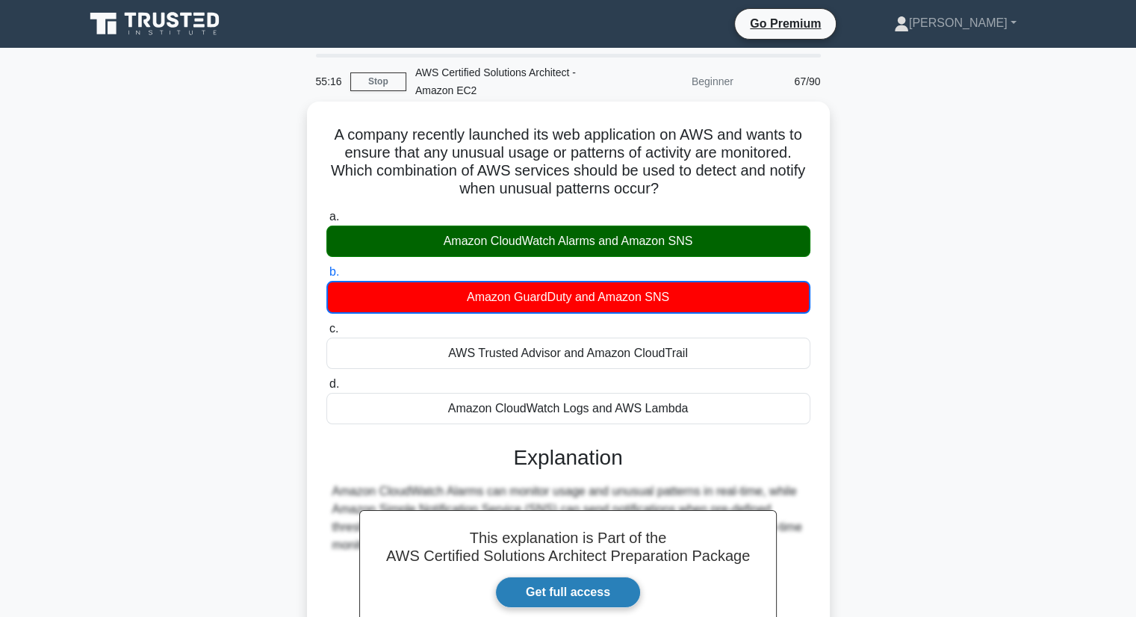
copy h5 "A company recently launched its web application on AWS and wants to ensure that…"
click at [725, 324] on label "c. AWS Trusted Advisor and Amazon CloudTrail" at bounding box center [568, 344] width 484 height 49
click at [326, 324] on input "c. AWS Trusted Advisor and Amazon CloudTrail" at bounding box center [326, 329] width 0 height 10
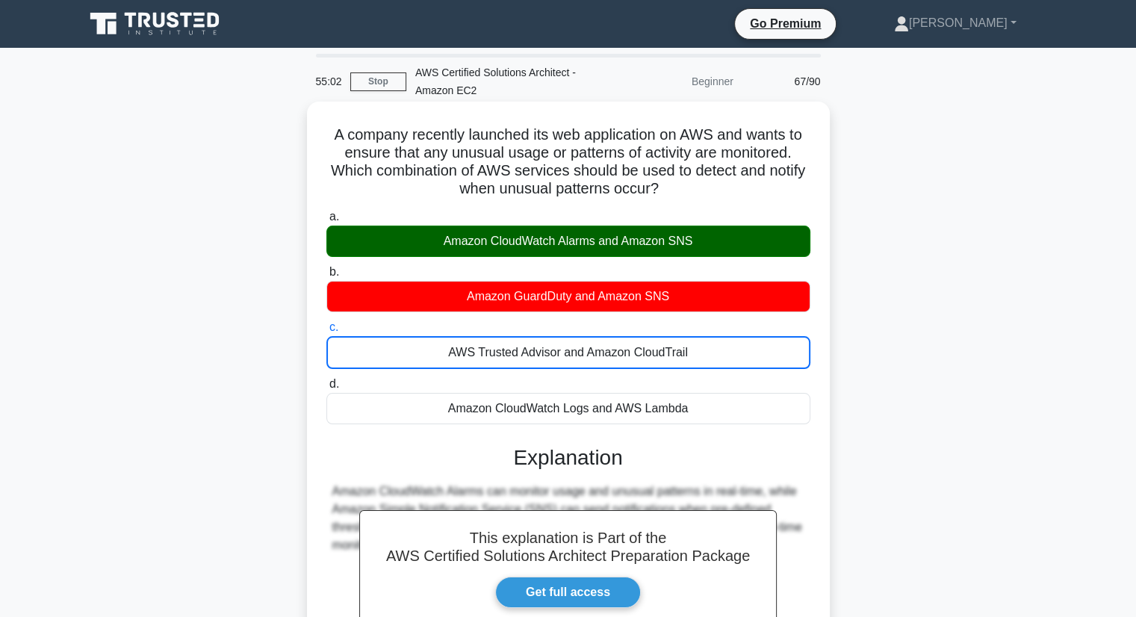
drag, startPoint x: 706, startPoint y: 409, endPoint x: 427, endPoint y: 234, distance: 329.5
click at [427, 234] on div "a. Amazon CloudWatch Alarms and Amazon SNS b. Amazon GuardDuty and Amazon SNS c." at bounding box center [568, 316] width 502 height 223
copy div "Amazon CloudWatch Alarms and Amazon SNS b. Amazon GuardDuty and Amazon SNS c. A…"
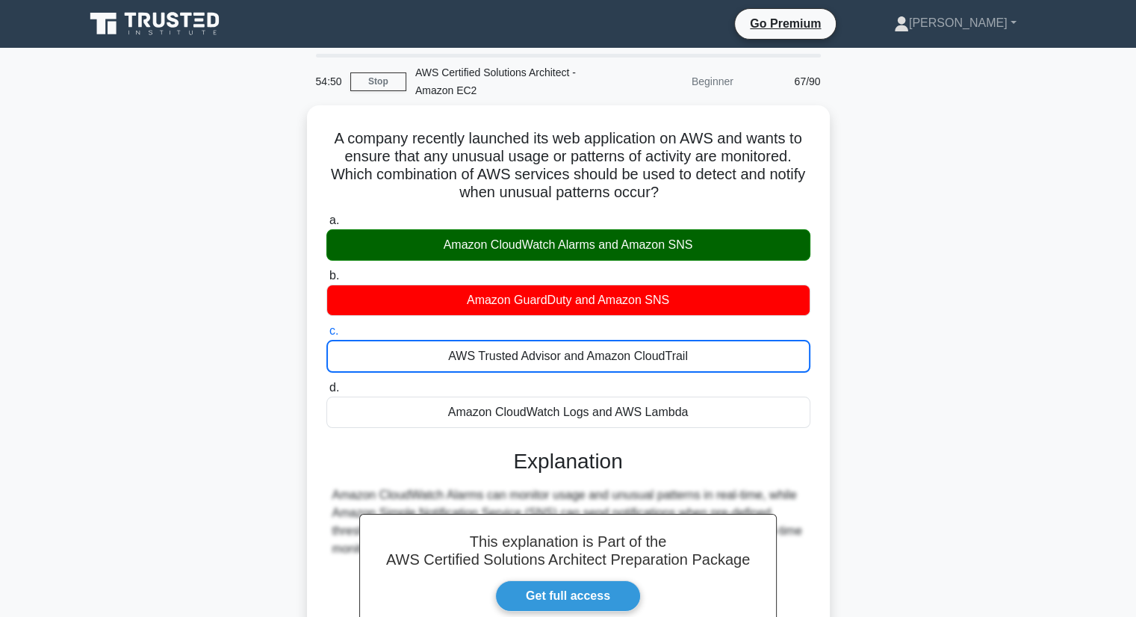
click at [889, 371] on div "A company recently launched its web application on AWS and wants to ensure that…" at bounding box center [568, 447] width 986 height 685
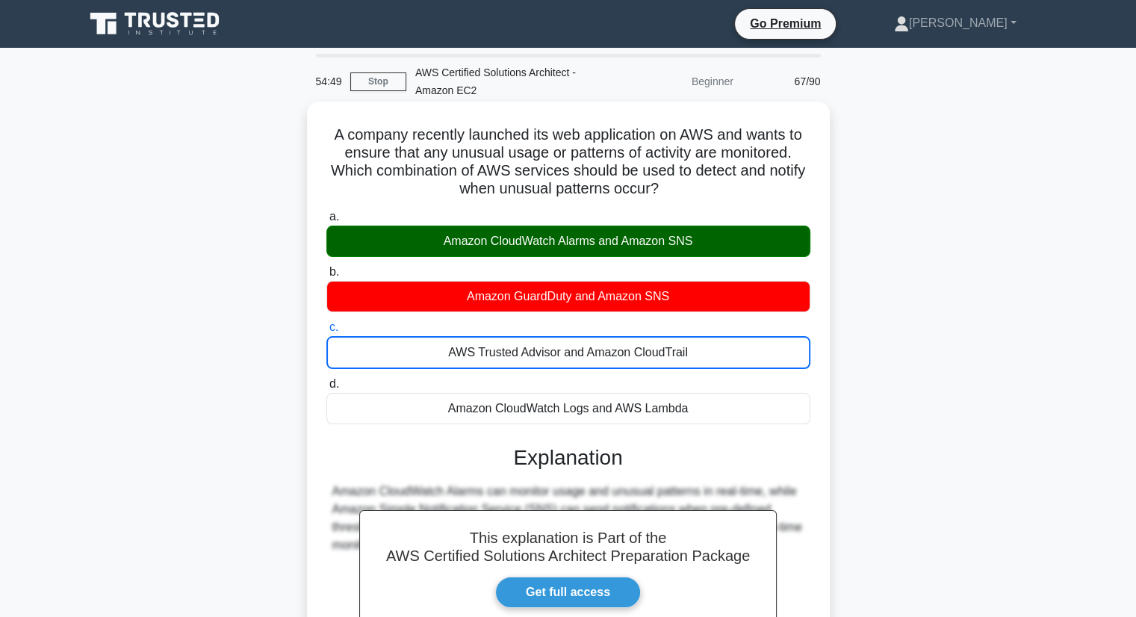
click at [730, 271] on label "b. Amazon GuardDuty and Amazon SNS" at bounding box center [568, 287] width 484 height 49
click at [326, 271] on input "b. Amazon GuardDuty and Amazon SNS" at bounding box center [326, 272] width 0 height 10
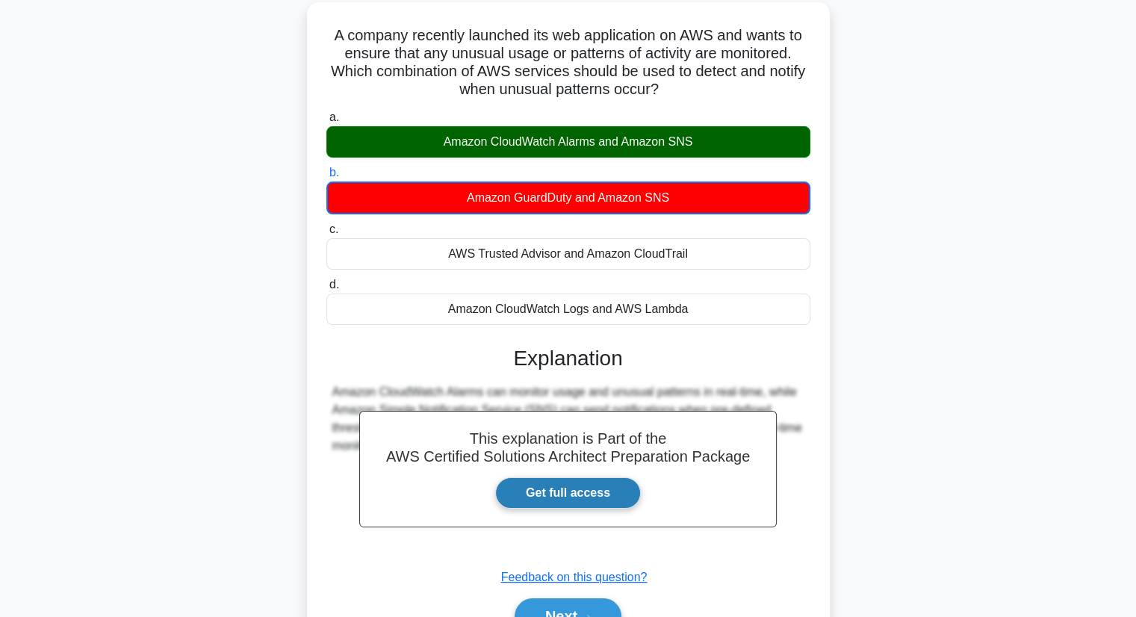
scroll to position [190, 0]
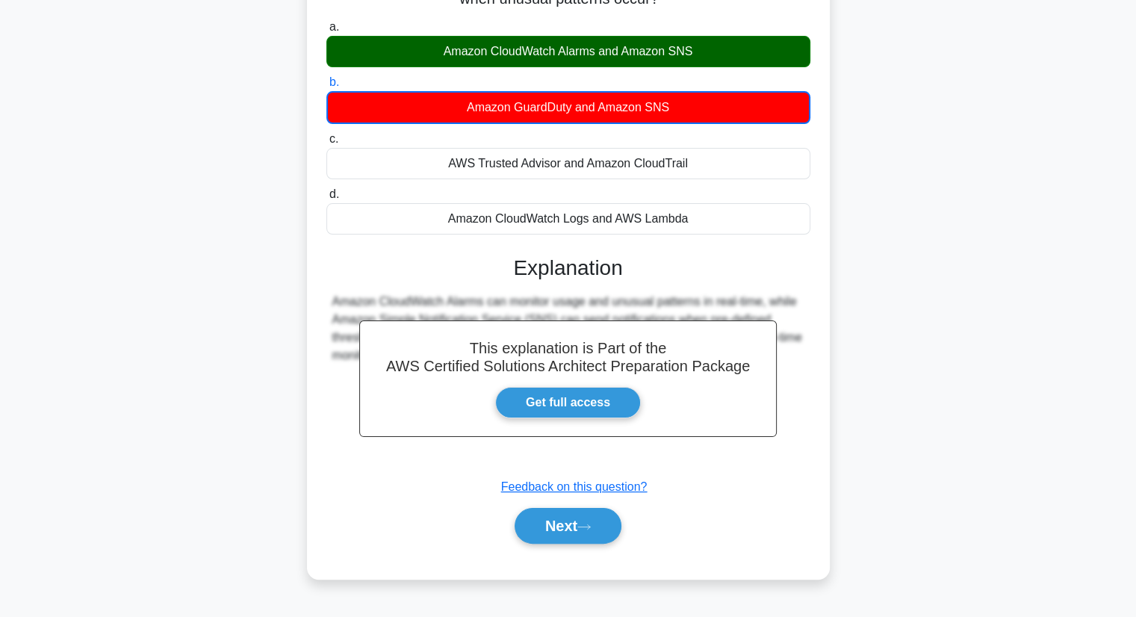
click at [627, 486] on u "Feedback on this question?" at bounding box center [574, 486] width 146 height 13
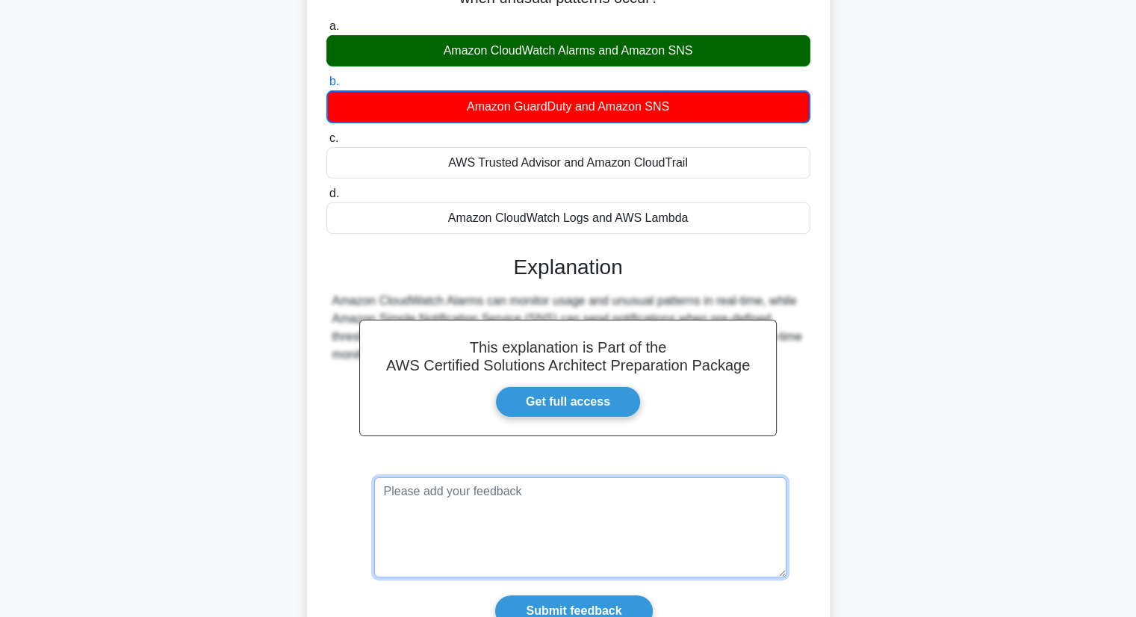
click at [627, 494] on textarea at bounding box center [580, 527] width 412 height 100
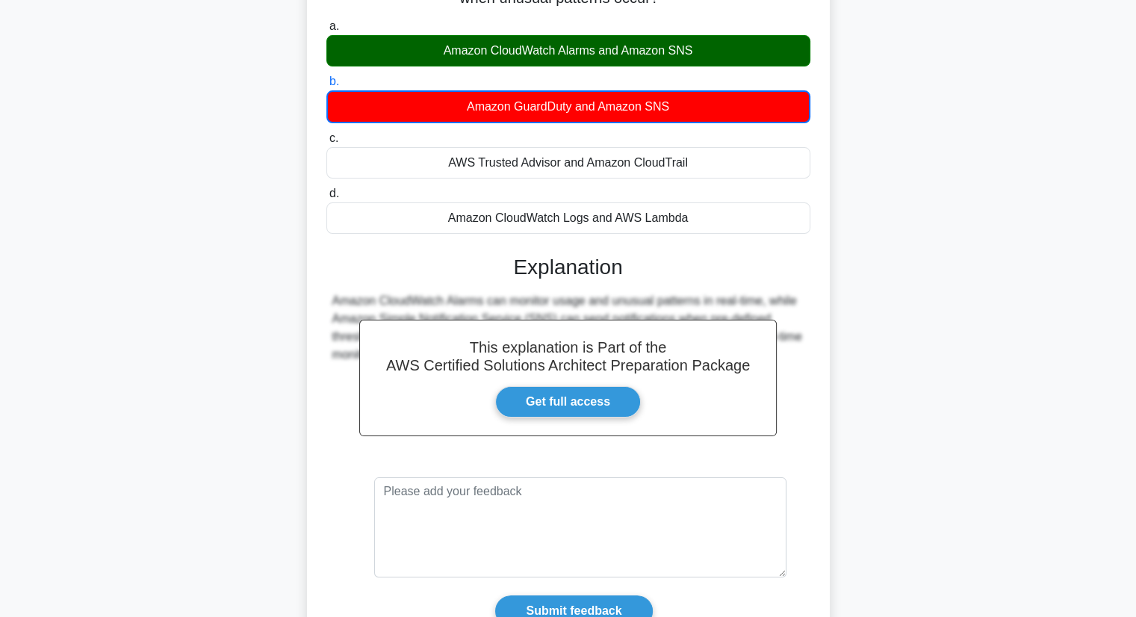
drag, startPoint x: 465, startPoint y: 108, endPoint x: 574, endPoint y: 111, distance: 109.1
click at [574, 111] on div "Amazon GuardDuty and Amazon SNS" at bounding box center [568, 106] width 484 height 33
copy div "Amazon GuardDuty"
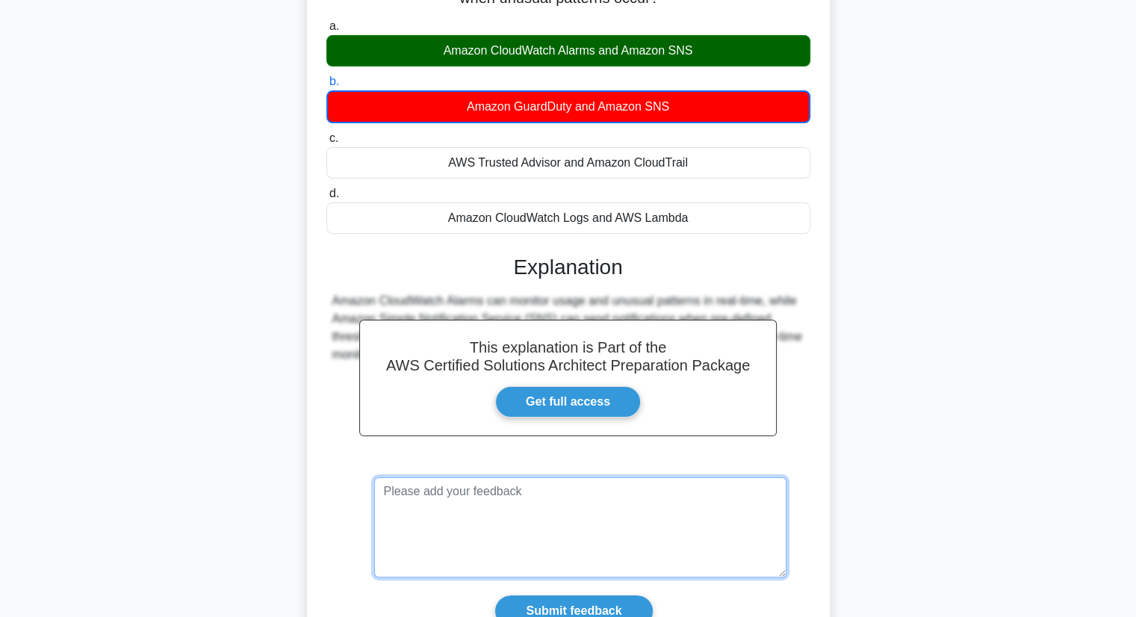
click at [444, 501] on textarea at bounding box center [580, 527] width 412 height 100
paste textarea "Amazon GuardDuty"
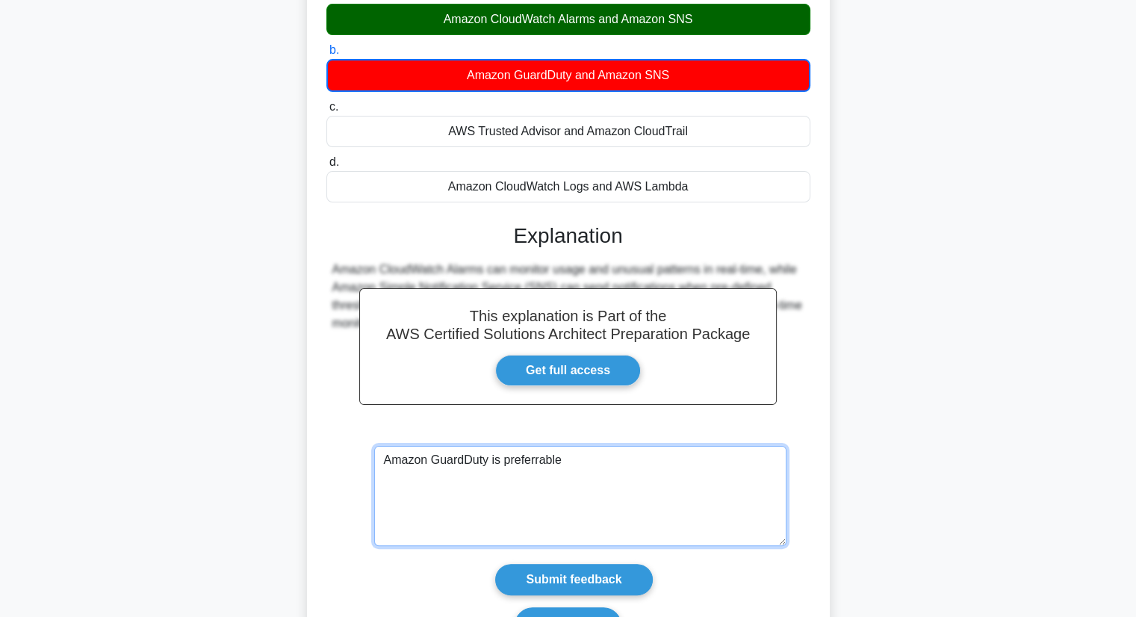
scroll to position [310, 0]
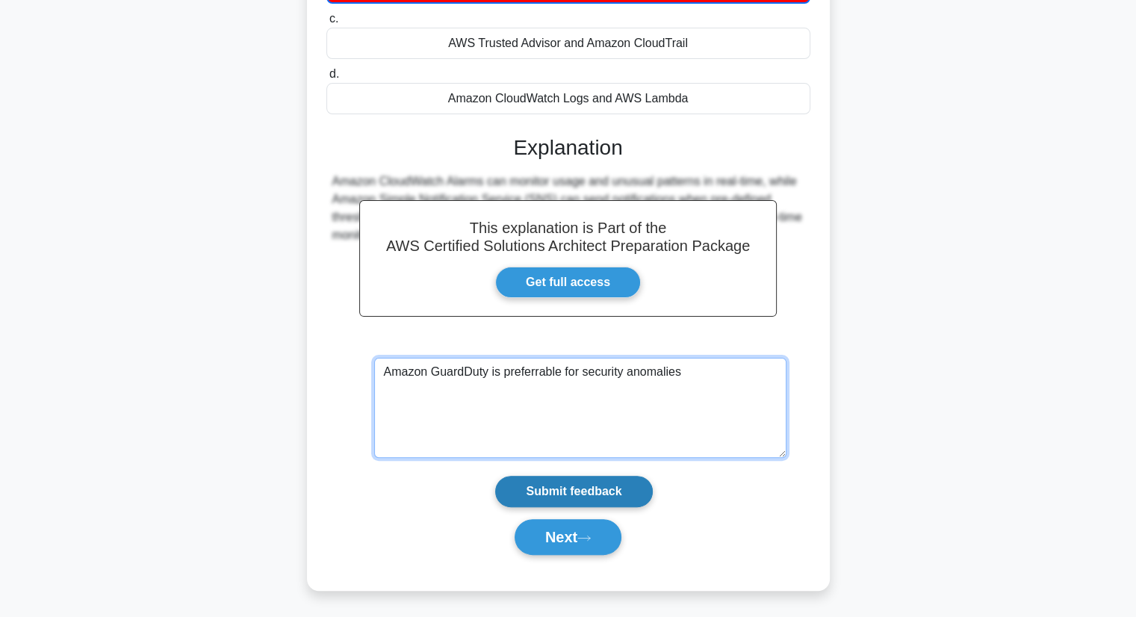
type textarea "Amazon GuardDuty is preferrable for security anomalies"
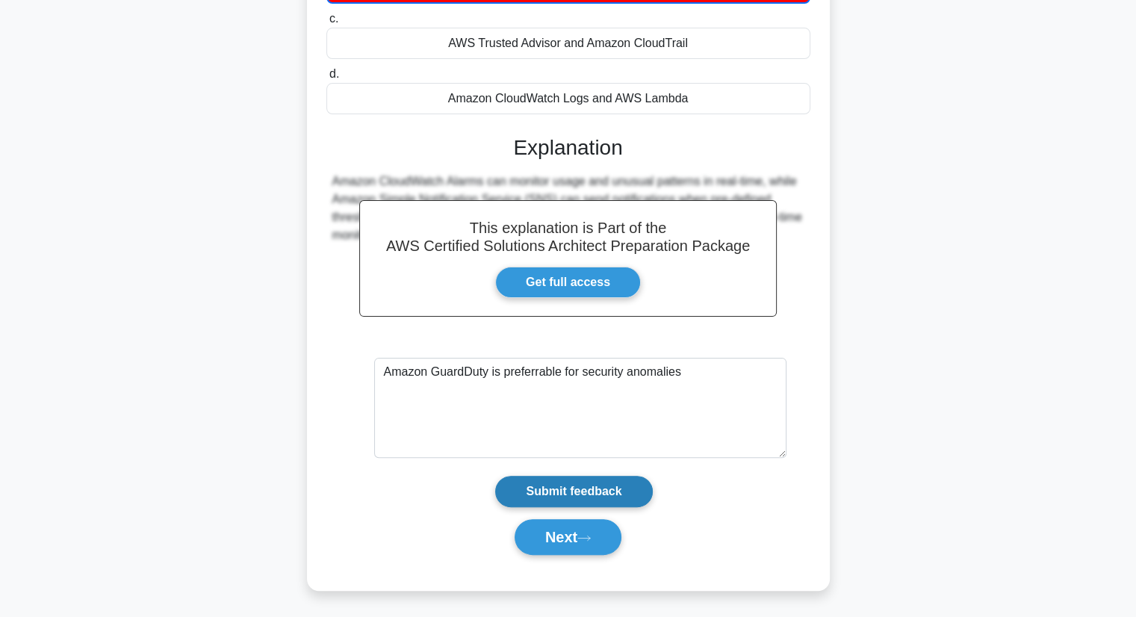
click at [605, 487] on input "Submit feedback" at bounding box center [573, 491] width 157 height 31
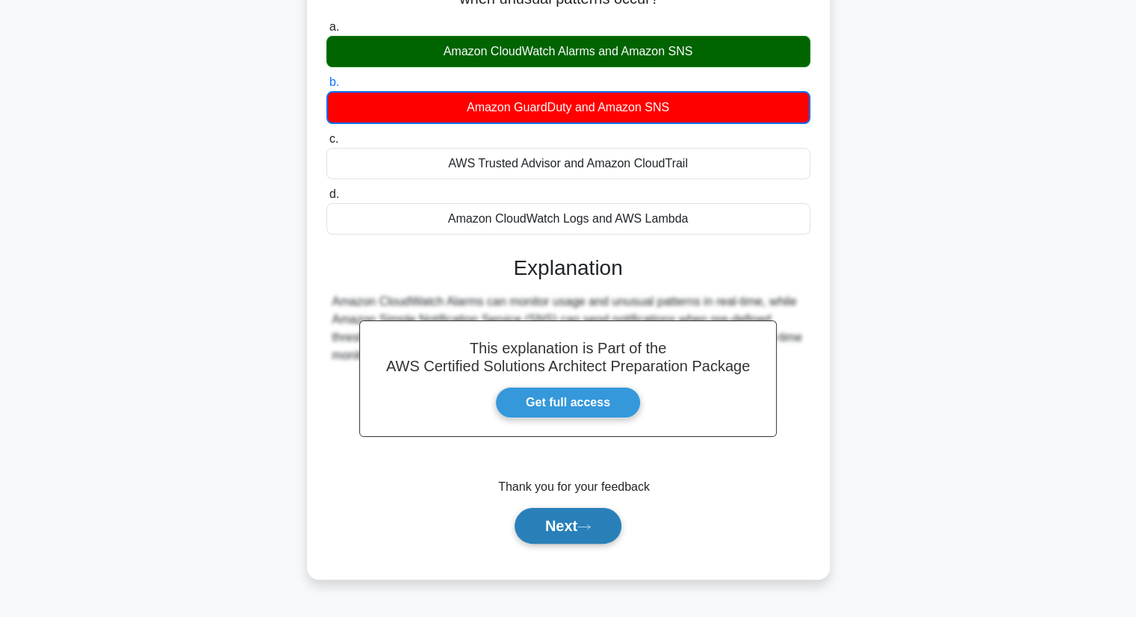
click at [583, 527] on button "Next" at bounding box center [568, 526] width 107 height 36
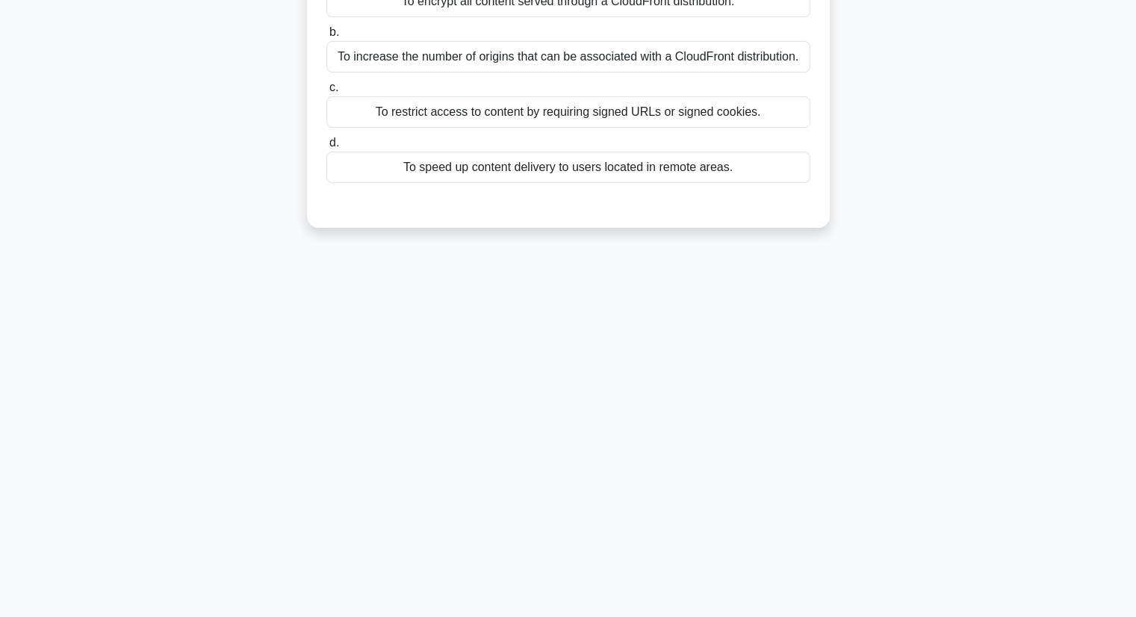
scroll to position [0, 0]
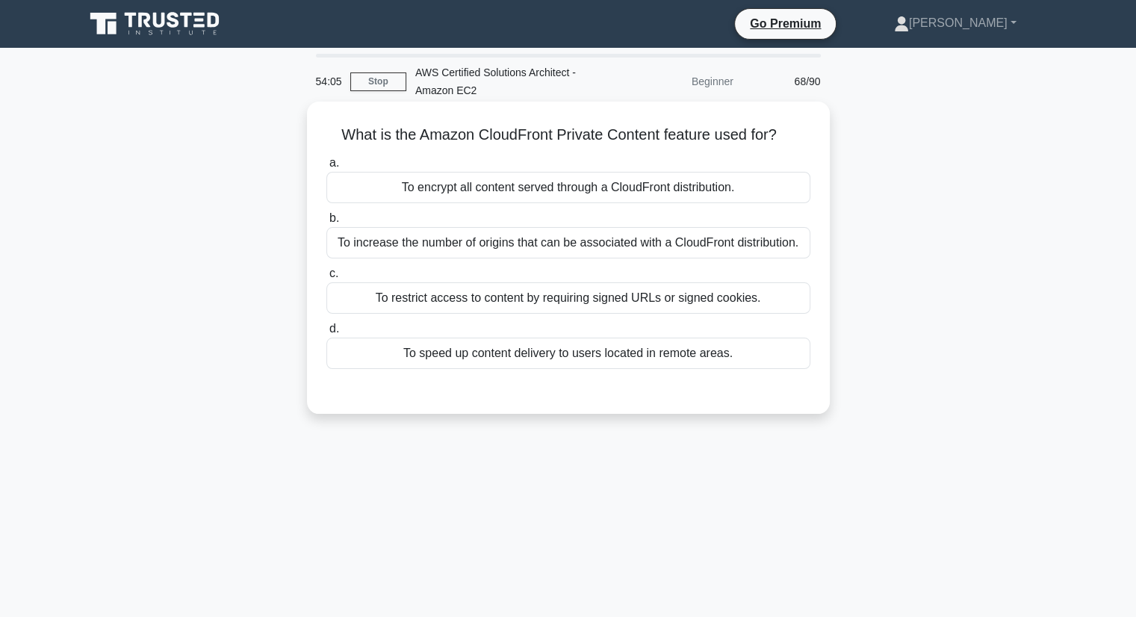
click at [600, 301] on div "To restrict access to content by requiring signed URLs or signed cookies." at bounding box center [568, 297] width 484 height 31
click at [326, 279] on input "c. To restrict access to content by requiring signed URLs or signed cookies." at bounding box center [326, 274] width 0 height 10
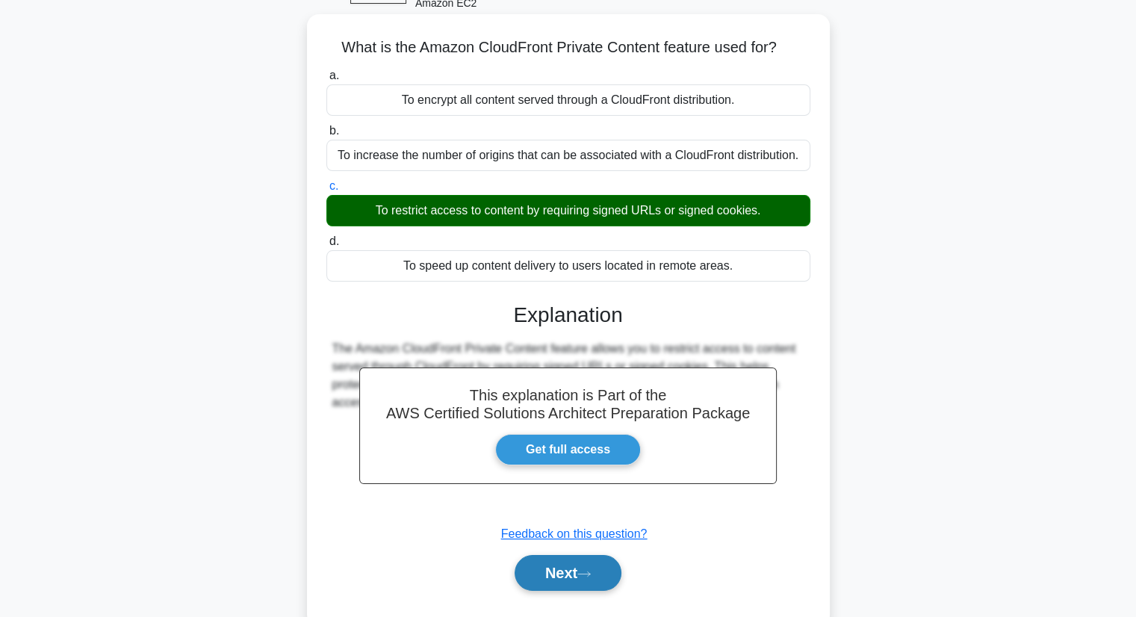
scroll to position [190, 0]
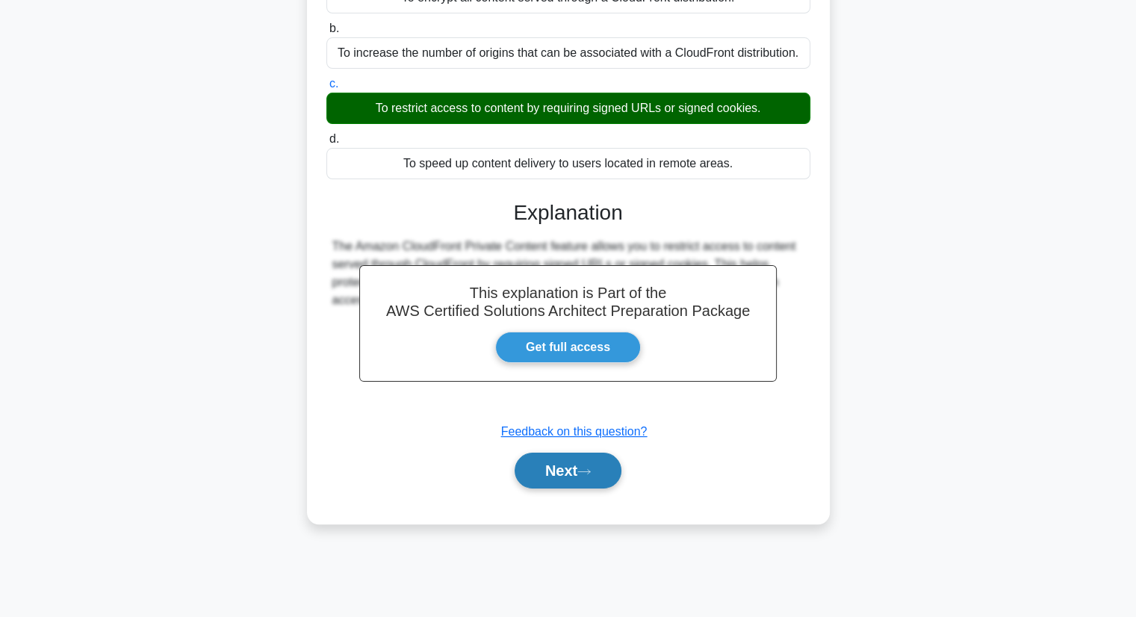
click at [599, 473] on button "Next" at bounding box center [568, 471] width 107 height 36
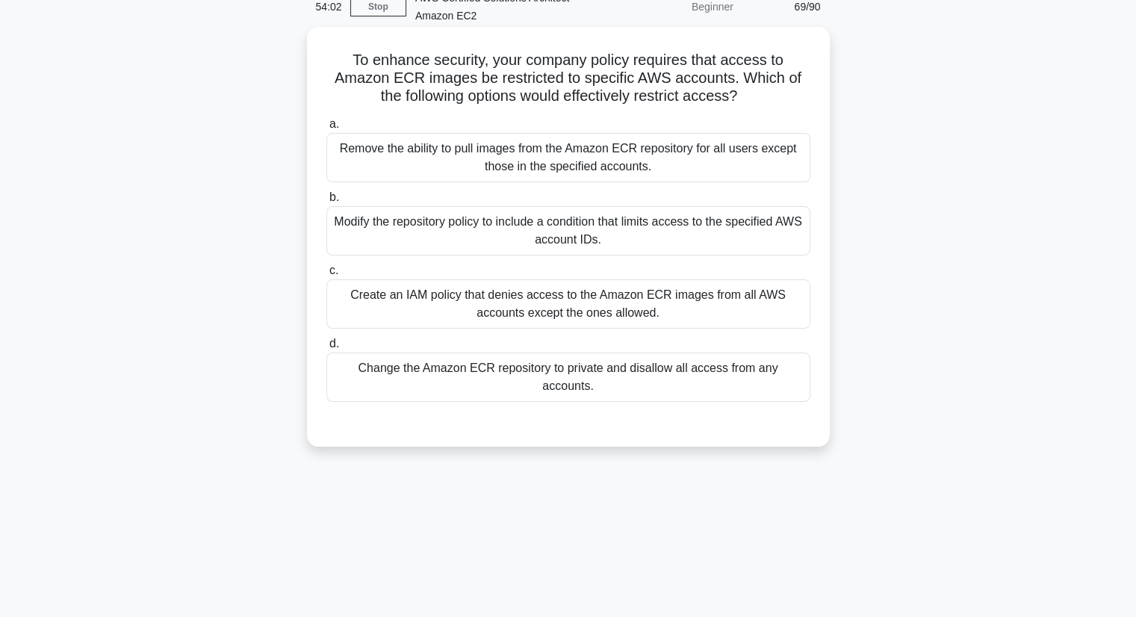
scroll to position [0, 0]
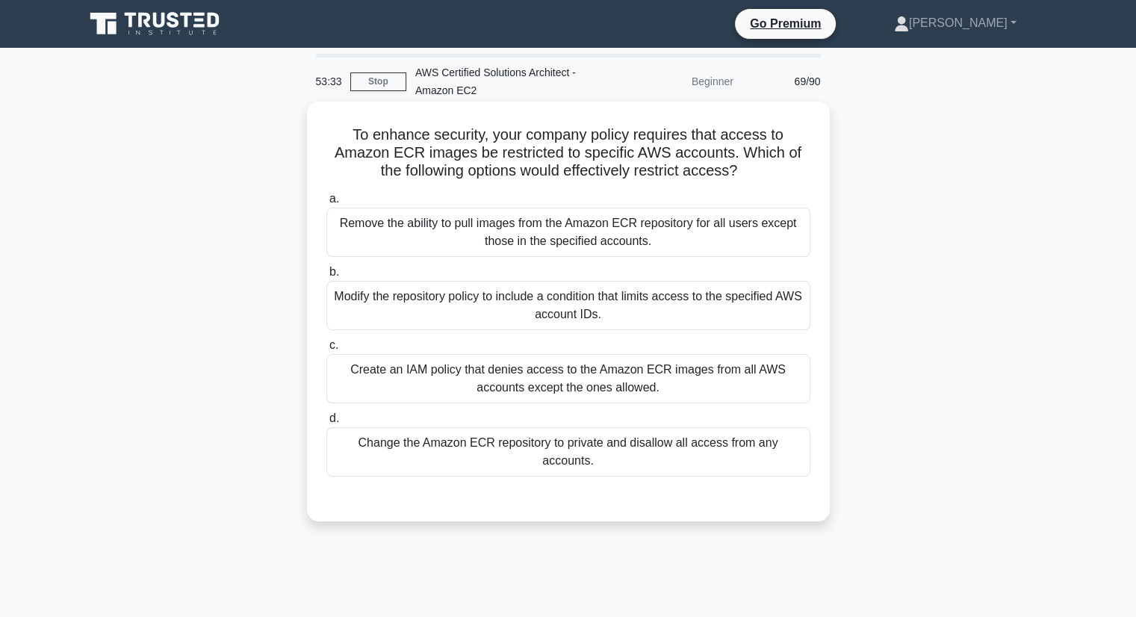
click at [618, 321] on div "Modify the repository policy to include a condition that limits access to the s…" at bounding box center [568, 305] width 484 height 49
click at [326, 277] on input "b. Modify the repository policy to include a condition that limits access to th…" at bounding box center [326, 272] width 0 height 10
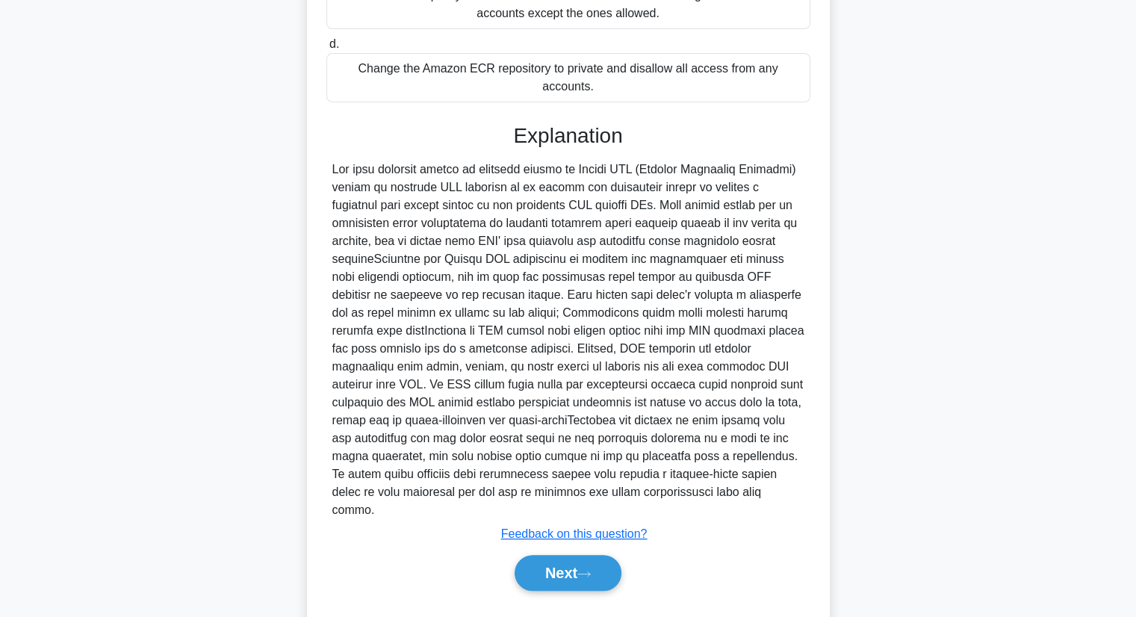
scroll to position [375, 0]
click at [588, 554] on button "Next" at bounding box center [568, 572] width 107 height 36
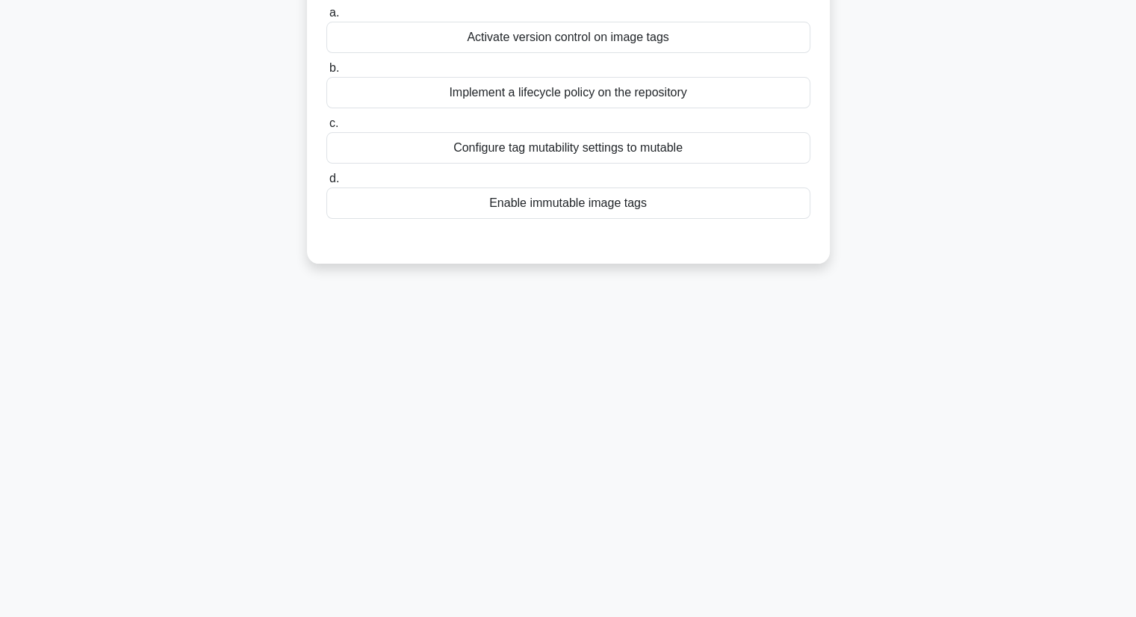
scroll to position [0, 0]
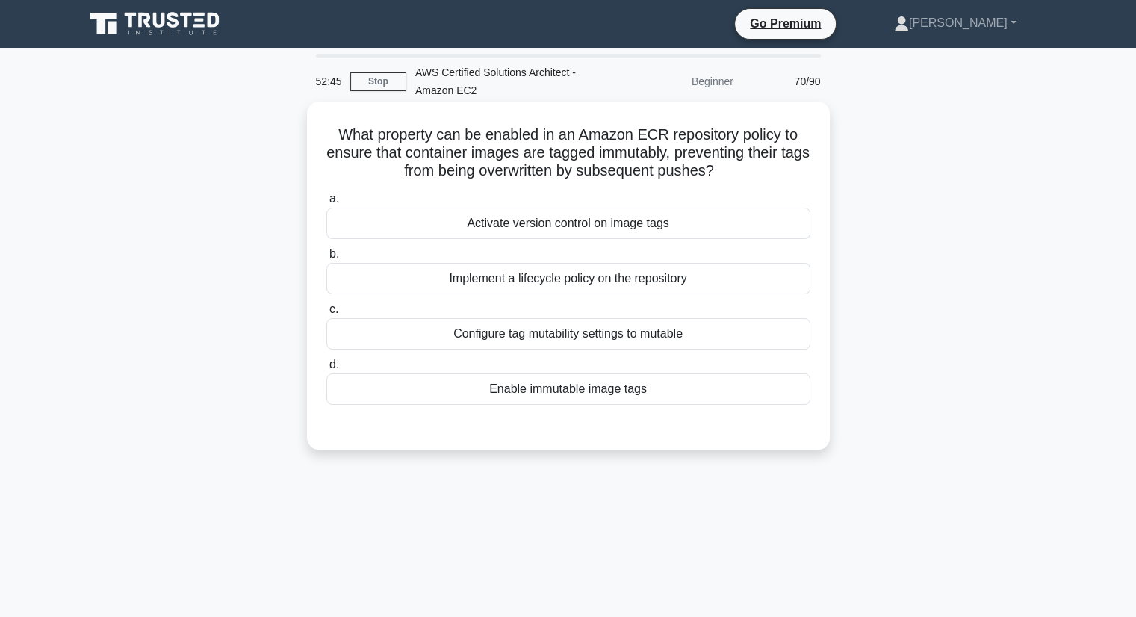
click at [703, 388] on div "Enable immutable image tags" at bounding box center [568, 388] width 484 height 31
click at [326, 370] on input "d. Enable immutable image tags" at bounding box center [326, 365] width 0 height 10
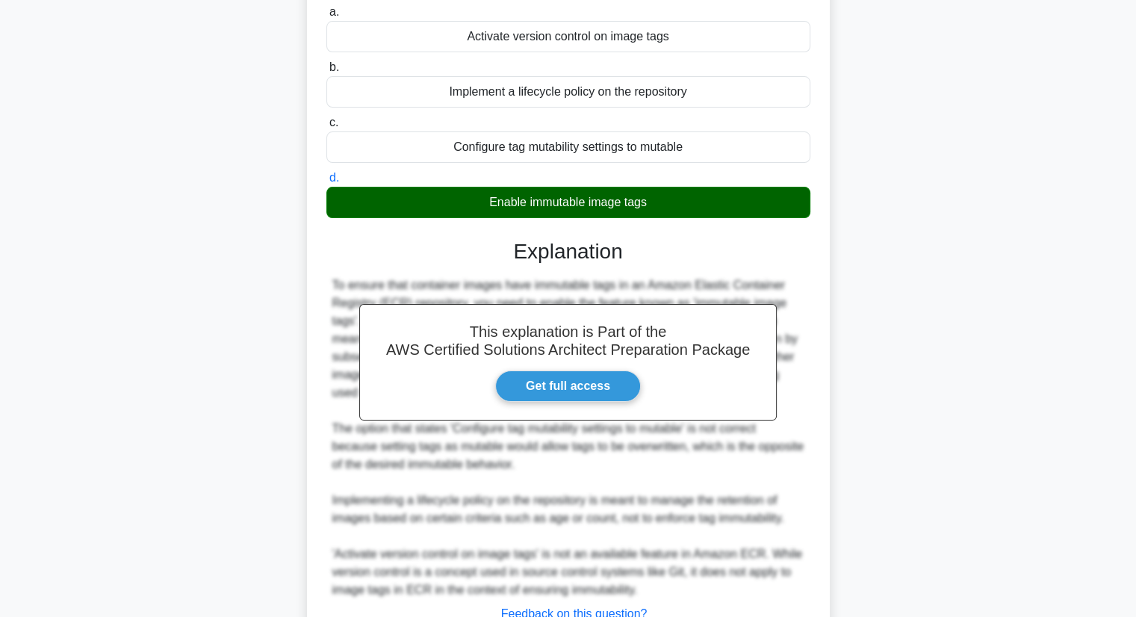
scroll to position [303, 0]
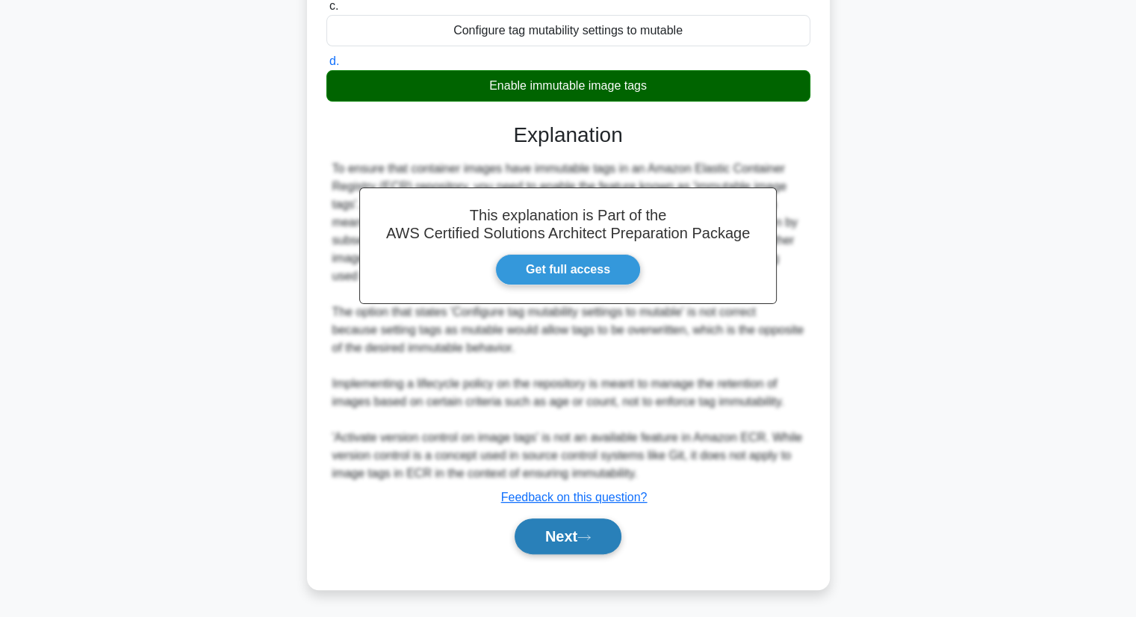
click at [542, 537] on button "Next" at bounding box center [568, 536] width 107 height 36
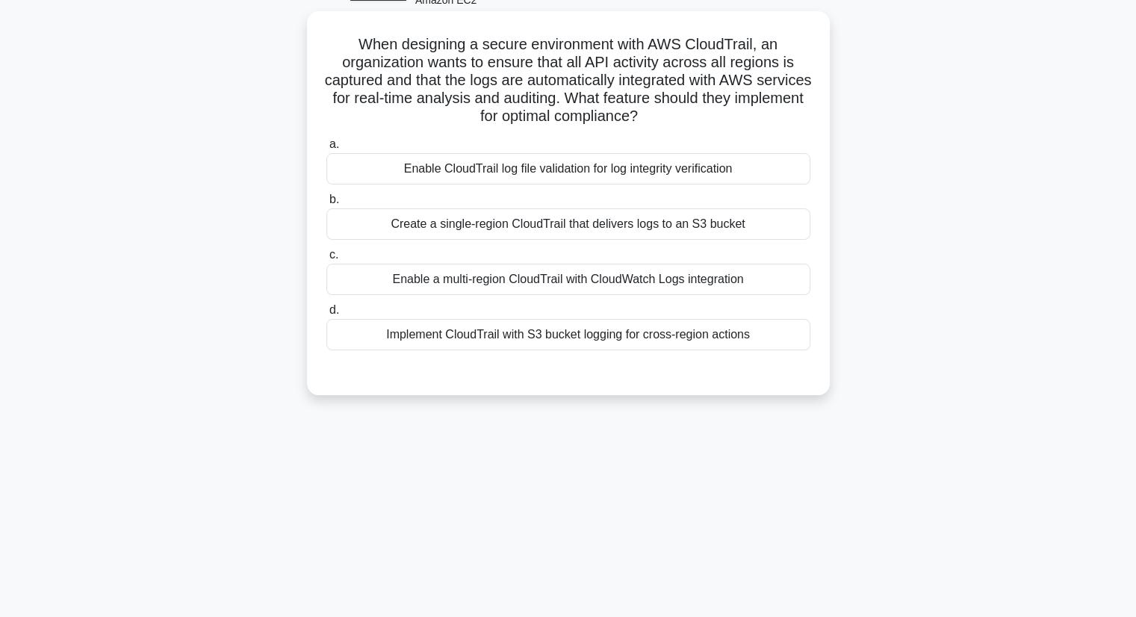
scroll to position [0, 0]
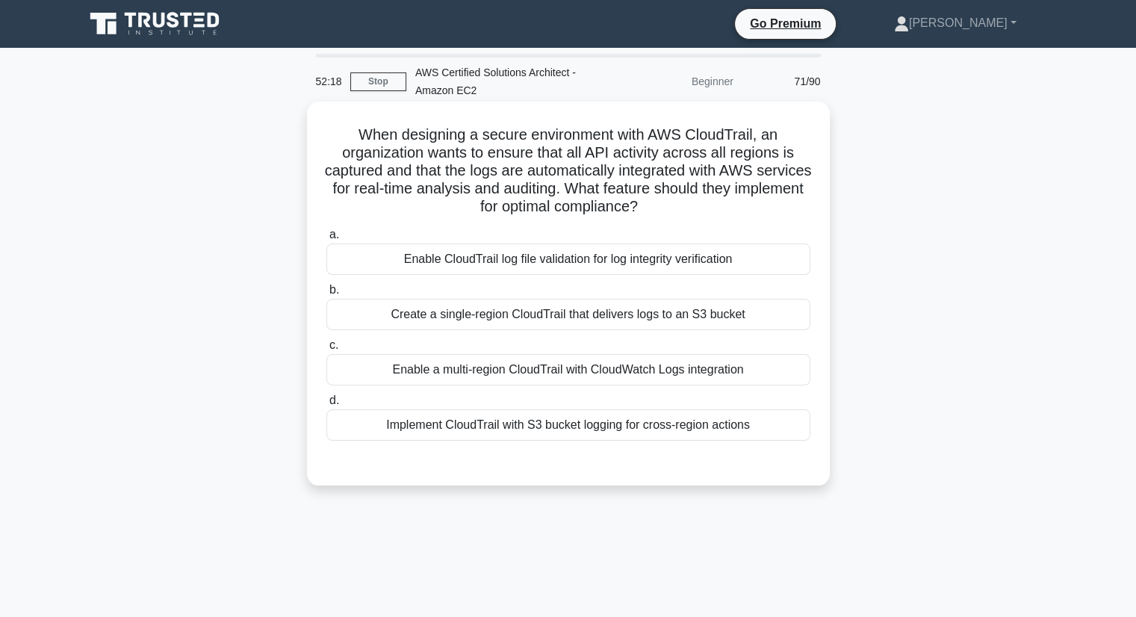
click at [675, 374] on div "Enable a multi-region CloudTrail with CloudWatch Logs integration" at bounding box center [568, 369] width 484 height 31
click at [326, 350] on input "c. Enable a multi-region CloudTrail with CloudWatch Logs integration" at bounding box center [326, 346] width 0 height 10
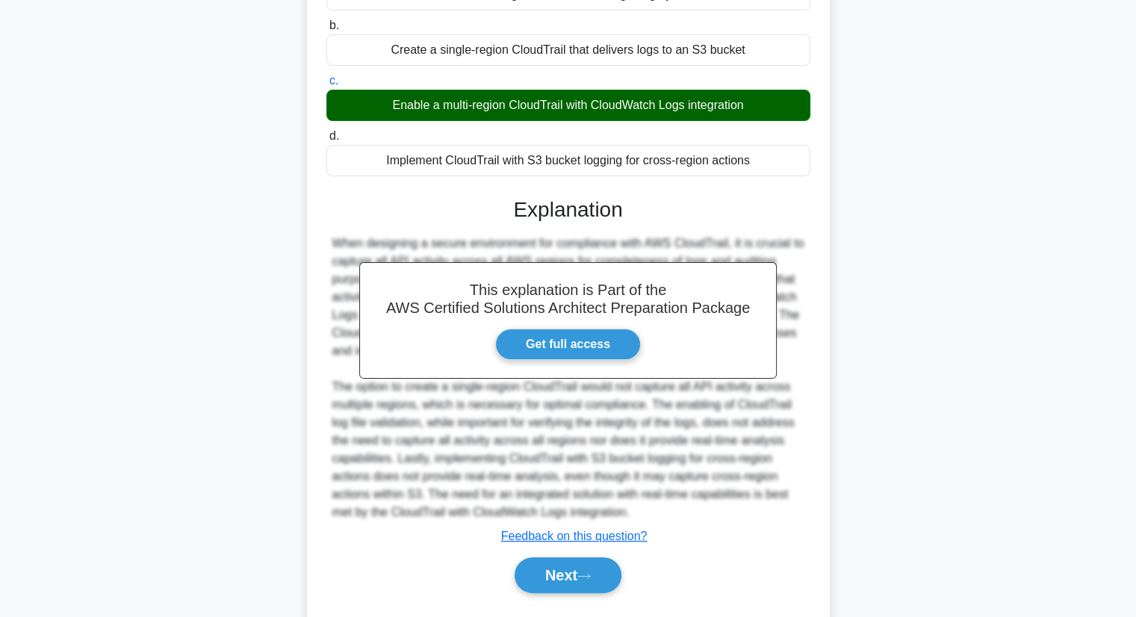
scroll to position [303, 0]
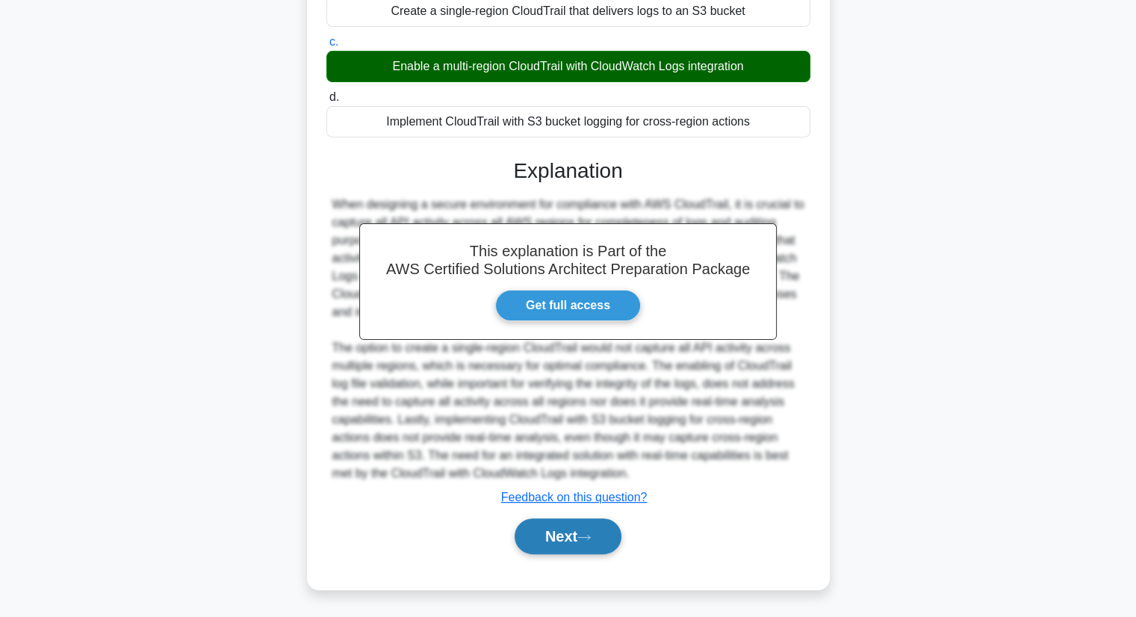
click at [590, 525] on button "Next" at bounding box center [568, 536] width 107 height 36
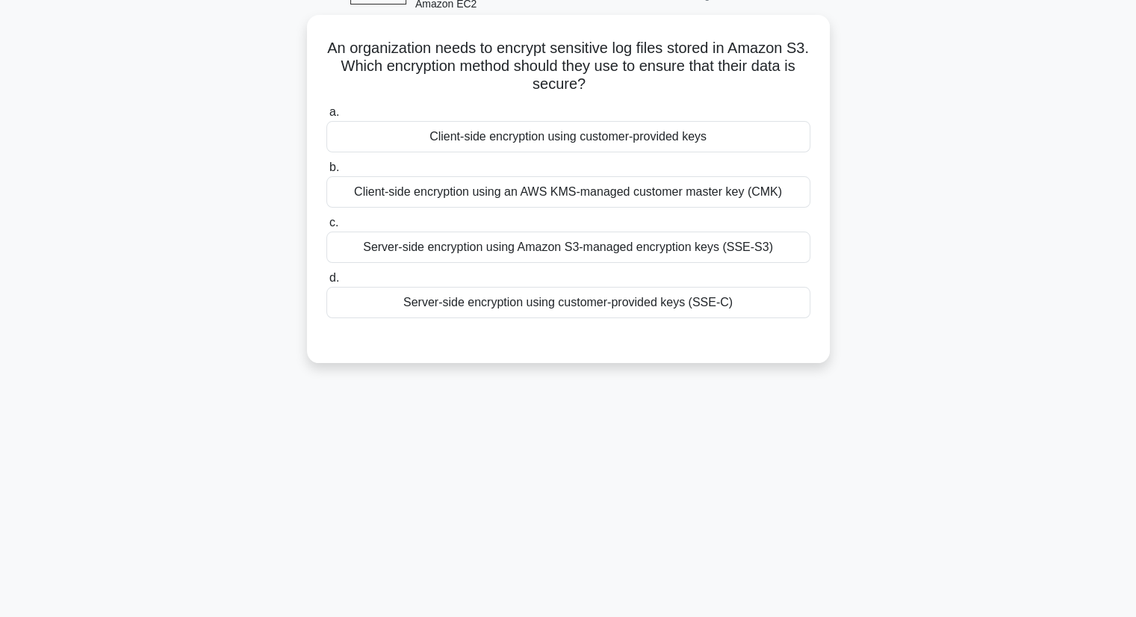
scroll to position [0, 0]
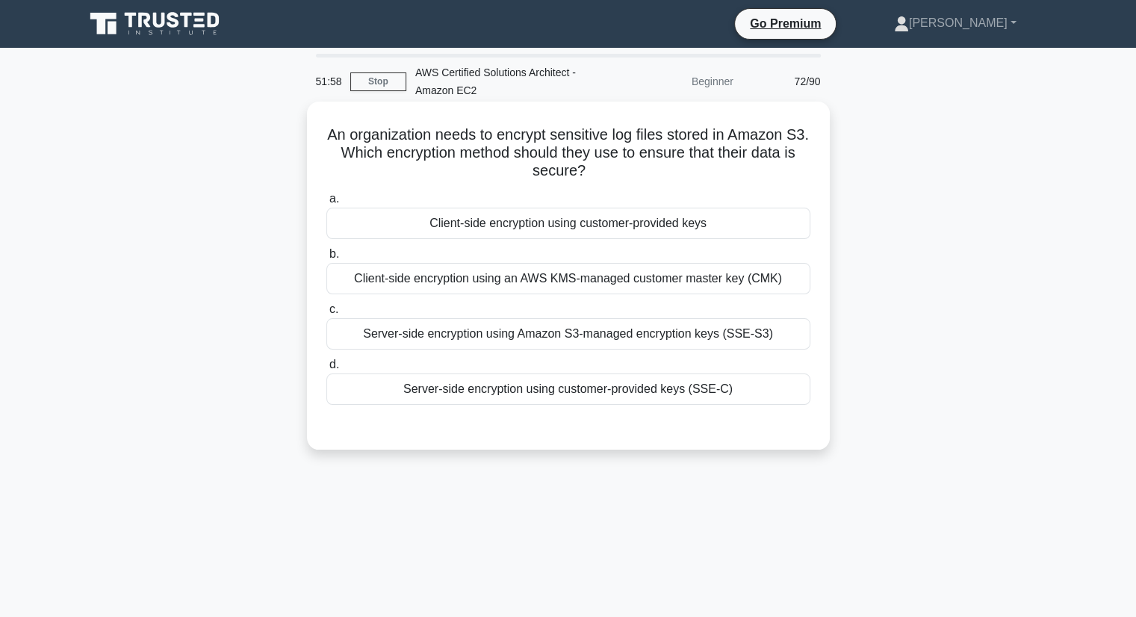
click at [632, 339] on div "Server-side encryption using Amazon S3-managed encryption keys (SSE-S3)" at bounding box center [568, 333] width 484 height 31
click at [326, 314] on input "c. Server-side encryption using Amazon S3-managed encryption keys (SSE-S3)" at bounding box center [326, 310] width 0 height 10
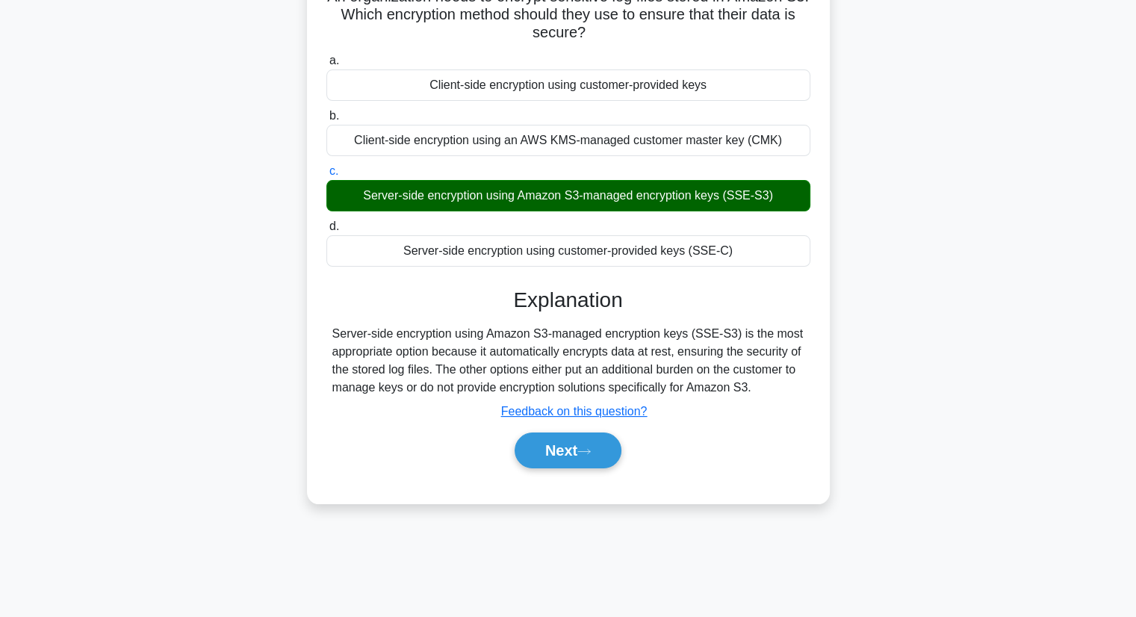
scroll to position [190, 0]
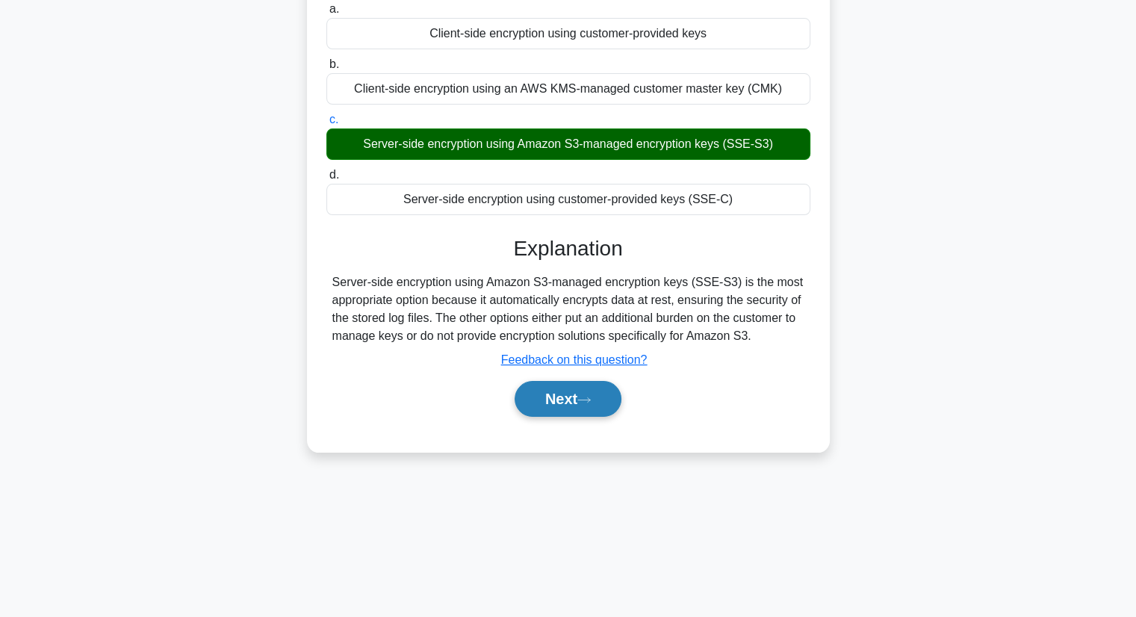
click at [572, 402] on button "Next" at bounding box center [568, 399] width 107 height 36
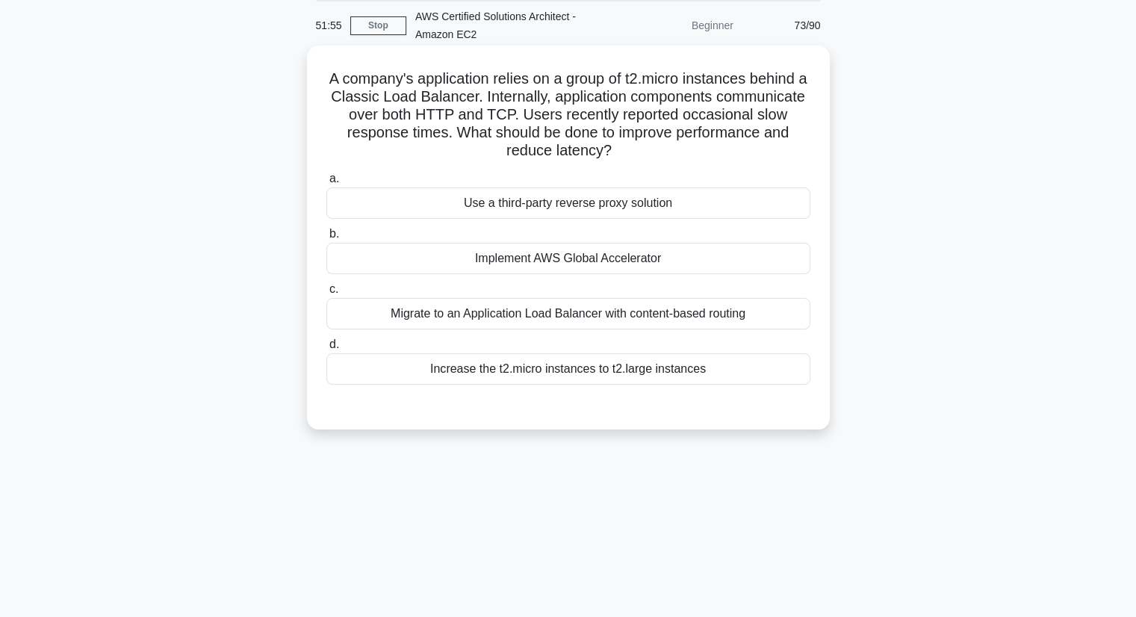
scroll to position [0, 0]
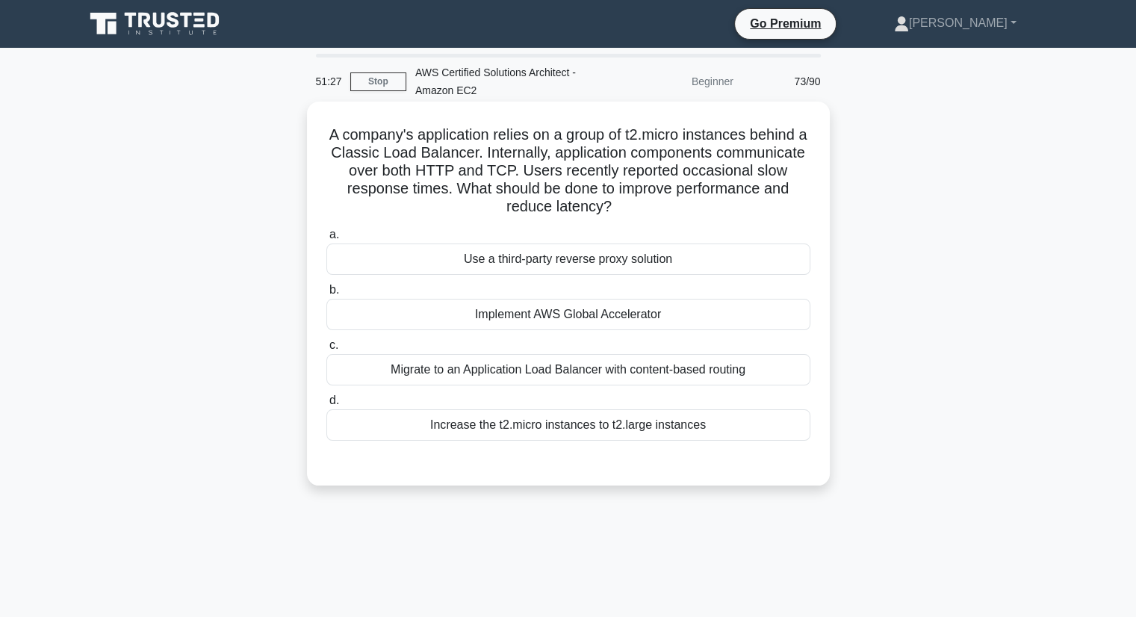
click at [661, 313] on div "Implement AWS Global Accelerator" at bounding box center [568, 314] width 484 height 31
click at [326, 295] on input "b. Implement AWS Global Accelerator" at bounding box center [326, 290] width 0 height 10
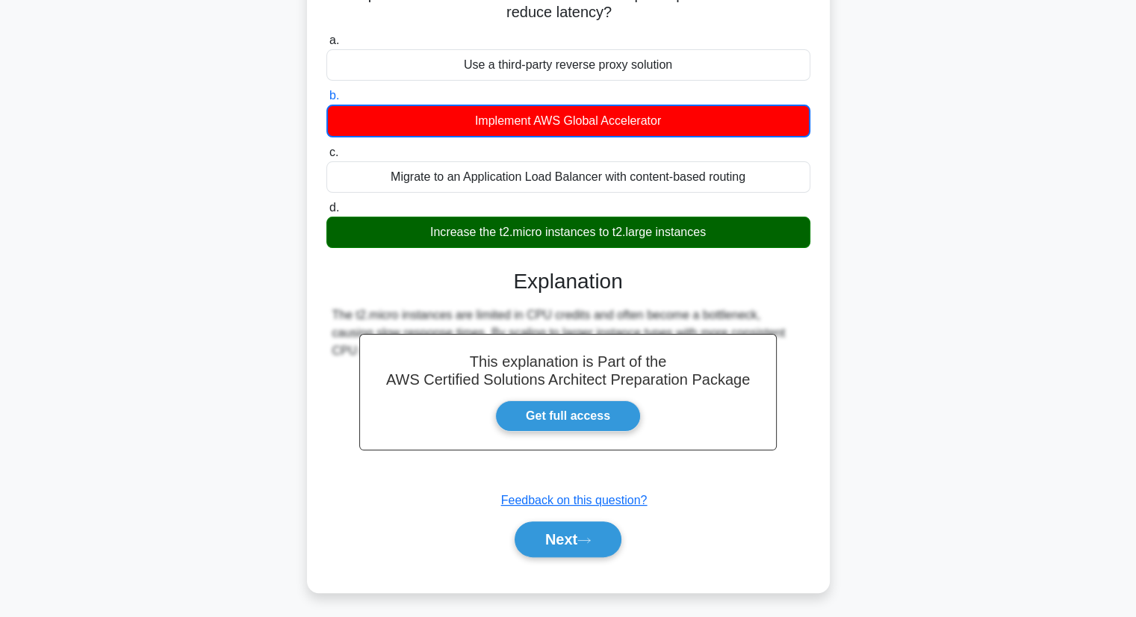
scroll to position [197, 0]
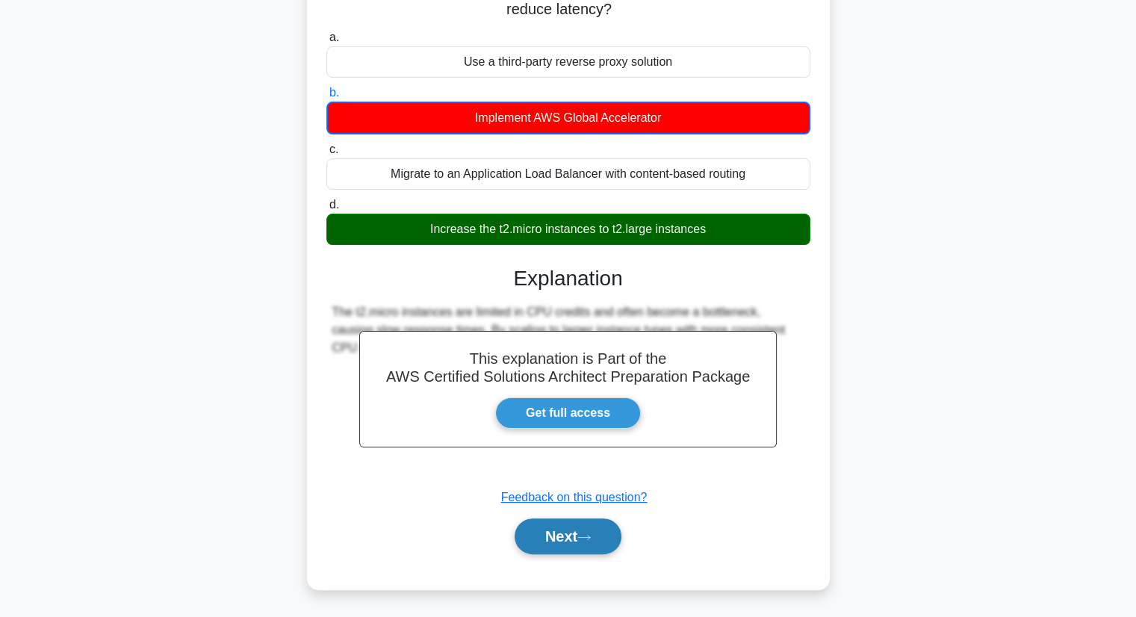
click at [588, 537] on icon at bounding box center [583, 537] width 13 height 8
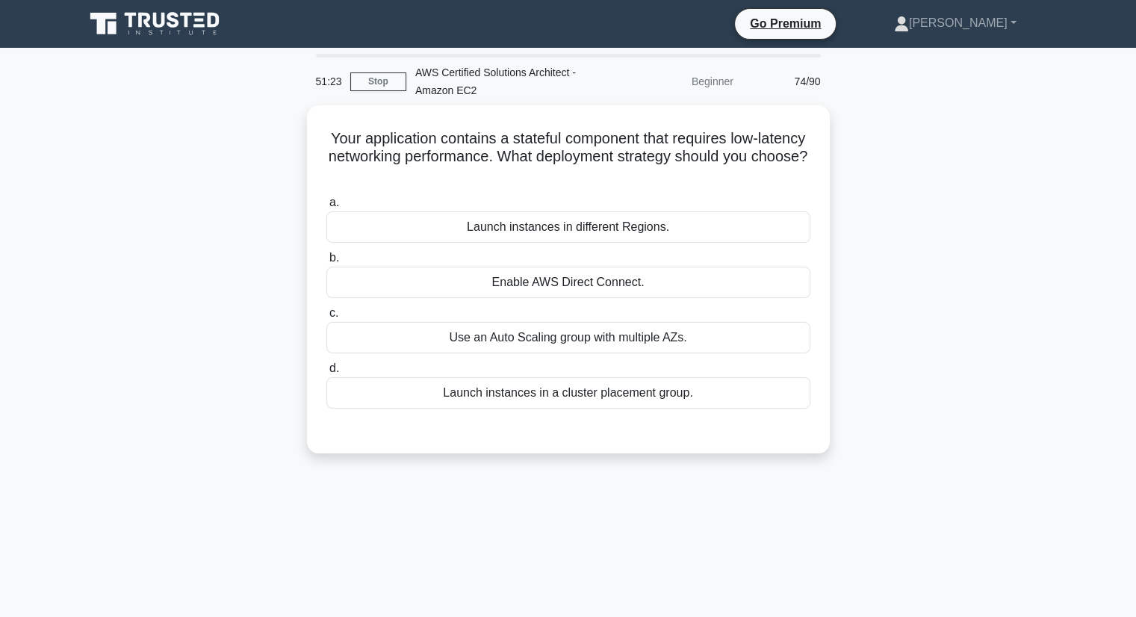
scroll to position [0, 0]
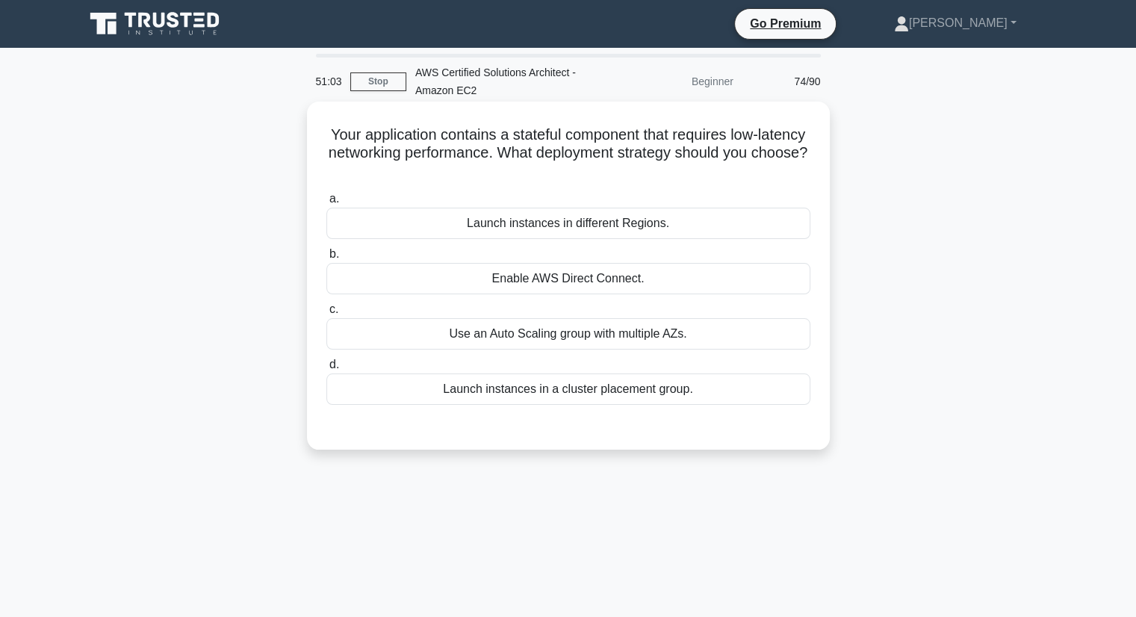
click at [591, 400] on div "Launch instances in a cluster placement group." at bounding box center [568, 388] width 484 height 31
click at [326, 370] on input "d. Launch instances in a cluster placement group." at bounding box center [326, 365] width 0 height 10
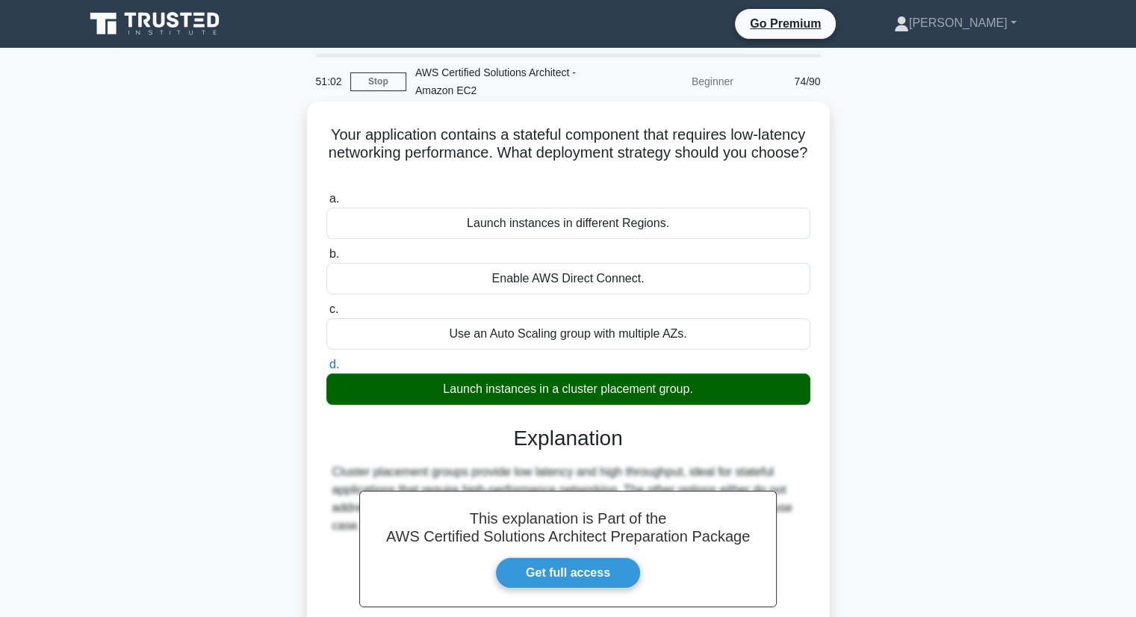
scroll to position [190, 0]
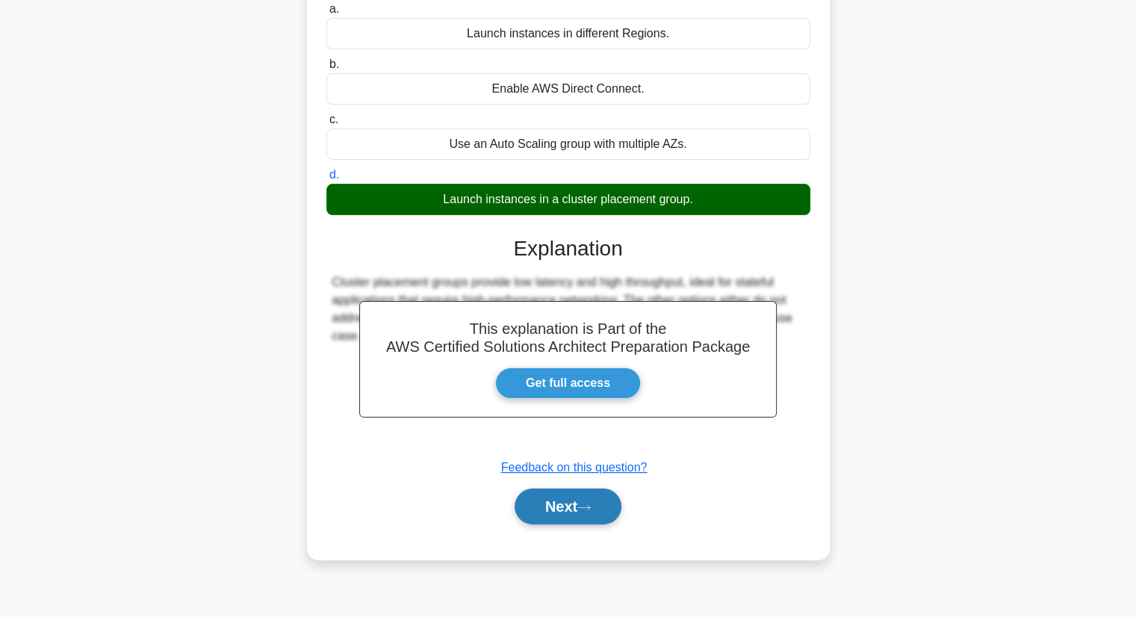
click at [568, 512] on button "Next" at bounding box center [568, 506] width 107 height 36
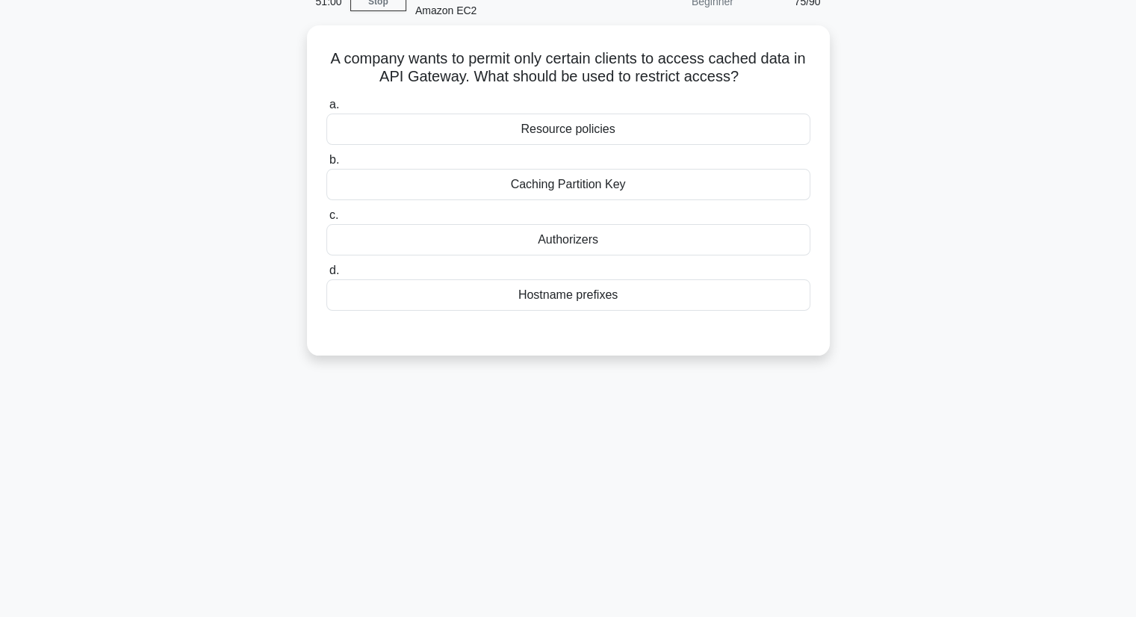
scroll to position [0, 0]
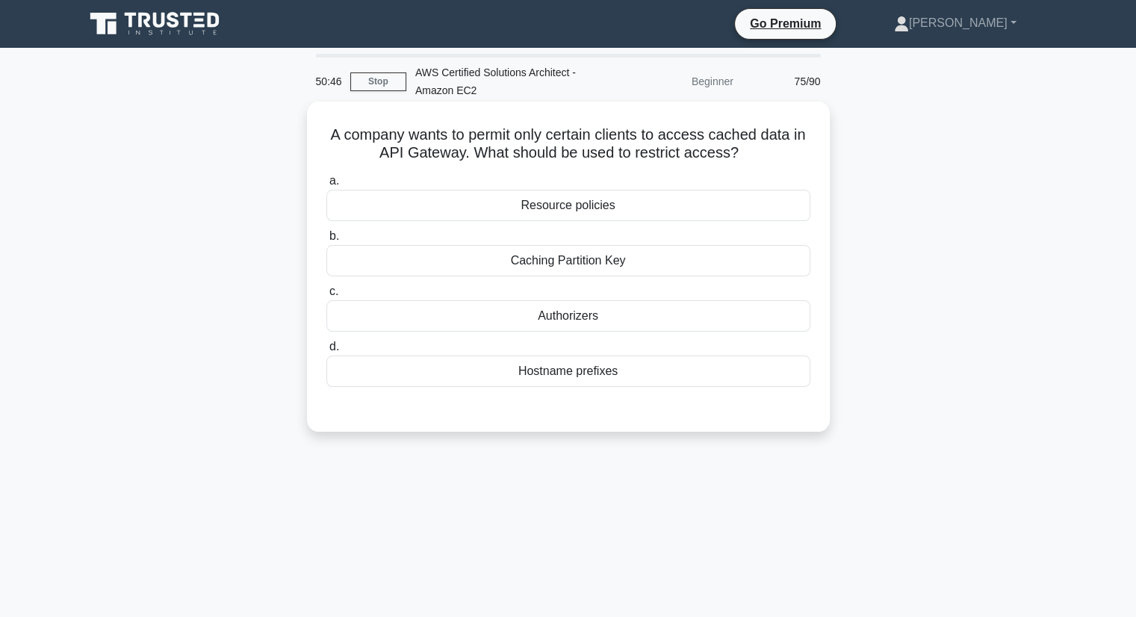
click at [626, 377] on div "Hostname prefixes" at bounding box center [568, 370] width 484 height 31
click at [326, 352] on input "d. Hostname prefixes" at bounding box center [326, 347] width 0 height 10
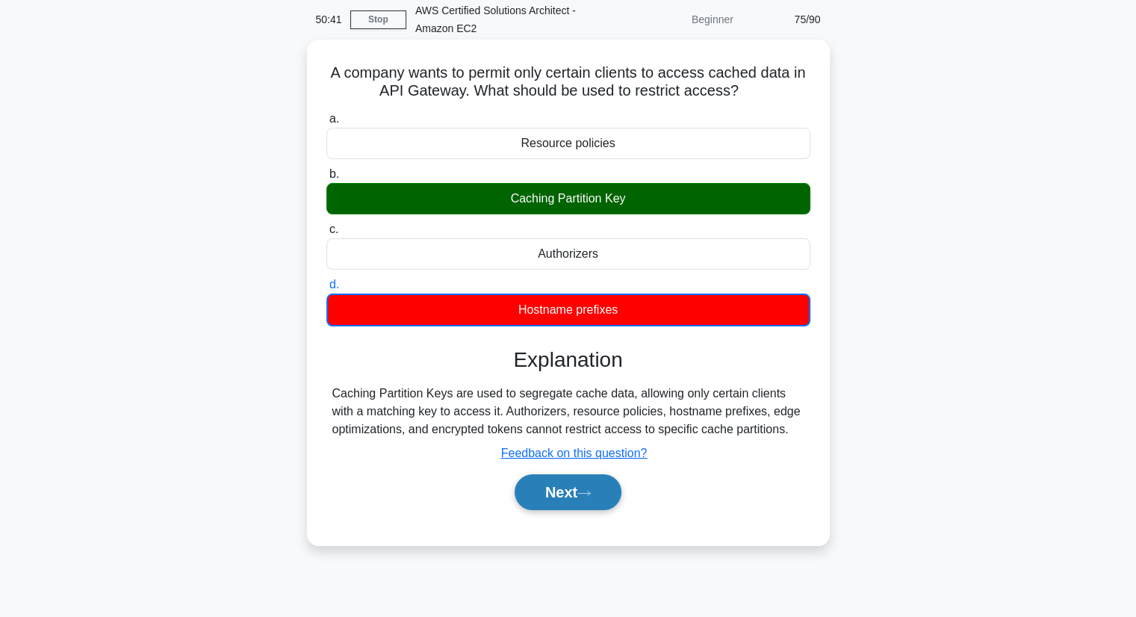
scroll to position [149, 0]
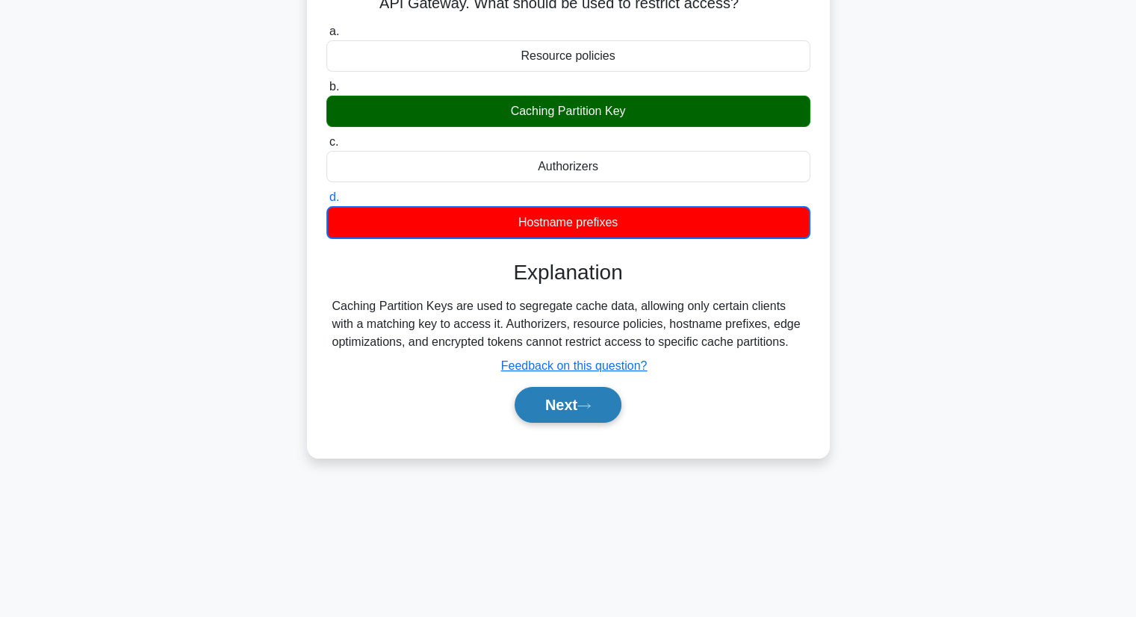
click at [588, 406] on icon at bounding box center [583, 406] width 13 height 8
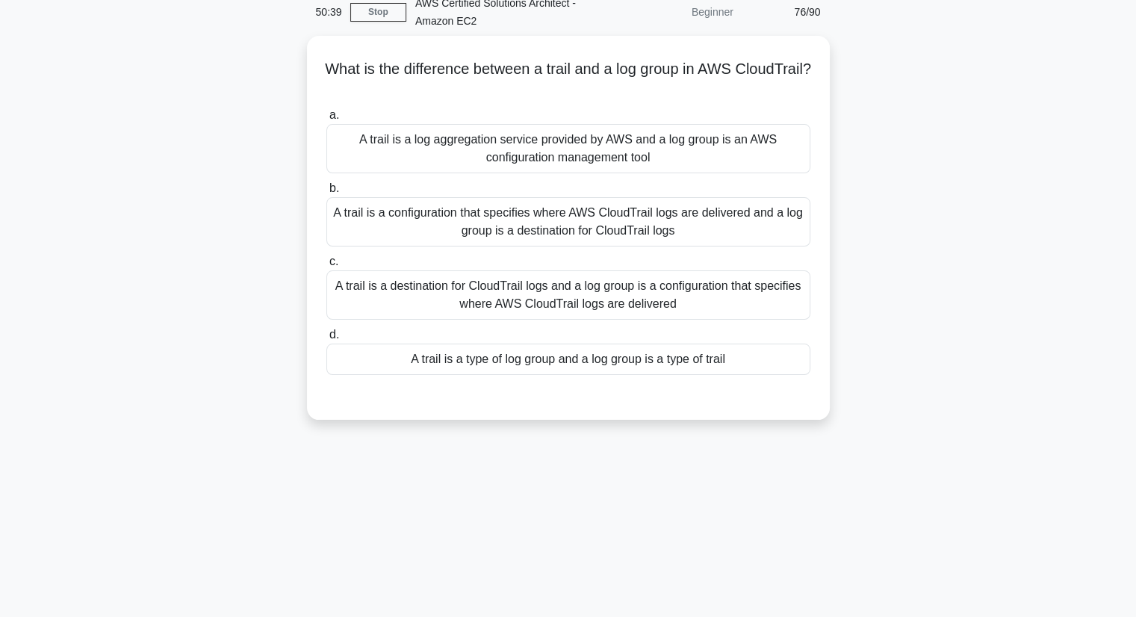
scroll to position [0, 0]
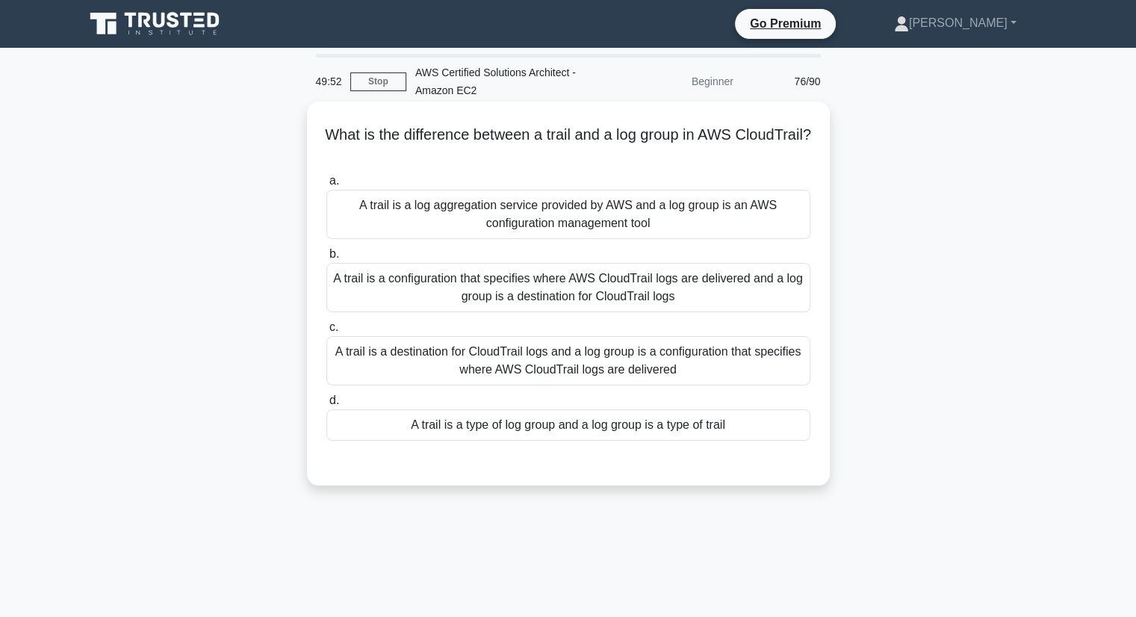
click at [548, 370] on div "A trail is a destination for CloudTrail logs and a log group is a configuration…" at bounding box center [568, 360] width 484 height 49
click at [326, 332] on input "c. A trail is a destination for CloudTrail logs and a log group is a configurat…" at bounding box center [326, 328] width 0 height 10
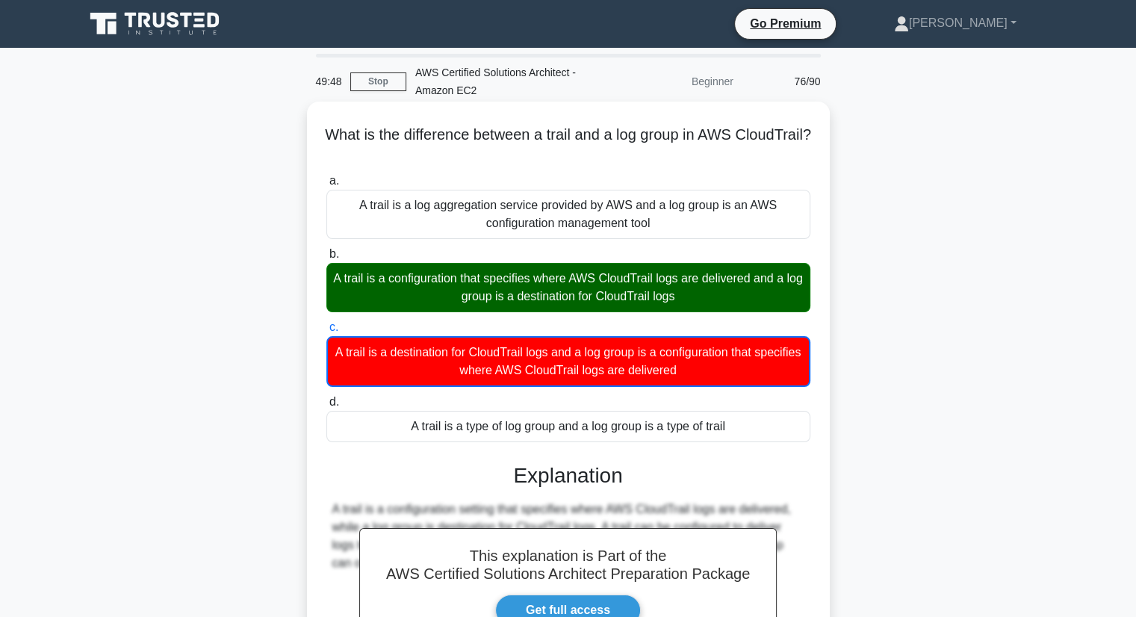
drag, startPoint x: 693, startPoint y: 299, endPoint x: 340, endPoint y: 281, distance: 353.7
click at [340, 281] on div "A trail is a configuration that specifies where AWS CloudTrail logs are deliver…" at bounding box center [568, 287] width 484 height 49
copy div "A trail is a configuration that specifies where AWS CloudTrail logs are deliver…"
click at [590, 308] on div "A trail is a configuration that specifies where AWS CloudTrail logs are deliver…" at bounding box center [568, 287] width 484 height 49
click at [326, 259] on input "b. A trail is a configuration that specifies where AWS CloudTrail logs are deli…" at bounding box center [326, 254] width 0 height 10
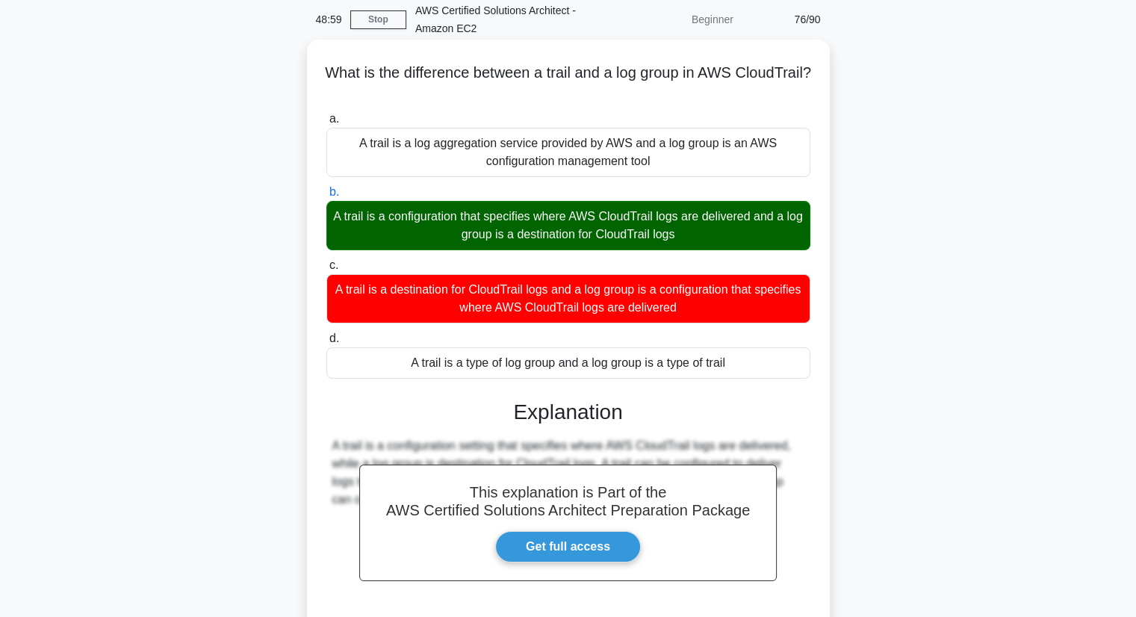
scroll to position [196, 0]
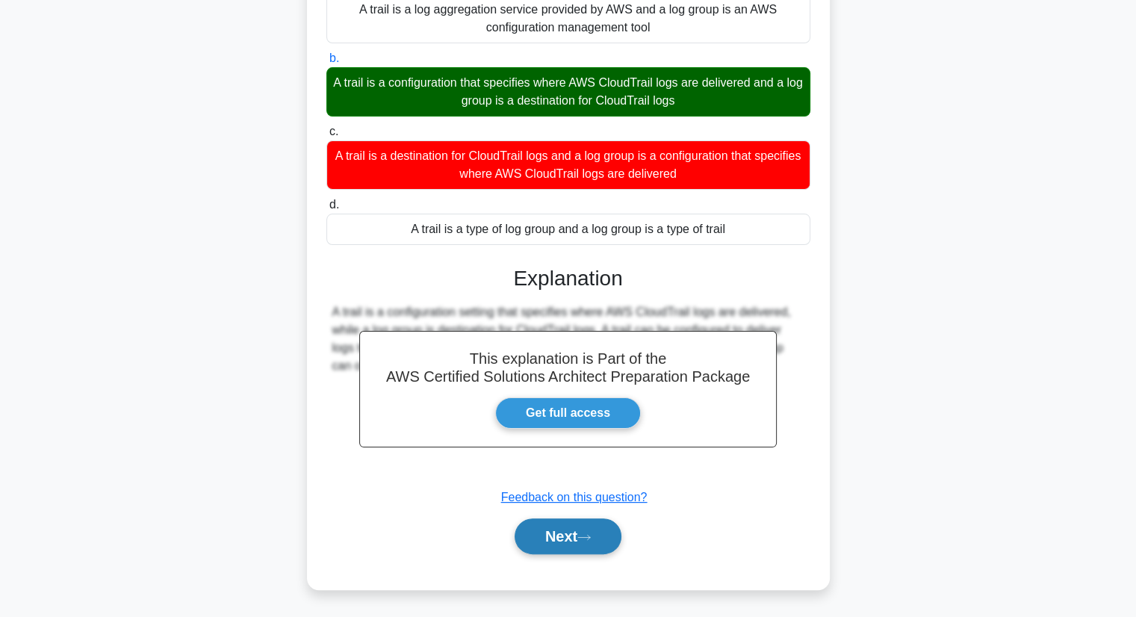
click at [585, 531] on button "Next" at bounding box center [568, 536] width 107 height 36
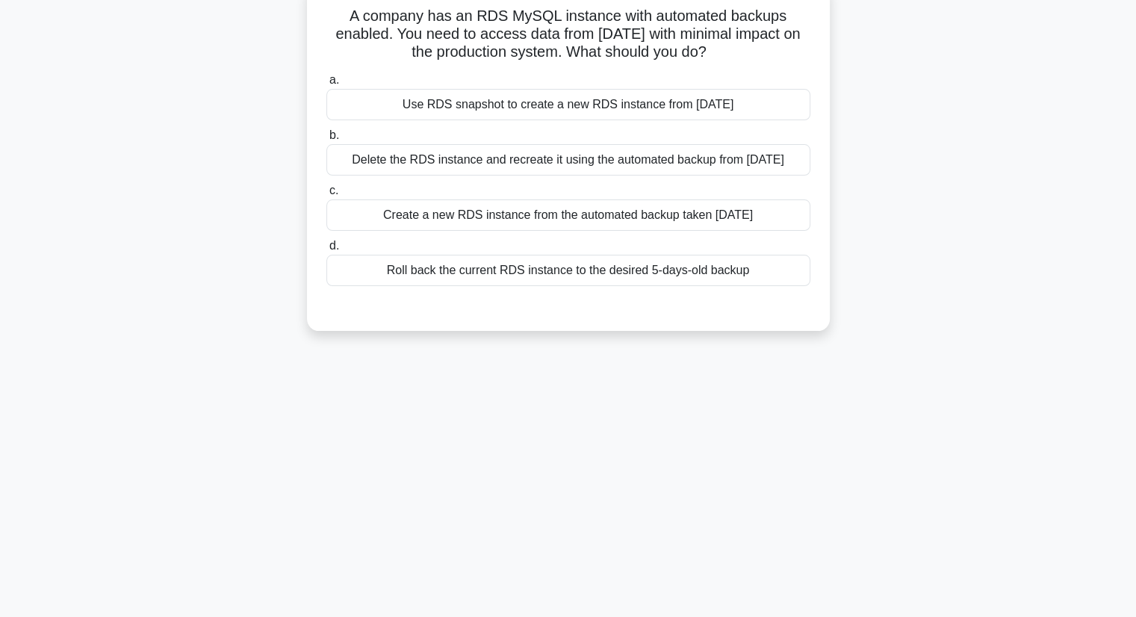
scroll to position [0, 0]
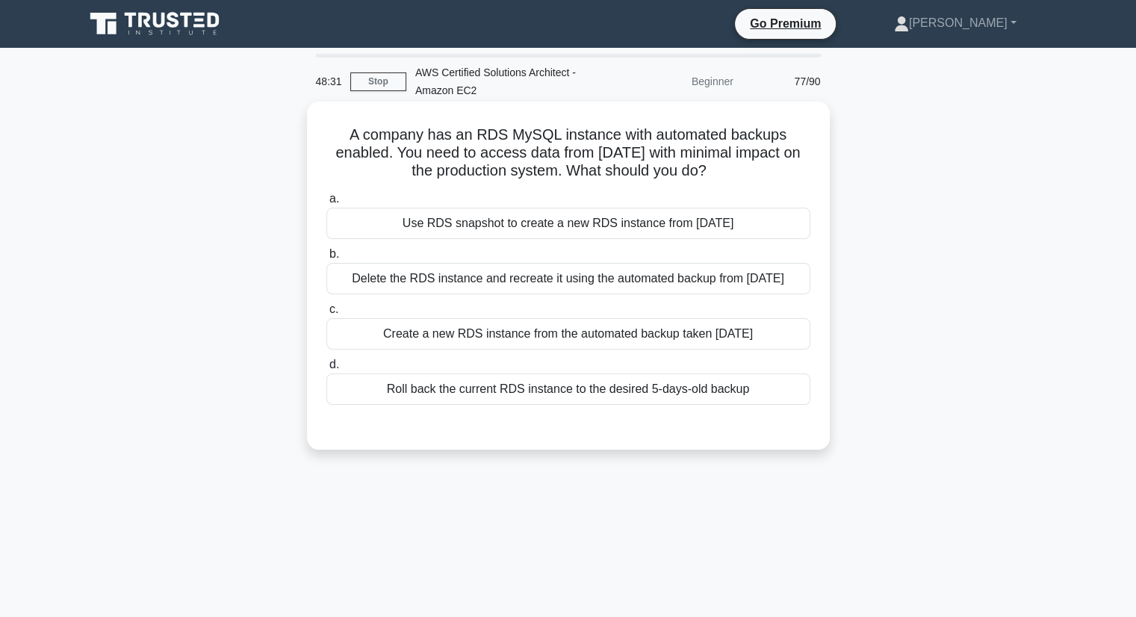
click at [540, 341] on div "Create a new RDS instance from the automated backup taken 5 days ago" at bounding box center [568, 333] width 484 height 31
click at [326, 314] on input "c. Create a new RDS instance from the automated backup taken 5 days ago" at bounding box center [326, 310] width 0 height 10
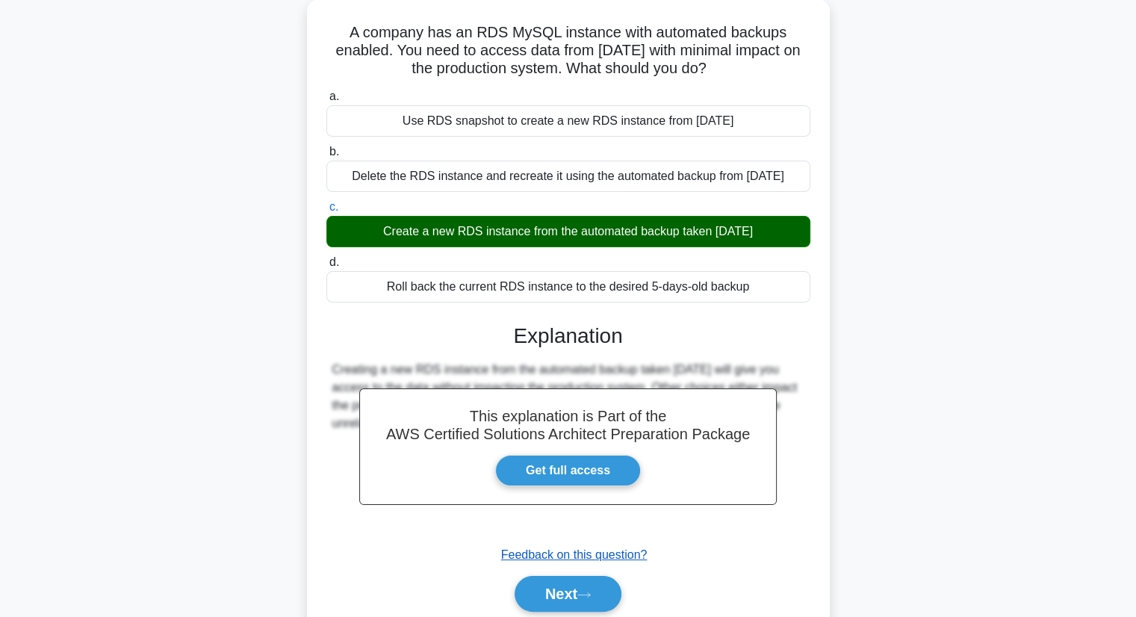
scroll to position [190, 0]
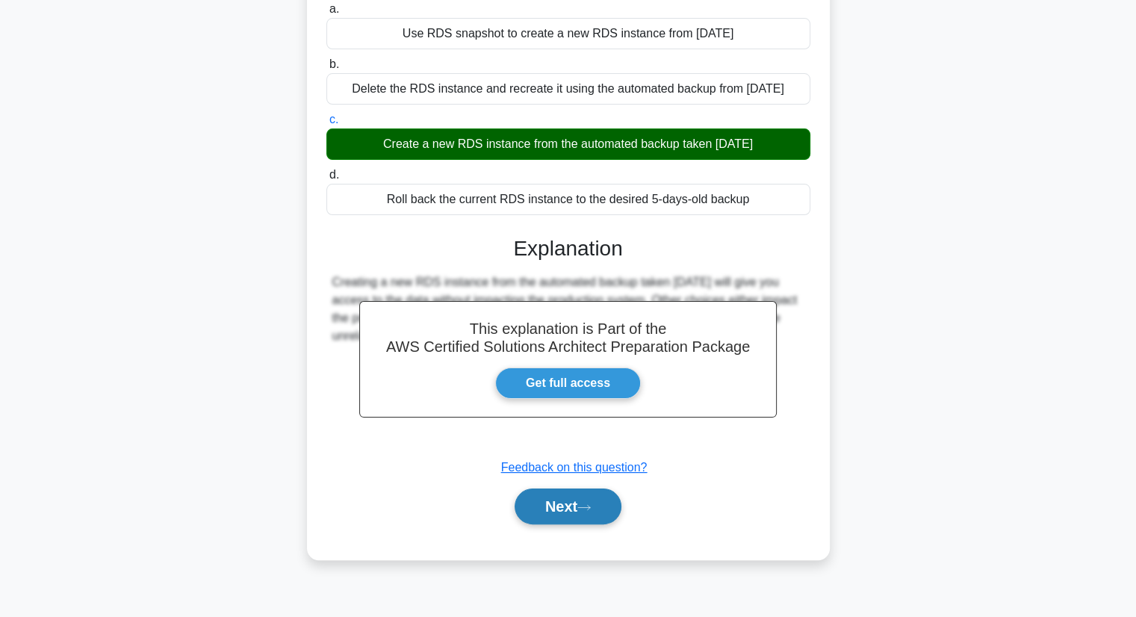
click at [571, 506] on button "Next" at bounding box center [568, 506] width 107 height 36
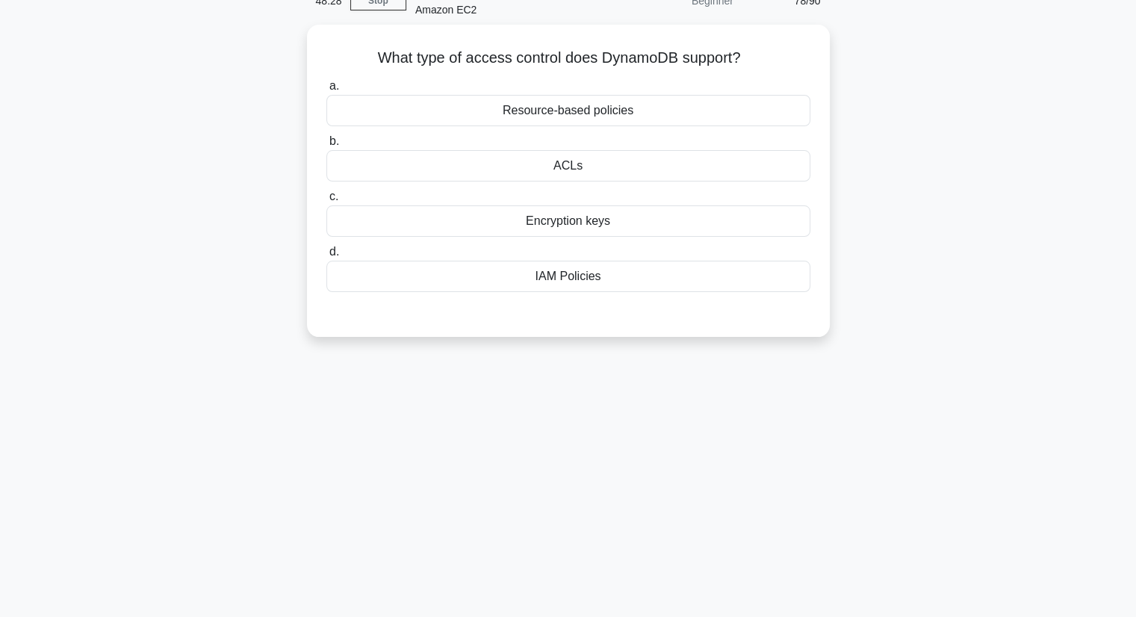
scroll to position [0, 0]
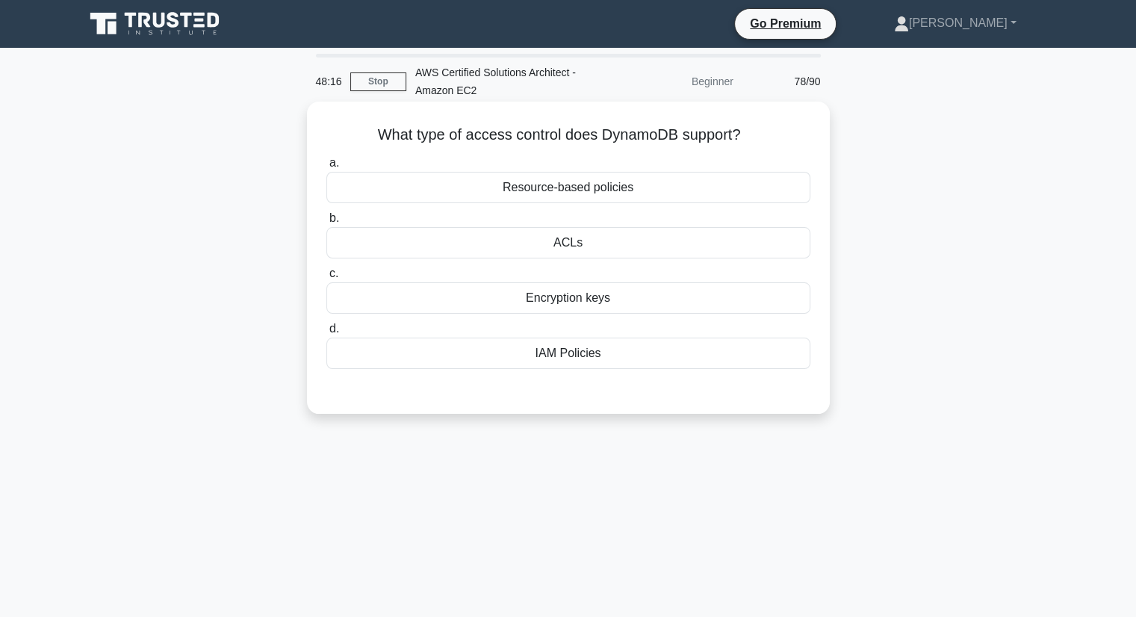
click at [541, 190] on div "Resource-based policies" at bounding box center [568, 187] width 484 height 31
click at [326, 168] on input "a. Resource-based policies" at bounding box center [326, 163] width 0 height 10
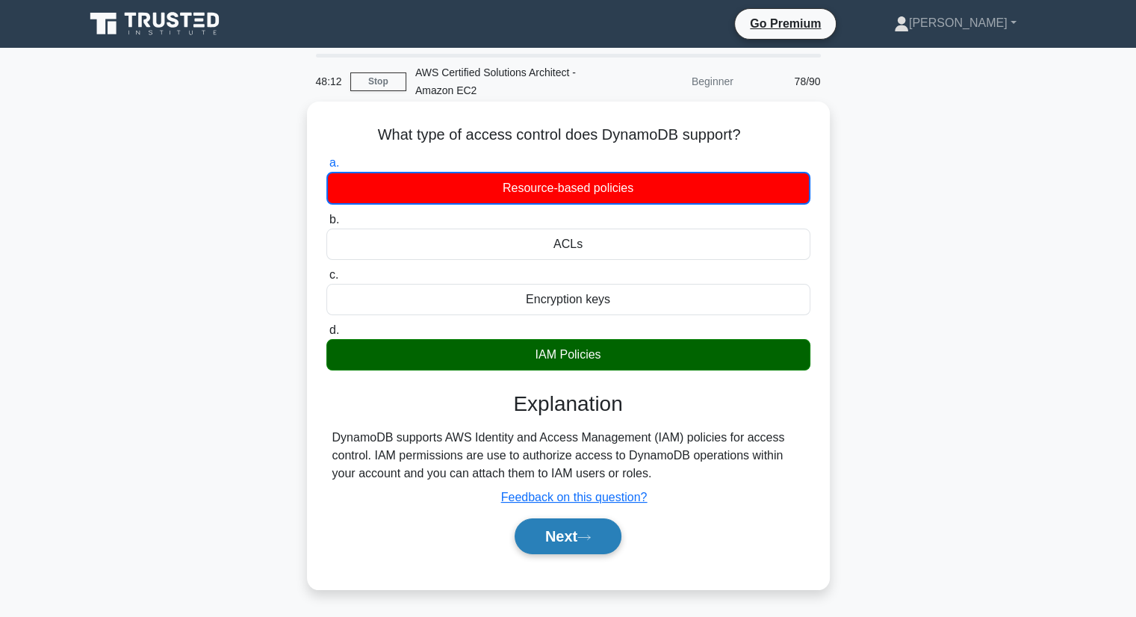
click at [566, 532] on button "Next" at bounding box center [568, 536] width 107 height 36
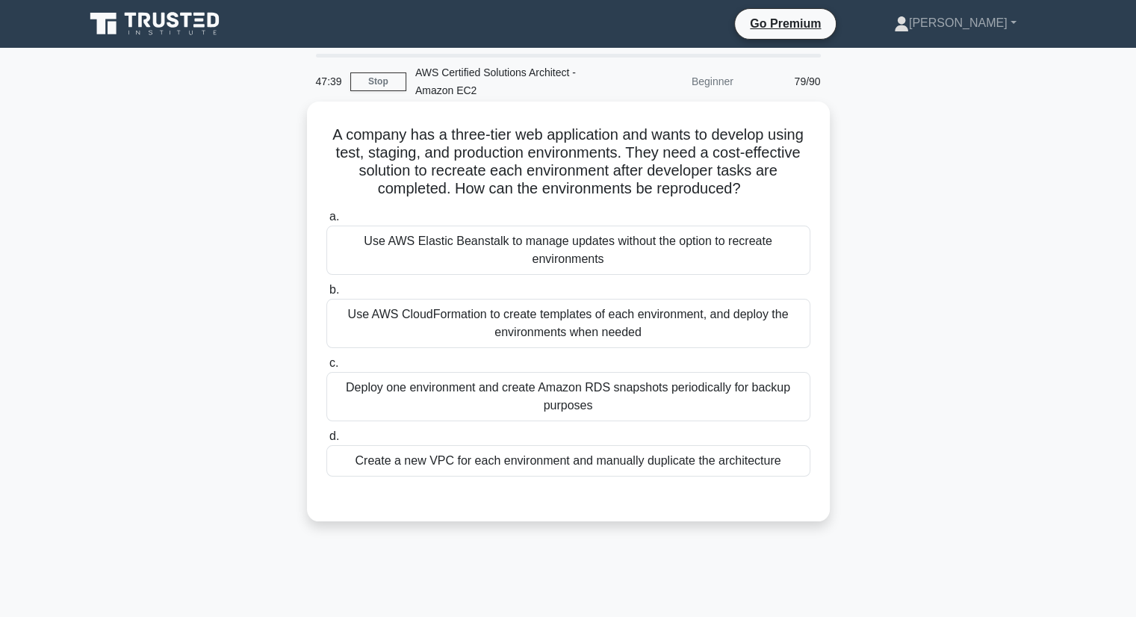
click at [511, 337] on div "Use AWS CloudFormation to create templates of each environment, and deploy the …" at bounding box center [568, 323] width 484 height 49
click at [326, 295] on input "b. Use AWS CloudFormation to create templates of each environment, and deploy t…" at bounding box center [326, 290] width 0 height 10
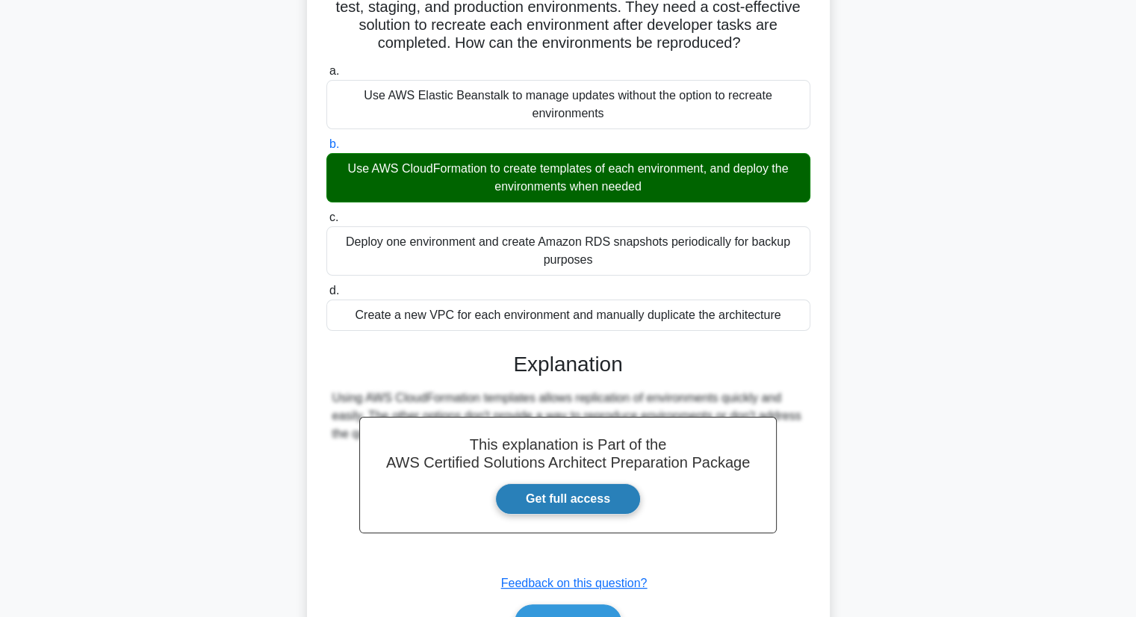
scroll to position [232, 0]
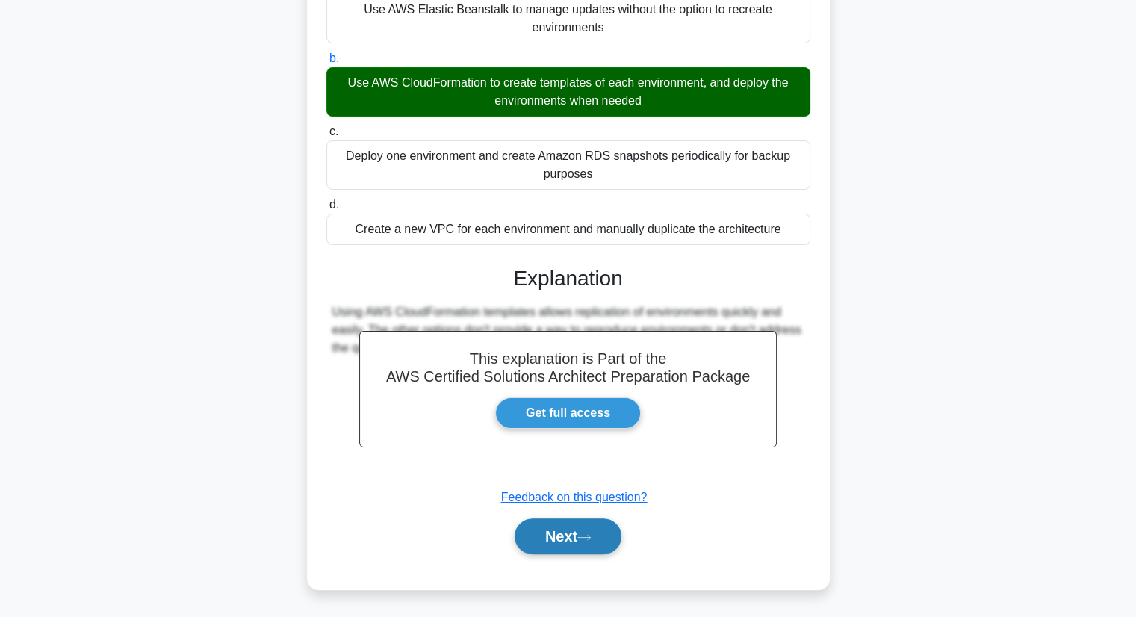
click at [551, 535] on button "Next" at bounding box center [568, 536] width 107 height 36
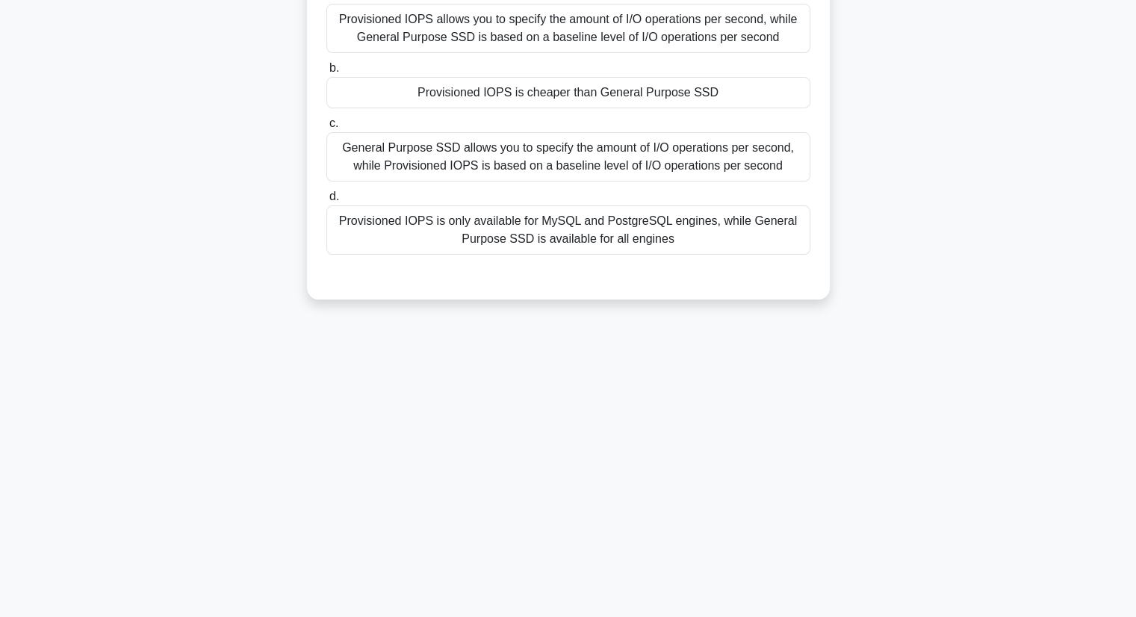
scroll to position [0, 0]
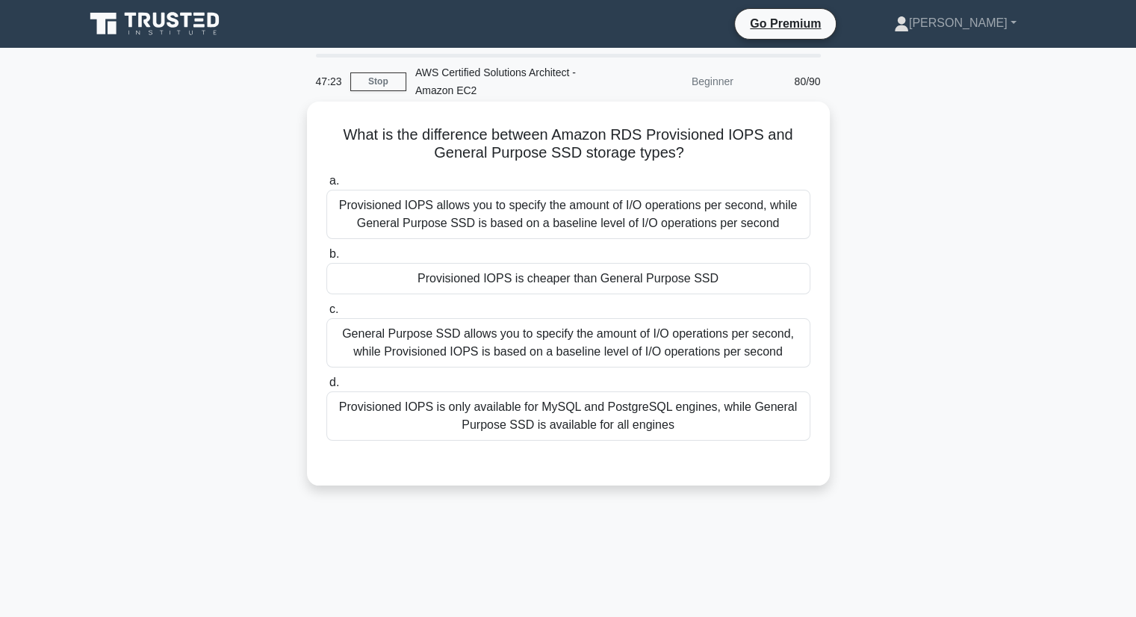
click at [508, 223] on div "Provisioned IOPS allows you to specify the amount of I/O operations per second,…" at bounding box center [568, 214] width 484 height 49
click at [326, 186] on input "a. Provisioned IOPS allows you to specify the amount of I/O operations per seco…" at bounding box center [326, 181] width 0 height 10
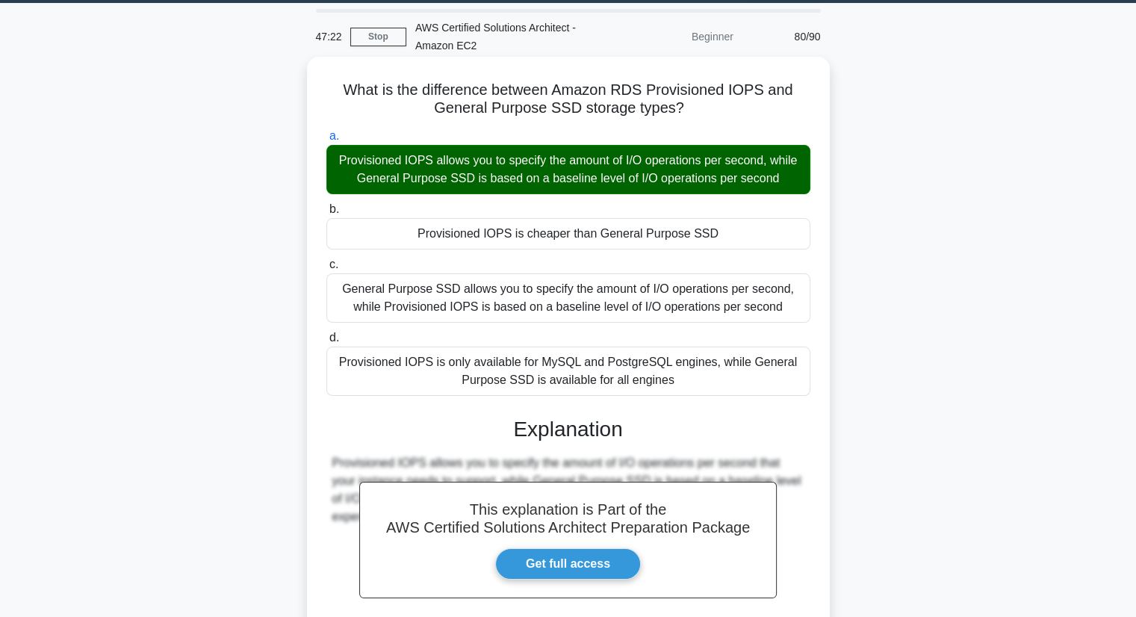
scroll to position [196, 0]
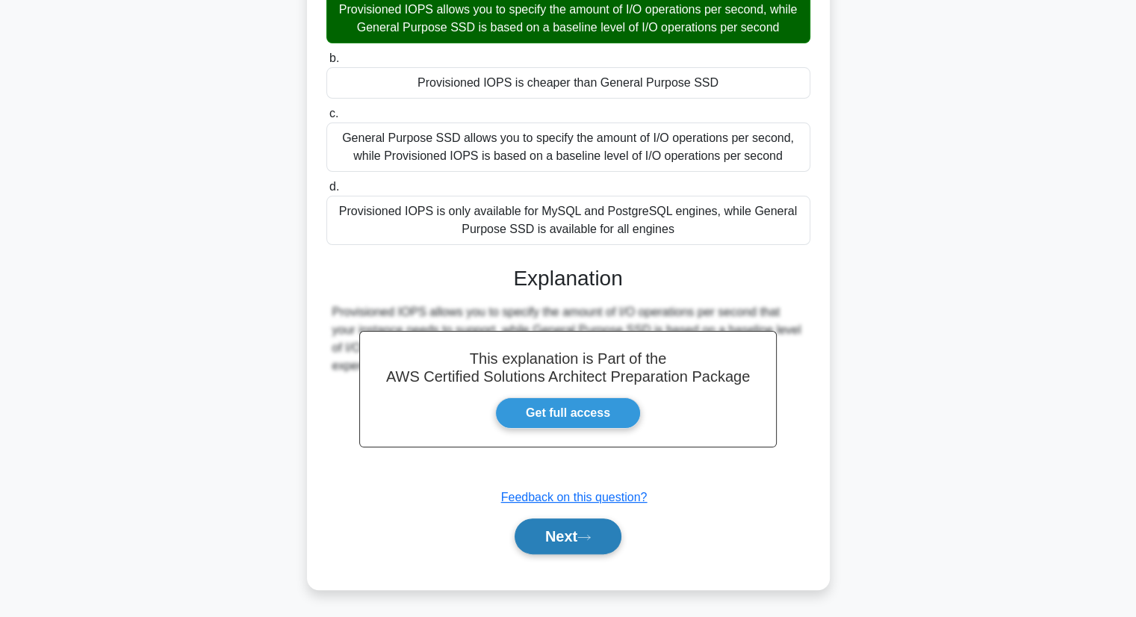
click at [568, 535] on button "Next" at bounding box center [568, 536] width 107 height 36
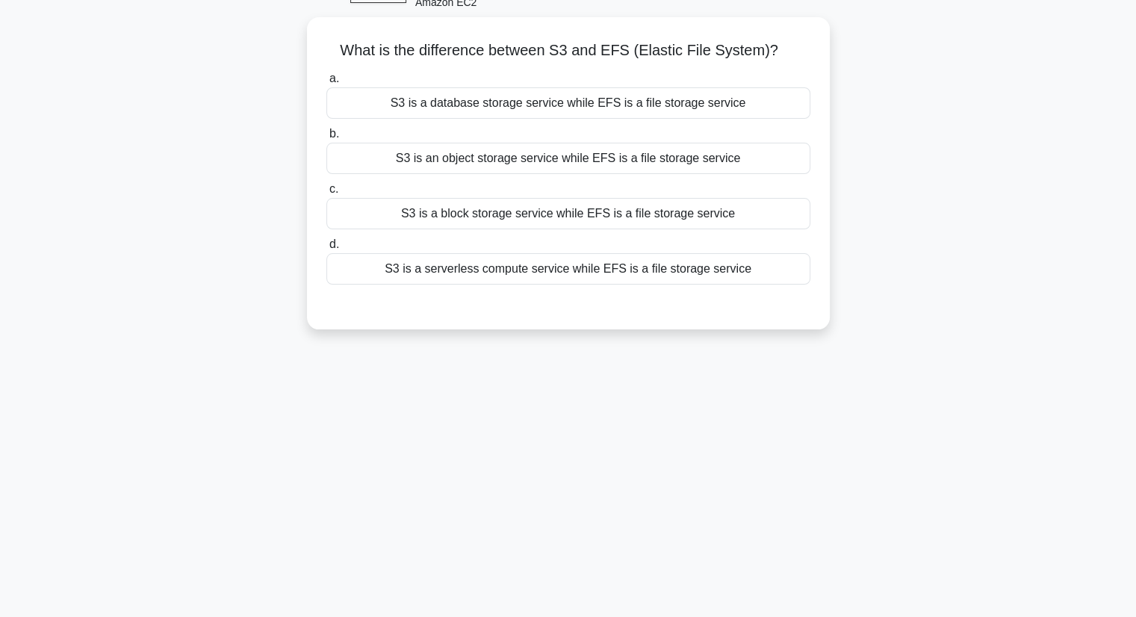
scroll to position [0, 0]
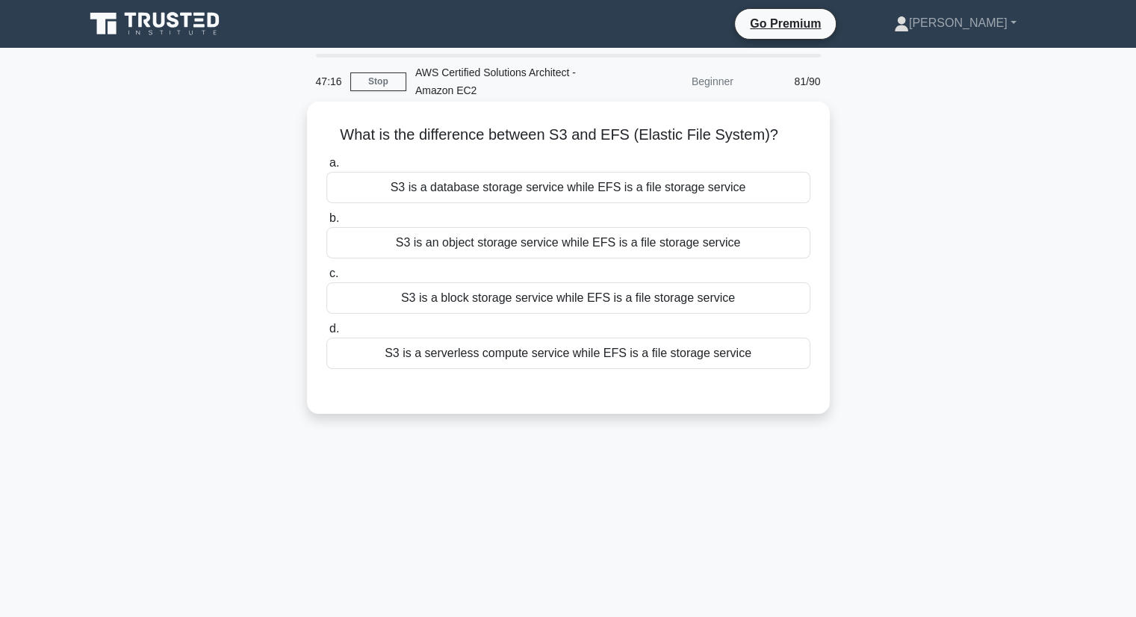
click at [650, 240] on div "S3 is an object storage service while EFS is a file storage service" at bounding box center [568, 242] width 484 height 31
click at [326, 223] on input "b. S3 is an object storage service while EFS is a file storage service" at bounding box center [326, 219] width 0 height 10
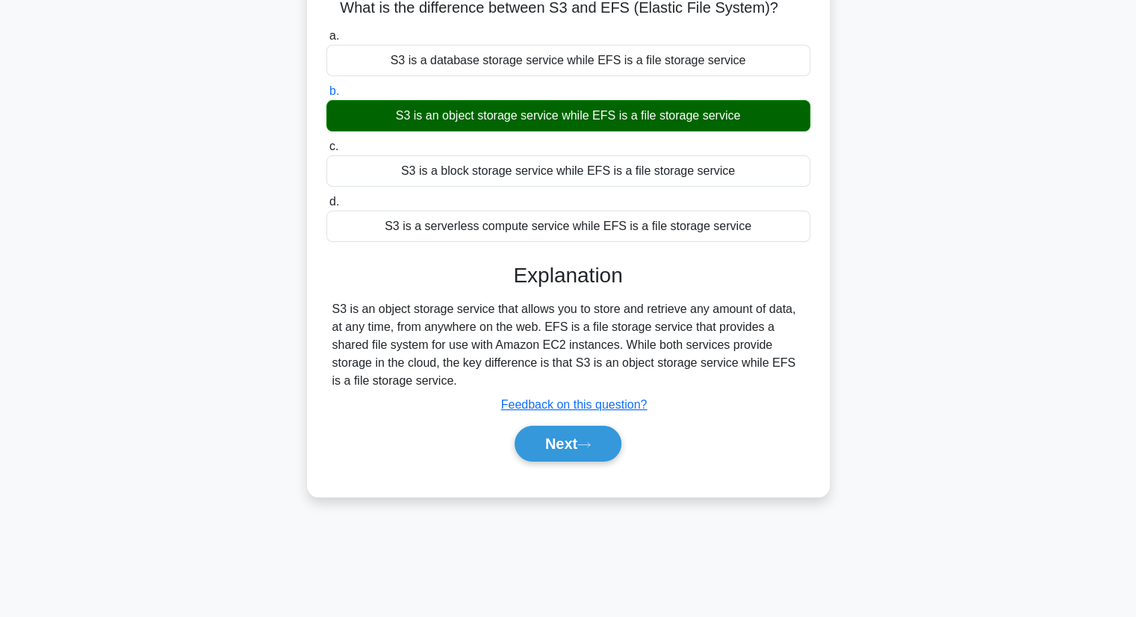
scroll to position [190, 0]
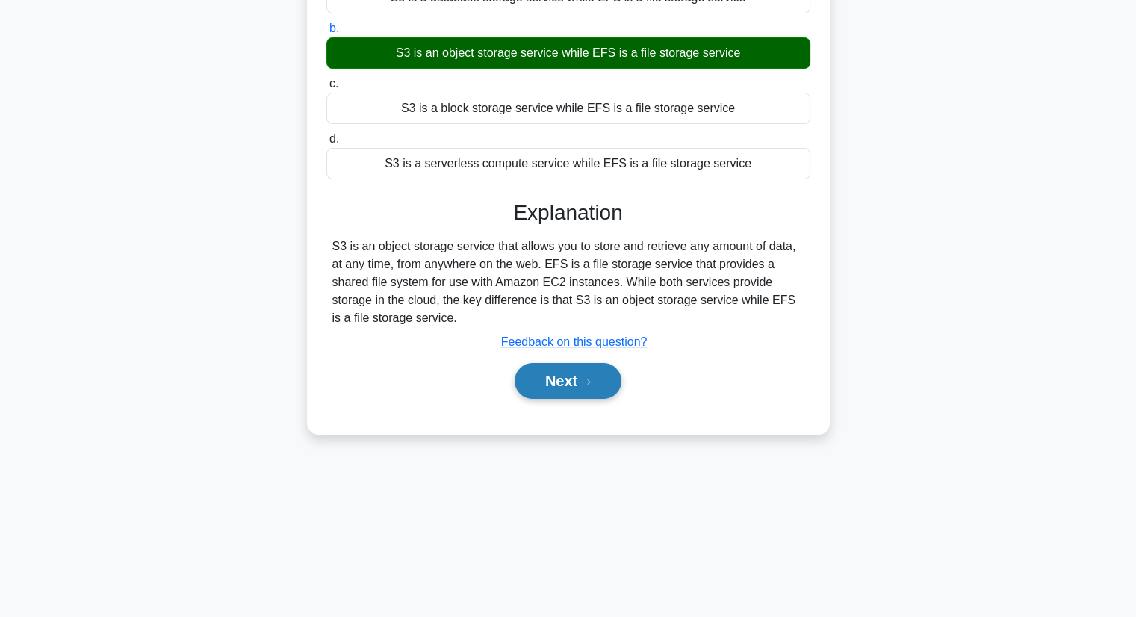
click at [535, 376] on button "Next" at bounding box center [568, 381] width 107 height 36
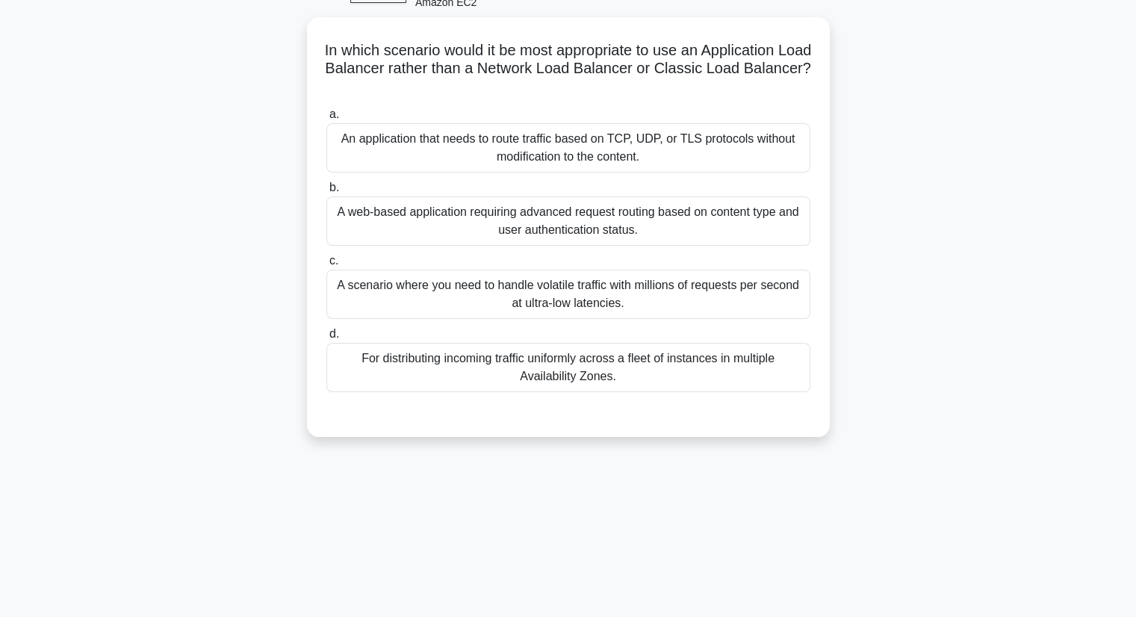
scroll to position [0, 0]
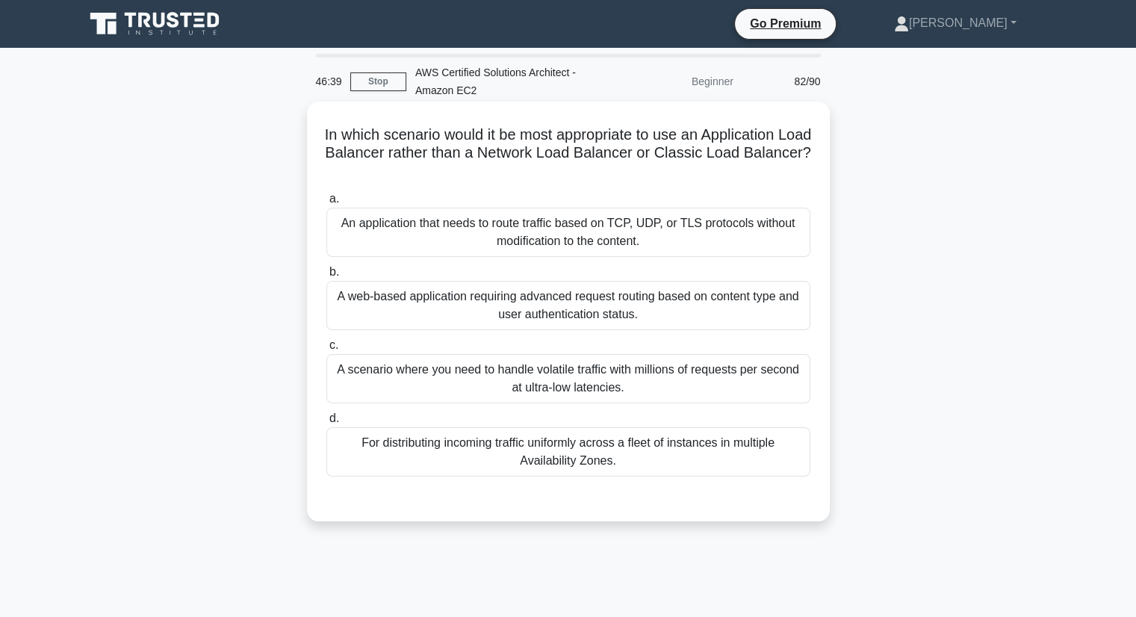
click at [615, 314] on div "A web-based application requiring advanced request routing based on content typ…" at bounding box center [568, 305] width 484 height 49
click at [326, 277] on input "b. A web-based application requiring advanced request routing based on content …" at bounding box center [326, 272] width 0 height 10
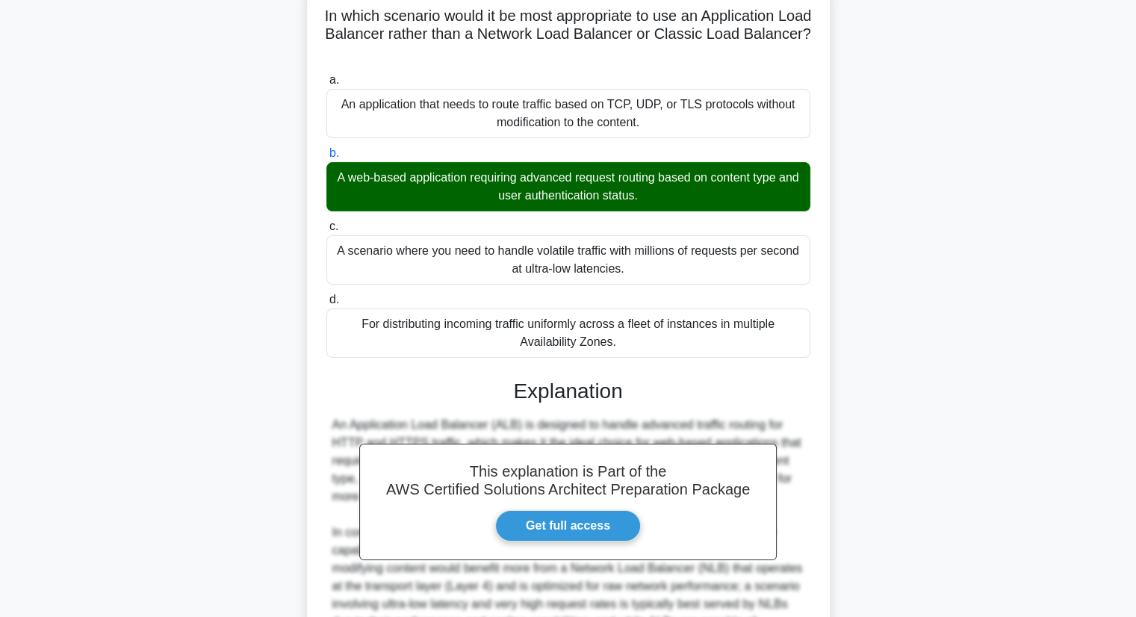
scroll to position [357, 0]
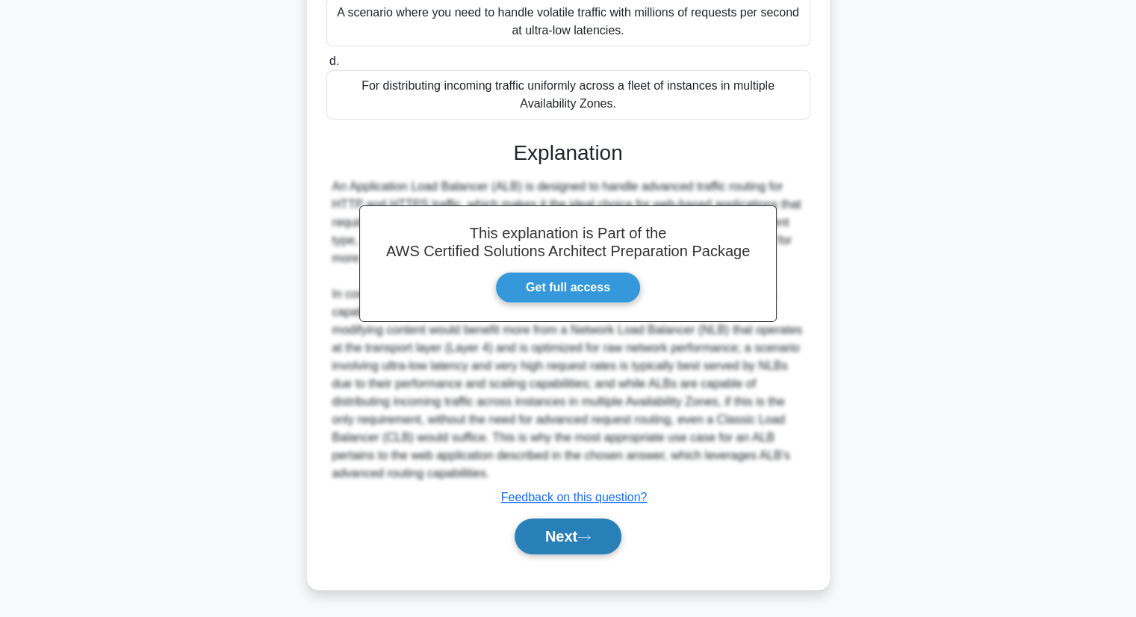
click at [547, 534] on button "Next" at bounding box center [568, 536] width 107 height 36
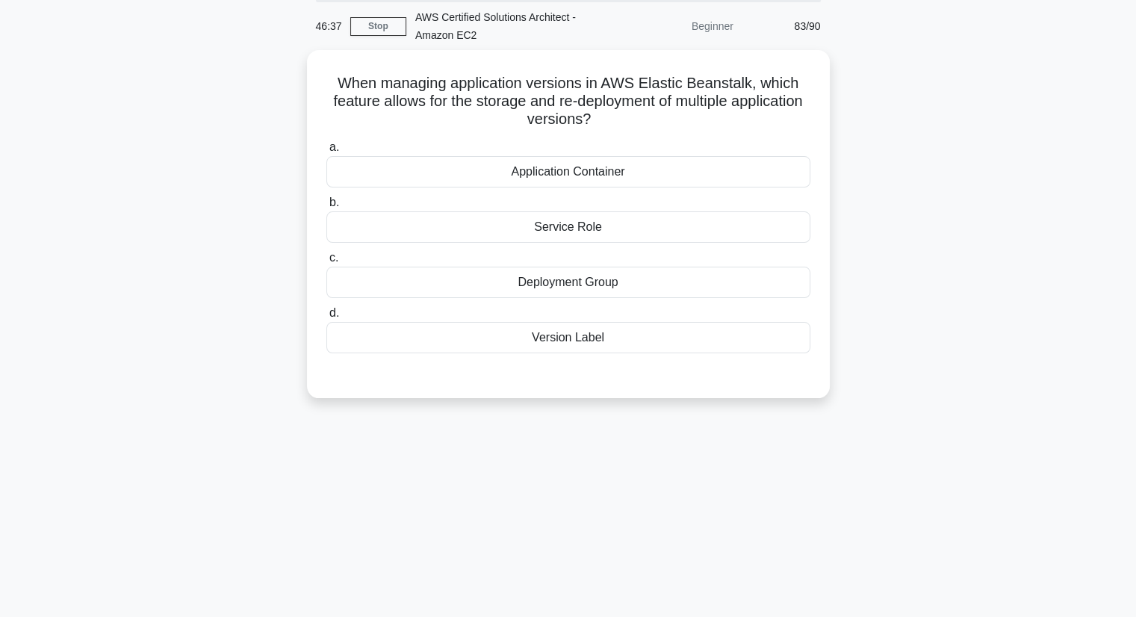
scroll to position [0, 0]
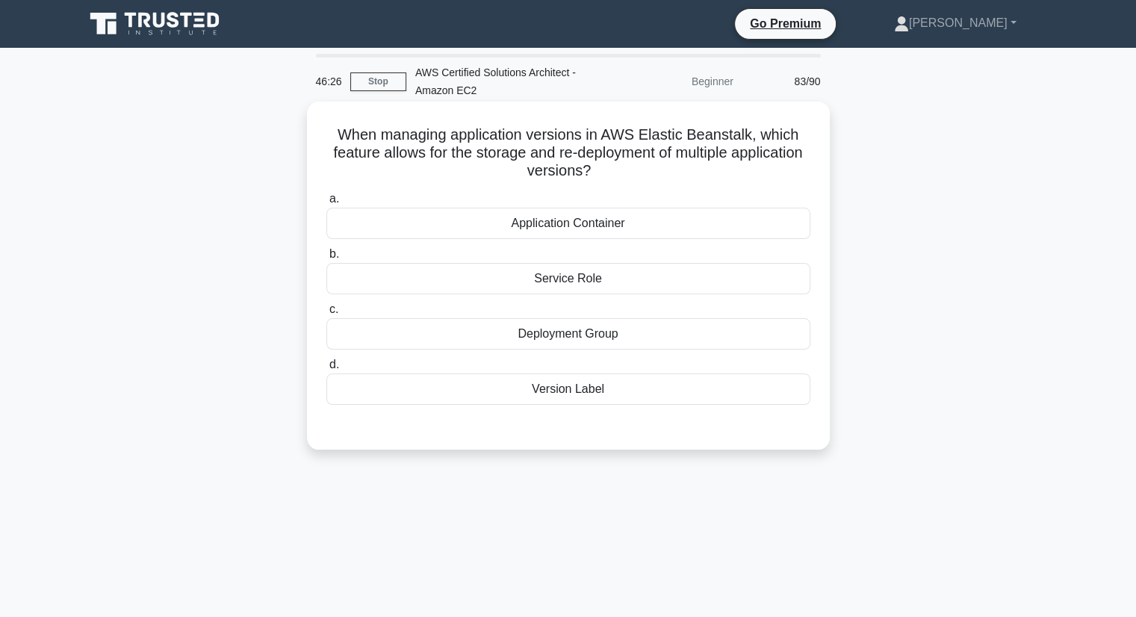
click at [644, 400] on div "Version Label" at bounding box center [568, 388] width 484 height 31
click at [326, 370] on input "d. Version Label" at bounding box center [326, 365] width 0 height 10
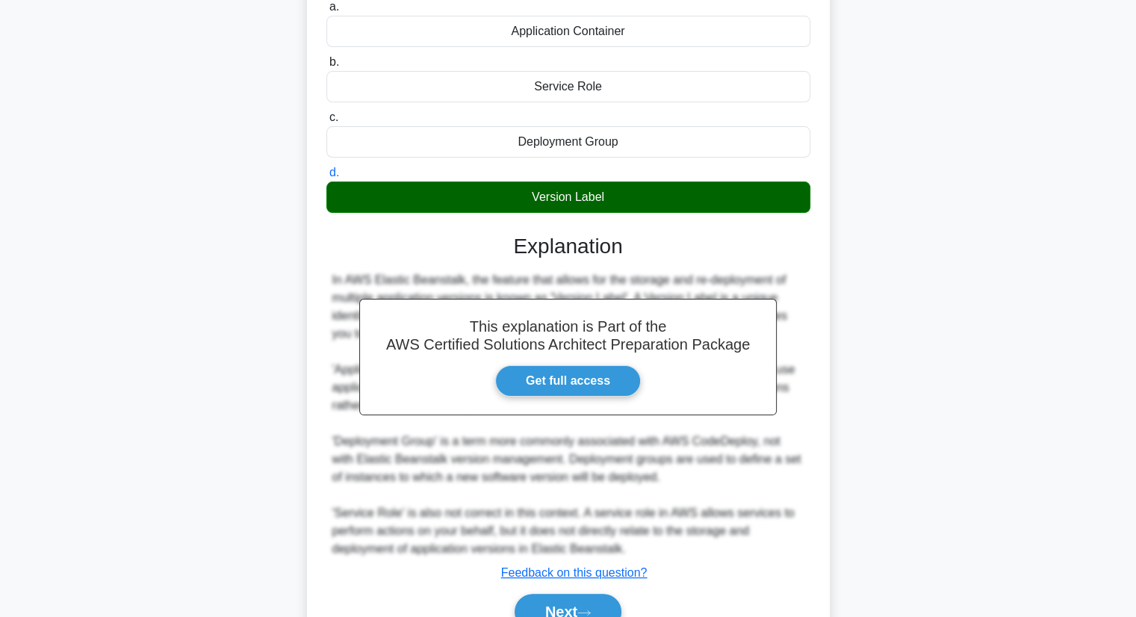
scroll to position [267, 0]
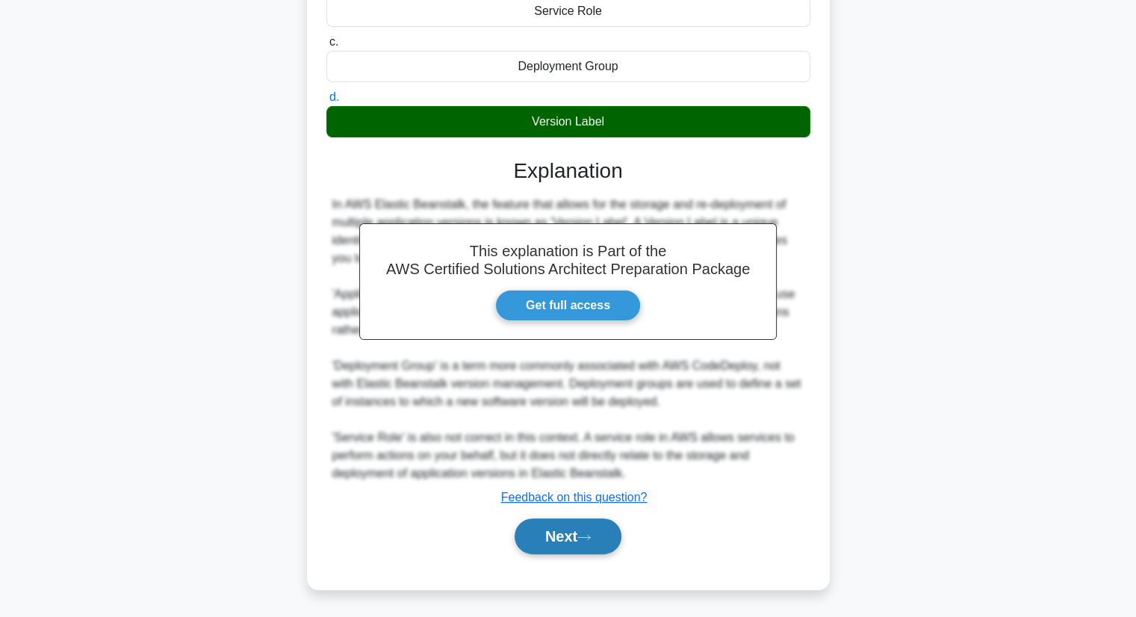
click at [591, 544] on button "Next" at bounding box center [568, 536] width 107 height 36
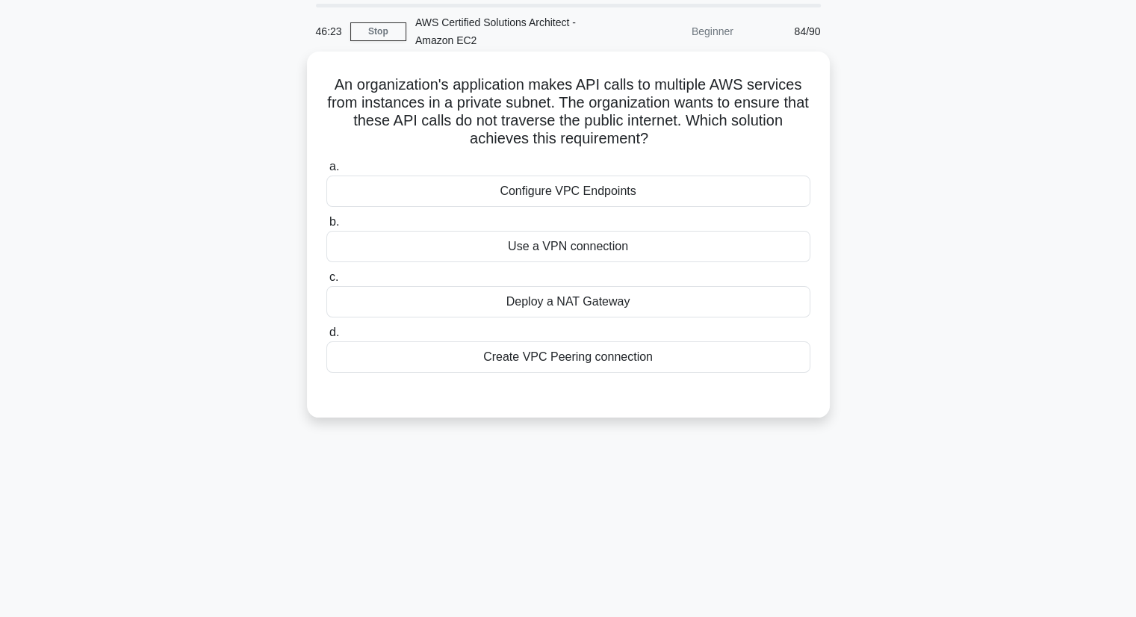
scroll to position [0, 0]
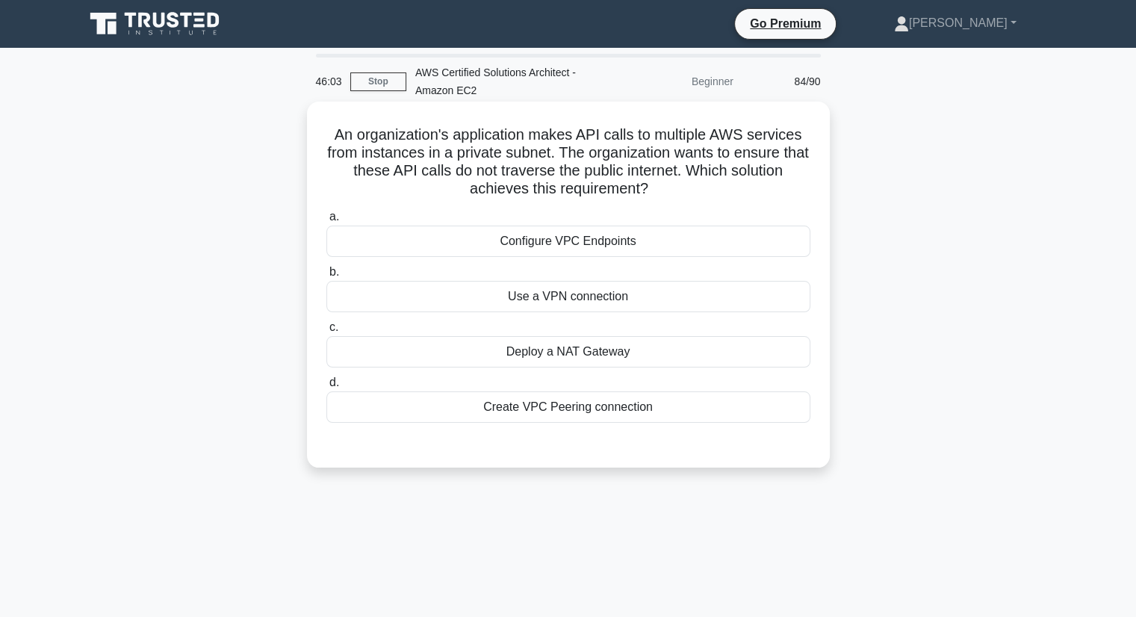
click at [594, 246] on div "Configure VPC Endpoints" at bounding box center [568, 241] width 484 height 31
click at [326, 222] on input "a. Configure VPC Endpoints" at bounding box center [326, 217] width 0 height 10
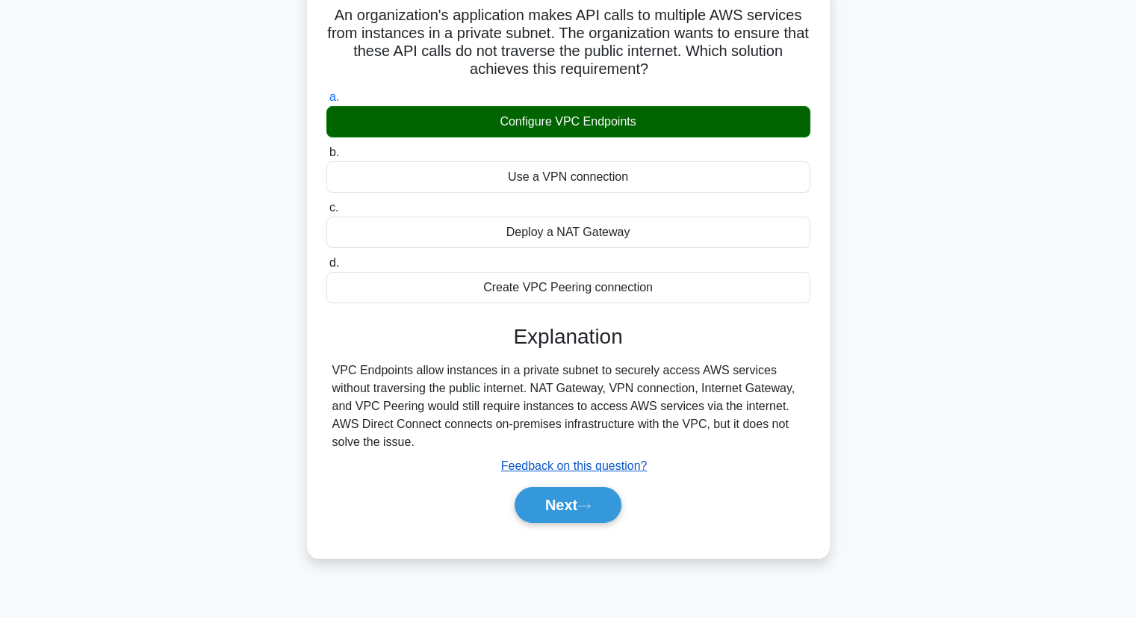
scroll to position [190, 0]
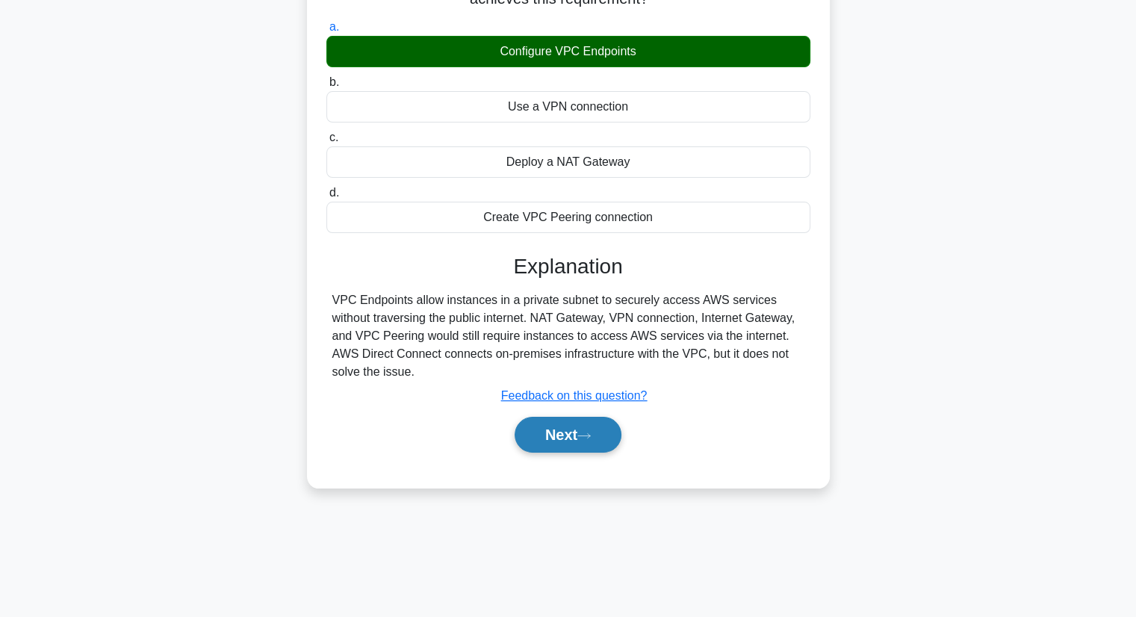
click at [567, 430] on button "Next" at bounding box center [568, 435] width 107 height 36
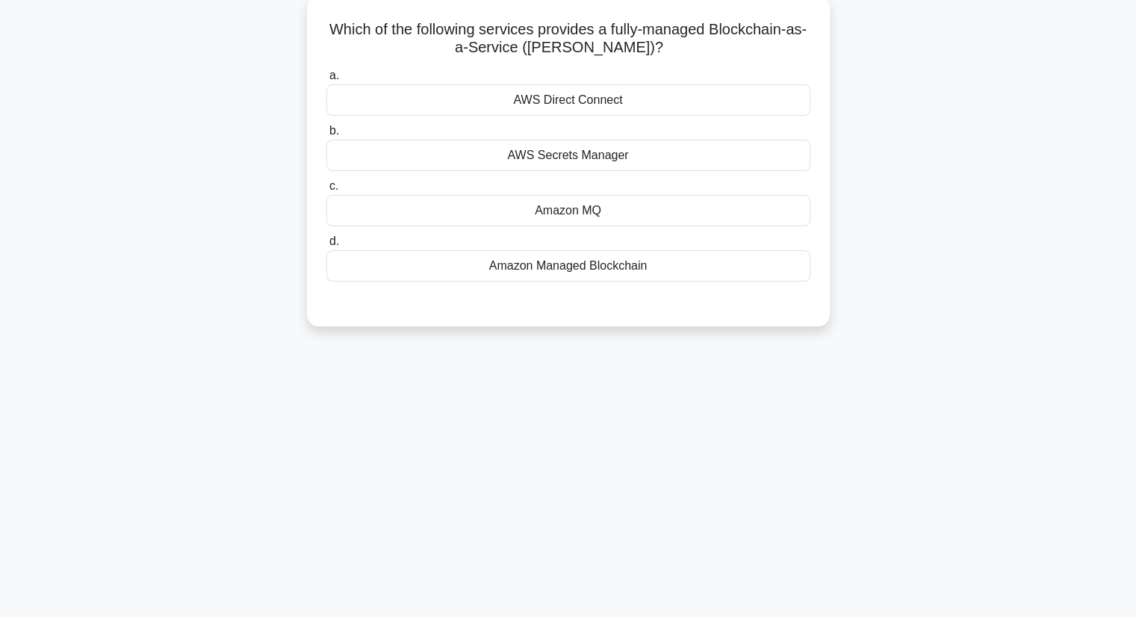
scroll to position [0, 0]
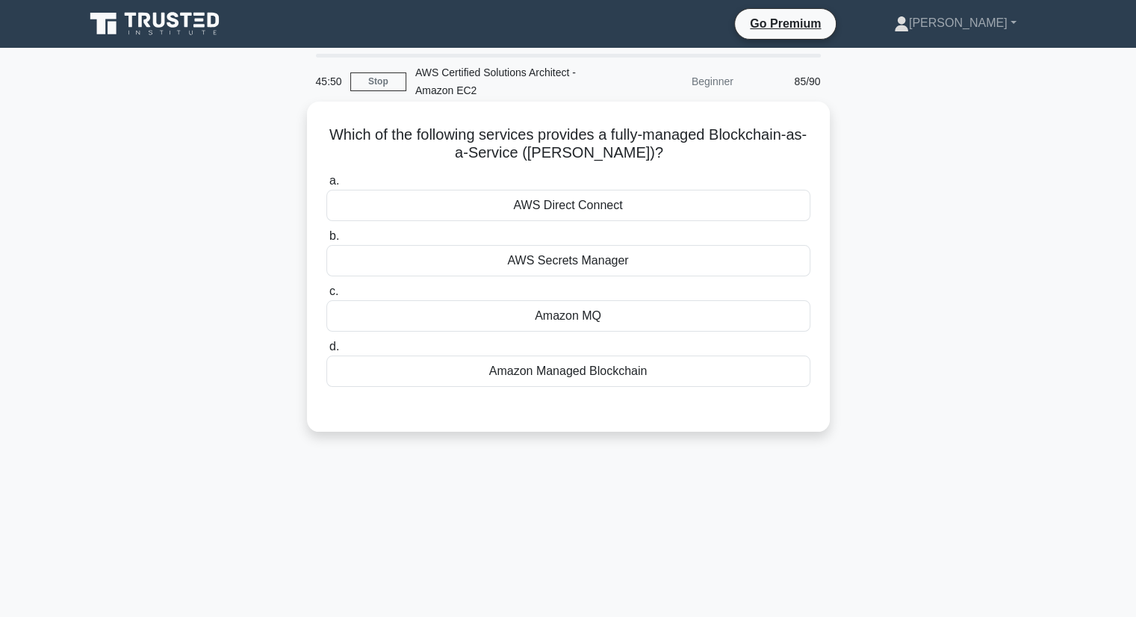
click at [623, 381] on div "Amazon Managed Blockchain" at bounding box center [568, 370] width 484 height 31
click at [326, 352] on input "d. Amazon Managed Blockchain" at bounding box center [326, 347] width 0 height 10
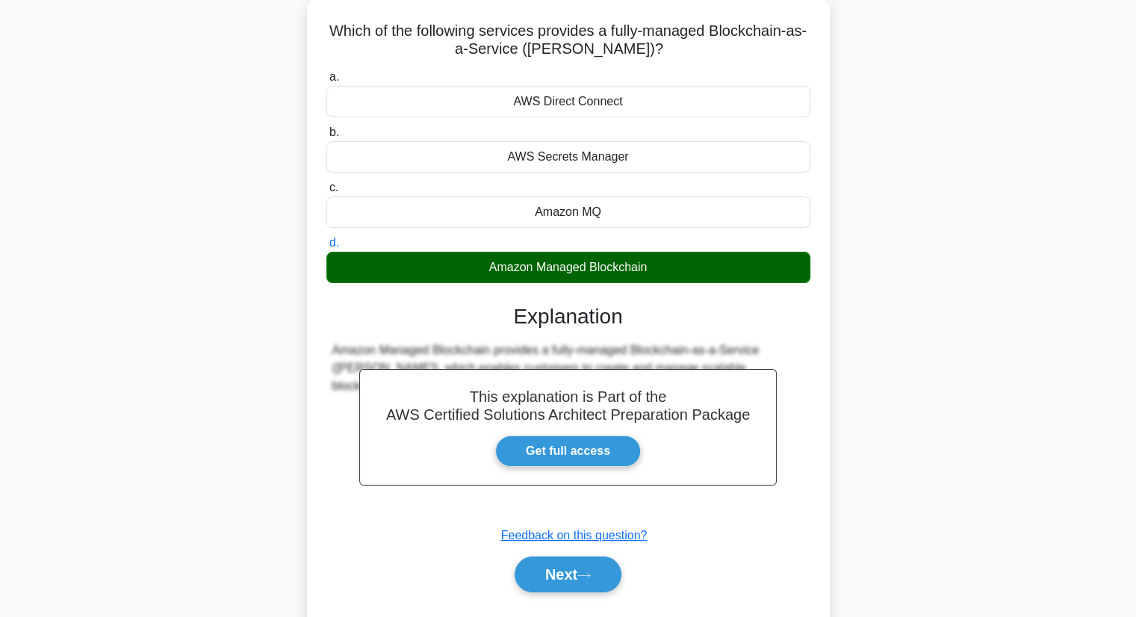
scroll to position [190, 0]
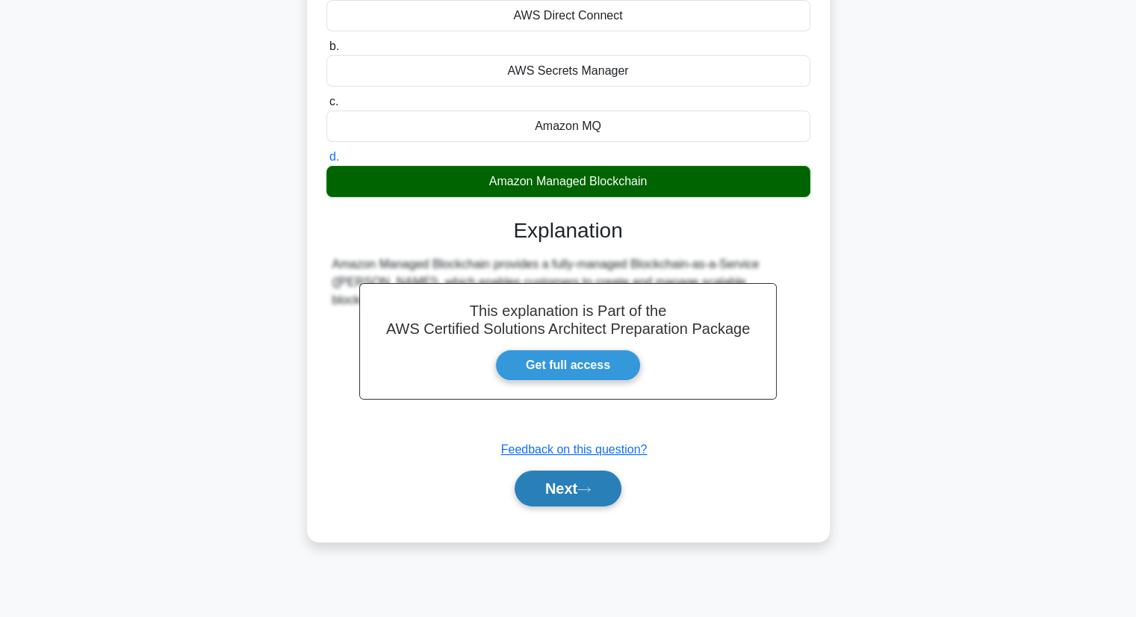
click at [575, 484] on button "Next" at bounding box center [568, 488] width 107 height 36
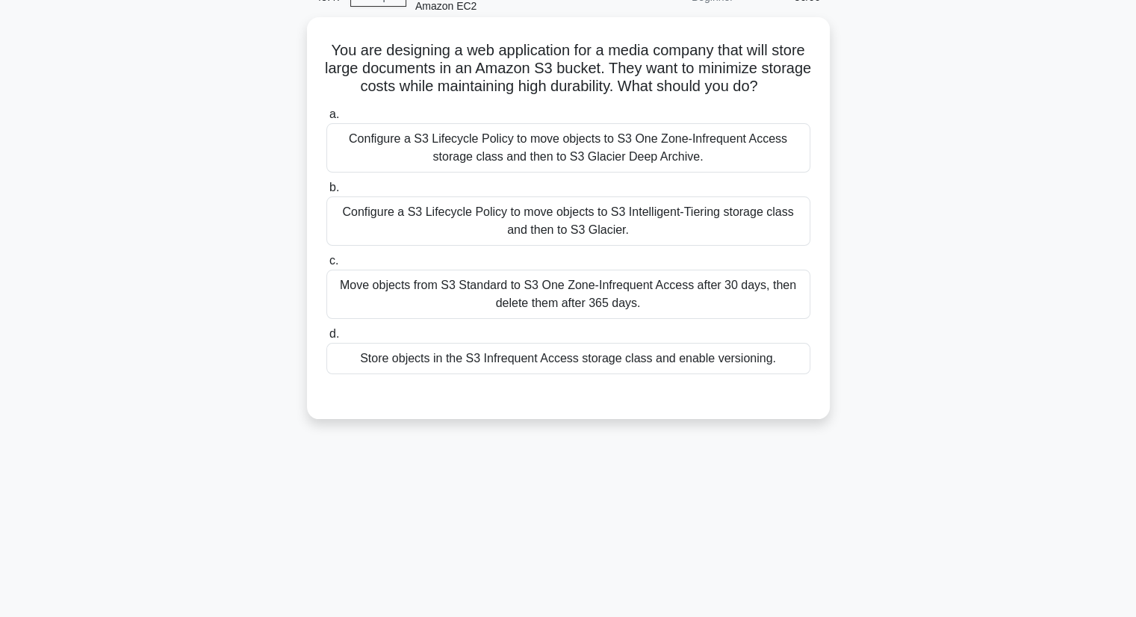
scroll to position [0, 0]
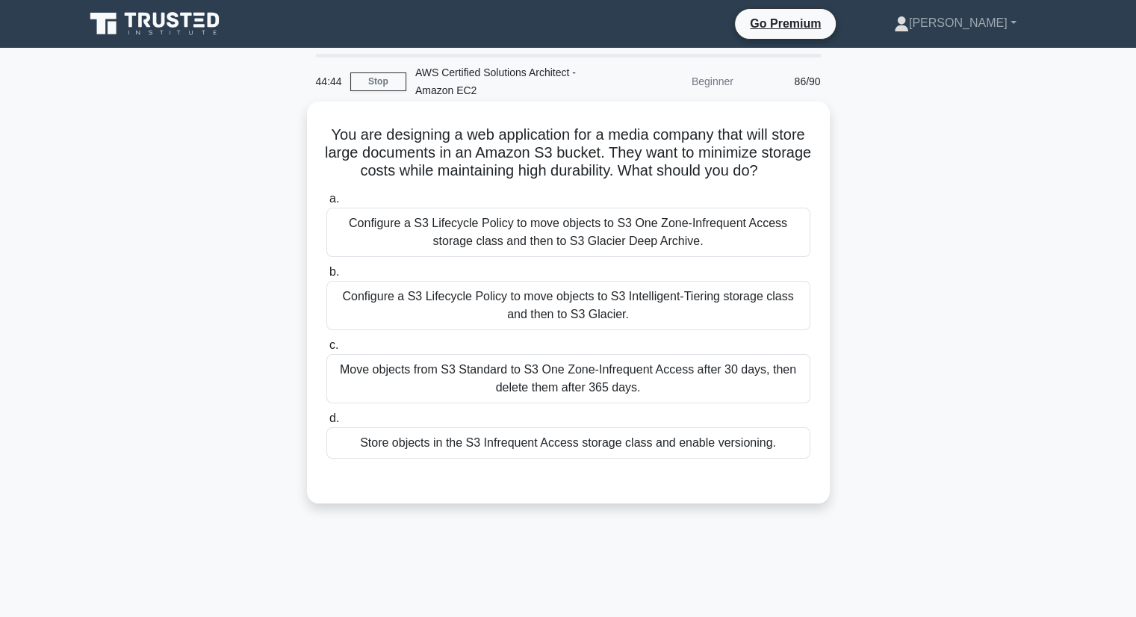
click at [574, 330] on div "Configure a S3 Lifecycle Policy to move objects to S3 Intelligent-Tiering stora…" at bounding box center [568, 305] width 484 height 49
click at [326, 277] on input "b. Configure a S3 Lifecycle Policy to move objects to S3 Intelligent-Tiering st…" at bounding box center [326, 272] width 0 height 10
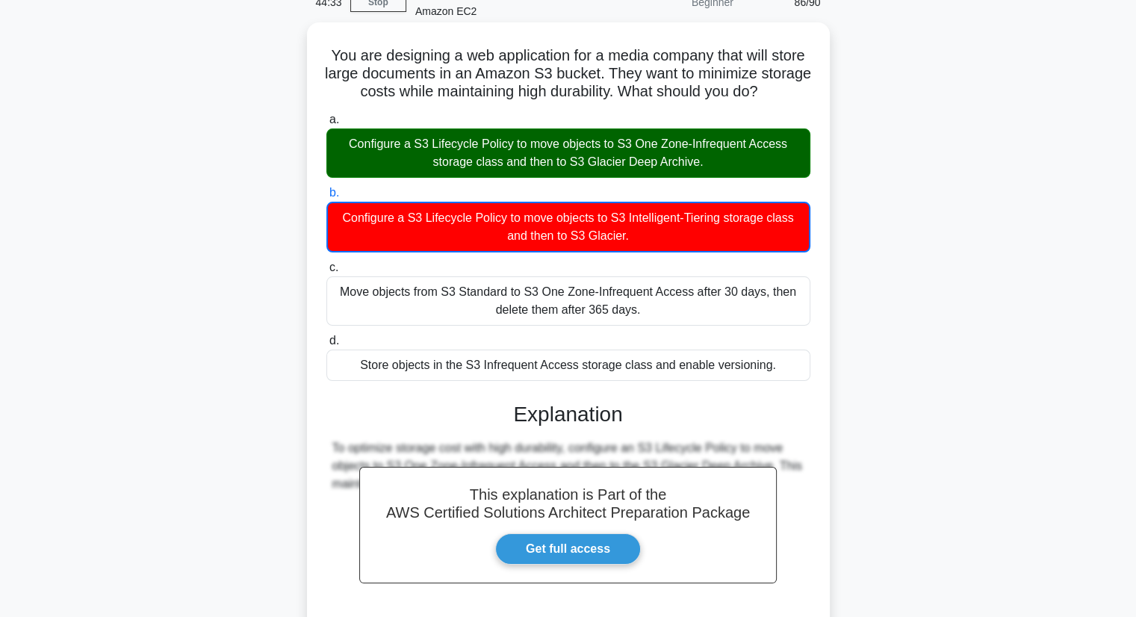
scroll to position [233, 0]
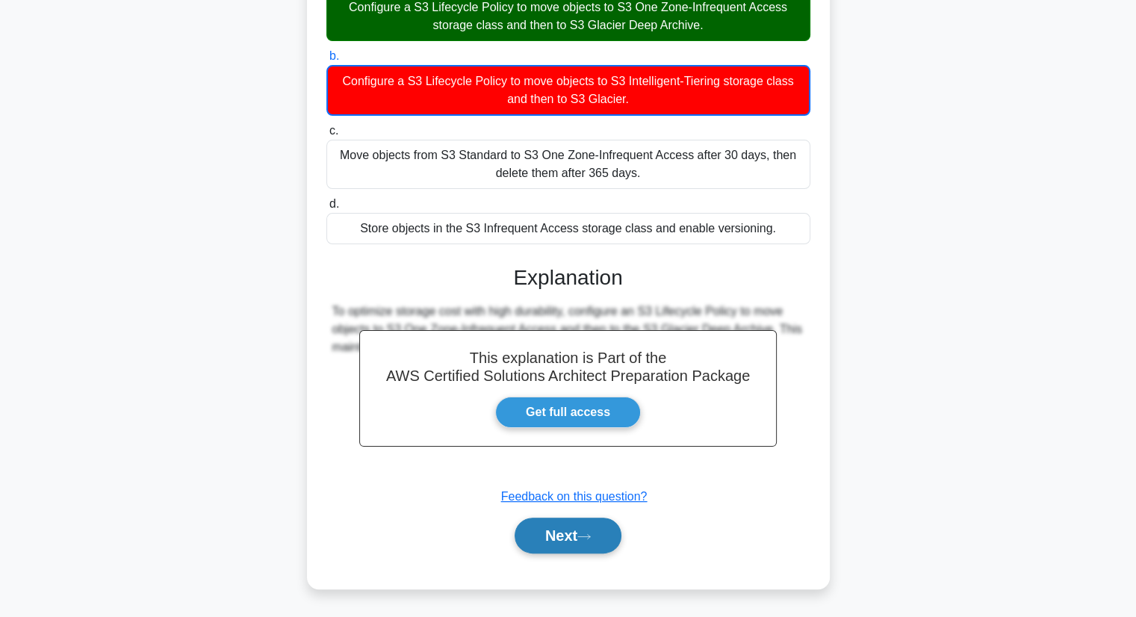
click at [585, 540] on icon at bounding box center [583, 536] width 13 height 8
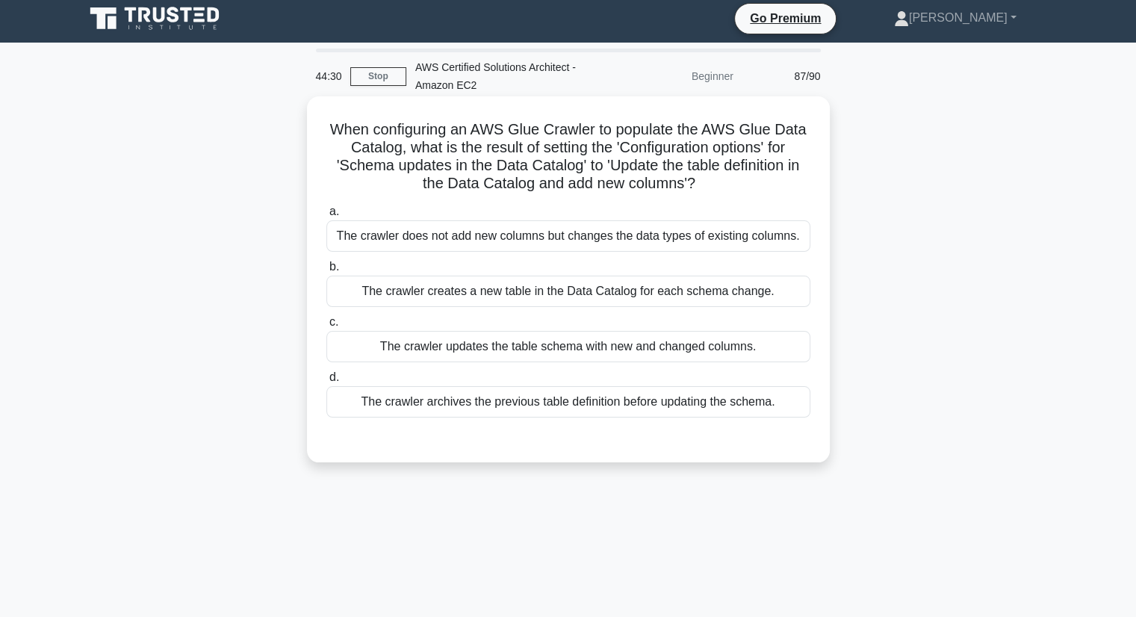
scroll to position [0, 0]
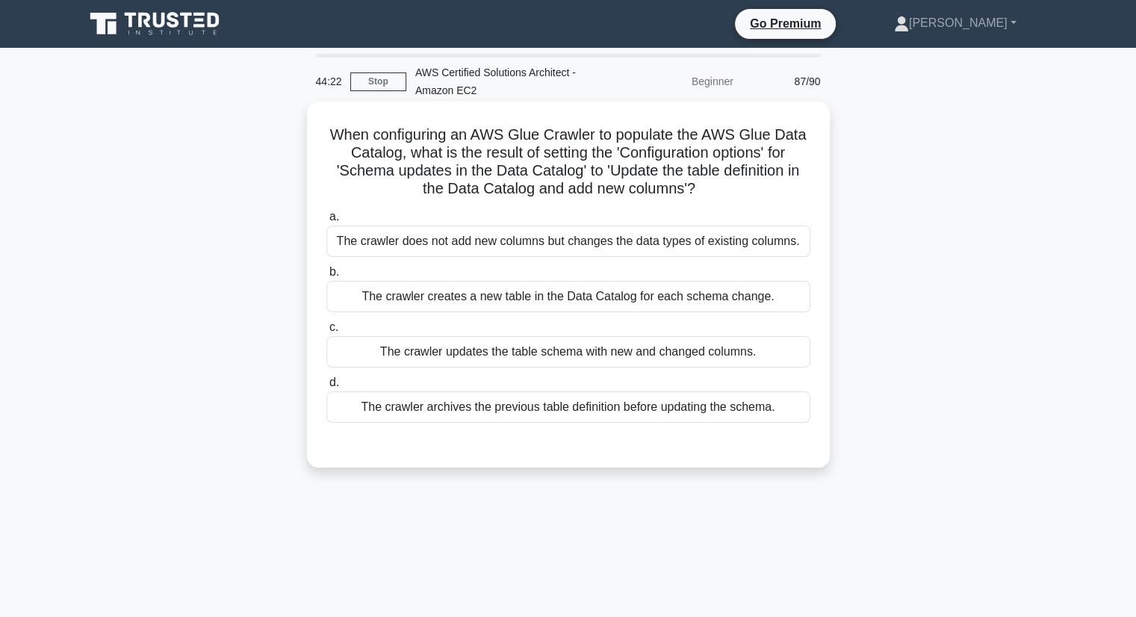
click at [603, 186] on h5 "When configuring an AWS Glue Crawler to populate the AWS Glue Data Catalog, wha…" at bounding box center [568, 161] width 487 height 73
click at [600, 347] on div "The crawler updates the table schema with new and changed columns." at bounding box center [568, 351] width 484 height 31
click at [326, 332] on input "c. The crawler updates the table schema with new and changed columns." at bounding box center [326, 328] width 0 height 10
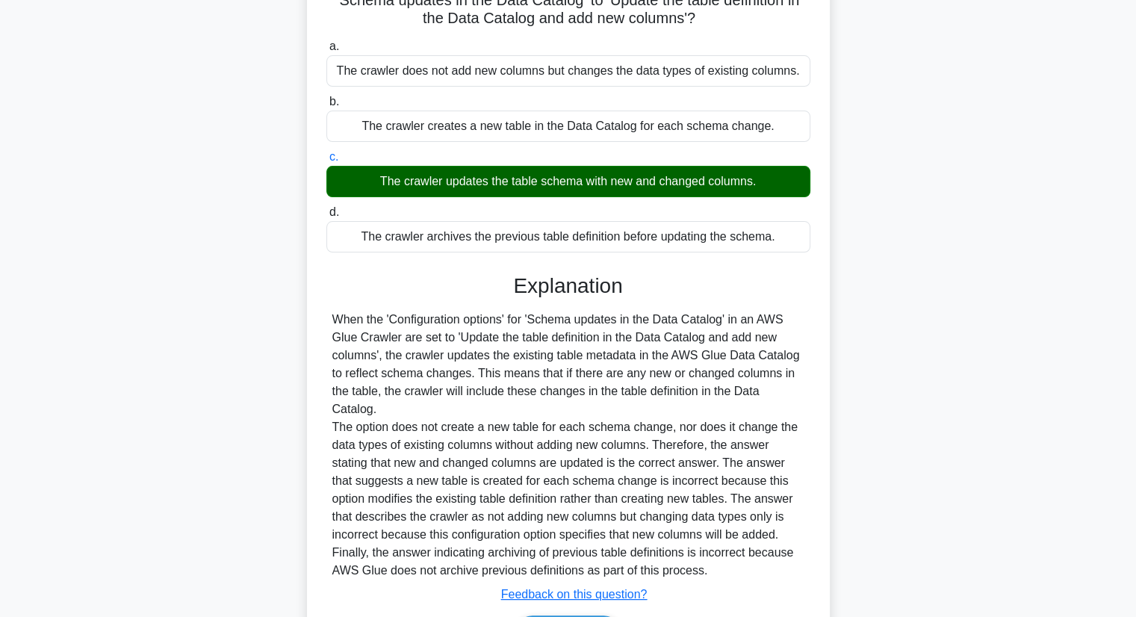
scroll to position [267, 0]
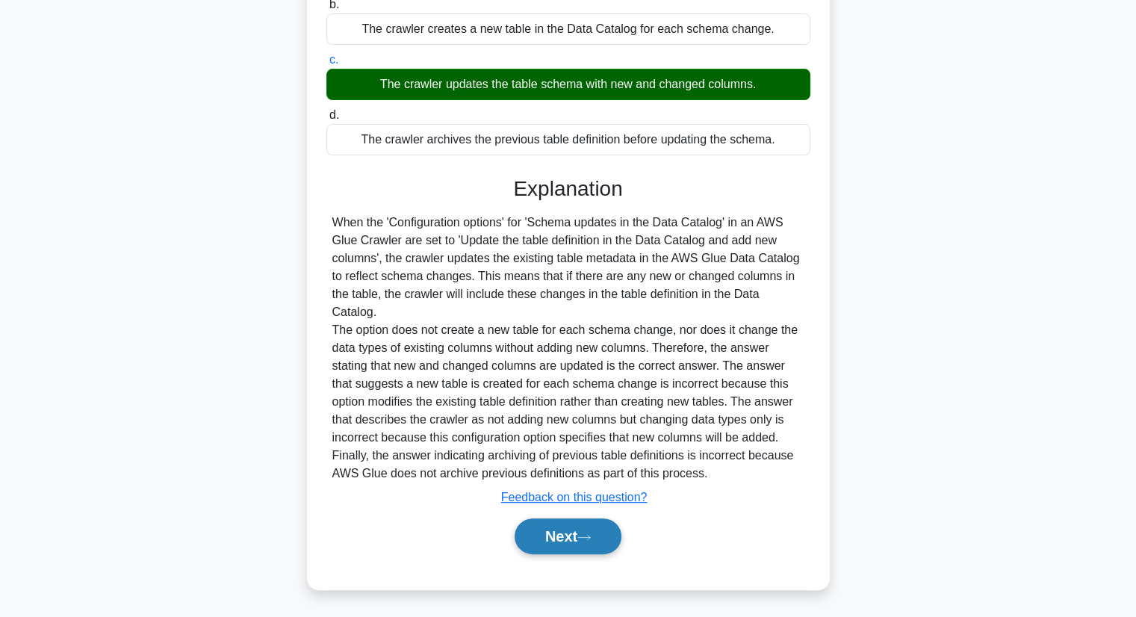
click at [578, 532] on button "Next" at bounding box center [568, 536] width 107 height 36
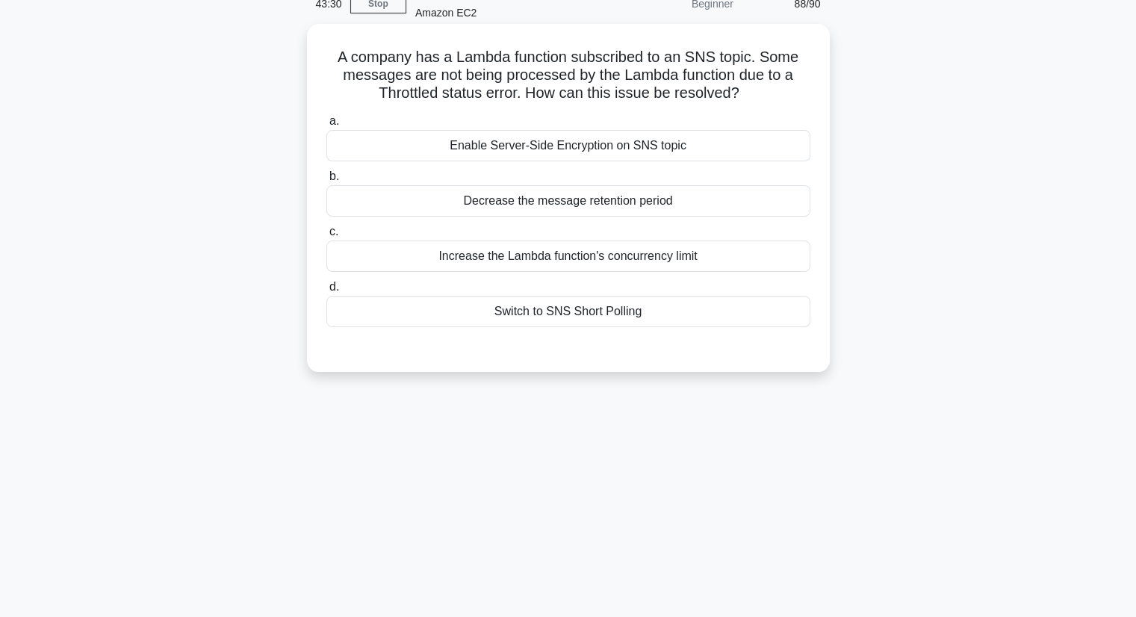
scroll to position [0, 0]
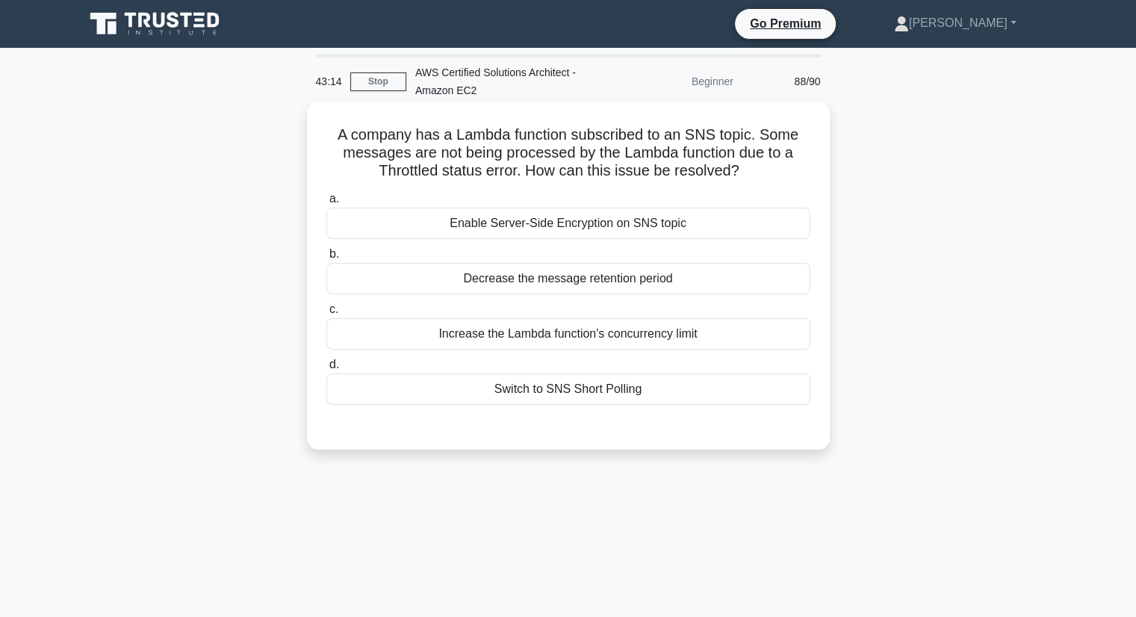
click at [574, 343] on div "Increase the Lambda function's concurrency limit" at bounding box center [568, 333] width 484 height 31
click at [326, 314] on input "c. Increase the Lambda function's concurrency limit" at bounding box center [326, 310] width 0 height 10
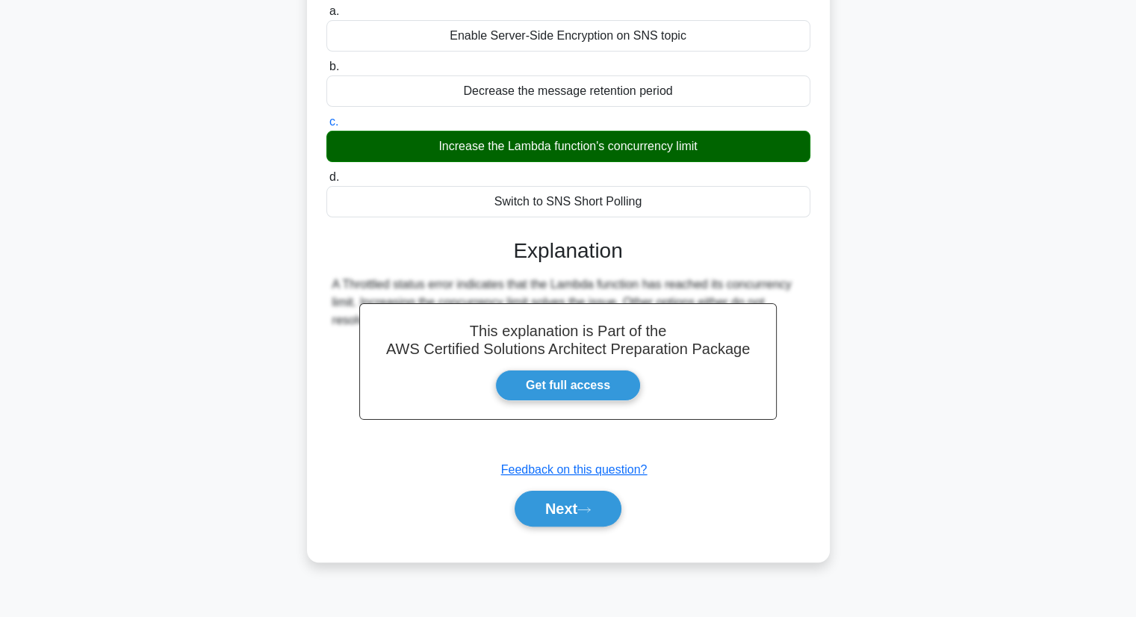
scroll to position [190, 0]
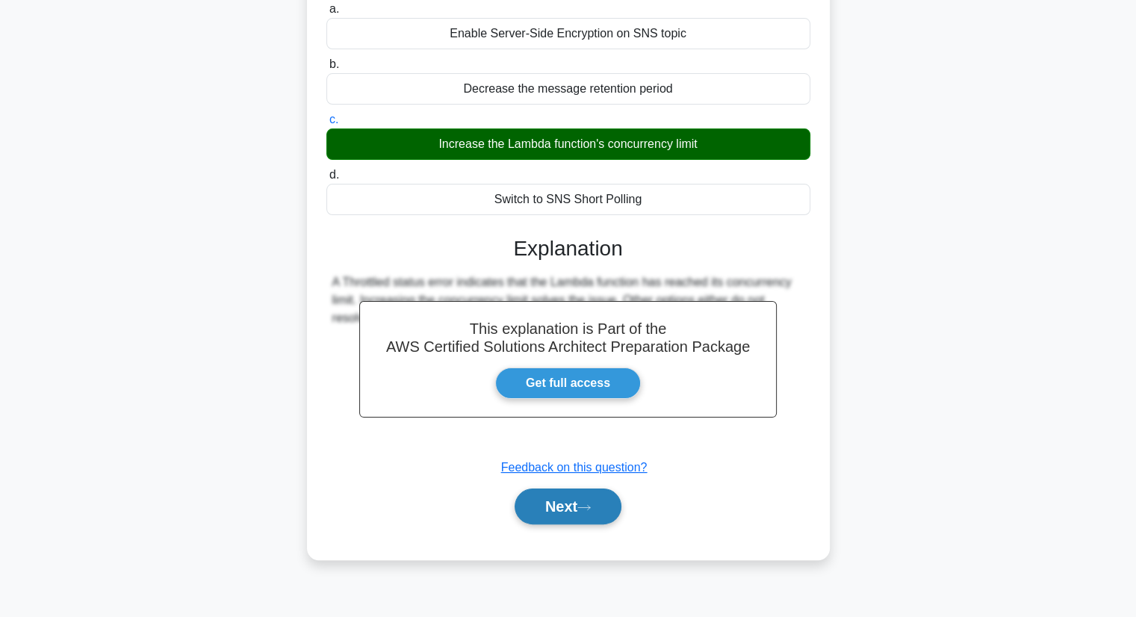
click at [580, 518] on button "Next" at bounding box center [568, 506] width 107 height 36
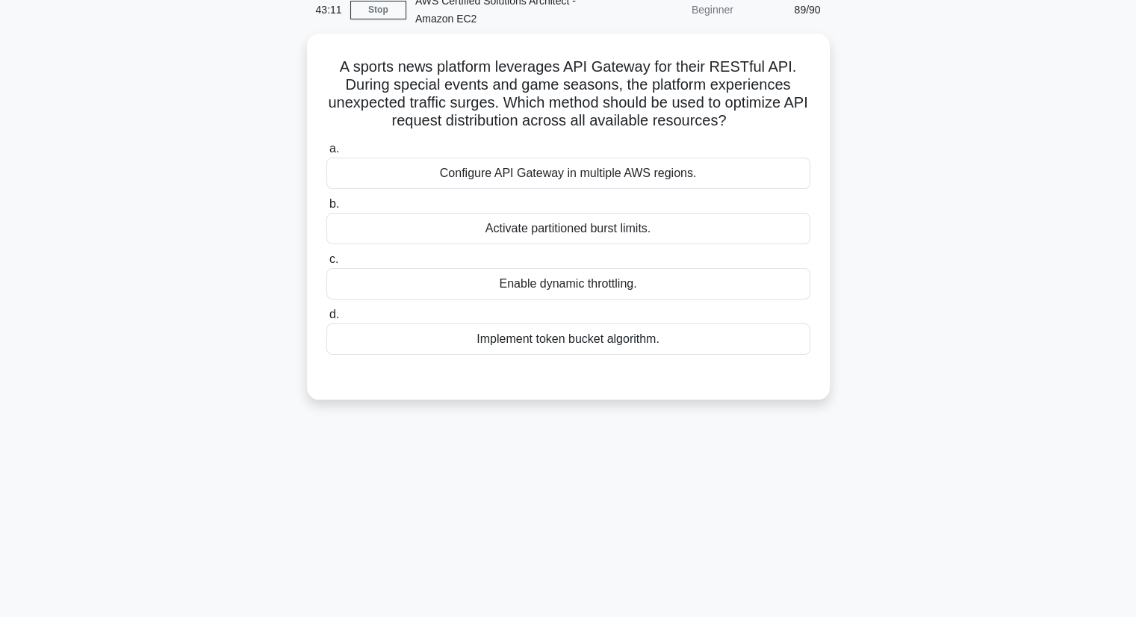
scroll to position [0, 0]
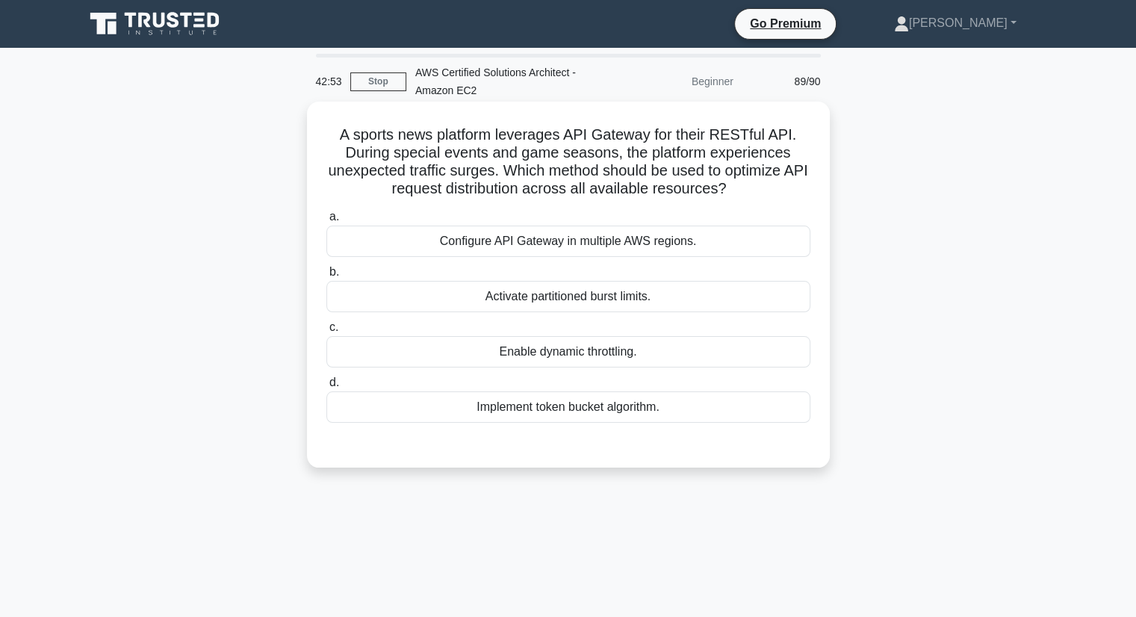
click at [643, 299] on div "Activate partitioned burst limits." at bounding box center [568, 296] width 484 height 31
click at [326, 277] on input "b. Activate partitioned burst limits." at bounding box center [326, 272] width 0 height 10
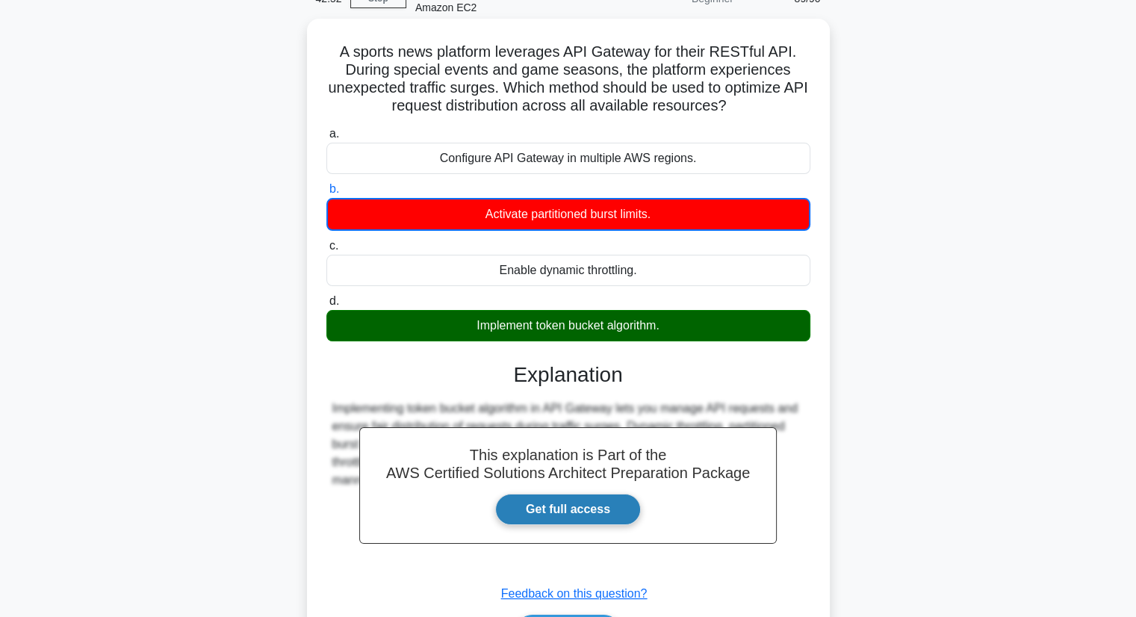
scroll to position [190, 0]
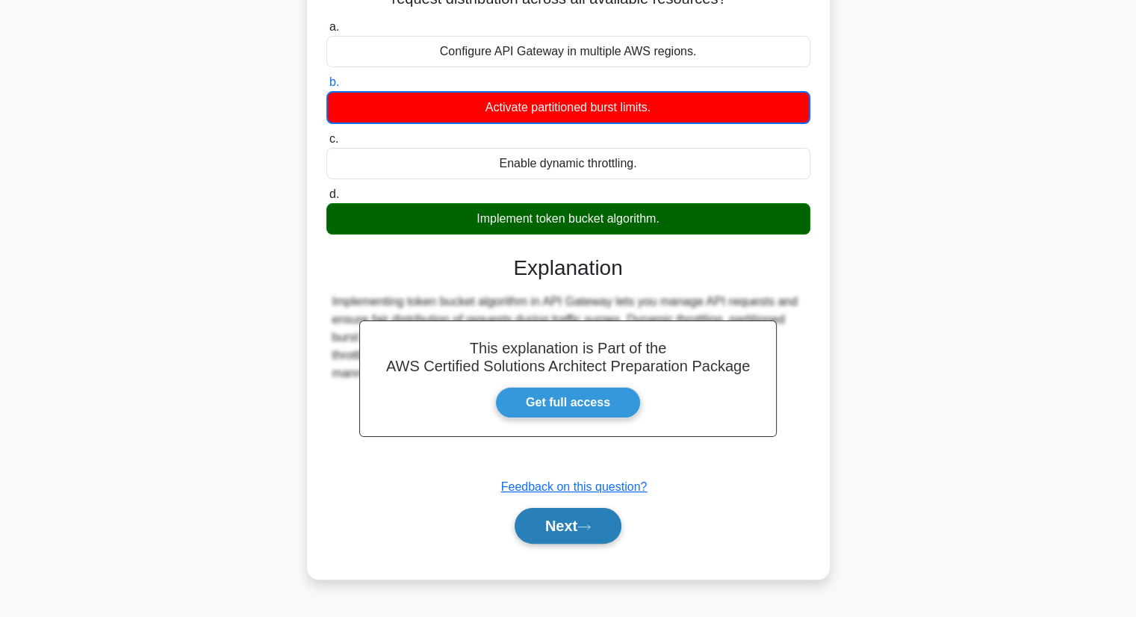
click at [585, 535] on button "Next" at bounding box center [568, 526] width 107 height 36
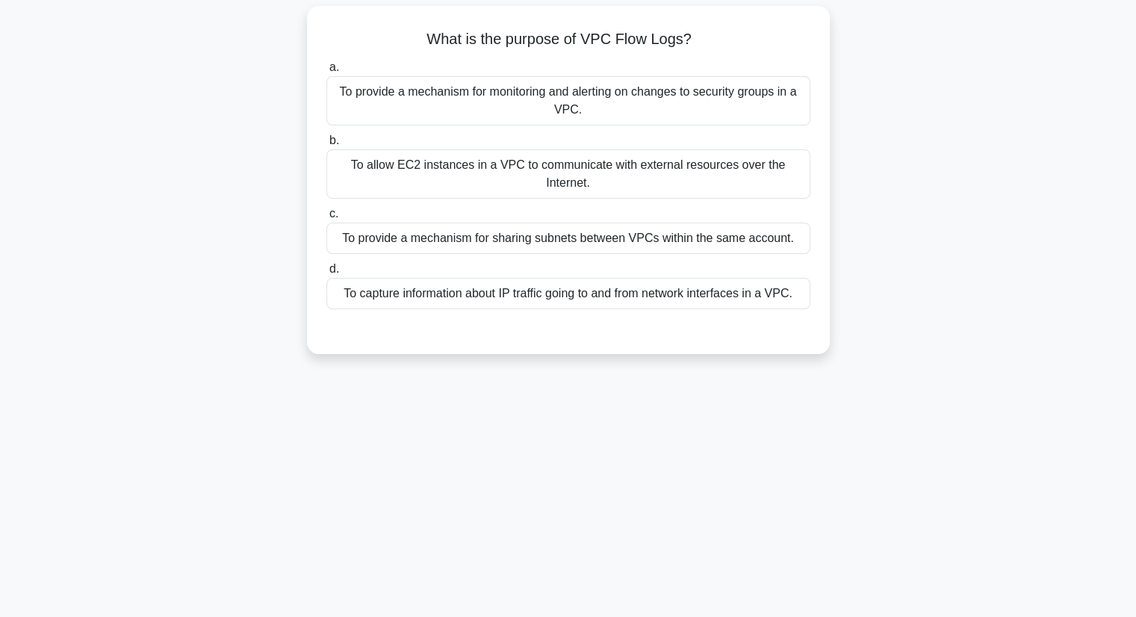
scroll to position [0, 0]
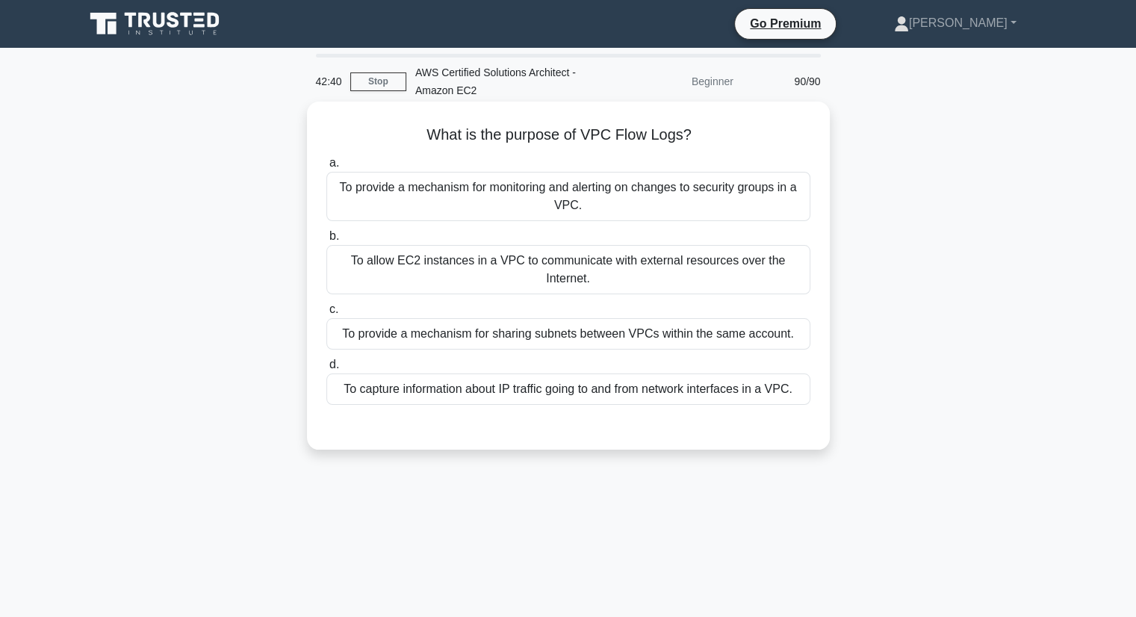
click at [712, 398] on div "To capture information about IP traffic going to and from network interfaces in…" at bounding box center [568, 388] width 484 height 31
click at [326, 370] on input "d. To capture information about IP traffic going to and from network interfaces…" at bounding box center [326, 365] width 0 height 10
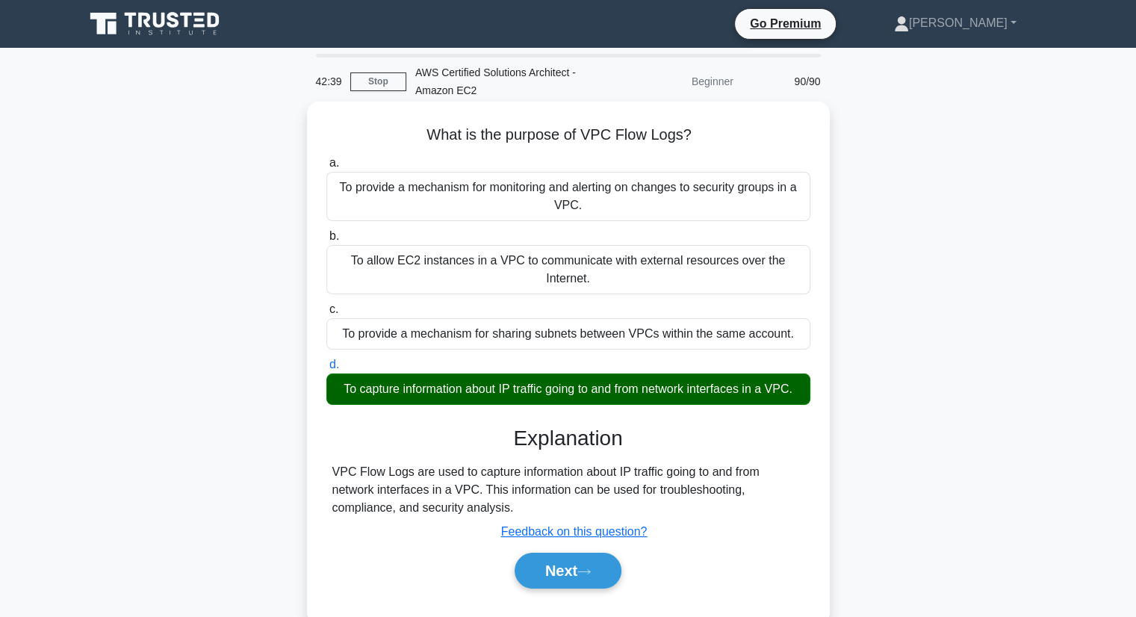
scroll to position [190, 0]
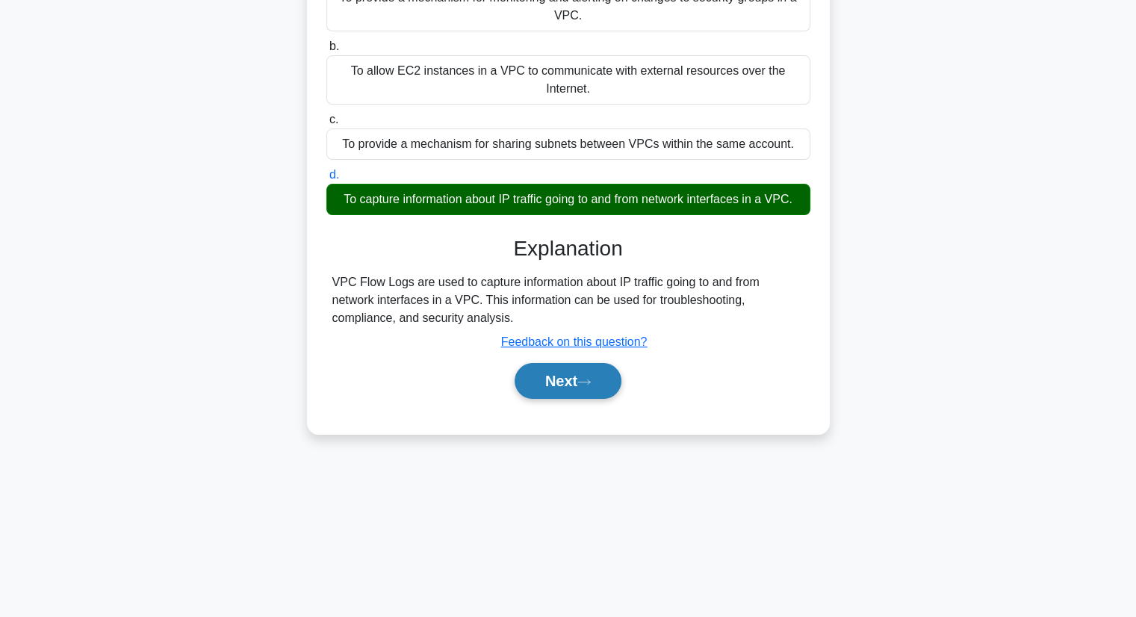
click at [565, 378] on button "Next" at bounding box center [568, 381] width 107 height 36
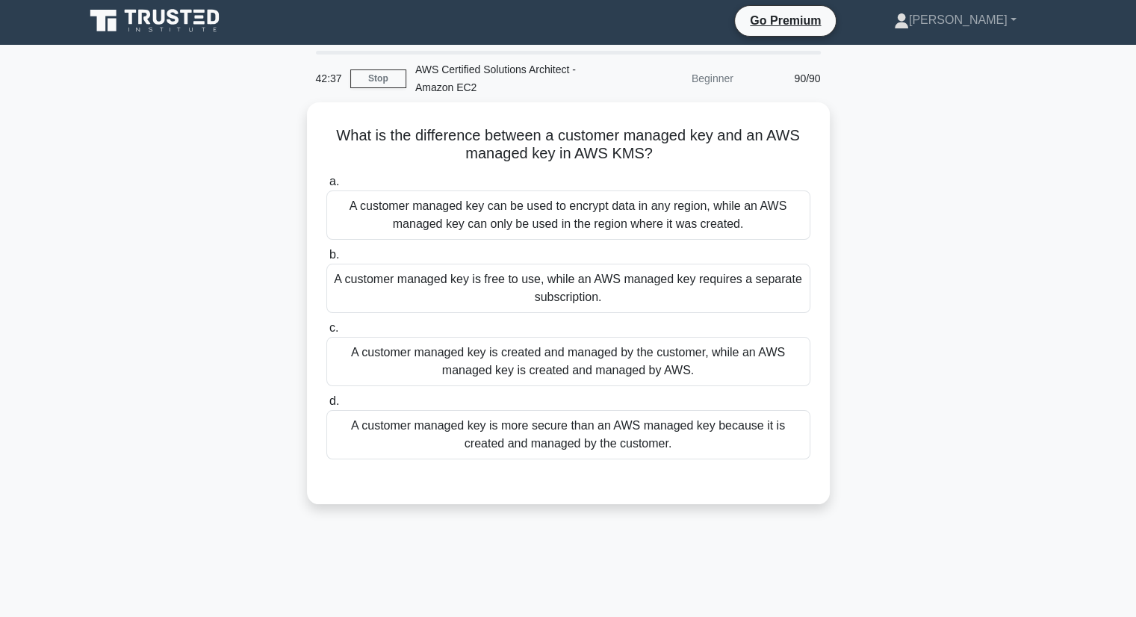
scroll to position [0, 0]
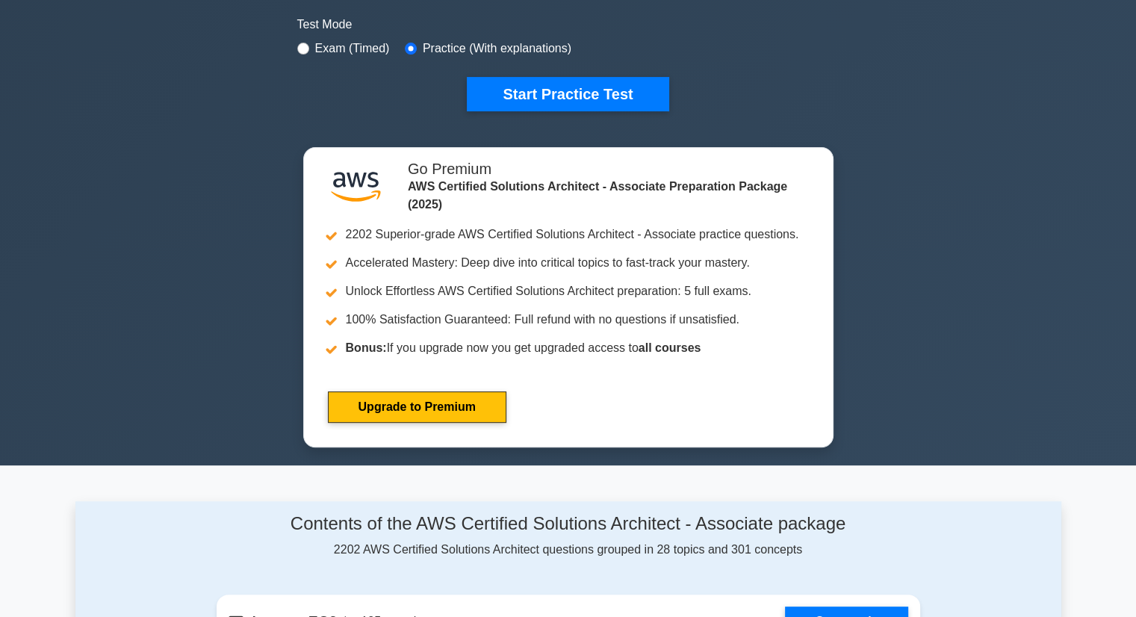
scroll to position [896, 0]
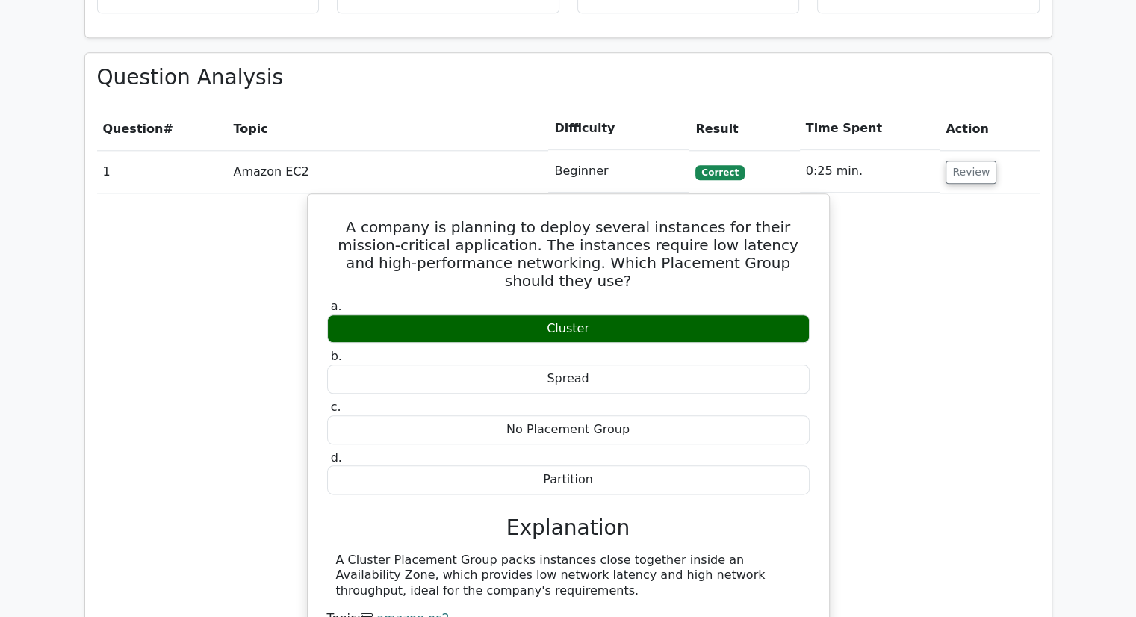
scroll to position [1568, 0]
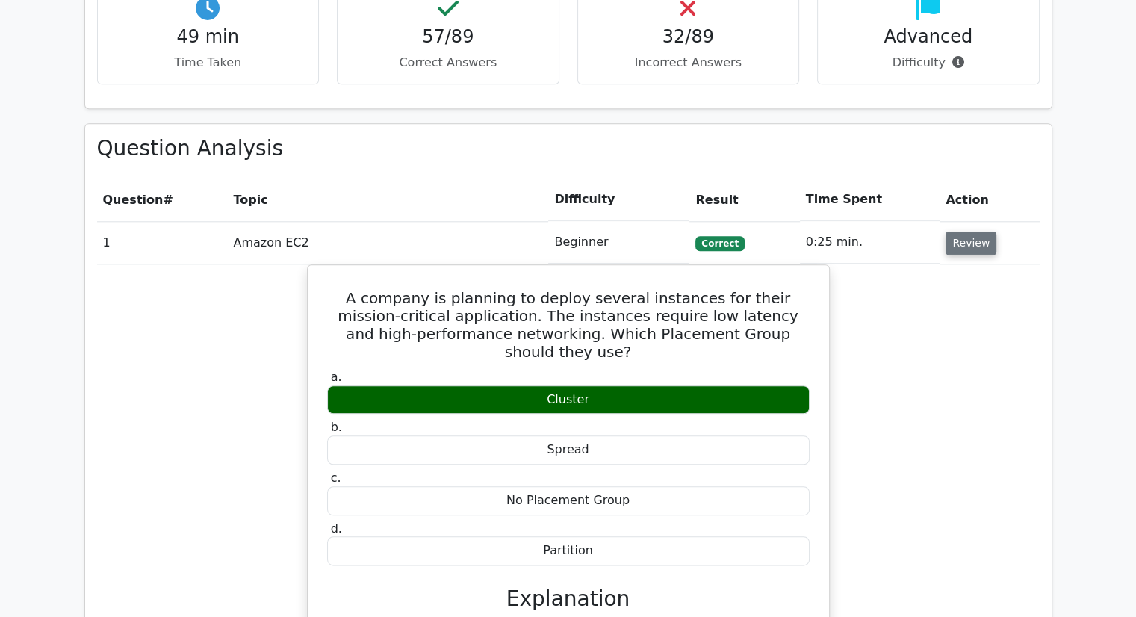
click at [971, 232] on button "Review" at bounding box center [970, 243] width 51 height 23
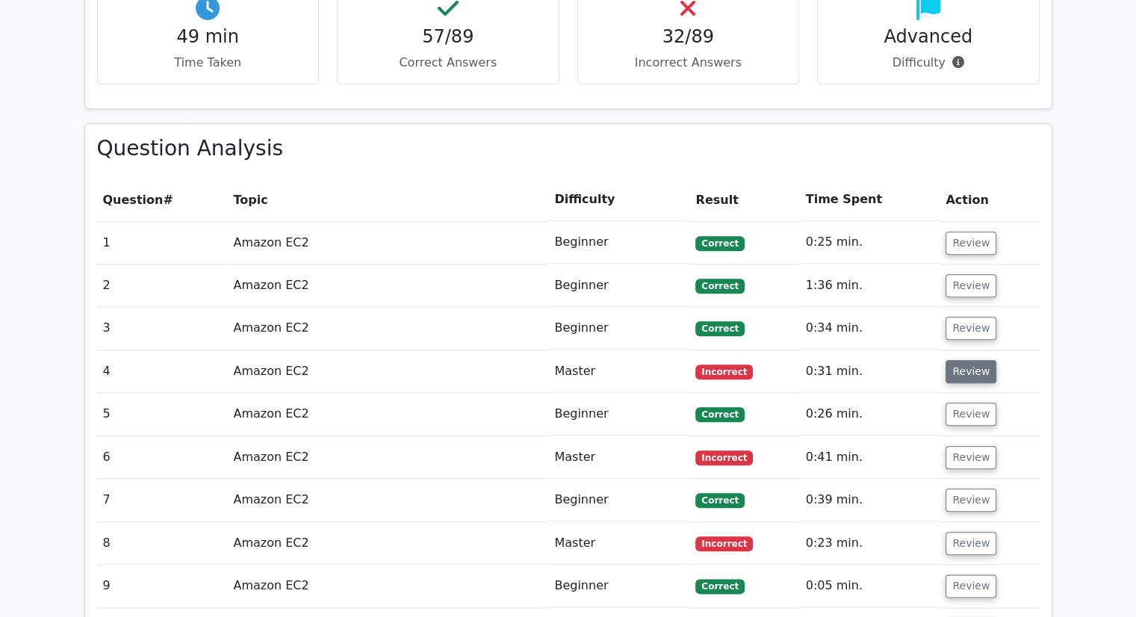
click at [964, 360] on button "Review" at bounding box center [970, 371] width 51 height 23
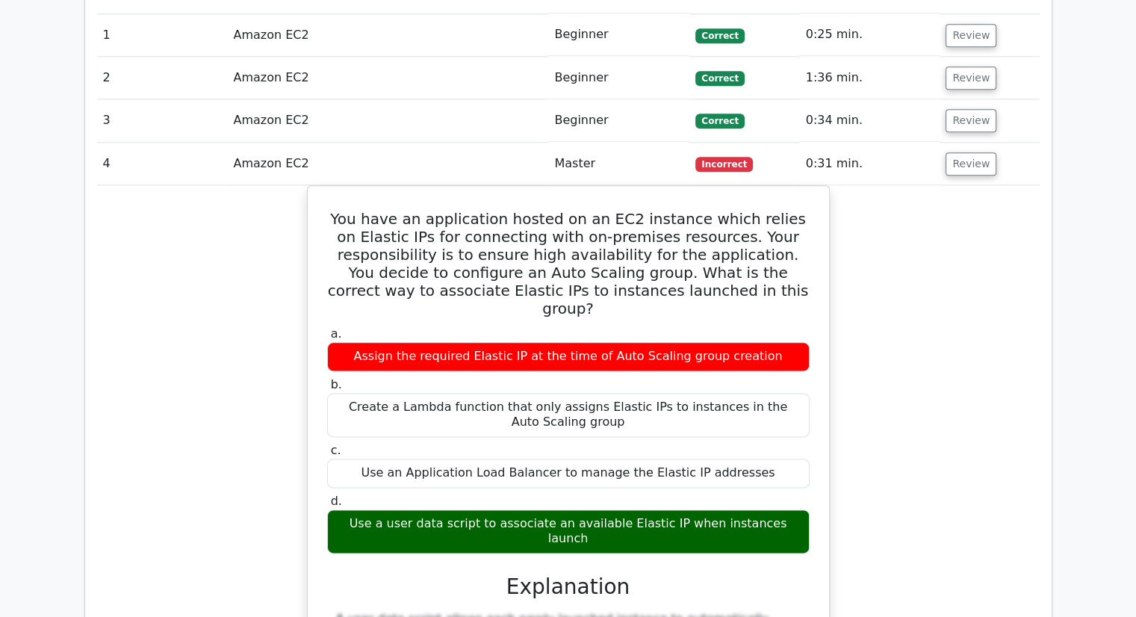
scroll to position [1792, 0]
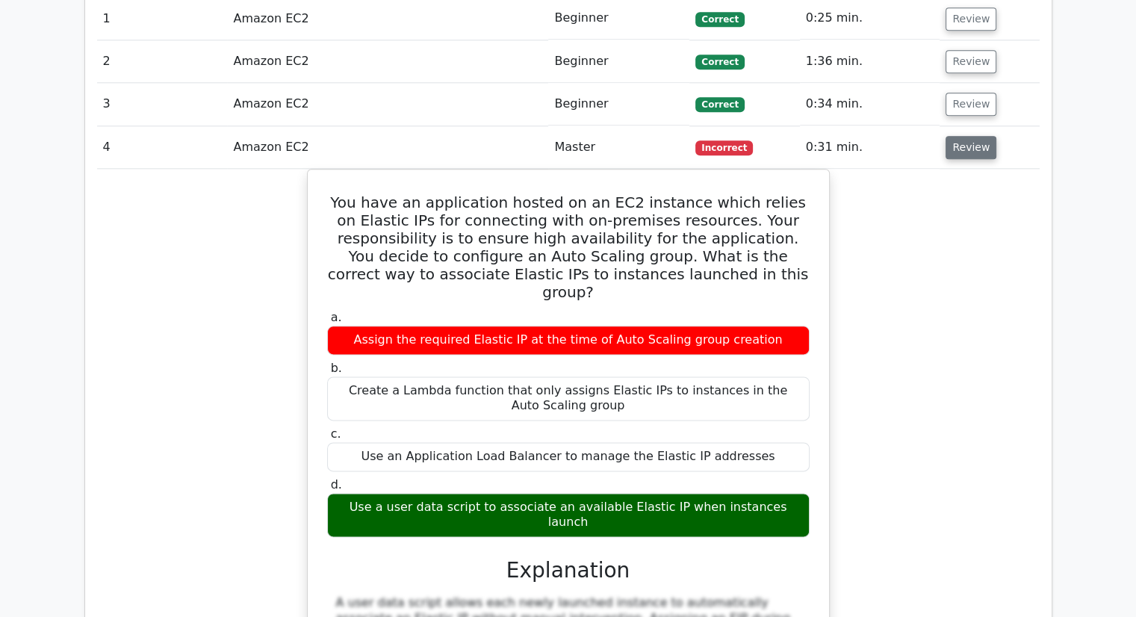
click at [965, 136] on button "Review" at bounding box center [970, 147] width 51 height 23
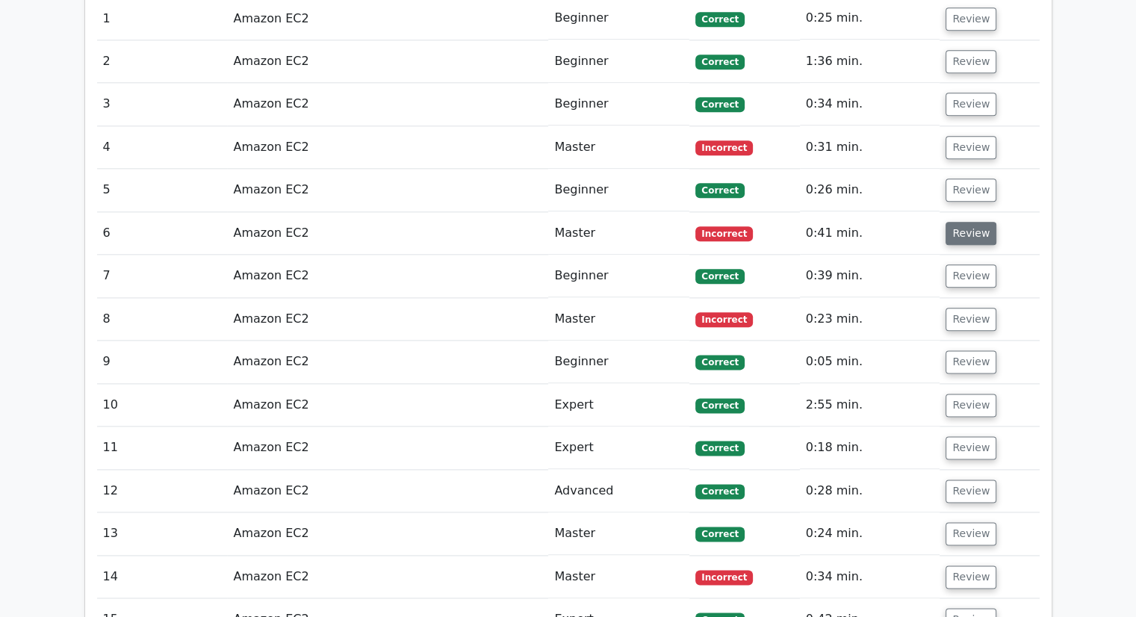
click at [953, 222] on button "Review" at bounding box center [970, 233] width 51 height 23
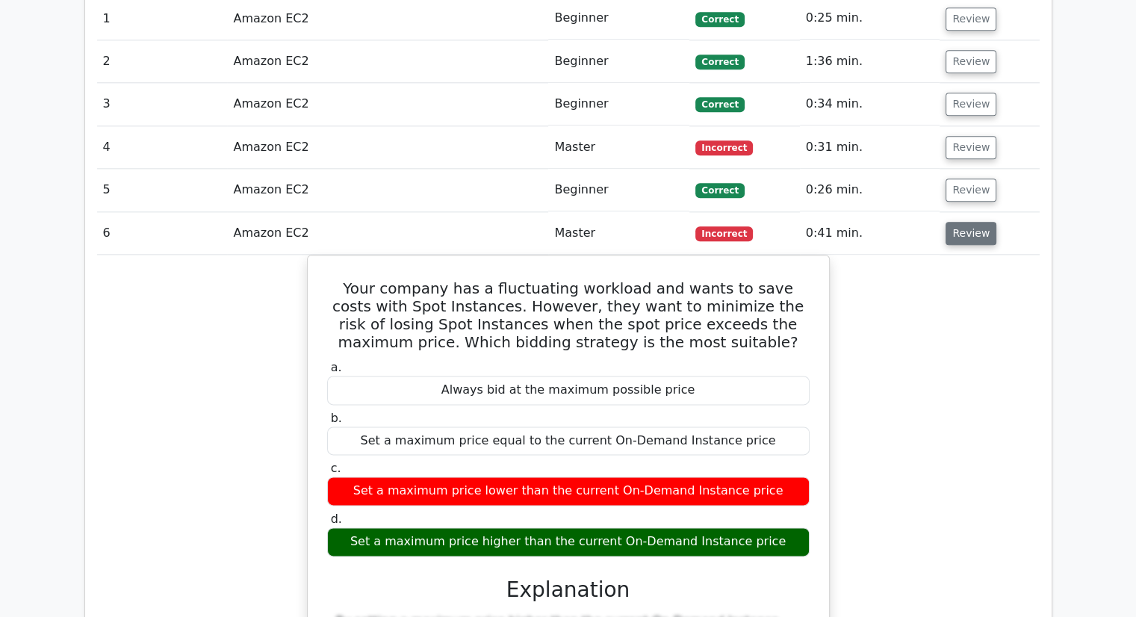
click at [953, 222] on button "Review" at bounding box center [970, 233] width 51 height 23
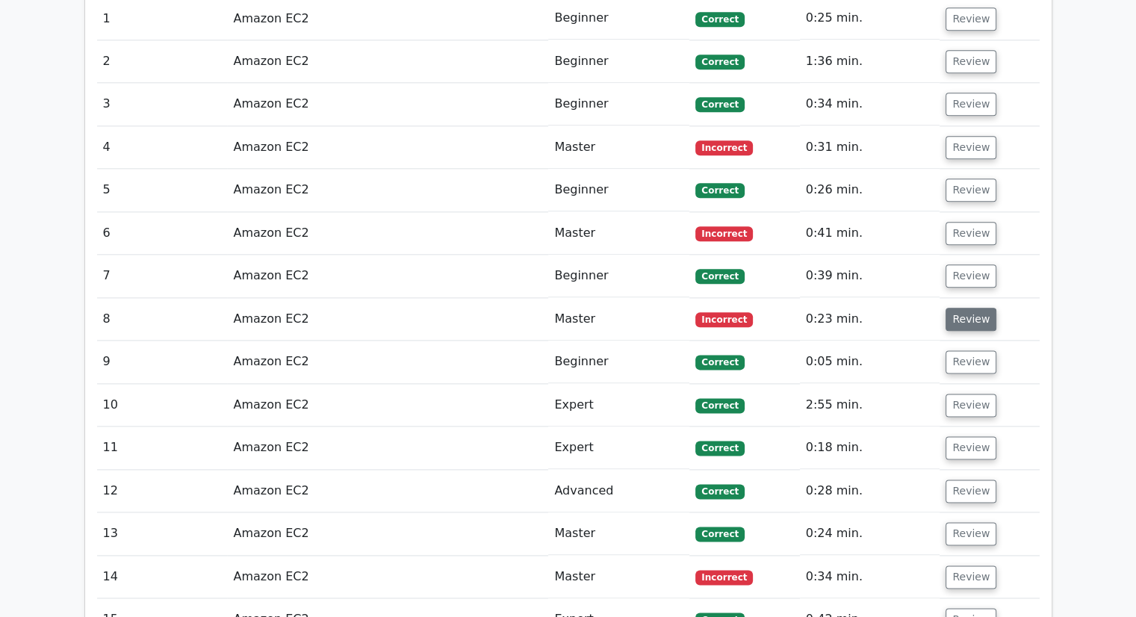
click at [961, 308] on button "Review" at bounding box center [970, 319] width 51 height 23
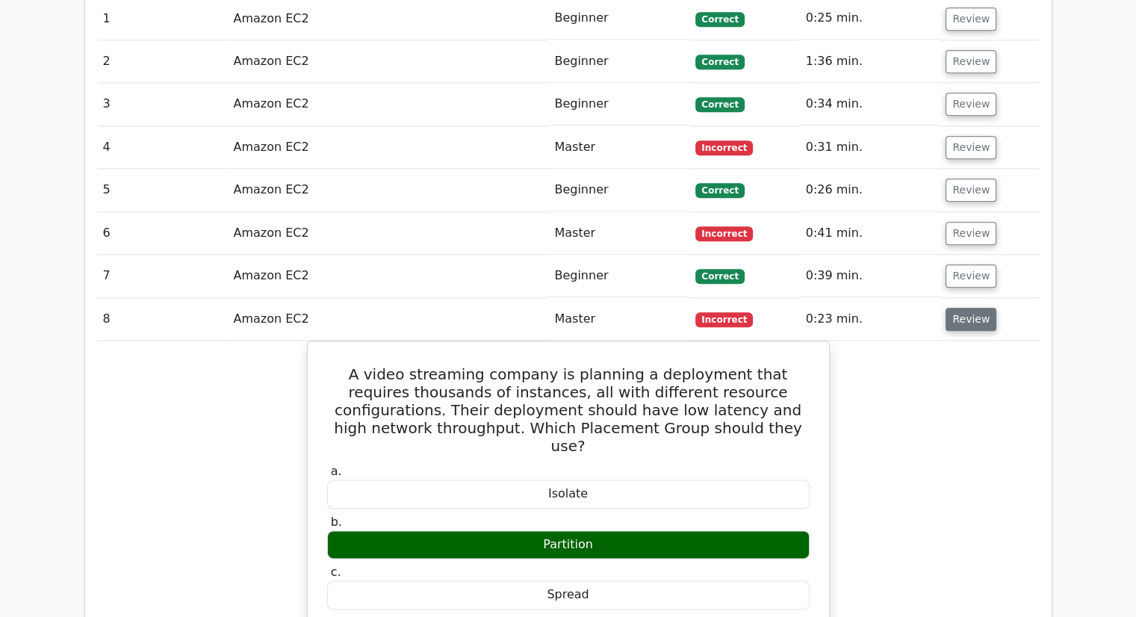
click at [961, 308] on button "Review" at bounding box center [970, 319] width 51 height 23
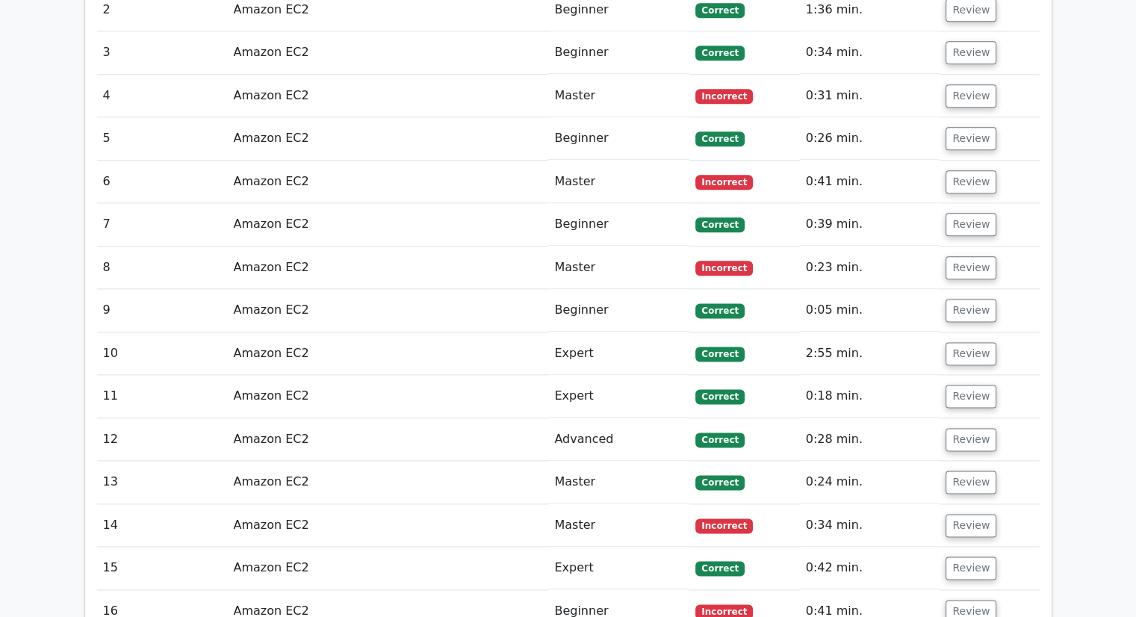
scroll to position [1942, 0]
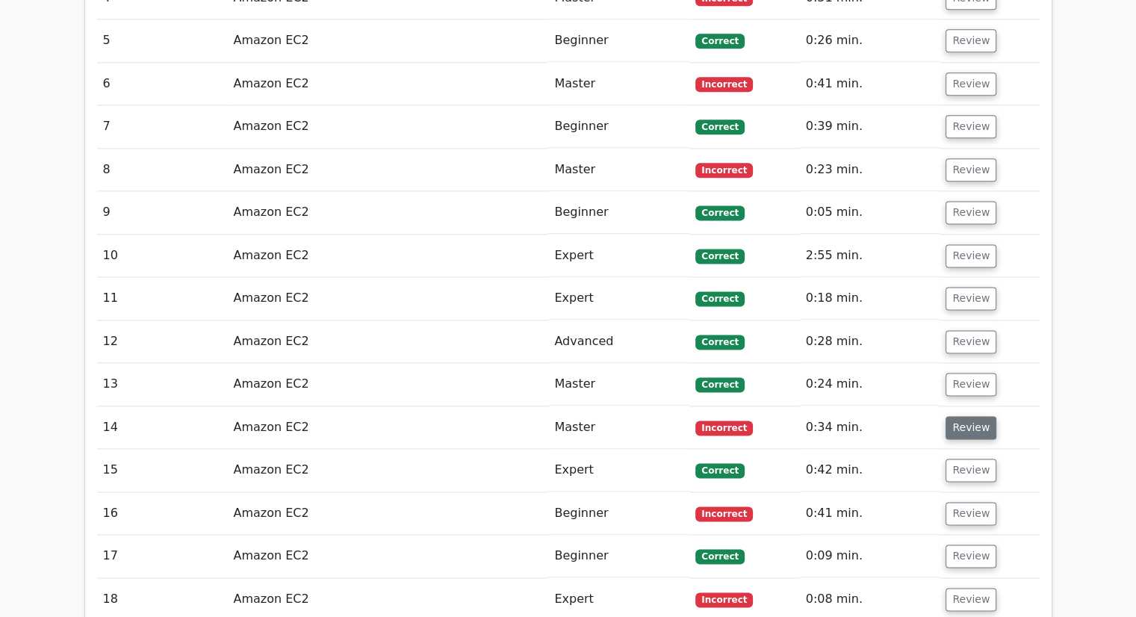
click at [958, 416] on button "Review" at bounding box center [970, 427] width 51 height 23
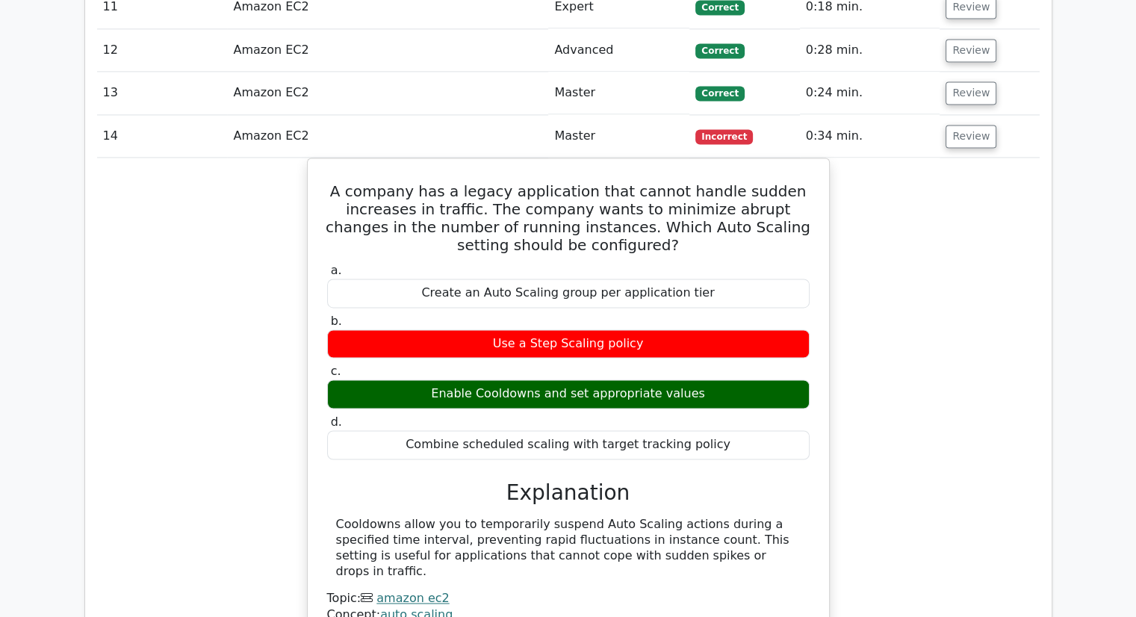
scroll to position [2240, 0]
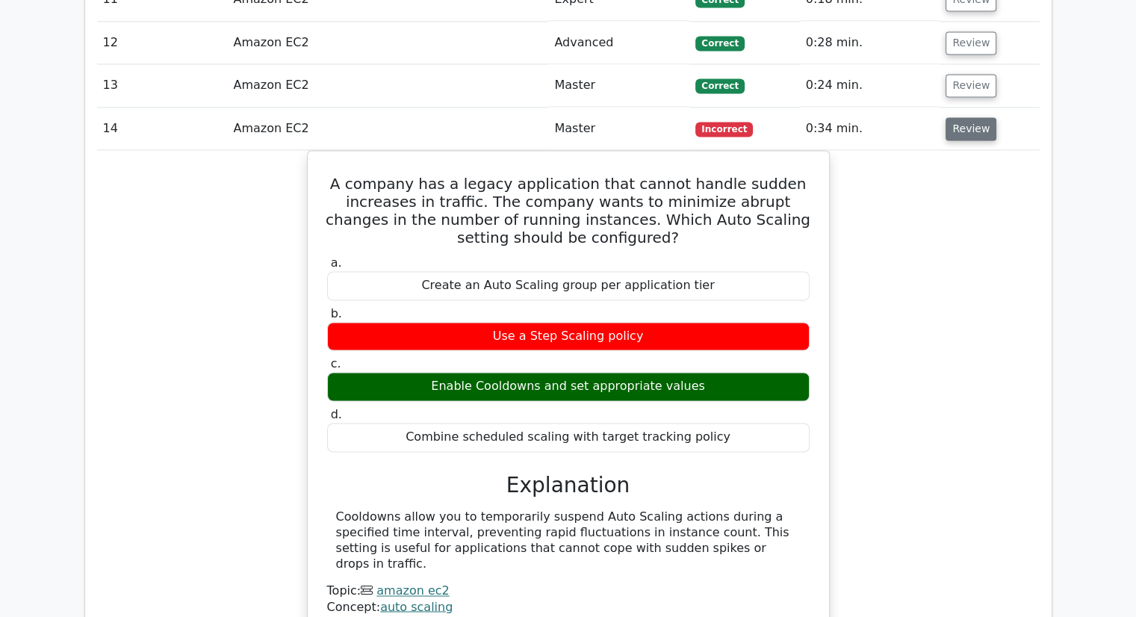
click at [969, 117] on button "Review" at bounding box center [970, 128] width 51 height 23
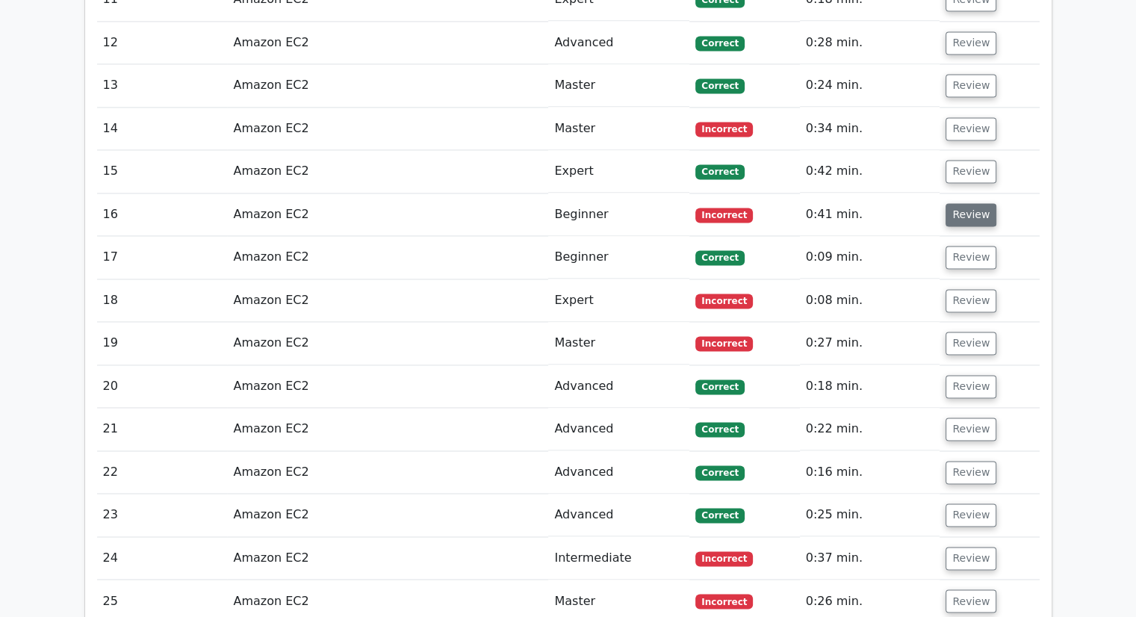
click at [968, 203] on button "Review" at bounding box center [970, 214] width 51 height 23
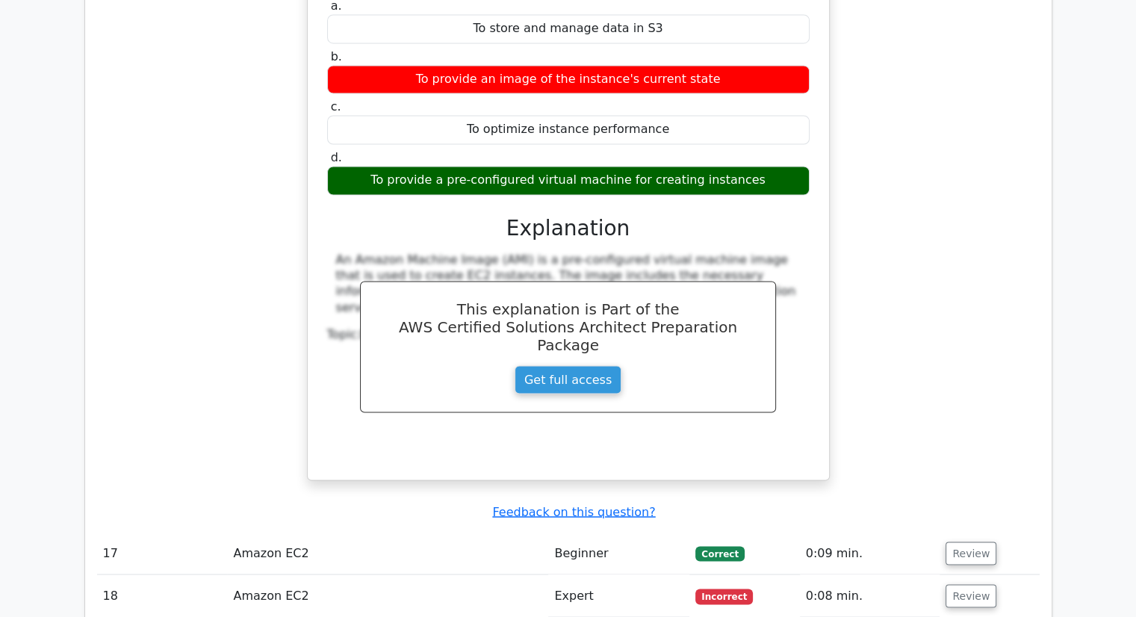
scroll to position [2763, 0]
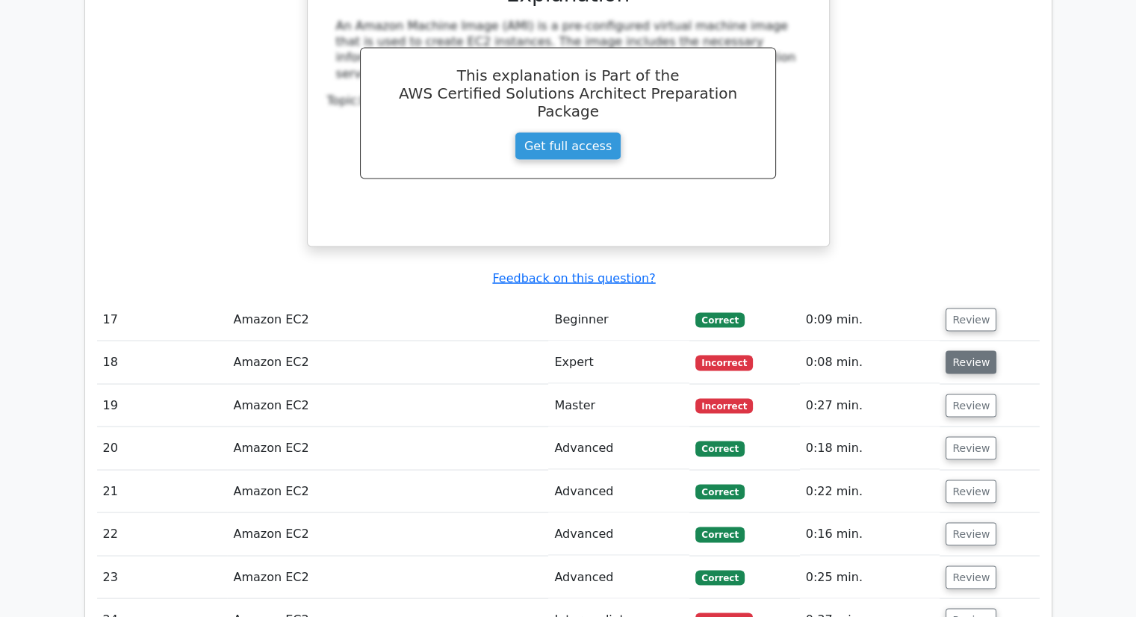
click at [984, 350] on button "Review" at bounding box center [970, 361] width 51 height 23
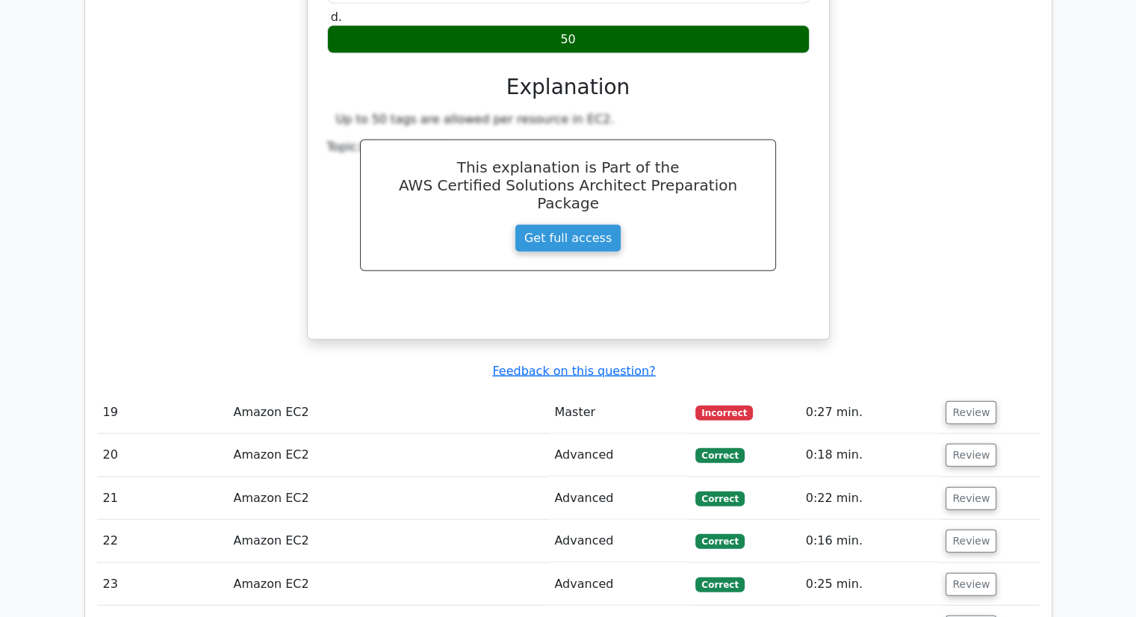
scroll to position [3510, 0]
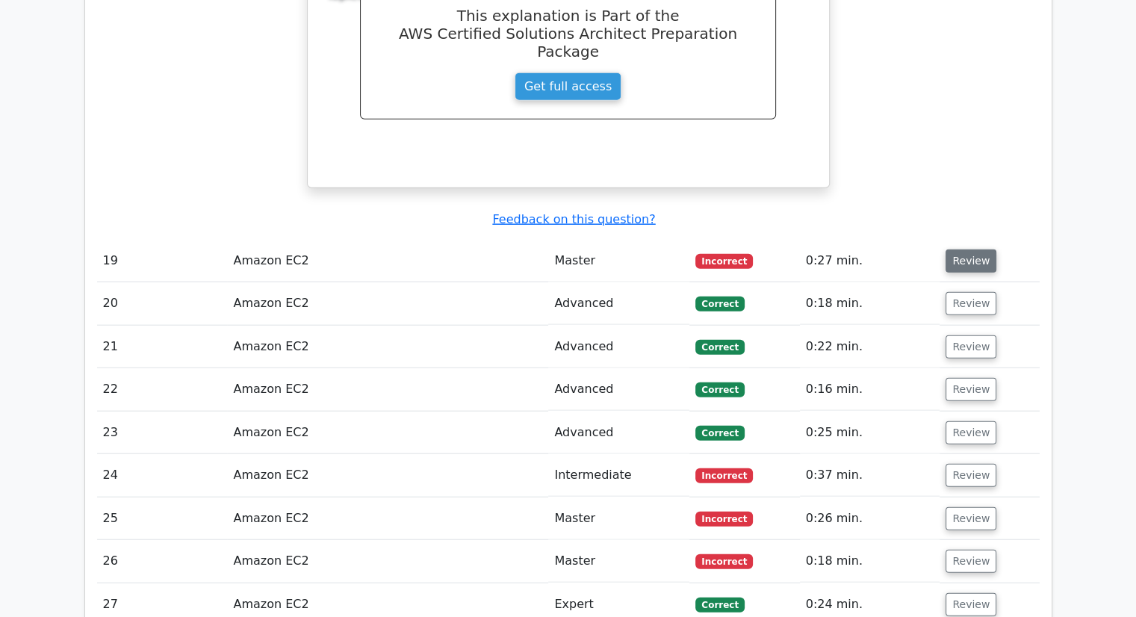
click at [983, 249] on button "Review" at bounding box center [970, 260] width 51 height 23
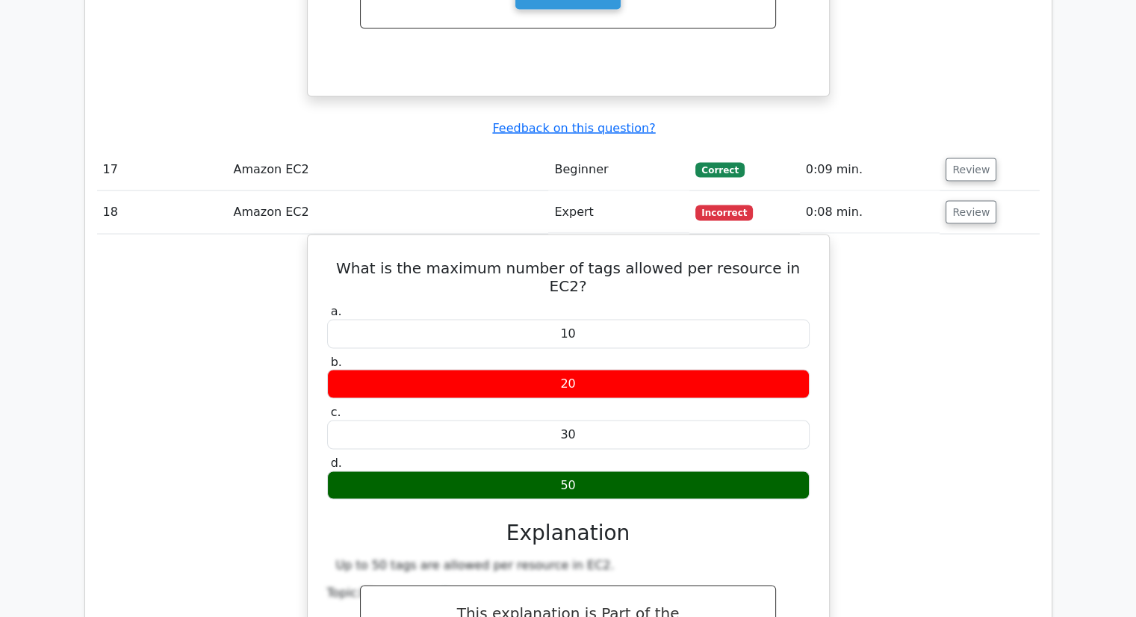
scroll to position [2838, 0]
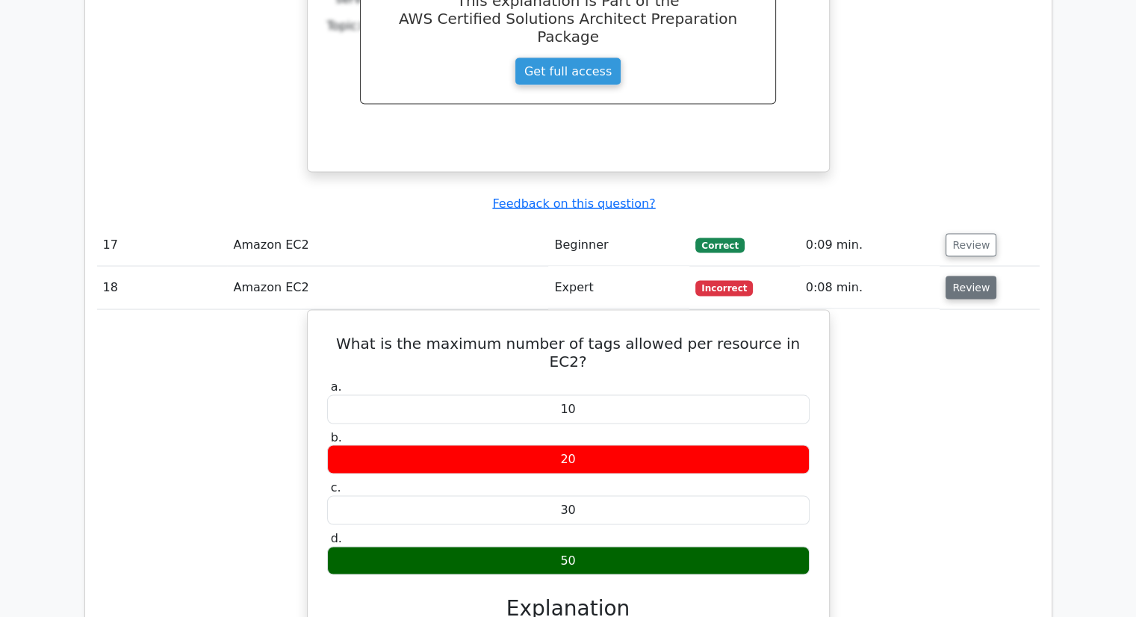
click at [962, 276] on button "Review" at bounding box center [970, 287] width 51 height 23
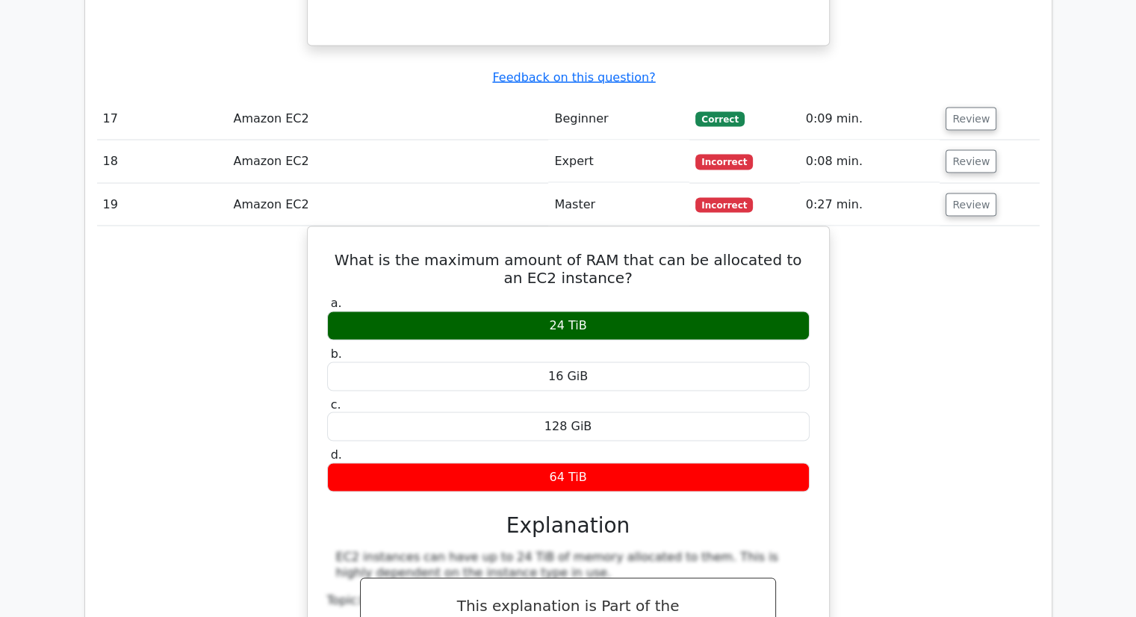
scroll to position [2987, 0]
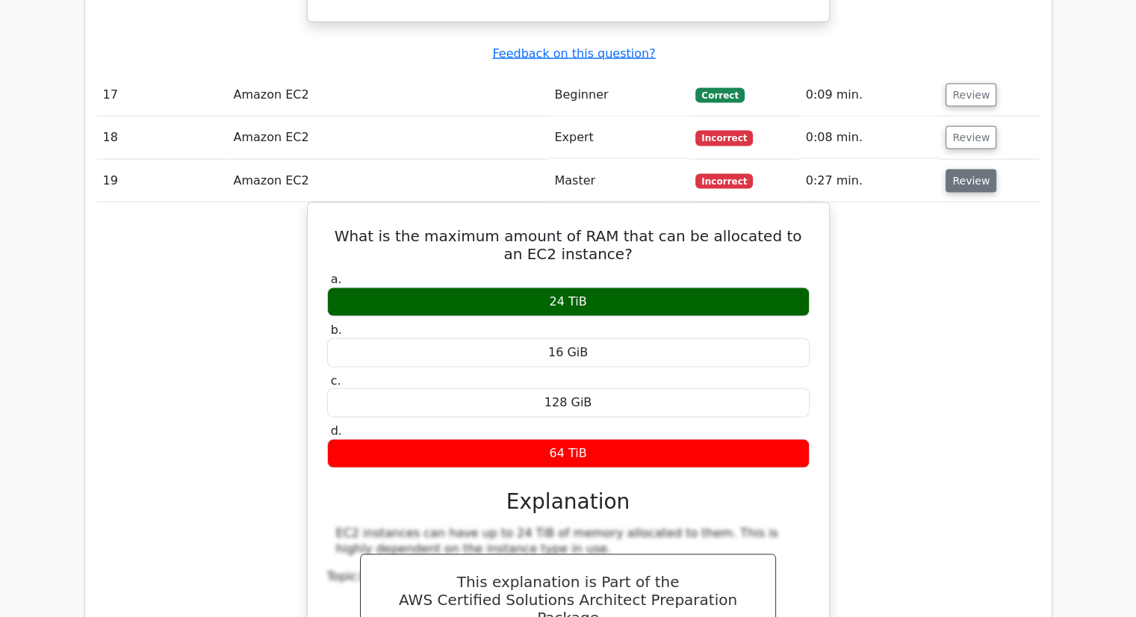
click at [965, 170] on button "Review" at bounding box center [970, 181] width 51 height 23
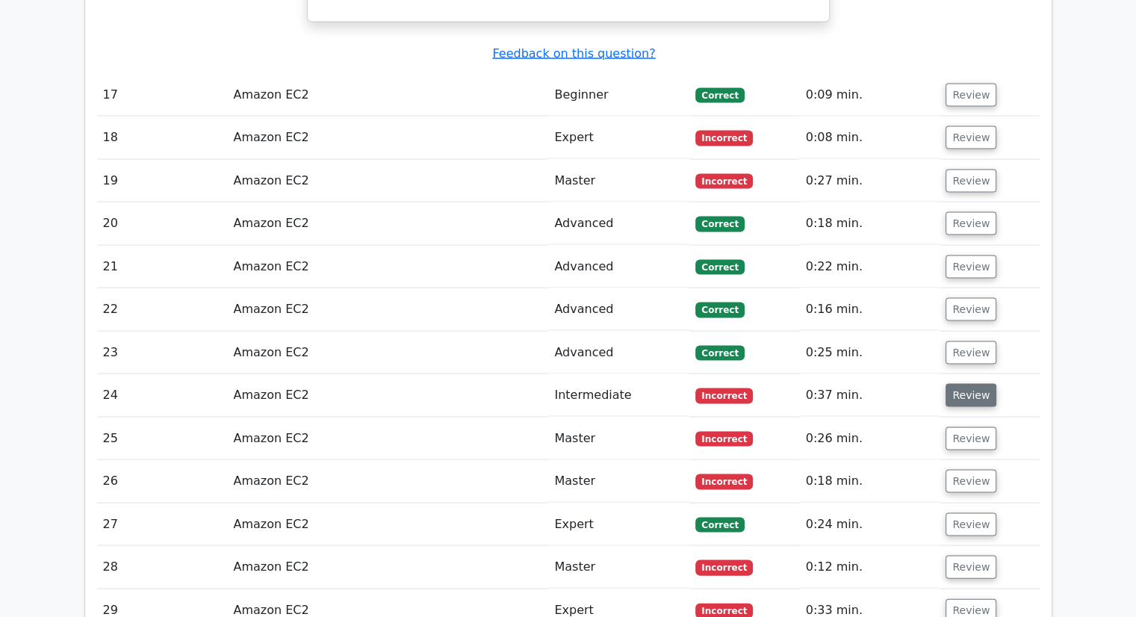
click at [955, 384] on button "Review" at bounding box center [970, 395] width 51 height 23
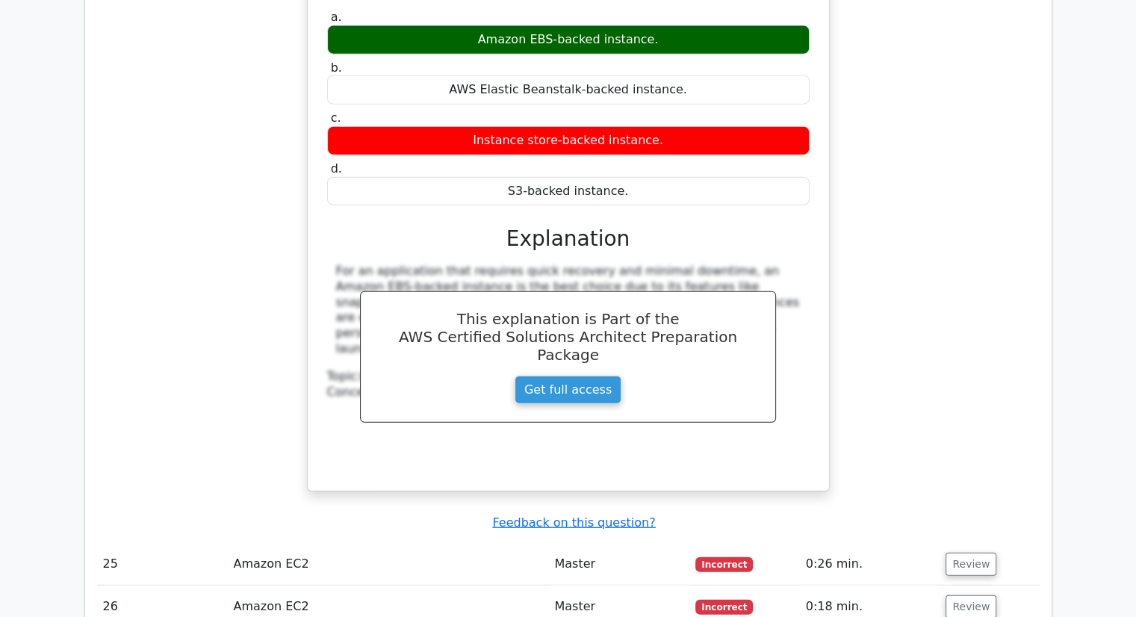
scroll to position [3585, 0]
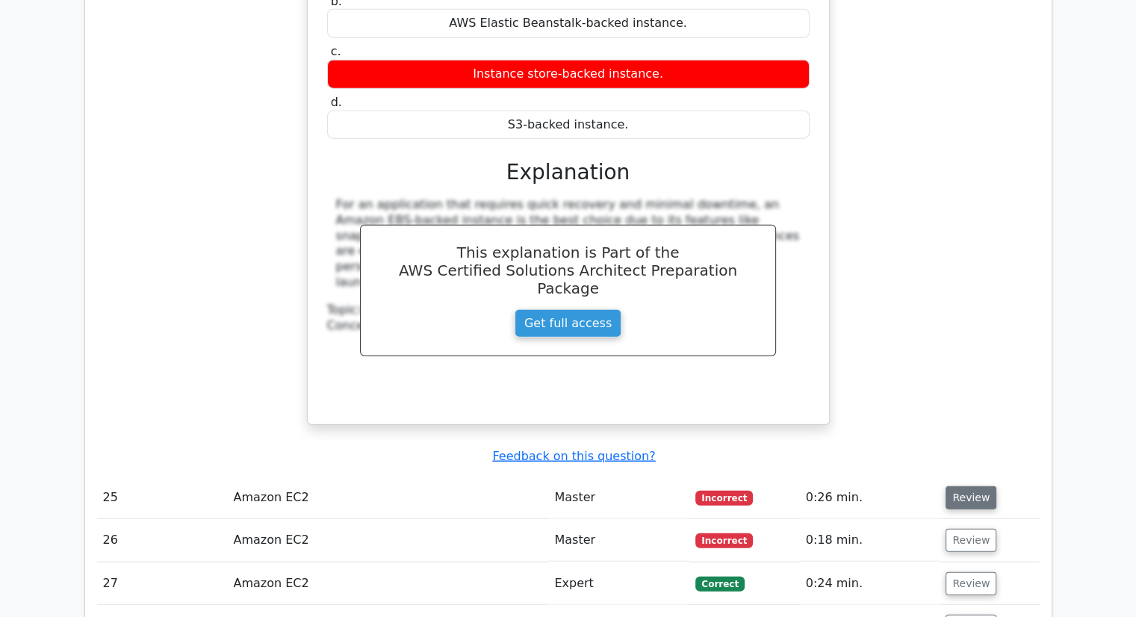
click at [950, 486] on button "Review" at bounding box center [970, 497] width 51 height 23
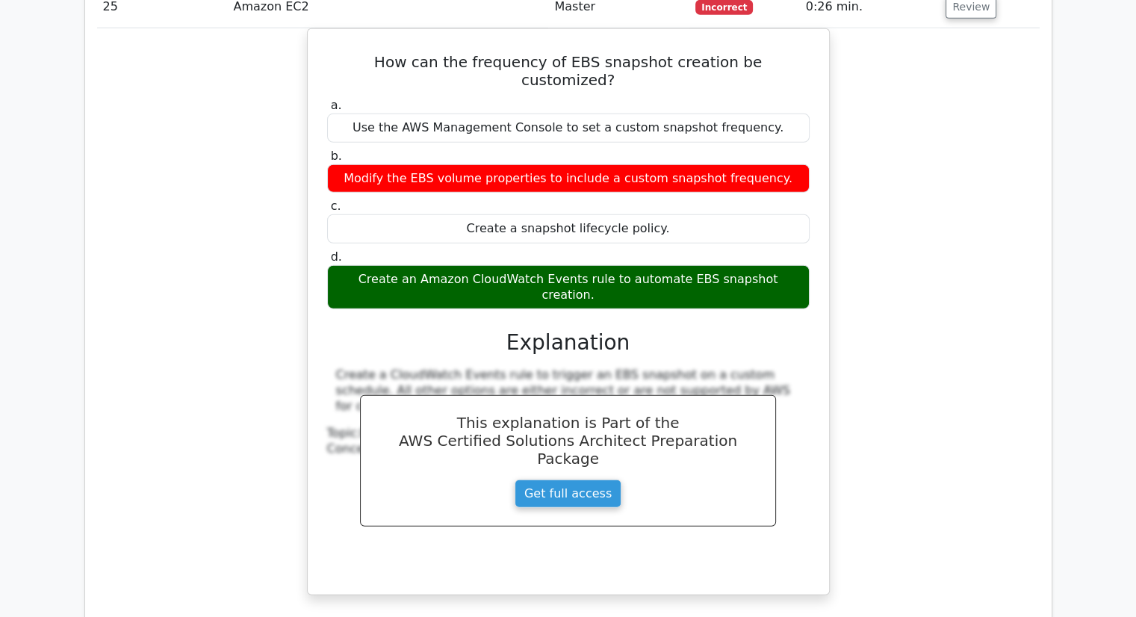
scroll to position [4331, 0]
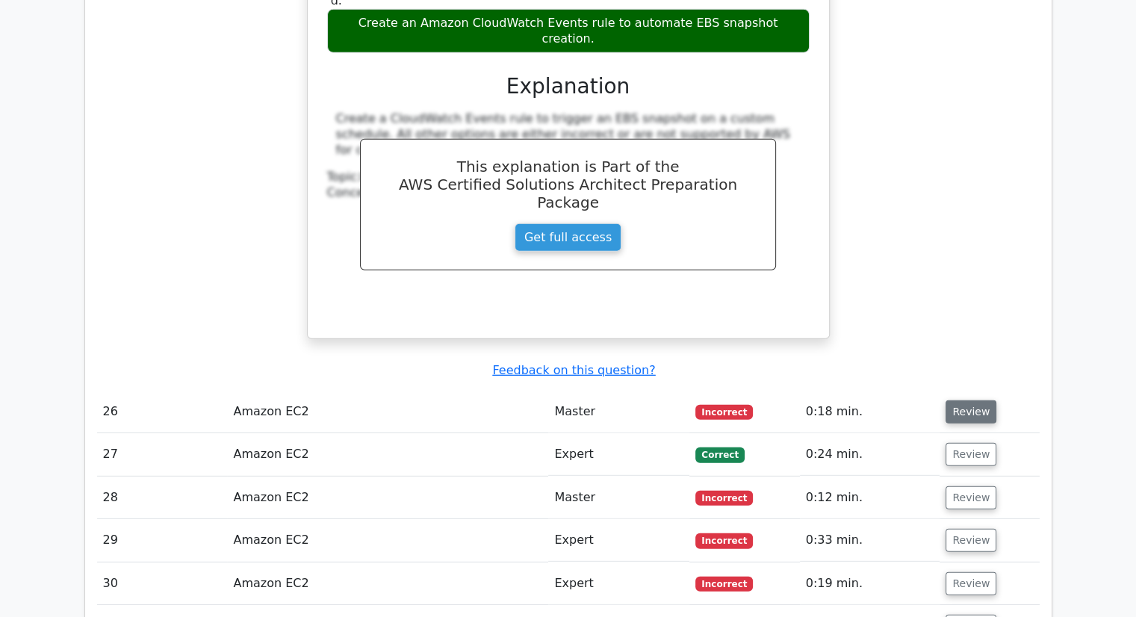
click at [974, 400] on button "Review" at bounding box center [970, 411] width 51 height 23
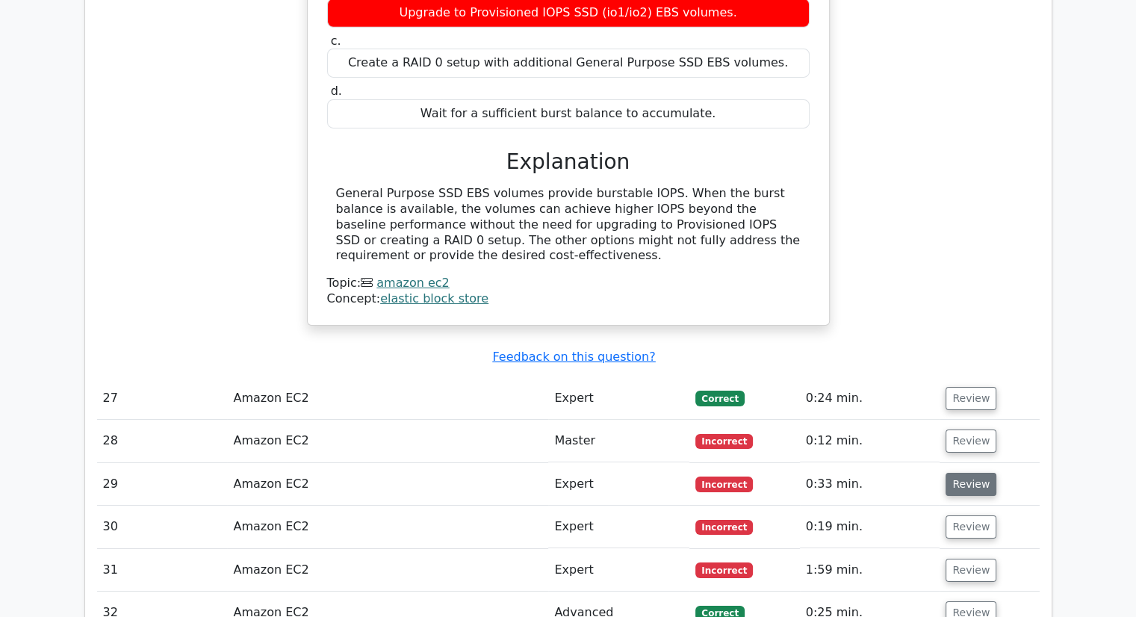
scroll to position [4929, 0]
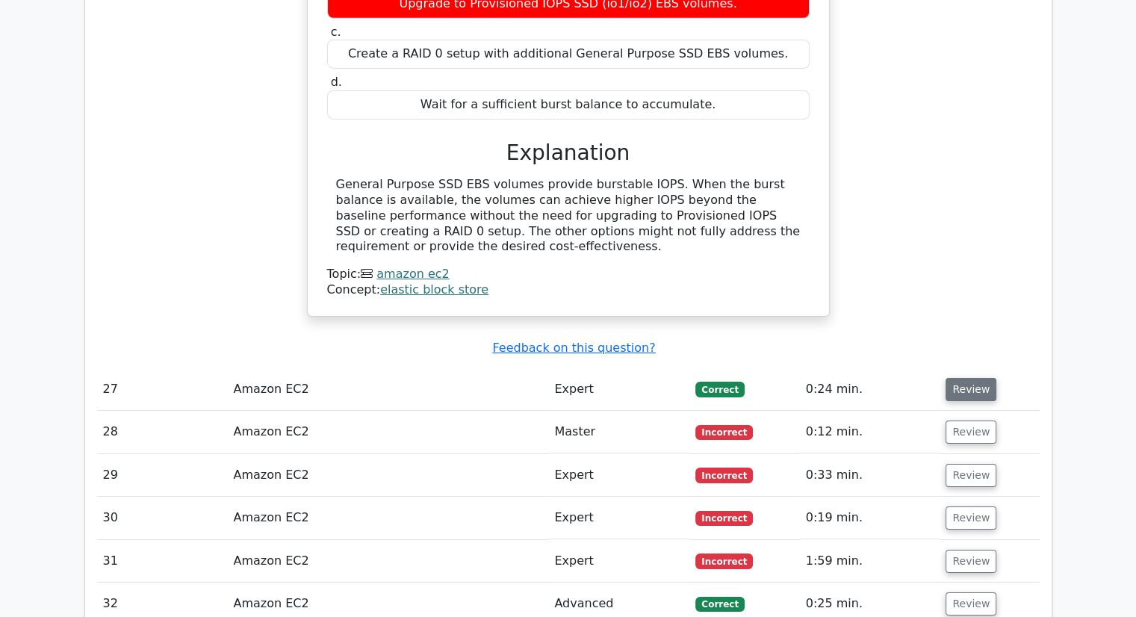
click at [966, 378] on button "Review" at bounding box center [970, 389] width 51 height 23
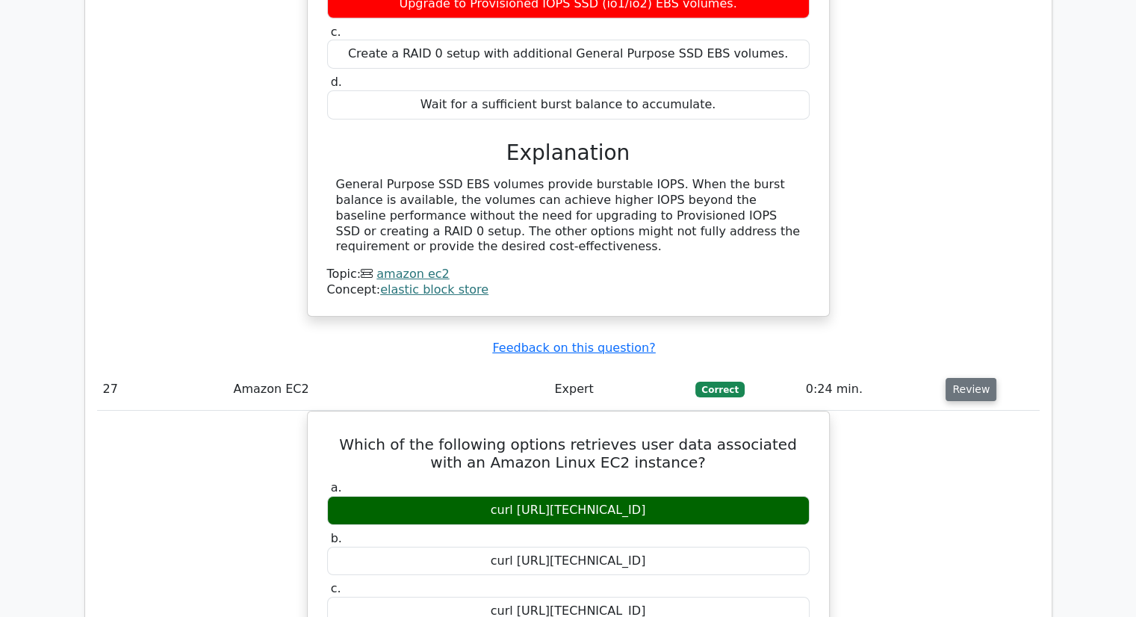
click at [966, 378] on button "Review" at bounding box center [970, 389] width 51 height 23
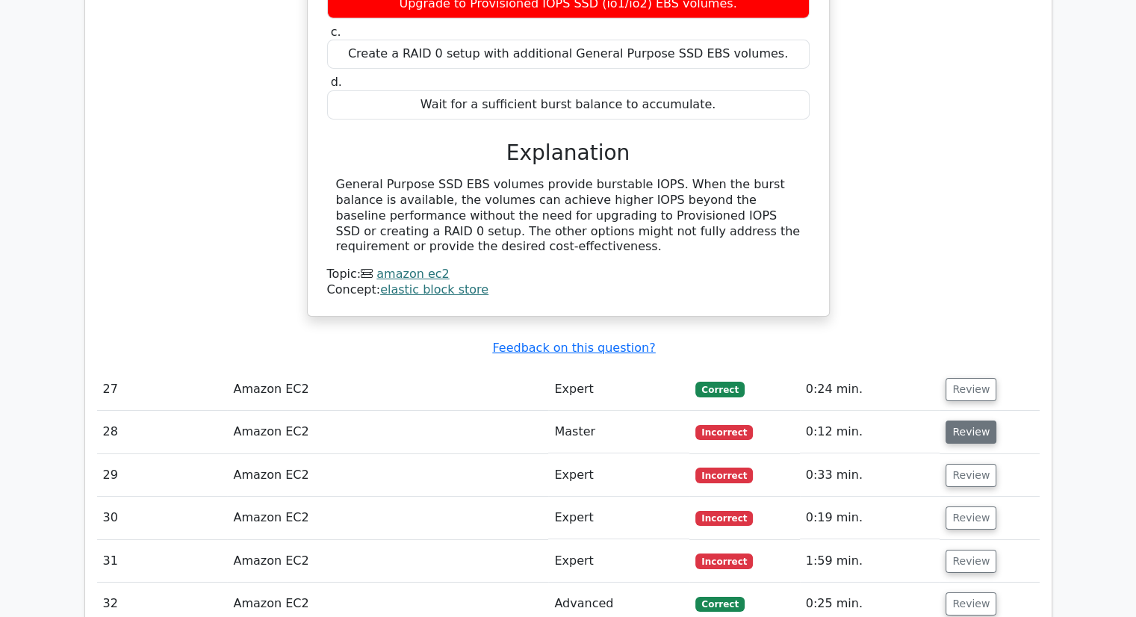
click at [970, 420] on button "Review" at bounding box center [970, 431] width 51 height 23
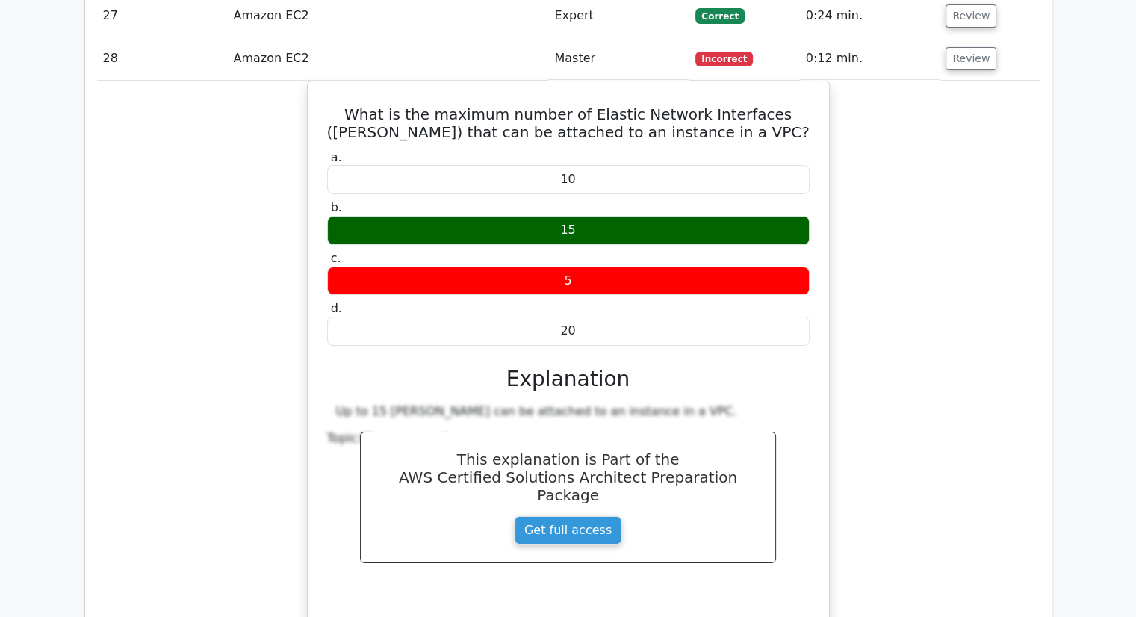
scroll to position [5452, 0]
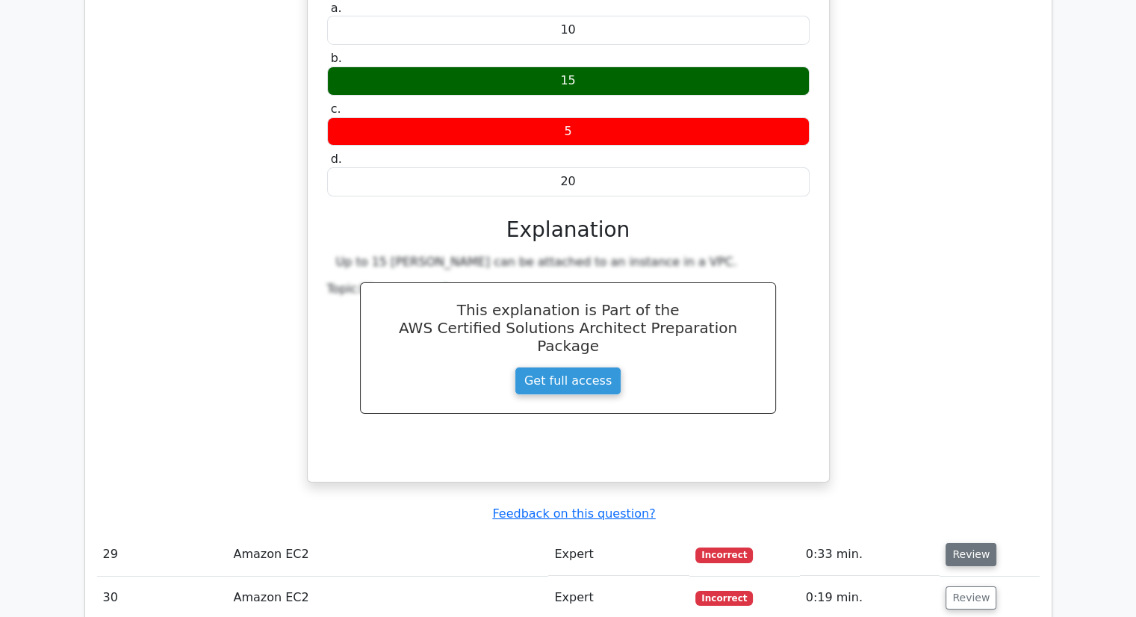
click at [966, 543] on button "Review" at bounding box center [970, 554] width 51 height 23
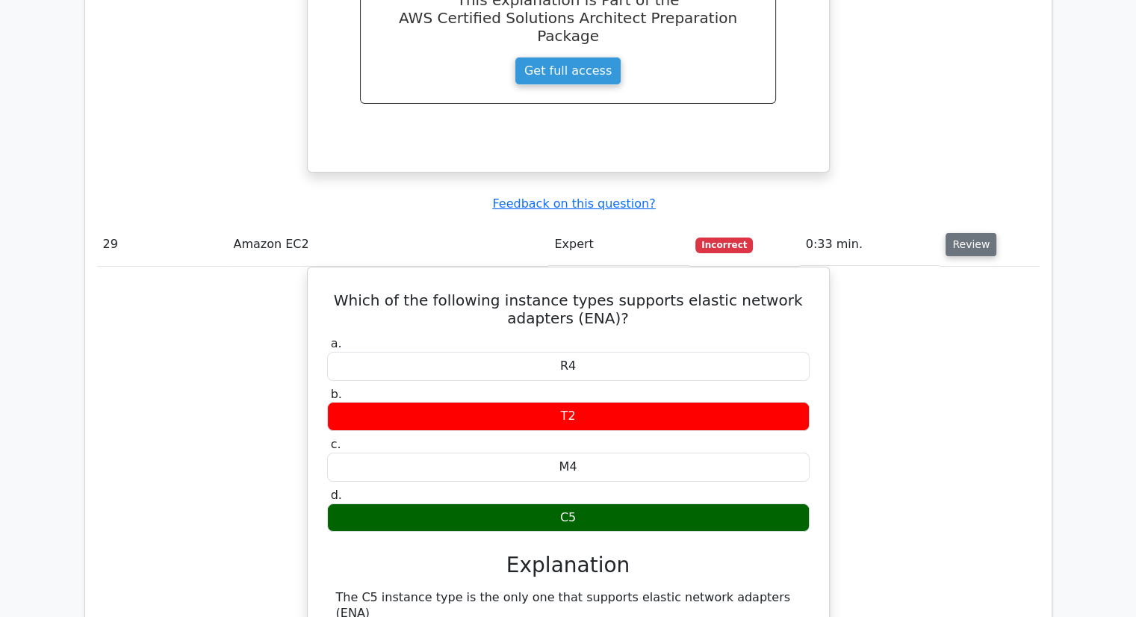
scroll to position [5974, 0]
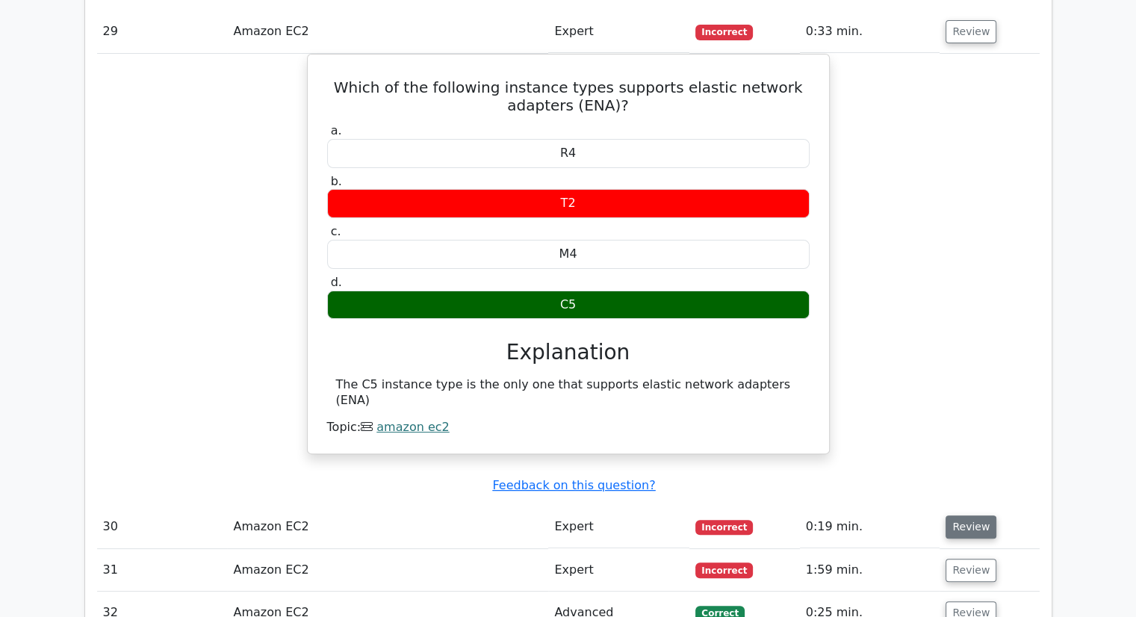
click at [969, 515] on button "Review" at bounding box center [970, 526] width 51 height 23
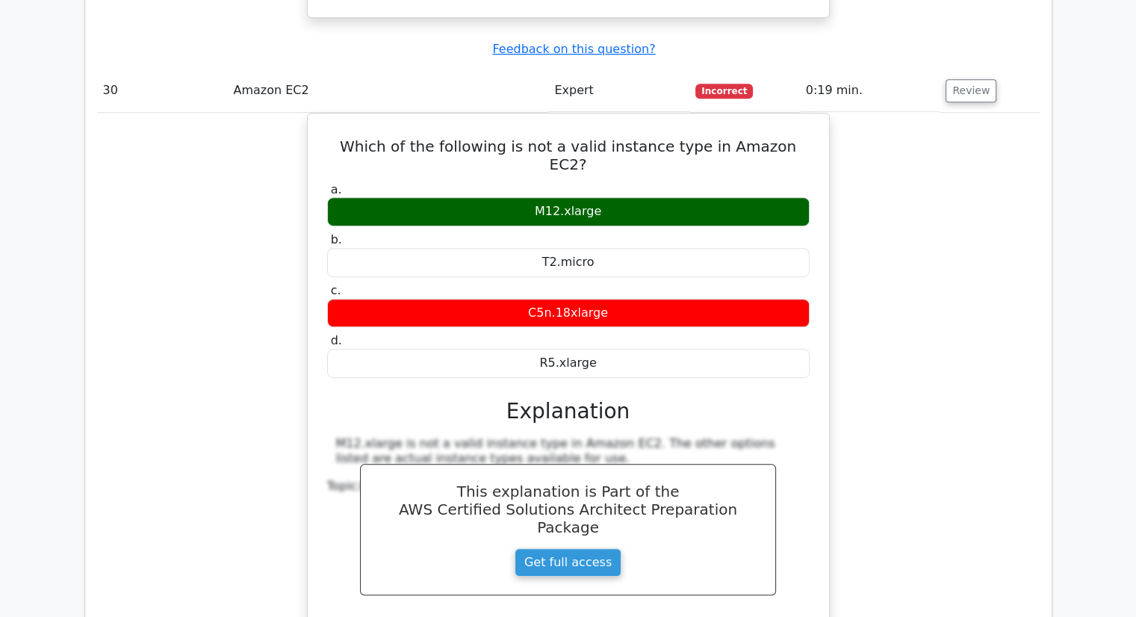
scroll to position [6497, 0]
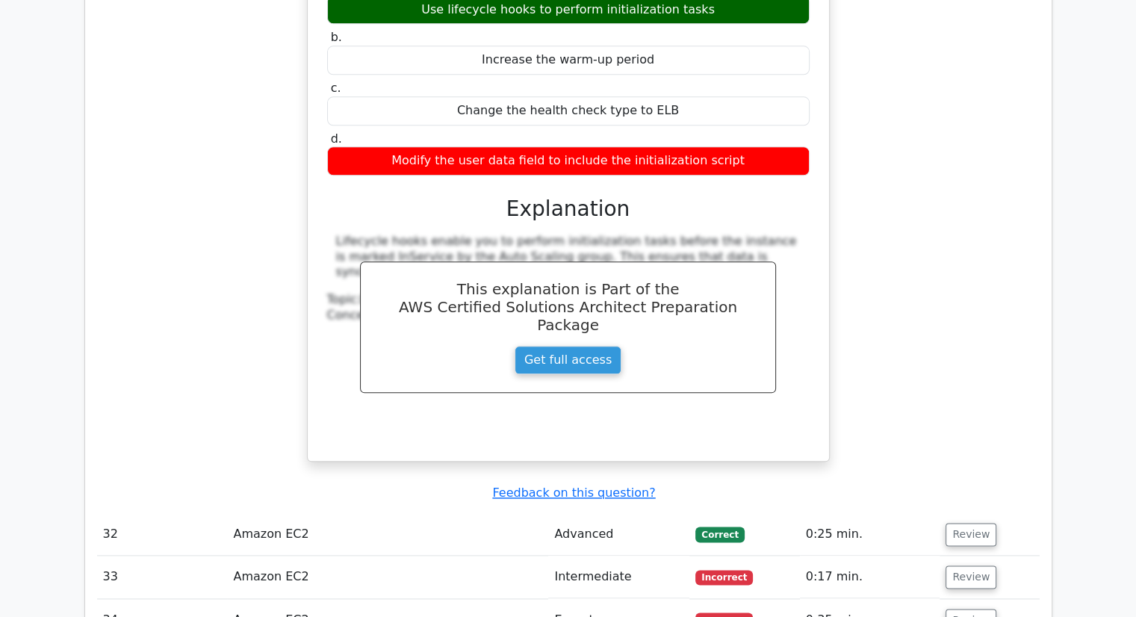
scroll to position [7319, 0]
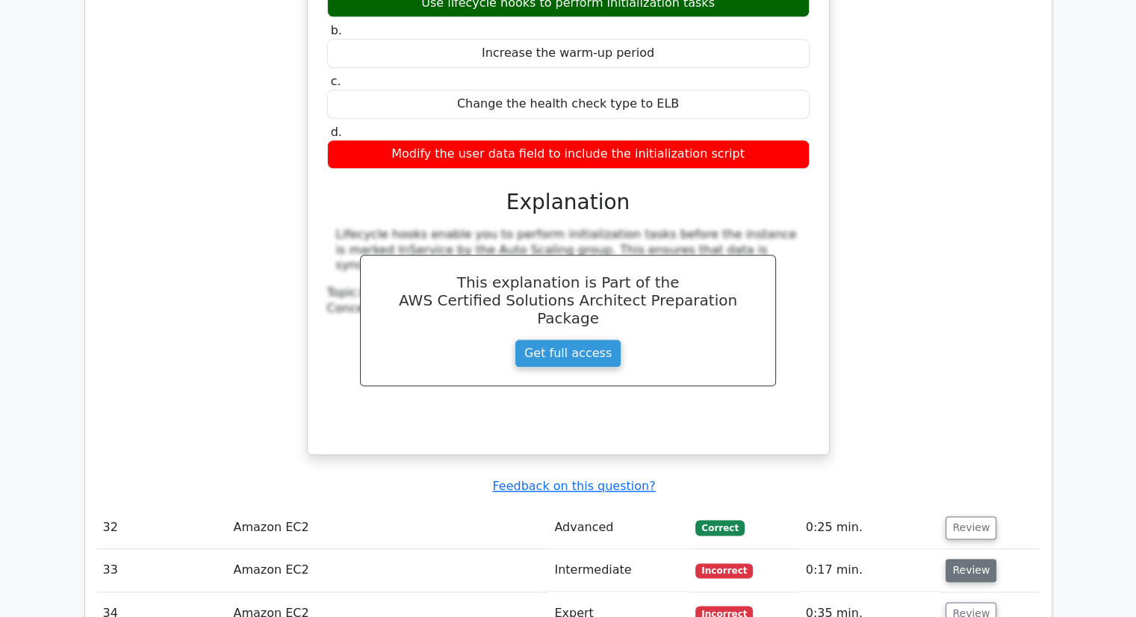
click at [986, 559] on button "Review" at bounding box center [970, 570] width 51 height 23
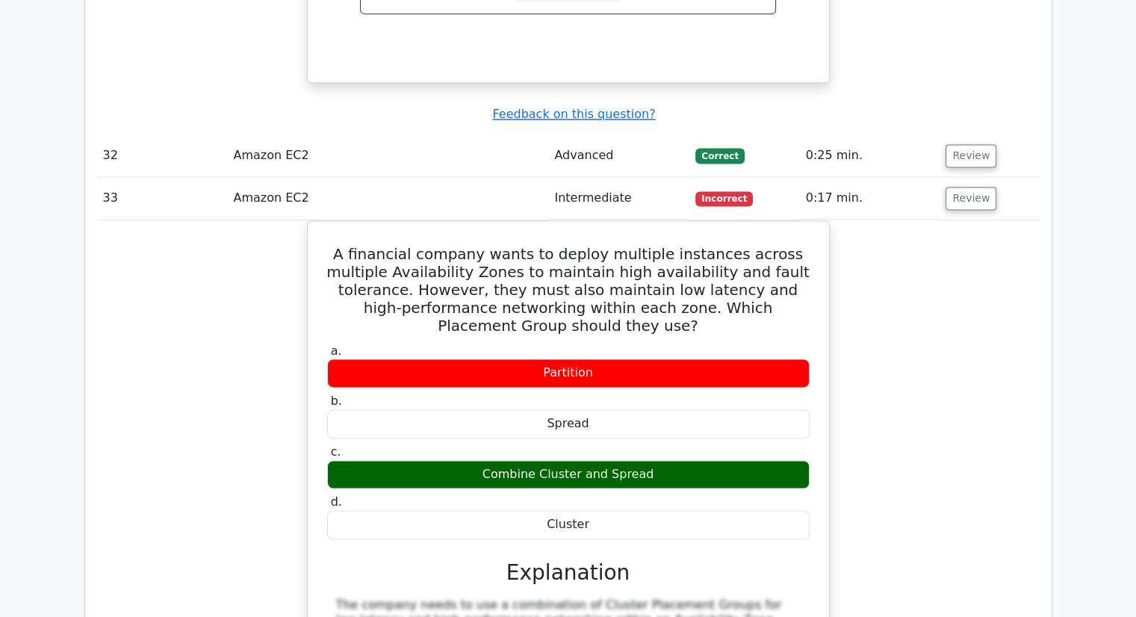
scroll to position [7916, 0]
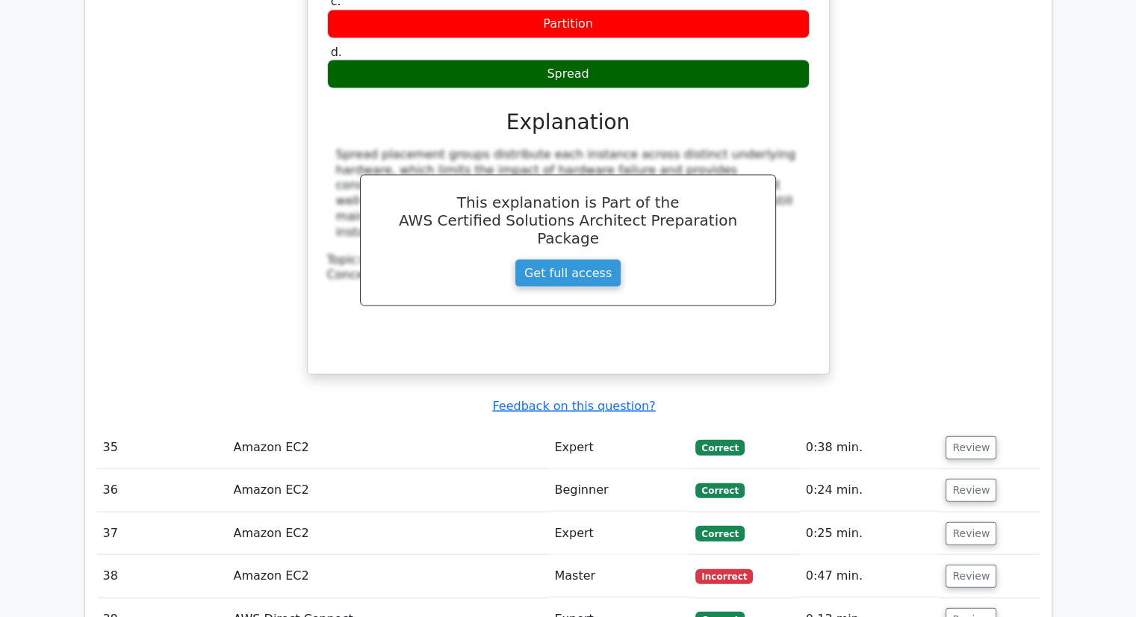
scroll to position [8962, 0]
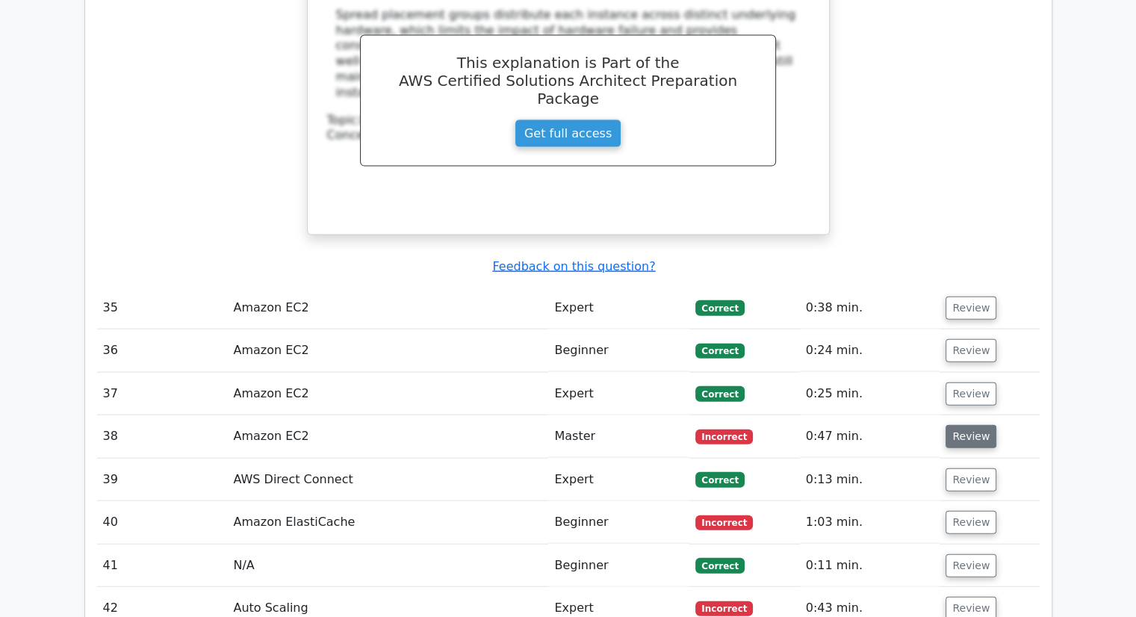
click at [959, 425] on button "Review" at bounding box center [970, 436] width 51 height 23
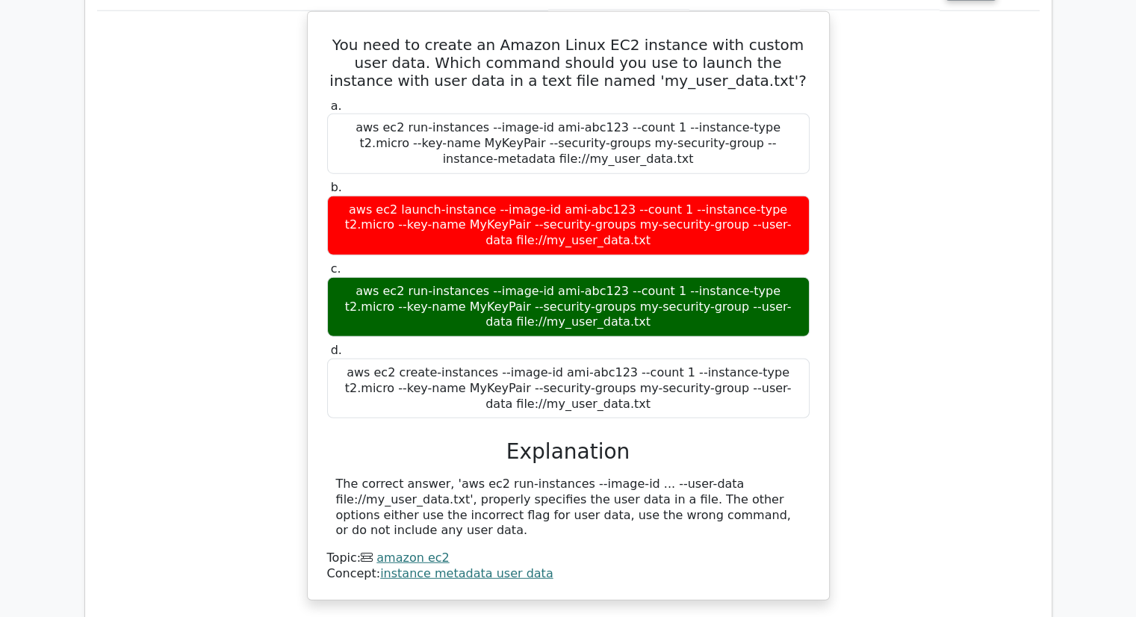
scroll to position [9410, 0]
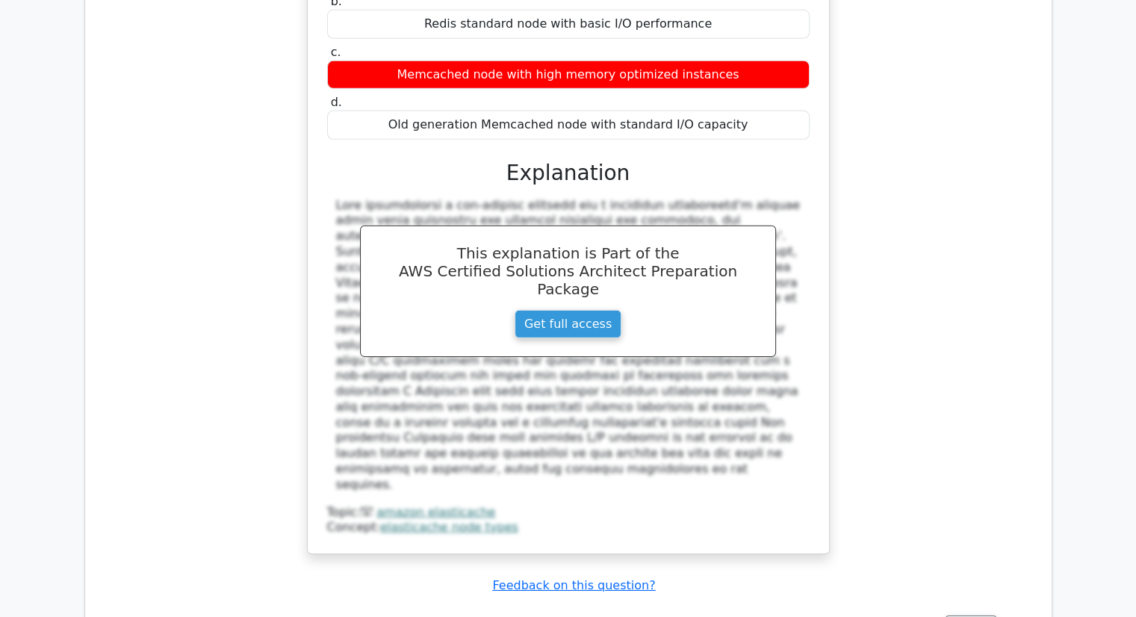
scroll to position [10381, 0]
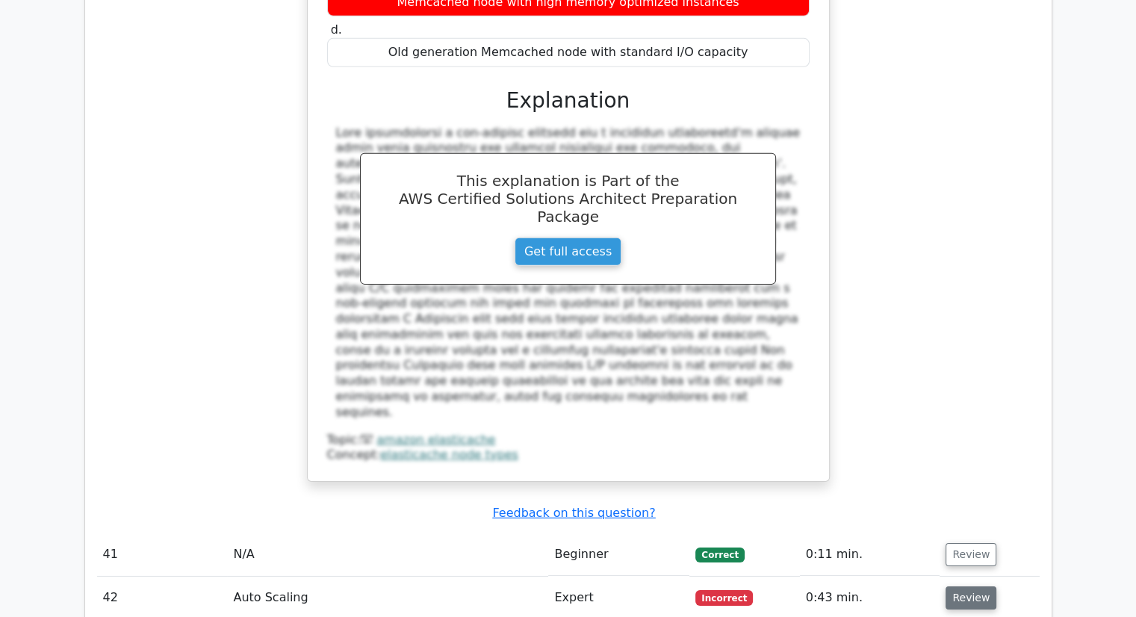
click at [978, 586] on button "Review" at bounding box center [970, 597] width 51 height 23
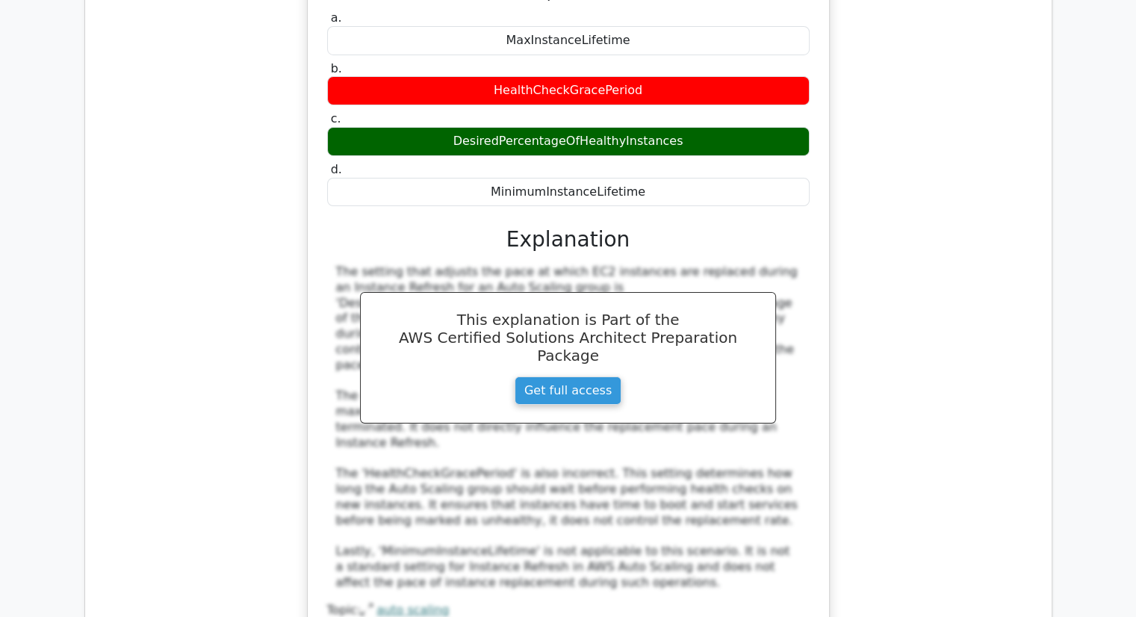
scroll to position [11127, 0]
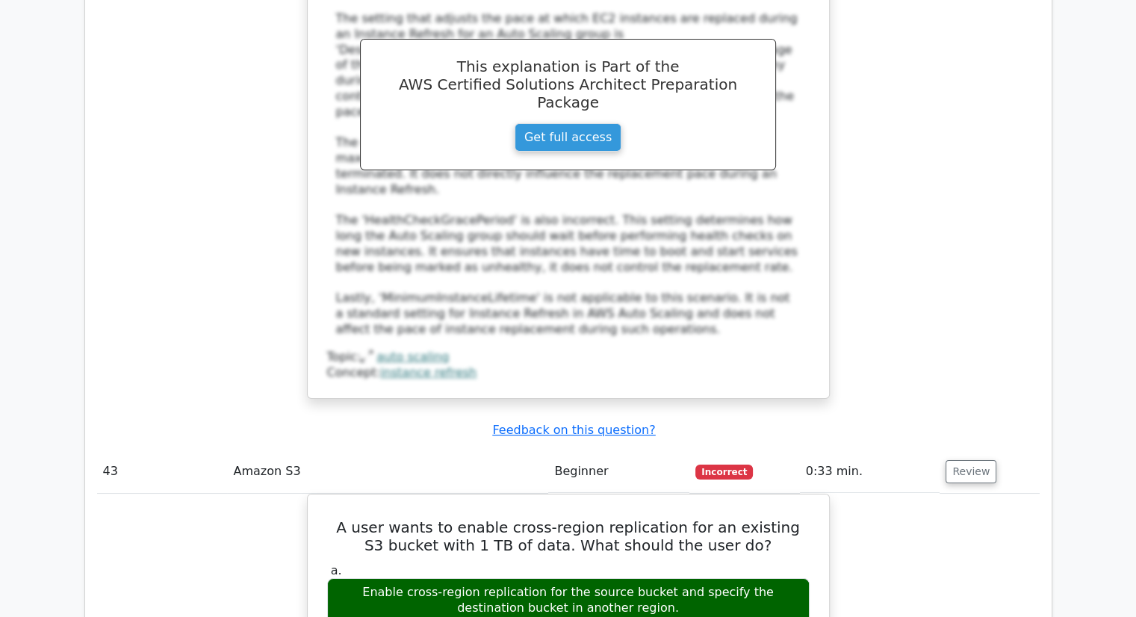
scroll to position [11351, 0]
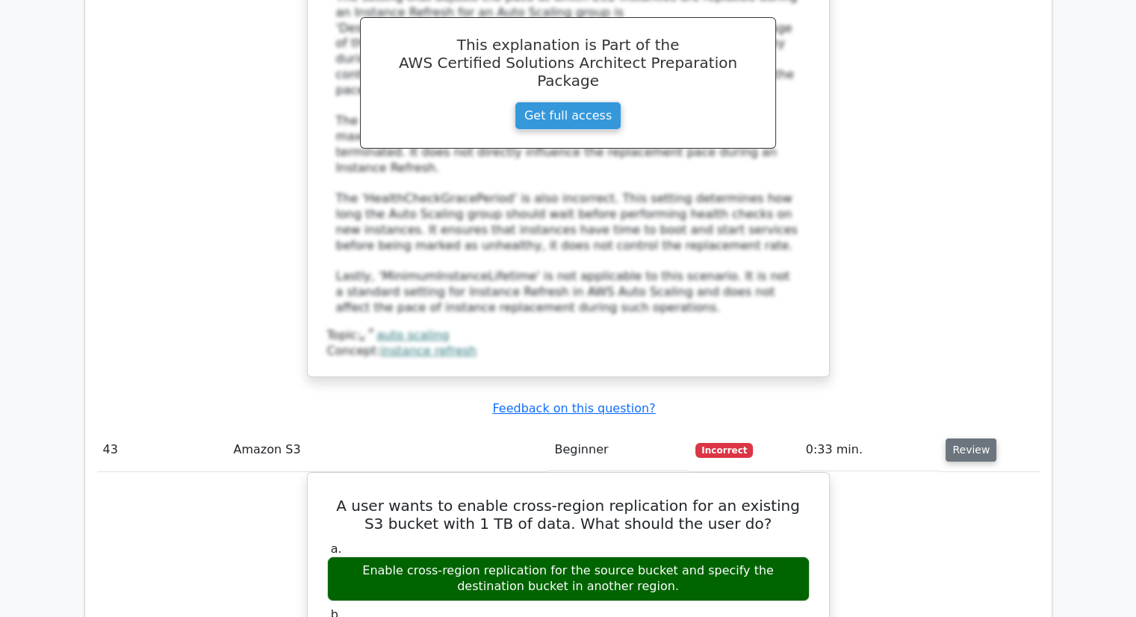
click at [969, 438] on button "Review" at bounding box center [970, 449] width 51 height 23
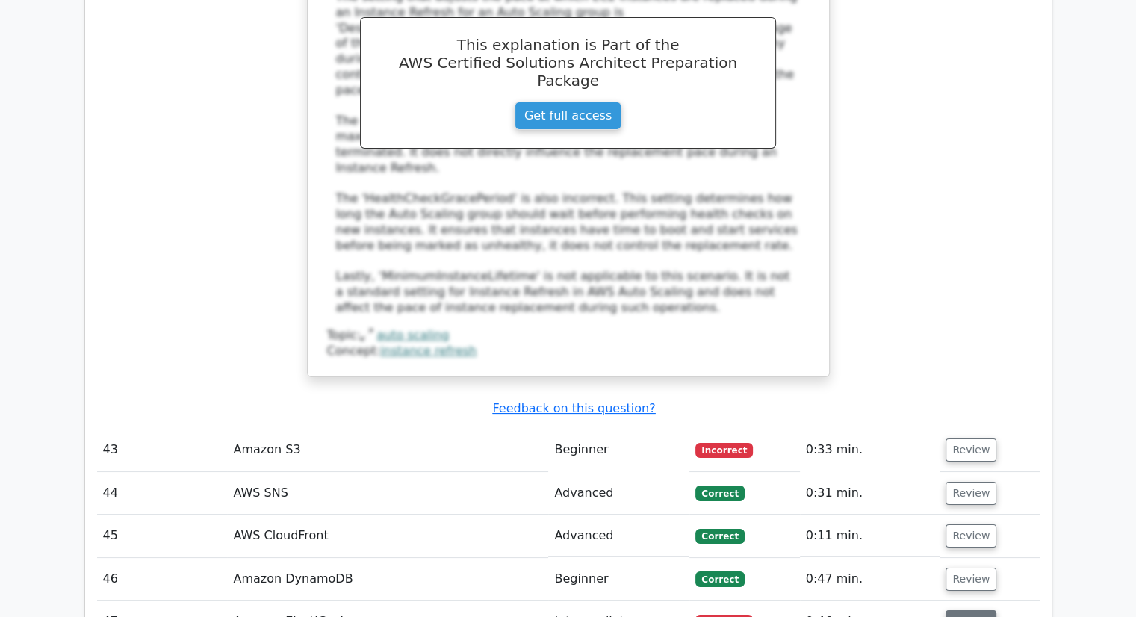
click at [974, 610] on button "Review" at bounding box center [970, 621] width 51 height 23
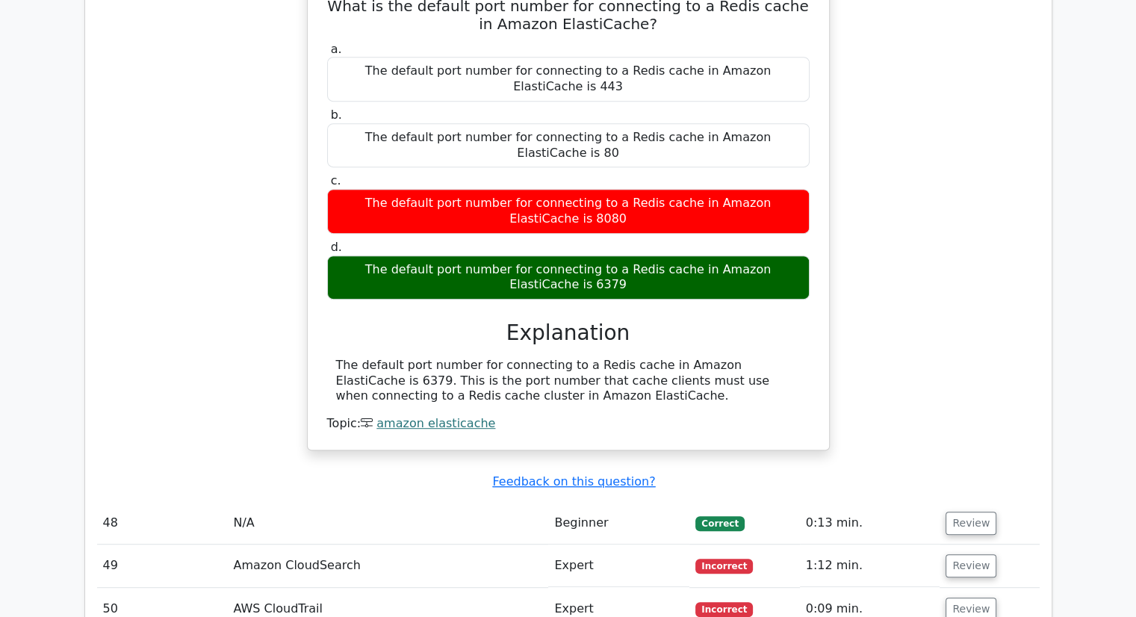
scroll to position [12024, 0]
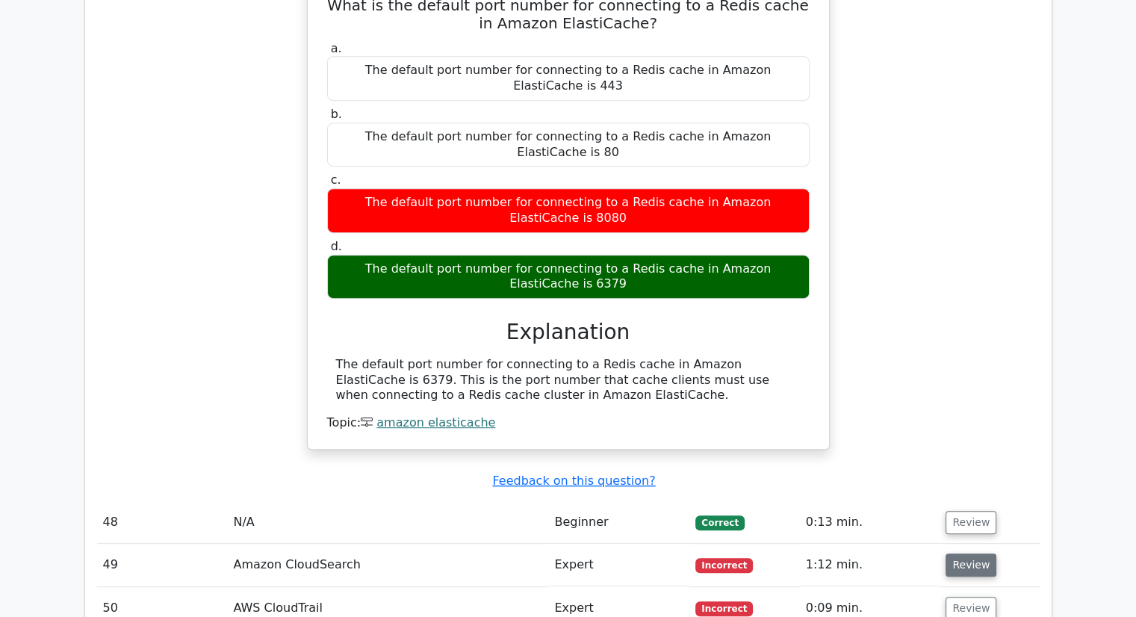
click at [971, 553] on button "Review" at bounding box center [970, 564] width 51 height 23
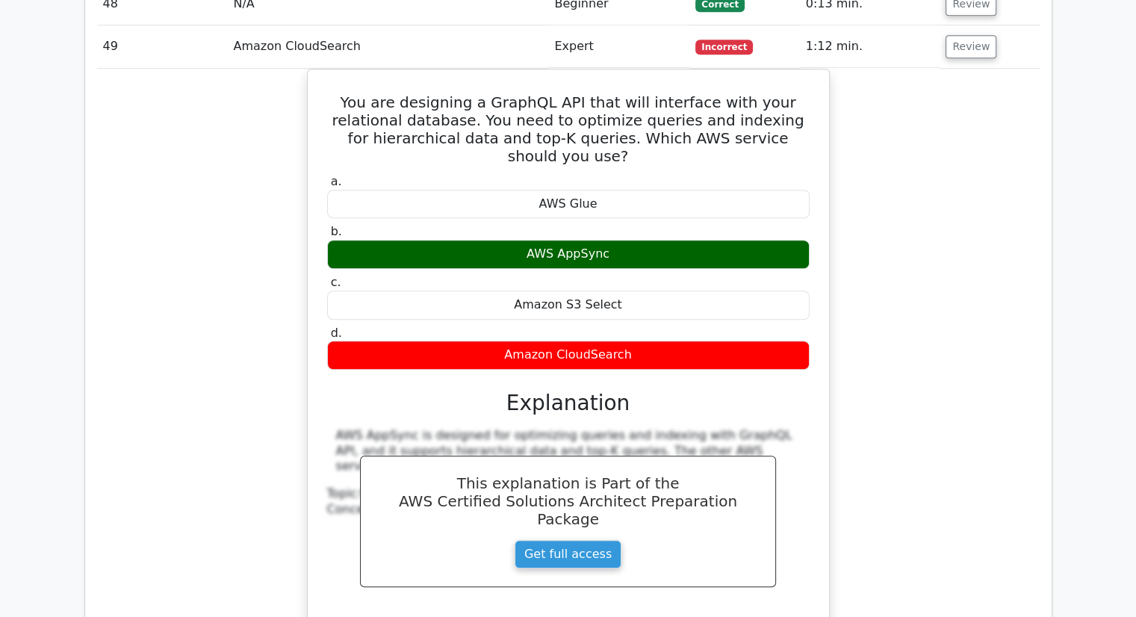
scroll to position [12546, 0]
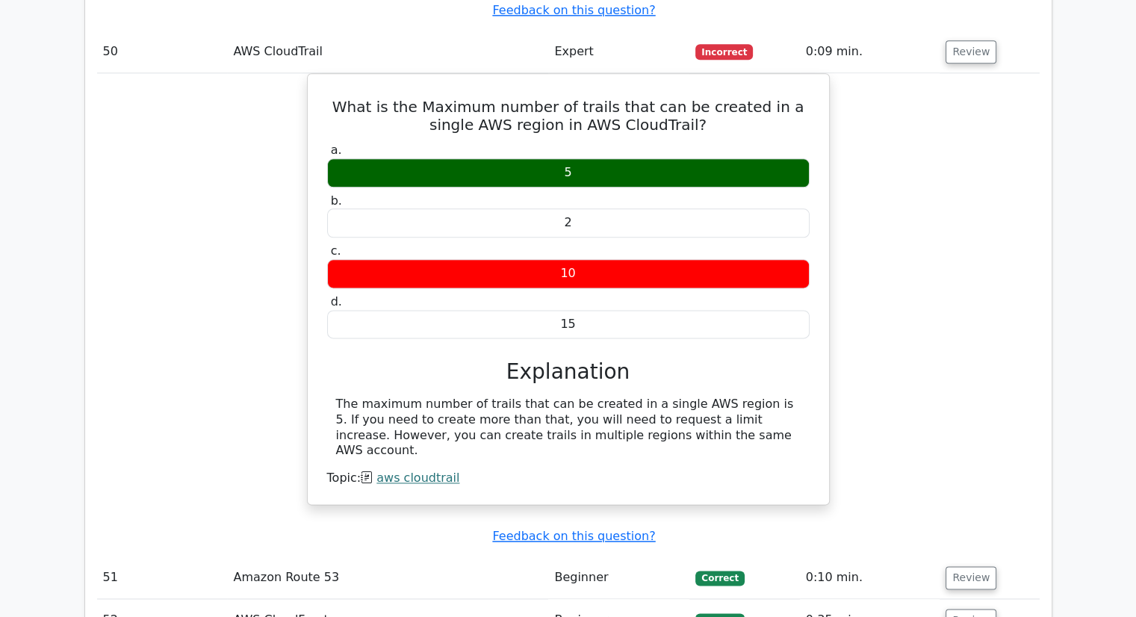
scroll to position [13442, 0]
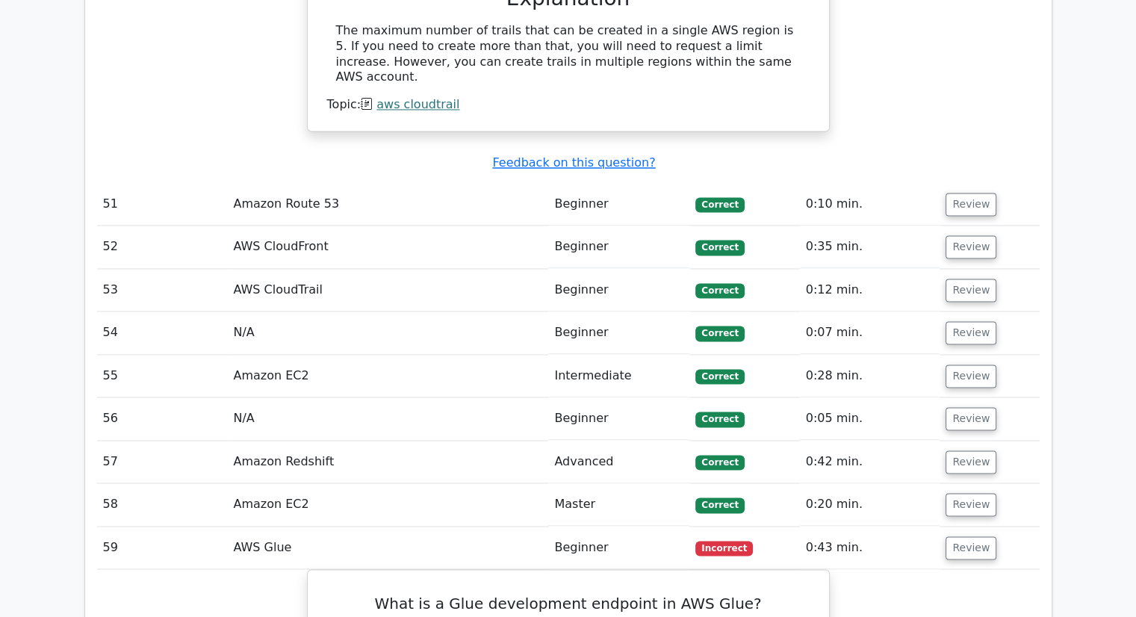
scroll to position [13965, 0]
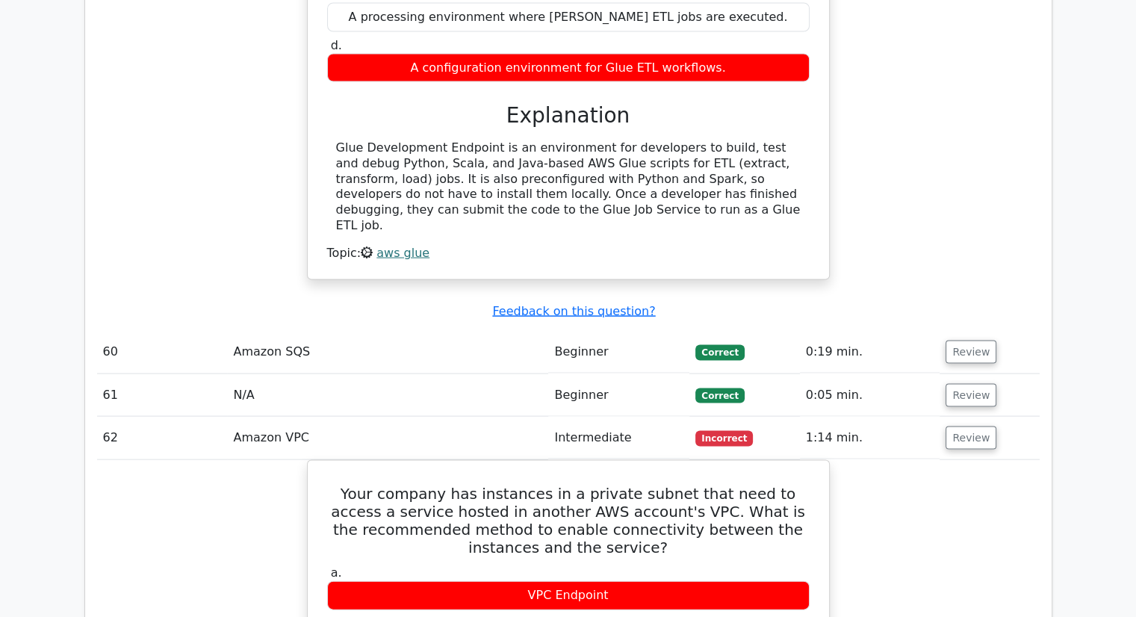
scroll to position [14712, 0]
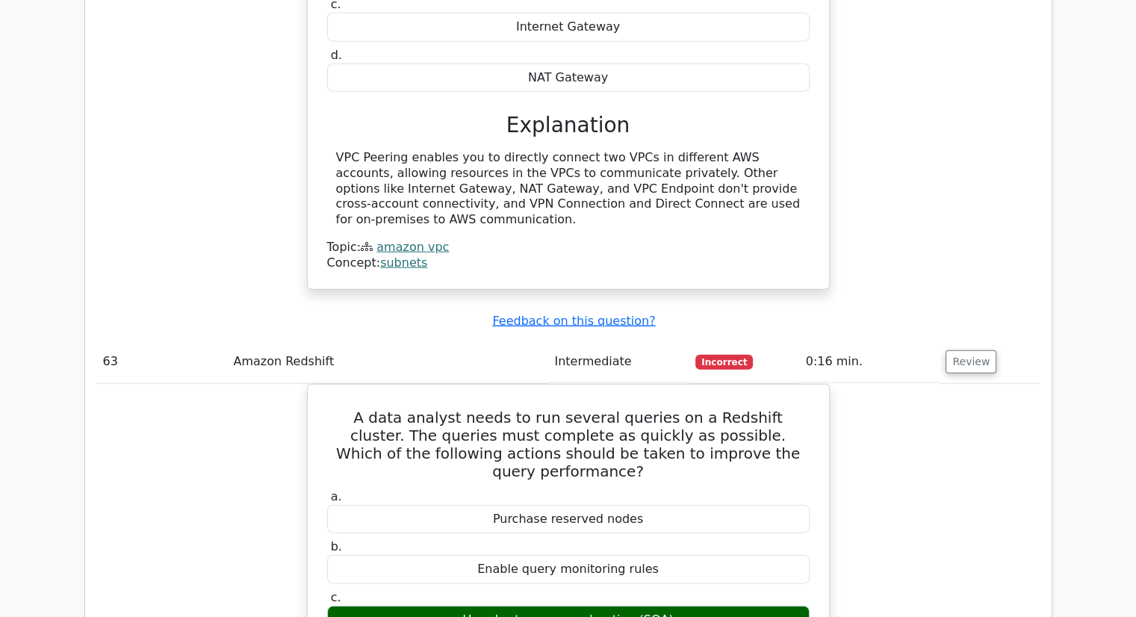
scroll to position [15459, 0]
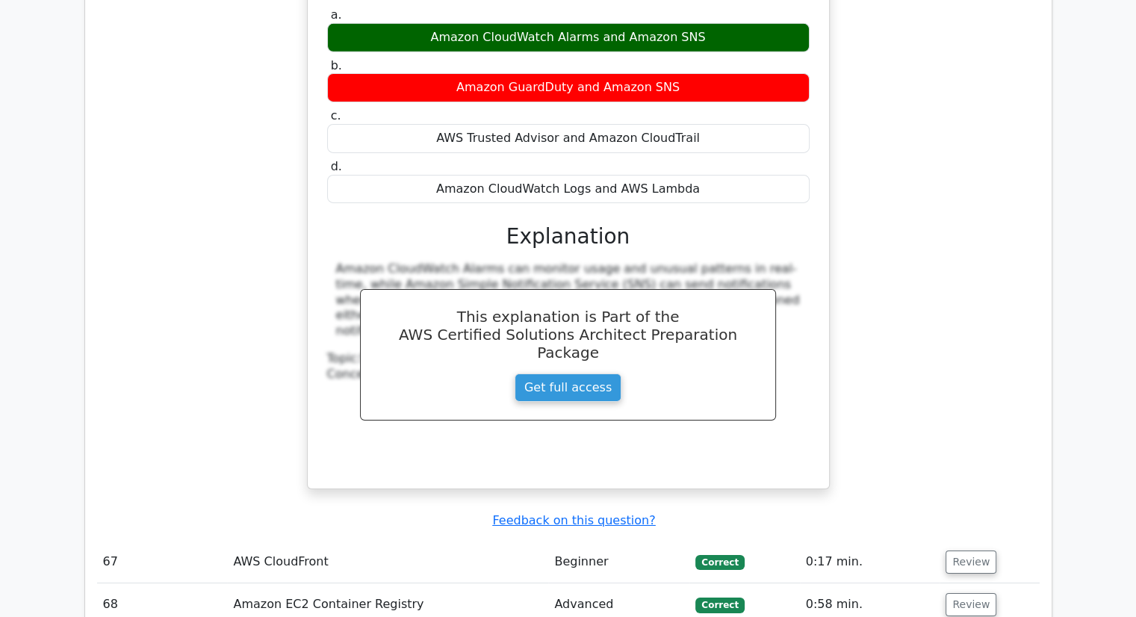
scroll to position [16355, 0]
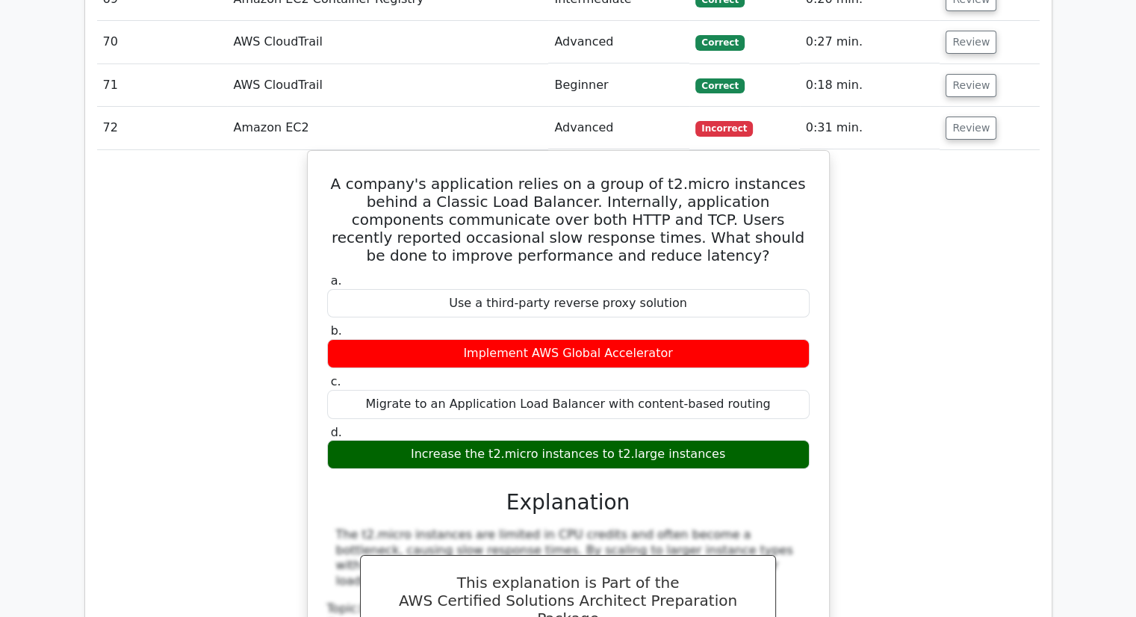
scroll to position [17102, 0]
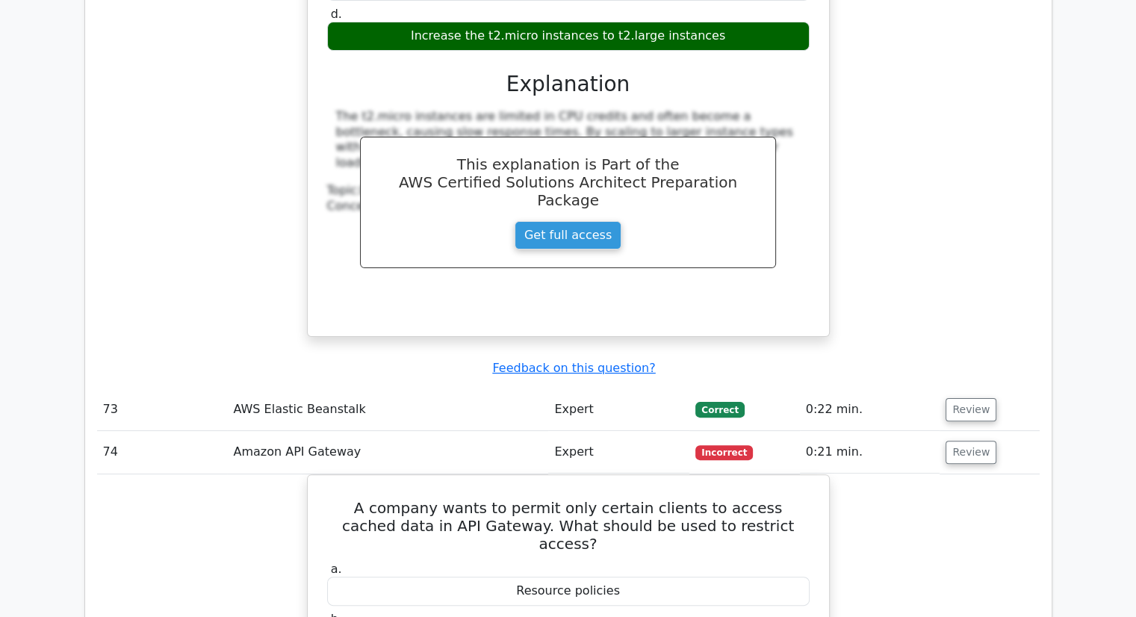
scroll to position [17625, 0]
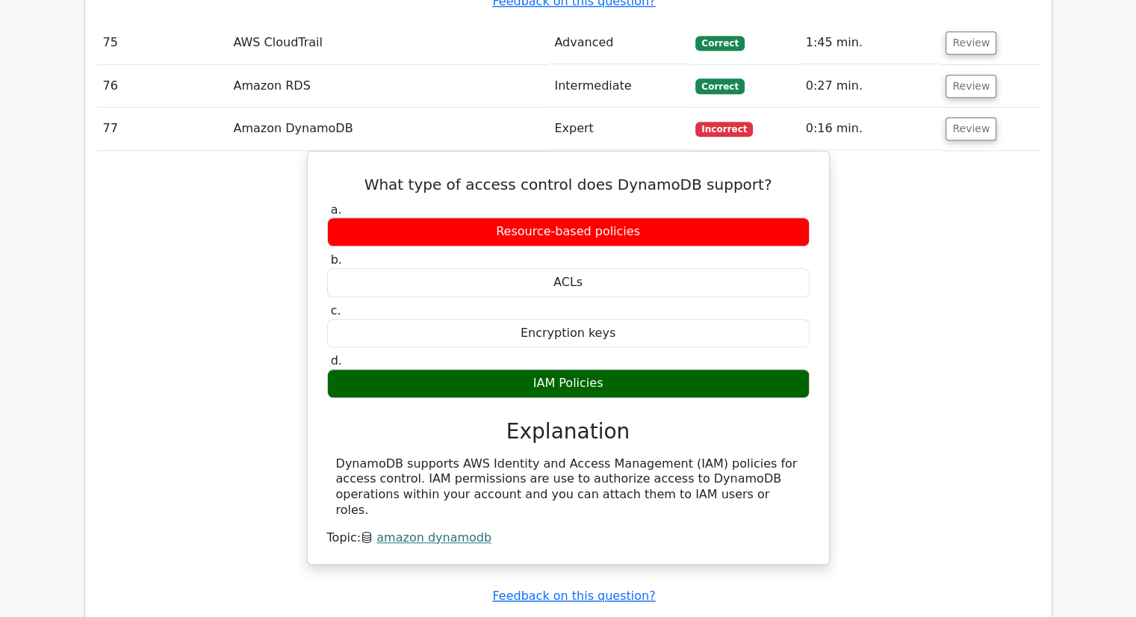
scroll to position [18297, 0]
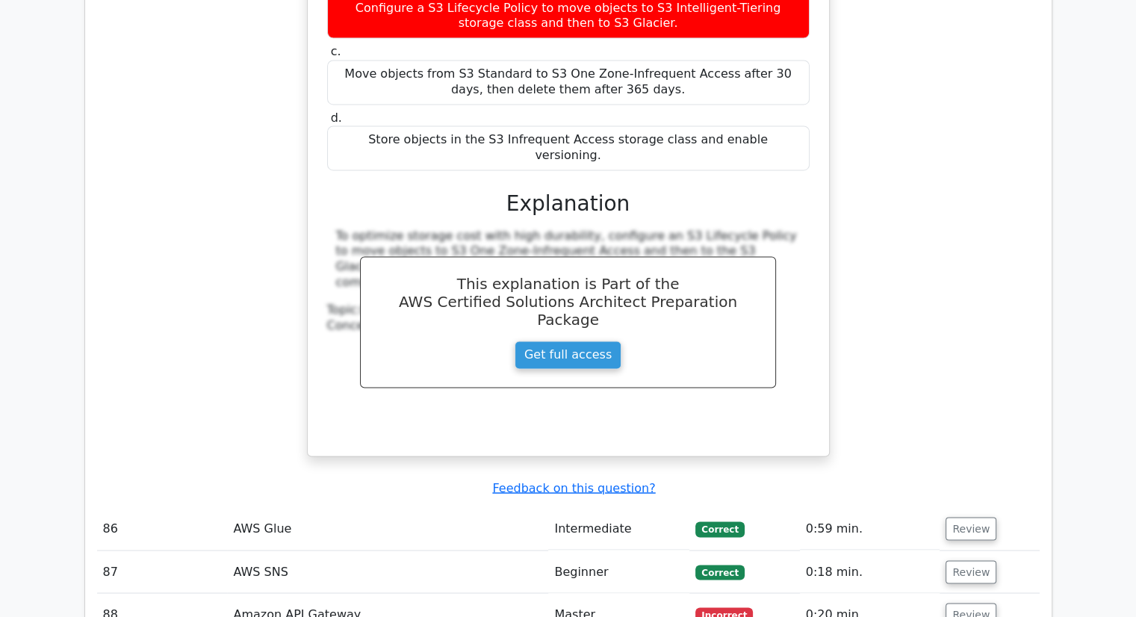
scroll to position [19492, 0]
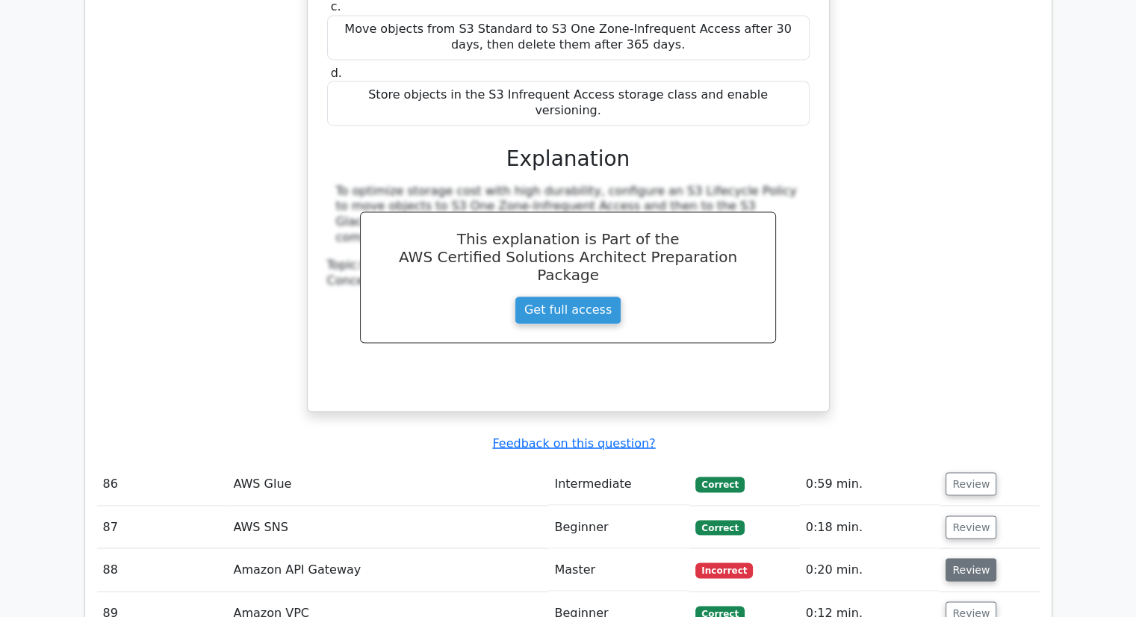
click at [973, 558] on button "Review" at bounding box center [970, 569] width 51 height 23
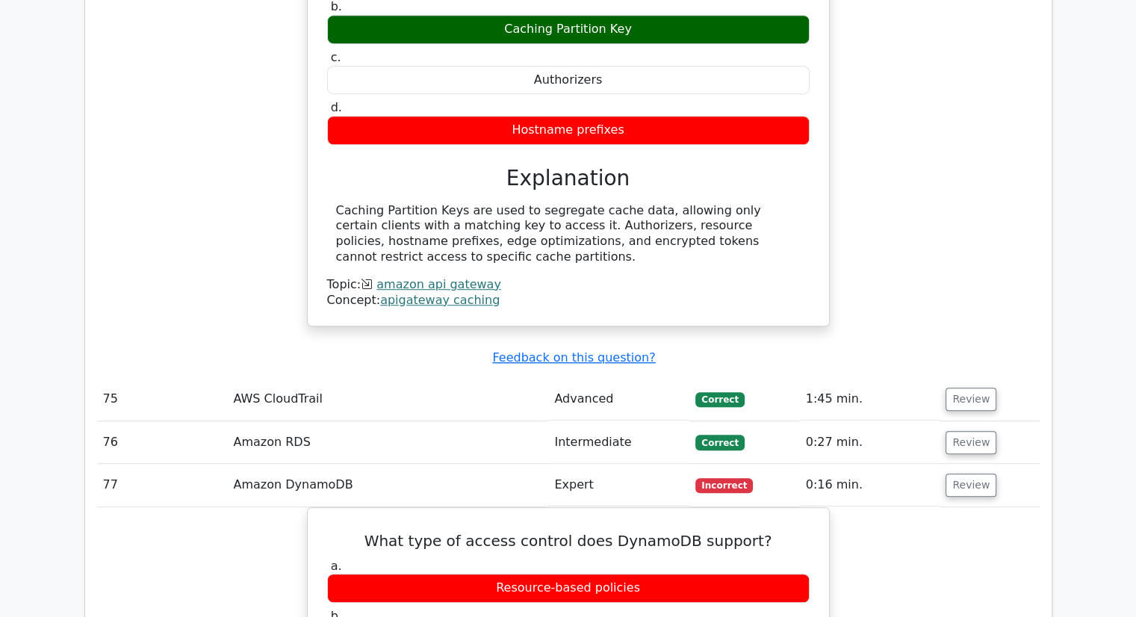
scroll to position [19686, 0]
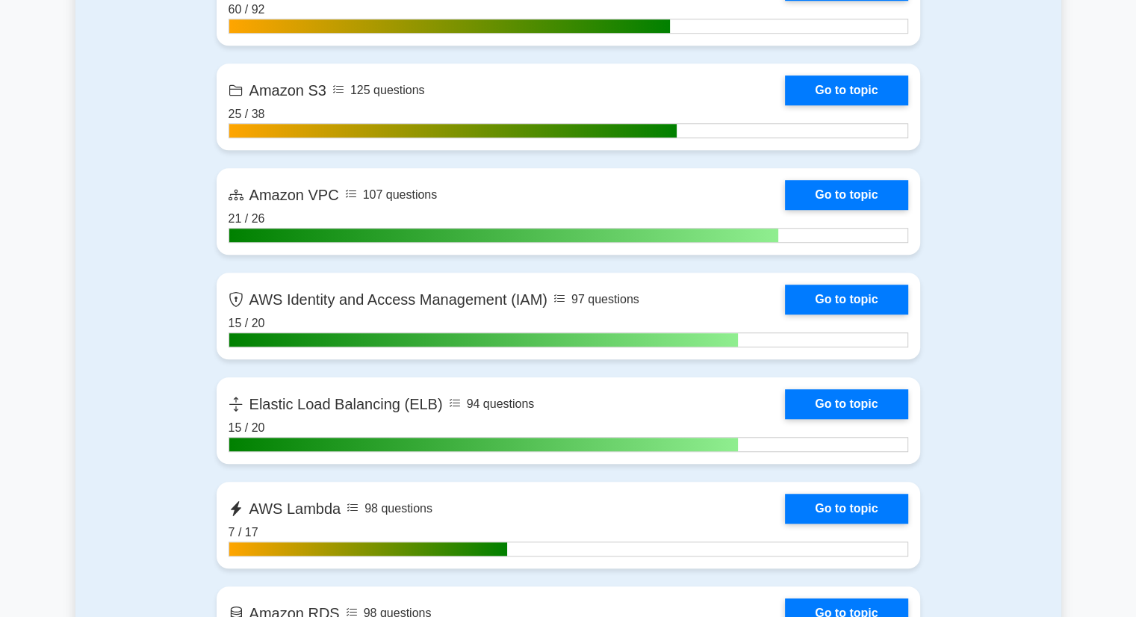
scroll to position [975, 0]
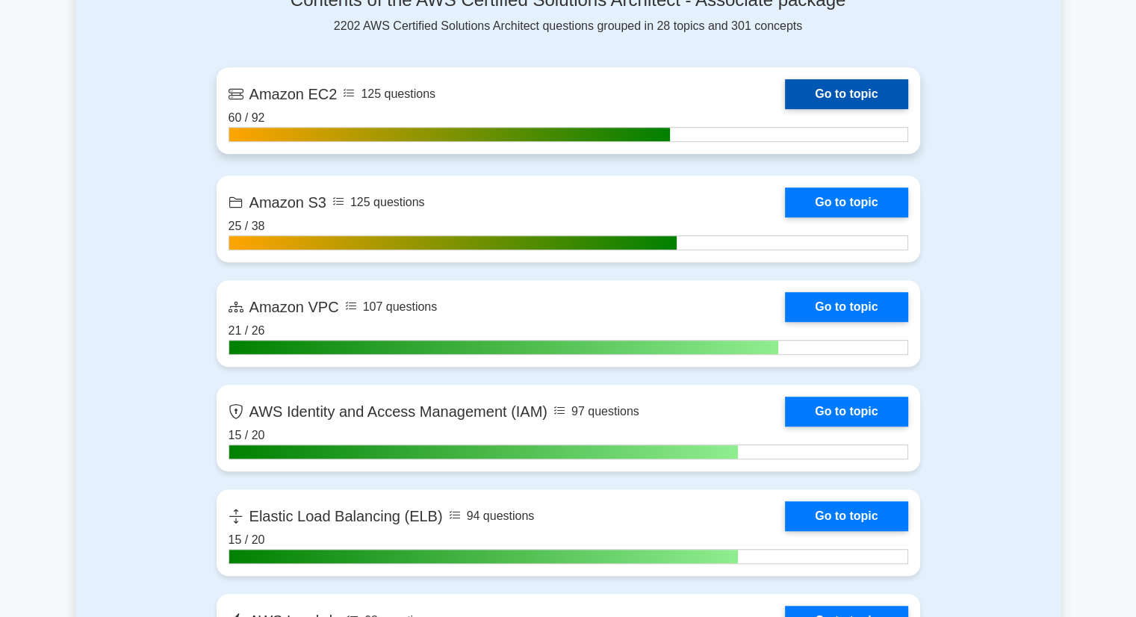
click at [785, 109] on link "Go to topic" at bounding box center [846, 94] width 122 height 30
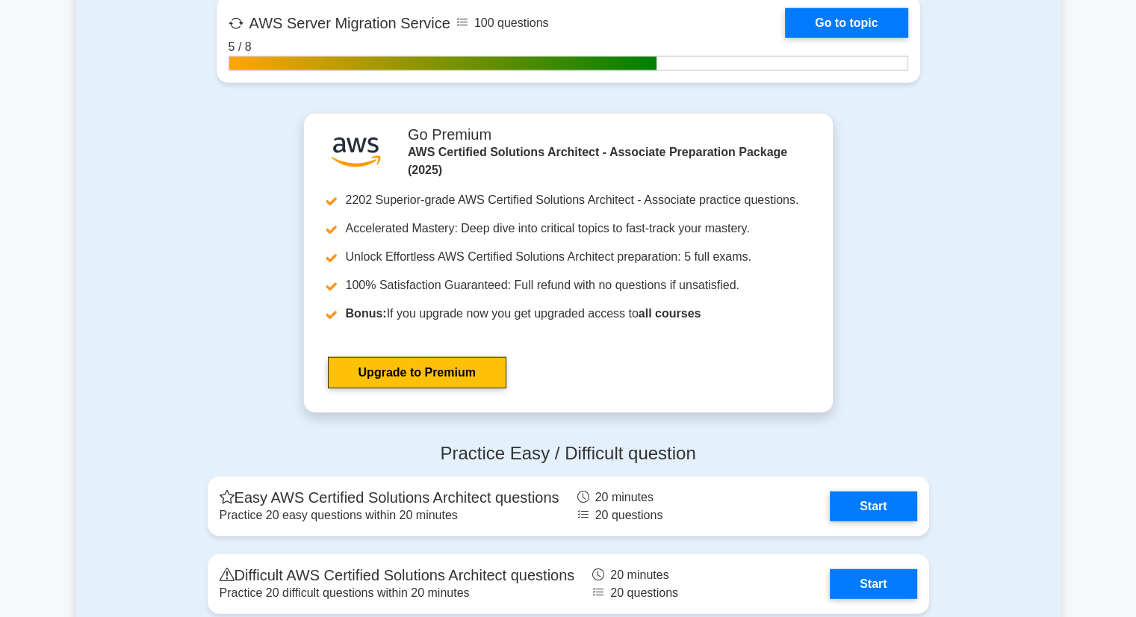
scroll to position [4004, 0]
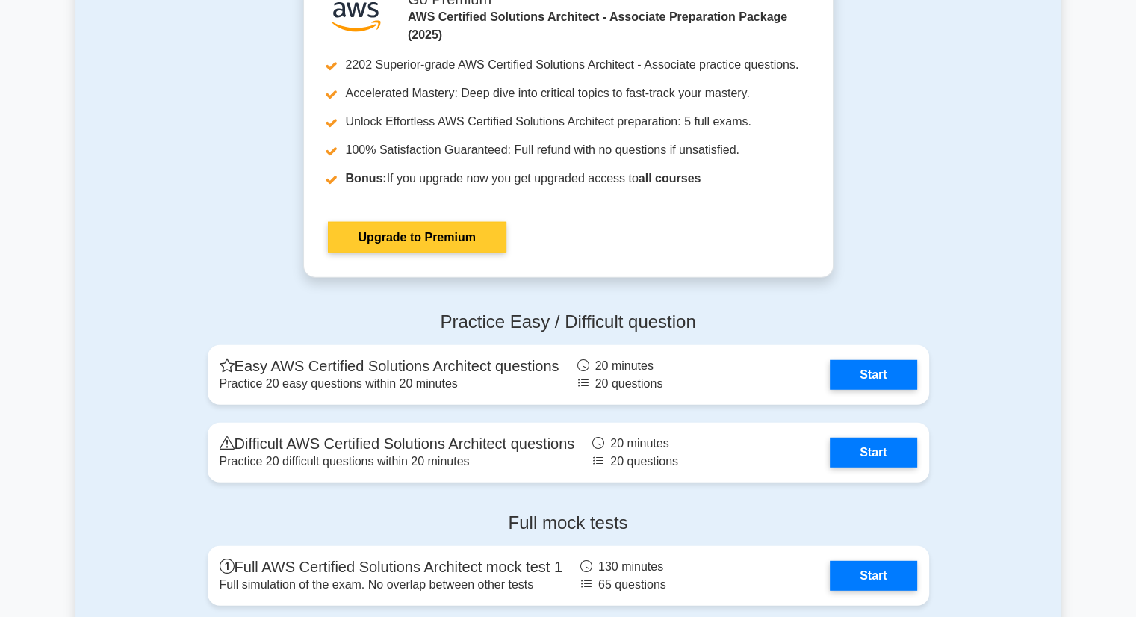
click at [480, 225] on link "Upgrade to Premium" at bounding box center [417, 237] width 178 height 31
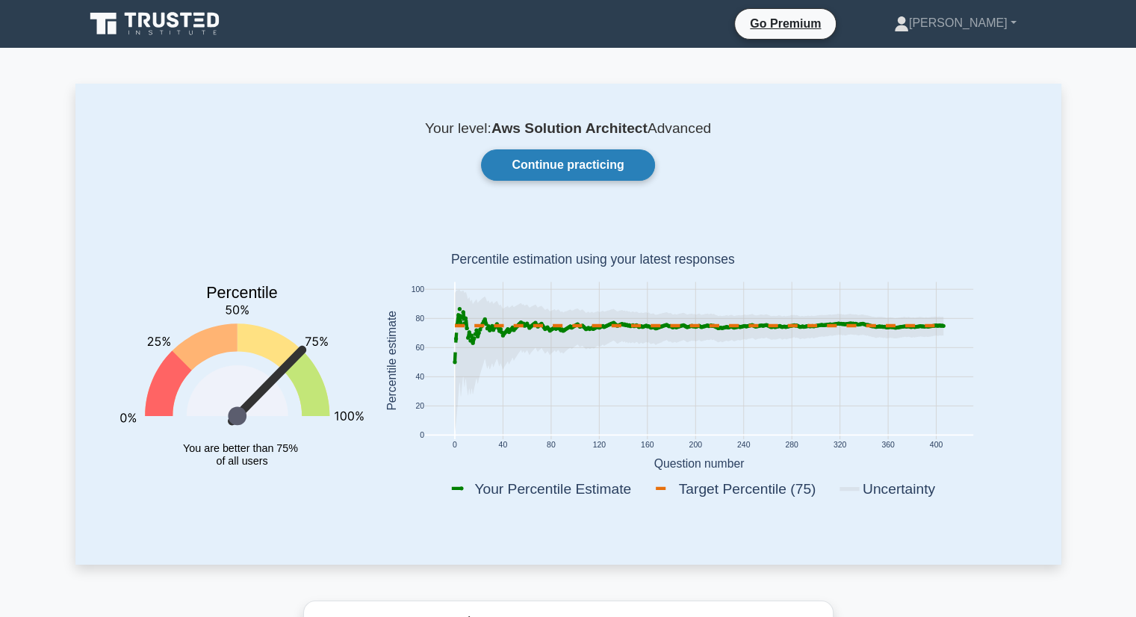
click at [580, 163] on link "Continue practicing" at bounding box center [567, 164] width 173 height 31
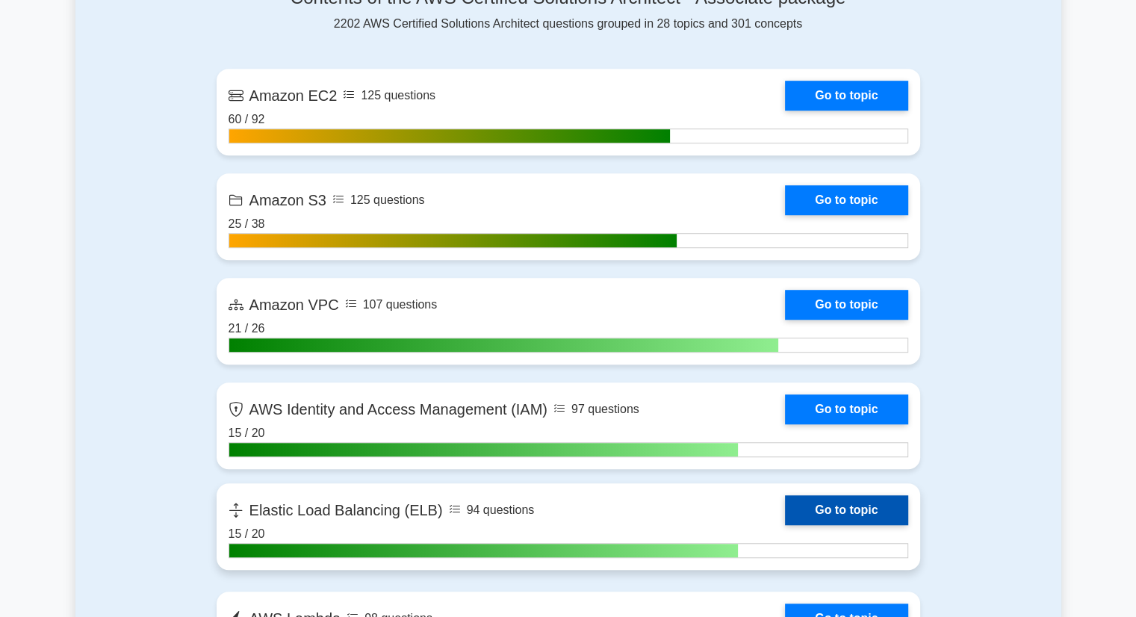
scroll to position [821, 0]
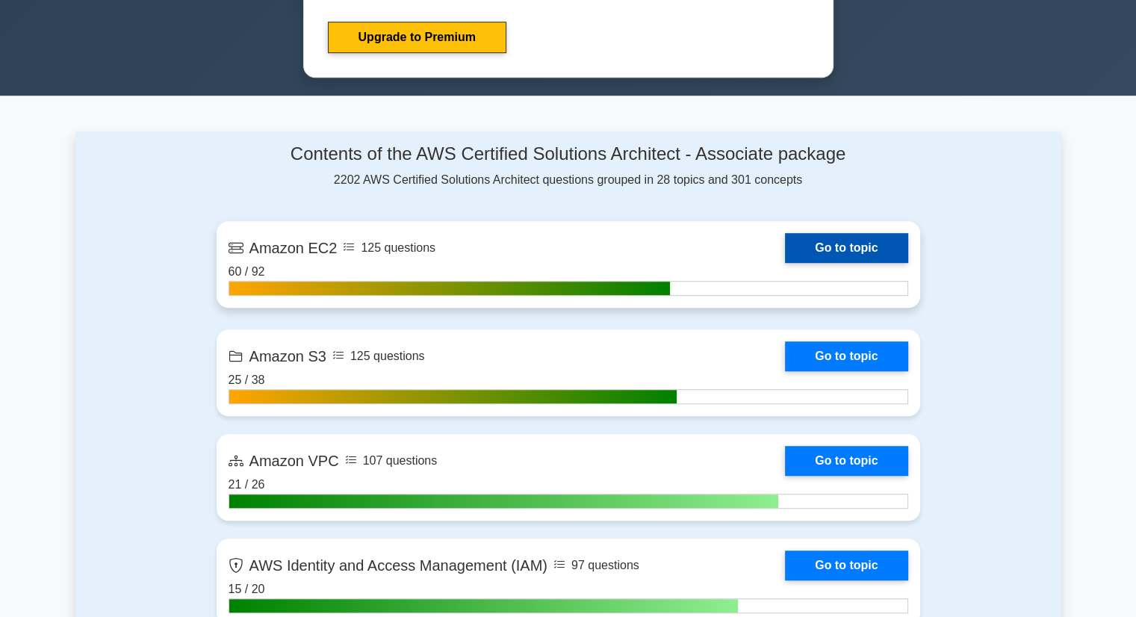
click at [807, 237] on link "Go to topic" at bounding box center [846, 248] width 122 height 30
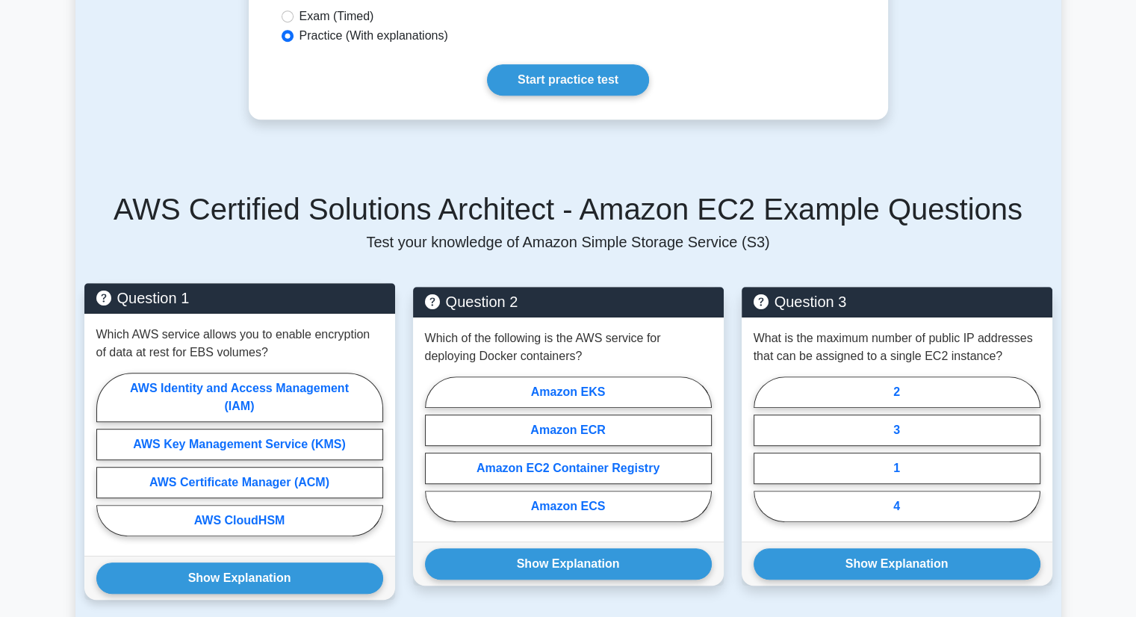
scroll to position [747, 0]
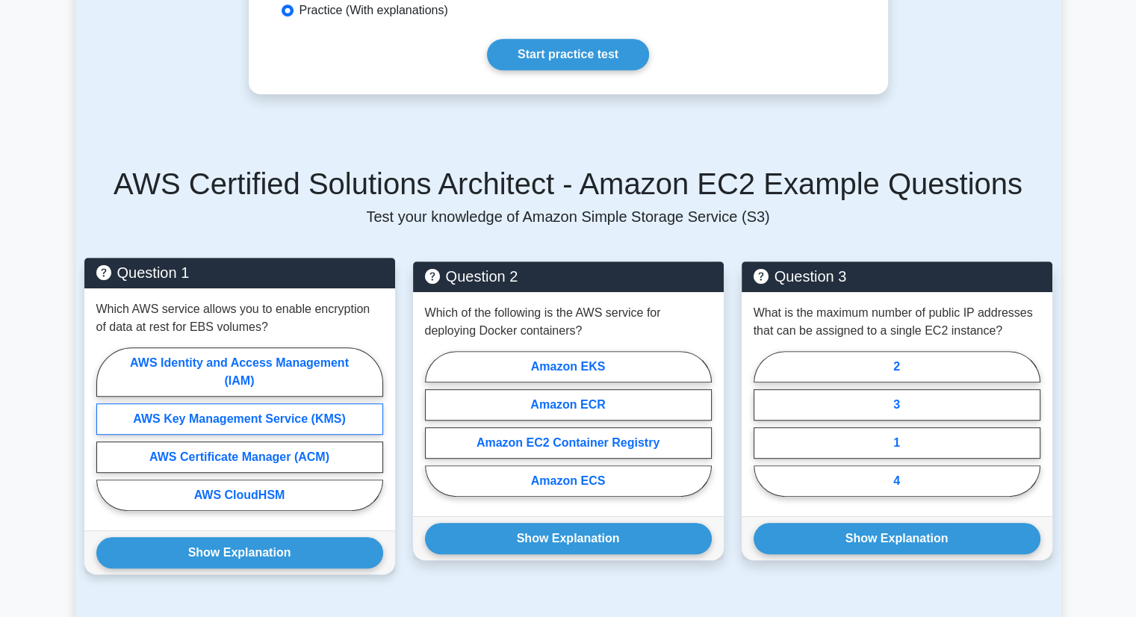
click at [317, 425] on label "AWS Key Management Service (KMS)" at bounding box center [239, 418] width 287 height 31
click at [106, 429] on input "AWS Key Management Service (KMS)" at bounding box center [101, 434] width 10 height 10
radio input "true"
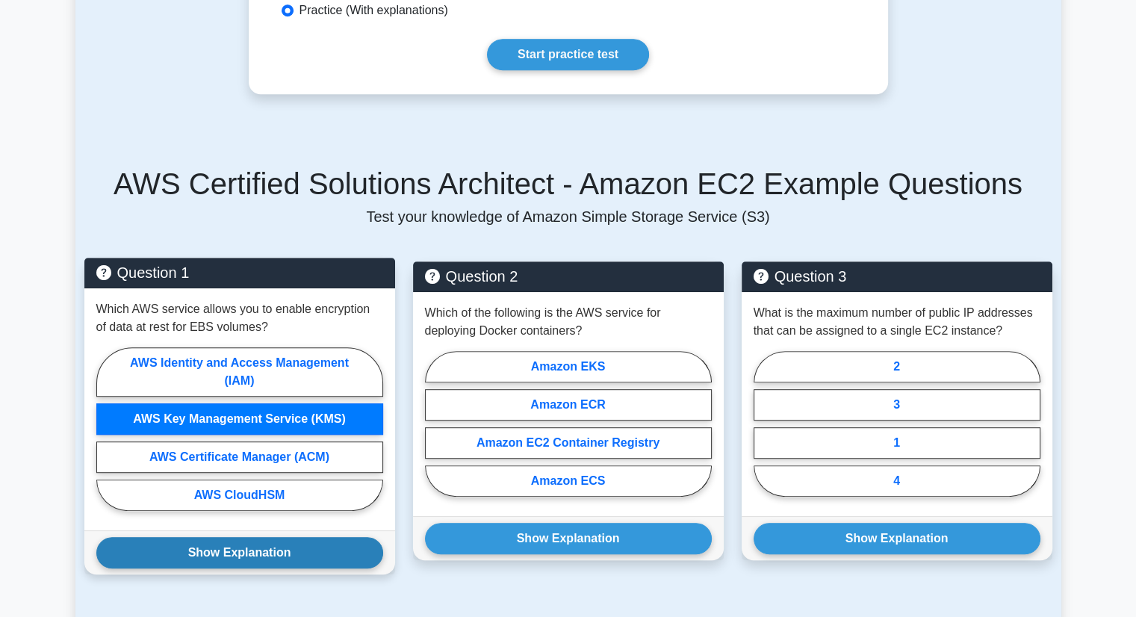
drag, startPoint x: 258, startPoint y: 547, endPoint x: 271, endPoint y: 545, distance: 12.9
click at [258, 547] on button "Show Explanation" at bounding box center [239, 552] width 287 height 31
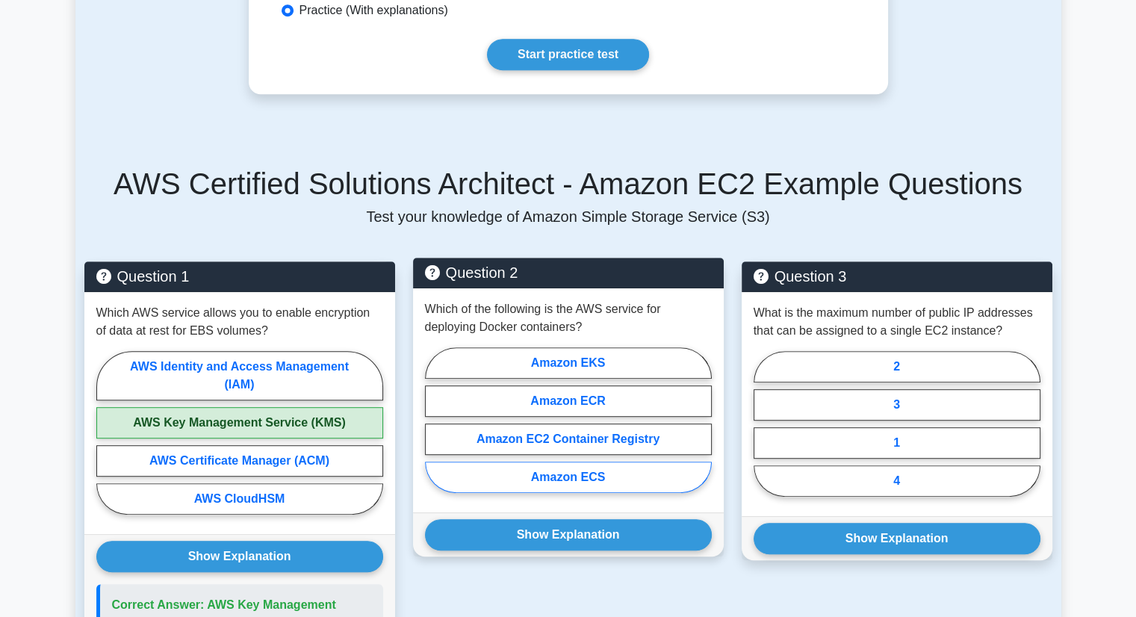
click at [600, 485] on label "Amazon ECS" at bounding box center [568, 477] width 287 height 31
click at [435, 429] on input "Amazon ECS" at bounding box center [430, 425] width 10 height 10
radio input "true"
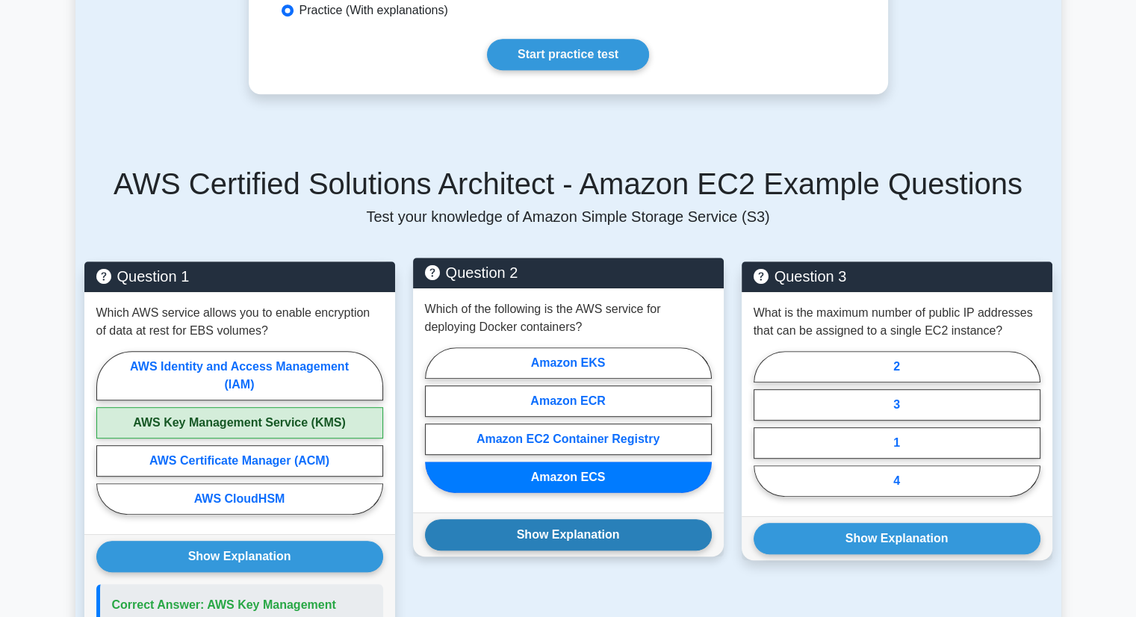
click at [592, 544] on button "Show Explanation" at bounding box center [568, 534] width 287 height 31
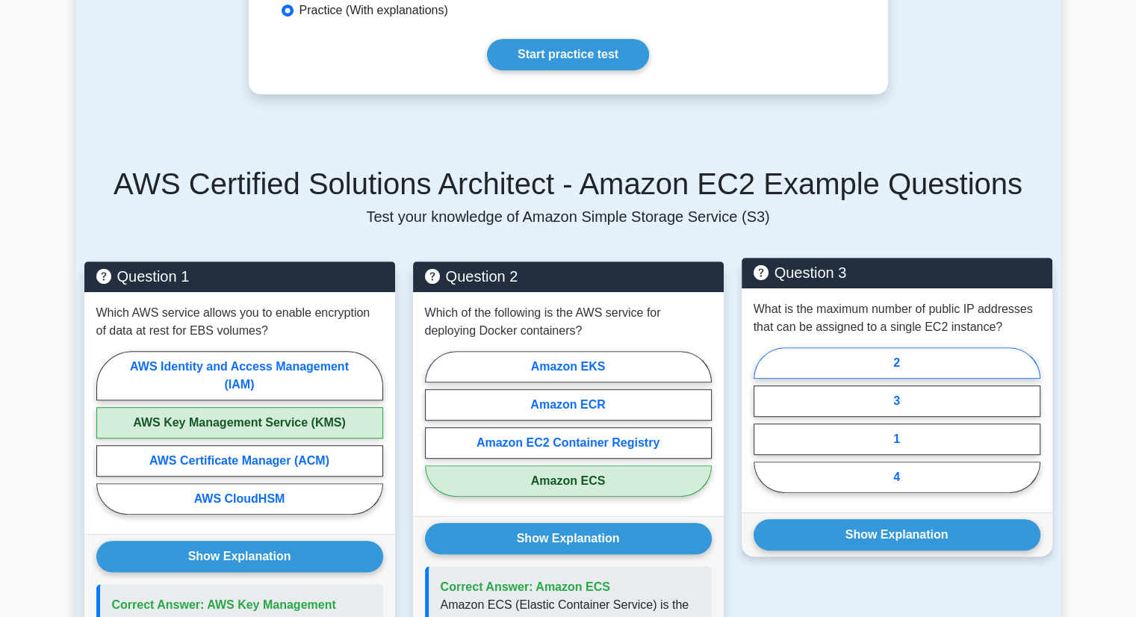
click at [950, 374] on label "2" at bounding box center [897, 362] width 287 height 31
click at [763, 420] on input "2" at bounding box center [759, 425] width 10 height 10
radio input "true"
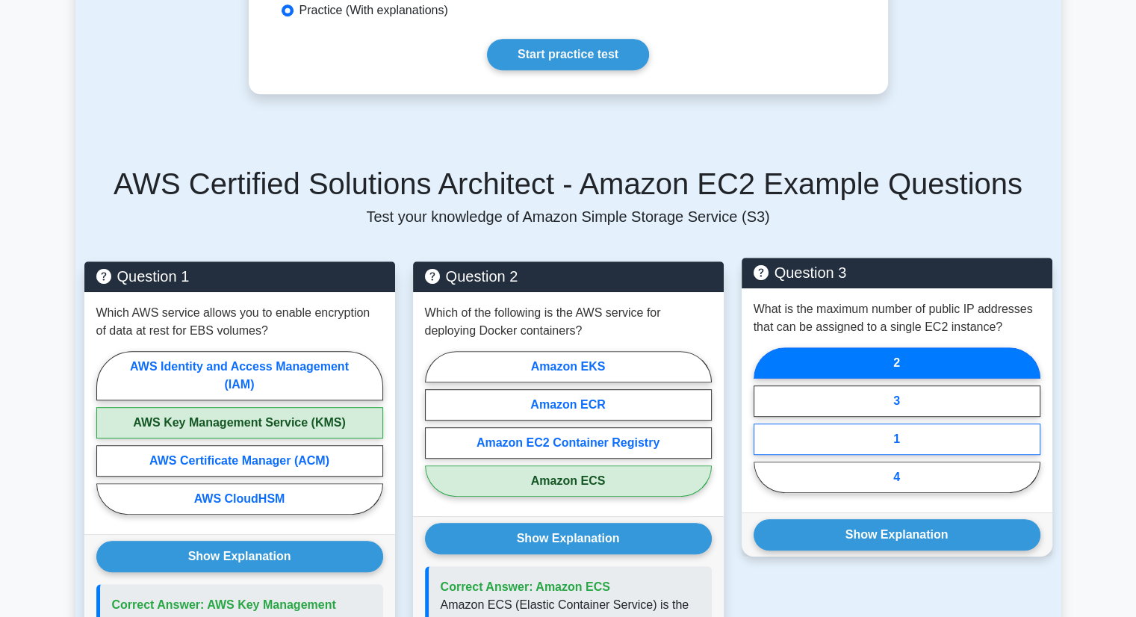
click at [910, 440] on label "1" at bounding box center [897, 438] width 287 height 31
click at [763, 429] on input "1" at bounding box center [759, 425] width 10 height 10
radio input "true"
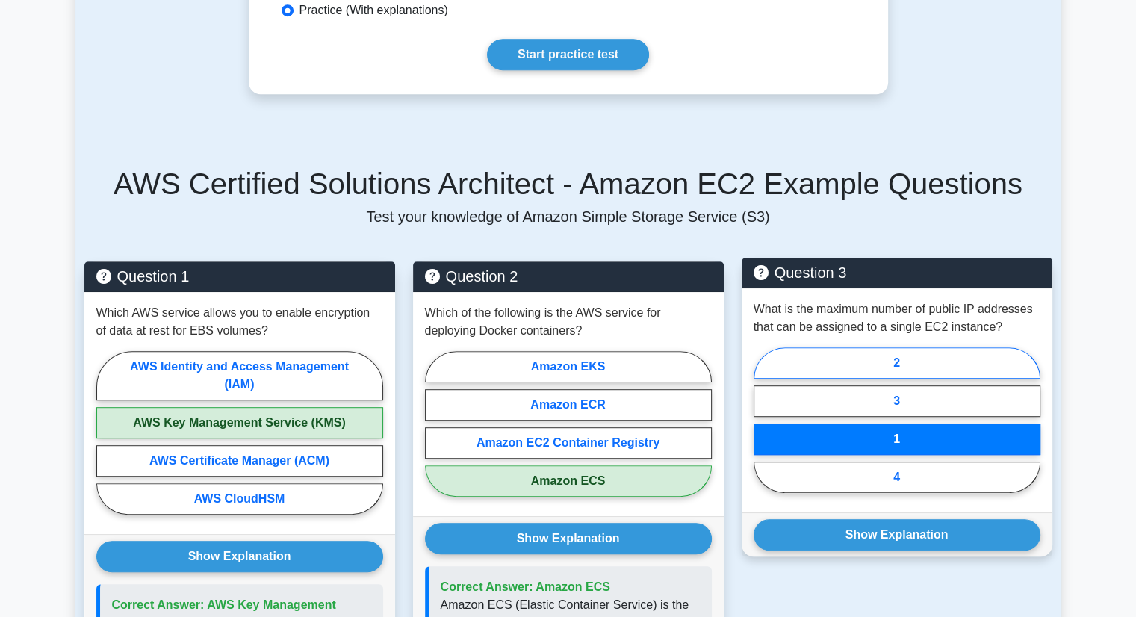
click at [920, 374] on label "2" at bounding box center [897, 362] width 287 height 31
click at [763, 420] on input "2" at bounding box center [759, 425] width 10 height 10
radio input "true"
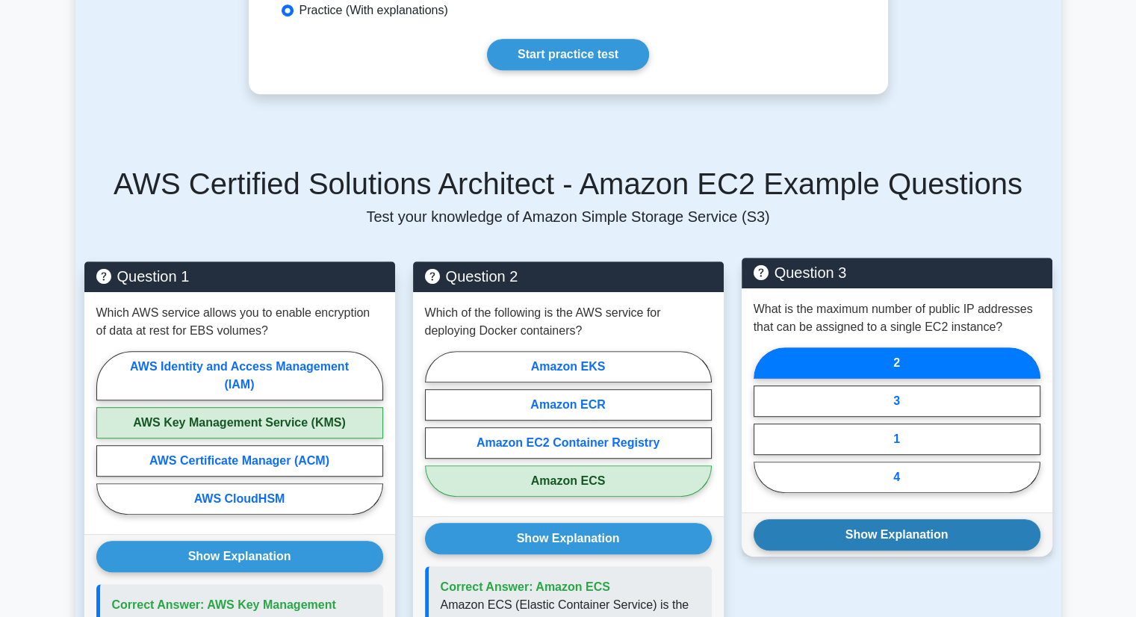
click at [919, 532] on button "Show Explanation" at bounding box center [897, 534] width 287 height 31
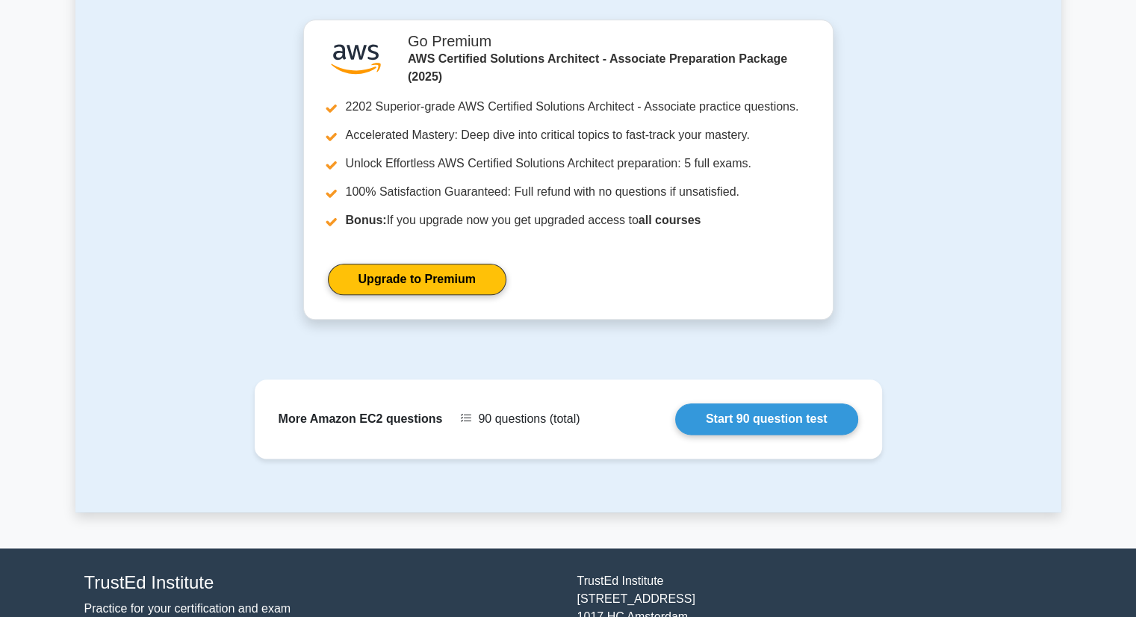
scroll to position [1793, 0]
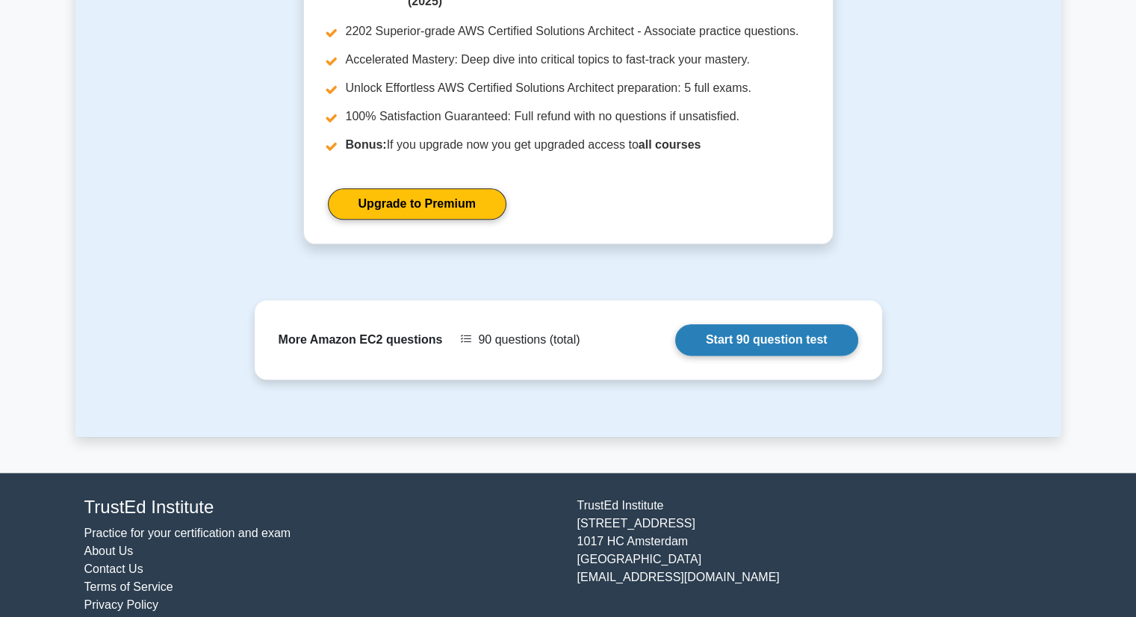
click at [729, 324] on link "Start 90 question test" at bounding box center [766, 339] width 183 height 31
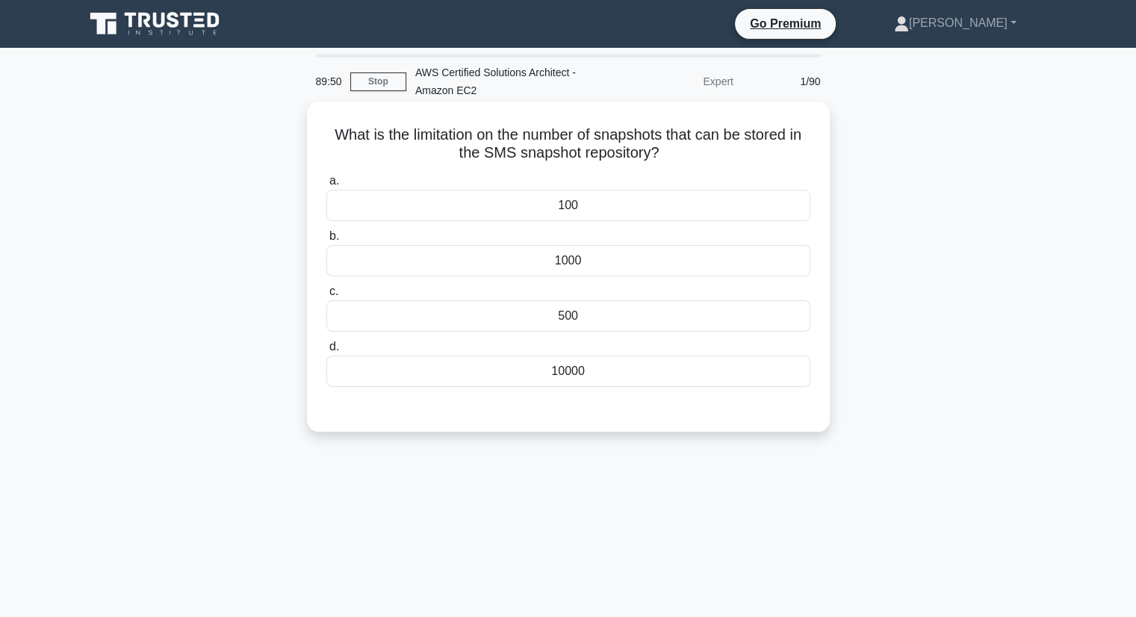
click at [621, 320] on div "500" at bounding box center [568, 315] width 484 height 31
click at [326, 296] on input "c. 500" at bounding box center [326, 292] width 0 height 10
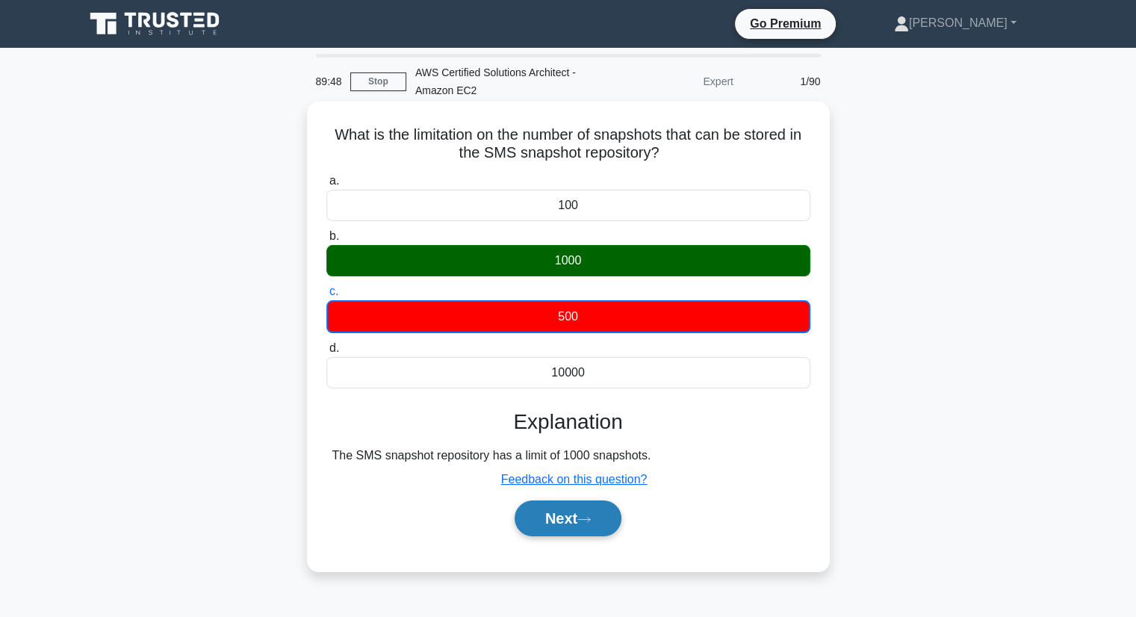
click at [610, 520] on button "Next" at bounding box center [568, 518] width 107 height 36
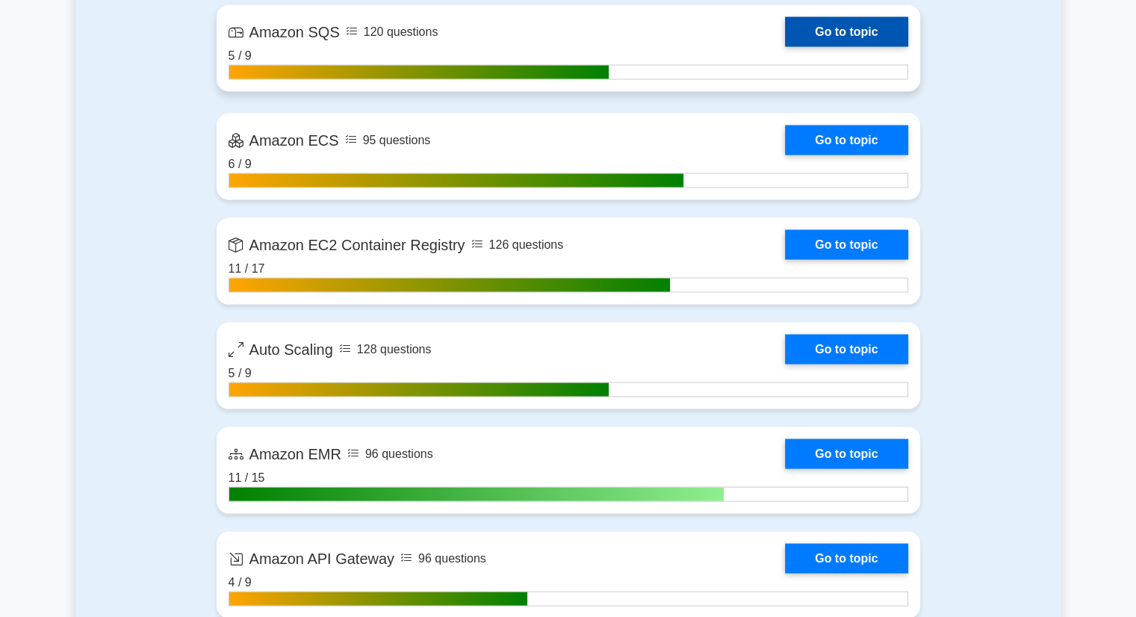
scroll to position [2987, 0]
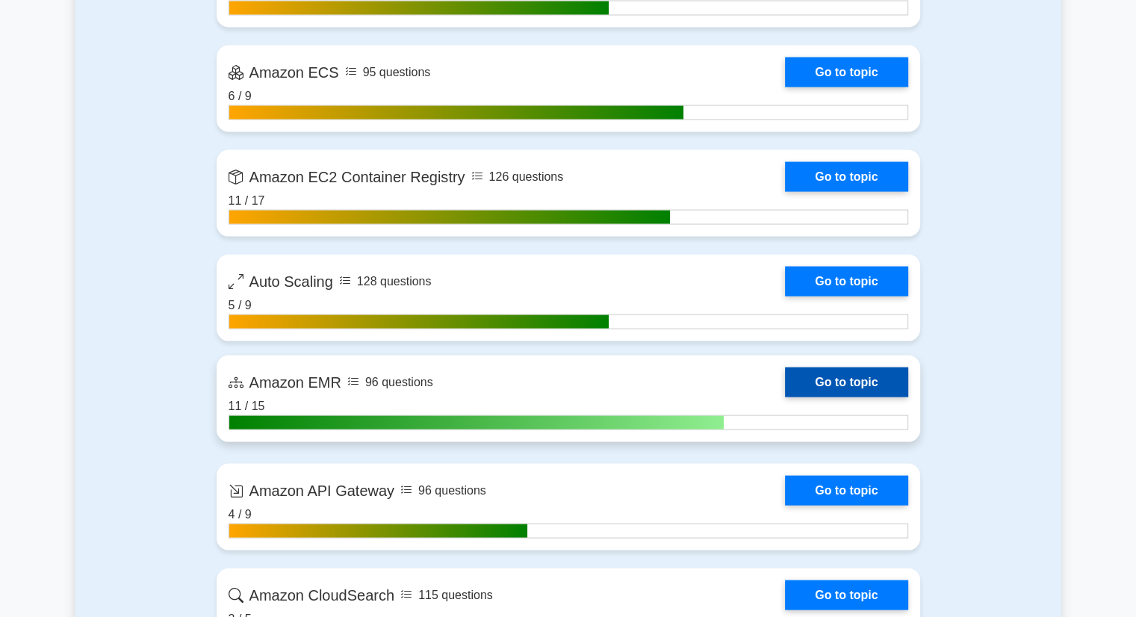
click at [884, 385] on link "Go to topic" at bounding box center [846, 382] width 122 height 30
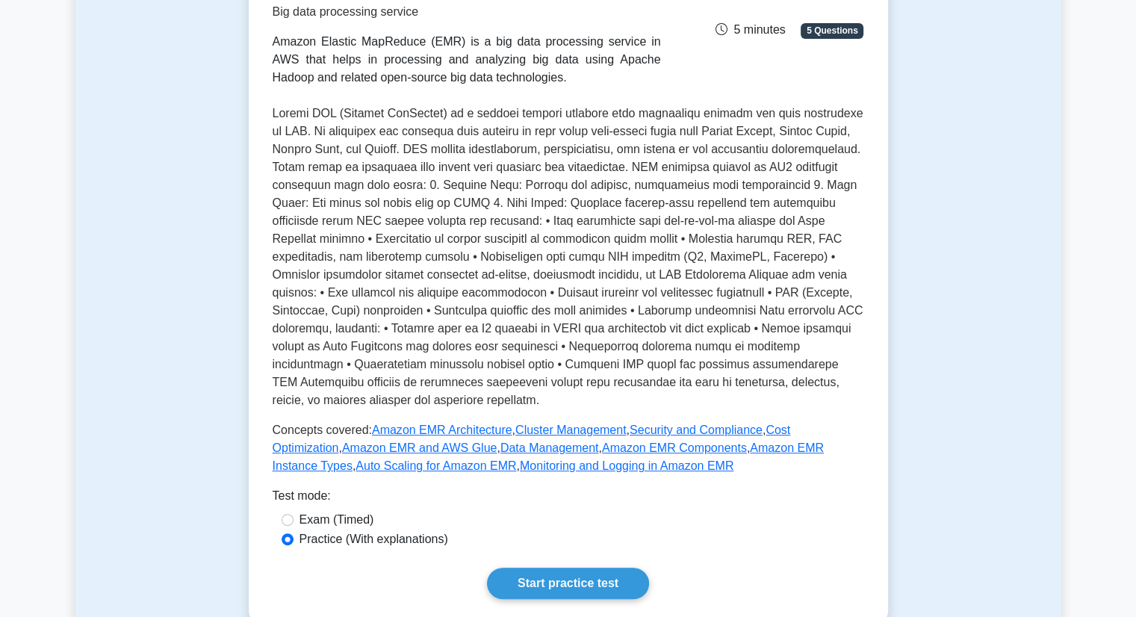
scroll to position [448, 0]
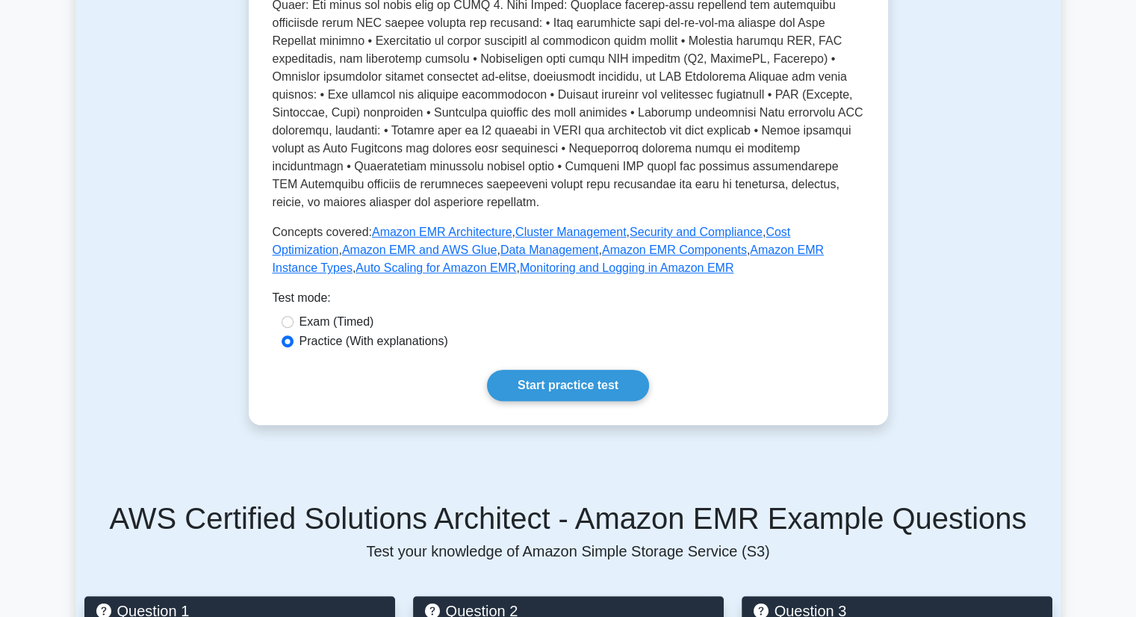
click at [364, 322] on label "Exam (Timed)" at bounding box center [336, 322] width 75 height 18
click at [293, 322] on input "Exam (Timed)" at bounding box center [288, 322] width 12 height 12
radio input "true"
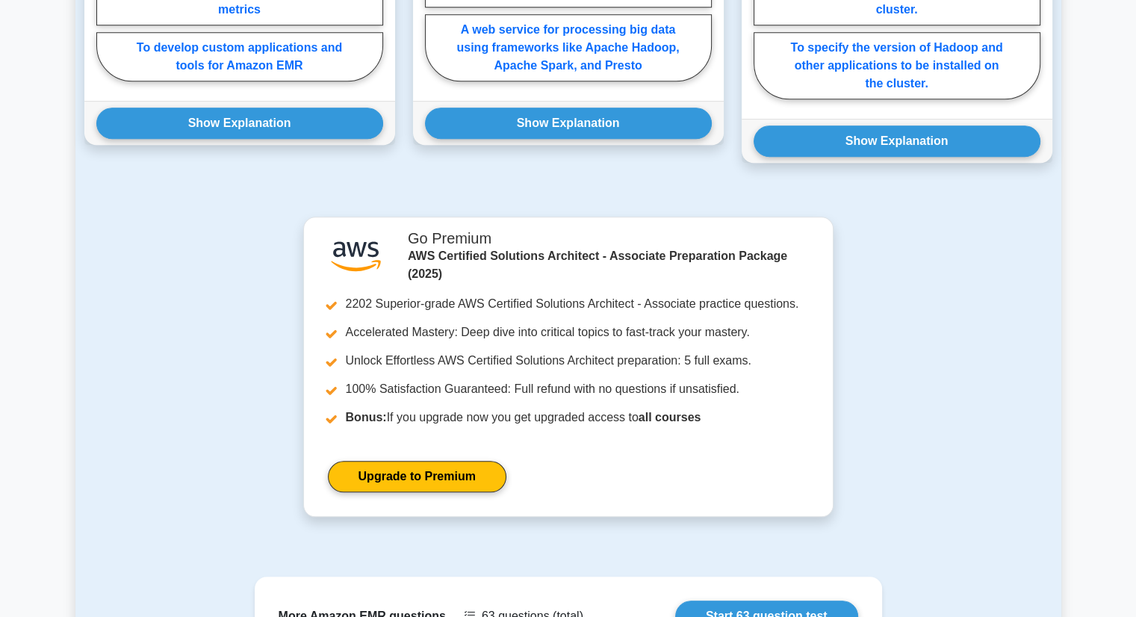
scroll to position [1560, 0]
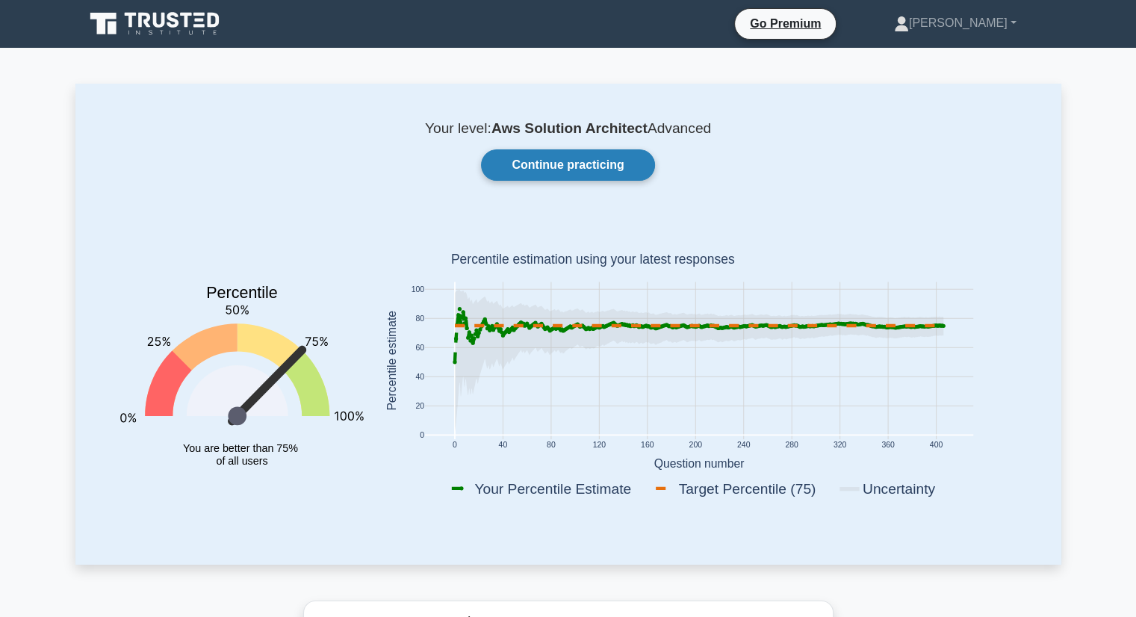
click at [571, 168] on link "Continue practicing" at bounding box center [567, 164] width 173 height 31
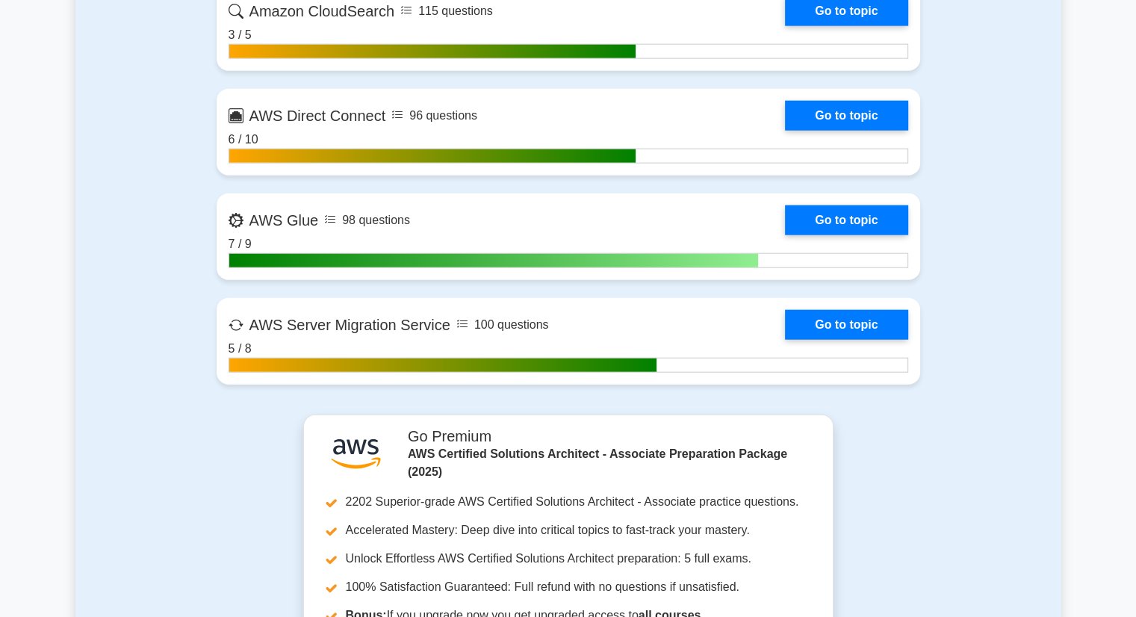
scroll to position [3572, 0]
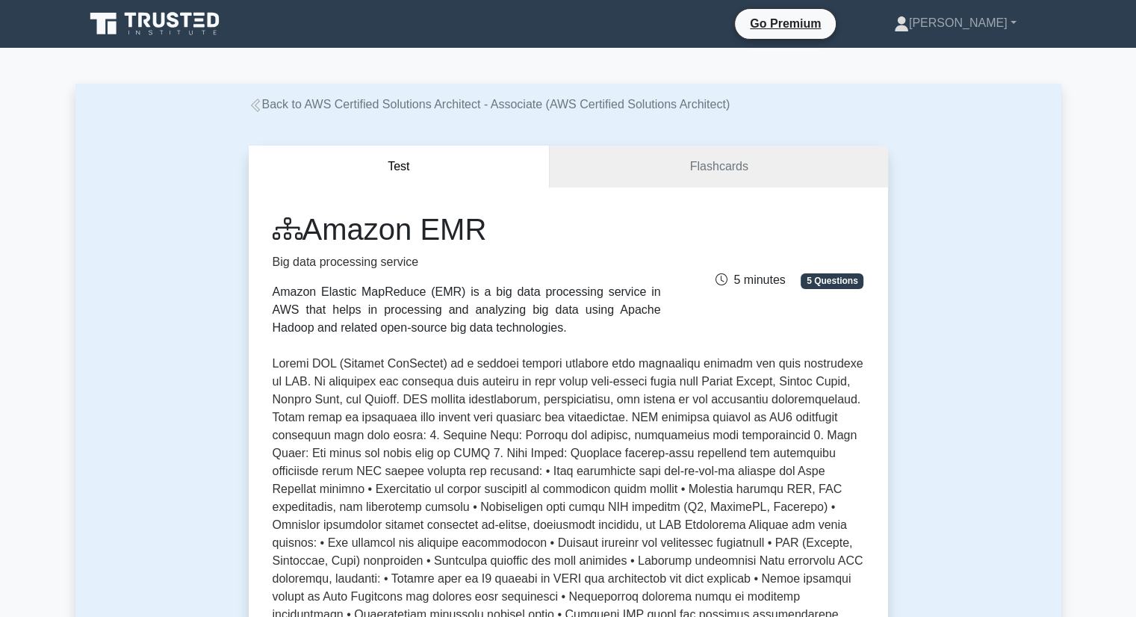
click at [493, 389] on p at bounding box center [568, 507] width 591 height 305
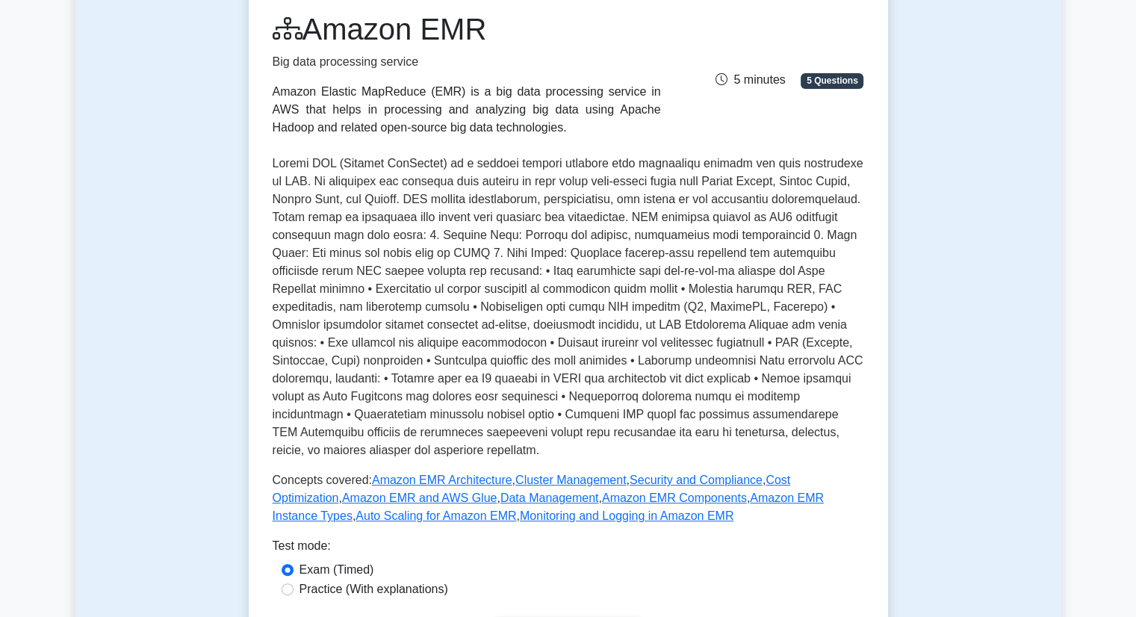
scroll to position [224, 0]
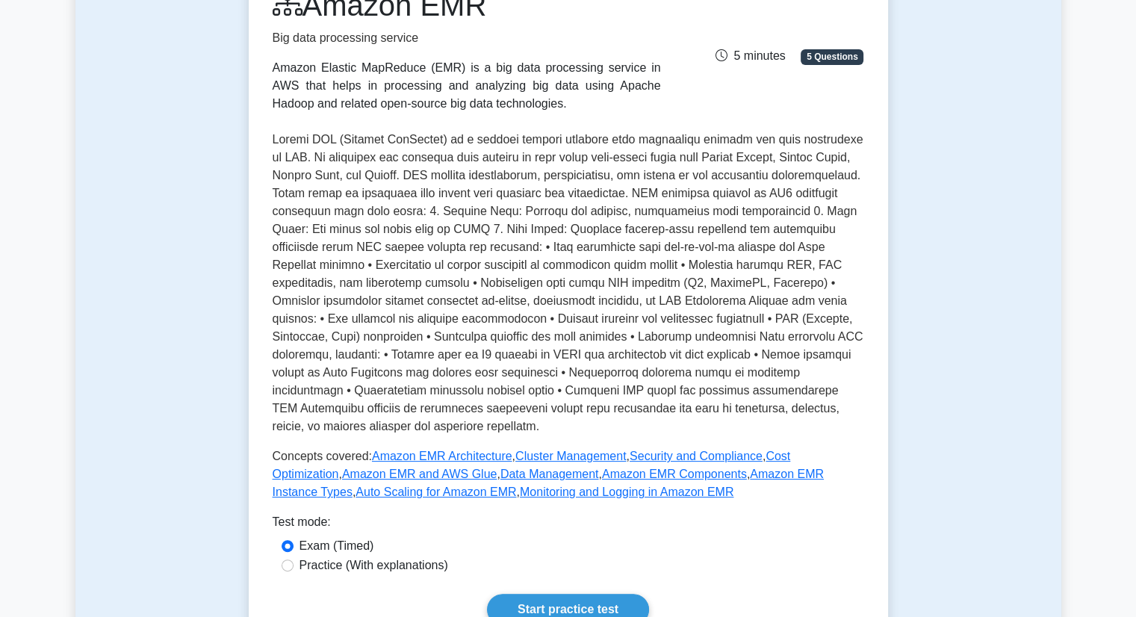
click at [711, 240] on p at bounding box center [568, 283] width 591 height 305
